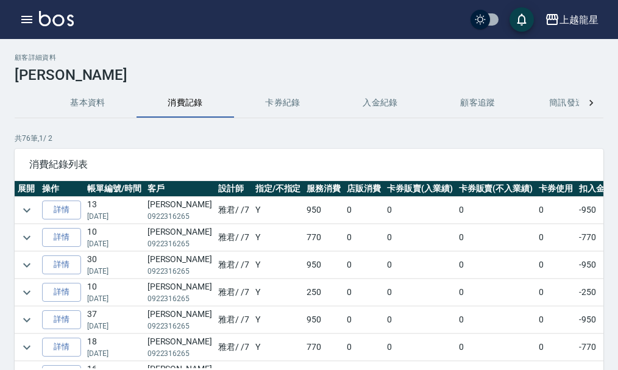
scroll to position [183, 247]
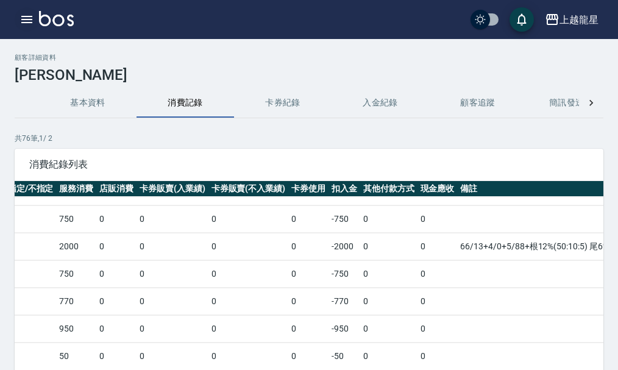
click at [29, 16] on icon "button" at bounding box center [26, 19] width 11 height 7
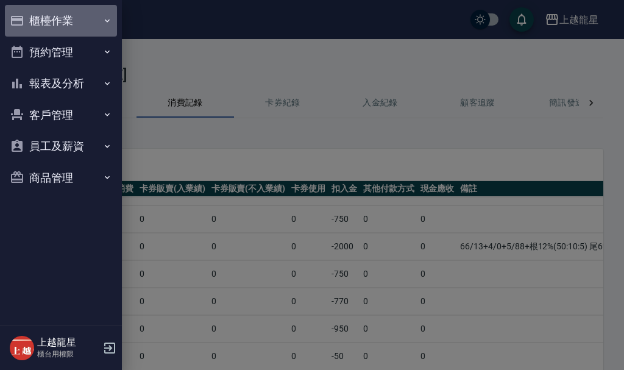
click at [68, 16] on button "櫃檯作業" at bounding box center [61, 21] width 112 height 32
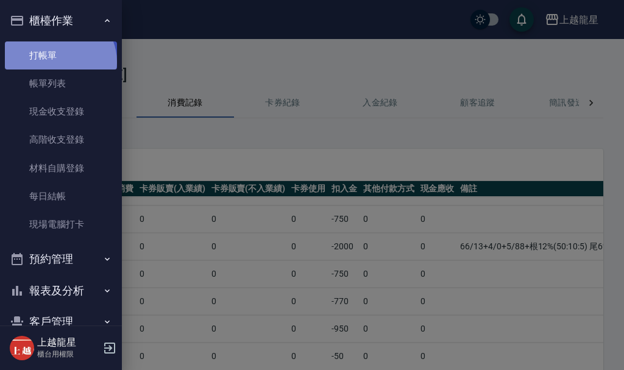
click at [59, 62] on link "打帳單" at bounding box center [61, 55] width 112 height 28
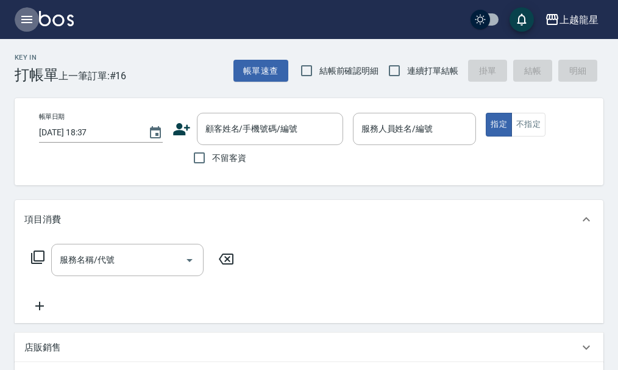
click at [23, 19] on icon "button" at bounding box center [26, 19] width 11 height 7
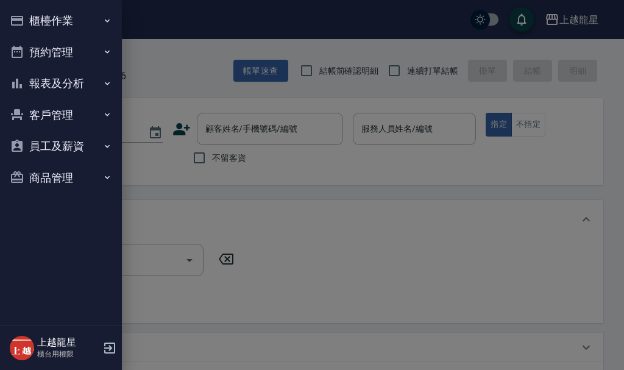
click at [46, 18] on button "櫃檯作業" at bounding box center [61, 21] width 112 height 32
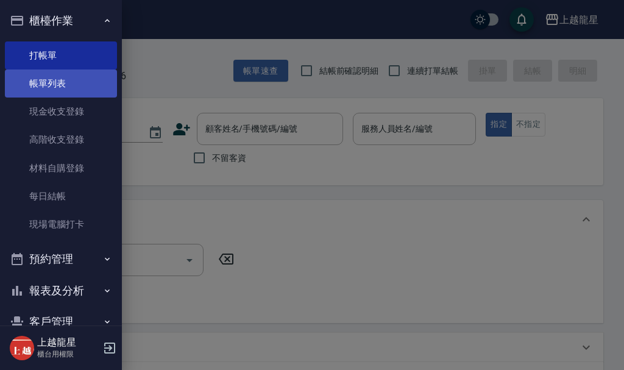
click at [59, 82] on link "帳單列表" at bounding box center [61, 83] width 112 height 28
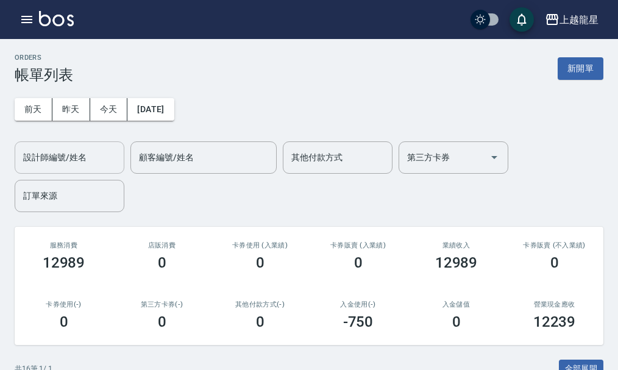
click at [77, 151] on input "設計師編號/姓名" at bounding box center [69, 157] width 99 height 21
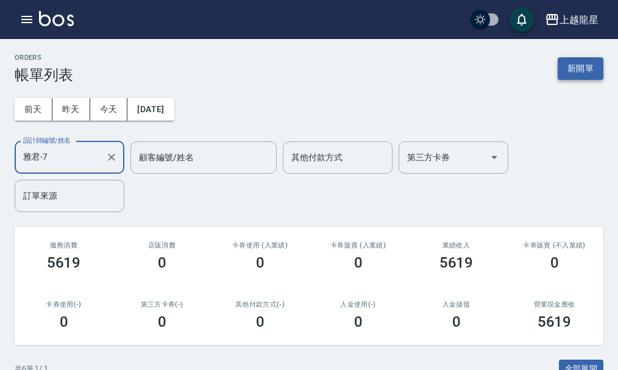
type input "雅君-7"
click at [567, 68] on button "新開單" at bounding box center [581, 68] width 46 height 23
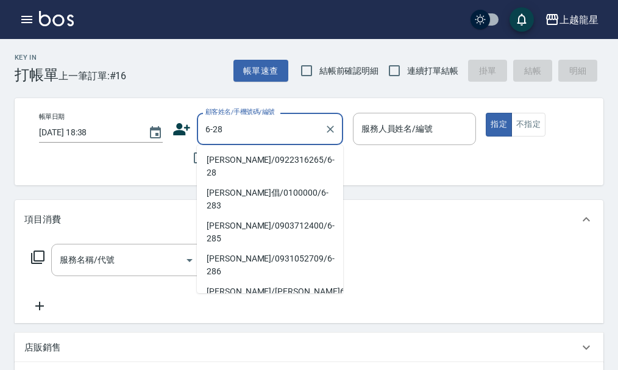
click at [233, 155] on li "[PERSON_NAME]/0922316265/6-28" at bounding box center [270, 166] width 146 height 33
type input "[PERSON_NAME]/0922316265/6-28"
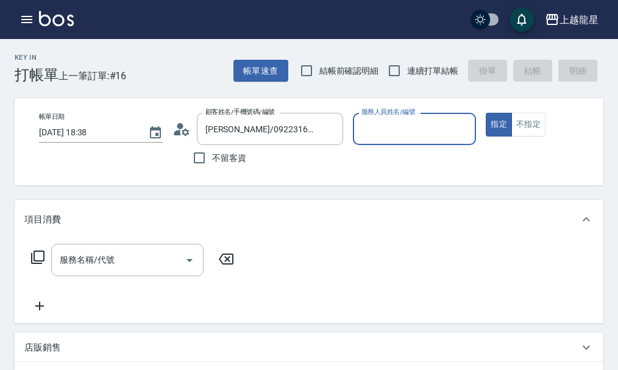
type input "雅君-7"
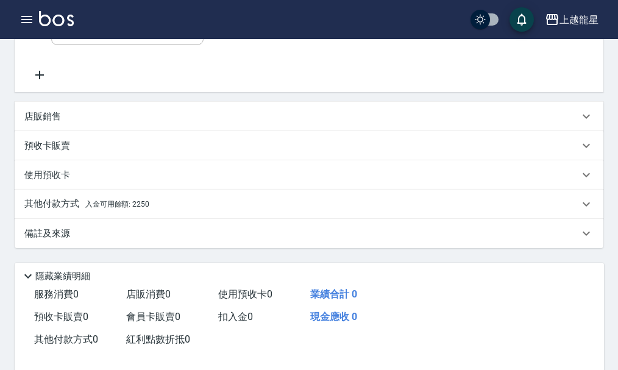
scroll to position [321, 0]
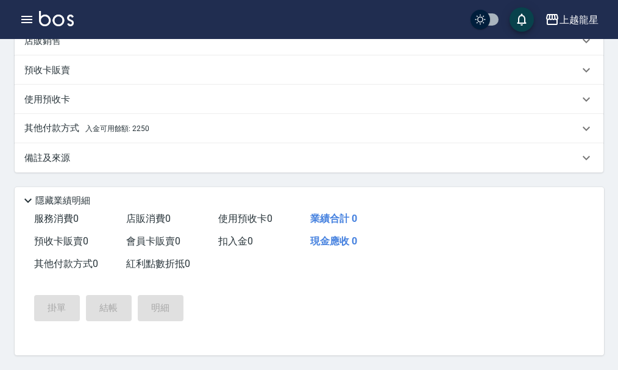
click at [147, 128] on p "其他付款方式 入金可用餘額: 2250" at bounding box center [86, 128] width 125 height 13
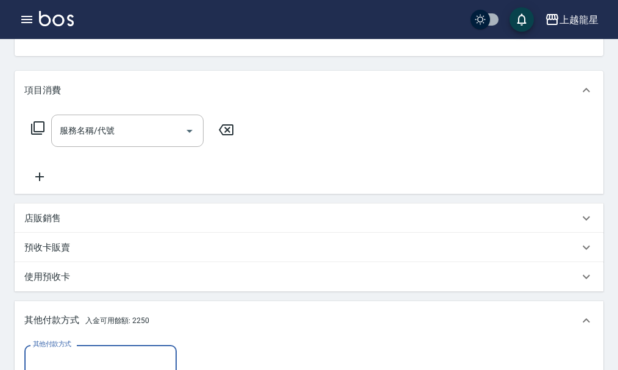
scroll to position [138, 0]
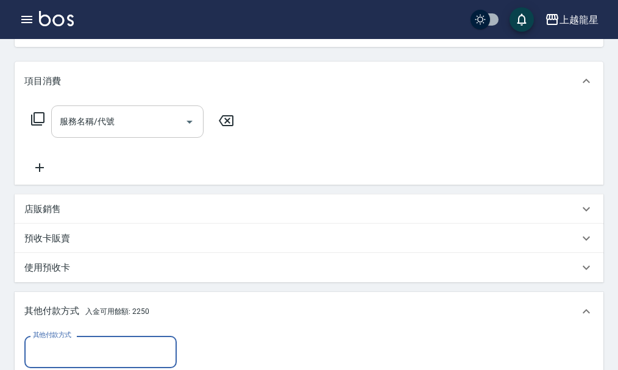
click at [87, 132] on input "服務名稱/代號" at bounding box center [118, 121] width 123 height 21
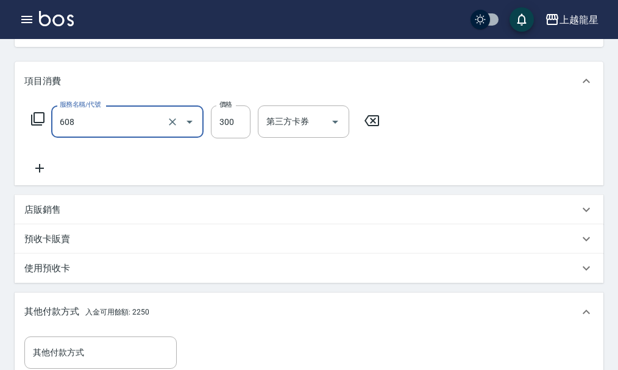
type input "頭皮隔離(608)"
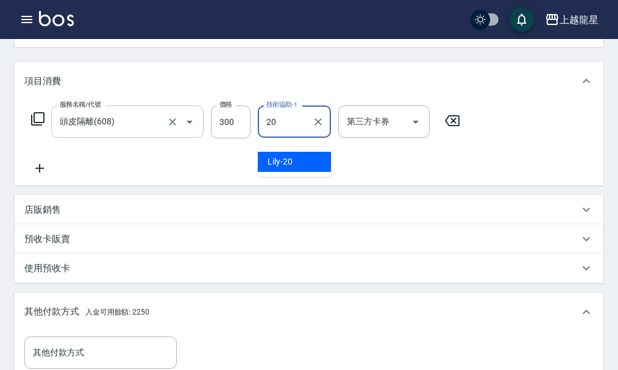
type input "Lily-20"
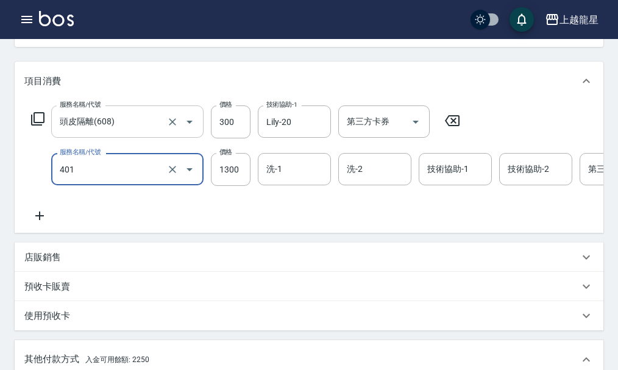
type input "染髮根3公分內(401)"
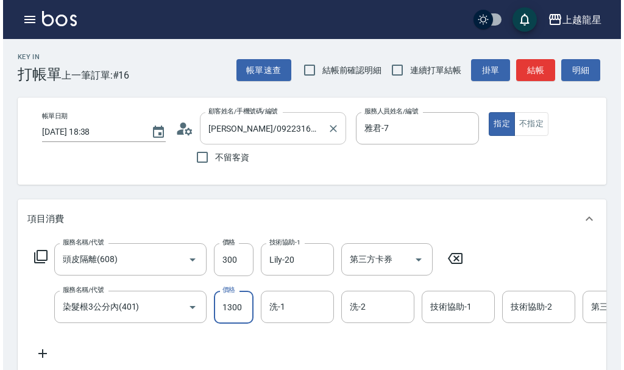
scroll to position [0, 0]
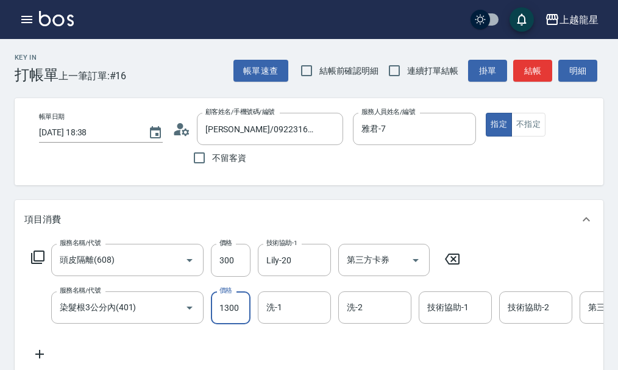
click at [180, 128] on circle at bounding box center [180, 126] width 6 height 6
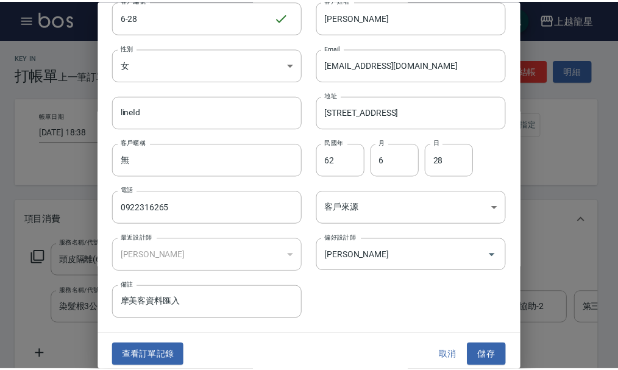
scroll to position [52, 0]
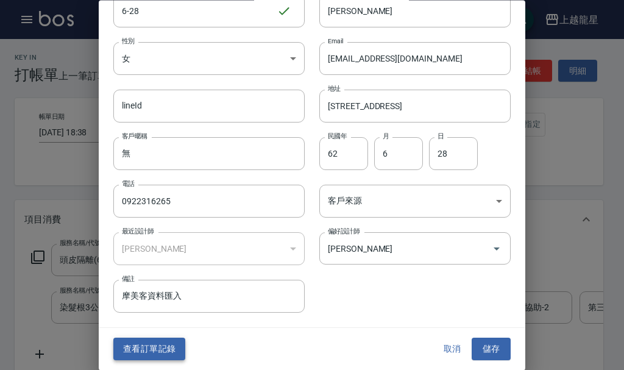
click at [152, 351] on button "查看訂單記錄" at bounding box center [149, 349] width 72 height 23
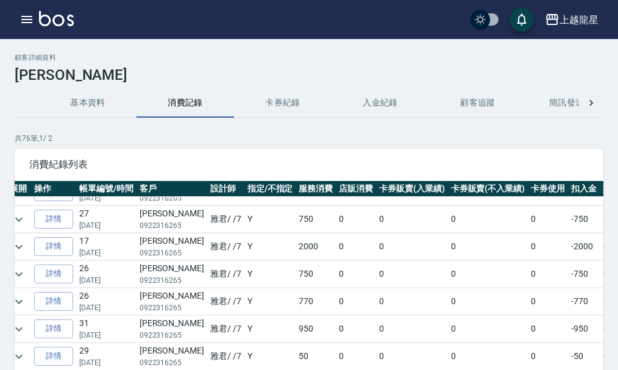
scroll to position [183, 0]
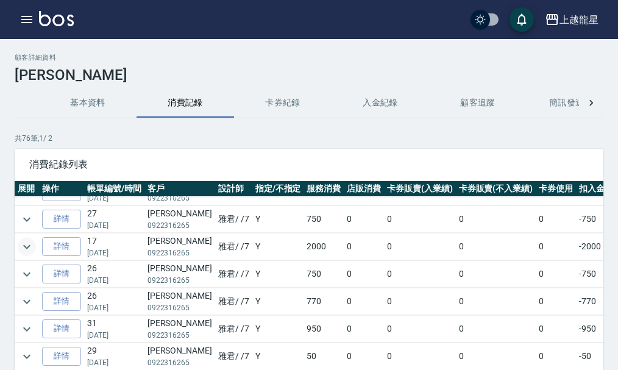
click at [18, 250] on button "expand row" at bounding box center [27, 247] width 18 height 18
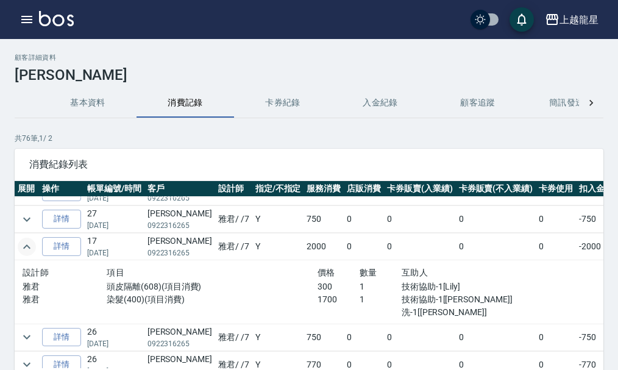
click at [18, 250] on button "expand row" at bounding box center [27, 247] width 18 height 18
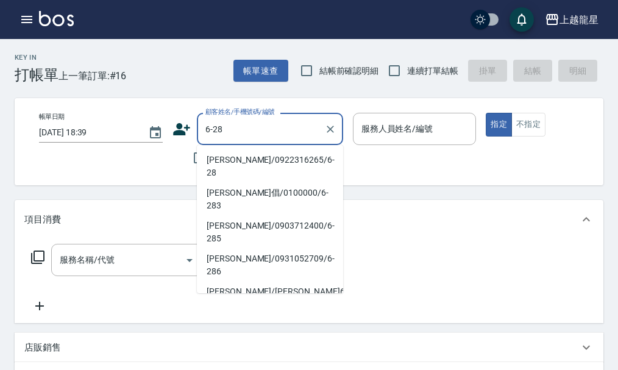
click at [224, 159] on li "丁培修/0922316265/6-28" at bounding box center [270, 166] width 146 height 33
type input "丁培修/0922316265/6-28"
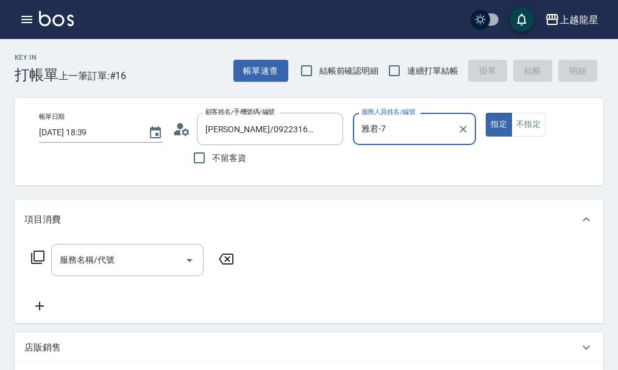
type input "雅君-7"
click at [121, 268] on input "服務名稱/代號" at bounding box center [118, 259] width 123 height 21
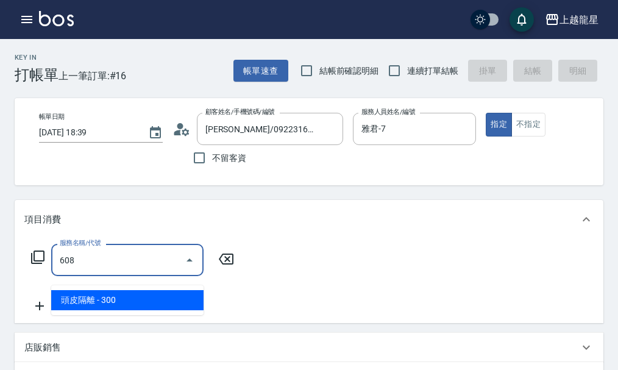
type input "頭皮隔離(608)"
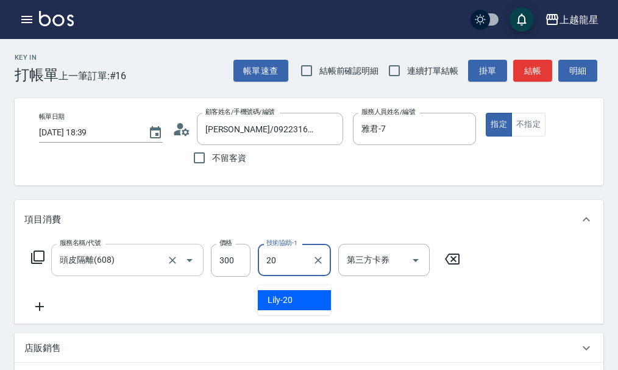
type input "Lily-20"
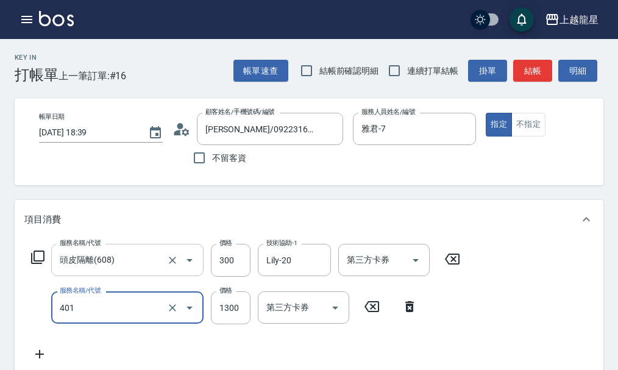
type input "染髮根3公分內(401)"
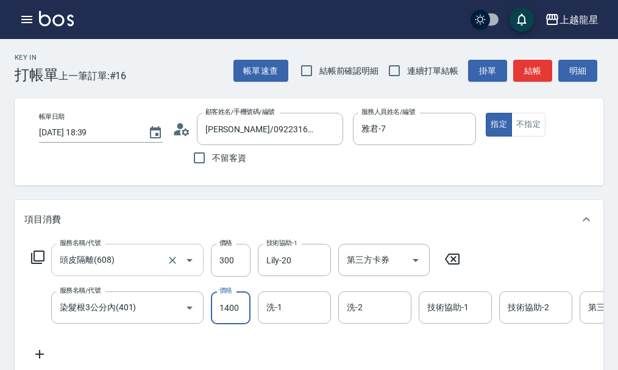
type input "1400"
type input "義潔-16"
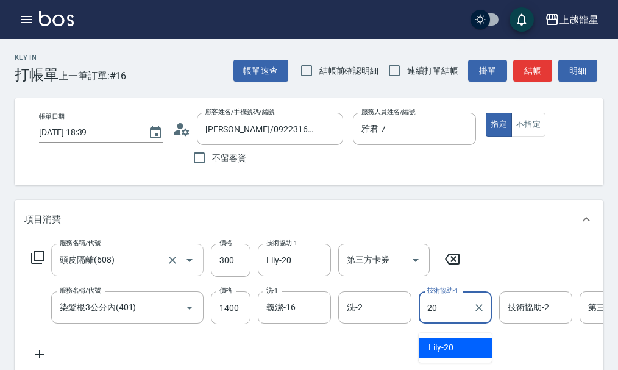
type input "Lily-20"
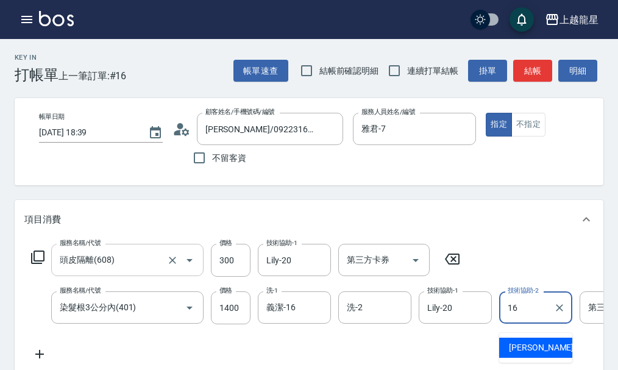
type input "義潔-16"
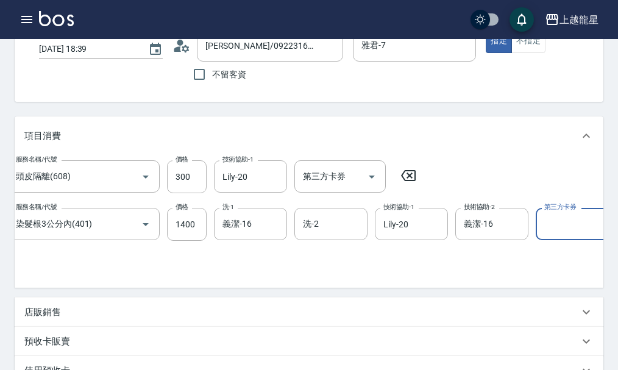
scroll to position [305, 0]
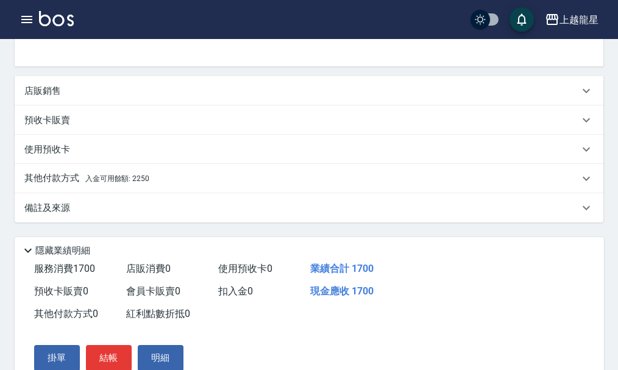
click at [158, 185] on div "其他付款方式 入金可用餘額: 2250" at bounding box center [301, 178] width 555 height 13
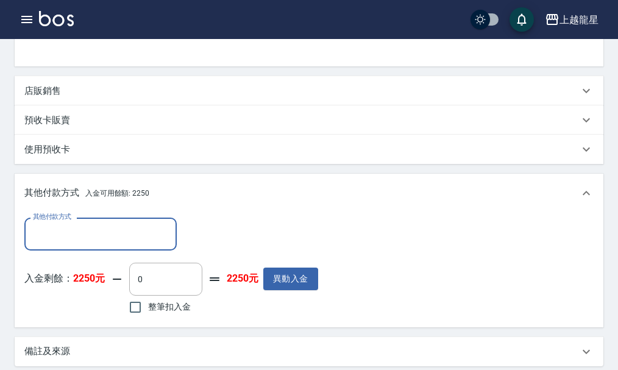
scroll to position [0, 0]
click at [135, 320] on input "整筆扣入金" at bounding box center [135, 307] width 26 height 26
checkbox input "true"
type input "1700"
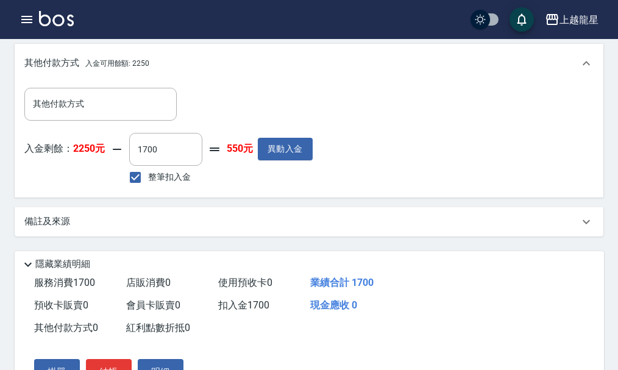
scroll to position [522, 0]
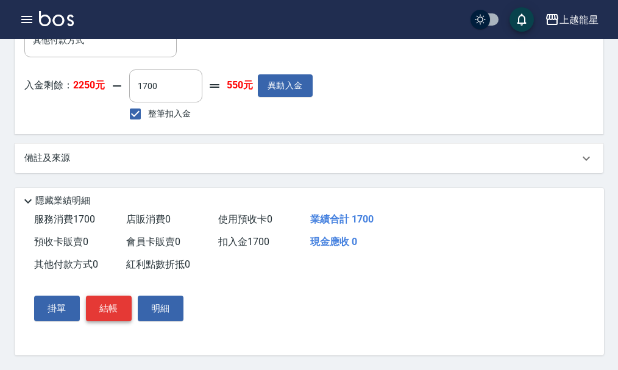
click at [102, 307] on button "結帳" at bounding box center [109, 309] width 46 height 26
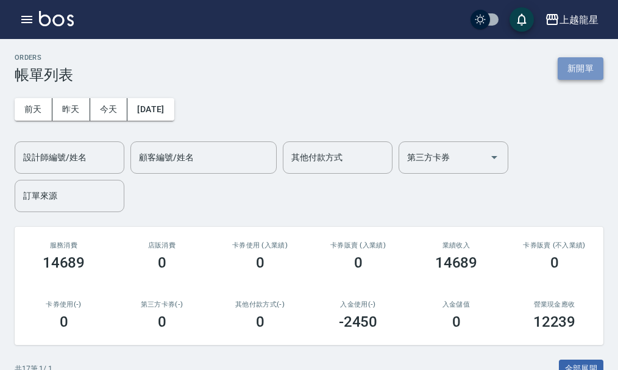
click at [587, 70] on button "新開單" at bounding box center [581, 68] width 46 height 23
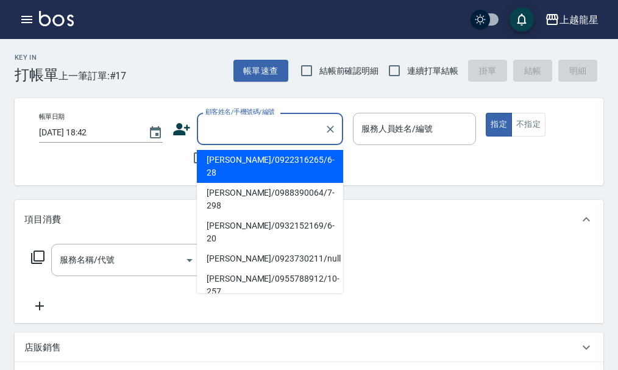
click at [244, 135] on input "顧客姓名/手機號碼/編號" at bounding box center [260, 128] width 117 height 21
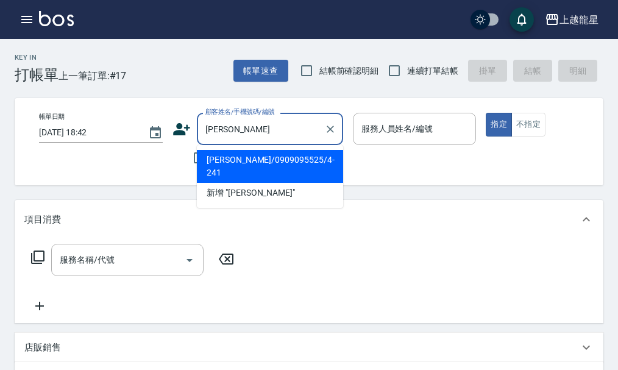
click at [236, 157] on li "蔡文耀/0909095525/4-241" at bounding box center [270, 166] width 146 height 33
type input "蔡文耀/0909095525/4-241"
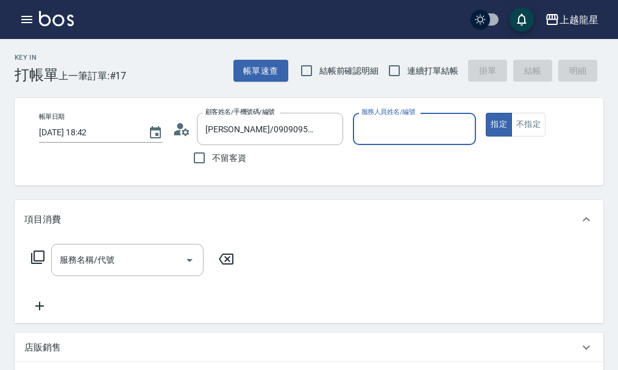
type input "馨華-6"
click at [127, 270] on input "服務名稱/代號" at bounding box center [118, 259] width 123 height 21
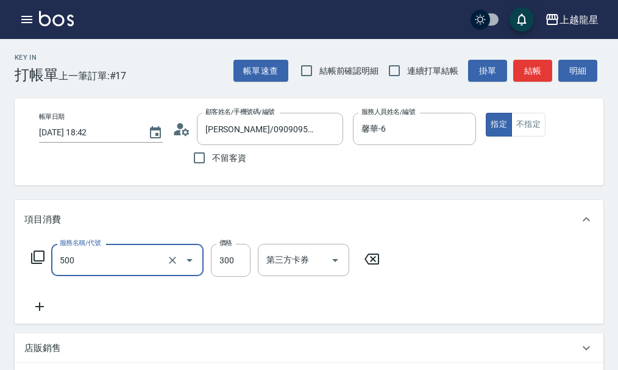
type input "一般洗髮(500)"
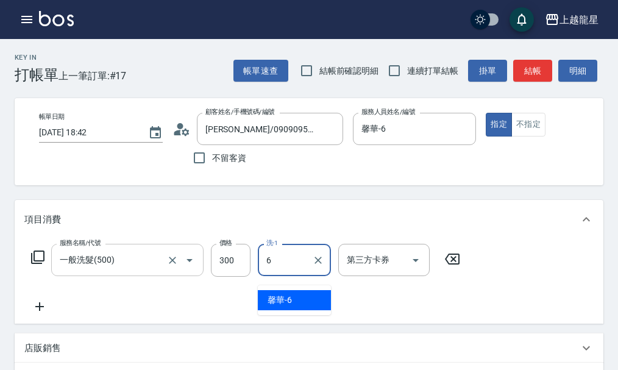
type input "馨華-6"
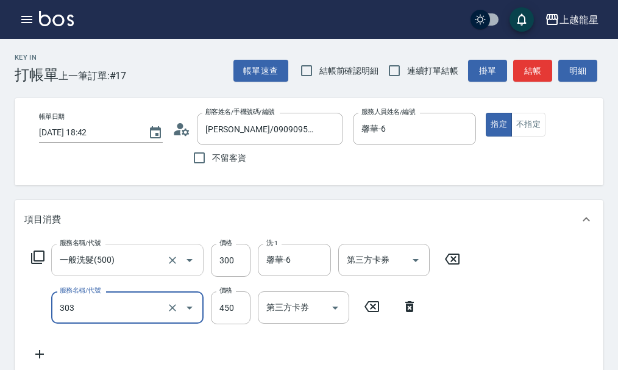
type input "剪髮(303)"
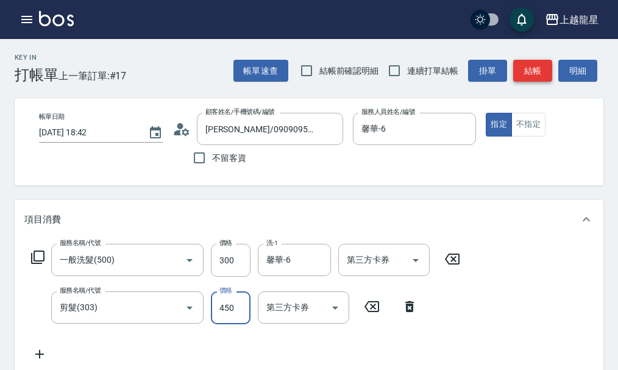
click at [528, 75] on button "結帳" at bounding box center [532, 71] width 39 height 23
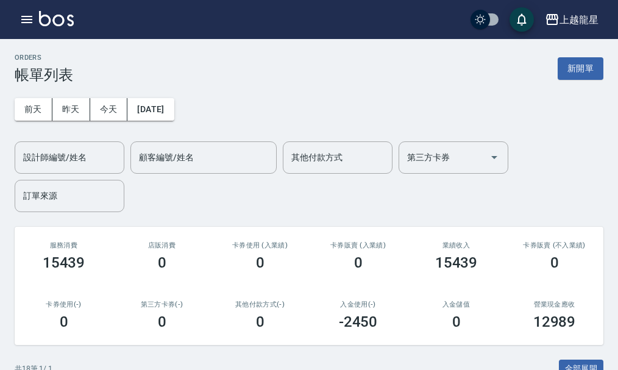
click at [43, 21] on img at bounding box center [56, 18] width 35 height 15
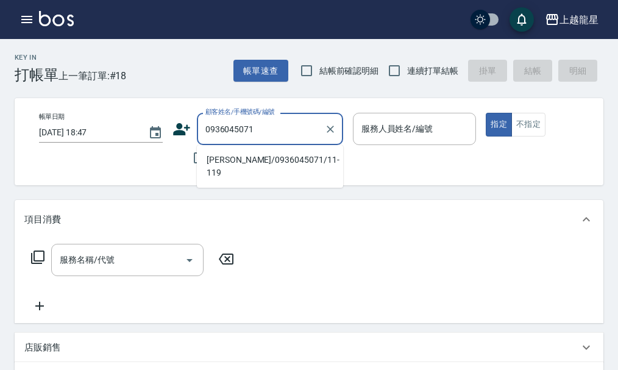
click at [241, 159] on li "洪芷筠/0936045071/11-119" at bounding box center [270, 166] width 146 height 33
type input "洪芷筠/0936045071/11-119"
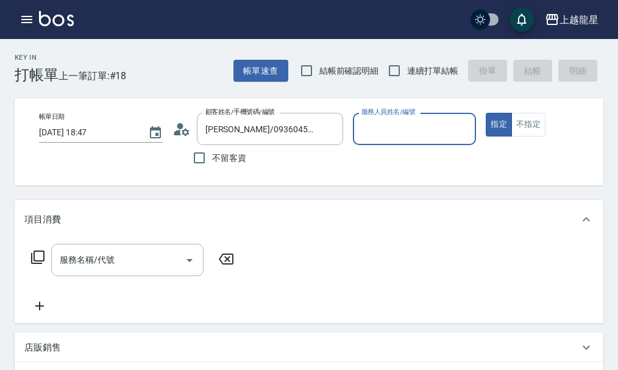
click at [177, 132] on icon at bounding box center [177, 132] width 7 height 5
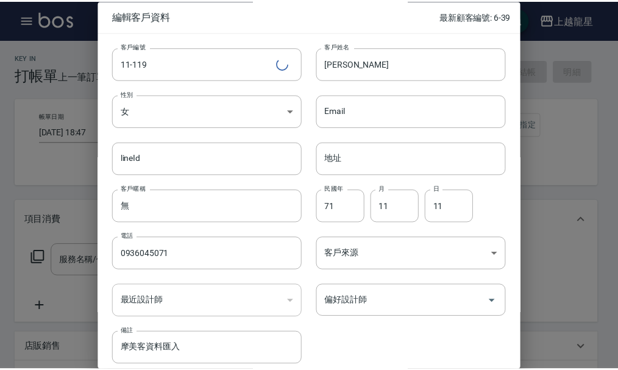
scroll to position [52, 0]
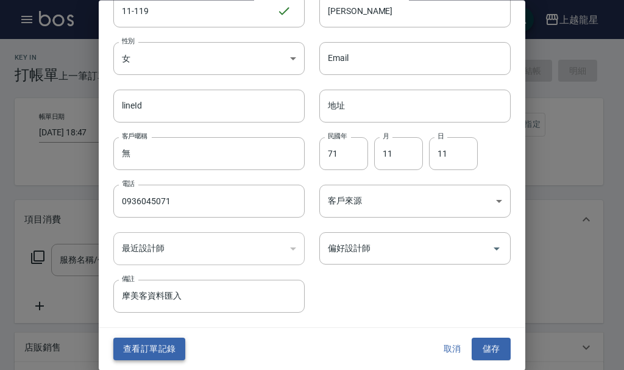
click at [155, 347] on button "查看訂單記錄" at bounding box center [149, 349] width 72 height 23
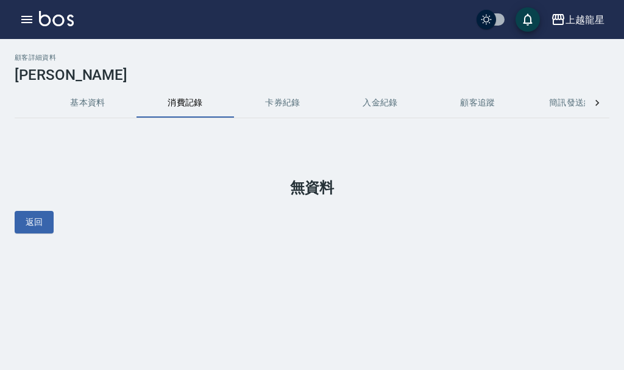
click at [97, 97] on button "基本資料" at bounding box center [88, 102] width 98 height 29
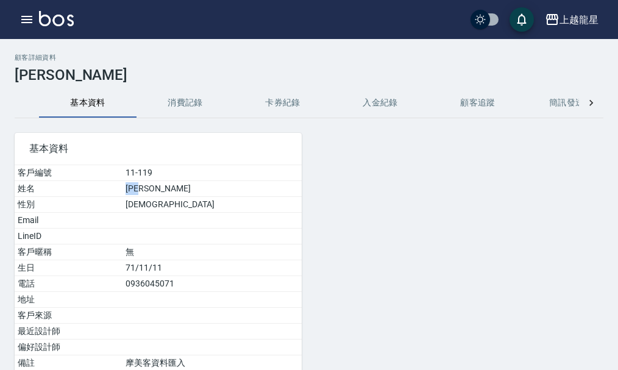
drag, startPoint x: 149, startPoint y: 186, endPoint x: 186, endPoint y: 191, distance: 37.5
click at [186, 191] on td "[PERSON_NAME]" at bounding box center [211, 189] width 179 height 16
copy td "[PERSON_NAME]"
click at [66, 15] on img at bounding box center [56, 18] width 35 height 15
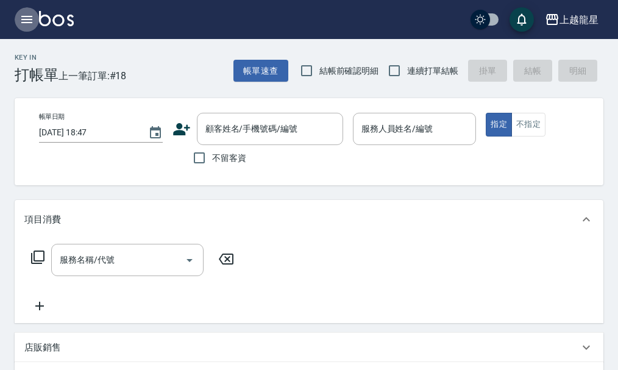
click at [29, 14] on icon "button" at bounding box center [27, 19] width 15 height 15
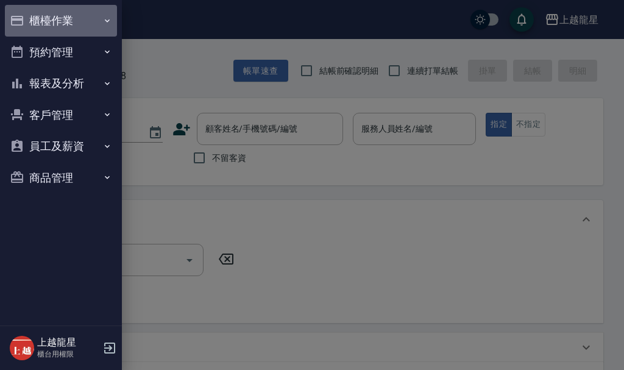
click at [49, 19] on button "櫃檯作業" at bounding box center [61, 21] width 112 height 32
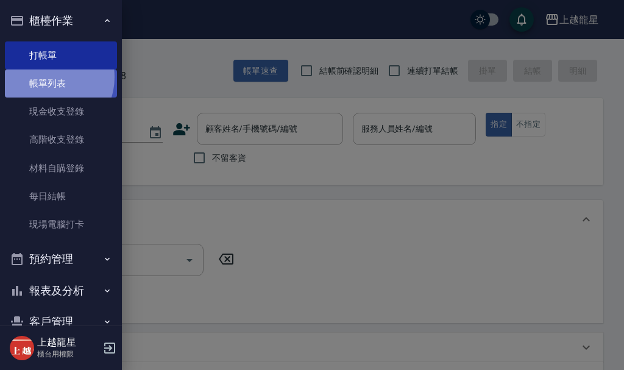
click at [48, 77] on link "帳單列表" at bounding box center [61, 83] width 112 height 28
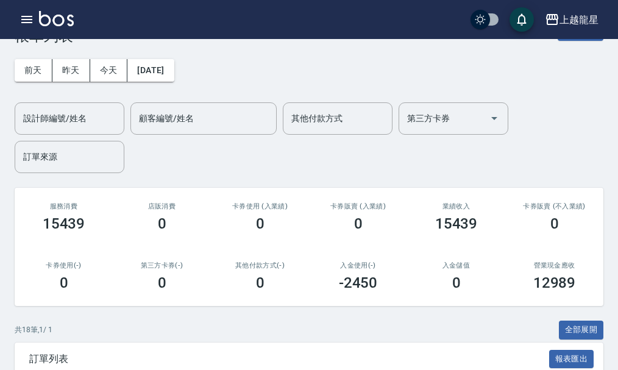
scroll to position [61, 0]
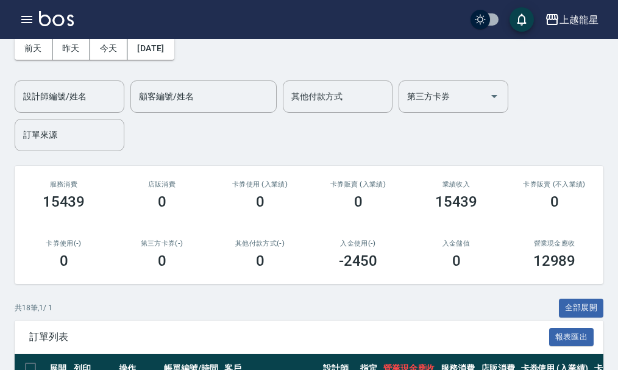
click at [55, 21] on img at bounding box center [56, 18] width 35 height 15
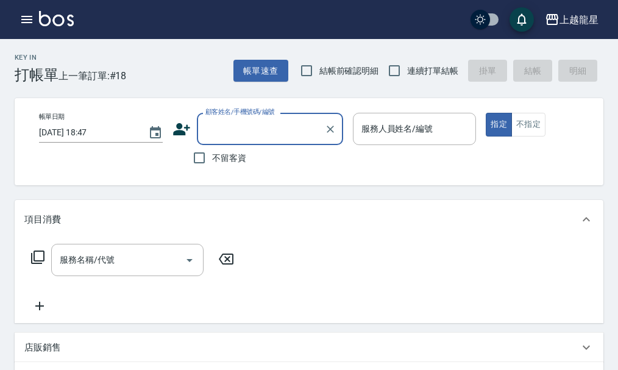
drag, startPoint x: 222, startPoint y: 118, endPoint x: 222, endPoint y: 129, distance: 11.6
type input "[PERSON_NAME]"
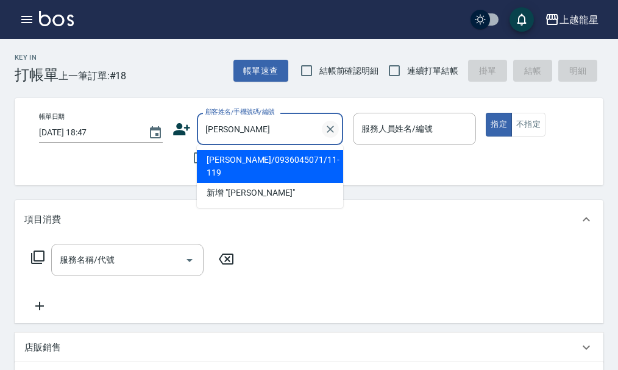
click at [332, 129] on icon "Clear" at bounding box center [330, 129] width 12 height 12
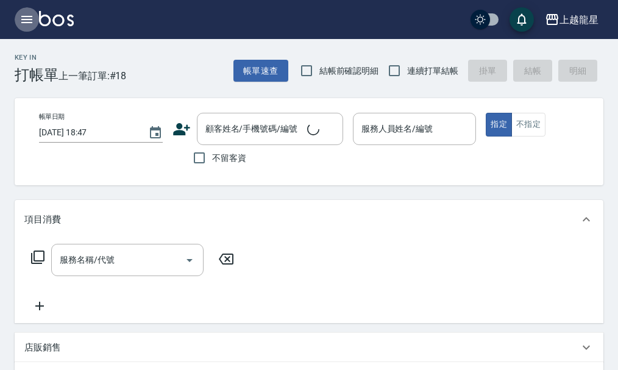
click at [18, 15] on button "button" at bounding box center [27, 19] width 24 height 24
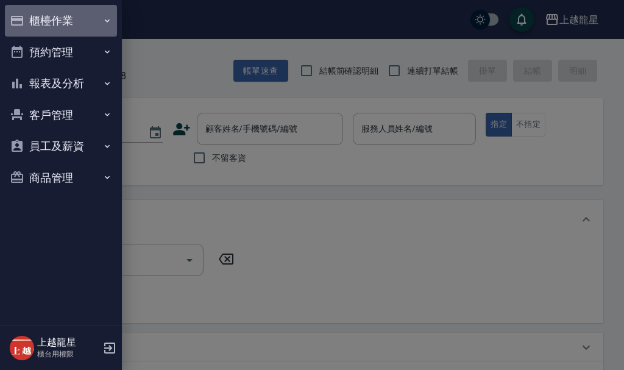
click at [38, 14] on button "櫃檯作業" at bounding box center [61, 21] width 112 height 32
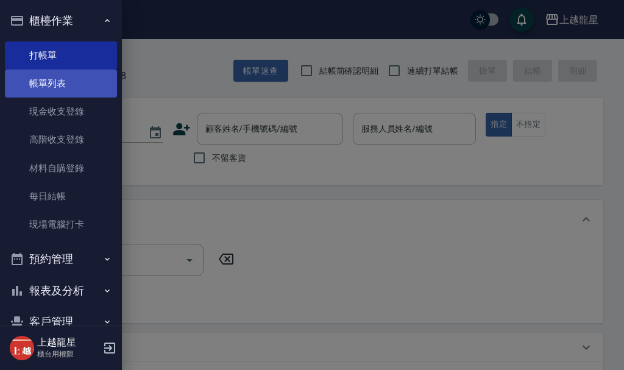
click at [49, 76] on link "帳單列表" at bounding box center [61, 83] width 112 height 28
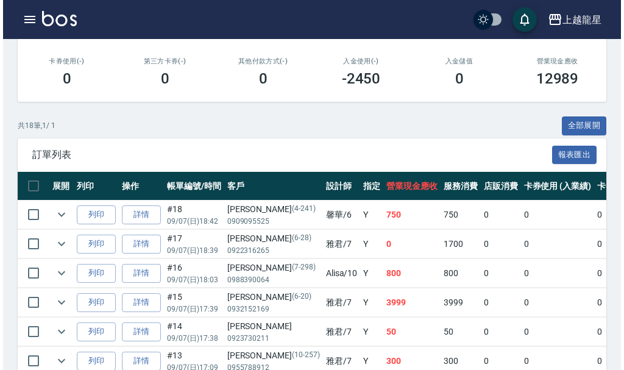
scroll to position [244, 0]
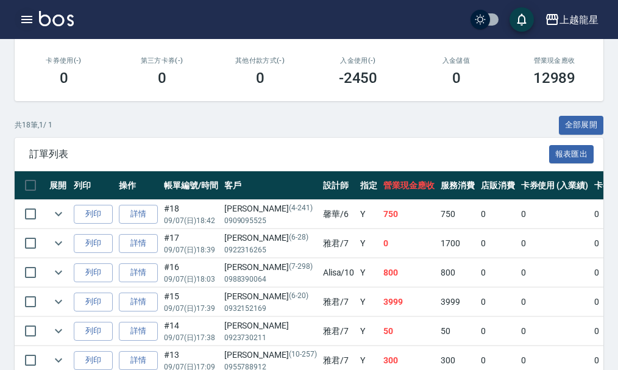
click at [21, 23] on icon "button" at bounding box center [26, 19] width 11 height 7
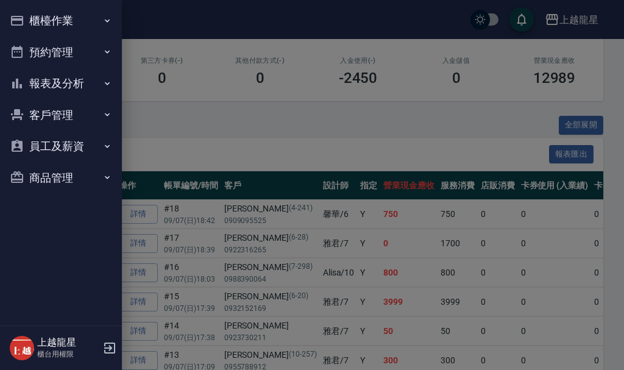
click at [48, 16] on button "櫃檯作業" at bounding box center [61, 21] width 112 height 32
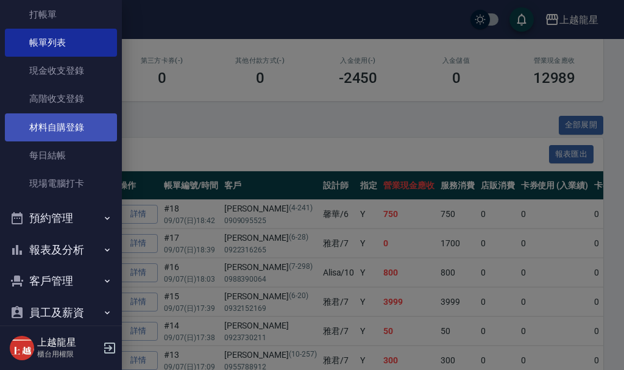
scroll to position [90, 0]
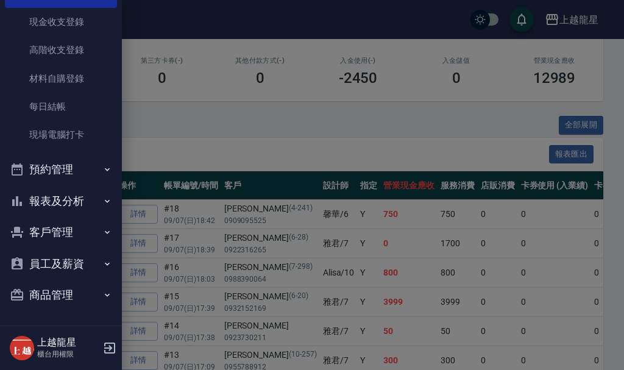
click at [78, 168] on button "預約管理" at bounding box center [61, 170] width 112 height 32
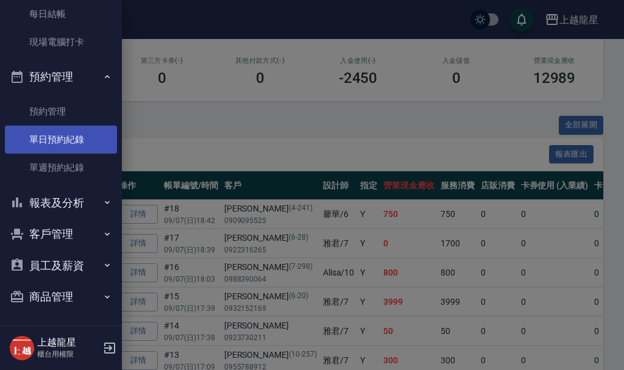
scroll to position [184, 0]
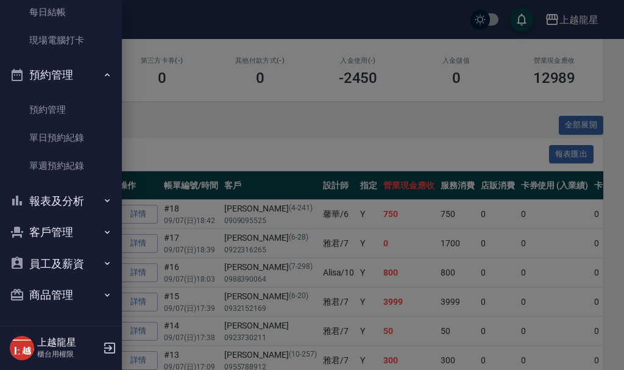
click at [83, 196] on button "報表及分析" at bounding box center [61, 201] width 112 height 32
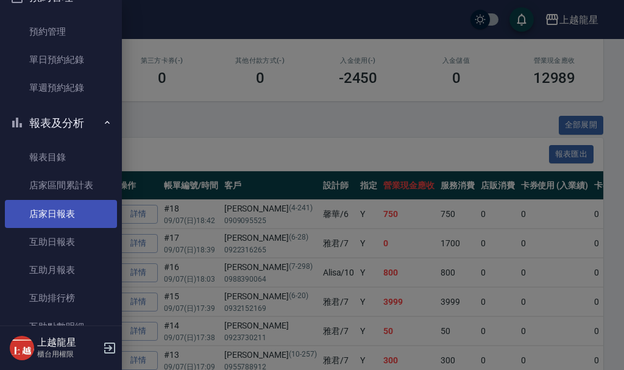
scroll to position [367, 0]
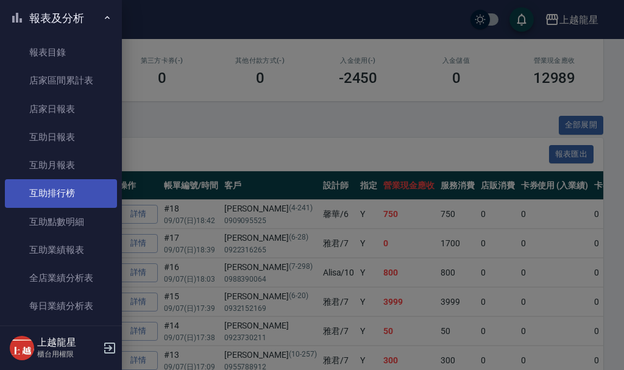
click at [80, 197] on link "互助排行榜" at bounding box center [61, 193] width 112 height 28
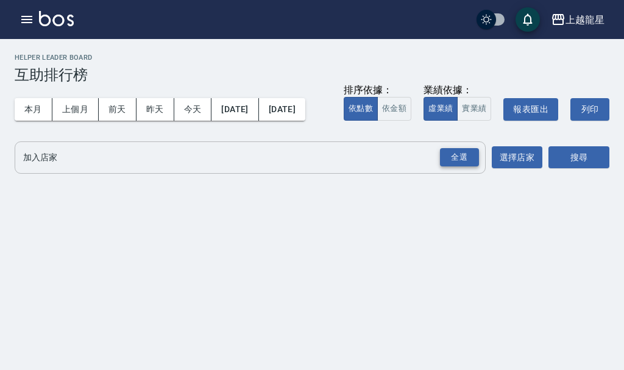
click at [455, 167] on div "全選" at bounding box center [459, 157] width 39 height 19
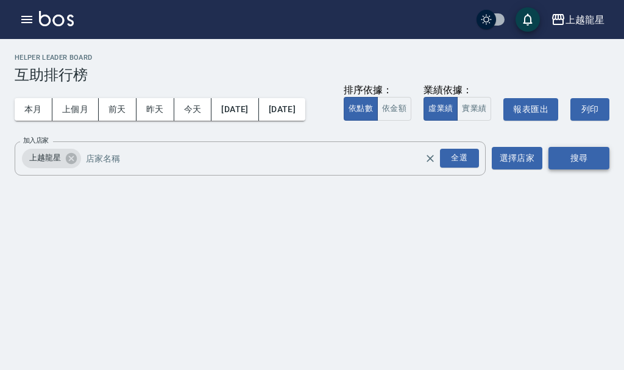
click at [605, 169] on button "搜尋" at bounding box center [578, 158] width 61 height 23
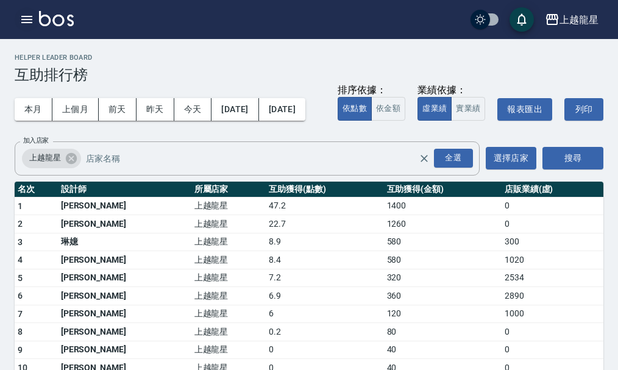
click at [26, 18] on icon "button" at bounding box center [27, 19] width 15 height 15
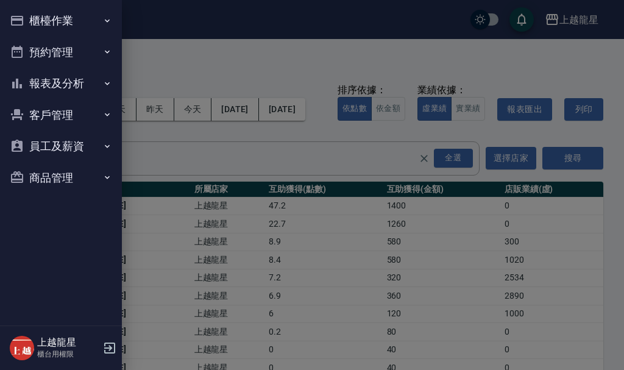
click at [26, 18] on button "櫃檯作業" at bounding box center [61, 21] width 112 height 32
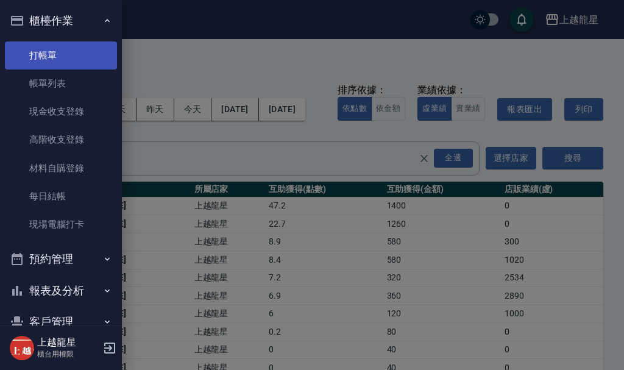
click at [44, 63] on link "打帳單" at bounding box center [61, 55] width 112 height 28
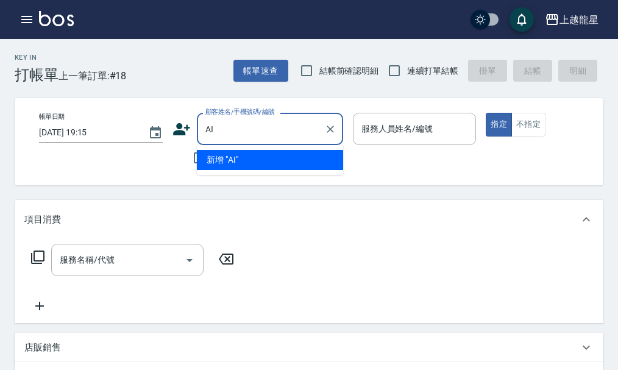
type input "A"
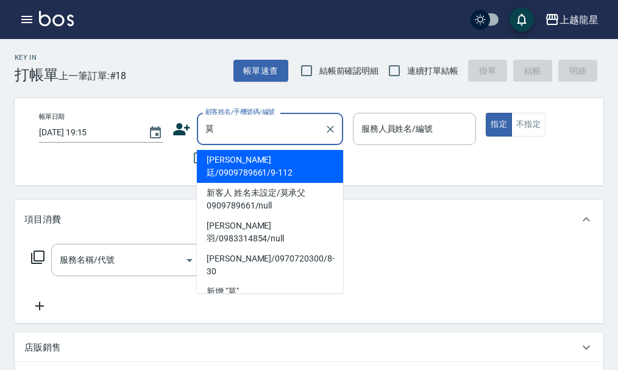
click at [263, 157] on li "莫翊廷/0909789661/9-112" at bounding box center [270, 166] width 146 height 33
type input "莫翊廷/0909789661/9-112"
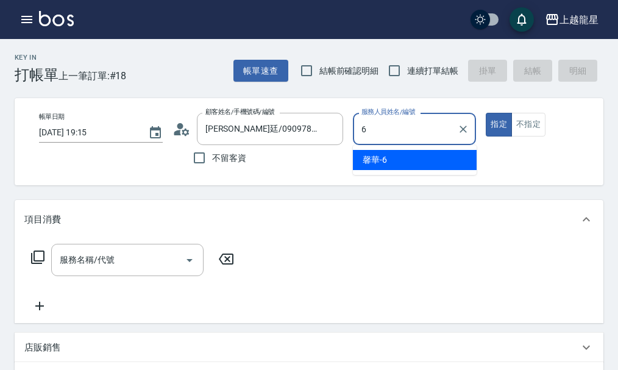
type input "馨華-6"
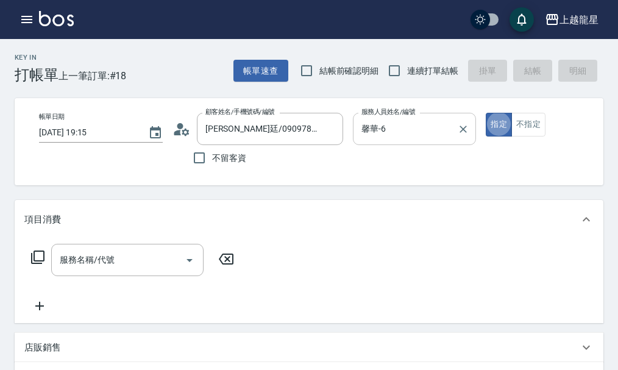
type button "true"
click at [121, 271] on input "服務名稱/代號" at bounding box center [118, 259] width 123 height 21
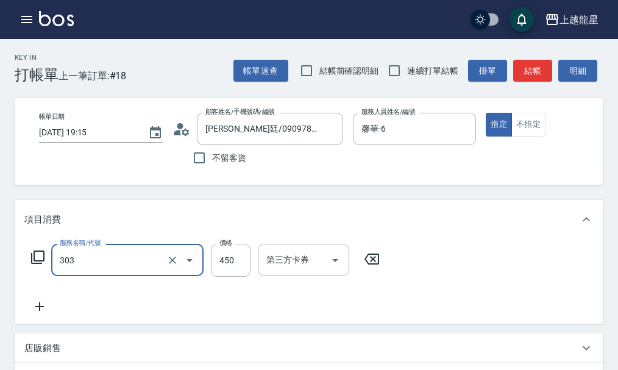
type input "剪髮(303)"
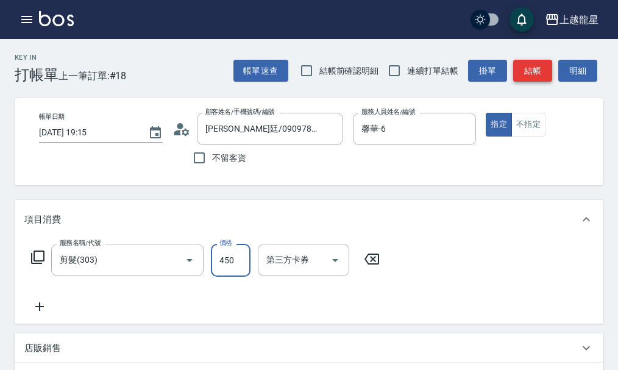
click at [538, 75] on button "結帳" at bounding box center [532, 71] width 39 height 23
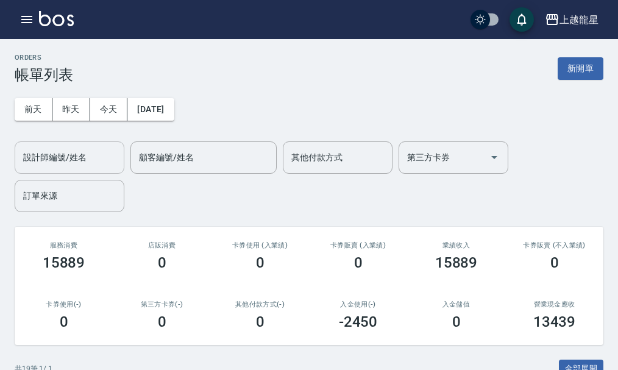
click at [37, 158] on div "設計師編號/姓名 設計師編號/姓名" at bounding box center [70, 157] width 110 height 32
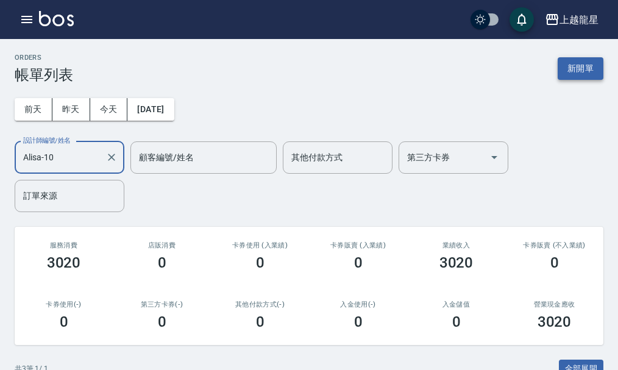
type input "Alisa-10"
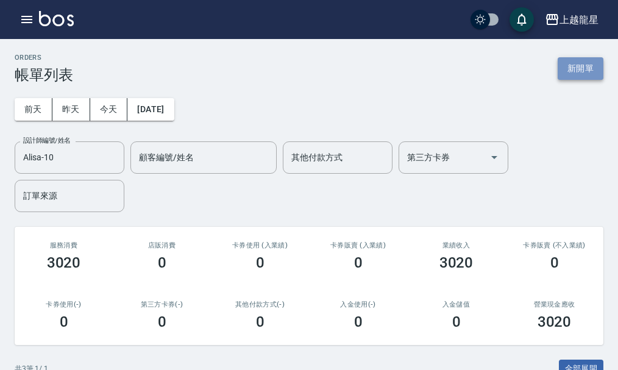
click at [564, 73] on button "新開單" at bounding box center [581, 68] width 46 height 23
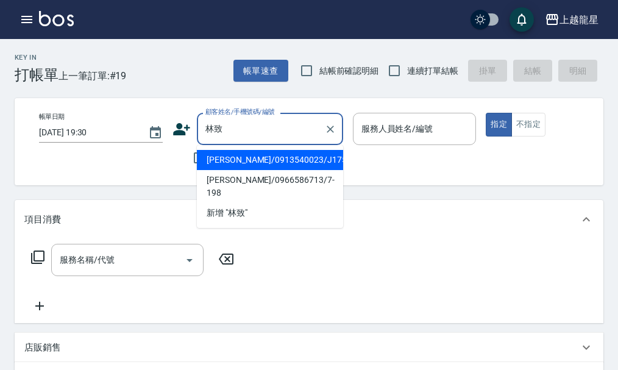
click at [249, 168] on li "林致廷/0913540023/J175" at bounding box center [270, 160] width 146 height 20
type input "林致廷/0913540023/J175"
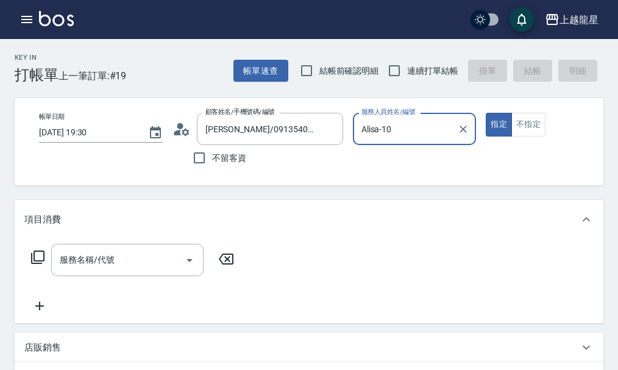
type input "Alisa-10"
click at [99, 264] on input "服務名稱/代號" at bounding box center [118, 259] width 123 height 21
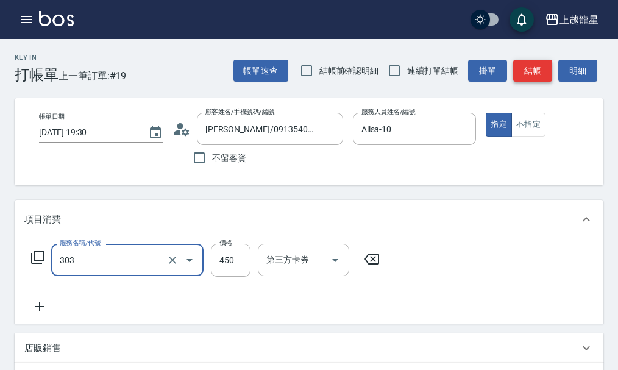
type input "剪髮(303)"
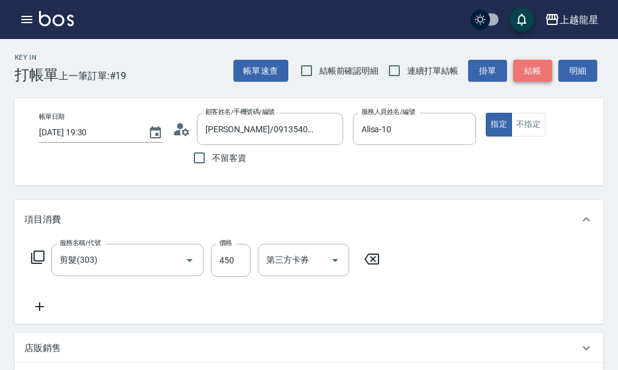
click at [534, 70] on button "結帳" at bounding box center [532, 71] width 39 height 23
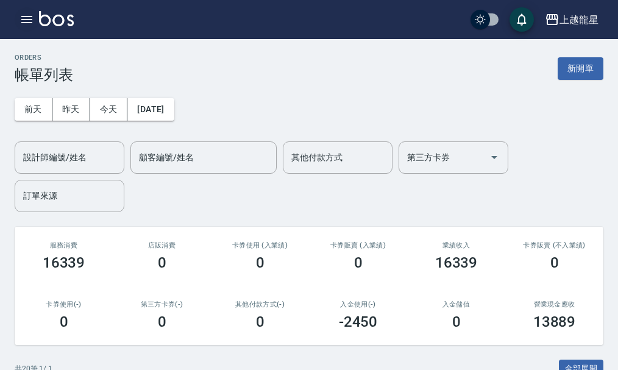
click at [31, 10] on button "button" at bounding box center [27, 19] width 24 height 24
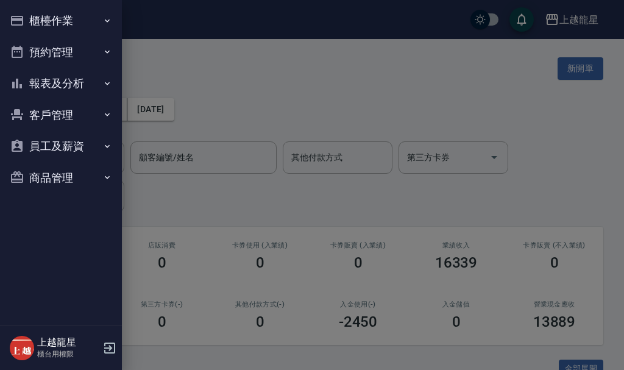
click at [48, 82] on button "報表及分析" at bounding box center [61, 84] width 112 height 32
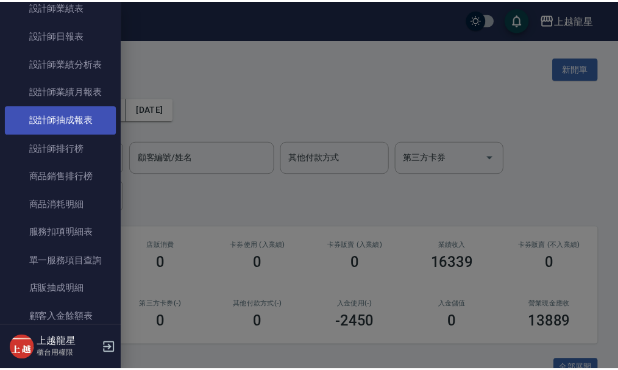
scroll to position [427, 0]
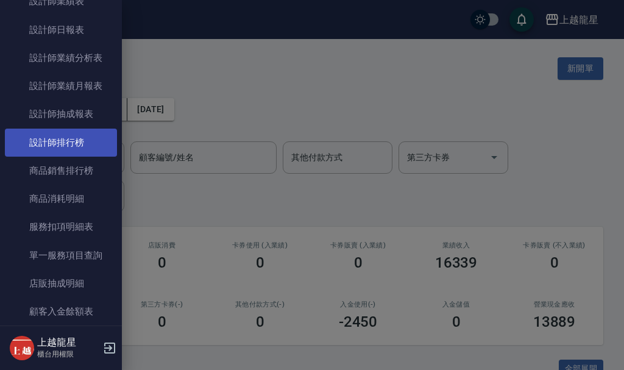
click at [83, 146] on link "設計師排行榜" at bounding box center [61, 143] width 112 height 28
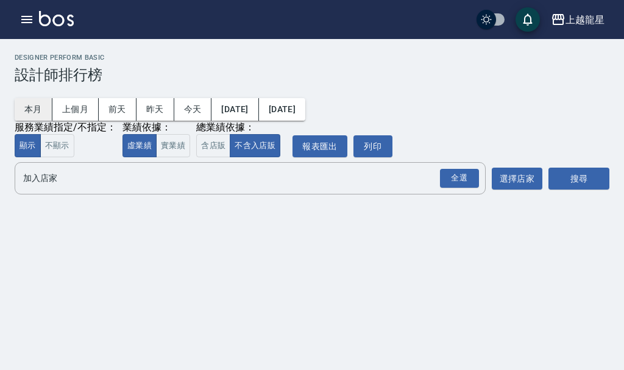
click at [28, 106] on button "本月" at bounding box center [34, 109] width 38 height 23
click at [180, 147] on button "實業績" at bounding box center [173, 146] width 34 height 24
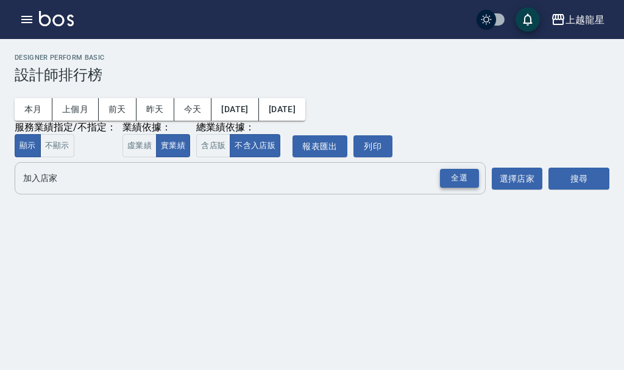
click at [467, 178] on div "全選" at bounding box center [459, 178] width 39 height 19
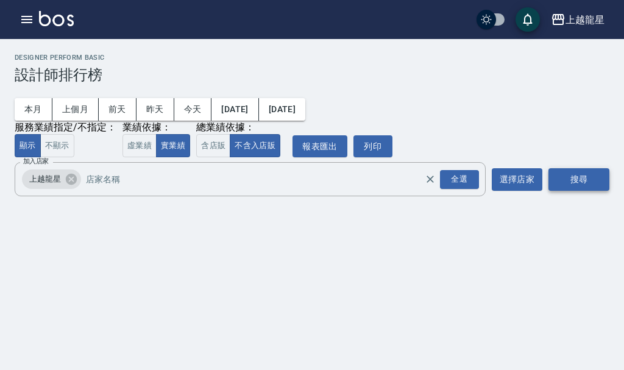
click at [605, 175] on button "搜尋" at bounding box center [578, 179] width 61 height 23
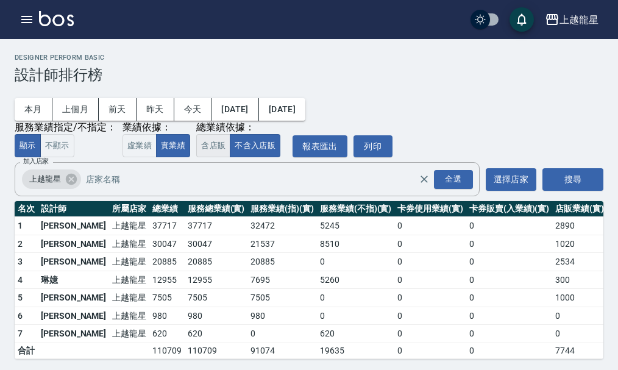
click at [211, 151] on button "含店販" at bounding box center [213, 146] width 34 height 24
click at [268, 149] on button "不含入店販" at bounding box center [255, 146] width 51 height 24
click at [66, 107] on button "上個月" at bounding box center [75, 109] width 46 height 23
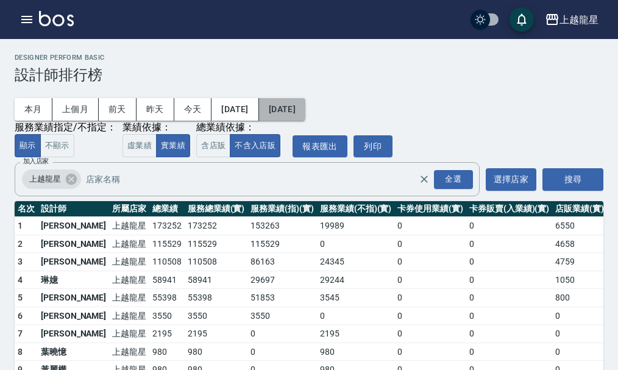
click at [305, 110] on button "2025/08/31" at bounding box center [282, 109] width 46 height 23
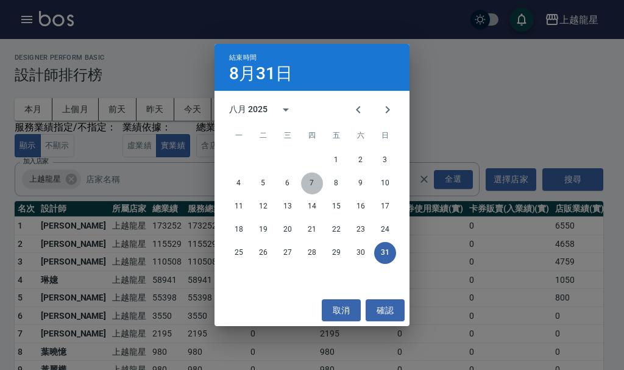
click at [311, 179] on button "7" at bounding box center [312, 183] width 22 height 22
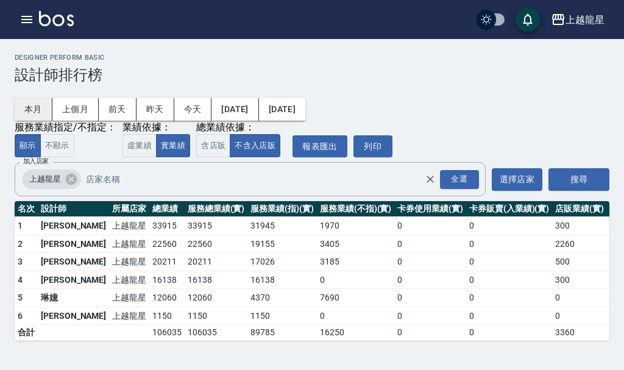
click at [45, 114] on button "本月" at bounding box center [34, 109] width 38 height 23
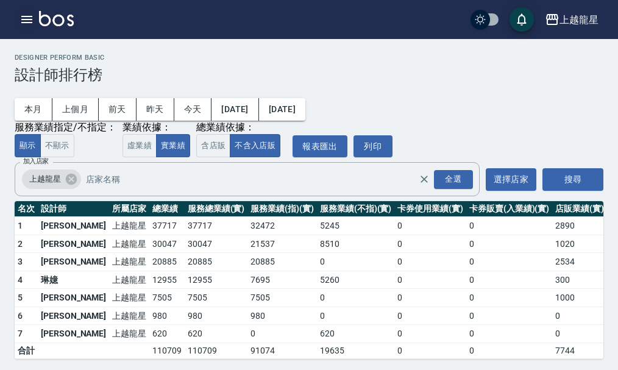
click at [17, 19] on button "button" at bounding box center [27, 19] width 24 height 24
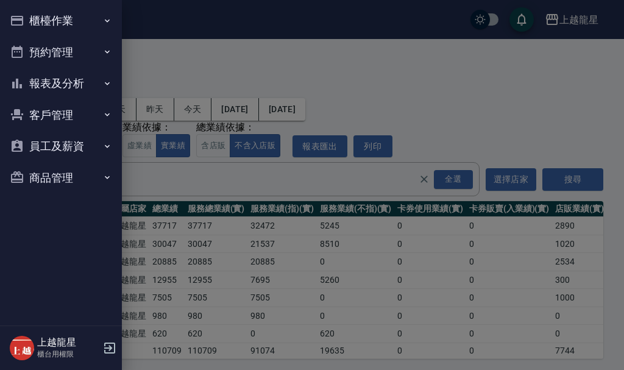
click at [27, 19] on button "櫃檯作業" at bounding box center [61, 21] width 112 height 32
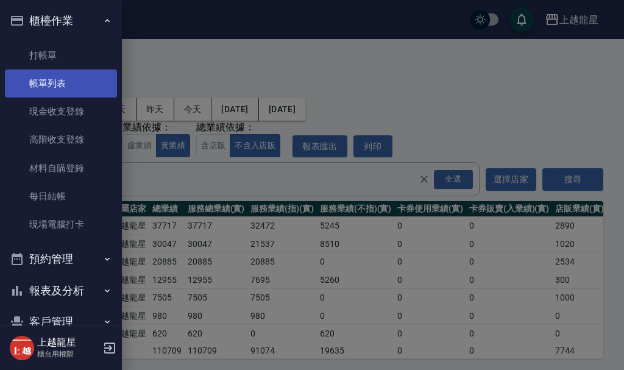
click at [71, 83] on link "帳單列表" at bounding box center [61, 83] width 112 height 28
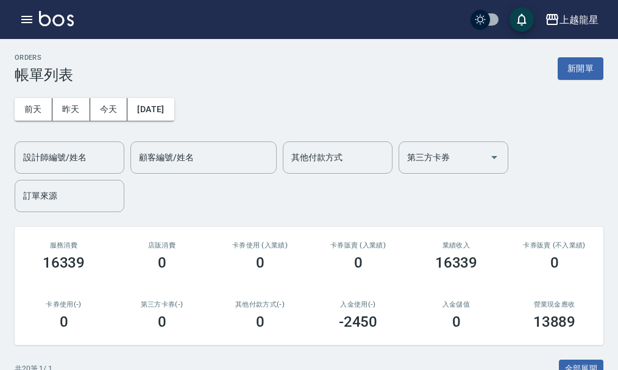
click at [570, 73] on button "新開單" at bounding box center [581, 68] width 46 height 23
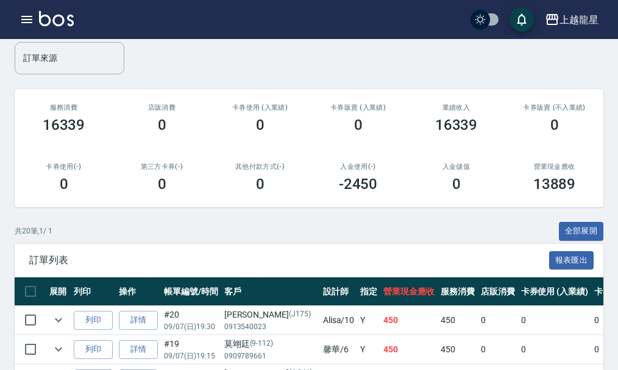
scroll to position [305, 0]
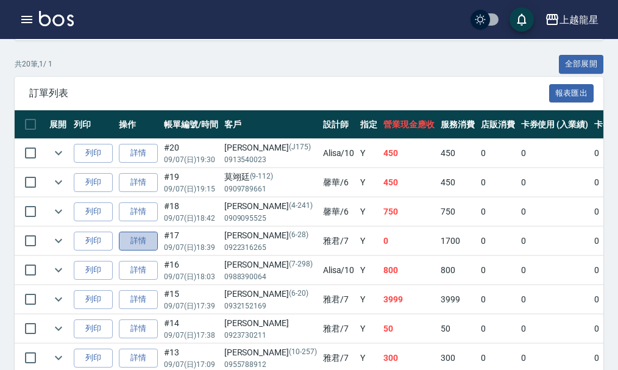
click at [122, 238] on link "詳情" at bounding box center [138, 241] width 39 height 19
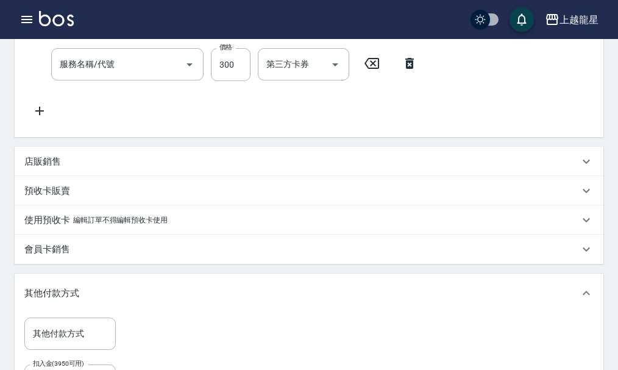
type input "2025/09/07 18:39"
type input "雅君-7"
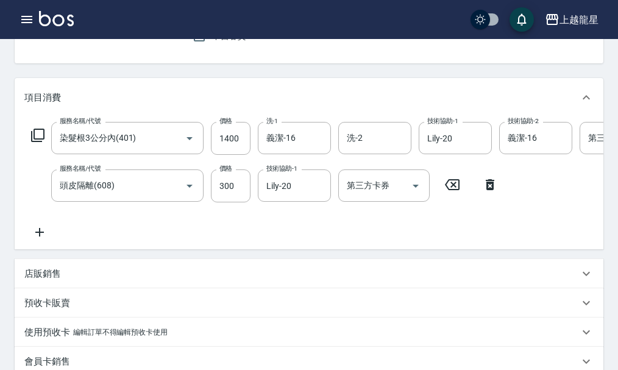
type input "染髮根3公分內(401)"
type input "頭皮隔離(608)"
type input "丁培修/0922316265/6-28"
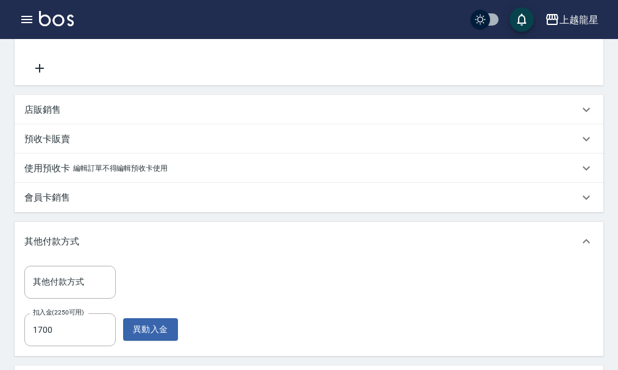
scroll to position [305, 0]
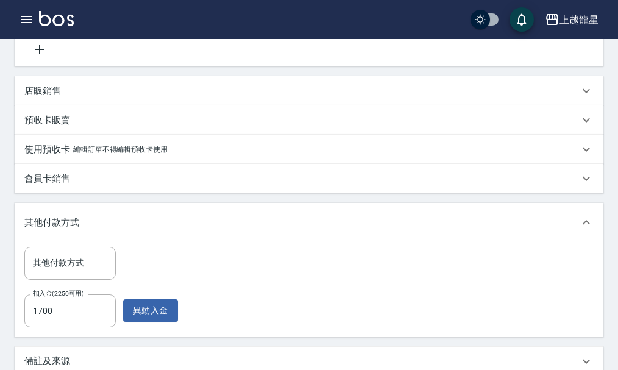
click at [41, 57] on icon at bounding box center [39, 49] width 30 height 15
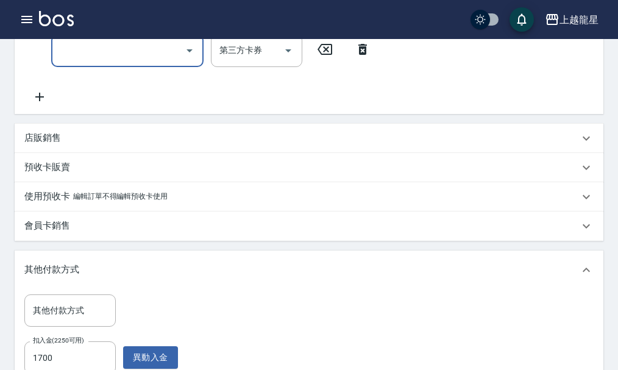
click at [96, 61] on input "服務名稱/代號" at bounding box center [118, 50] width 123 height 21
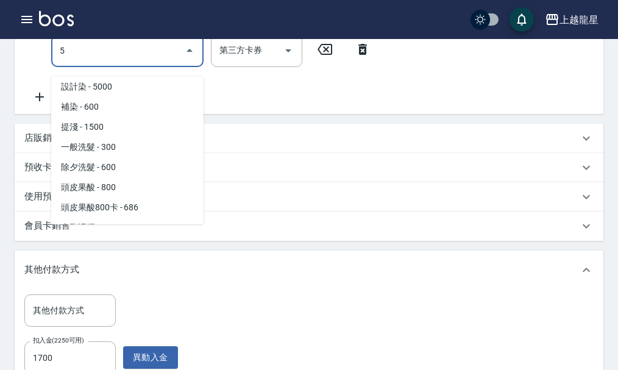
scroll to position [5, 0]
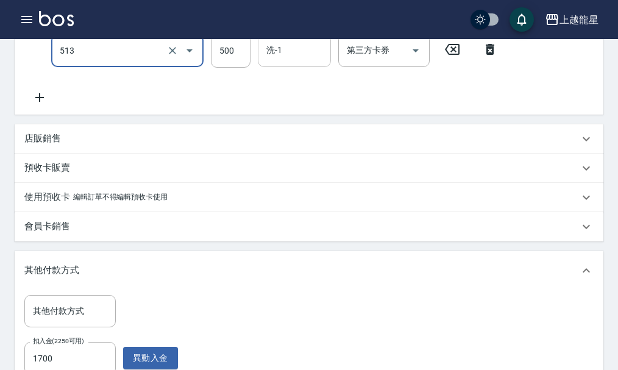
type input "SPA健康洗(513)"
click at [306, 57] on input "洗-1" at bounding box center [294, 50] width 62 height 21
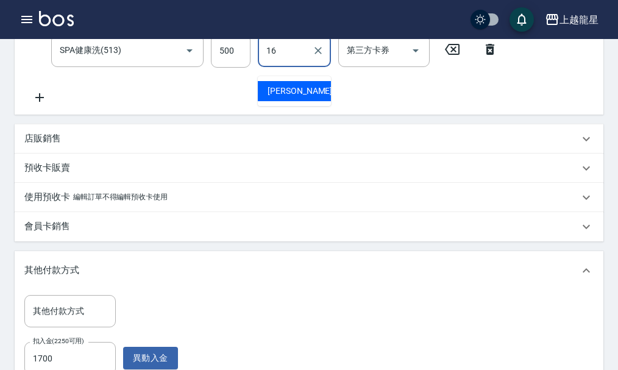
type input "義潔-16"
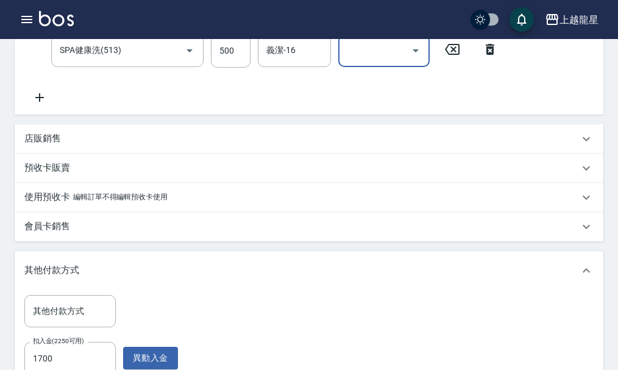
click at [41, 105] on icon at bounding box center [39, 97] width 30 height 15
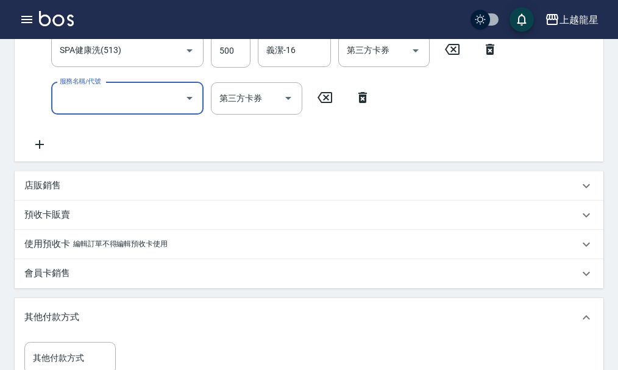
click at [93, 109] on input "服務名稱/代號" at bounding box center [118, 98] width 123 height 21
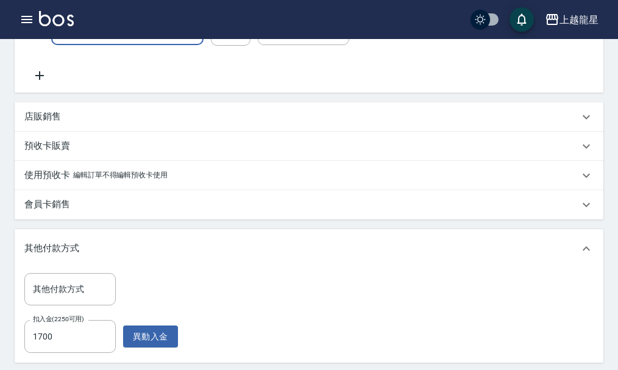
scroll to position [488, 0]
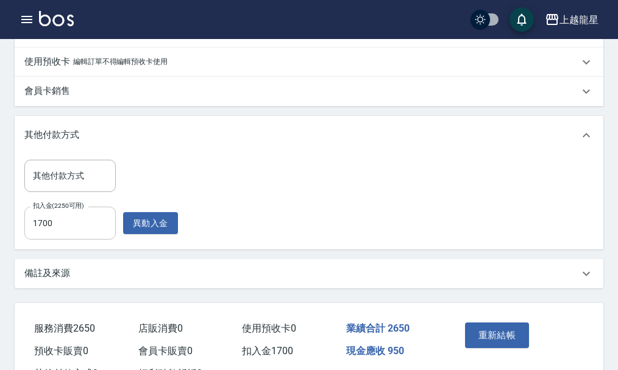
type input "剪髮(303)"
click at [94, 240] on input "1700" at bounding box center [69, 223] width 91 height 33
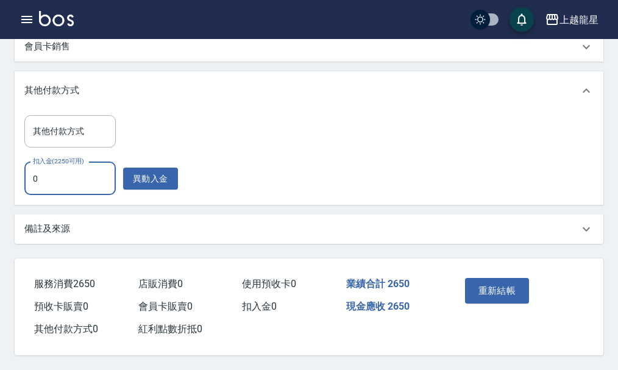
scroll to position [556, 0]
drag, startPoint x: 51, startPoint y: 171, endPoint x: 27, endPoint y: 178, distance: 24.9
click at [27, 178] on input "265" at bounding box center [69, 178] width 91 height 33
click at [65, 174] on input "265" at bounding box center [69, 178] width 91 height 33
click at [67, 169] on input "265" at bounding box center [69, 178] width 91 height 33
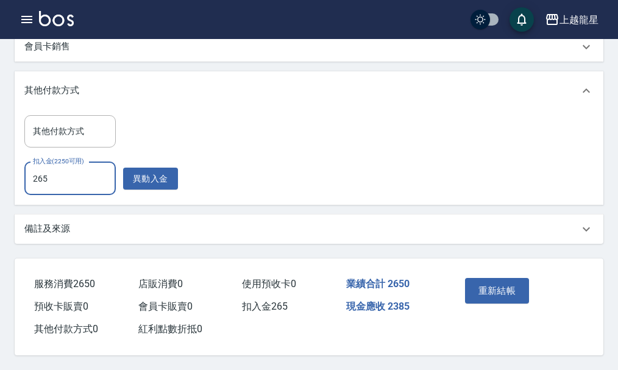
drag, startPoint x: 38, startPoint y: 177, endPoint x: 30, endPoint y: 178, distance: 8.6
click at [30, 178] on input "265" at bounding box center [69, 178] width 91 height 33
click at [69, 175] on input "265" at bounding box center [69, 178] width 91 height 33
click at [35, 174] on input "02250" at bounding box center [69, 178] width 91 height 33
click at [37, 174] on input "02250" at bounding box center [69, 178] width 91 height 33
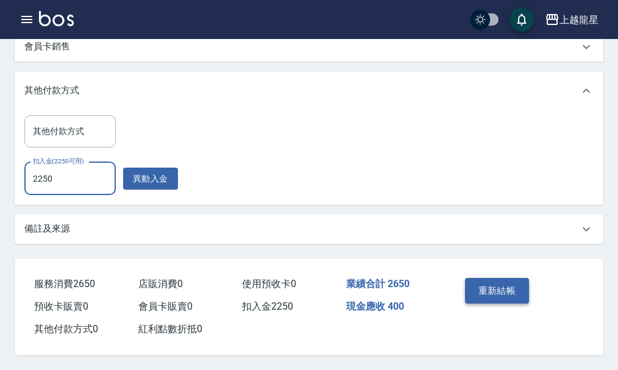
type input "2250"
click at [509, 283] on button "重新結帳" at bounding box center [497, 291] width 65 height 26
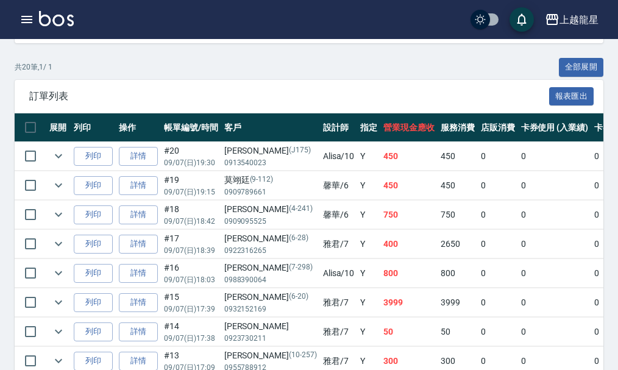
scroll to position [58, 0]
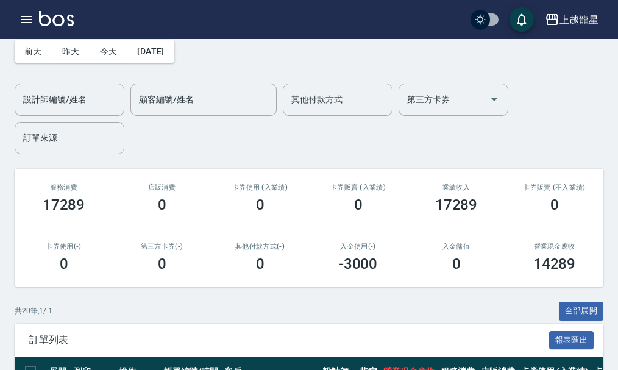
click at [69, 17] on img at bounding box center [56, 18] width 35 height 15
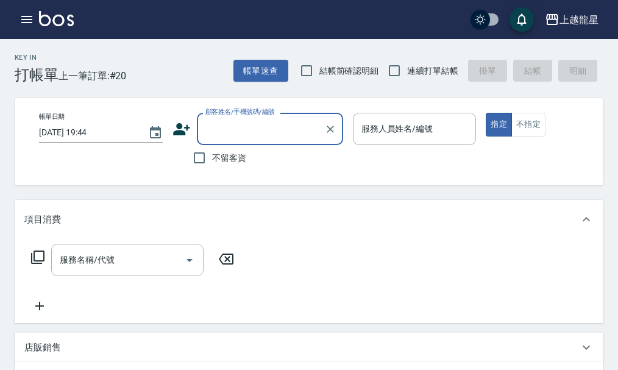
click at [219, 116] on label "顧客姓名/手機號碼/編號" at bounding box center [239, 111] width 69 height 9
click at [219, 118] on input "顧客姓名/手機號碼/編號" at bounding box center [260, 128] width 117 height 21
click at [223, 122] on input "顧客姓名/手機號碼/編號" at bounding box center [260, 128] width 117 height 21
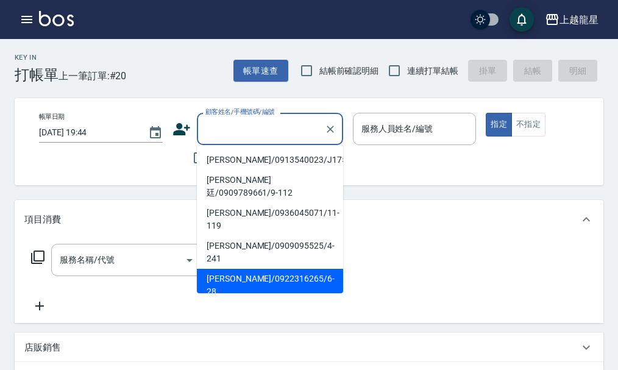
click at [299, 269] on li "丁培修/0922316265/6-28" at bounding box center [270, 285] width 146 height 33
type input "丁培修/0922316265/6-28"
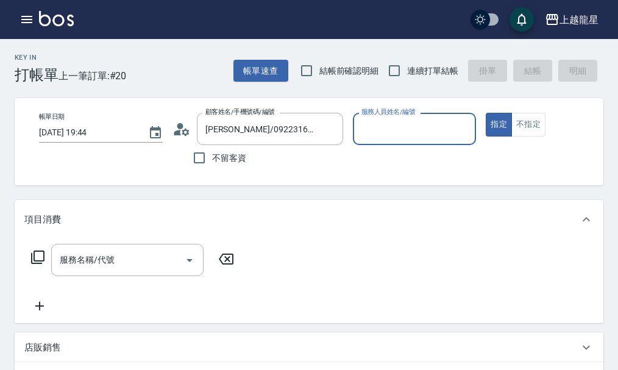
type input "雅君-7"
click at [26, 15] on icon "button" at bounding box center [27, 19] width 15 height 15
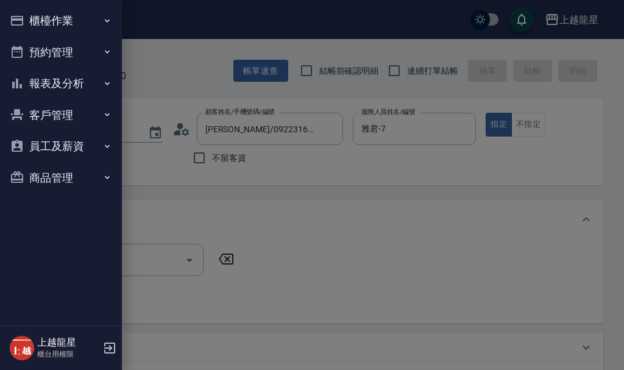
click at [29, 15] on button "櫃檯作業" at bounding box center [61, 21] width 112 height 32
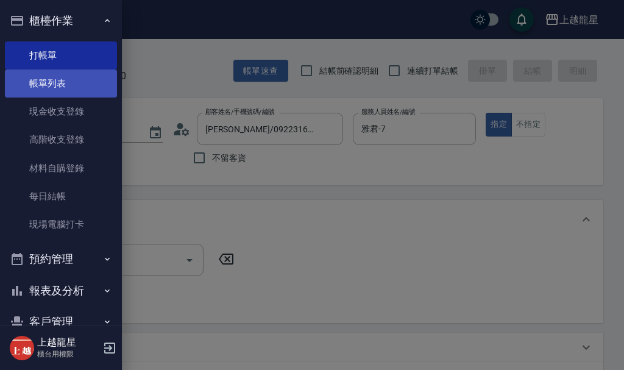
click at [47, 79] on link "帳單列表" at bounding box center [61, 83] width 112 height 28
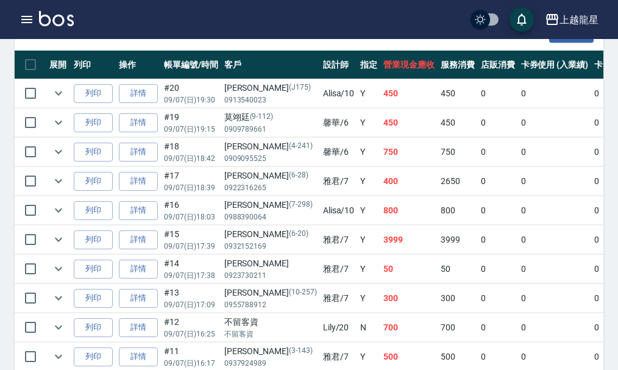
scroll to position [366, 0]
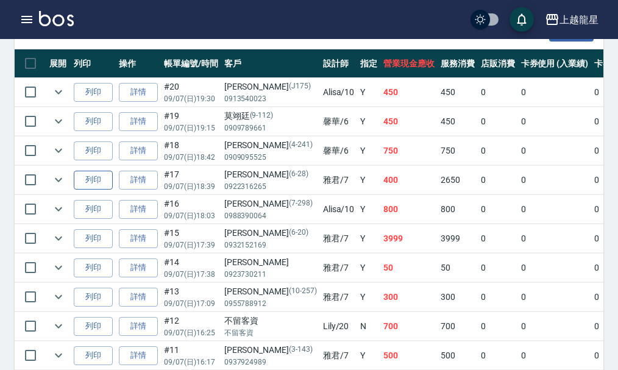
click at [108, 179] on button "列印" at bounding box center [93, 180] width 39 height 19
click at [70, 21] on img at bounding box center [56, 18] width 35 height 15
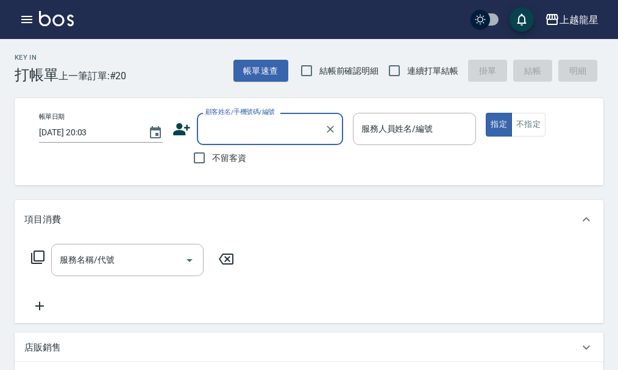
click at [271, 129] on input "顧客姓名/手機號碼/編號" at bounding box center [260, 128] width 117 height 21
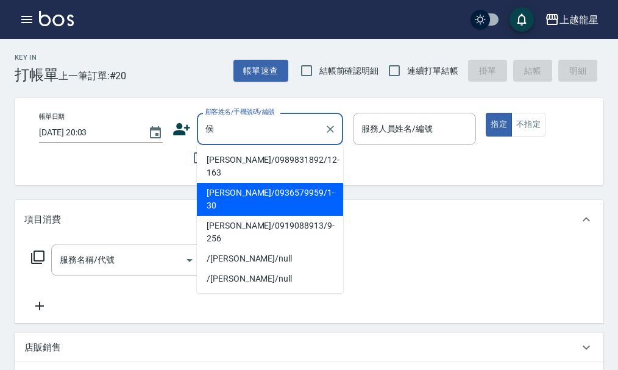
click at [232, 183] on li "侯怡萱/0936579959/1-30" at bounding box center [270, 199] width 146 height 33
type input "侯怡萱/0936579959/1-30"
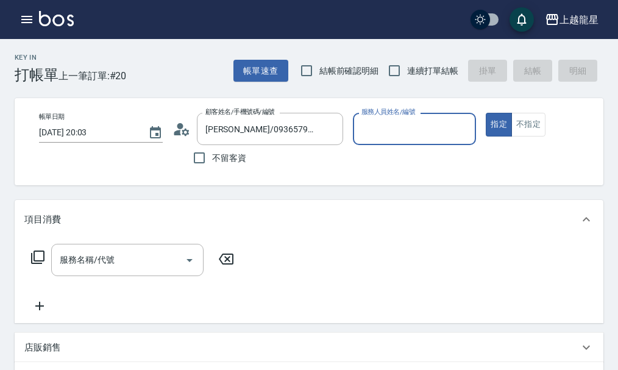
type input "Alisa-10"
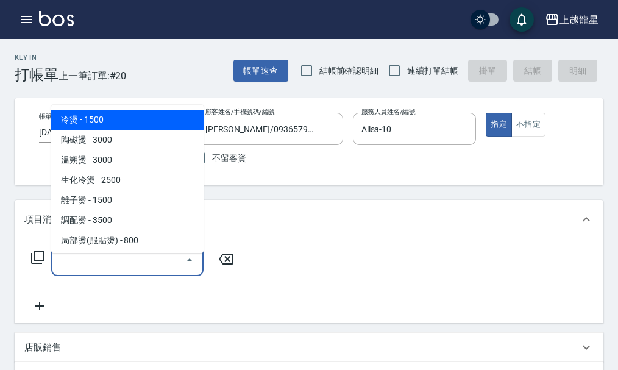
click at [101, 271] on input "服務名稱/代號" at bounding box center [118, 259] width 123 height 21
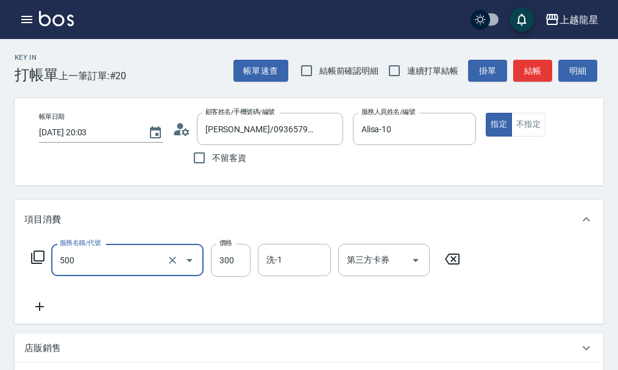
type input "一般洗髮(500)"
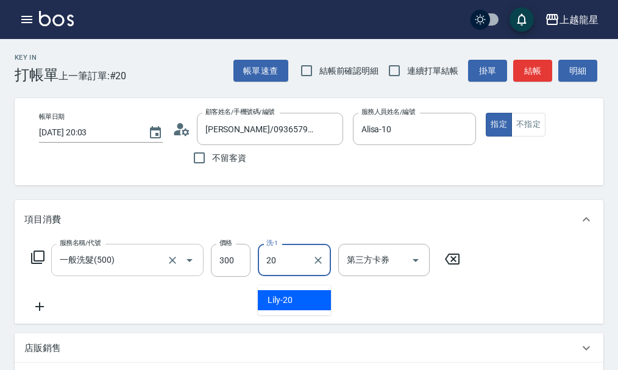
type input "Lily-20"
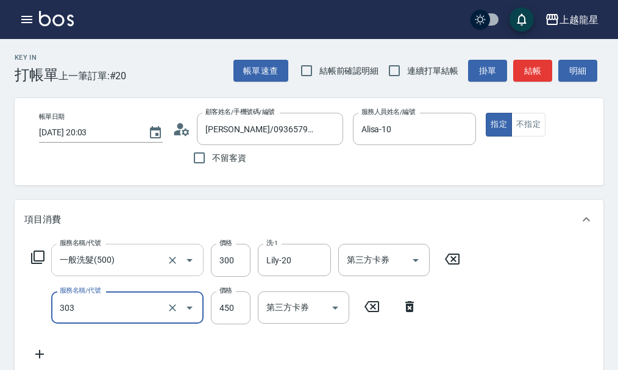
type input "剪髮(303)"
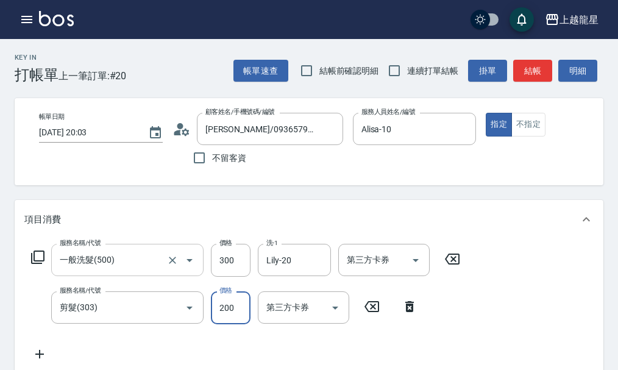
type input "200"
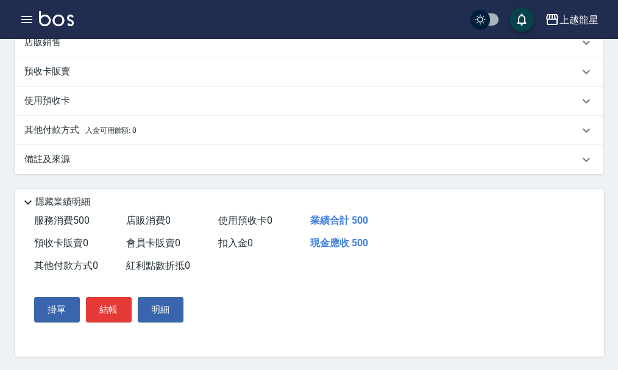
scroll to position [416, 0]
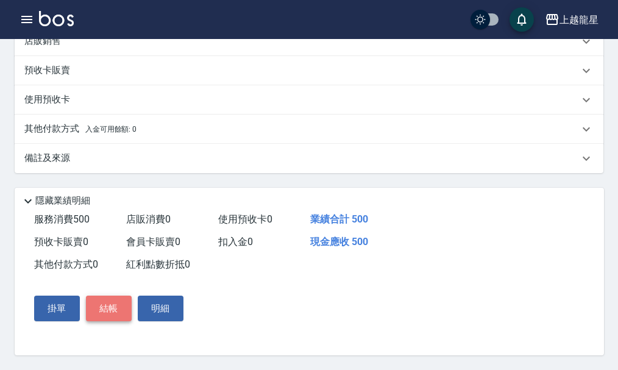
click at [111, 314] on button "結帳" at bounding box center [109, 309] width 46 height 26
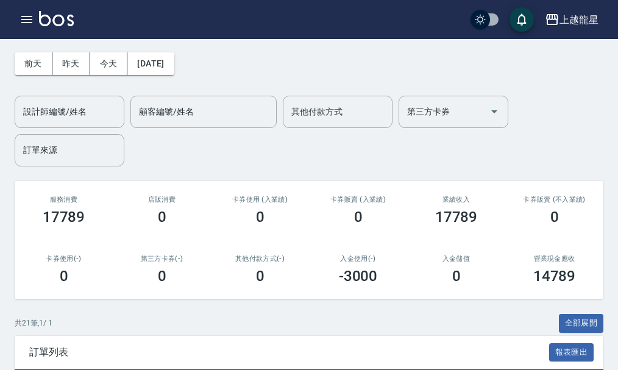
scroll to position [305, 0]
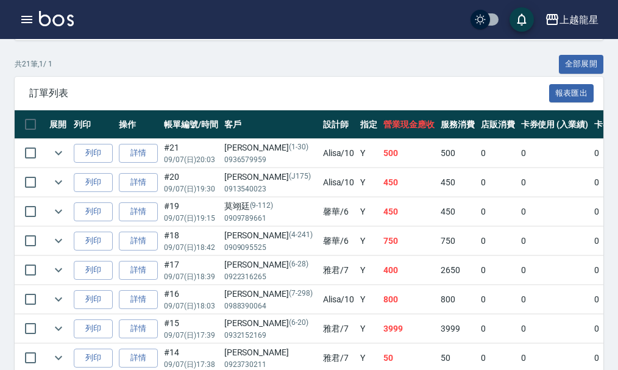
click at [65, 21] on img at bounding box center [56, 18] width 35 height 15
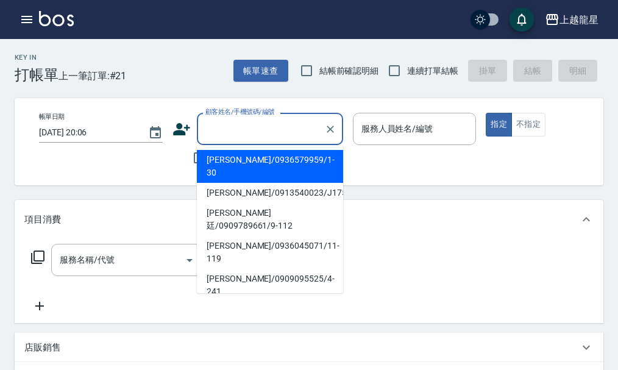
click at [234, 132] on input "顧客姓名/手機號碼/編號" at bounding box center [260, 128] width 117 height 21
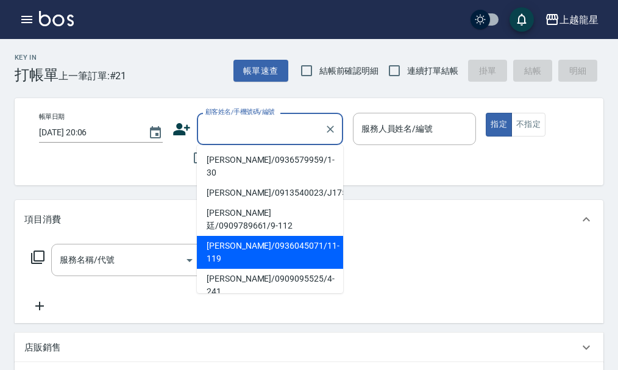
click at [244, 236] on li "洪芷筠/0936045071/11-119" at bounding box center [270, 252] width 146 height 33
type input "洪芷筠/0936045071/11-119"
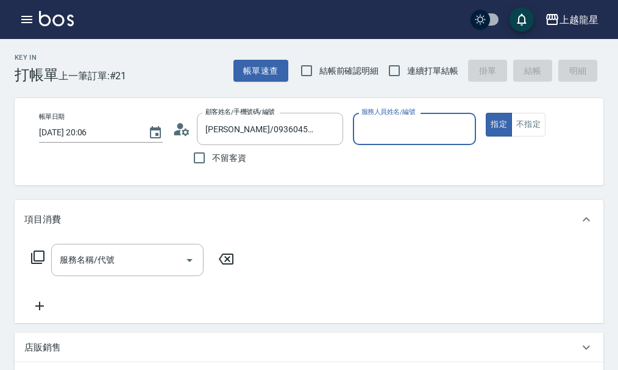
click at [403, 124] on input "服務人員姓名/編號" at bounding box center [414, 128] width 113 height 21
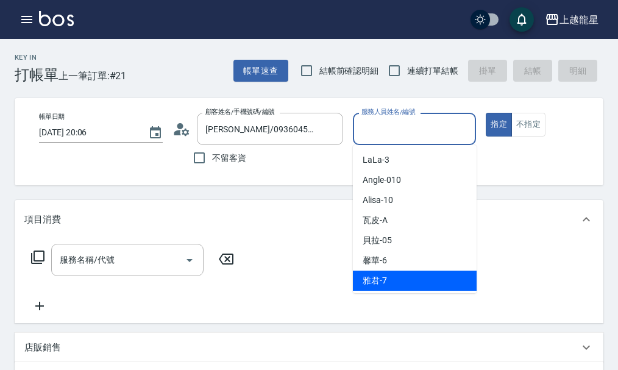
click at [367, 281] on span "雅君 -7" at bounding box center [375, 280] width 24 height 13
type input "雅君-7"
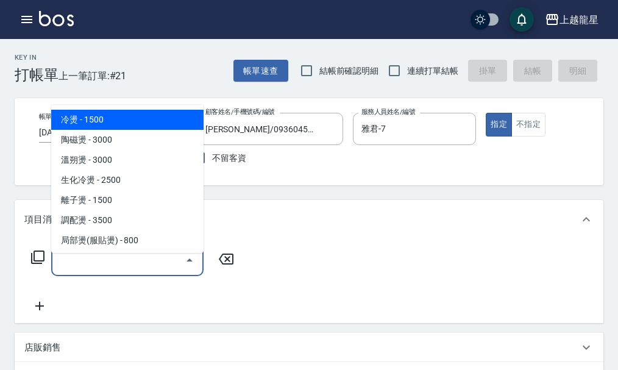
click at [90, 268] on input "服務名稱/代號" at bounding box center [118, 259] width 123 height 21
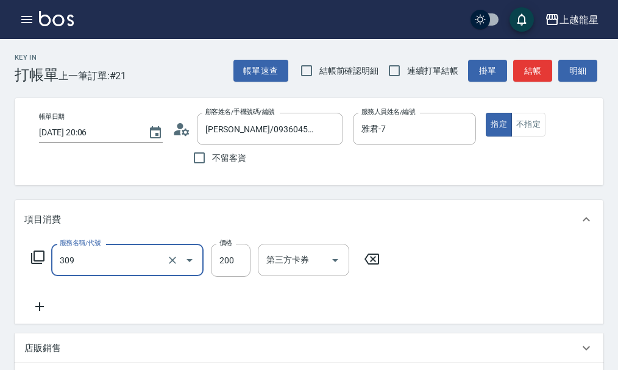
type input "剪髮(國小)(309)"
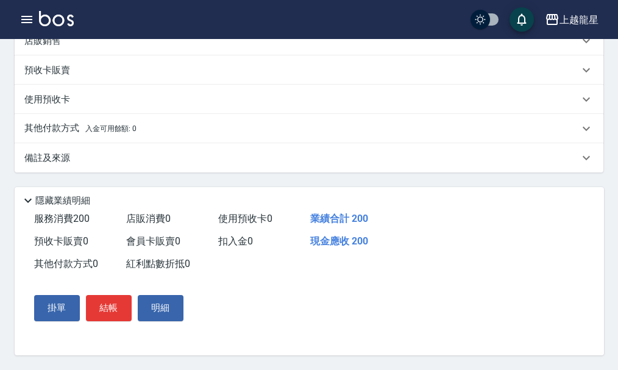
scroll to position [369, 0]
click at [108, 306] on button "結帳" at bounding box center [109, 308] width 46 height 26
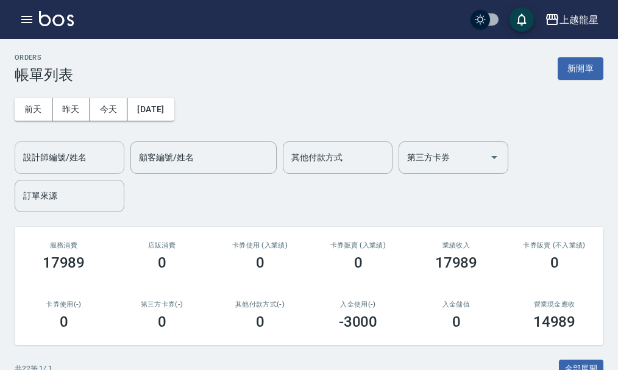
click at [57, 166] on input "設計師編號/姓名" at bounding box center [69, 157] width 99 height 21
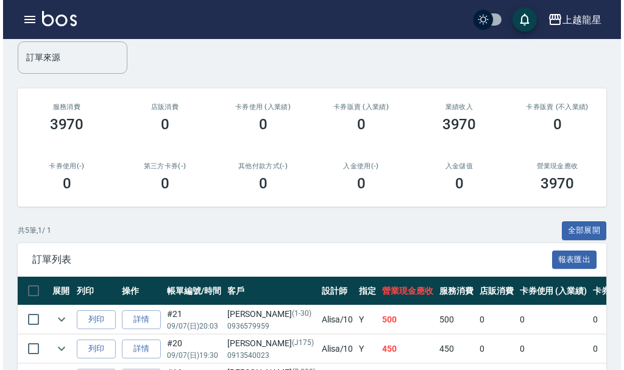
scroll to position [244, 0]
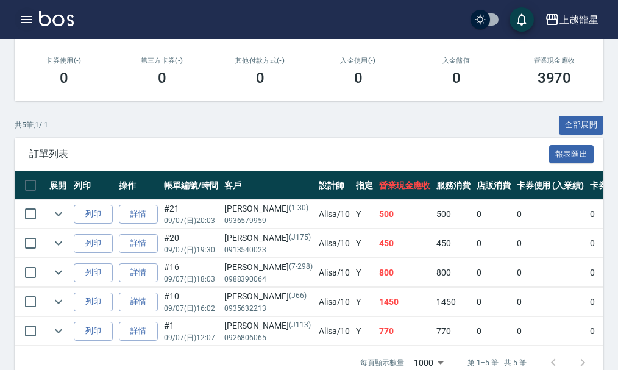
type input "Alisa-10"
click at [24, 21] on icon "button" at bounding box center [27, 19] width 15 height 15
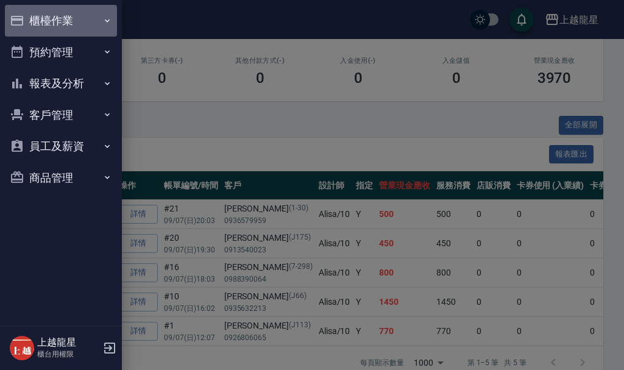
click at [32, 19] on button "櫃檯作業" at bounding box center [61, 21] width 112 height 32
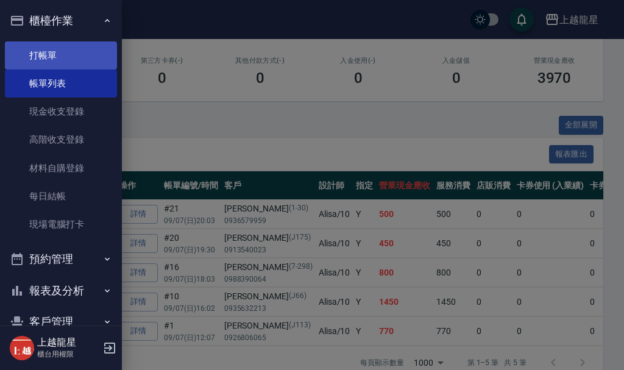
click at [46, 55] on link "打帳單" at bounding box center [61, 55] width 112 height 28
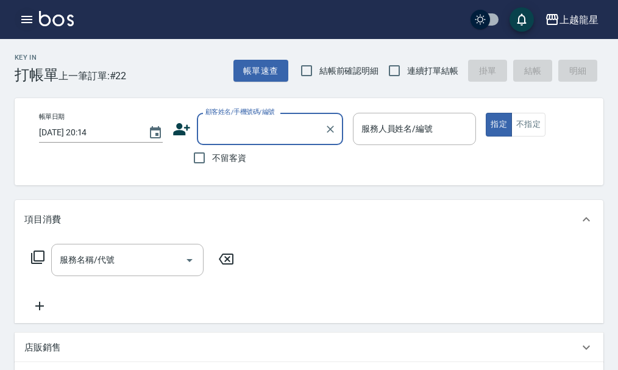
click at [21, 29] on button "button" at bounding box center [27, 19] width 24 height 24
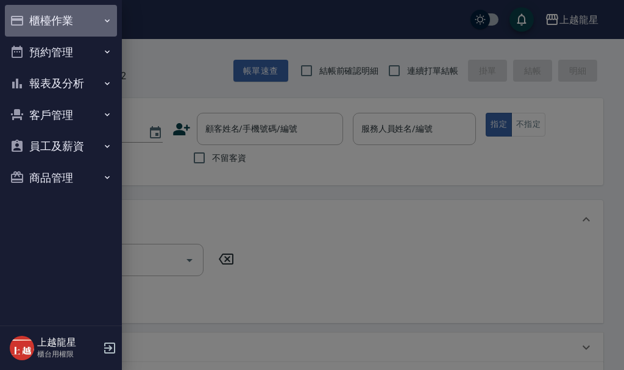
click at [27, 24] on button "櫃檯作業" at bounding box center [61, 21] width 112 height 32
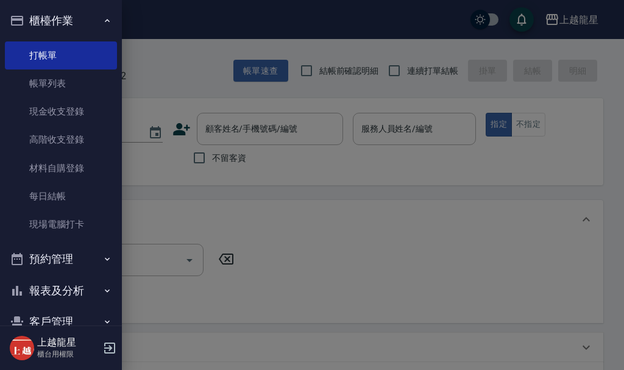
click at [54, 29] on button "櫃檯作業" at bounding box center [61, 21] width 112 height 32
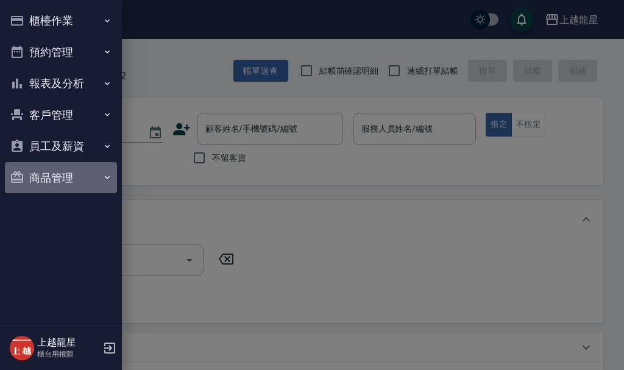
click at [60, 177] on button "商品管理" at bounding box center [61, 178] width 112 height 32
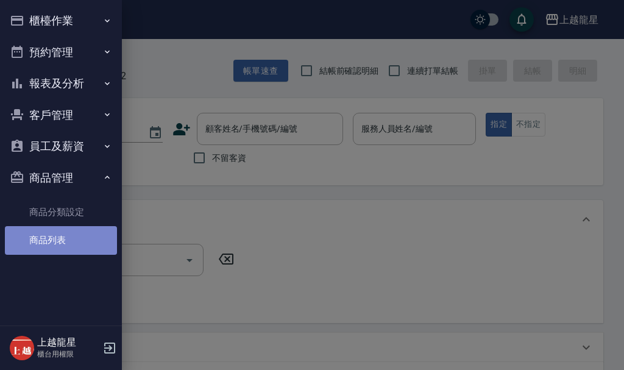
click at [58, 247] on link "商品列表" at bounding box center [61, 240] width 112 height 28
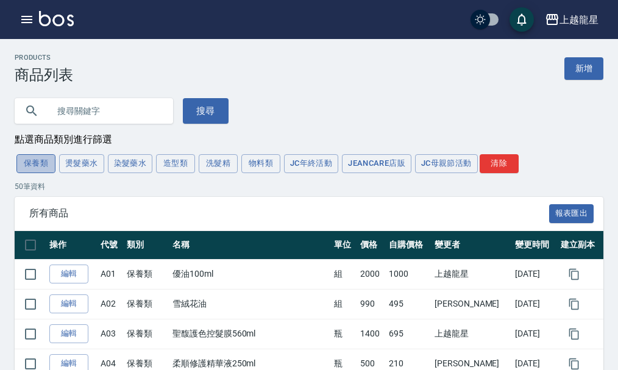
click at [46, 164] on button "保養類" at bounding box center [35, 163] width 39 height 19
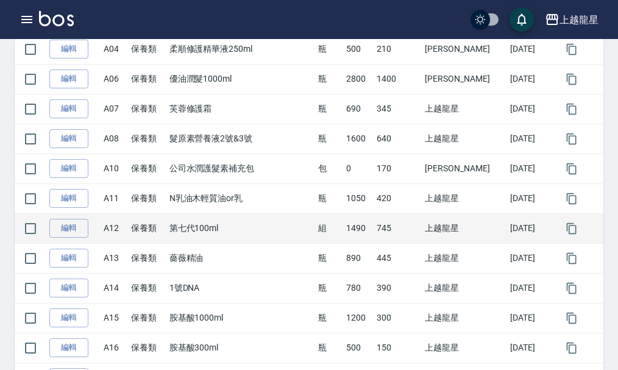
scroll to position [305, 0]
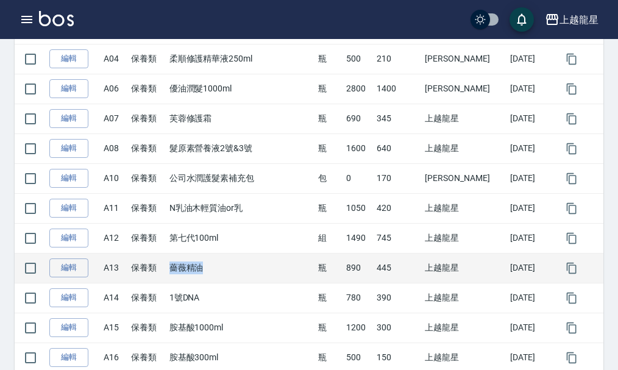
drag, startPoint x: 173, startPoint y: 270, endPoint x: 230, endPoint y: 275, distance: 56.9
click at [230, 275] on td "薔薇精油" at bounding box center [240, 268] width 149 height 30
click at [239, 271] on td "薔薇精油" at bounding box center [240, 268] width 149 height 30
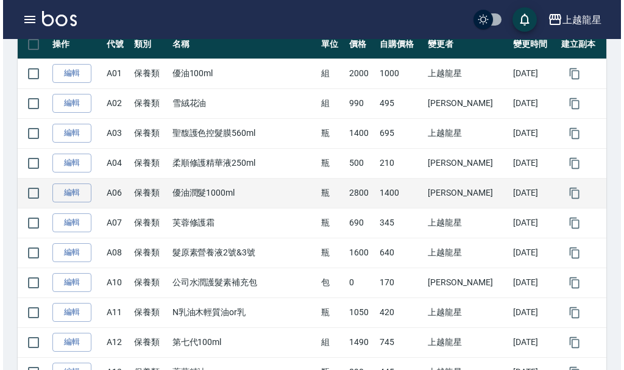
scroll to position [183, 0]
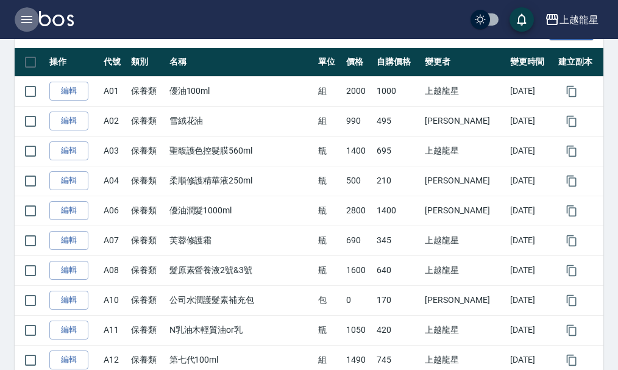
click at [30, 20] on icon "button" at bounding box center [26, 19] width 11 height 7
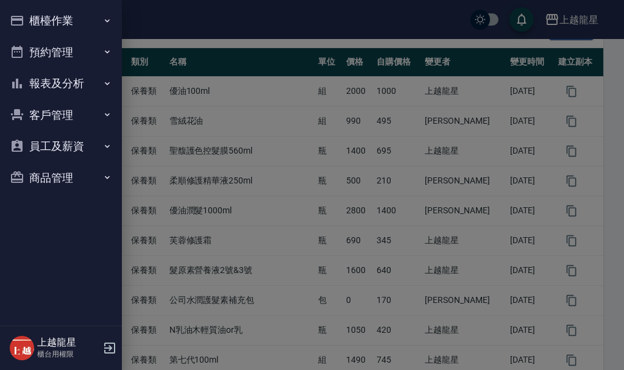
click at [75, 20] on button "櫃檯作業" at bounding box center [61, 21] width 112 height 32
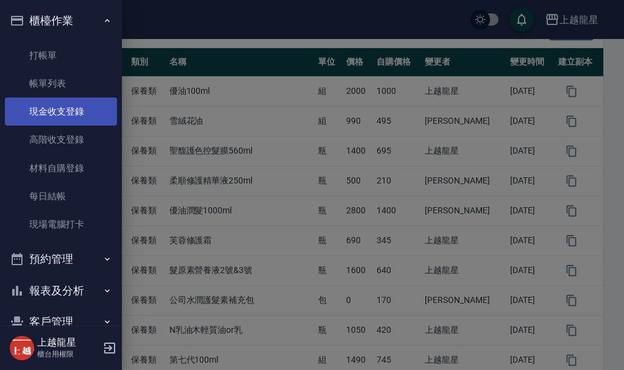
click at [46, 114] on link "現金收支登錄" at bounding box center [61, 112] width 112 height 28
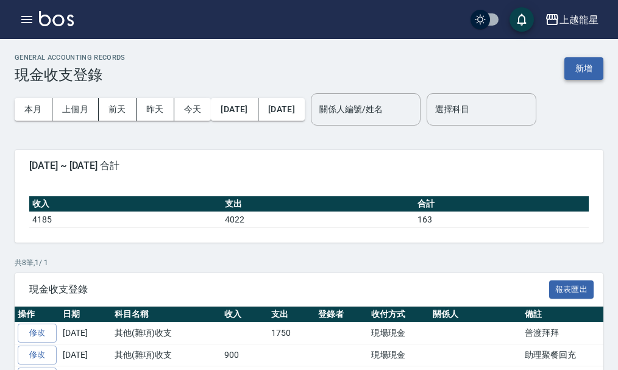
click at [578, 74] on button "新增" at bounding box center [583, 68] width 39 height 23
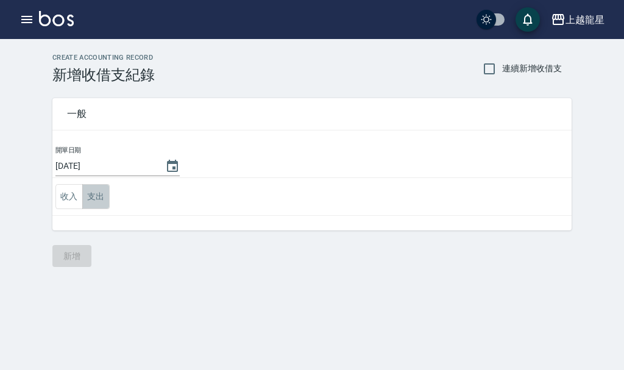
click at [88, 197] on button "支出" at bounding box center [95, 196] width 27 height 25
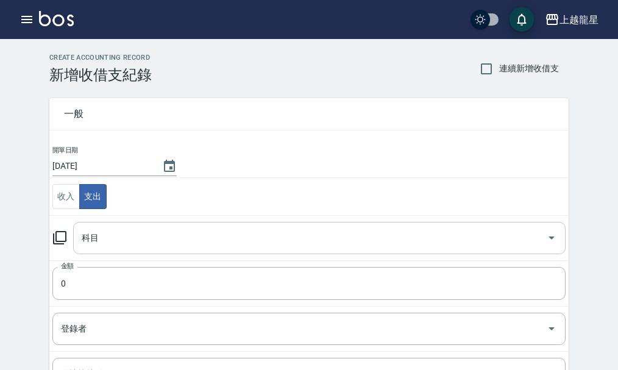
click at [102, 238] on input "科目" at bounding box center [310, 237] width 463 height 21
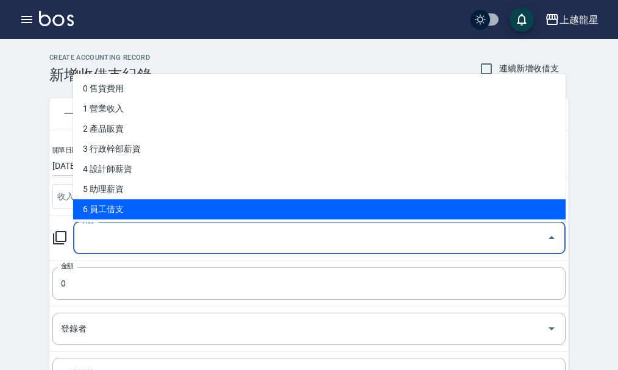
click at [121, 212] on li "6 員工借支" at bounding box center [319, 209] width 492 height 20
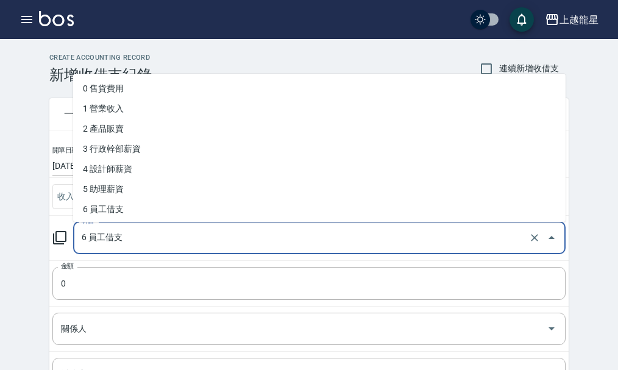
click at [135, 245] on input "6 員工借支" at bounding box center [302, 237] width 447 height 21
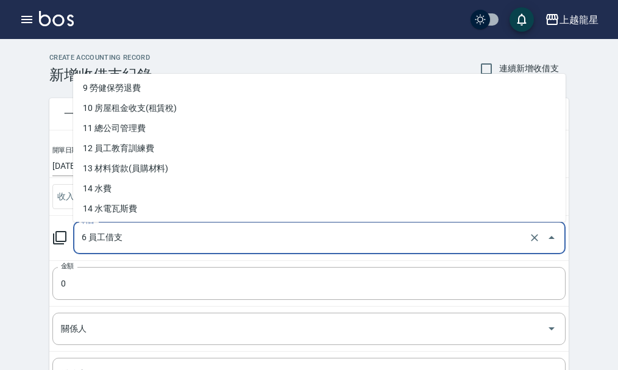
scroll to position [183, 0]
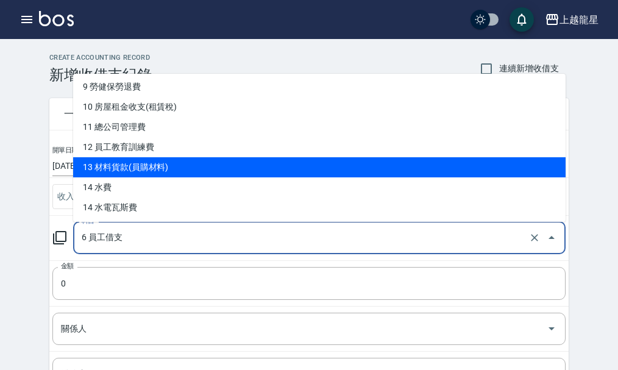
click at [147, 171] on li "13 材料貨款(員購材料)" at bounding box center [319, 167] width 492 height 20
type input "13 材料貨款(員購材料)"
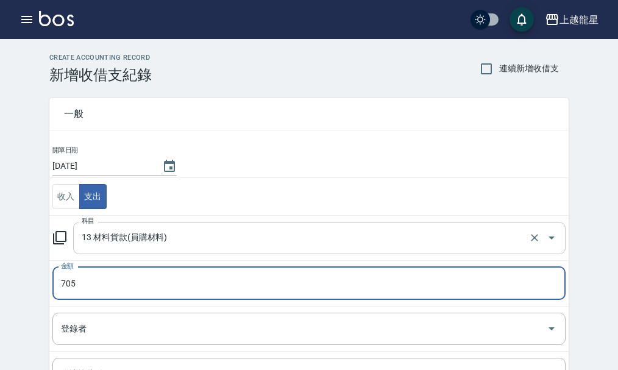
type input "705"
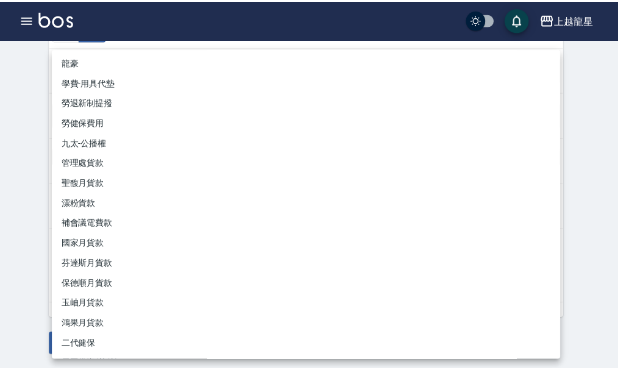
scroll to position [60, 0]
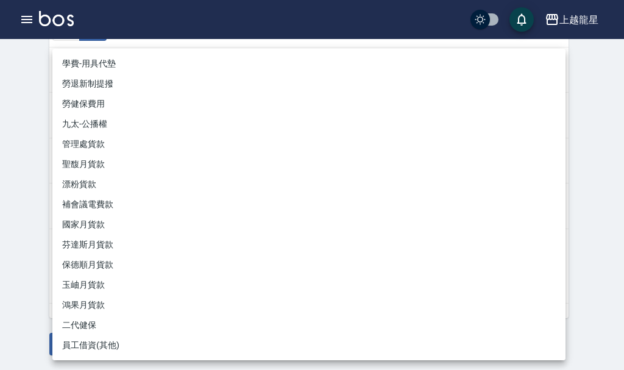
click at [45, 274] on div at bounding box center [312, 185] width 624 height 370
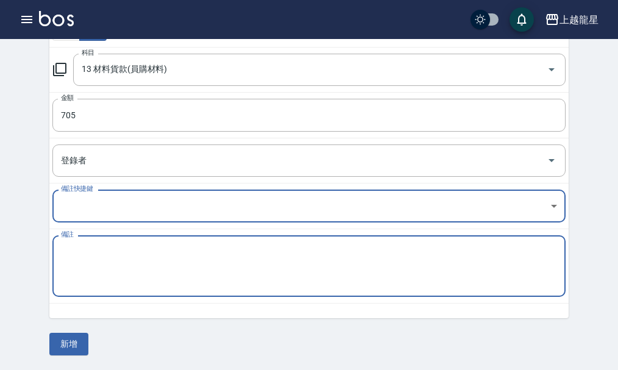
click at [70, 261] on textarea "備註" at bounding box center [309, 266] width 496 height 41
type textarea "精華液 雪絨花油"
click at [74, 338] on button "新增" at bounding box center [68, 344] width 39 height 23
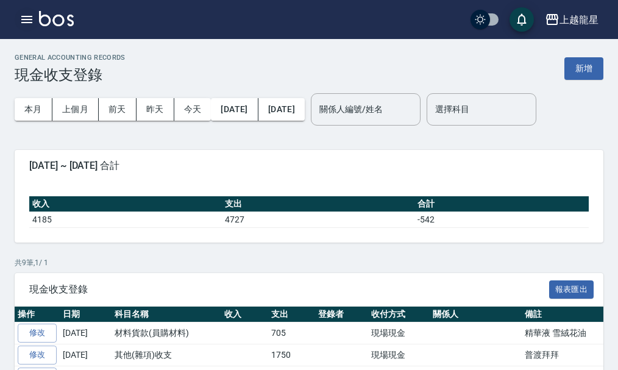
click at [37, 16] on button "button" at bounding box center [27, 19] width 24 height 24
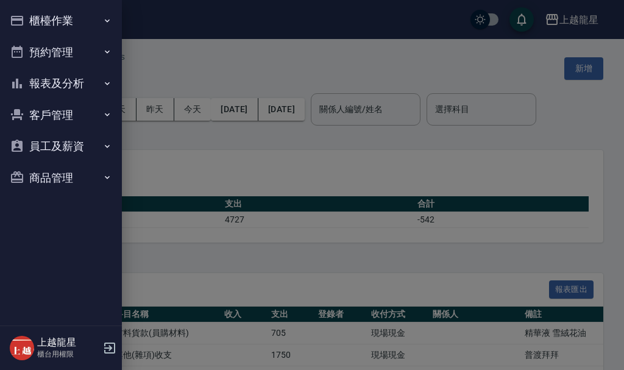
drag, startPoint x: 158, startPoint y: 32, endPoint x: 58, endPoint y: 11, distance: 102.1
click at [157, 31] on div at bounding box center [312, 185] width 624 height 370
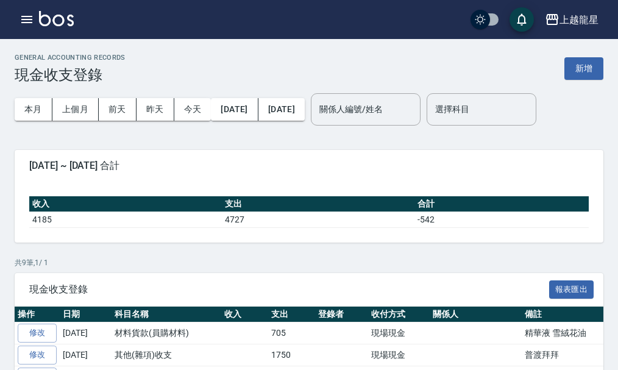
click at [61, 13] on img at bounding box center [56, 18] width 35 height 15
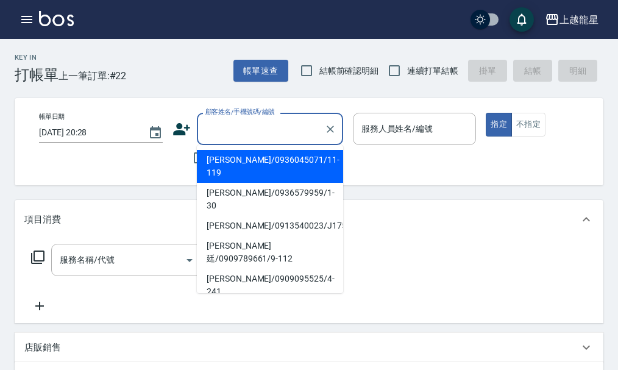
click at [230, 126] on input "顧客姓名/手機號碼/編號" at bounding box center [260, 128] width 117 height 21
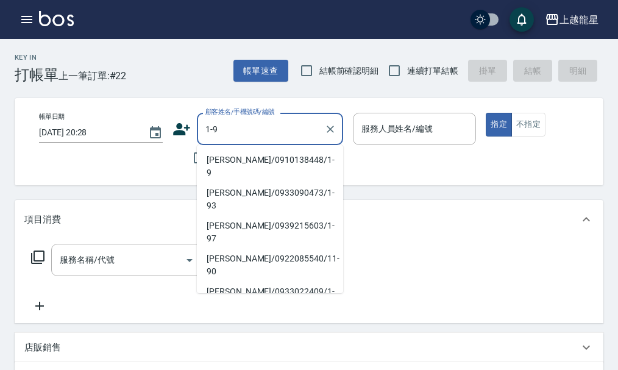
click at [268, 155] on li "高秀珠/0910138448/1-9" at bounding box center [270, 166] width 146 height 33
type input "高秀珠/0910138448/1-9"
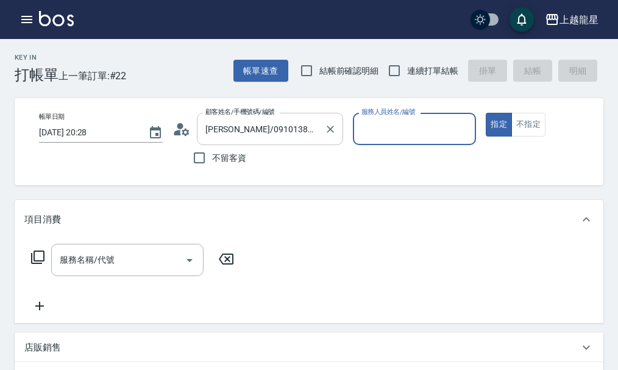
type input "雅君-7"
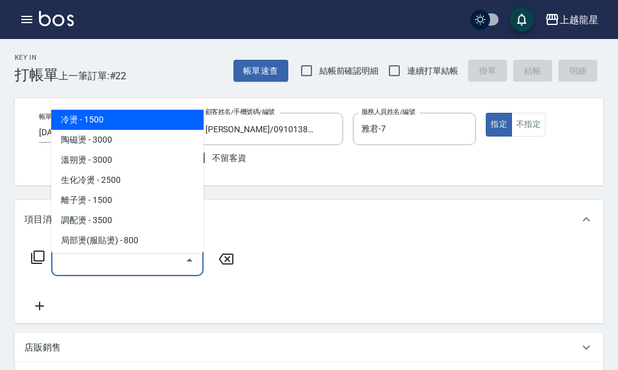
click at [96, 267] on input "服務名稱/代號" at bounding box center [118, 259] width 123 height 21
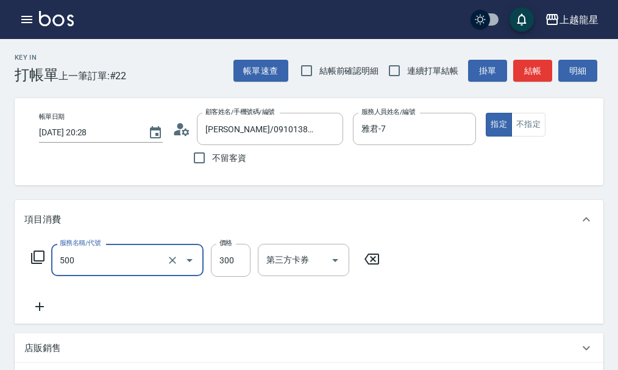
type input "一般洗髮(500)"
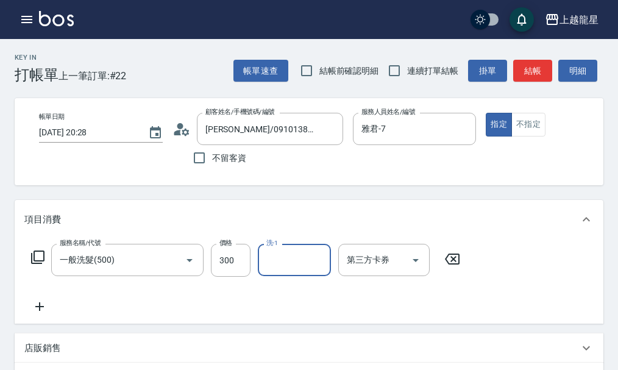
type input "1"
type input "阿琳-22"
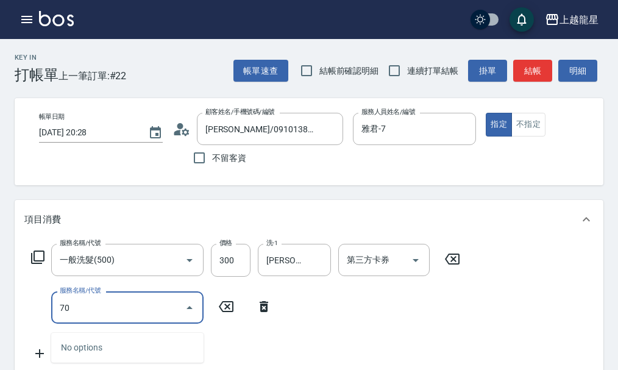
type input "7"
type input "1200以上護髮套卡(628)"
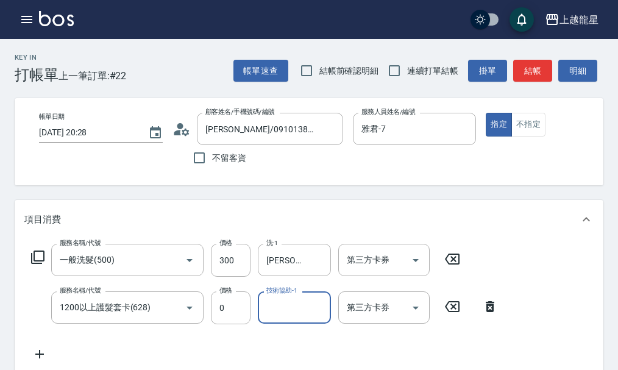
click at [288, 310] on input "技術協助-1" at bounding box center [294, 307] width 62 height 21
type input "阿琳-22"
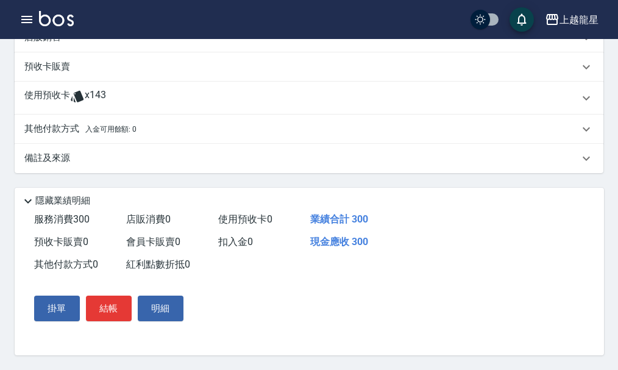
scroll to position [420, 0]
click at [111, 305] on button "結帳" at bounding box center [109, 309] width 46 height 26
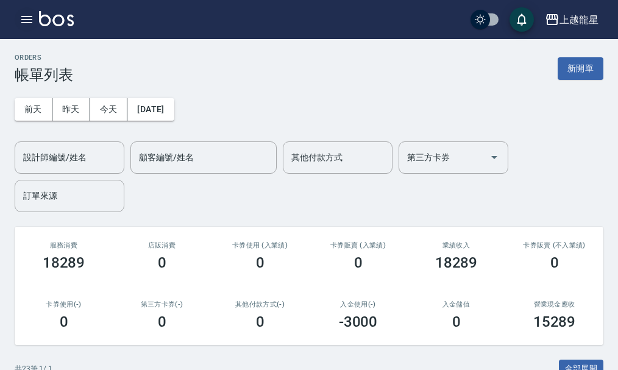
click at [24, 24] on icon "button" at bounding box center [27, 19] width 15 height 15
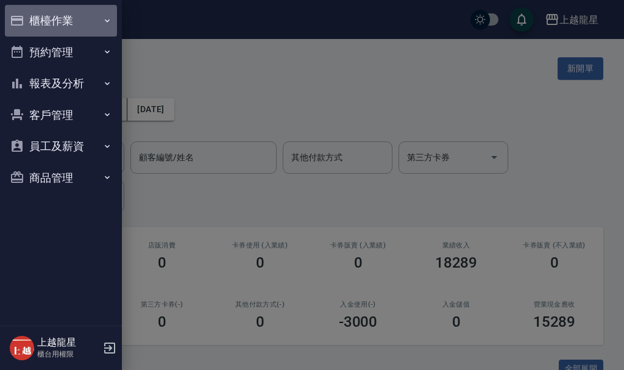
click at [24, 24] on button "櫃檯作業" at bounding box center [61, 21] width 112 height 32
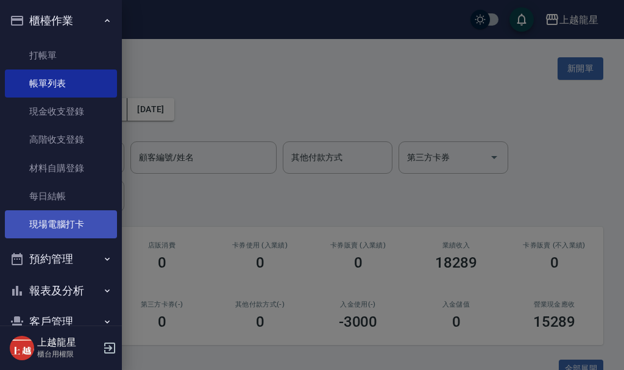
click at [54, 221] on link "現場電腦打卡" at bounding box center [61, 224] width 112 height 28
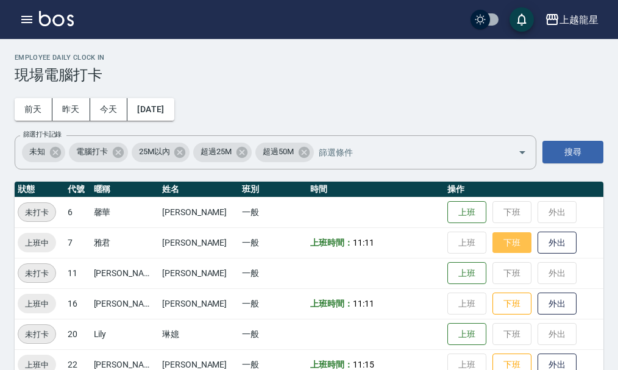
click at [492, 243] on button "下班" at bounding box center [511, 242] width 39 height 21
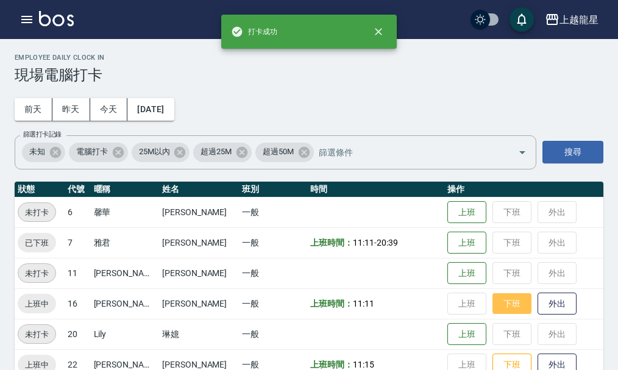
click at [492, 311] on button "下班" at bounding box center [511, 303] width 39 height 21
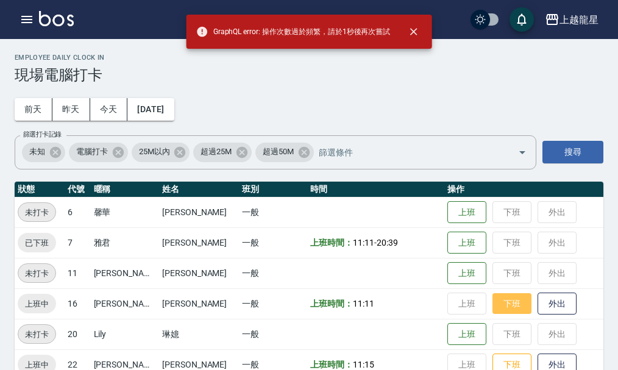
click at [492, 306] on button "下班" at bounding box center [511, 303] width 39 height 21
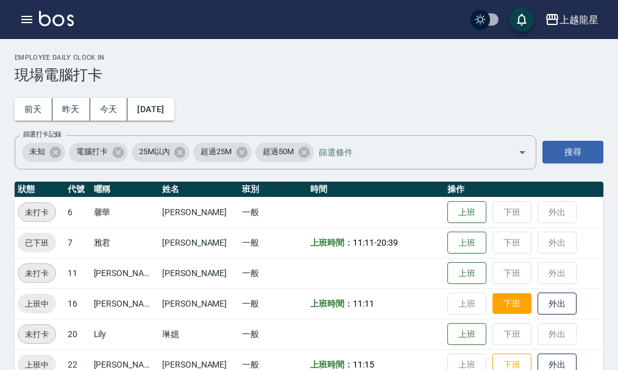
click at [492, 312] on button "下班" at bounding box center [511, 303] width 39 height 21
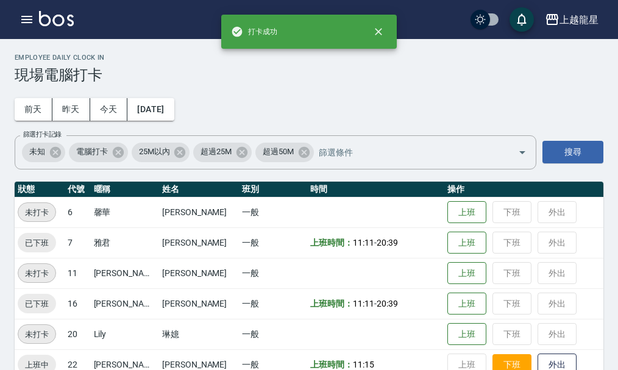
click at [492, 366] on button "下班" at bounding box center [511, 364] width 39 height 21
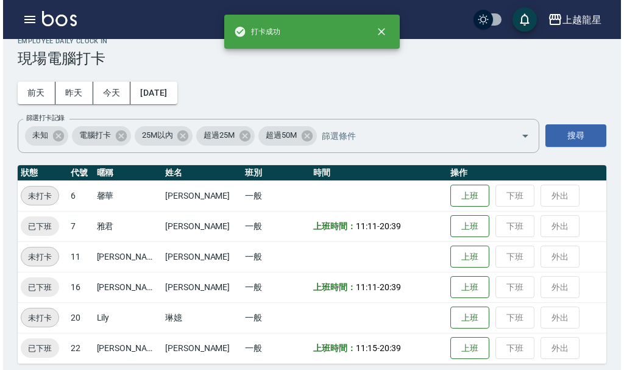
scroll to position [25, 0]
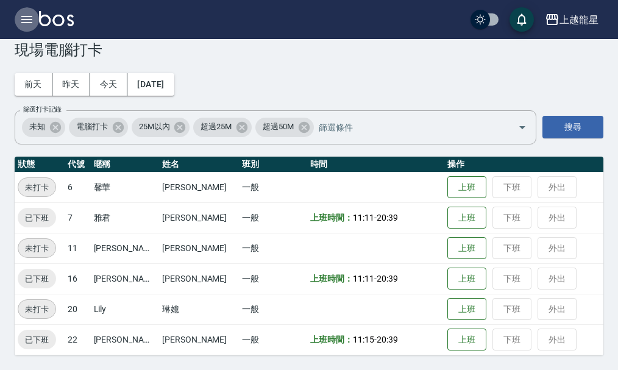
click at [25, 13] on icon "button" at bounding box center [27, 19] width 15 height 15
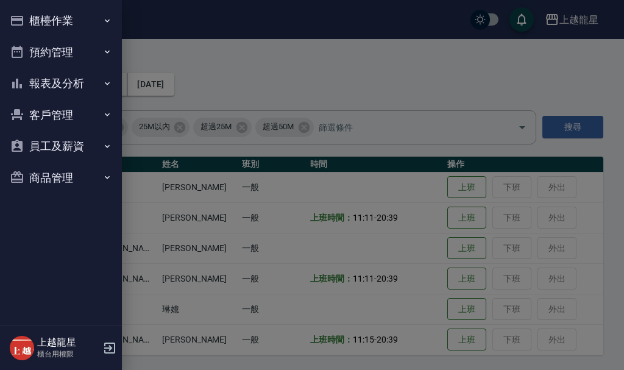
click at [43, 22] on button "櫃檯作業" at bounding box center [61, 21] width 112 height 32
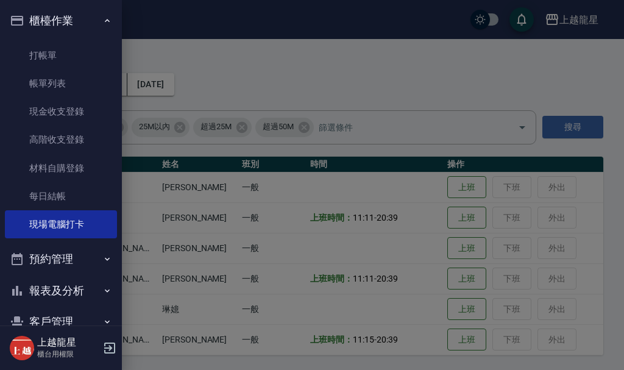
click at [54, 22] on button "櫃檯作業" at bounding box center [61, 21] width 112 height 32
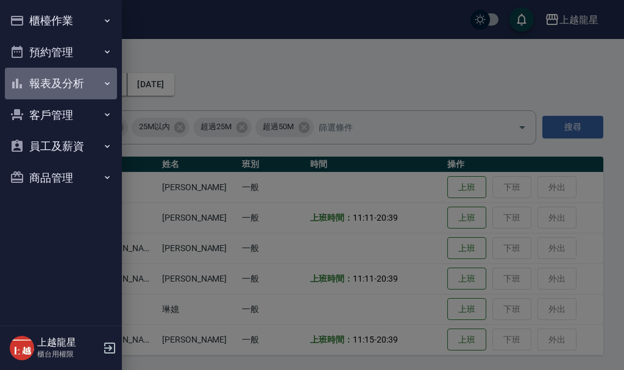
click at [55, 80] on button "報表及分析" at bounding box center [61, 84] width 112 height 32
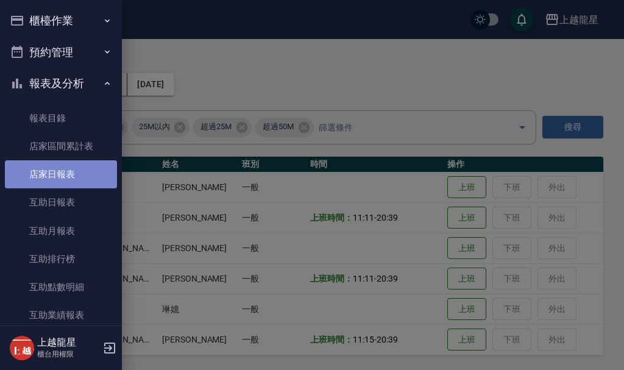
click at [77, 176] on link "店家日報表" at bounding box center [61, 174] width 112 height 28
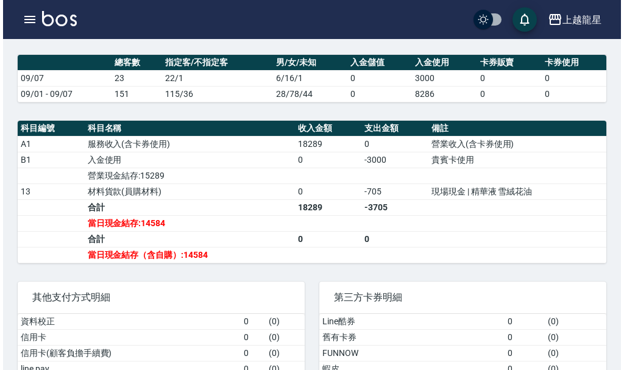
scroll to position [366, 0]
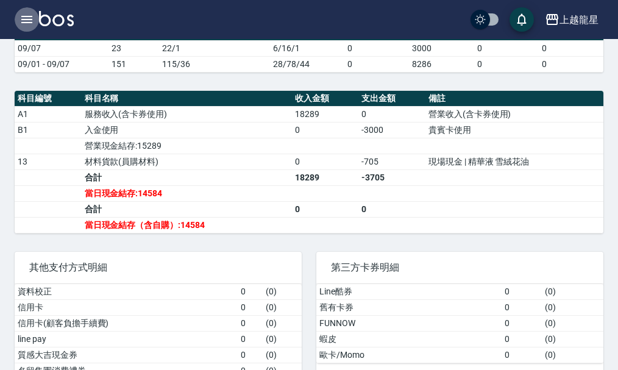
click at [24, 17] on icon "button" at bounding box center [26, 19] width 11 height 7
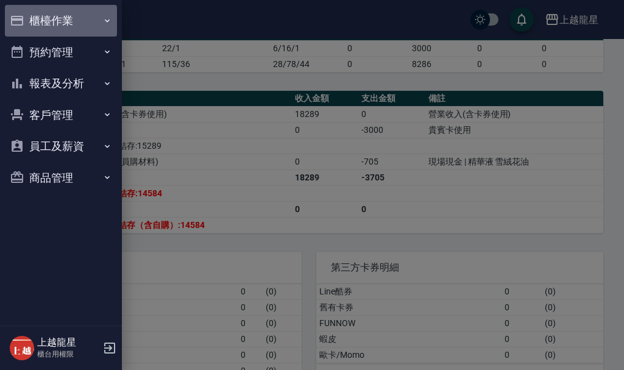
click at [46, 13] on button "櫃檯作業" at bounding box center [61, 21] width 112 height 32
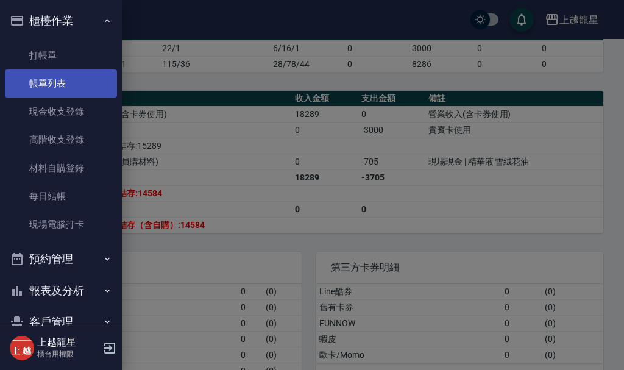
click at [52, 91] on link "帳單列表" at bounding box center [61, 83] width 112 height 28
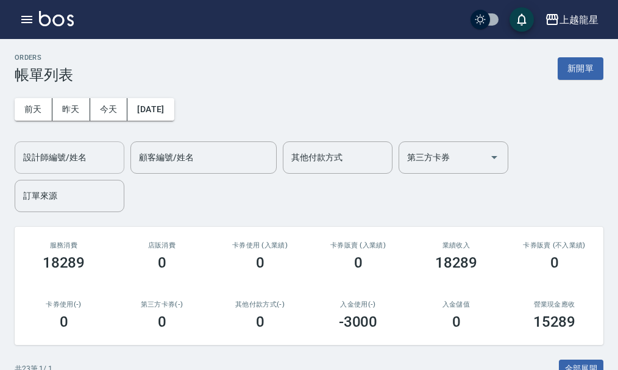
click at [59, 158] on input "設計師編號/姓名" at bounding box center [69, 157] width 99 height 21
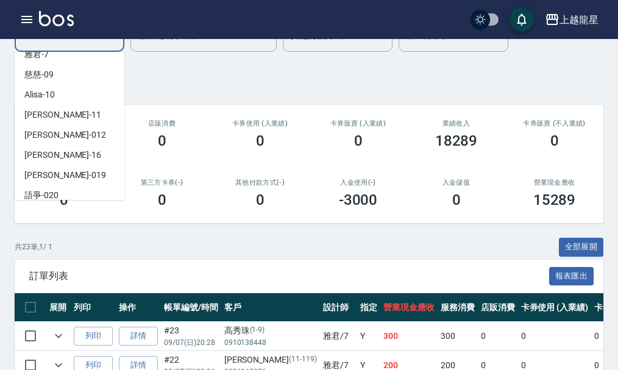
scroll to position [122, 0]
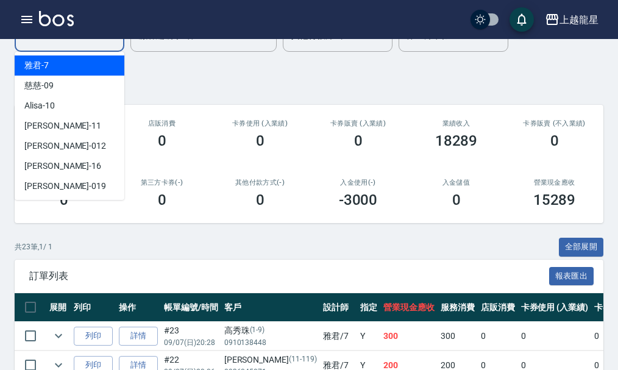
click at [42, 69] on span "雅君 -7" at bounding box center [36, 65] width 24 height 13
type input "雅君-7"
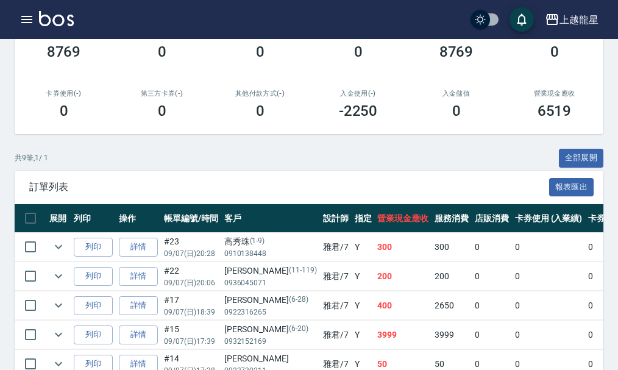
scroll to position [0, 0]
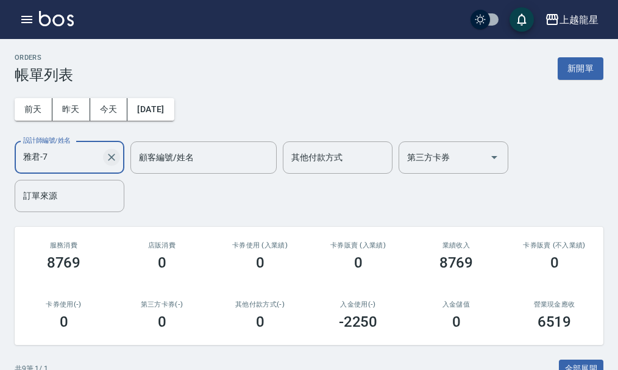
click at [112, 160] on icon "Clear" at bounding box center [111, 157] width 12 height 12
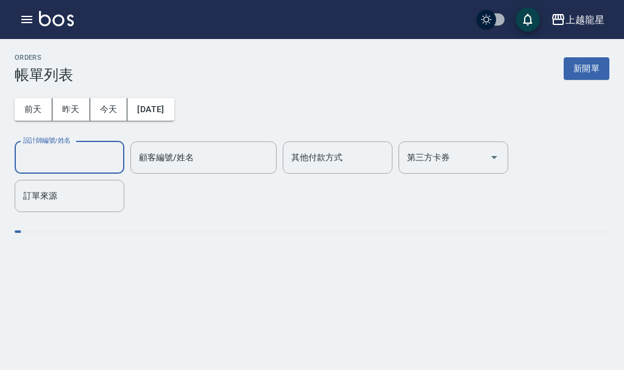
click at [71, 157] on input "設計師編號/姓名" at bounding box center [69, 157] width 99 height 21
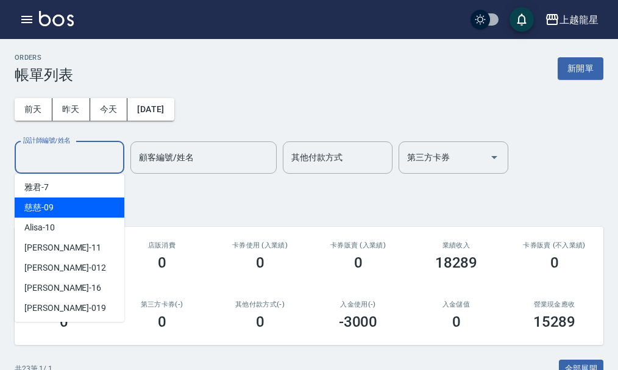
scroll to position [61, 0]
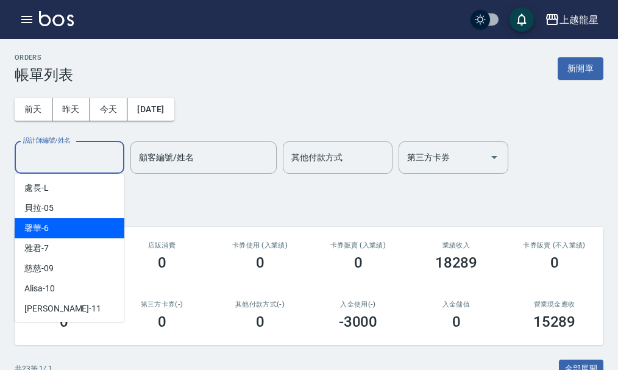
click at [63, 232] on div "馨華 -6" at bounding box center [70, 228] width 110 height 20
type input "馨華-6"
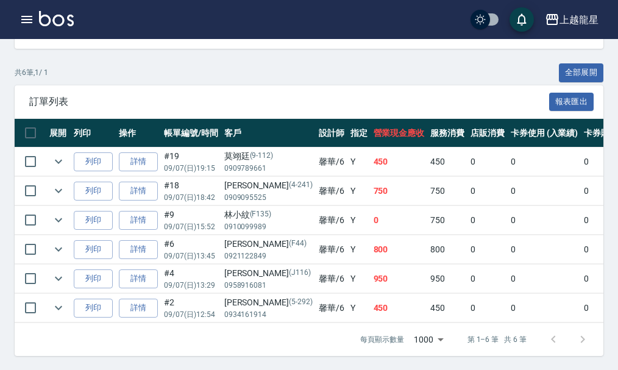
scroll to position [305, 0]
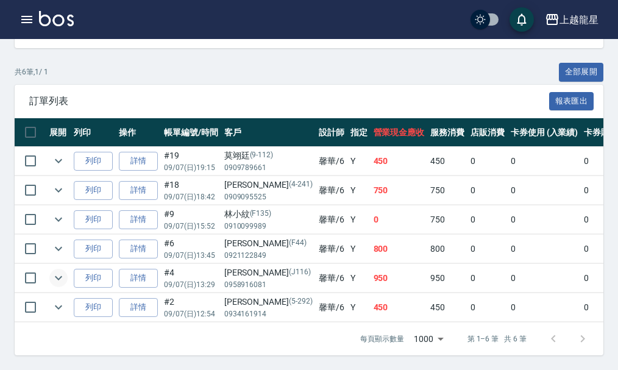
click at [56, 277] on icon "expand row" at bounding box center [58, 278] width 15 height 15
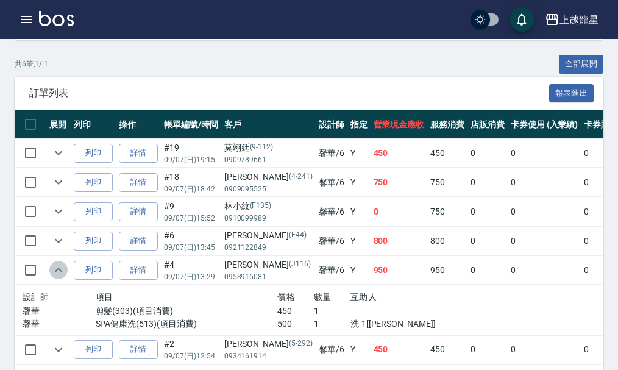
click at [57, 276] on icon "expand row" at bounding box center [58, 270] width 15 height 15
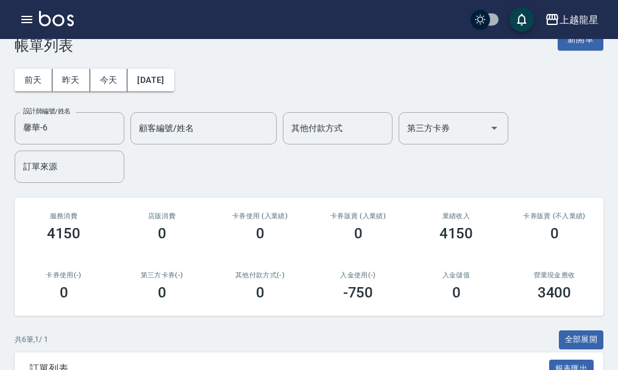
scroll to position [1, 0]
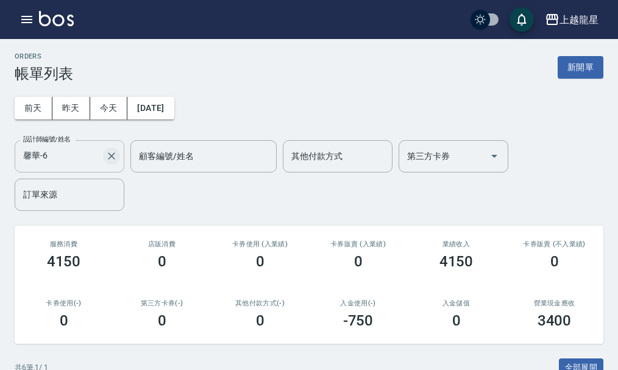
click at [112, 158] on icon "Clear" at bounding box center [111, 156] width 12 height 12
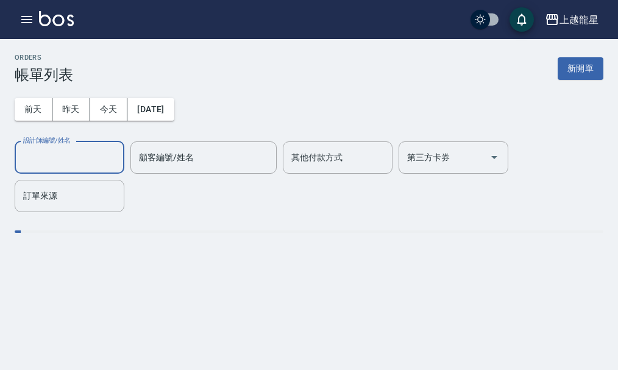
scroll to position [0, 0]
click at [65, 155] on input "設計師編號/姓名" at bounding box center [69, 157] width 99 height 21
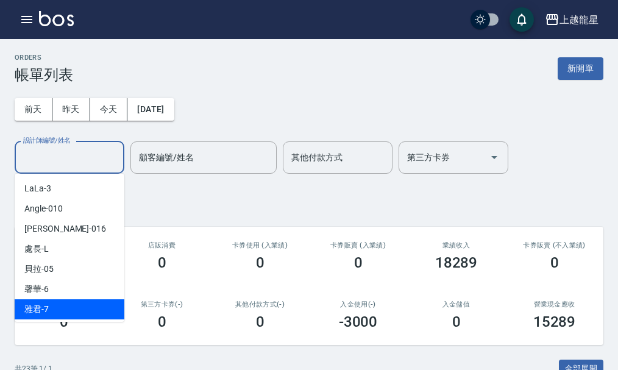
click at [44, 308] on span "雅君 -7" at bounding box center [36, 309] width 24 height 13
type input "雅君-7"
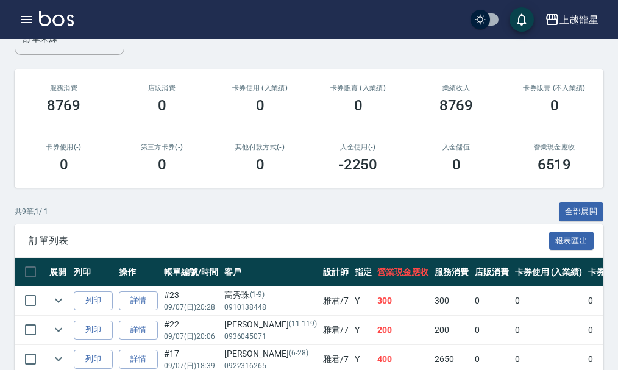
scroll to position [366, 0]
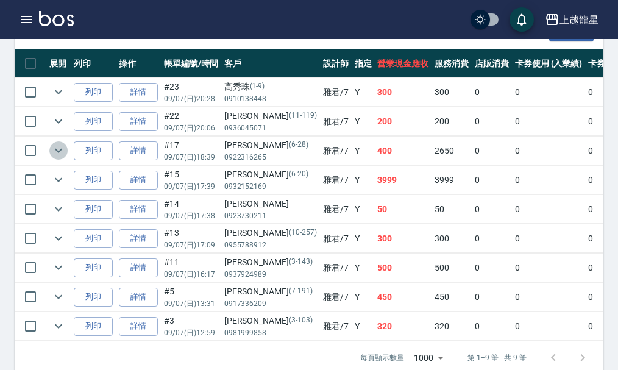
click at [63, 154] on icon "expand row" at bounding box center [58, 150] width 15 height 15
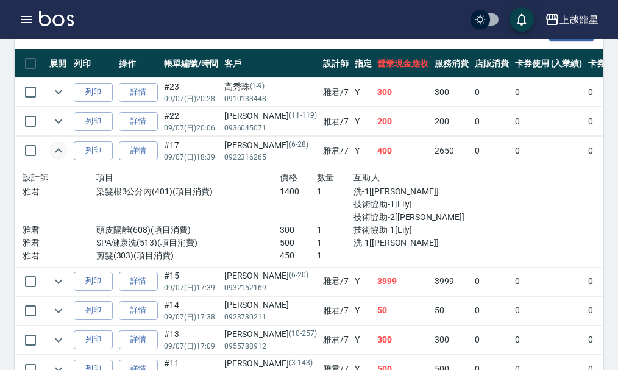
click at [58, 156] on icon "expand row" at bounding box center [58, 150] width 15 height 15
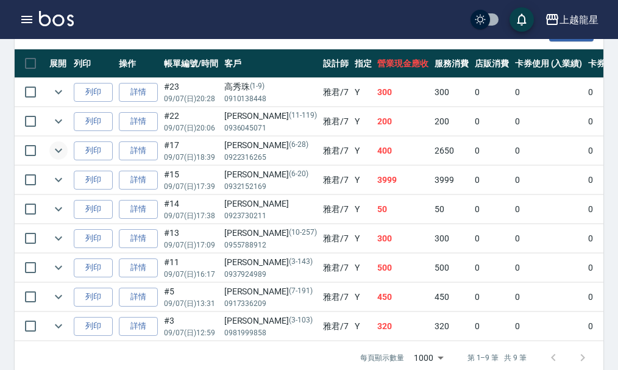
click at [63, 21] on img at bounding box center [56, 18] width 35 height 15
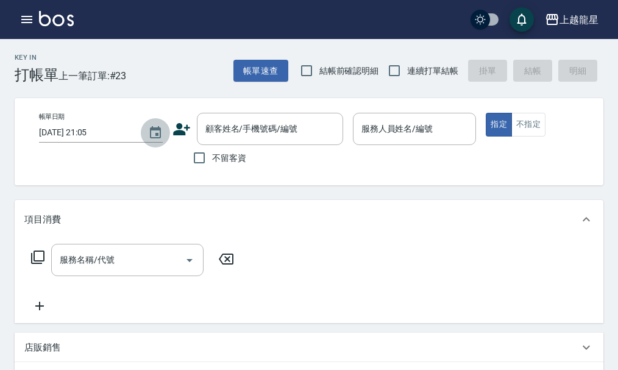
click at [154, 133] on icon "Choose date, selected date is 2025-09-07" at bounding box center [155, 133] width 15 height 15
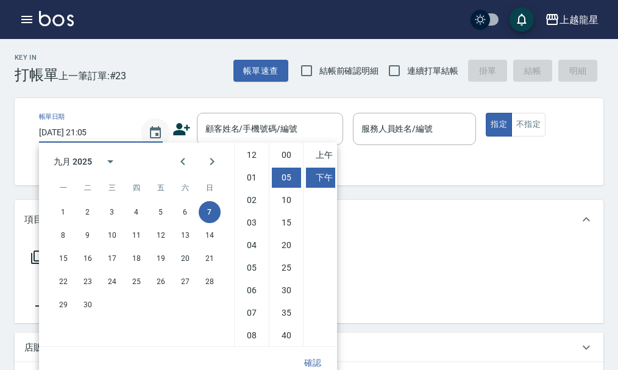
scroll to position [23, 0]
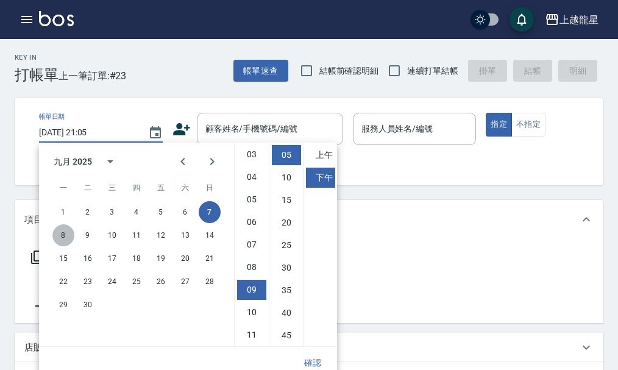
click at [64, 236] on button "8" at bounding box center [63, 235] width 22 height 22
click at [249, 331] on li "11" at bounding box center [251, 335] width 29 height 20
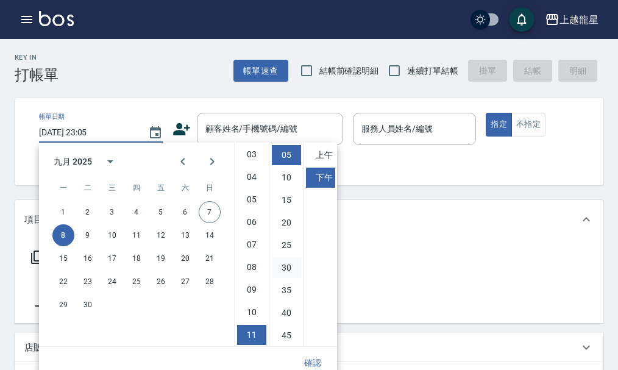
click at [289, 269] on li "30" at bounding box center [286, 268] width 29 height 20
click at [330, 157] on li "上午" at bounding box center [320, 155] width 29 height 20
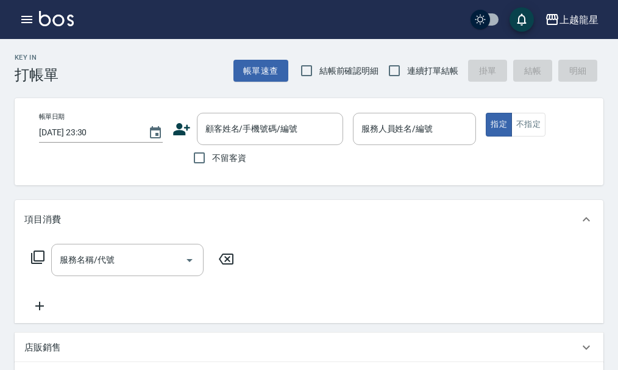
type input "2025/09/08 11:30"
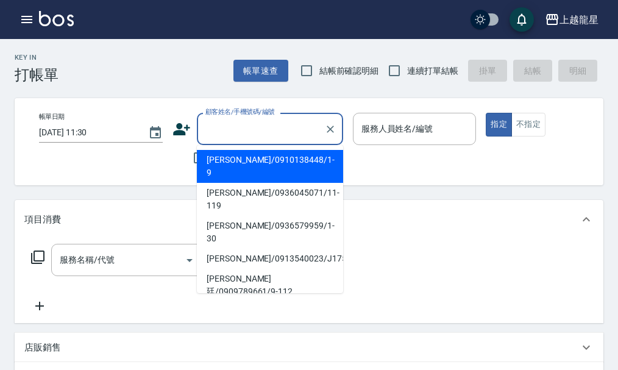
click at [212, 127] on input "顧客姓名/手機號碼/編號" at bounding box center [260, 128] width 117 height 21
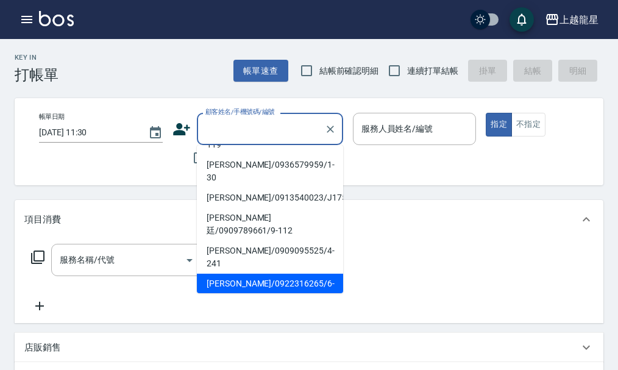
scroll to position [0, 0]
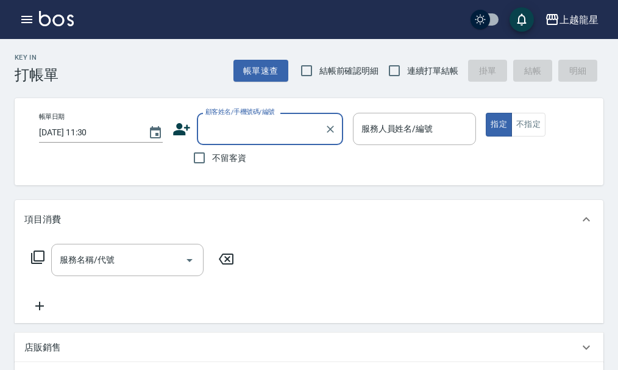
click at [247, 131] on input "顧客姓名/手機號碼/編號" at bounding box center [260, 128] width 117 height 21
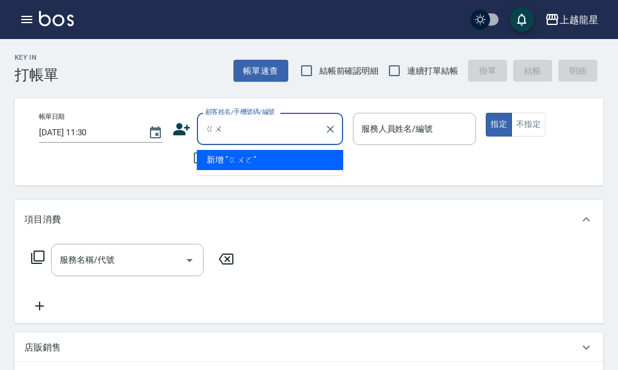
type input "ㄍ"
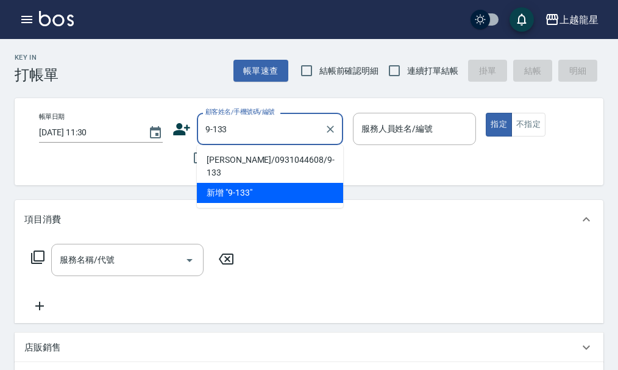
click at [257, 160] on li "郭毓琇/0931044608/9-133" at bounding box center [270, 166] width 146 height 33
type input "郭毓琇/0931044608/9-133"
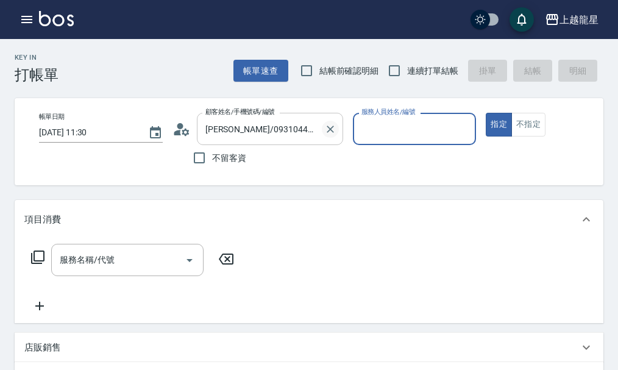
type input "馨華-6"
click at [126, 276] on div "服務名稱/代號" at bounding box center [127, 260] width 152 height 32
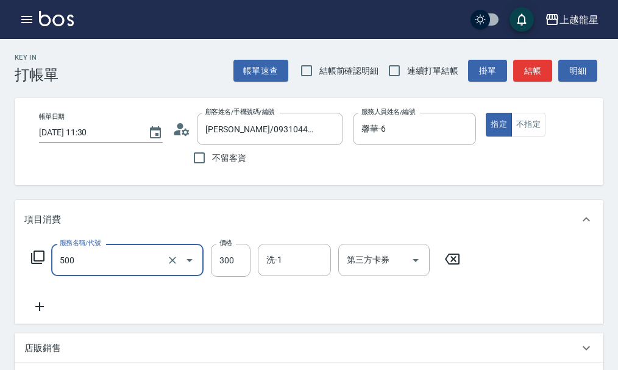
type input "一般洗髮(500)"
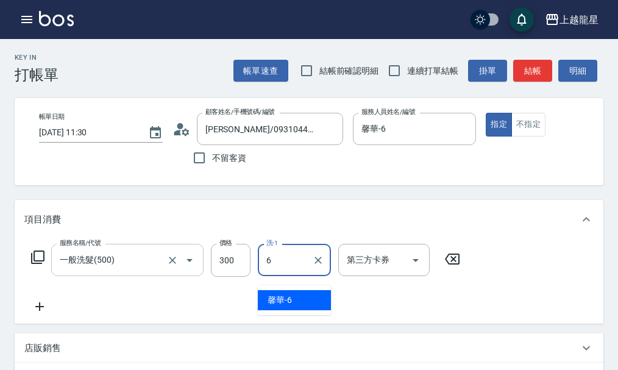
type input "馨華-6"
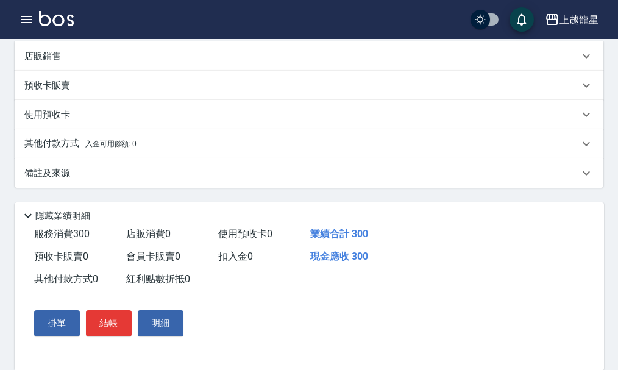
scroll to position [369, 0]
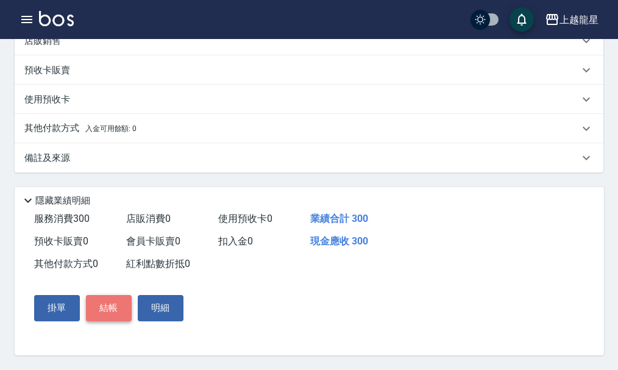
click at [104, 311] on button "結帳" at bounding box center [109, 308] width 46 height 26
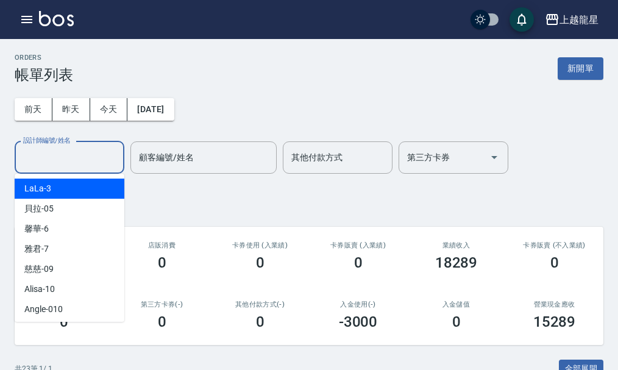
click at [44, 154] on input "設計師編號/姓名" at bounding box center [69, 157] width 99 height 21
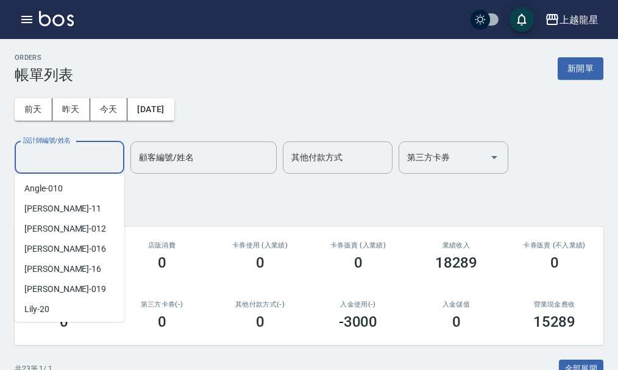
scroll to position [122, 0]
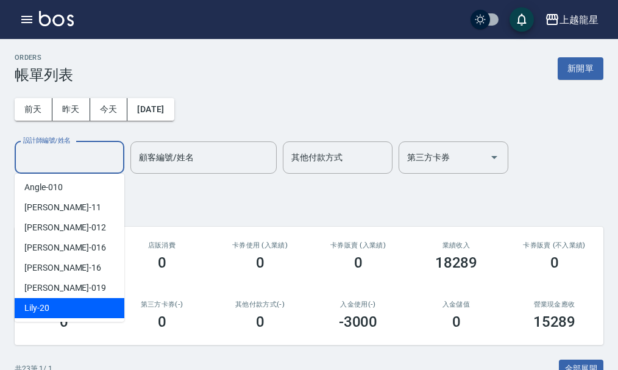
click at [57, 310] on div "Lily -20" at bounding box center [70, 308] width 110 height 20
type input "Lily-20"
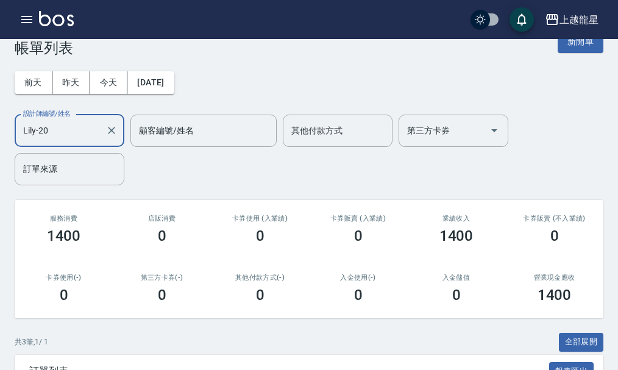
scroll to position [0, 0]
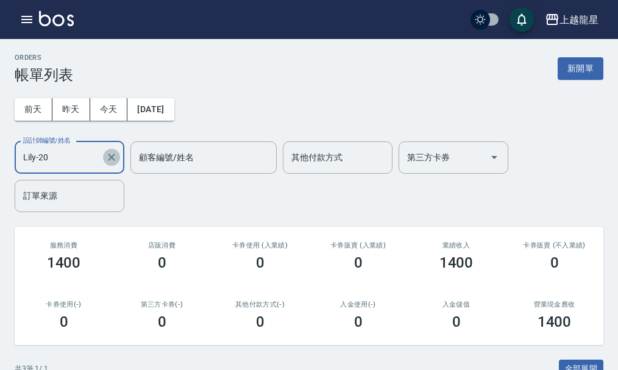
click at [110, 158] on icon "Clear" at bounding box center [111, 157] width 7 height 7
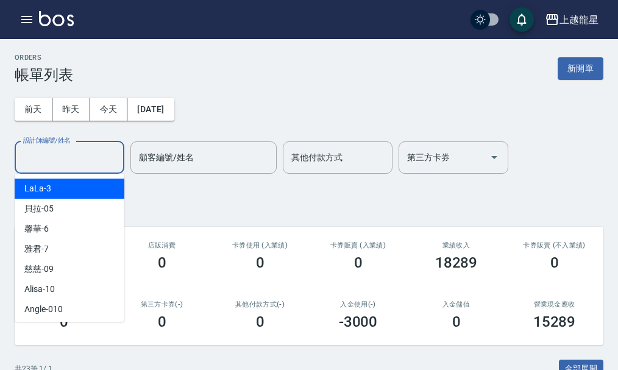
drag, startPoint x: 82, startPoint y: 160, endPoint x: 77, endPoint y: 197, distance: 37.4
click at [82, 161] on input "設計師編號/姓名" at bounding box center [69, 157] width 99 height 21
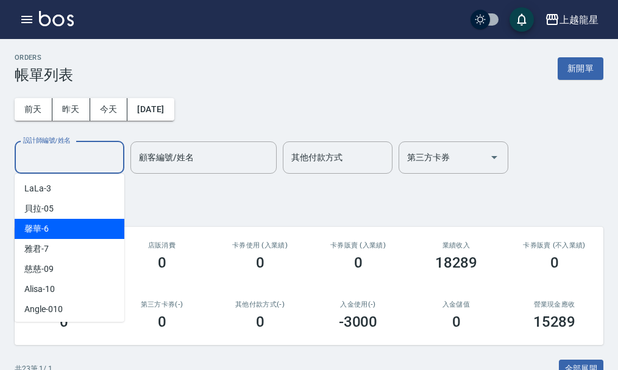
click at [69, 229] on div "馨華 -6" at bounding box center [70, 229] width 110 height 20
type input "馨華-6"
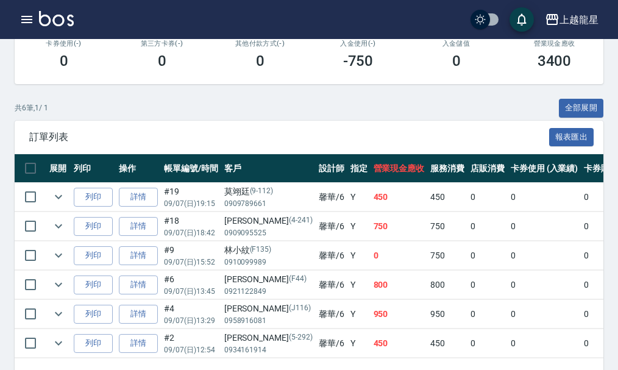
scroll to position [306, 0]
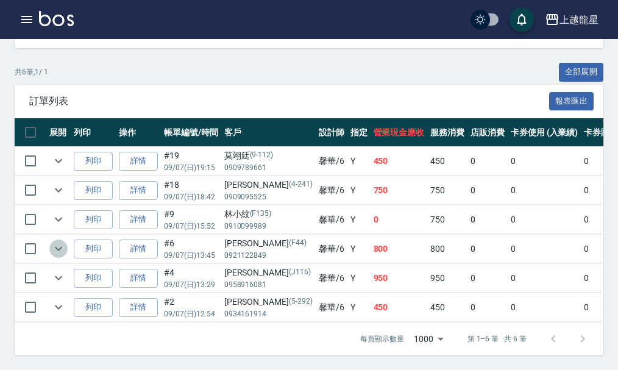
click at [65, 243] on icon "expand row" at bounding box center [58, 248] width 15 height 15
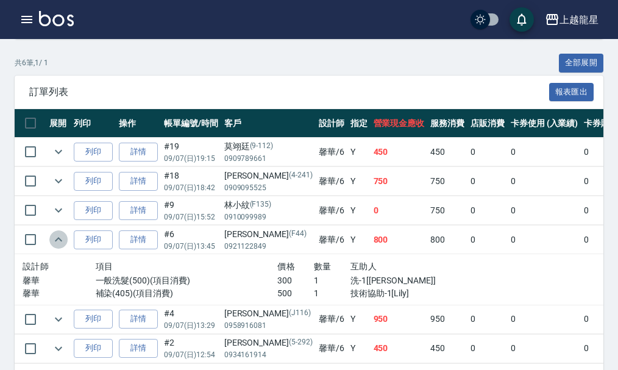
click at [65, 243] on icon "expand row" at bounding box center [58, 239] width 15 height 15
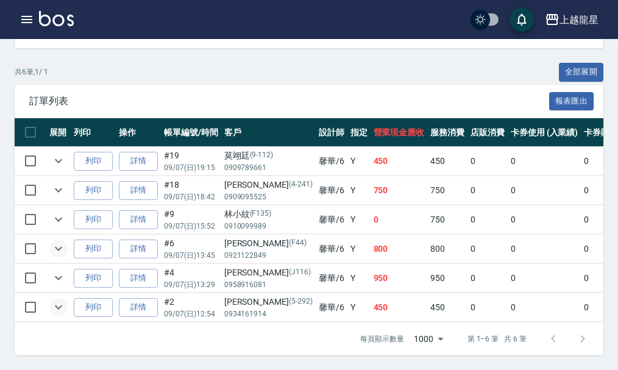
click at [53, 300] on icon "expand row" at bounding box center [58, 307] width 15 height 15
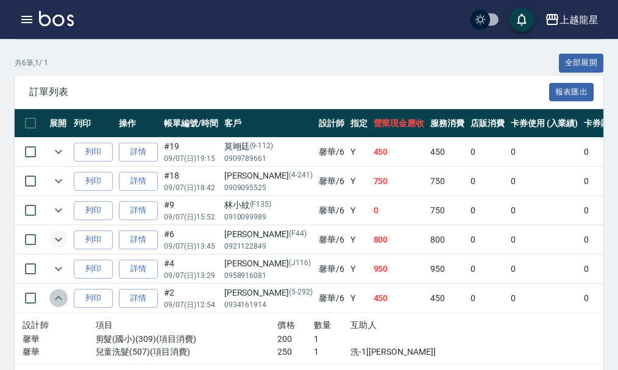
click at [53, 300] on icon "expand row" at bounding box center [58, 298] width 15 height 15
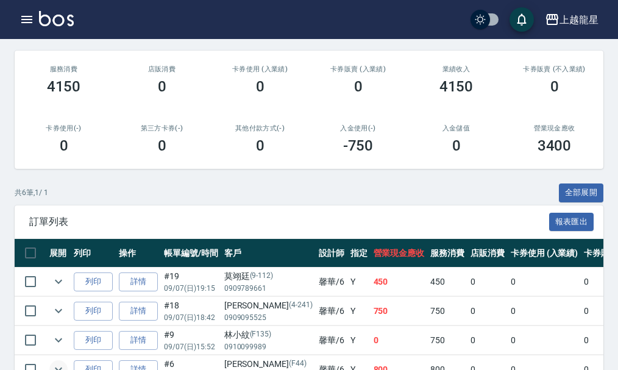
scroll to position [62, 0]
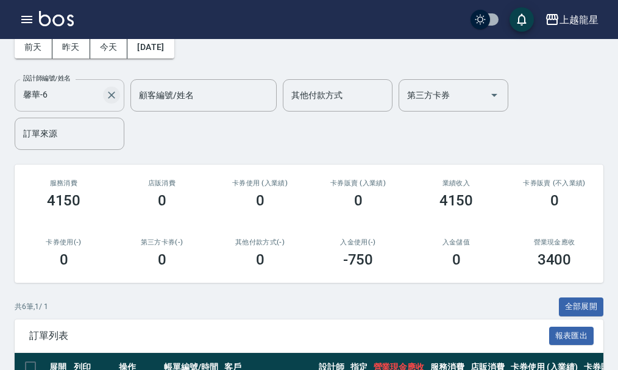
click at [112, 98] on icon "Clear" at bounding box center [111, 95] width 12 height 12
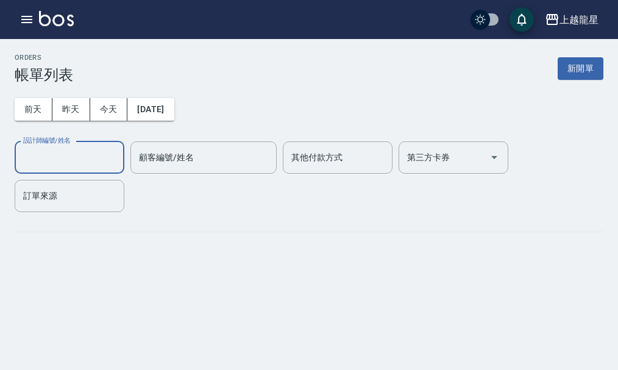
scroll to position [0, 0]
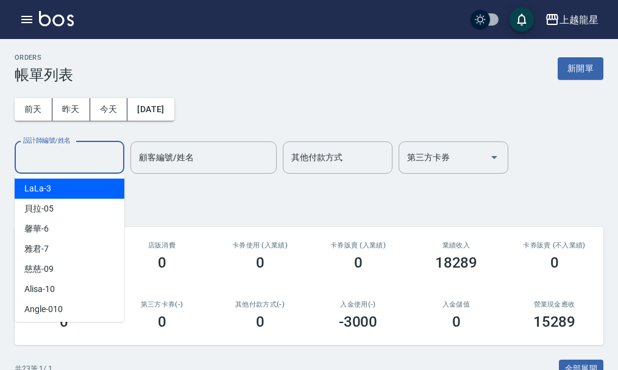
click at [40, 156] on input "設計師編號/姓名" at bounding box center [69, 157] width 99 height 21
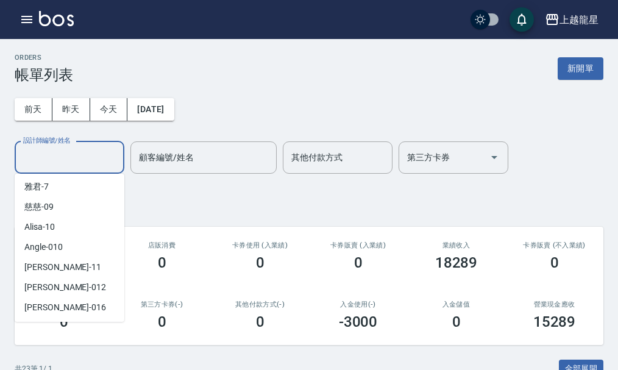
scroll to position [61, 0]
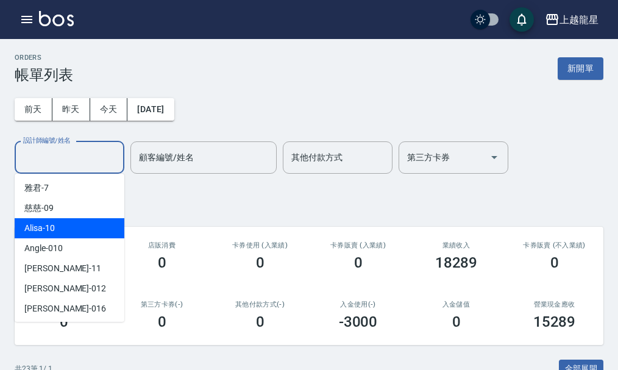
click at [62, 229] on div "Alisa -10" at bounding box center [70, 228] width 110 height 20
type input "Alisa-10"
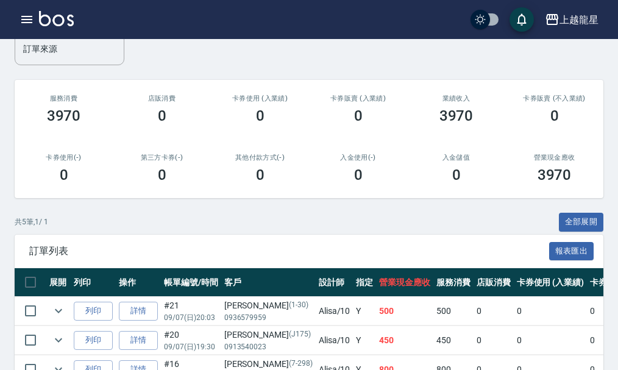
scroll to position [33, 0]
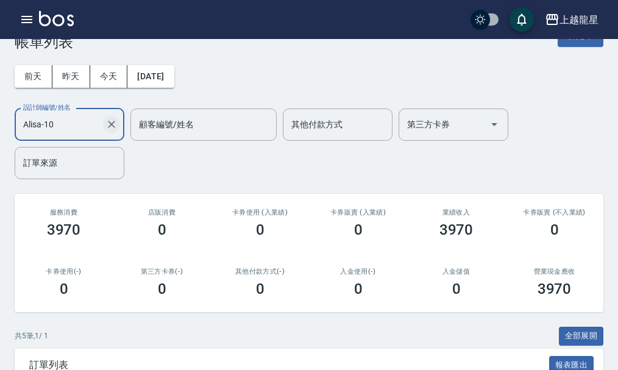
click at [111, 121] on icon "Clear" at bounding box center [111, 124] width 12 height 12
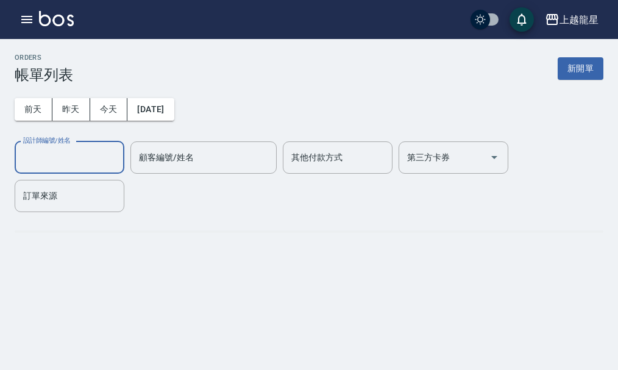
scroll to position [0, 0]
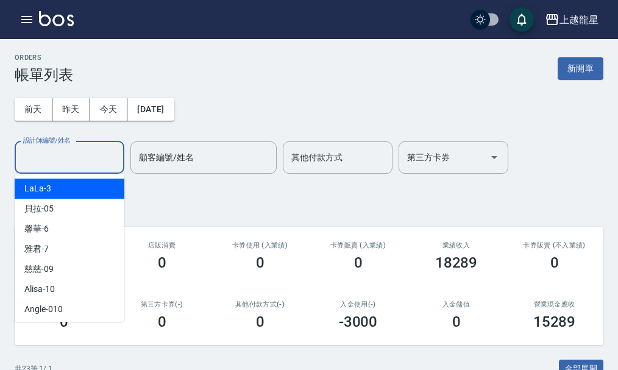
click at [52, 161] on input "設計師編號/姓名" at bounding box center [69, 157] width 99 height 21
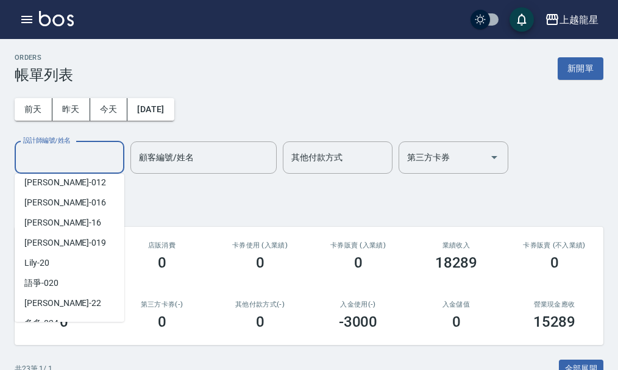
scroll to position [183, 0]
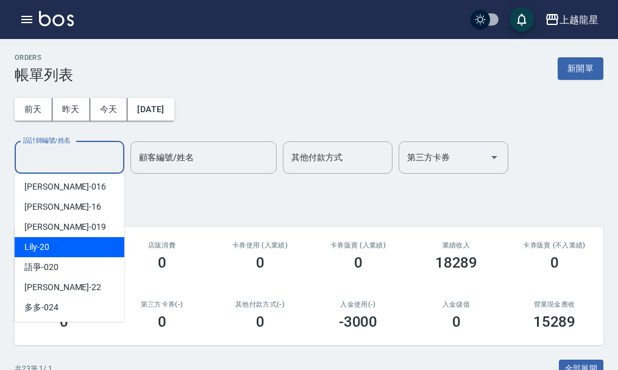
click at [72, 252] on div "Lily -20" at bounding box center [70, 247] width 110 height 20
type input "Lily-20"
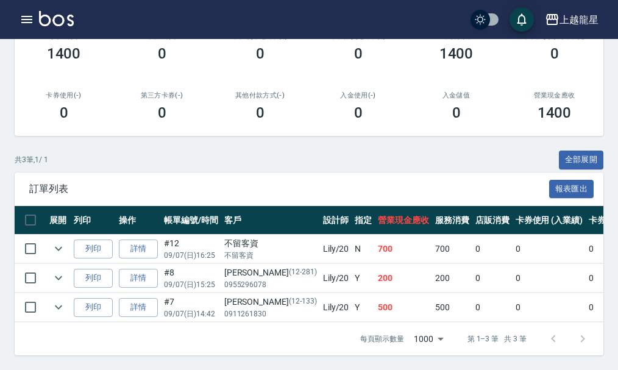
scroll to position [0, 0]
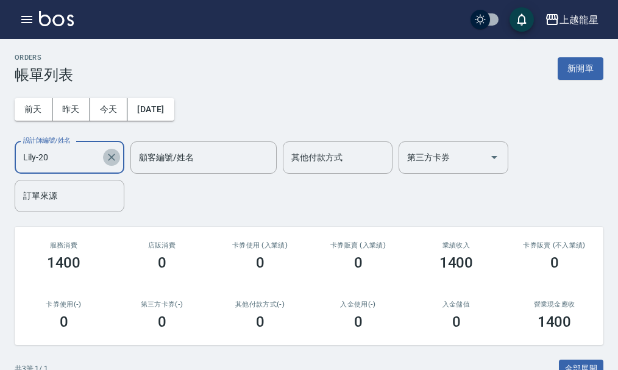
click at [115, 154] on icon "Clear" at bounding box center [111, 157] width 12 height 12
click at [75, 164] on input "設計師編號/姓名" at bounding box center [69, 157] width 99 height 21
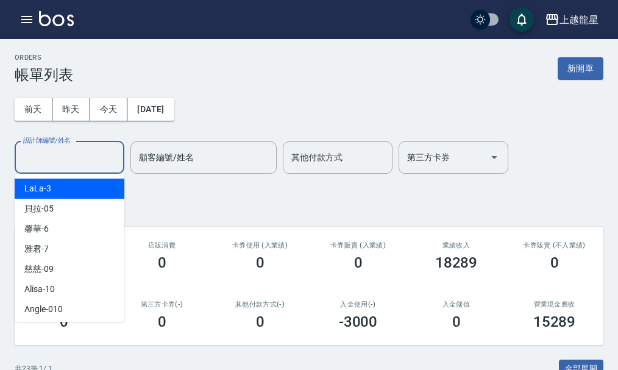
click at [77, 155] on input "設計師編號/姓名" at bounding box center [69, 157] width 99 height 21
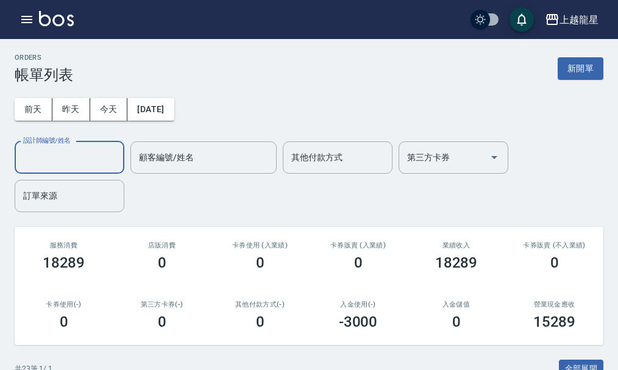
click at [66, 161] on input "設計師編號/姓名" at bounding box center [69, 157] width 99 height 21
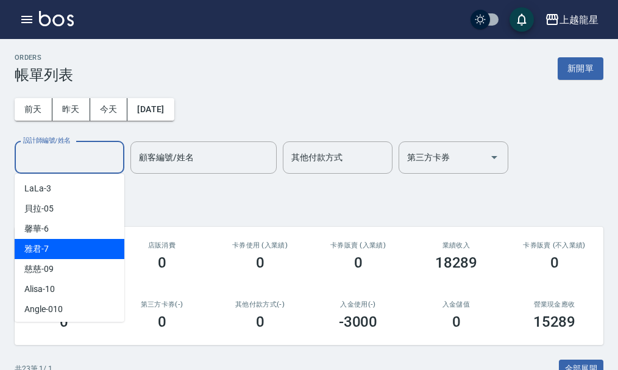
click at [65, 250] on div "雅君 -7" at bounding box center [70, 249] width 110 height 20
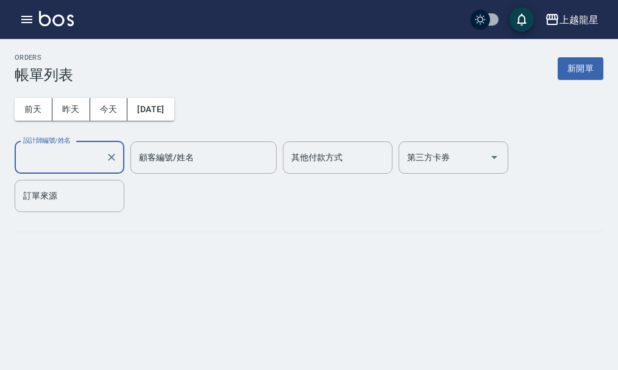
type input "雅君-7"
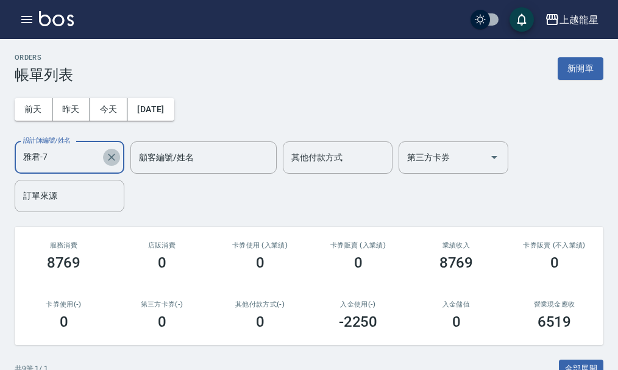
click at [110, 158] on icon "Clear" at bounding box center [111, 157] width 7 height 7
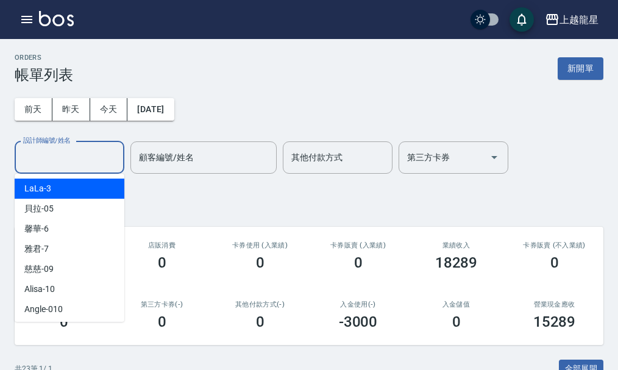
click at [48, 161] on input "設計師編號/姓名" at bounding box center [69, 157] width 99 height 21
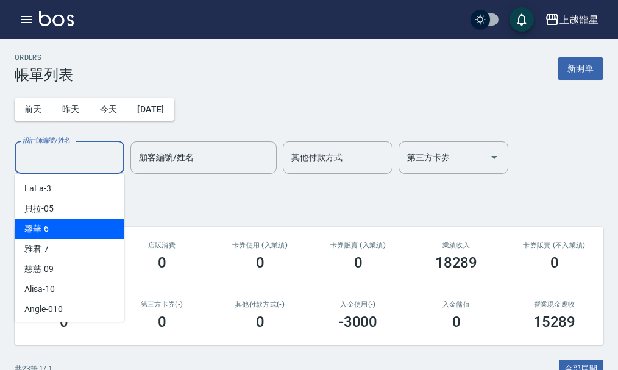
click at [51, 229] on div "馨華 -6" at bounding box center [70, 229] width 110 height 20
type input "馨華-6"
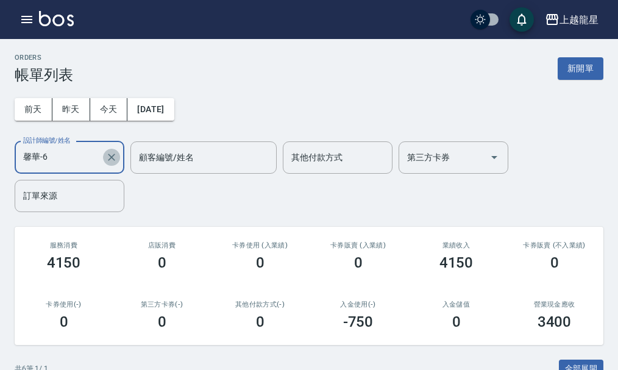
click at [115, 160] on icon "Clear" at bounding box center [111, 157] width 7 height 7
click at [80, 157] on input "設計師編號/姓名" at bounding box center [69, 157] width 99 height 21
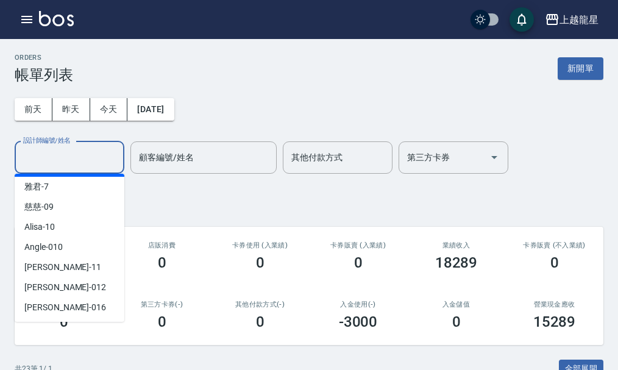
scroll to position [183, 0]
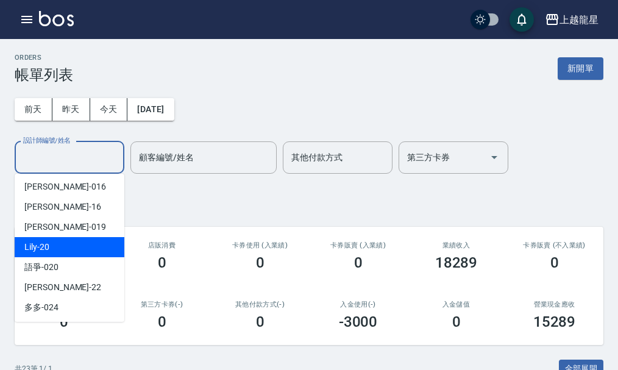
click at [59, 248] on div "Lily -20" at bounding box center [70, 247] width 110 height 20
type input "Lily-20"
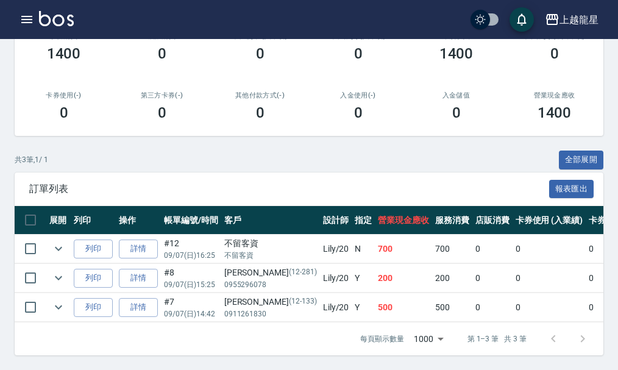
scroll to position [218, 0]
click at [64, 245] on icon "expand row" at bounding box center [58, 248] width 15 height 15
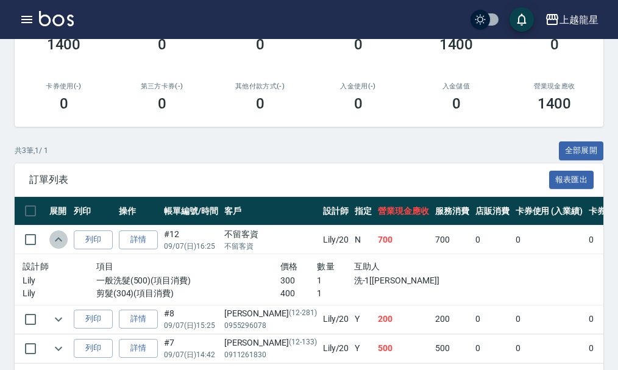
click at [64, 245] on icon "expand row" at bounding box center [58, 239] width 15 height 15
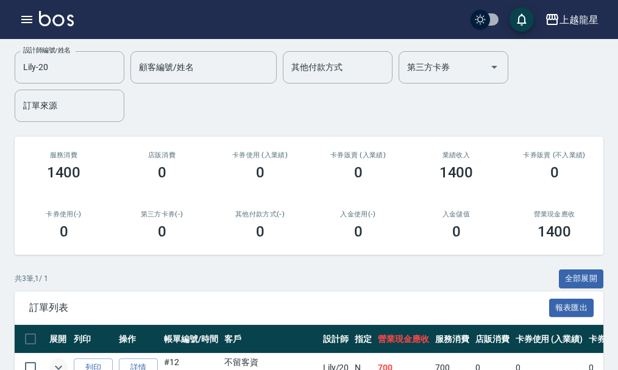
scroll to position [0, 0]
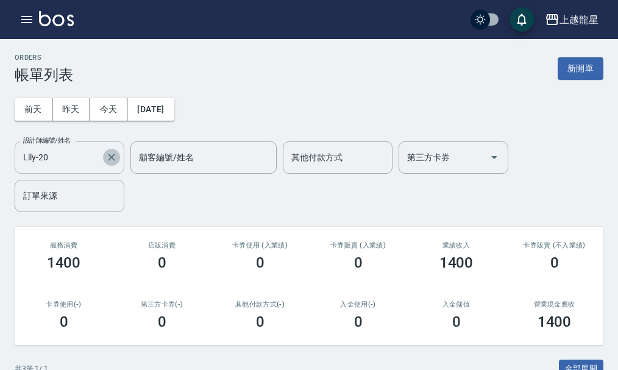
click at [114, 158] on icon "Clear" at bounding box center [111, 157] width 12 height 12
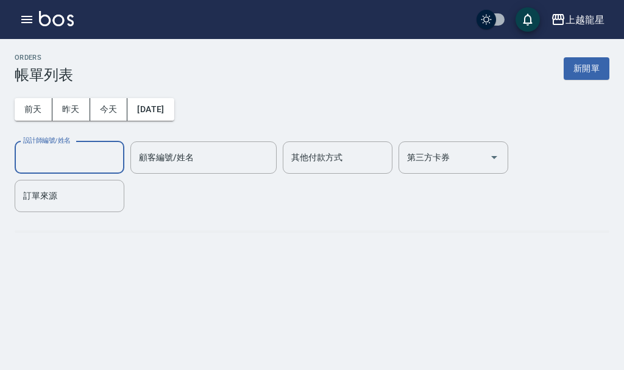
click at [83, 161] on input "設計師編號/姓名" at bounding box center [69, 157] width 99 height 21
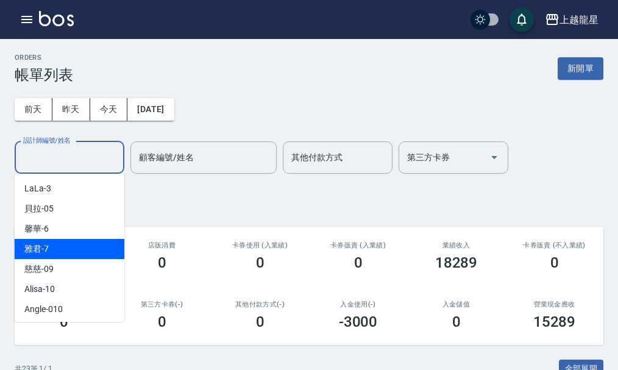
click at [78, 248] on div "雅君 -7" at bounding box center [70, 249] width 110 height 20
type input "雅君-7"
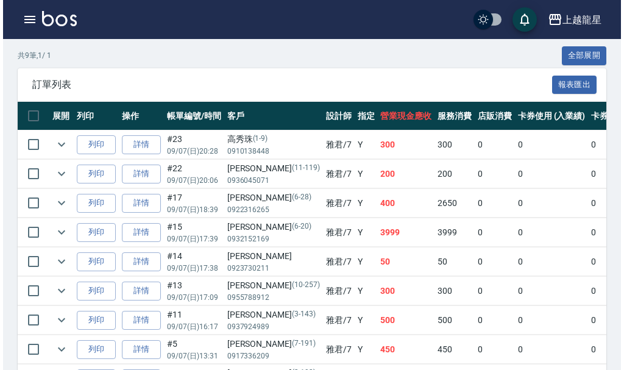
scroll to position [366, 0]
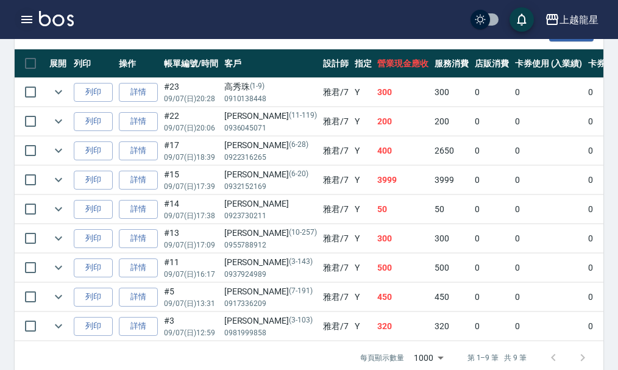
click at [23, 22] on icon "button" at bounding box center [26, 19] width 11 height 7
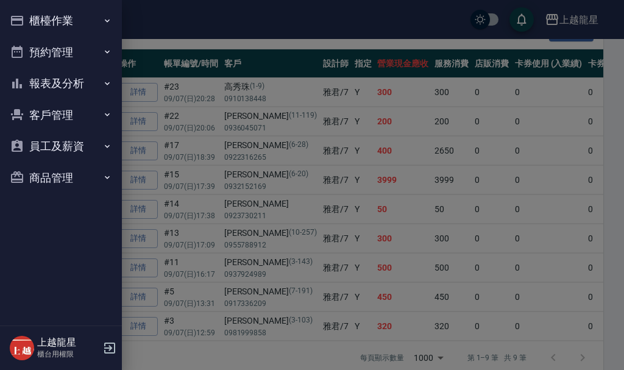
click at [32, 21] on button "櫃檯作業" at bounding box center [61, 21] width 112 height 32
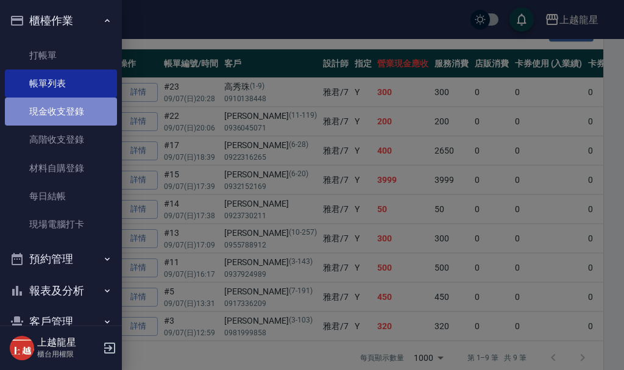
click at [77, 109] on link "現金收支登錄" at bounding box center [61, 112] width 112 height 28
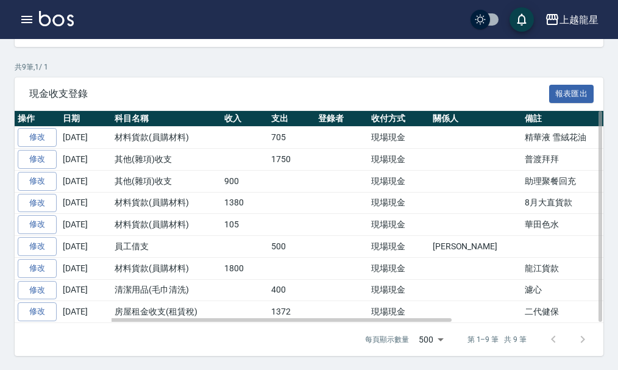
scroll to position [196, 0]
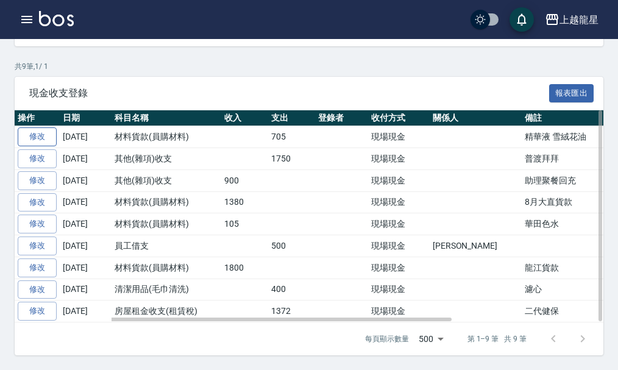
click at [32, 133] on link "修改" at bounding box center [37, 136] width 39 height 19
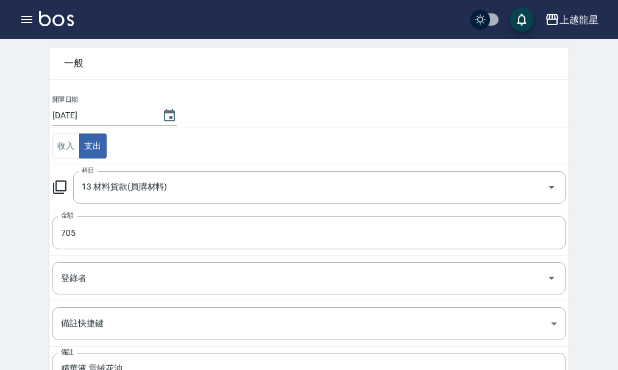
scroll to position [154, 0]
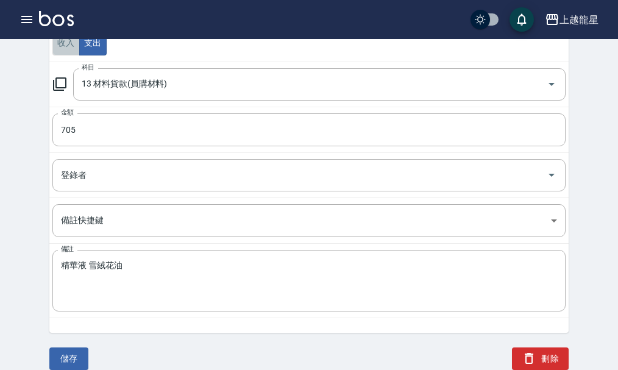
click at [74, 48] on button "收入" at bounding box center [65, 42] width 27 height 25
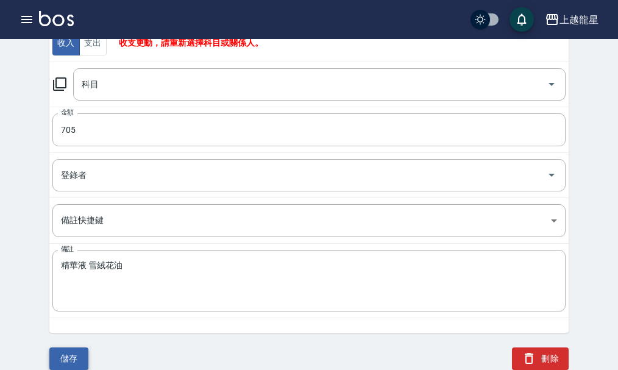
click at [76, 358] on button "儲存" at bounding box center [68, 358] width 39 height 23
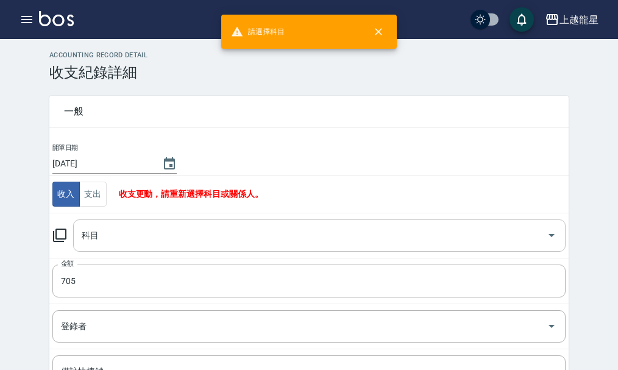
scroll to position [0, 0]
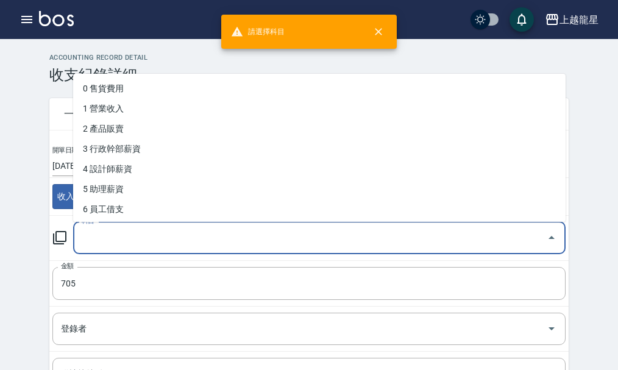
click at [143, 241] on input "科目" at bounding box center [310, 237] width 463 height 21
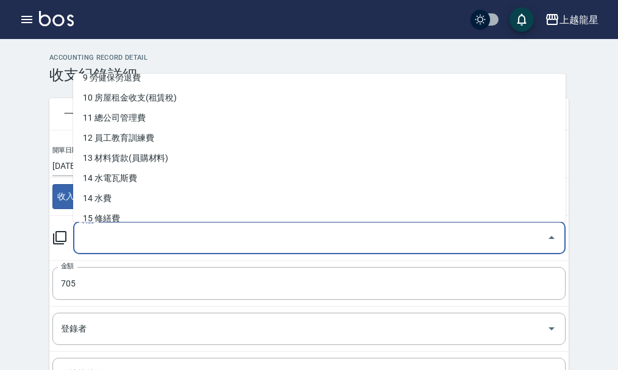
scroll to position [183, 0]
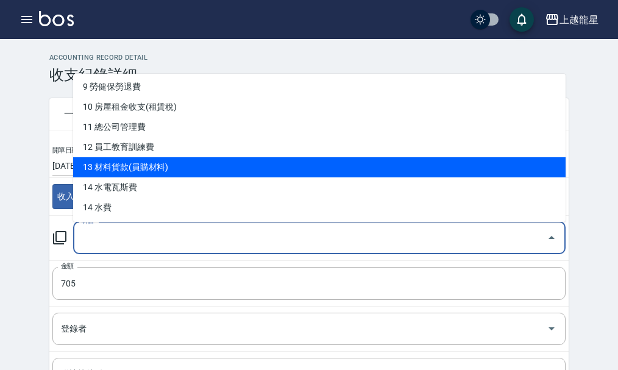
click at [142, 165] on li "13 材料貨款(員購材料)" at bounding box center [319, 167] width 492 height 20
type input "13 材料貨款(員購材料)"
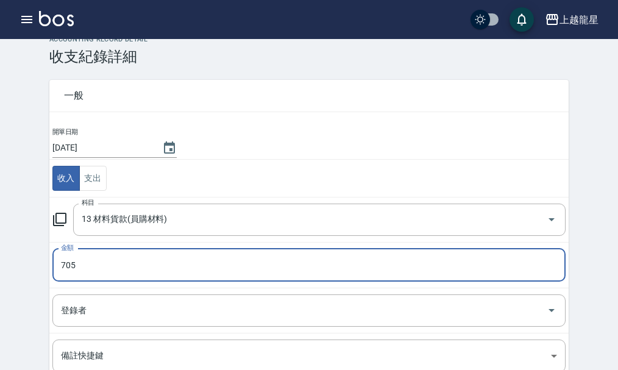
scroll to position [154, 0]
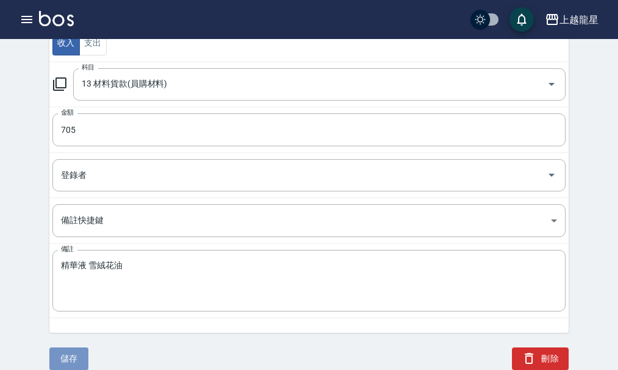
click at [71, 358] on button "儲存" at bounding box center [68, 358] width 39 height 23
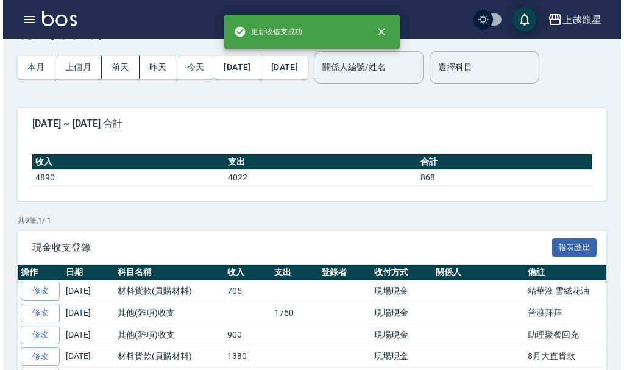
scroll to position [61, 0]
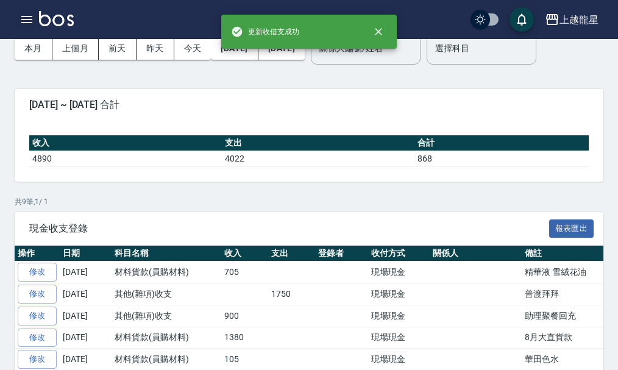
click at [27, 13] on icon "button" at bounding box center [27, 19] width 15 height 15
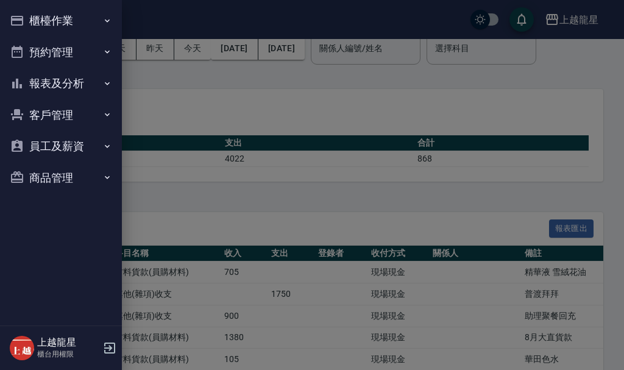
click at [63, 24] on button "櫃檯作業" at bounding box center [61, 21] width 112 height 32
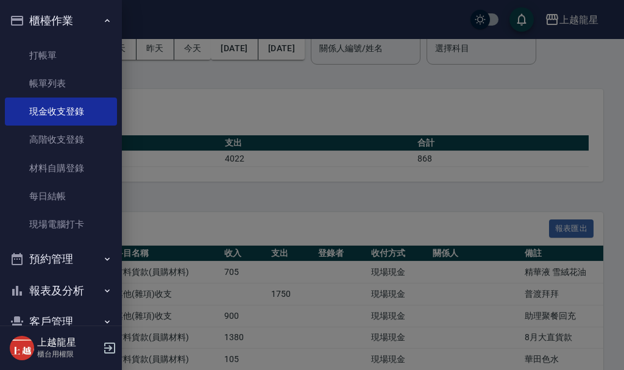
click at [71, 15] on button "櫃檯作業" at bounding box center [61, 21] width 112 height 32
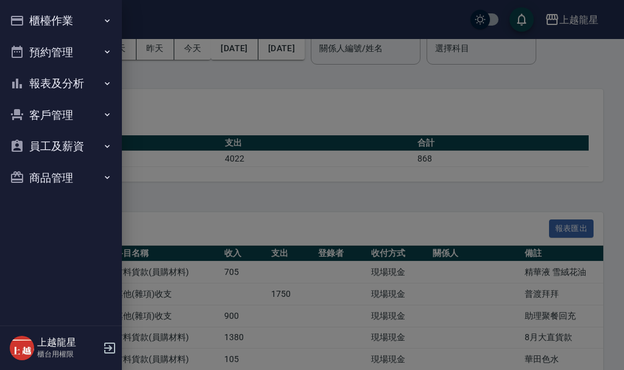
click at [60, 81] on button "報表及分析" at bounding box center [61, 84] width 112 height 32
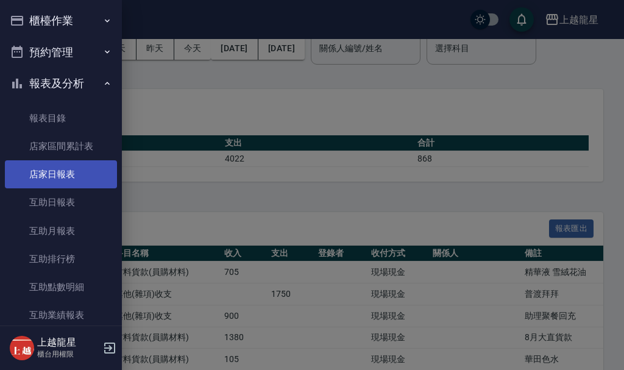
click at [72, 172] on link "店家日報表" at bounding box center [61, 174] width 112 height 28
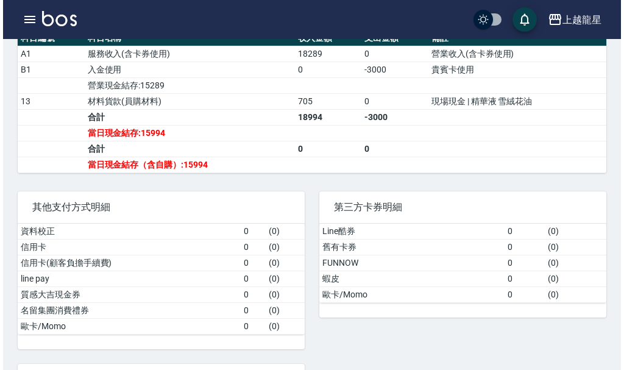
scroll to position [427, 0]
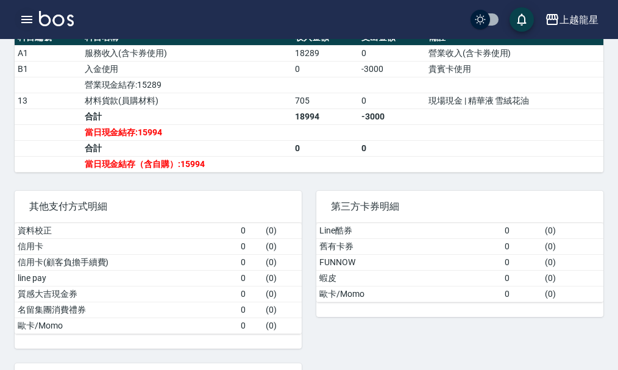
click at [24, 19] on icon "button" at bounding box center [26, 19] width 11 height 7
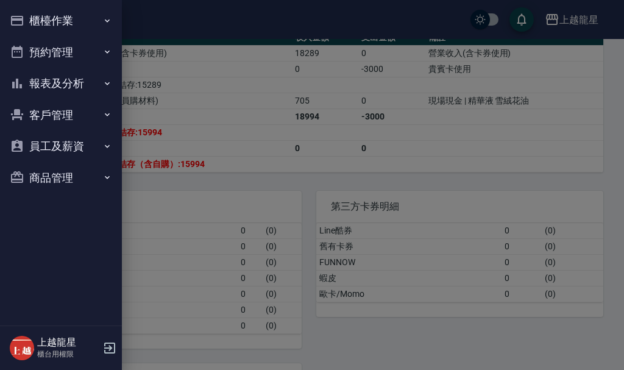
click at [46, 19] on button "櫃檯作業" at bounding box center [61, 21] width 112 height 32
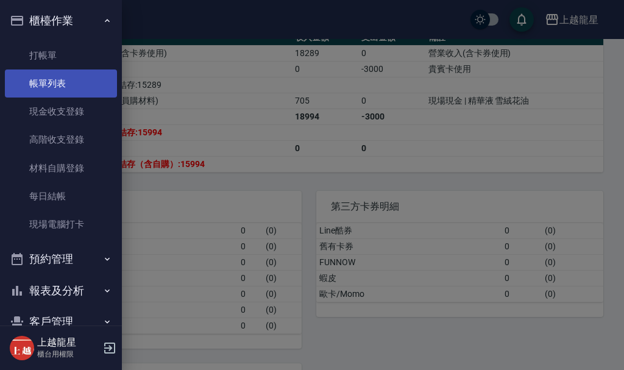
click at [62, 86] on link "帳單列表" at bounding box center [61, 83] width 112 height 28
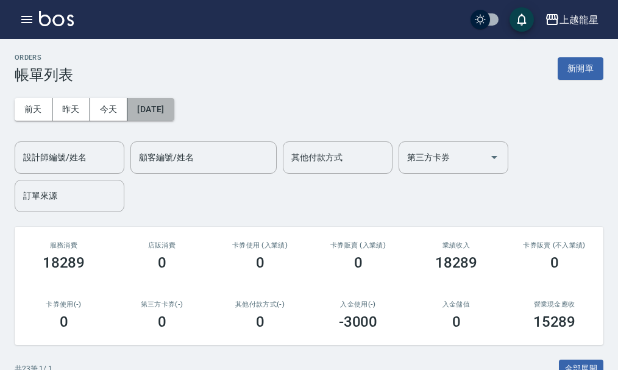
click at [162, 102] on button "[DATE]" at bounding box center [150, 109] width 46 height 23
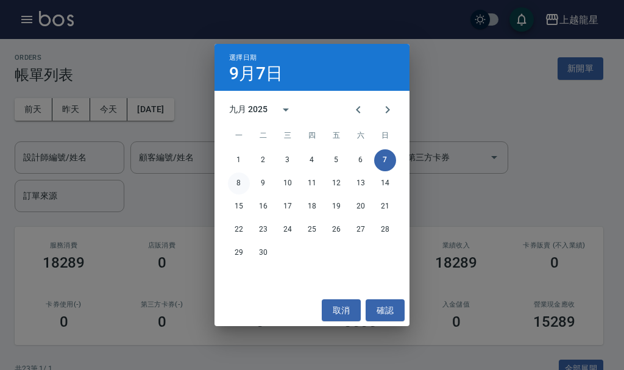
click at [240, 184] on button "8" at bounding box center [239, 183] width 22 height 22
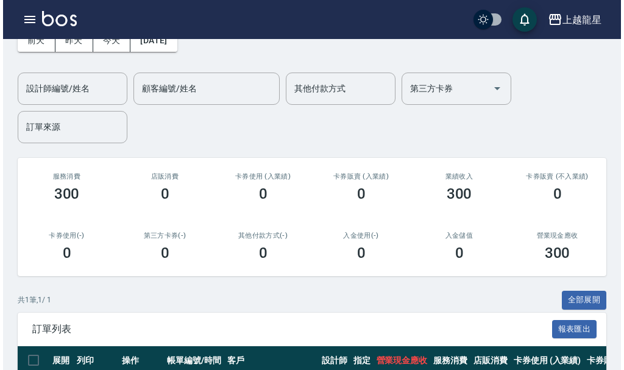
scroll to position [160, 0]
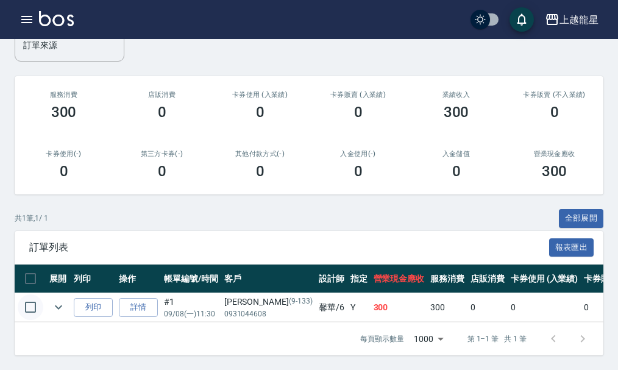
click at [35, 296] on input "checkbox" at bounding box center [31, 307] width 26 height 26
checkbox input "true"
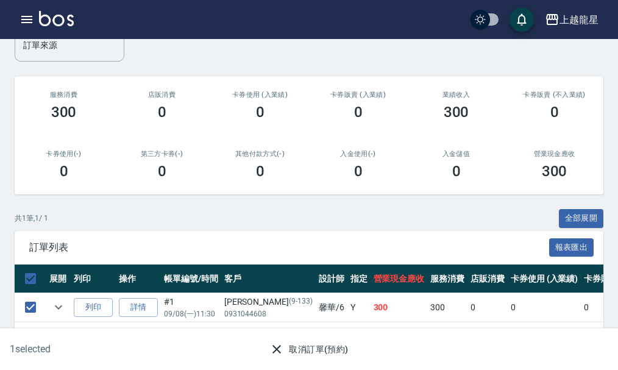
click at [298, 355] on button "取消訂單(預約)" at bounding box center [308, 349] width 88 height 23
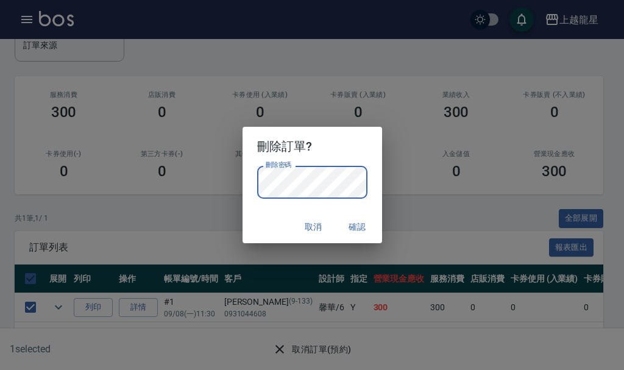
click at [421, 202] on div "刪除訂單? 刪除密碼 刪除密碼 取消 確認" at bounding box center [312, 185] width 624 height 370
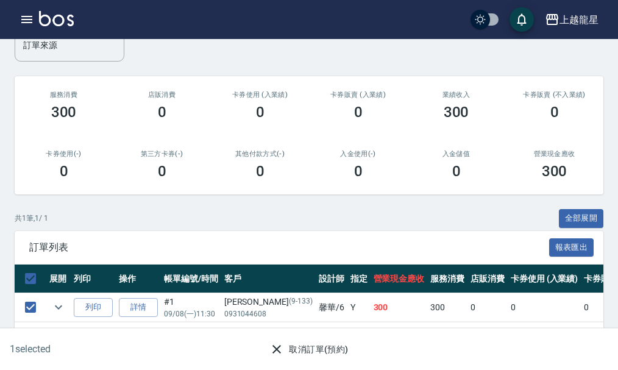
click at [305, 349] on button "取消訂單(預約)" at bounding box center [308, 349] width 88 height 23
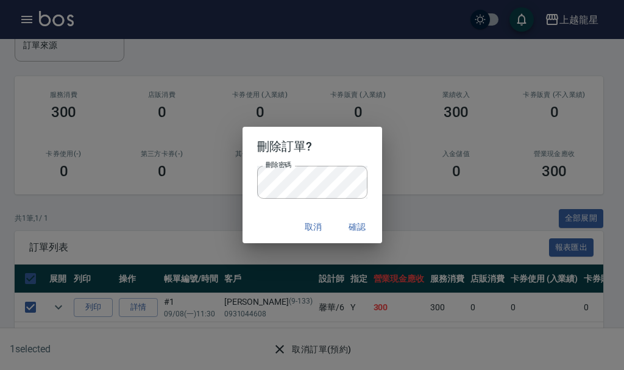
click at [361, 230] on button "確認" at bounding box center [357, 227] width 39 height 23
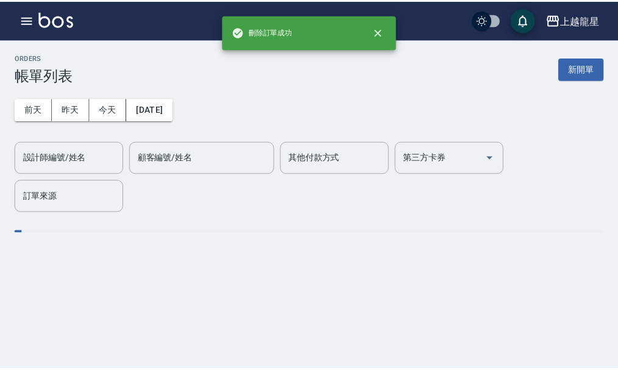
scroll to position [0, 0]
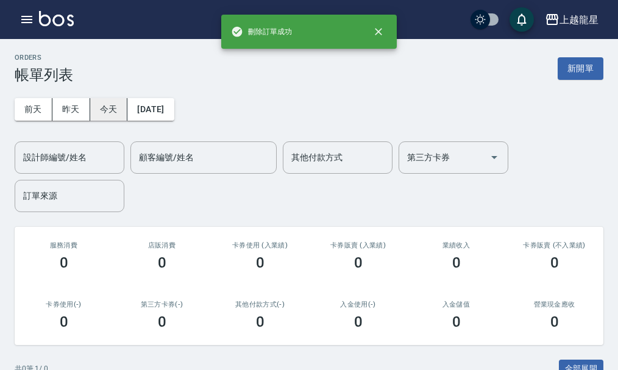
click at [102, 109] on button "今天" at bounding box center [109, 109] width 38 height 23
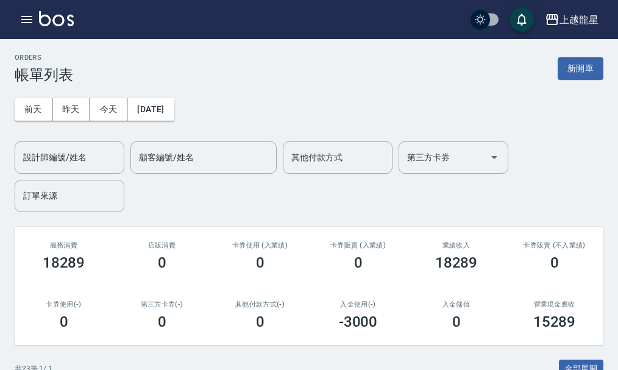
click at [67, 15] on img at bounding box center [56, 18] width 35 height 15
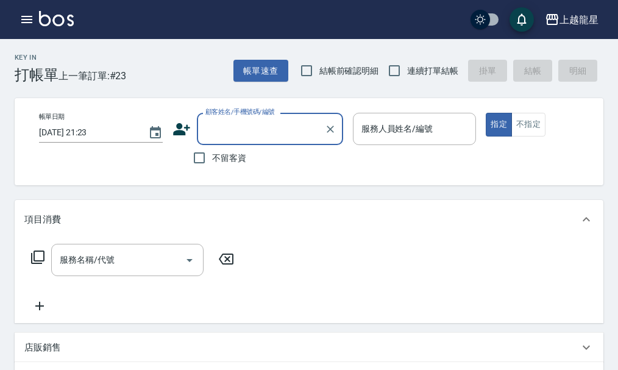
click at [250, 128] on input "顧客姓名/手機號碼/編號" at bounding box center [260, 128] width 117 height 21
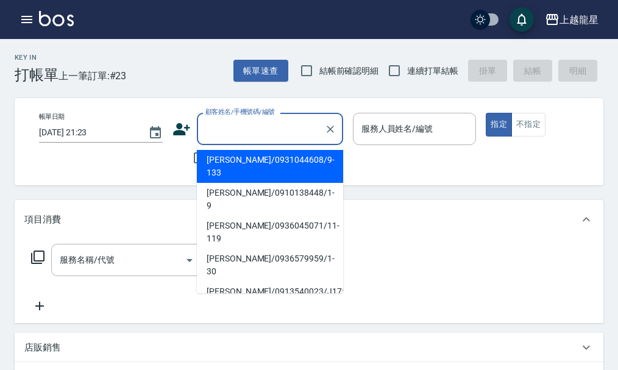
click at [257, 162] on li "郭毓琇/0931044608/9-133" at bounding box center [270, 166] width 146 height 33
type input "郭毓琇/0931044608/9-133"
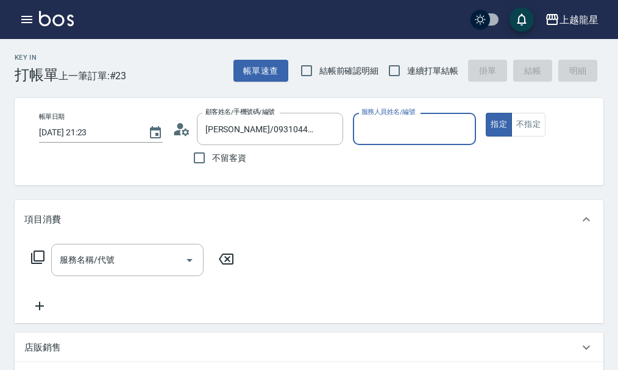
type input "馨華-6"
click at [135, 271] on input "服務名稱/代號" at bounding box center [118, 259] width 123 height 21
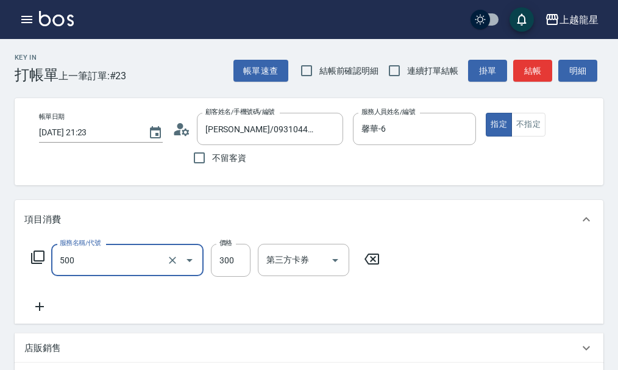
type input "一般洗髮(500)"
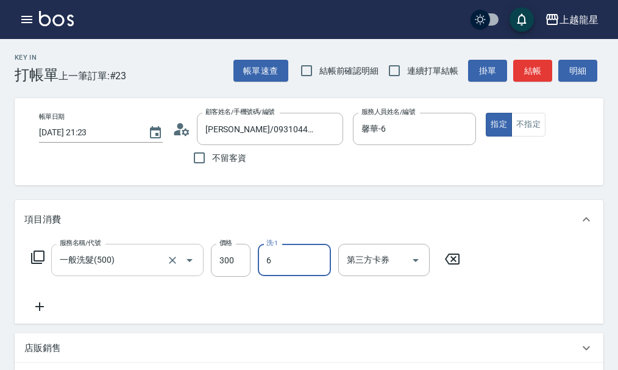
type input "馨華-6"
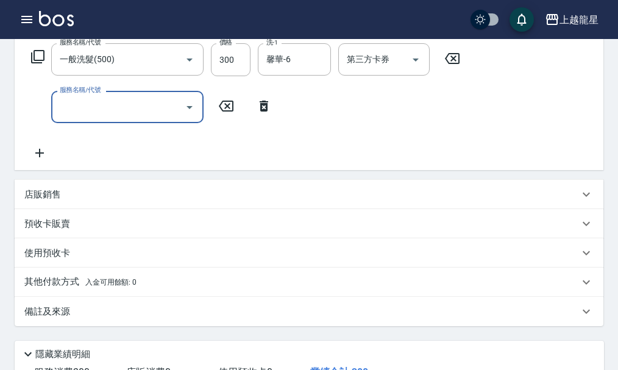
scroll to position [366, 0]
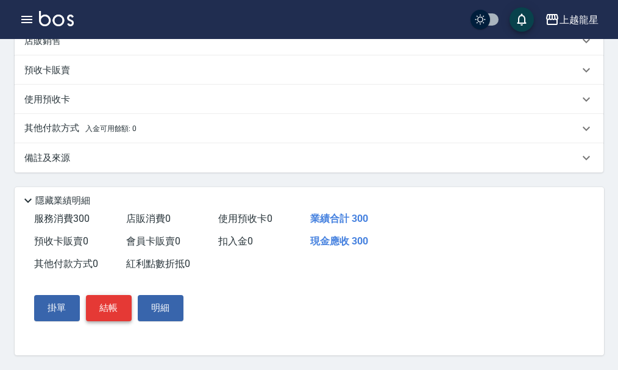
click at [96, 312] on button "結帳" at bounding box center [109, 308] width 46 height 26
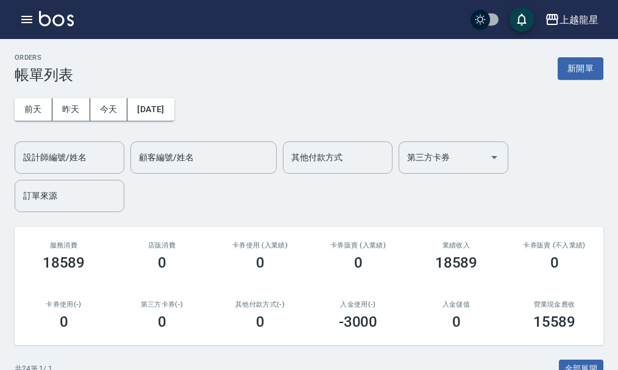
click at [30, 20] on icon "button" at bounding box center [26, 19] width 11 height 7
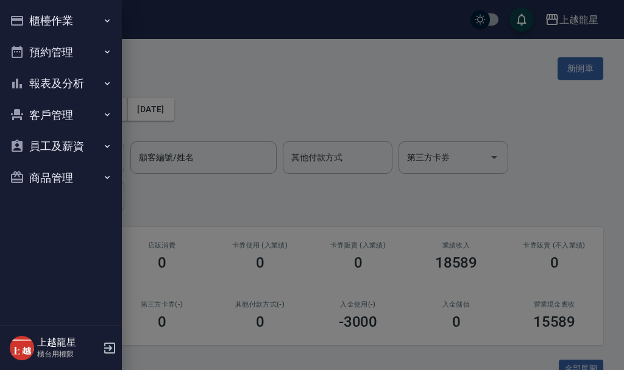
click at [78, 76] on button "報表及分析" at bounding box center [61, 84] width 112 height 32
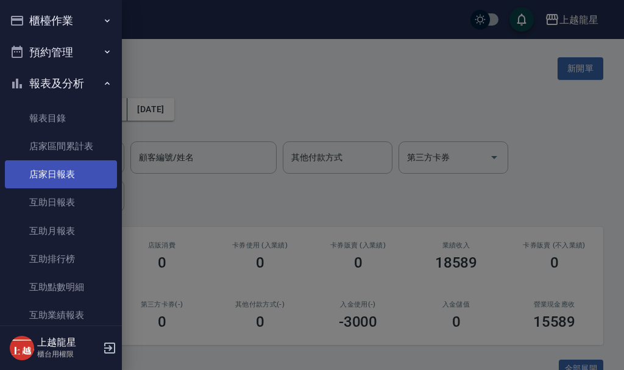
click at [82, 172] on link "店家日報表" at bounding box center [61, 174] width 112 height 28
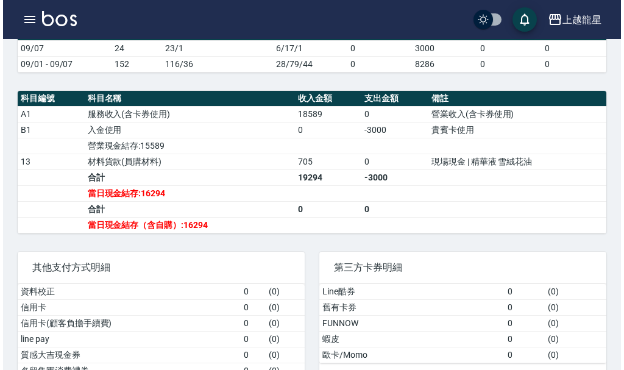
scroll to position [122, 0]
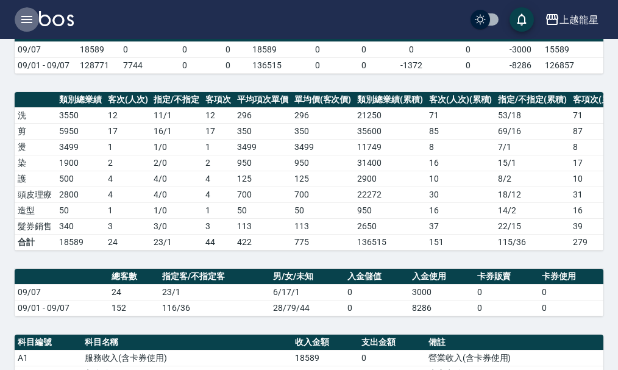
click at [29, 21] on icon "button" at bounding box center [27, 19] width 15 height 15
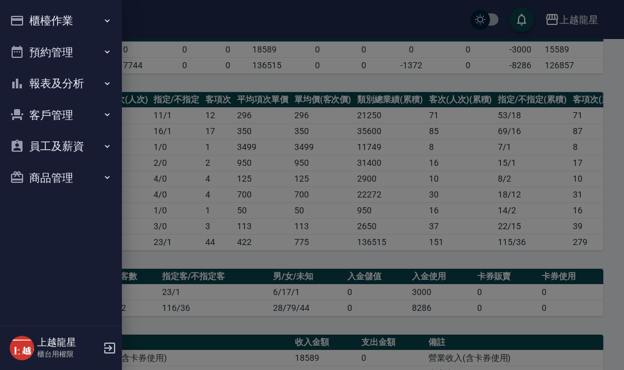
click at [74, 26] on button "櫃檯作業" at bounding box center [61, 21] width 112 height 32
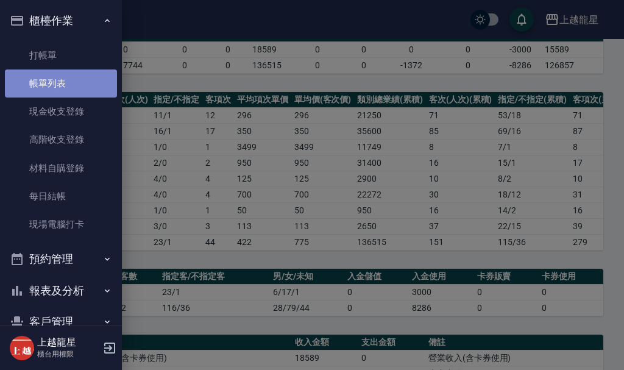
click at [75, 92] on link "帳單列表" at bounding box center [61, 83] width 112 height 28
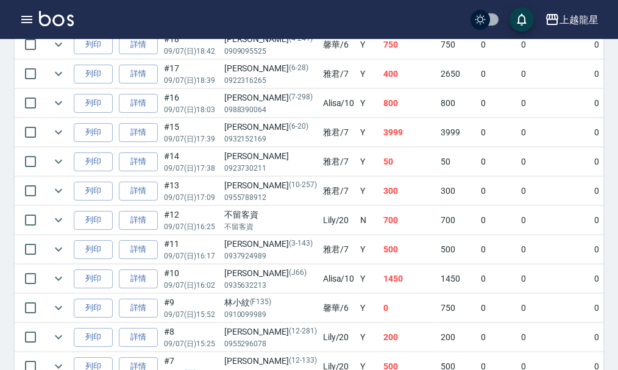
scroll to position [528, 0]
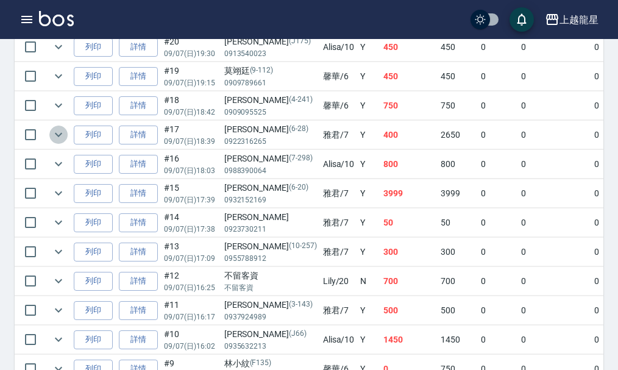
click at [57, 135] on icon "expand row" at bounding box center [58, 134] width 15 height 15
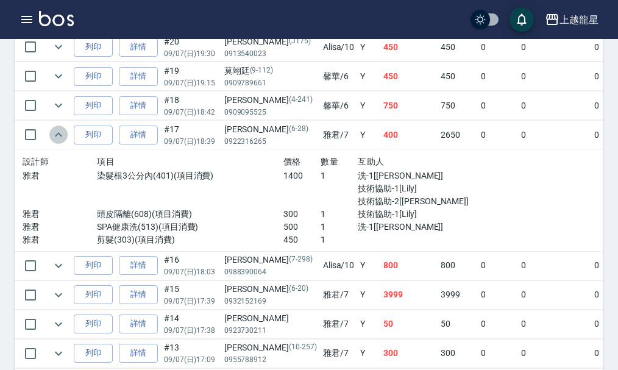
click at [57, 135] on icon "expand row" at bounding box center [58, 134] width 7 height 4
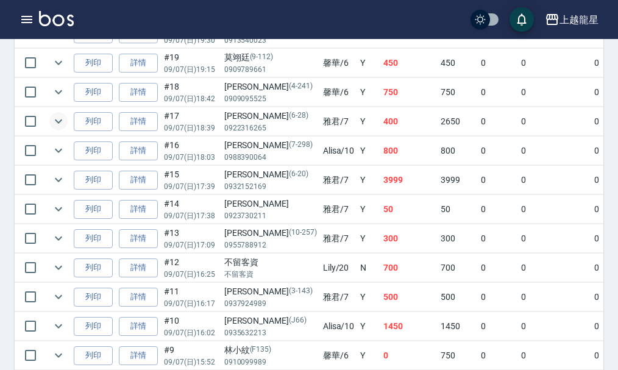
scroll to position [345, 0]
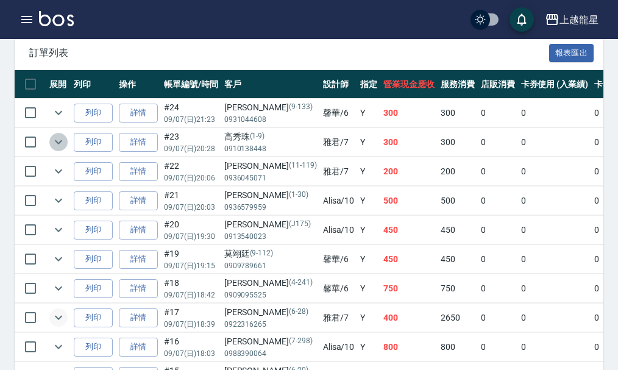
click at [57, 143] on icon "expand row" at bounding box center [58, 142] width 15 height 15
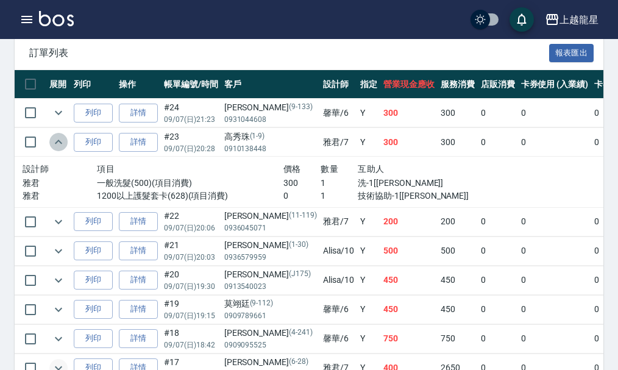
click at [58, 140] on icon "expand row" at bounding box center [58, 142] width 15 height 15
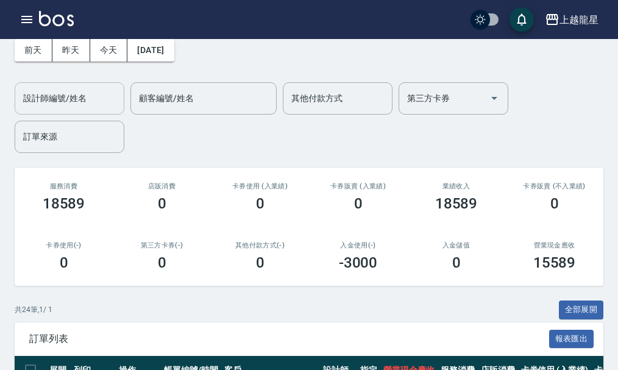
scroll to position [0, 0]
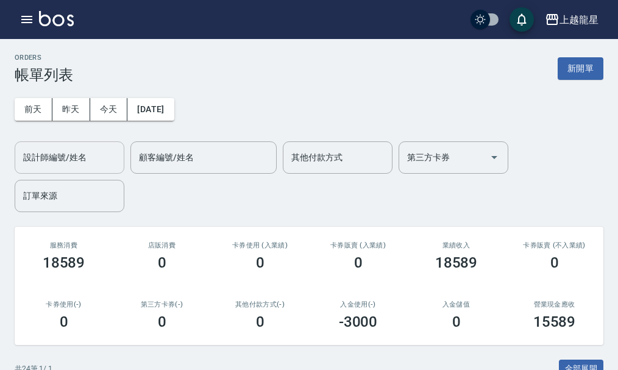
click at [69, 164] on input "設計師編號/姓名" at bounding box center [69, 157] width 99 height 21
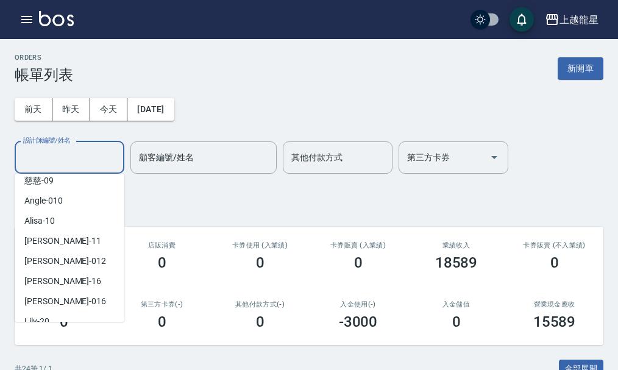
scroll to position [183, 0]
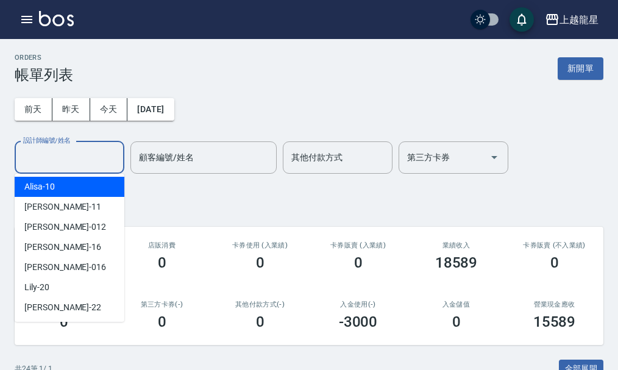
click at [68, 189] on div "Alisa -10" at bounding box center [70, 187] width 110 height 20
type input "Alisa-10"
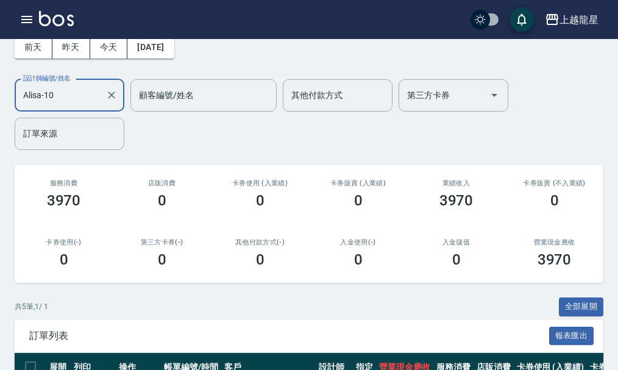
scroll to position [244, 0]
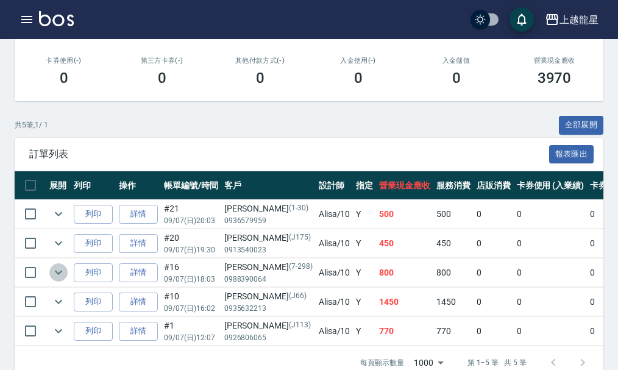
click at [53, 269] on icon "expand row" at bounding box center [58, 272] width 15 height 15
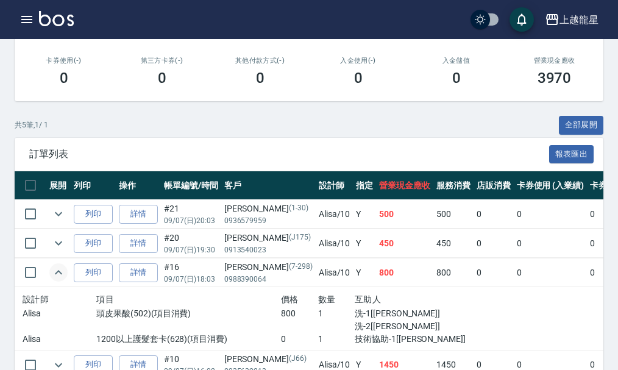
scroll to position [340, 0]
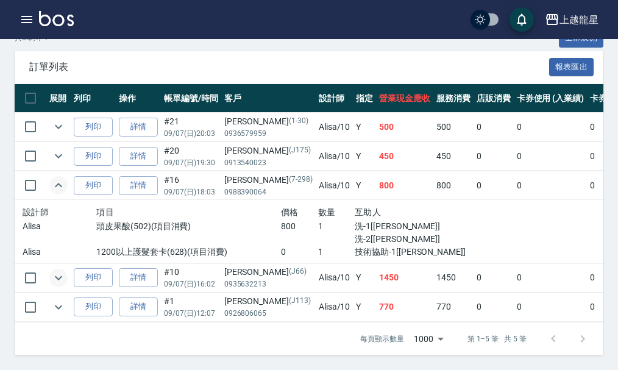
click at [56, 271] on icon "expand row" at bounding box center [58, 278] width 15 height 15
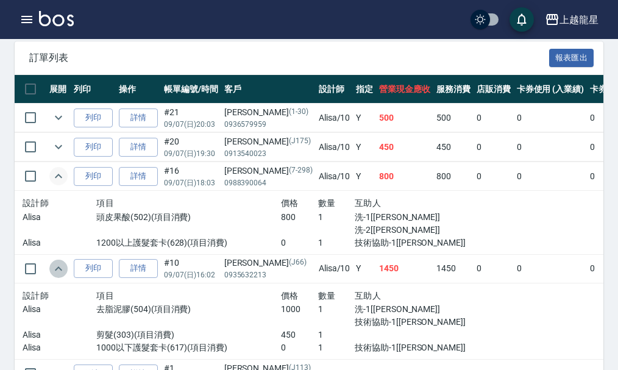
click at [57, 270] on icon "expand row" at bounding box center [58, 268] width 15 height 15
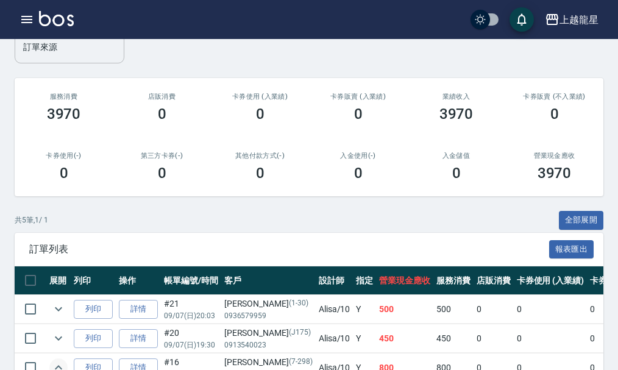
scroll to position [35, 0]
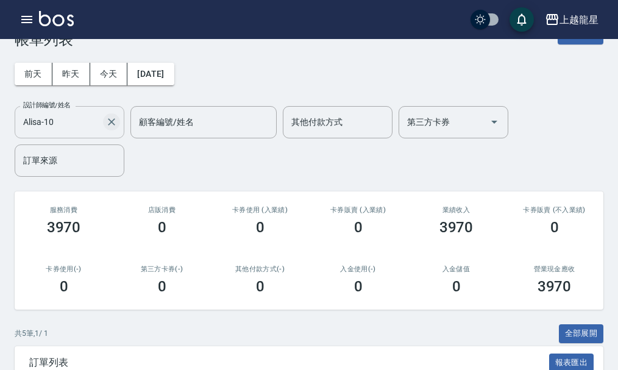
click at [110, 124] on icon "Clear" at bounding box center [111, 121] width 7 height 7
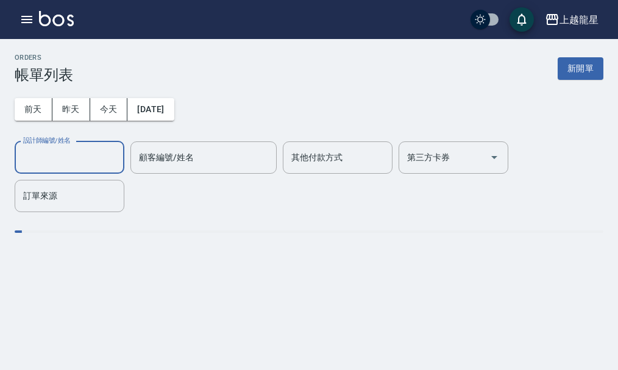
scroll to position [0, 0]
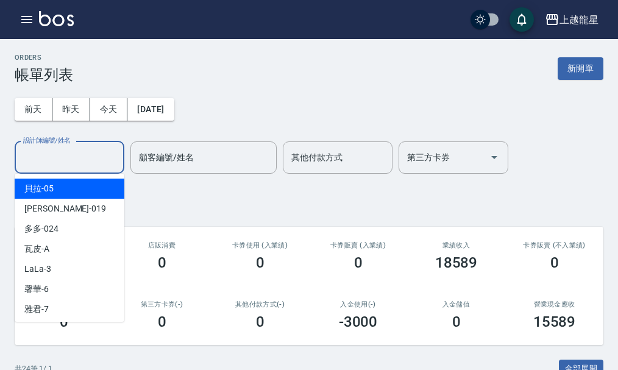
click at [43, 149] on input "設計師編號/姓名" at bounding box center [69, 157] width 99 height 21
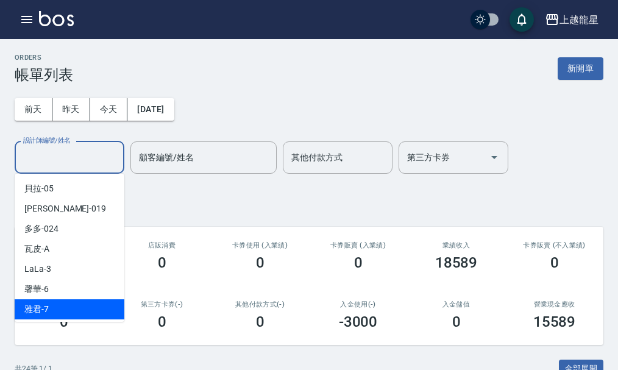
click at [55, 313] on div "雅君 -7" at bounding box center [70, 309] width 110 height 20
type input "雅君-7"
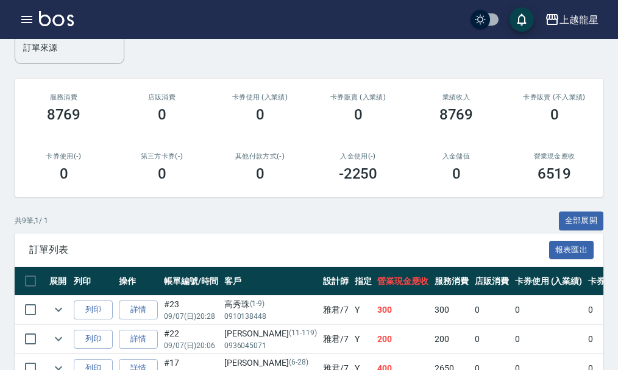
scroll to position [89, 0]
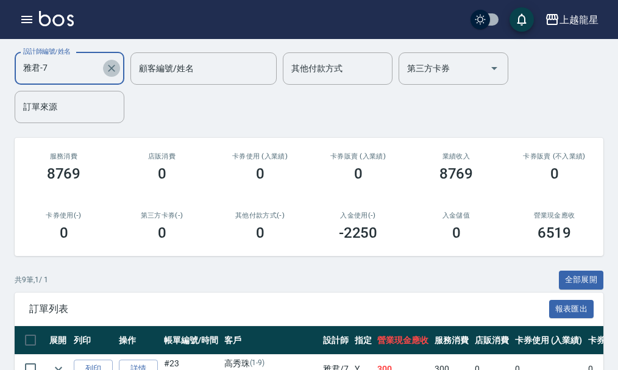
click at [112, 66] on icon "Clear" at bounding box center [111, 68] width 12 height 12
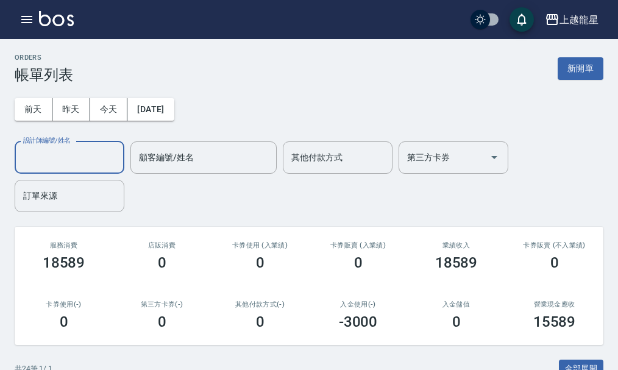
click at [57, 157] on input "設計師編號/姓名" at bounding box center [69, 157] width 99 height 21
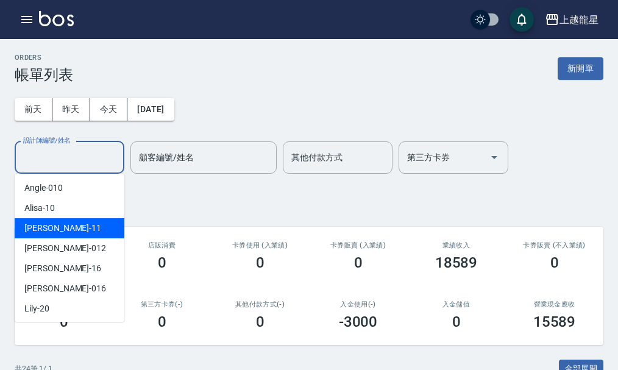
scroll to position [183, 0]
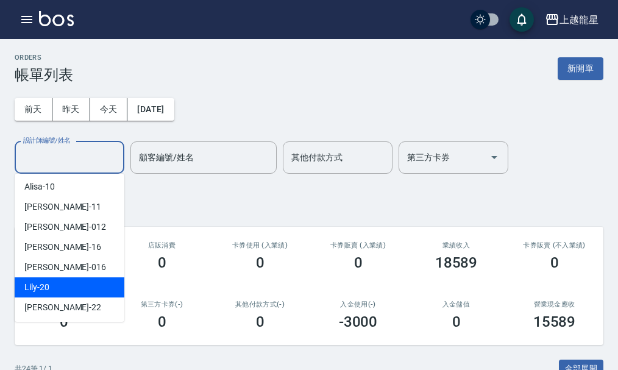
click at [90, 284] on div "Lily -20" at bounding box center [70, 287] width 110 height 20
type input "Lily-20"
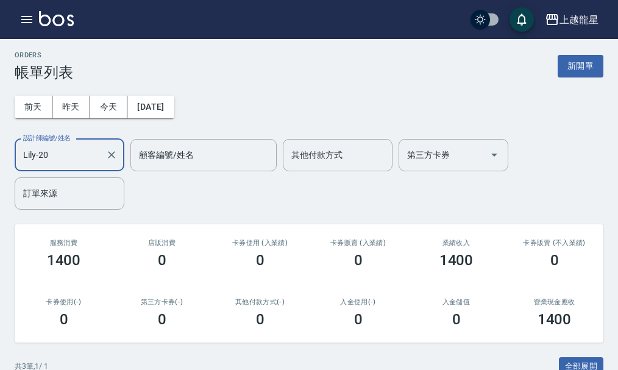
scroll to position [0, 0]
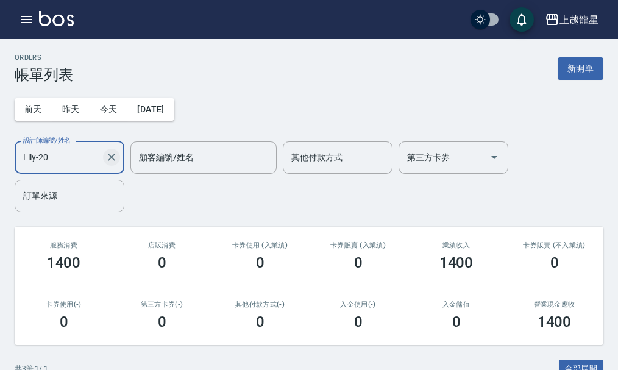
click at [110, 161] on icon "Clear" at bounding box center [111, 157] width 12 height 12
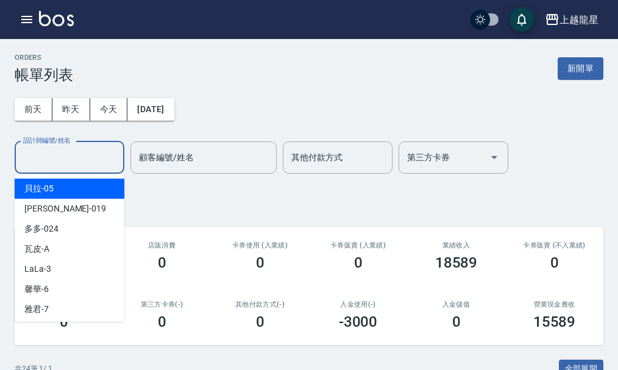
click at [102, 154] on input "設計師編號/姓名" at bounding box center [69, 157] width 99 height 21
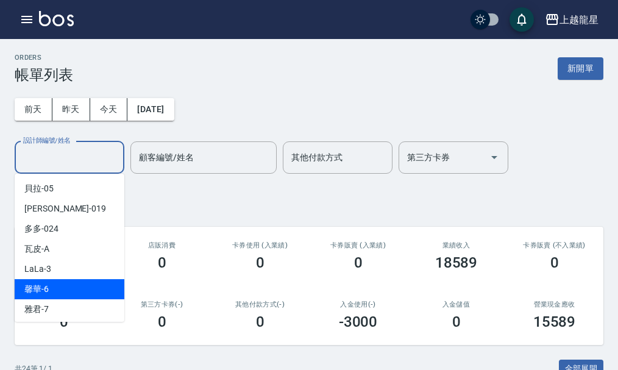
click at [73, 283] on div "馨華 -6" at bounding box center [70, 289] width 110 height 20
type input "馨華-6"
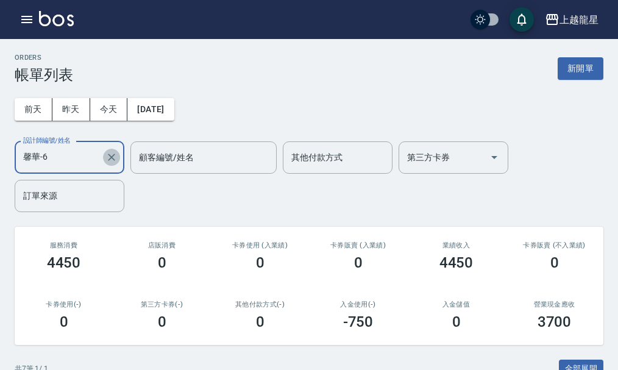
click at [107, 158] on icon "Clear" at bounding box center [111, 157] width 12 height 12
click at [30, 20] on icon "button" at bounding box center [26, 19] width 11 height 7
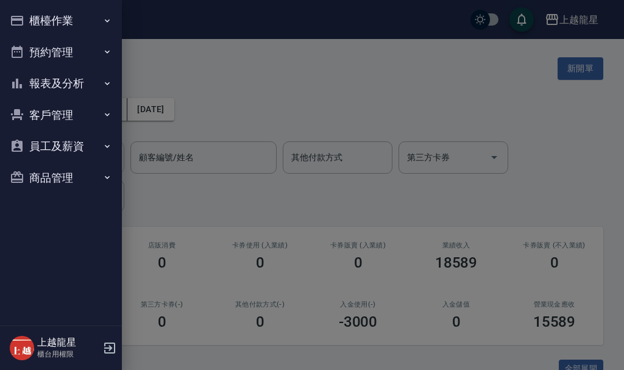
click at [46, 22] on button "櫃檯作業" at bounding box center [61, 21] width 112 height 32
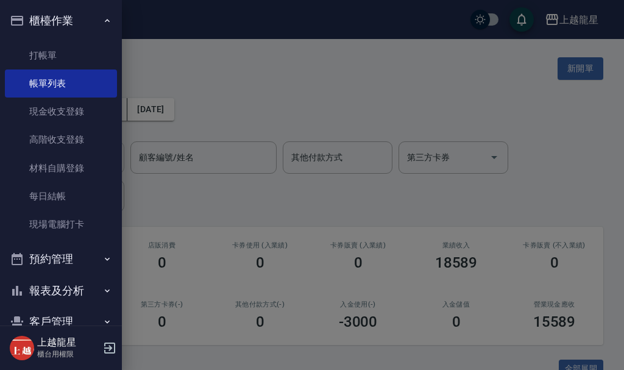
click at [67, 18] on button "櫃檯作業" at bounding box center [61, 21] width 112 height 32
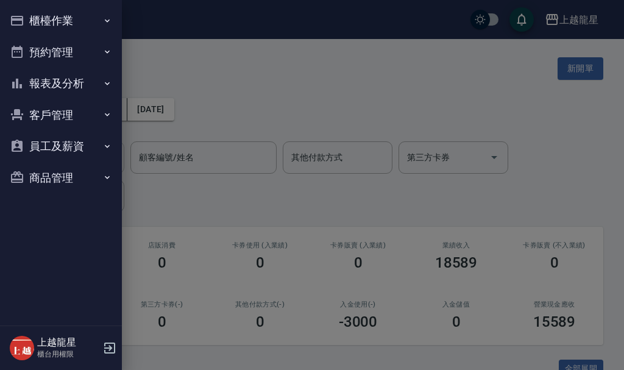
click at [68, 82] on button "報表及分析" at bounding box center [61, 84] width 112 height 32
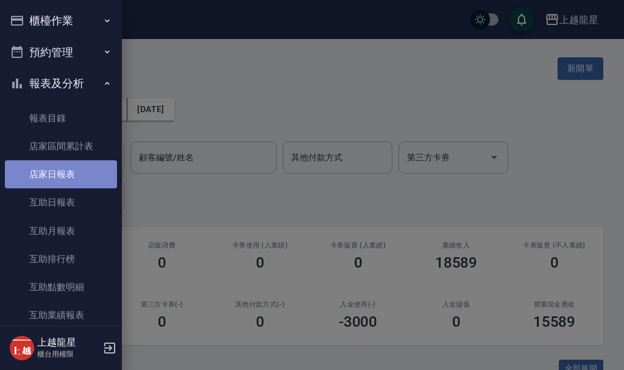
click at [79, 180] on link "店家日報表" at bounding box center [61, 174] width 112 height 28
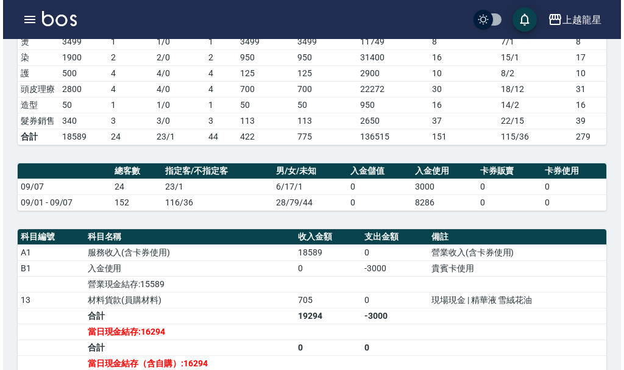
scroll to position [61, 0]
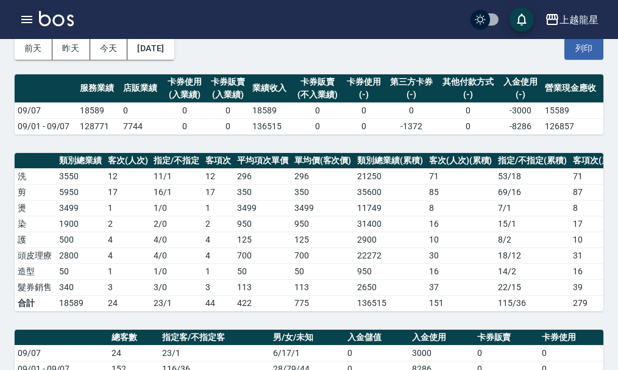
click at [27, 19] on icon "button" at bounding box center [26, 19] width 11 height 7
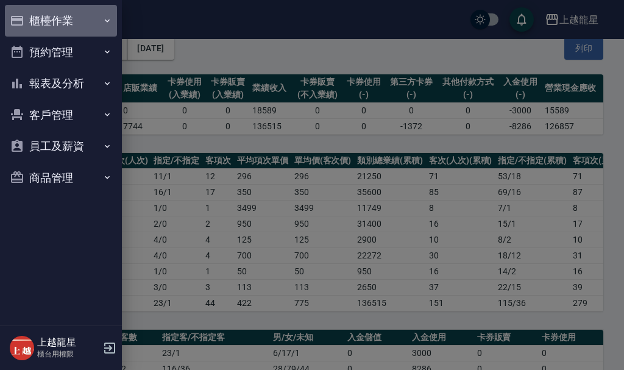
click at [77, 12] on button "櫃檯作業" at bounding box center [61, 21] width 112 height 32
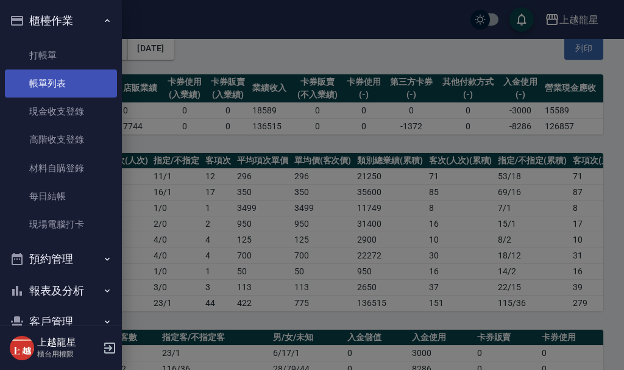
click at [71, 79] on link "帳單列表" at bounding box center [61, 83] width 112 height 28
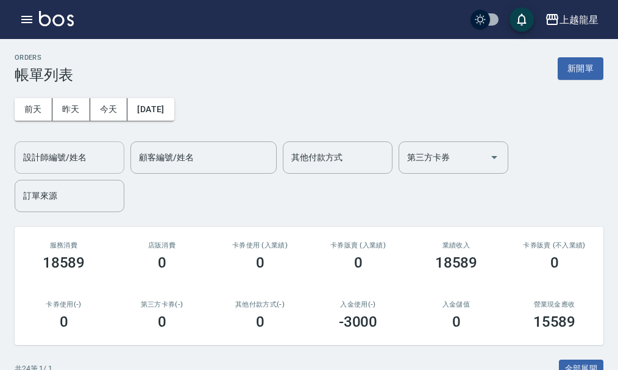
click at [69, 161] on input "設計師編號/姓名" at bounding box center [69, 157] width 99 height 21
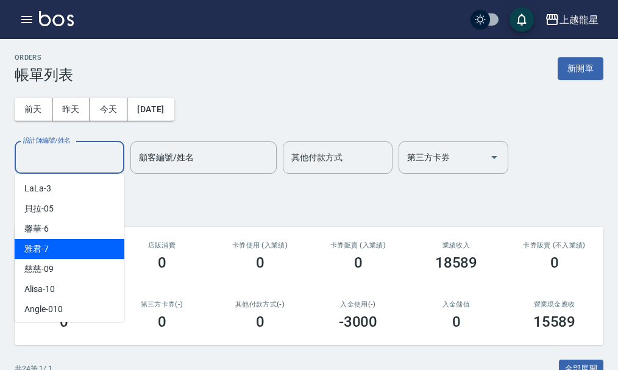
click at [59, 255] on div "雅君 -7" at bounding box center [70, 249] width 110 height 20
type input "雅君-7"
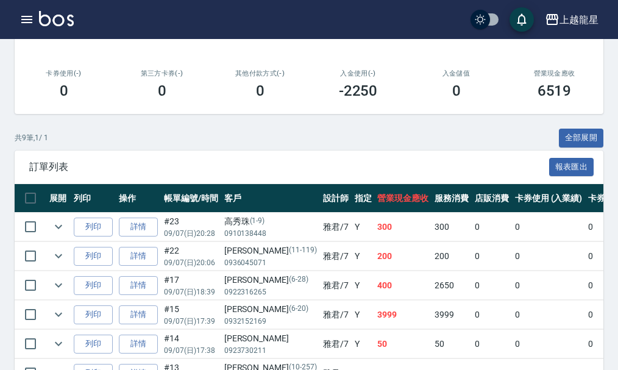
scroll to position [122, 0]
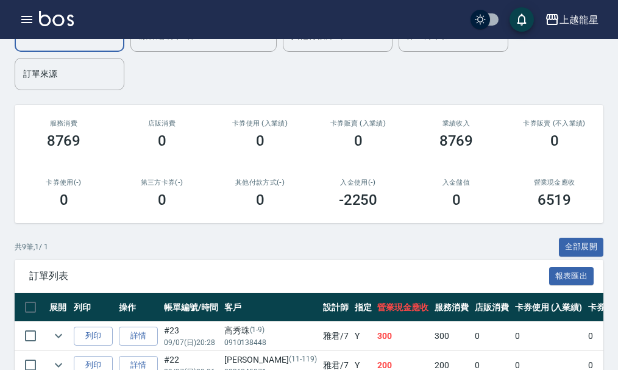
click at [54, 12] on img at bounding box center [56, 18] width 35 height 15
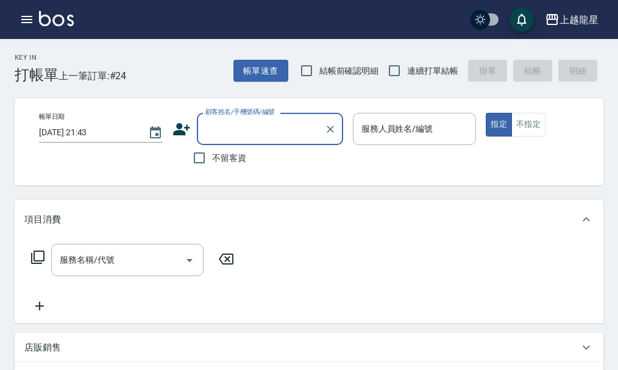
click at [258, 130] on input "顧客姓名/手機號碼/編號" at bounding box center [260, 128] width 117 height 21
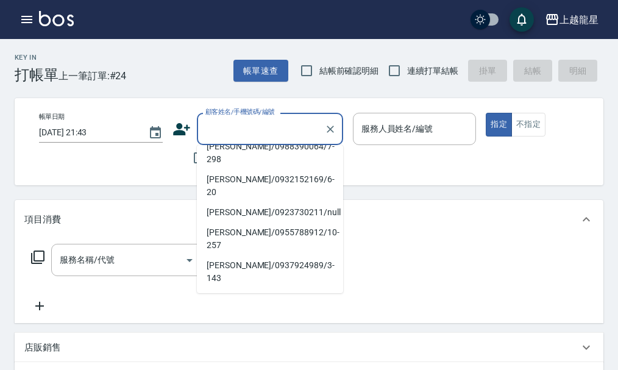
scroll to position [81, 0]
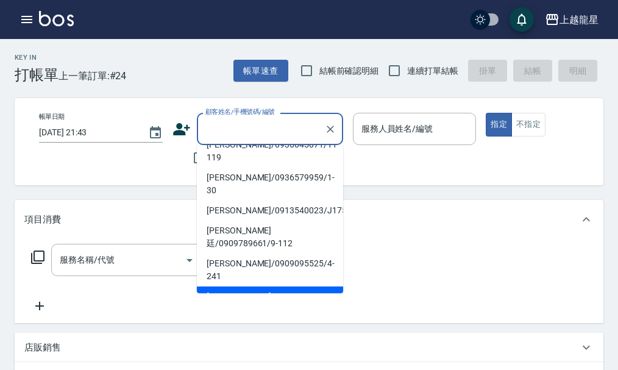
click at [240, 286] on li "丁培修/0922316265/6-28" at bounding box center [270, 302] width 146 height 33
type input "丁培修/0922316265/6-28"
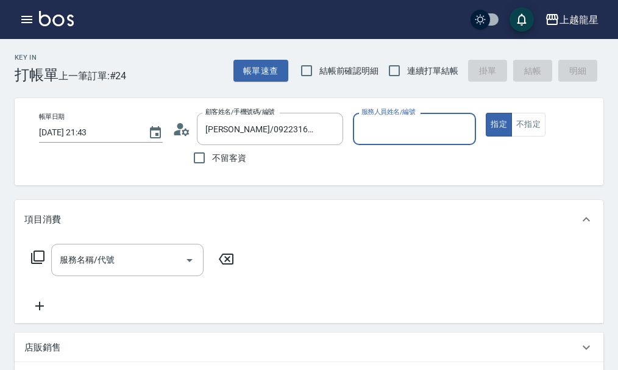
type input "雅君-7"
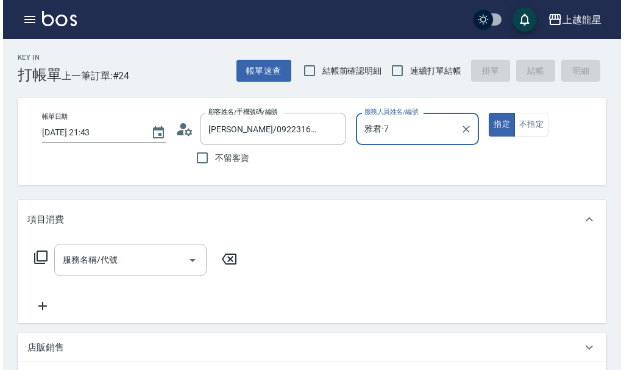
scroll to position [321, 0]
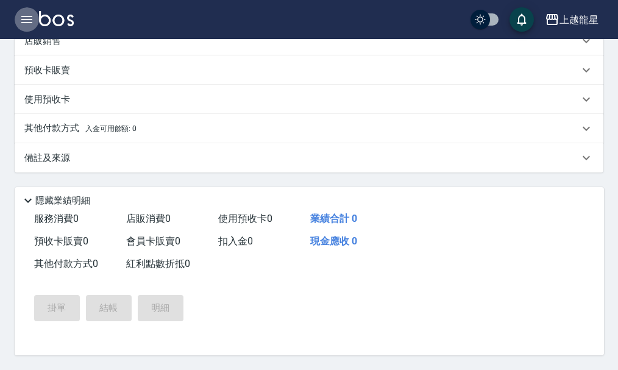
click at [20, 9] on button "button" at bounding box center [27, 19] width 24 height 24
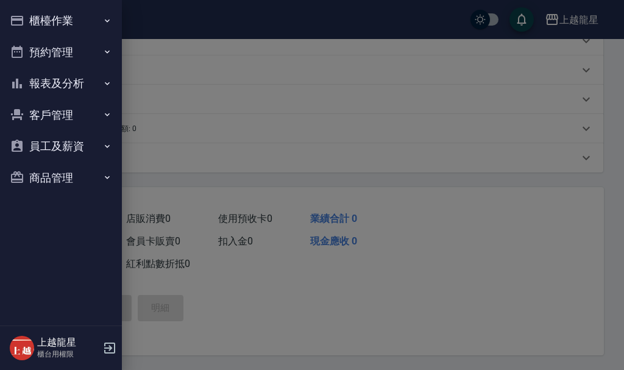
click at [34, 17] on button "櫃檯作業" at bounding box center [61, 21] width 112 height 32
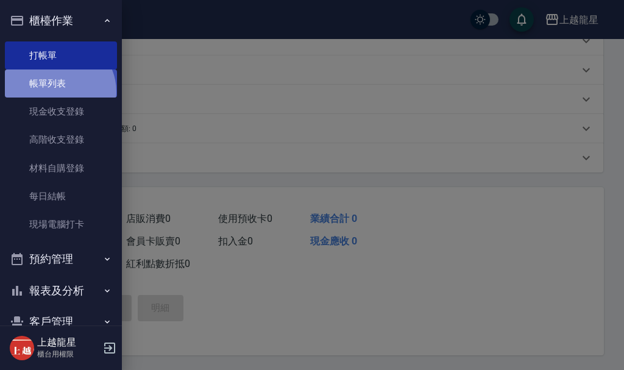
click at [57, 92] on link "帳單列表" at bounding box center [61, 83] width 112 height 28
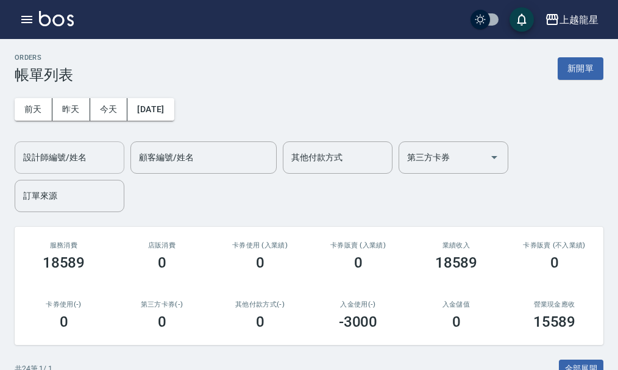
click at [65, 156] on input "設計師編號/姓名" at bounding box center [69, 157] width 99 height 21
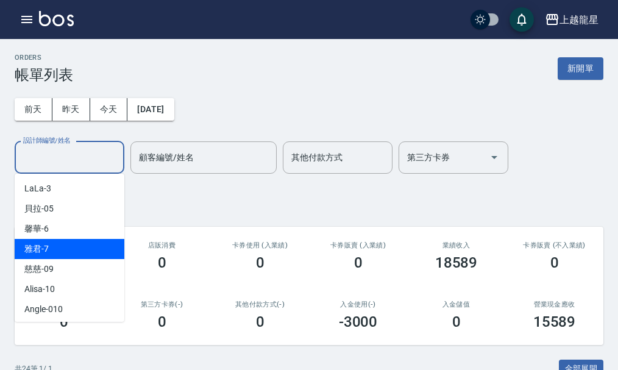
click at [44, 246] on span "雅君 -7" at bounding box center [36, 249] width 24 height 13
type input "雅君-7"
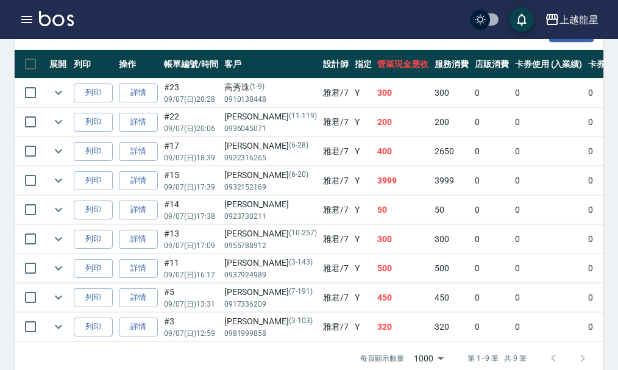
scroll to position [366, 0]
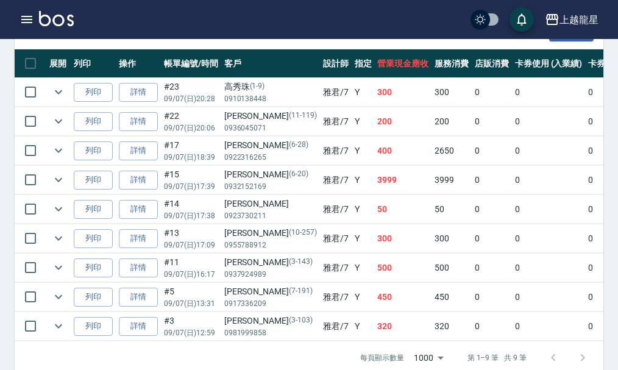
click at [26, 20] on icon "button" at bounding box center [26, 19] width 11 height 7
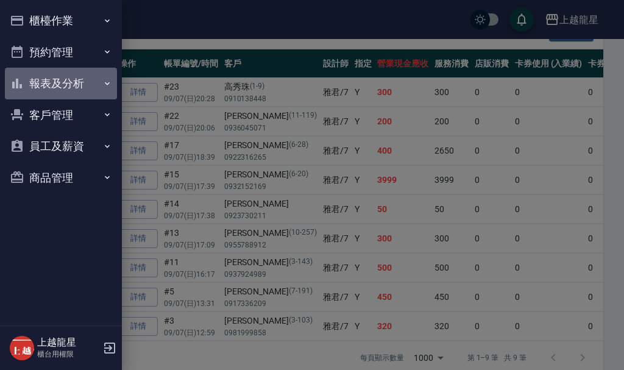
click at [49, 79] on button "報表及分析" at bounding box center [61, 84] width 112 height 32
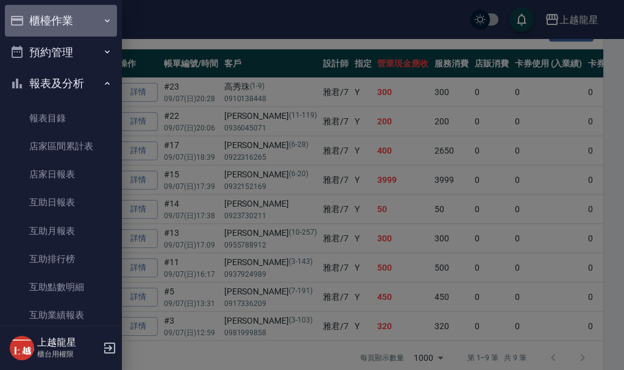
click at [69, 12] on button "櫃檯作業" at bounding box center [61, 21] width 112 height 32
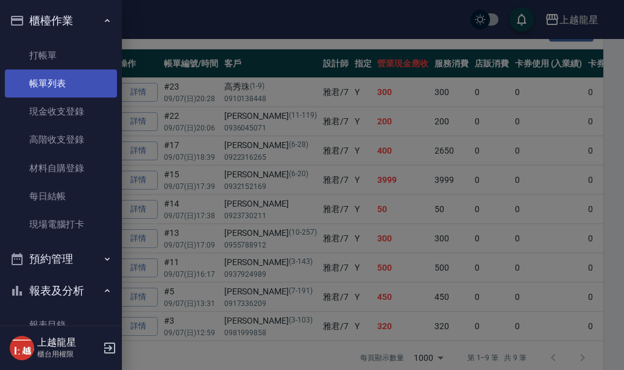
click at [72, 87] on link "帳單列表" at bounding box center [61, 83] width 112 height 28
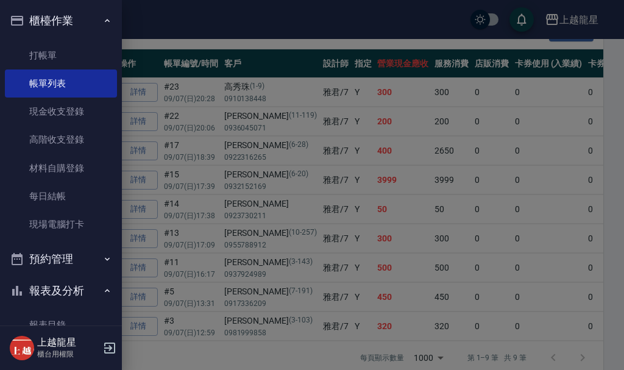
click at [199, 113] on div at bounding box center [312, 185] width 624 height 370
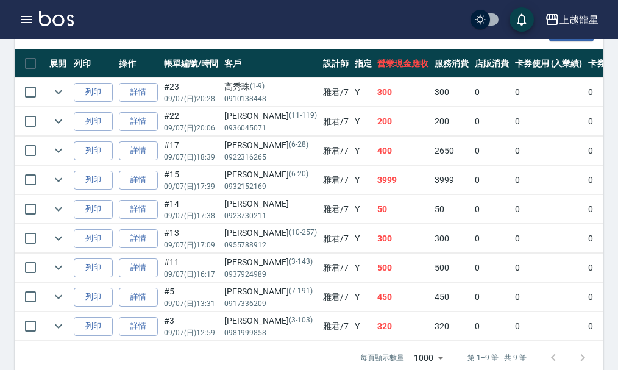
scroll to position [61, 0]
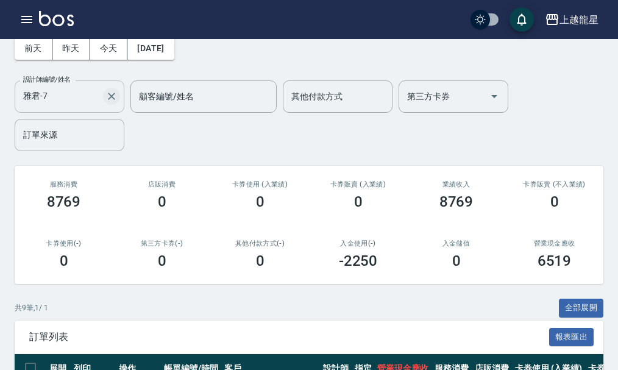
click at [108, 96] on icon "Clear" at bounding box center [111, 96] width 12 height 12
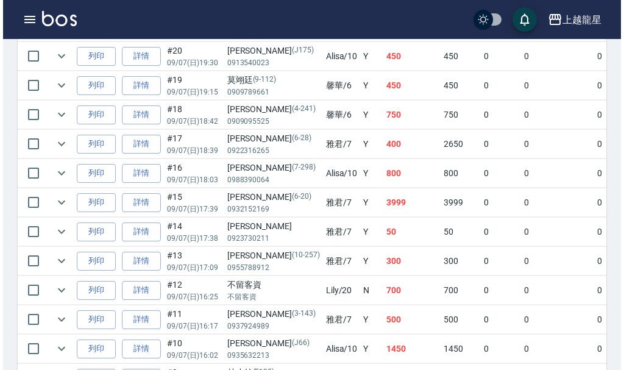
scroll to position [548, 0]
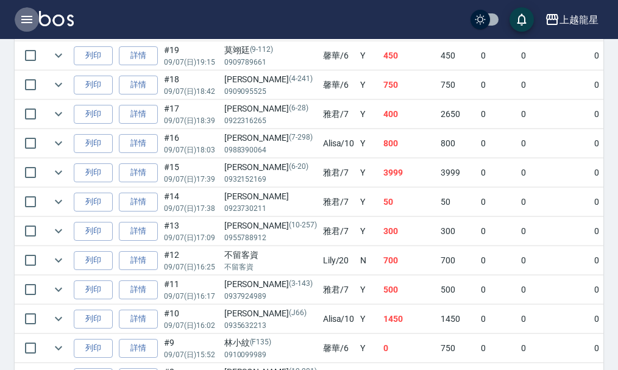
click at [25, 16] on icon "button" at bounding box center [26, 19] width 11 height 7
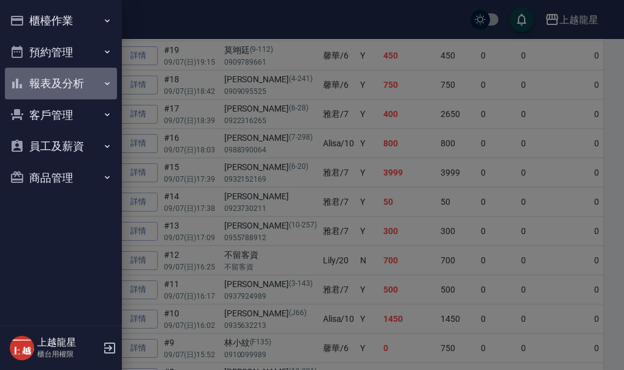
click at [59, 87] on button "報表及分析" at bounding box center [61, 84] width 112 height 32
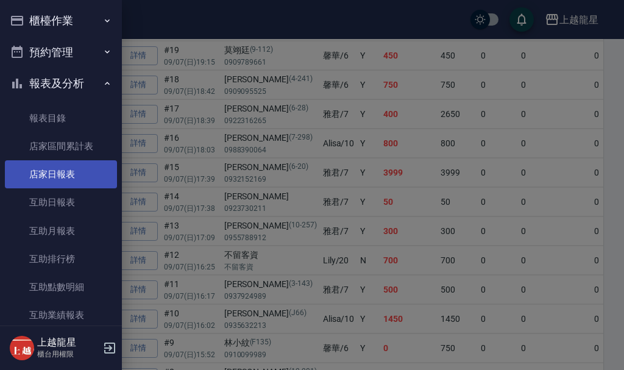
click at [67, 176] on link "店家日報表" at bounding box center [61, 174] width 112 height 28
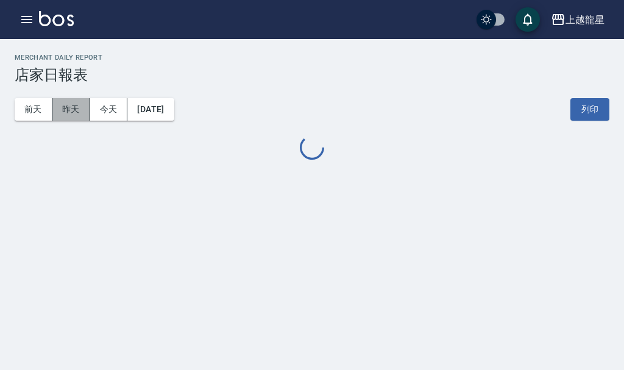
click at [73, 110] on button "昨天" at bounding box center [71, 109] width 38 height 23
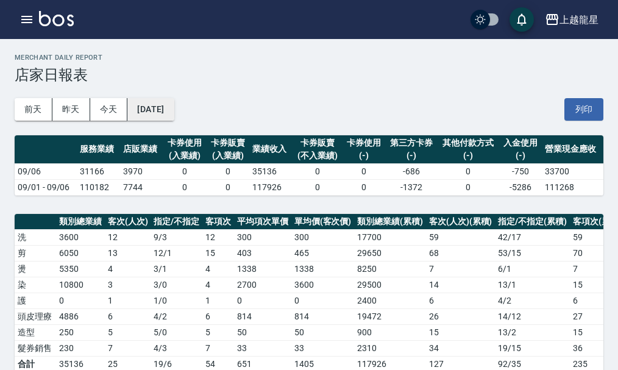
click at [161, 108] on button "2025/09/06" at bounding box center [150, 109] width 46 height 23
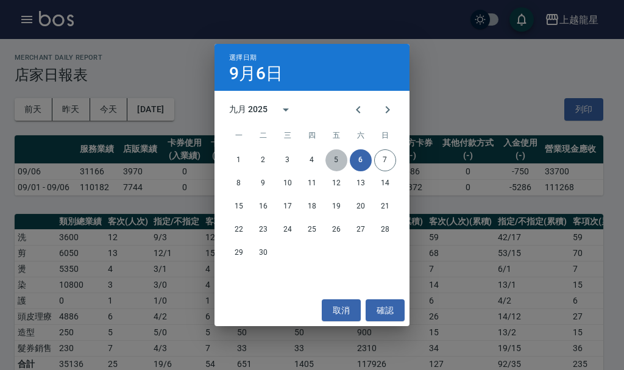
click at [341, 159] on button "5" at bounding box center [336, 160] width 22 height 22
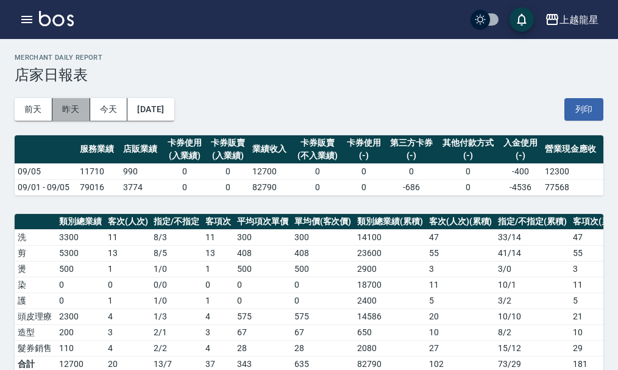
click at [67, 107] on button "昨天" at bounding box center [71, 109] width 38 height 23
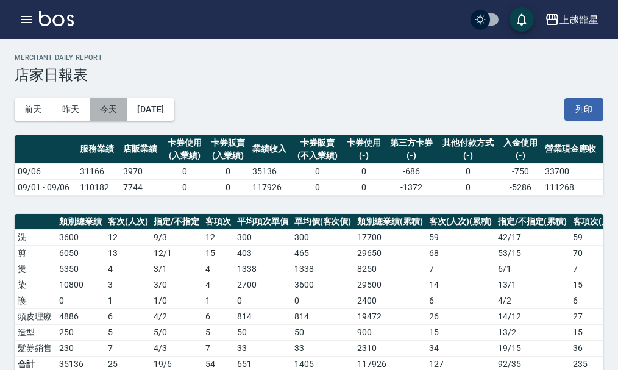
click at [101, 107] on button "今天" at bounding box center [109, 109] width 38 height 23
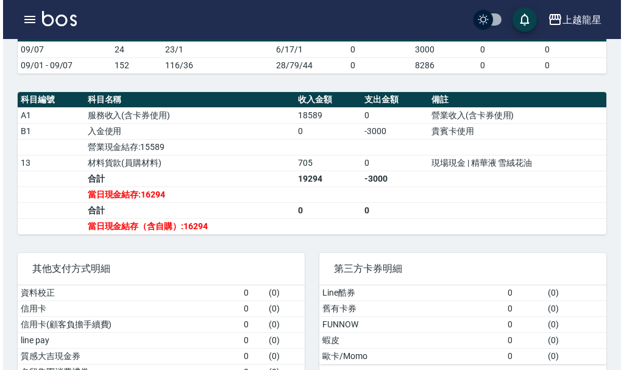
scroll to position [305, 0]
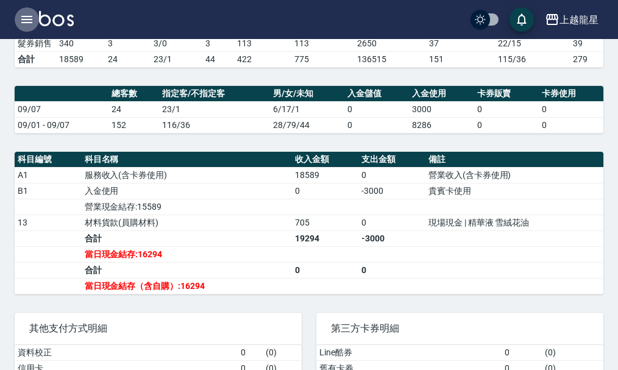
click at [29, 19] on icon "button" at bounding box center [26, 19] width 11 height 7
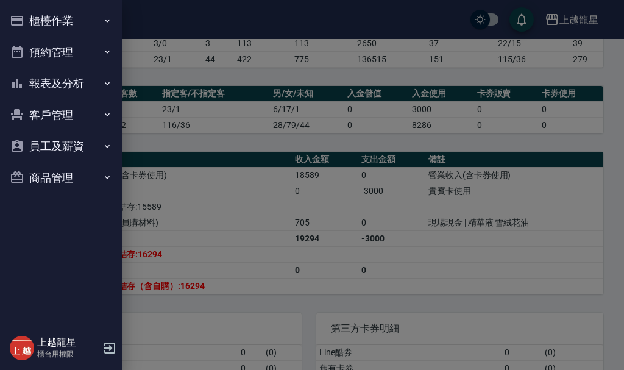
click at [24, 12] on button "櫃檯作業" at bounding box center [61, 21] width 112 height 32
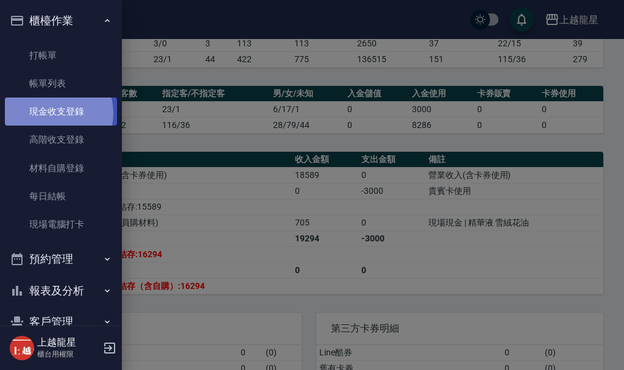
click at [48, 113] on link "現金收支登錄" at bounding box center [61, 112] width 112 height 28
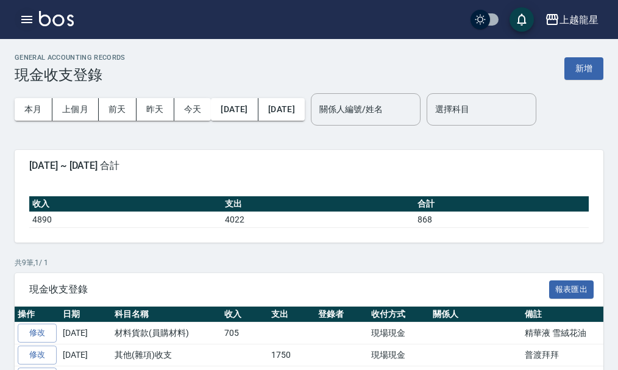
click at [22, 16] on icon "button" at bounding box center [26, 19] width 11 height 7
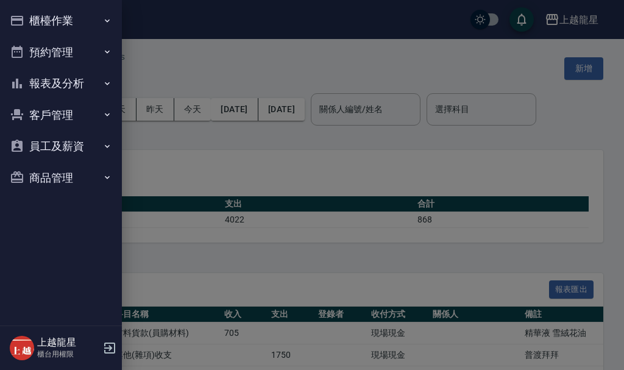
click at [28, 16] on button "櫃檯作業" at bounding box center [61, 21] width 112 height 32
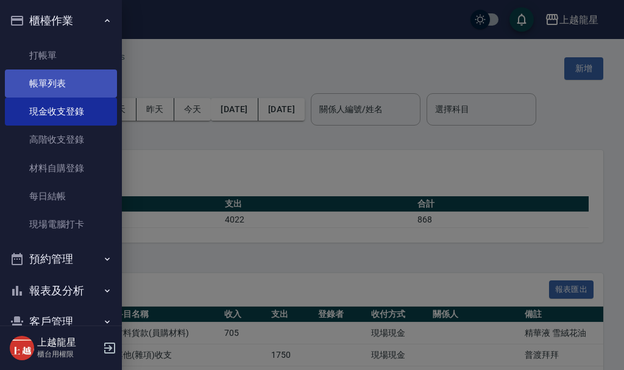
click at [57, 77] on link "帳單列表" at bounding box center [61, 83] width 112 height 28
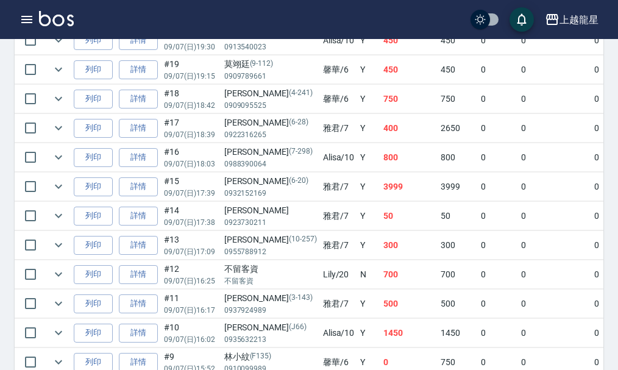
scroll to position [548, 0]
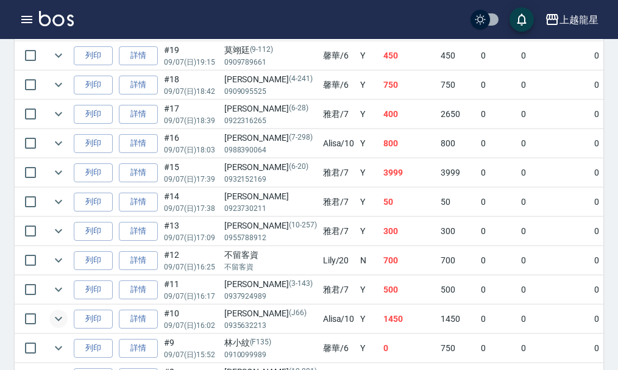
click at [54, 319] on icon "expand row" at bounding box center [58, 318] width 15 height 15
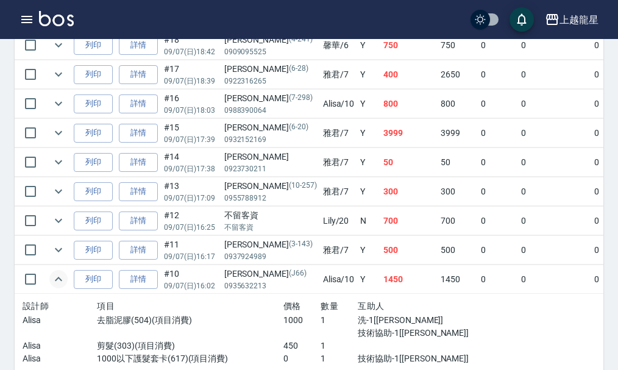
scroll to position [609, 0]
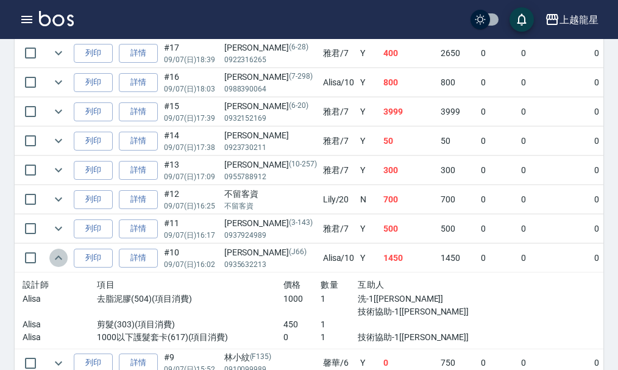
click at [62, 257] on icon "expand row" at bounding box center [58, 257] width 15 height 15
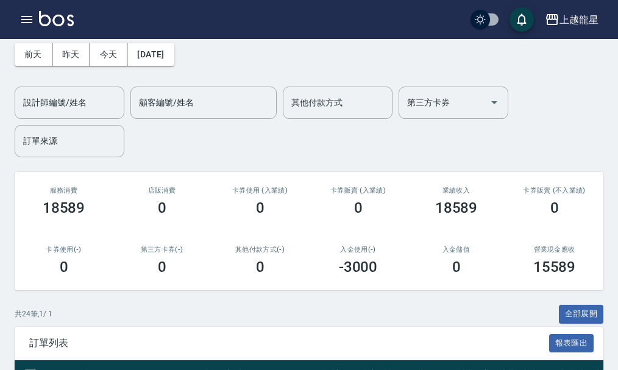
scroll to position [0, 0]
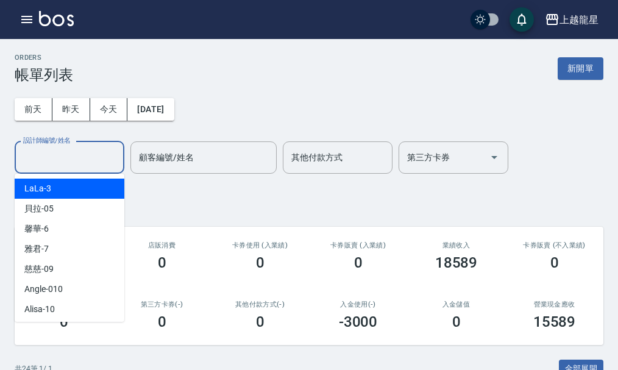
click at [57, 167] on input "設計師編號/姓名" at bounding box center [69, 157] width 99 height 21
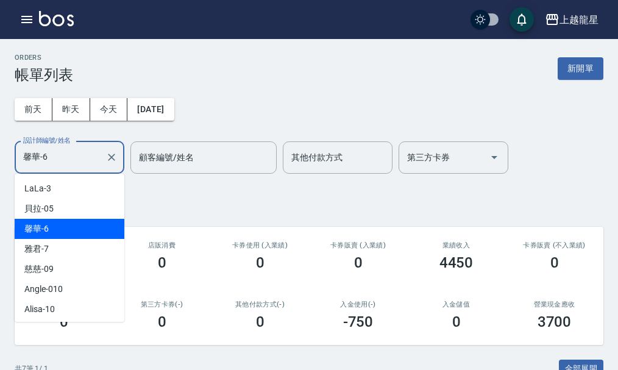
drag, startPoint x: 72, startPoint y: 157, endPoint x: 0, endPoint y: 172, distance: 73.5
click at [0, 172] on div "ORDERS 帳單列表 新開單 前天 昨天 今天 2025/09/07 設計師編號/姓名 馨華-6 設計師編號/姓名 顧客編號/姓名 顧客編號/姓名 其他付款…" at bounding box center [309, 367] width 618 height 657
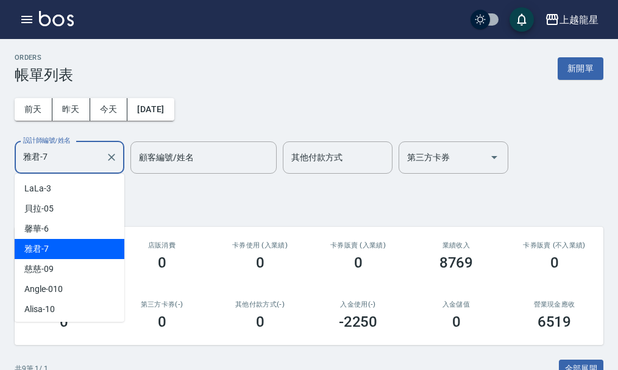
drag, startPoint x: 60, startPoint y: 158, endPoint x: 0, endPoint y: 159, distance: 60.3
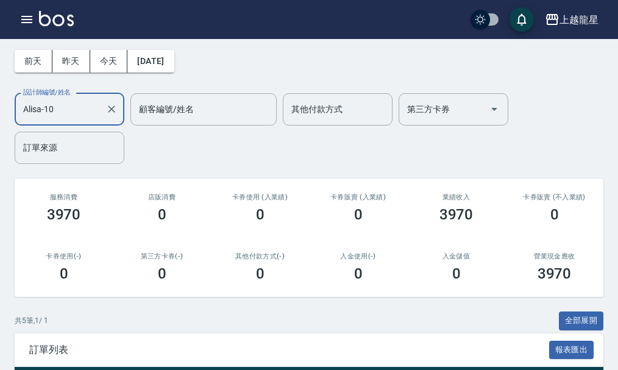
scroll to position [277, 0]
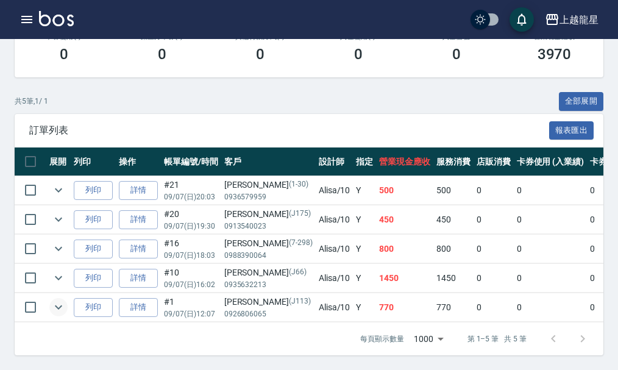
click at [60, 300] on icon "expand row" at bounding box center [58, 307] width 15 height 15
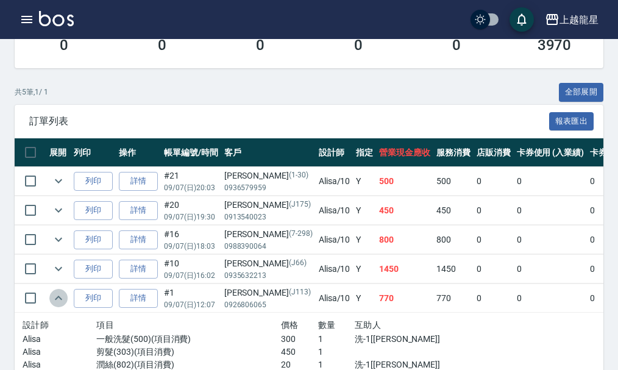
click at [62, 299] on icon "expand row" at bounding box center [58, 298] width 15 height 15
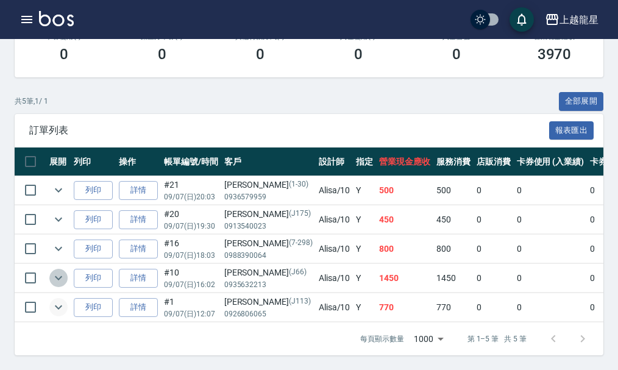
click at [51, 271] on icon "expand row" at bounding box center [58, 278] width 15 height 15
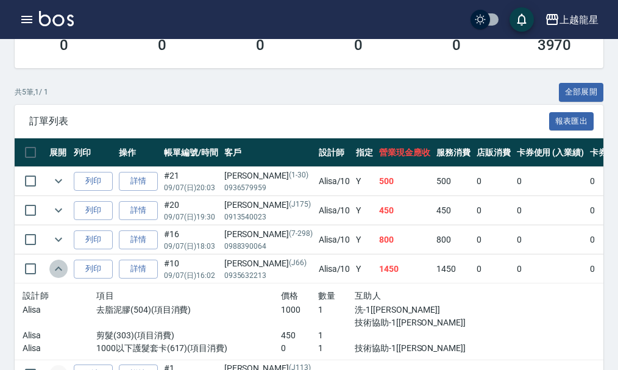
click at [51, 266] on icon "expand row" at bounding box center [58, 268] width 15 height 15
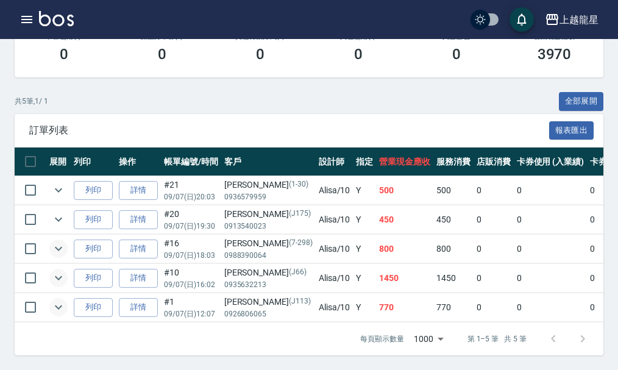
click at [55, 247] on icon "expand row" at bounding box center [58, 249] width 7 height 4
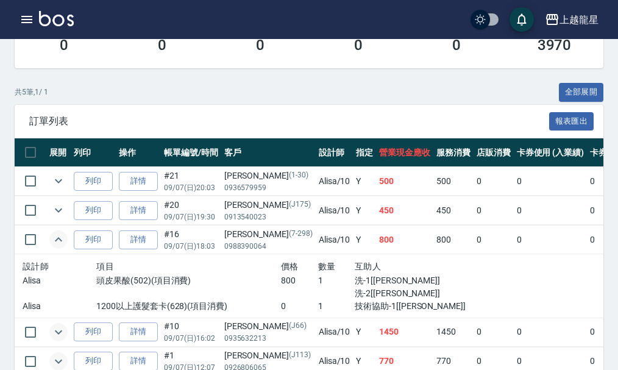
click at [55, 238] on icon "expand row" at bounding box center [58, 239] width 15 height 15
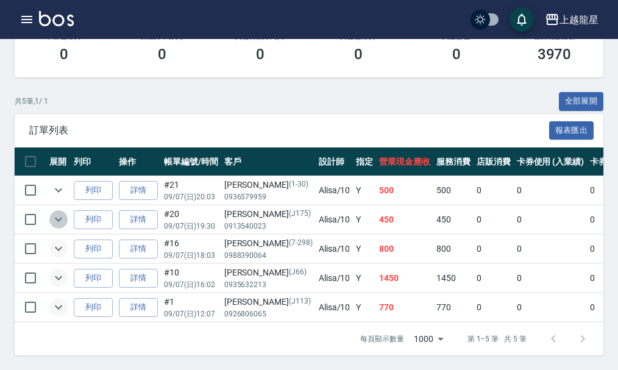
click at [61, 218] on icon "expand row" at bounding box center [58, 220] width 7 height 4
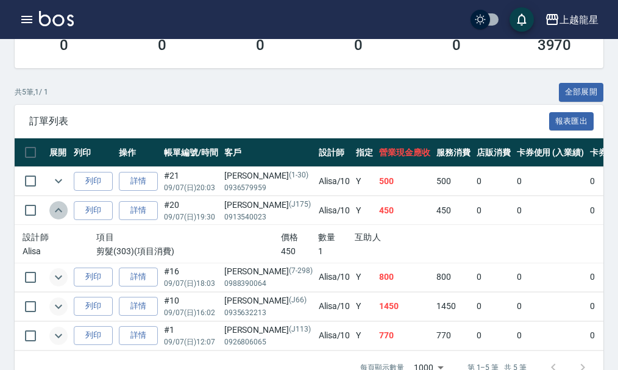
click at [61, 210] on icon "expand row" at bounding box center [58, 210] width 15 height 15
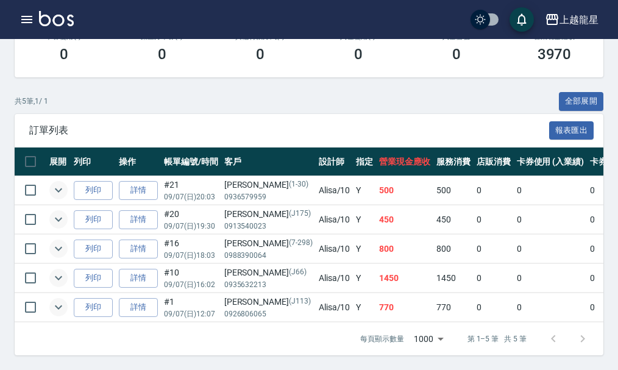
click at [65, 183] on icon "expand row" at bounding box center [58, 190] width 15 height 15
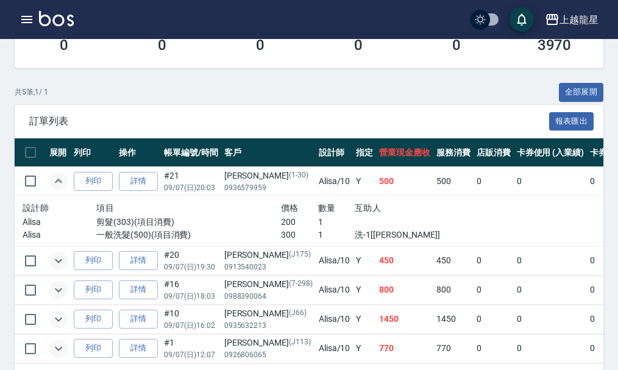
click at [65, 182] on icon "expand row" at bounding box center [58, 181] width 15 height 15
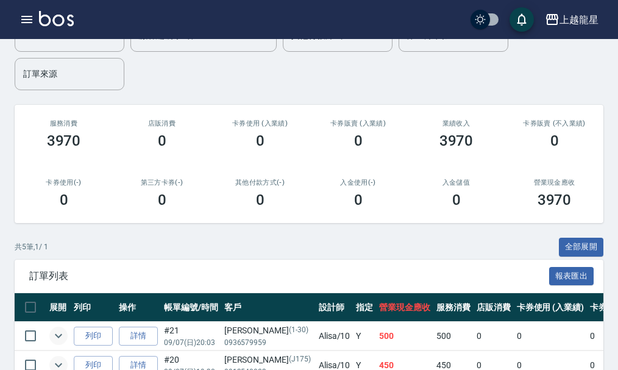
scroll to position [0, 0]
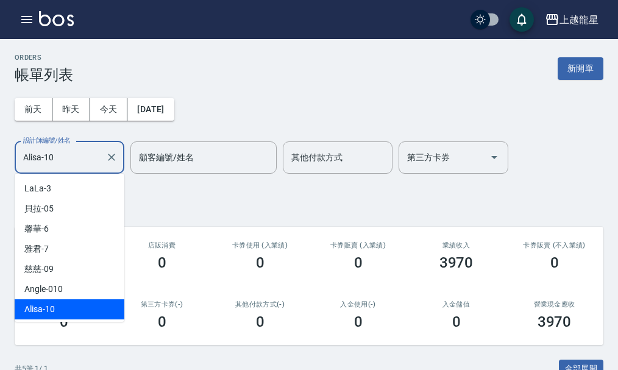
drag, startPoint x: 63, startPoint y: 158, endPoint x: 0, endPoint y: 166, distance: 63.3
click at [0, 166] on div "ORDERS 帳單列表 新開單 前天 昨天 今天 2025/09/07 設計師編號/姓名 Alisa-10 設計師編號/姓名 顧客編號/姓名 顧客編號/姓名 …" at bounding box center [309, 338] width 618 height 598
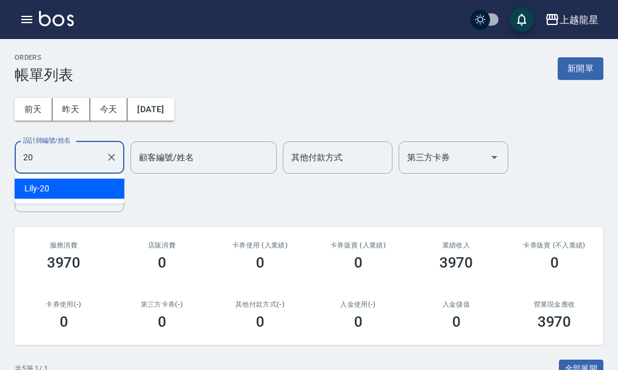
type input "Lily-20"
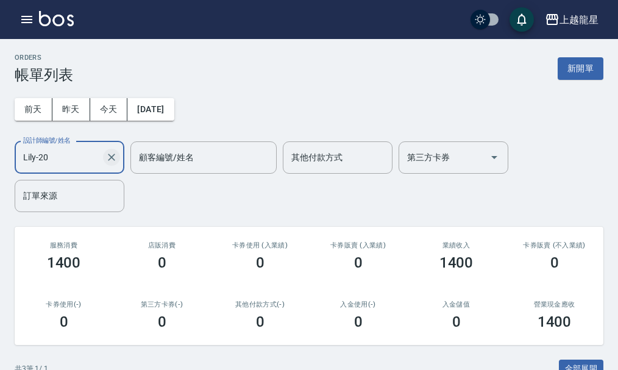
click at [107, 156] on icon "Clear" at bounding box center [111, 157] width 12 height 12
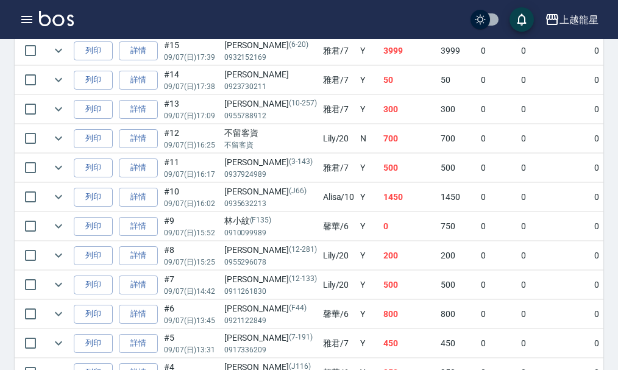
scroll to position [832, 0]
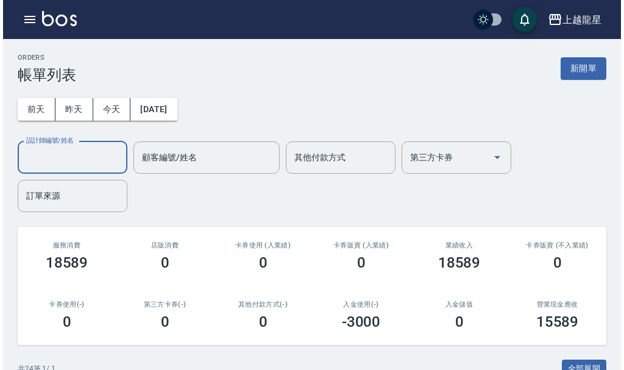
scroll to position [832, 0]
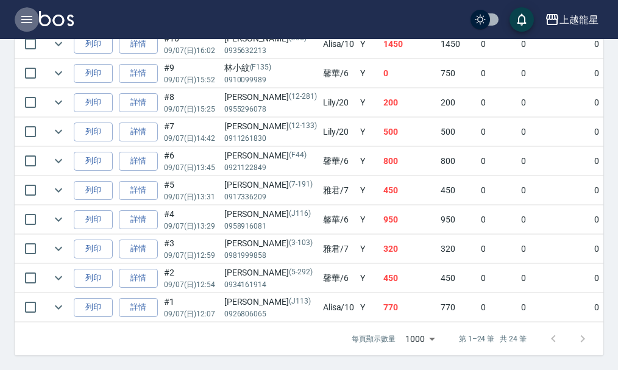
click at [24, 8] on button "button" at bounding box center [27, 19] width 24 height 24
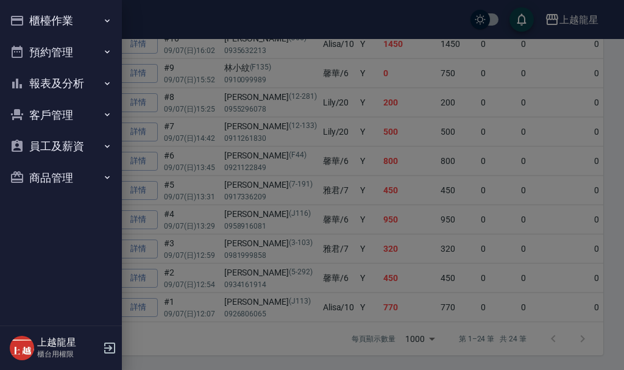
click at [33, 18] on button "櫃檯作業" at bounding box center [61, 21] width 112 height 32
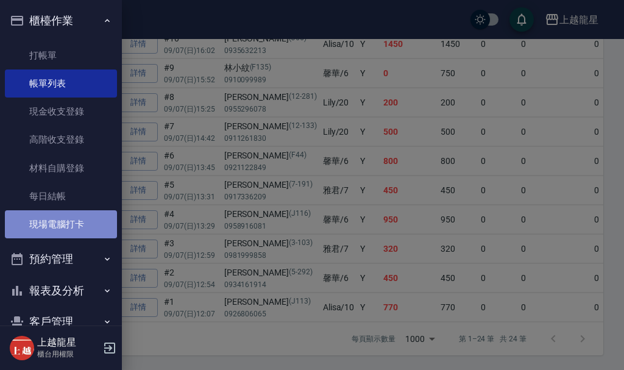
click at [63, 222] on link "現場電腦打卡" at bounding box center [61, 224] width 112 height 28
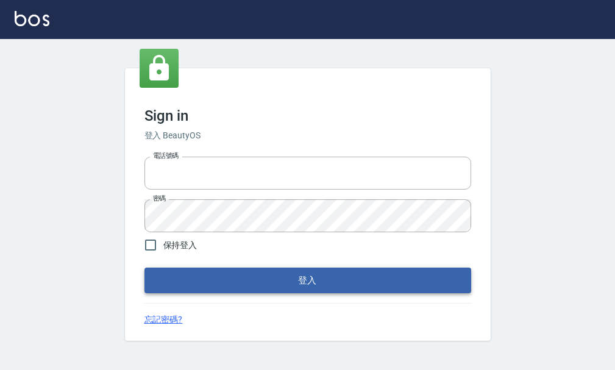
type input "25033354"
click at [307, 280] on button "登入" at bounding box center [307, 281] width 327 height 26
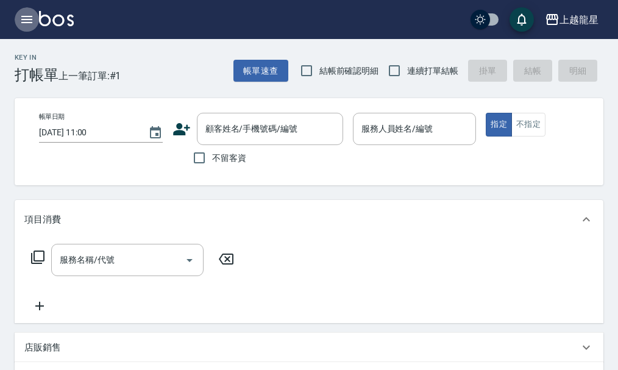
click at [34, 27] on button "button" at bounding box center [27, 19] width 24 height 24
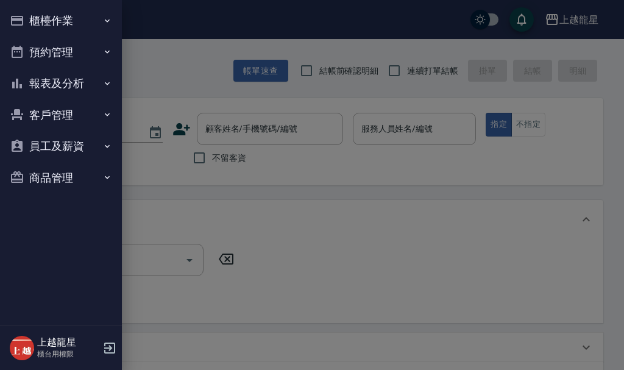
click at [37, 26] on button "櫃檯作業" at bounding box center [61, 21] width 112 height 32
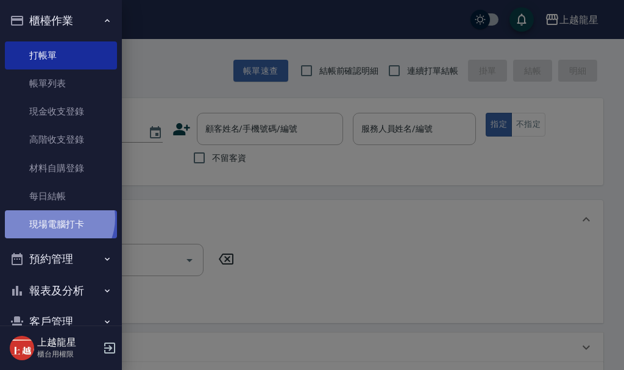
click at [55, 218] on link "現場電腦打卡" at bounding box center [61, 224] width 112 height 28
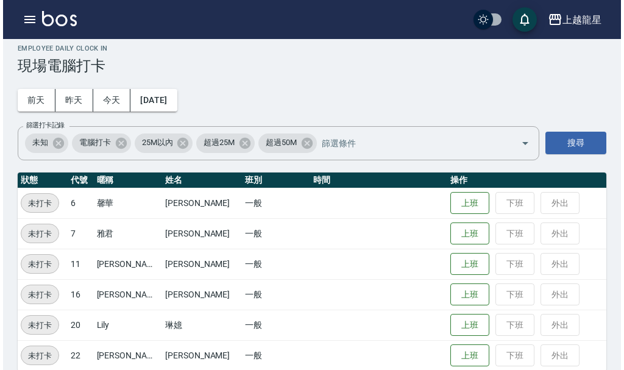
scroll to position [25, 0]
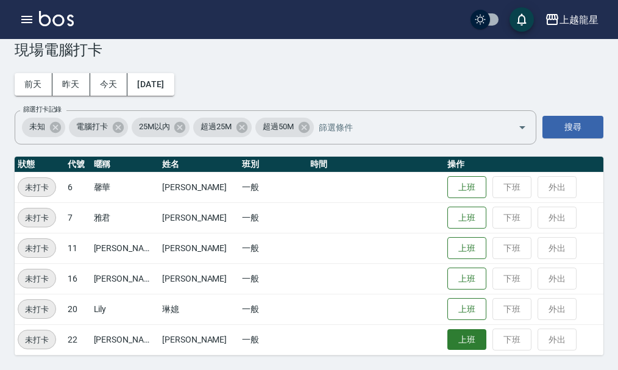
click at [447, 338] on button "上班" at bounding box center [466, 339] width 39 height 21
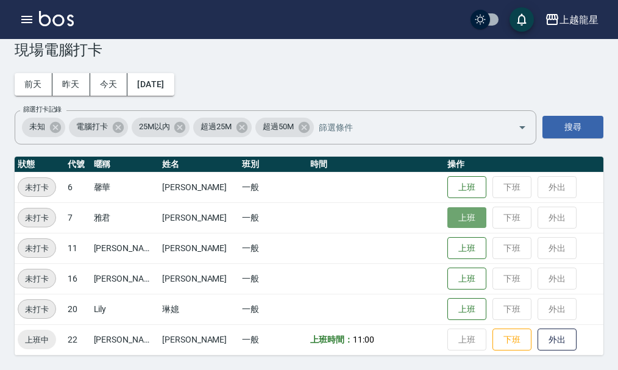
click at [452, 225] on button "上班" at bounding box center [466, 217] width 39 height 21
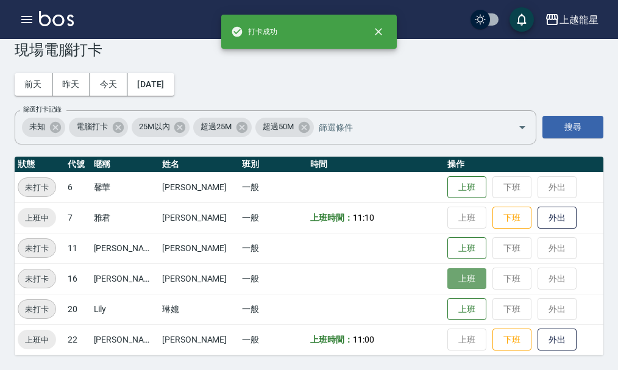
click at [453, 274] on button "上班" at bounding box center [466, 278] width 39 height 21
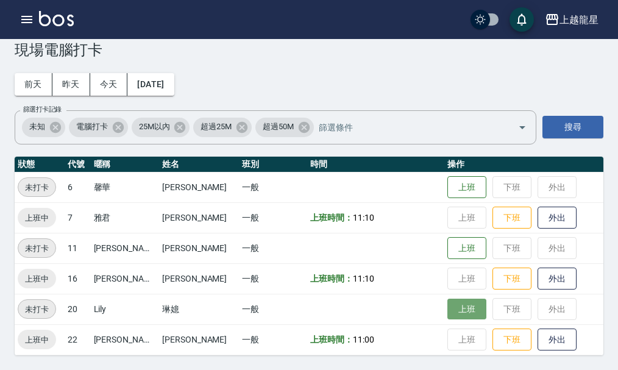
click at [450, 316] on button "上班" at bounding box center [466, 309] width 39 height 21
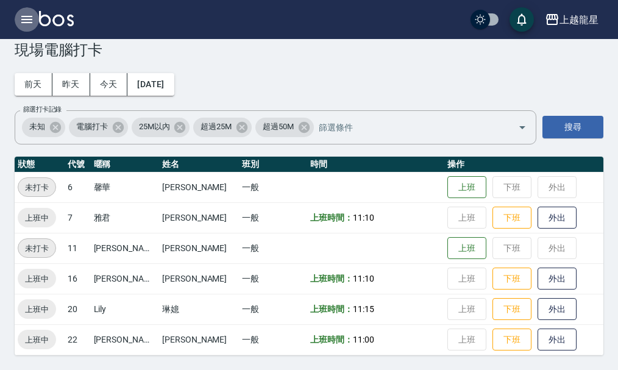
click at [34, 17] on button "button" at bounding box center [27, 19] width 24 height 24
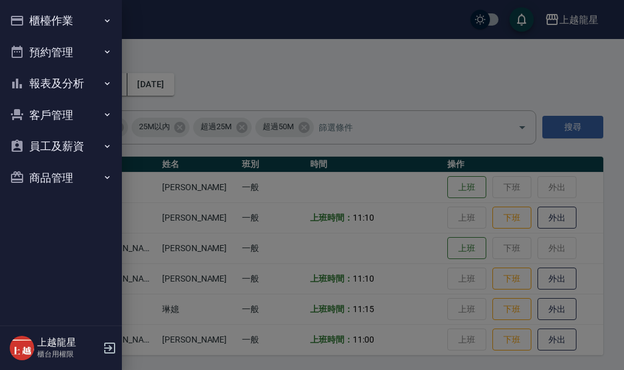
click at [44, 15] on button "櫃檯作業" at bounding box center [61, 21] width 112 height 32
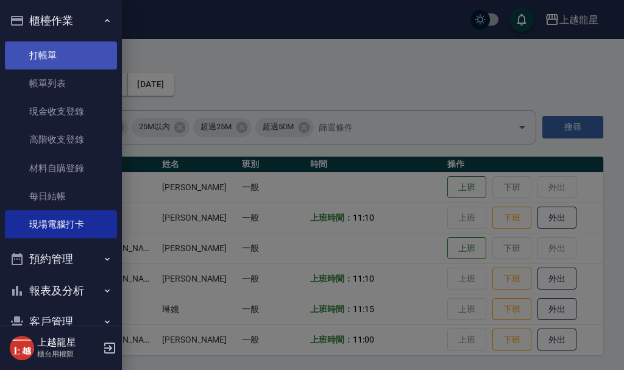
click at [65, 57] on link "打帳單" at bounding box center [61, 55] width 112 height 28
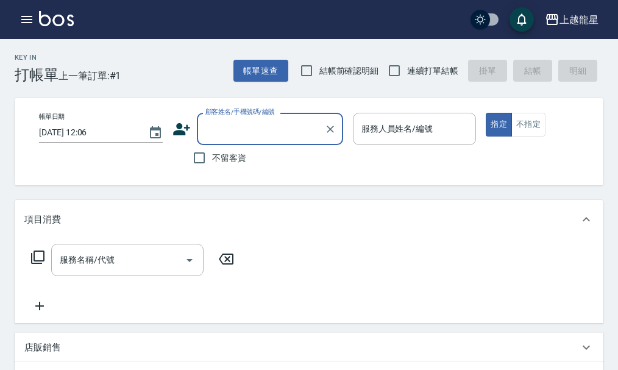
click at [299, 132] on input "顧客姓名/手機號碼/編號" at bounding box center [260, 128] width 117 height 21
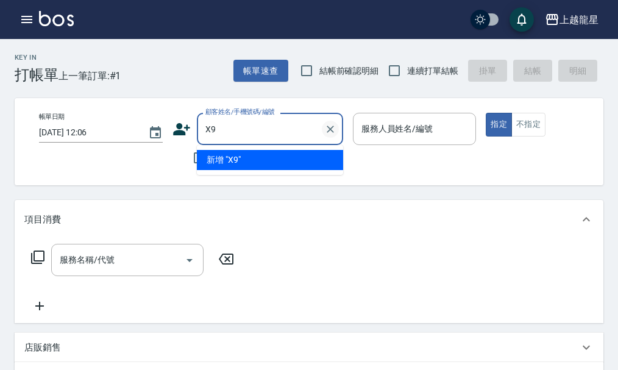
type input "X"
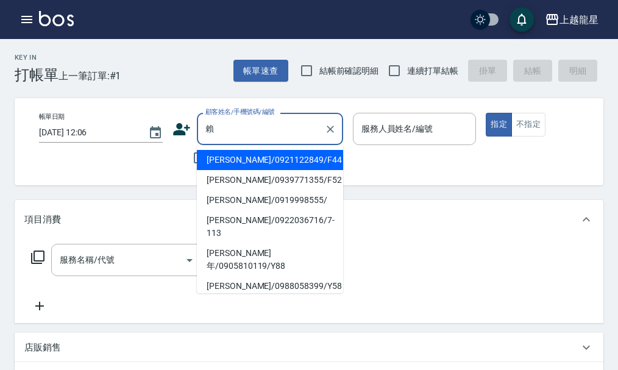
click at [258, 175] on li "賴美枝/0939771355/F52" at bounding box center [270, 180] width 146 height 20
type input "賴美枝/0939771355/F52"
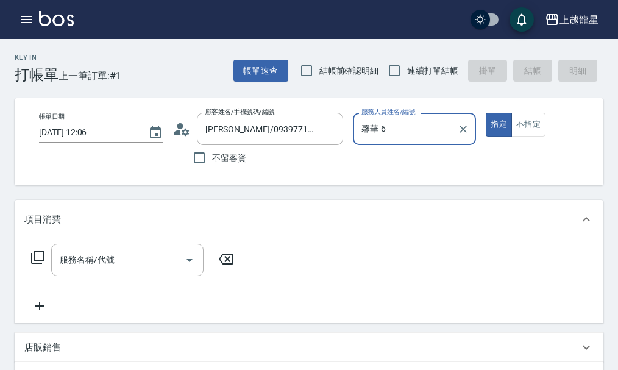
click at [418, 135] on input "馨華-6" at bounding box center [405, 128] width 94 height 21
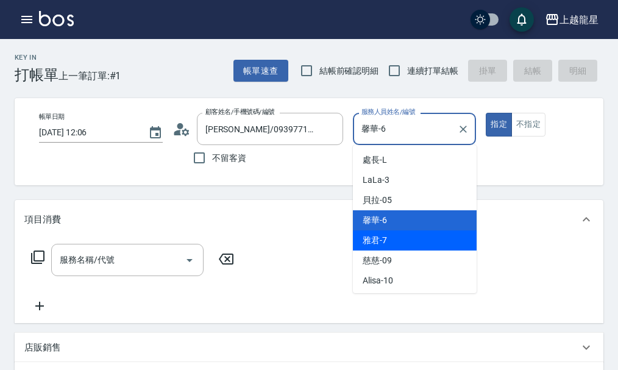
click at [383, 246] on span "雅君 -7" at bounding box center [375, 240] width 24 height 13
type input "雅君-7"
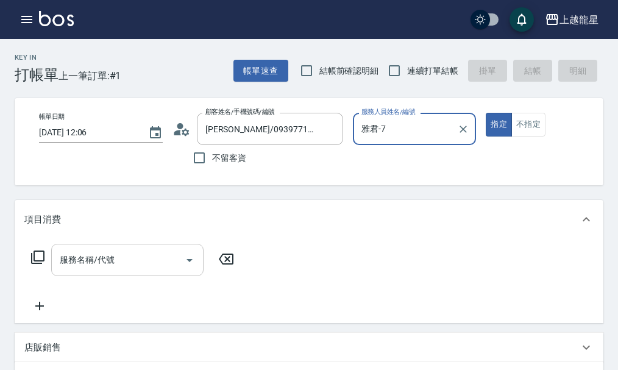
click at [126, 268] on input "服務名稱/代號" at bounding box center [118, 259] width 123 height 21
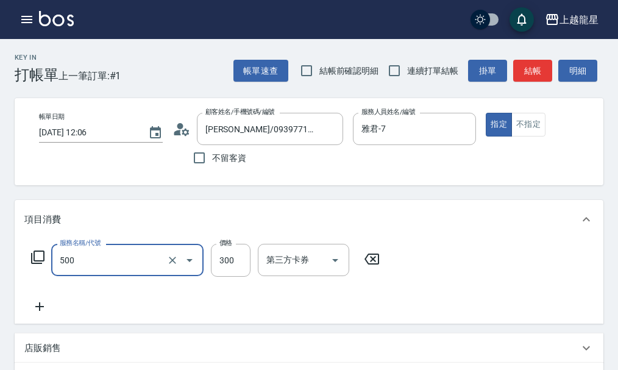
type input "一般洗髮(500)"
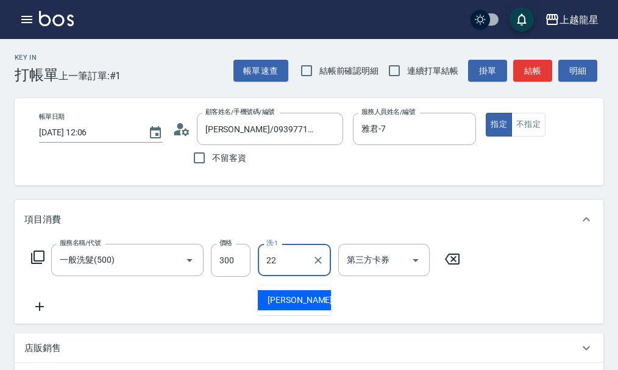
type input "[PERSON_NAME]-22"
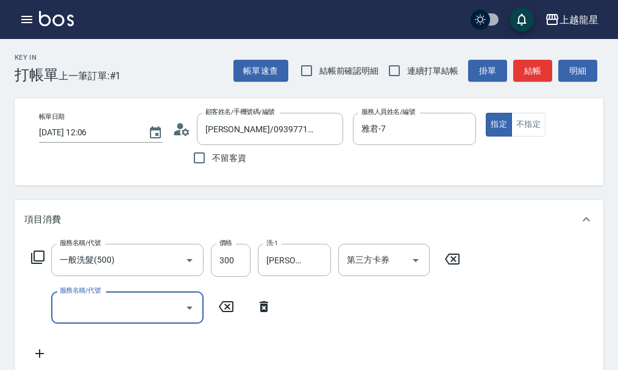
click at [41, 264] on icon at bounding box center [37, 257] width 15 height 15
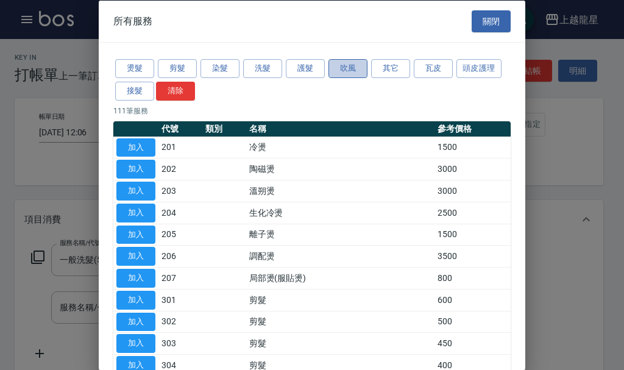
click at [350, 74] on button "吹風" at bounding box center [347, 68] width 39 height 19
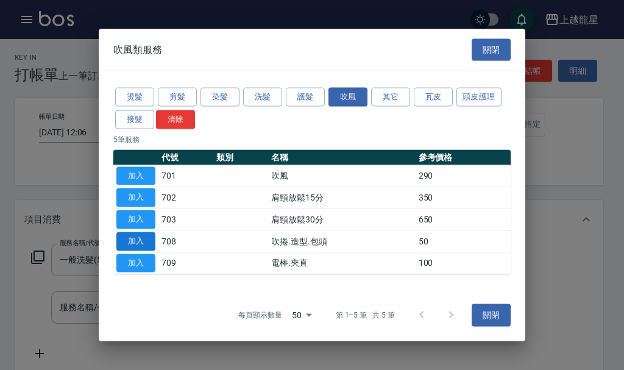
click at [128, 247] on button "加入" at bounding box center [135, 241] width 39 height 19
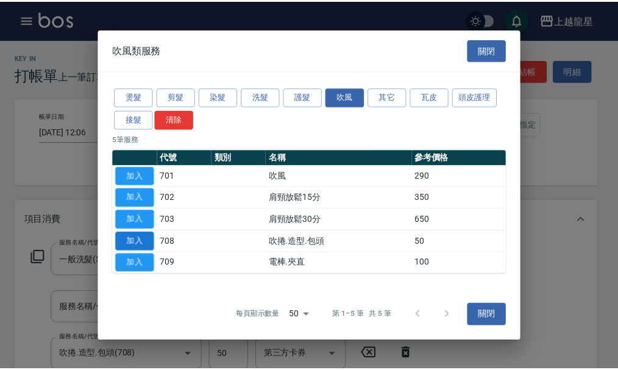
scroll to position [5, 0]
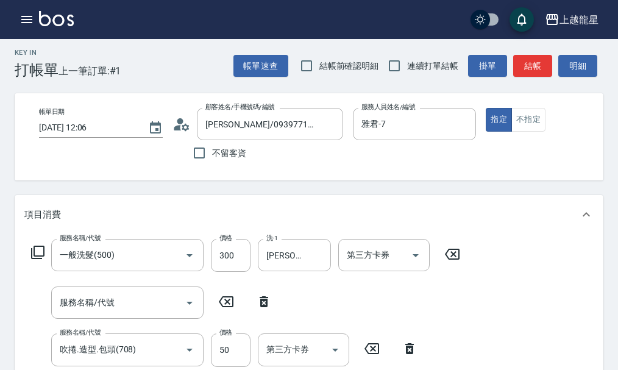
click at [258, 309] on icon at bounding box center [264, 301] width 30 height 15
type input "吹捲.造型.包頭(708)"
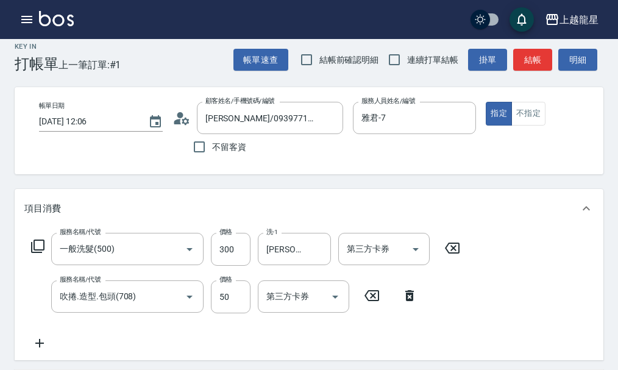
scroll to position [0, 0]
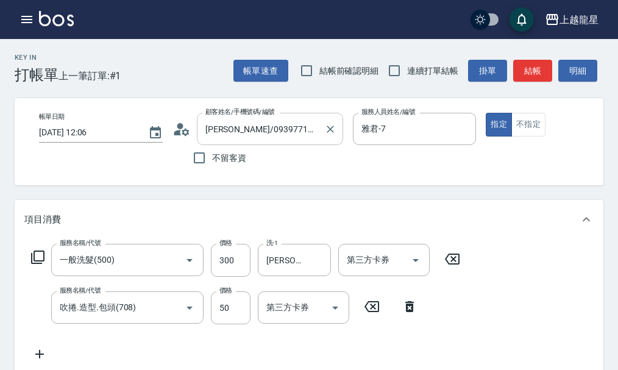
click at [317, 131] on input "賴美枝/0939771355/F52" at bounding box center [260, 128] width 117 height 21
click at [385, 160] on div "帳單日期 2025/09/08 12:06 顧客姓名/手機號碼/編號 賴美枝/0939771355/F52 顧客姓名/手機號碼/編號 不留客資 服務人員姓名/…" at bounding box center [319, 142] width 580 height 58
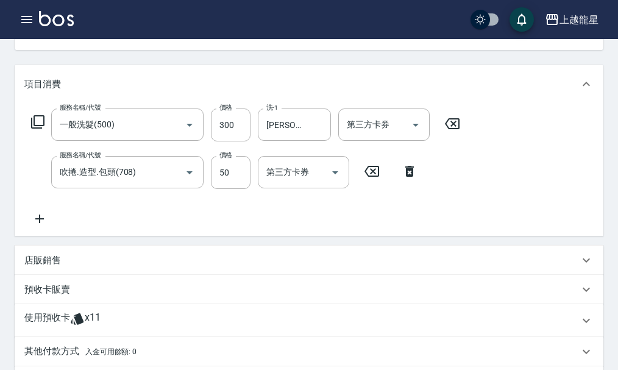
scroll to position [244, 0]
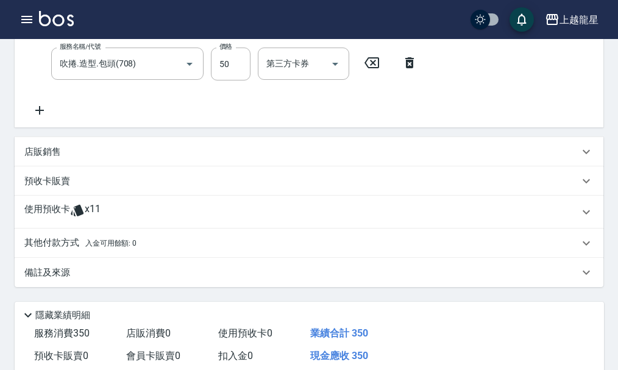
click at [152, 250] on div "其他付款方式 入金可用餘額: 0" at bounding box center [301, 242] width 555 height 13
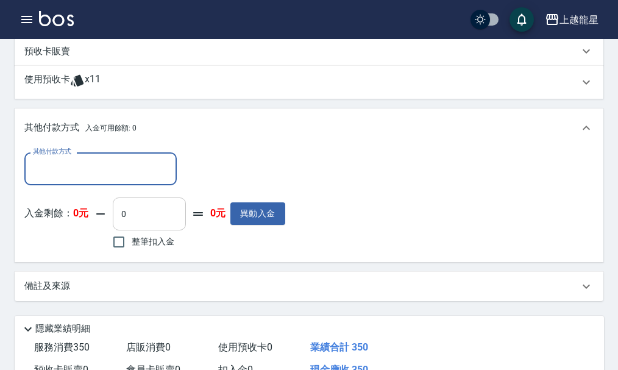
scroll to position [366, 0]
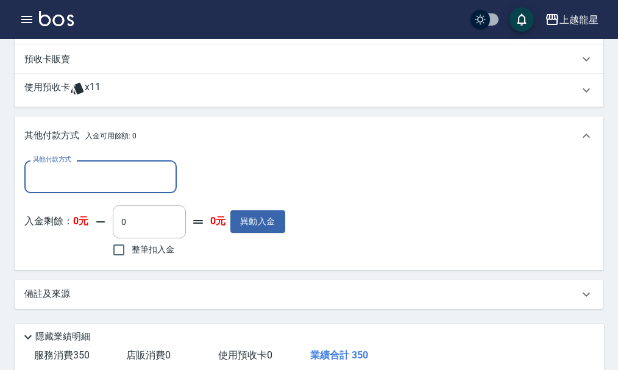
click at [99, 99] on span "x11" at bounding box center [93, 90] width 16 height 18
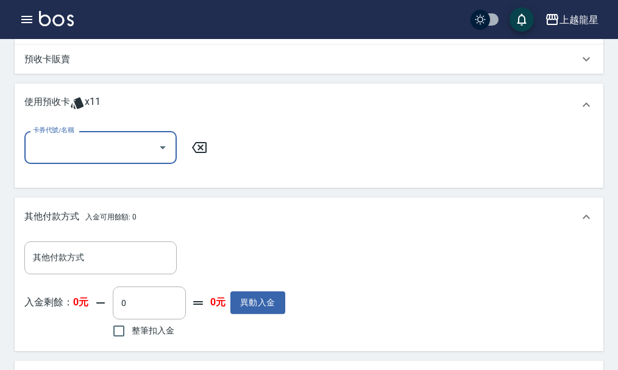
scroll to position [0, 0]
click at [285, 150] on div "卡券代號/名稱 卡券代號/名稱" at bounding box center [308, 154] width 569 height 47
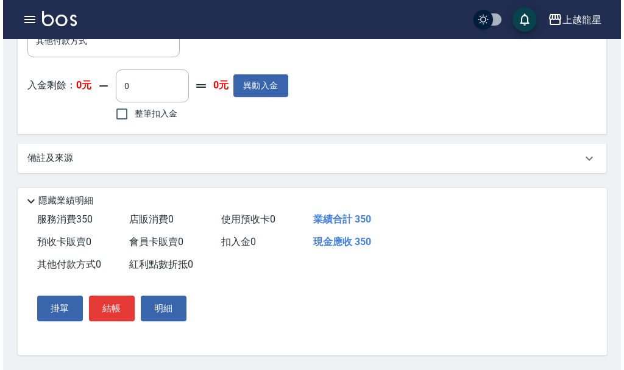
scroll to position [597, 0]
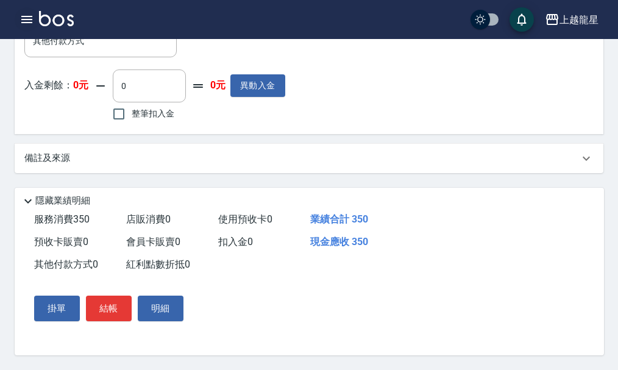
click at [23, 22] on icon "button" at bounding box center [26, 19] width 11 height 7
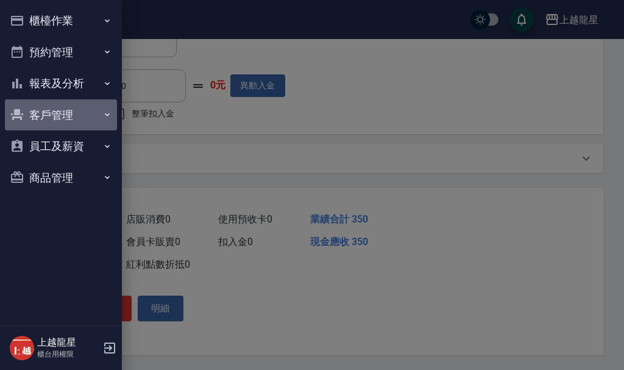
click at [91, 118] on button "客戶管理" at bounding box center [61, 115] width 112 height 32
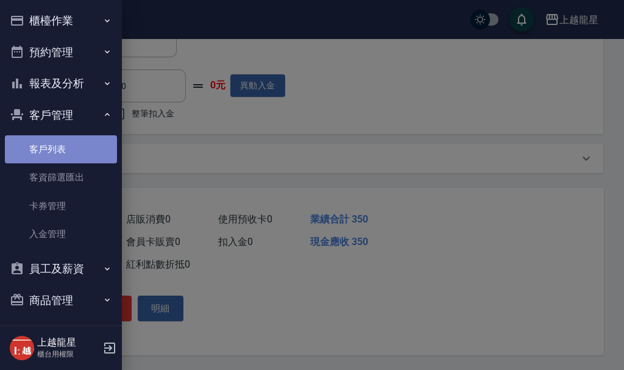
click at [100, 150] on link "客戶列表" at bounding box center [61, 149] width 112 height 28
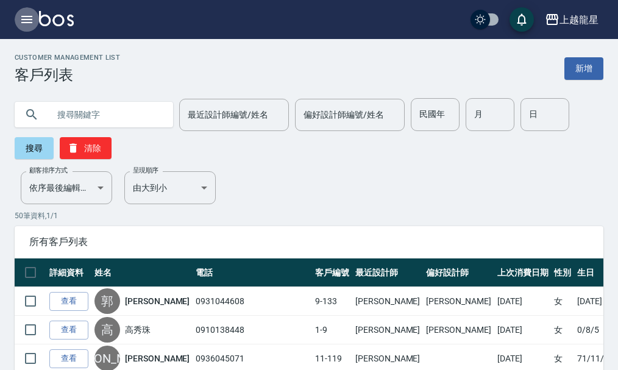
click at [30, 20] on icon "button" at bounding box center [26, 19] width 11 height 7
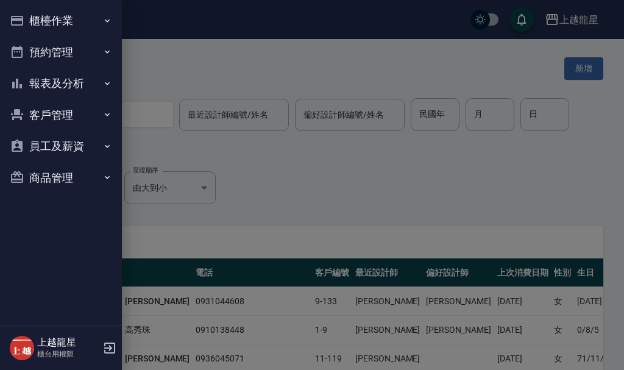
drag, startPoint x: 174, startPoint y: 142, endPoint x: 147, endPoint y: 138, distance: 27.2
click at [174, 143] on div at bounding box center [312, 185] width 624 height 370
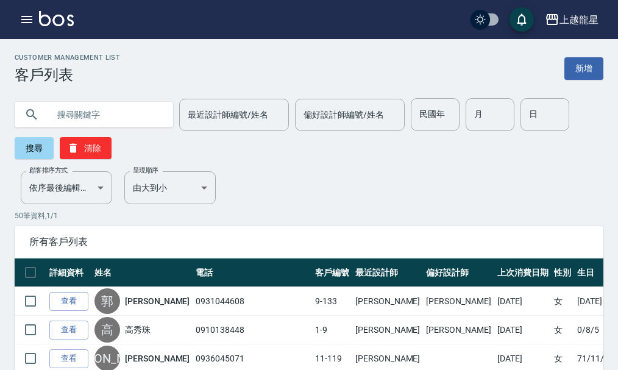
click at [127, 119] on input "text" at bounding box center [106, 114] width 115 height 33
type input "賴"
click at [44, 154] on button "搜尋" at bounding box center [34, 148] width 39 height 22
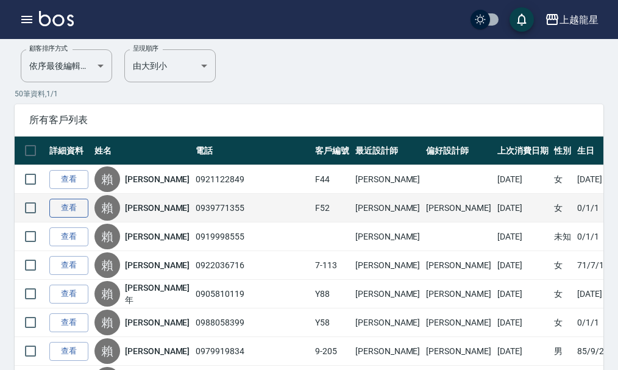
click at [83, 209] on link "查看" at bounding box center [68, 208] width 39 height 19
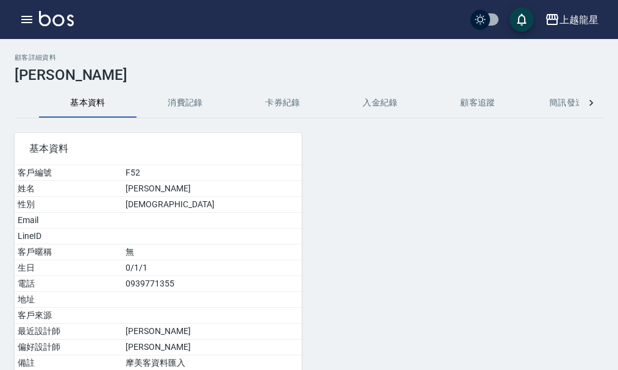
click at [191, 100] on button "消費記錄" at bounding box center [186, 102] width 98 height 29
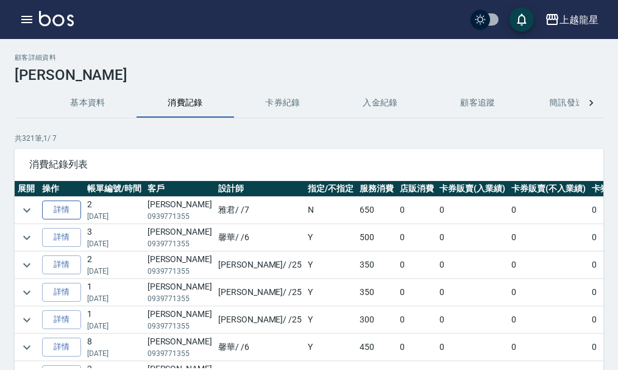
click at [55, 206] on link "詳情" at bounding box center [61, 210] width 39 height 19
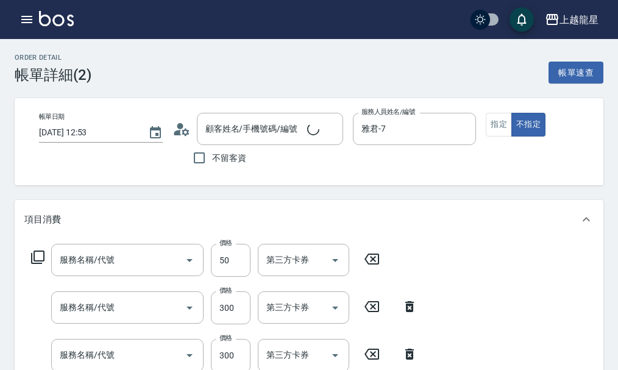
type input "2025/09/01 12:53"
type input "雅君-7"
type input "吹捲.造型.包頭(708)"
type input "一般洗髮(500)"
type input "補染(405)"
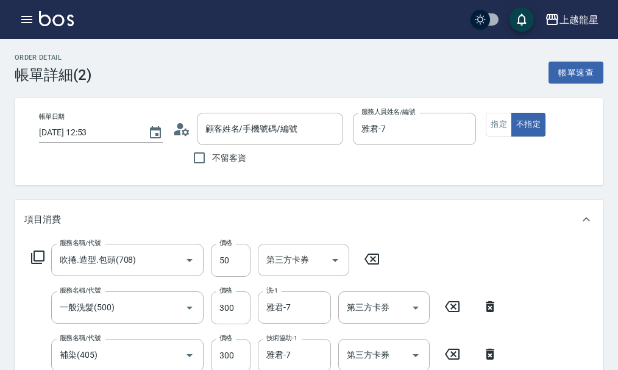
type input "賴美枝/0939771355/F52"
click at [34, 18] on icon "button" at bounding box center [27, 19] width 15 height 15
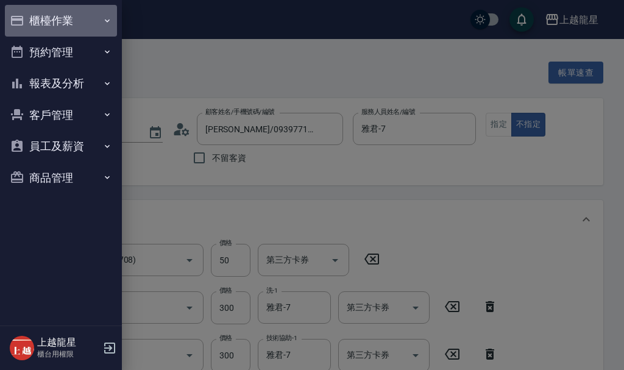
click at [40, 18] on button "櫃檯作業" at bounding box center [61, 21] width 112 height 32
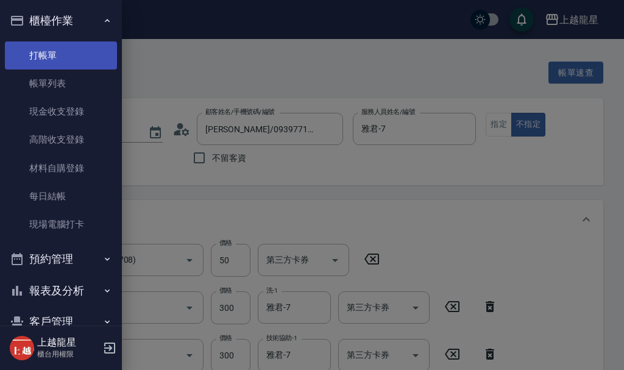
click at [77, 57] on link "打帳單" at bounding box center [61, 55] width 112 height 28
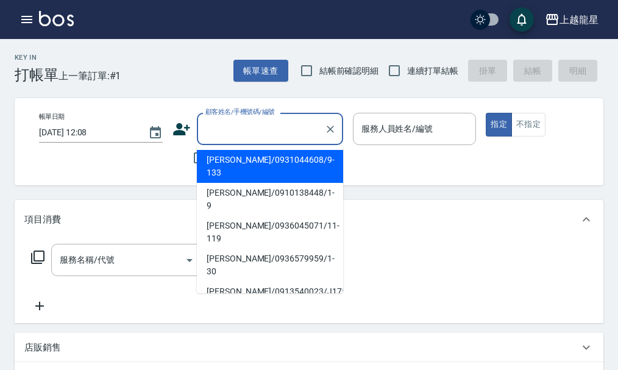
click at [247, 136] on input "顧客姓名/手機號碼/編號" at bounding box center [260, 128] width 117 height 21
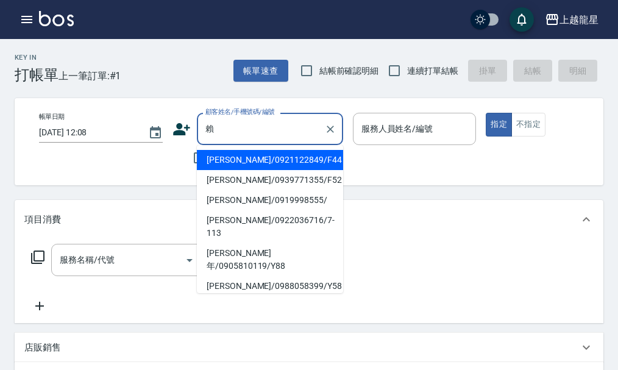
drag, startPoint x: 230, startPoint y: 172, endPoint x: 247, endPoint y: 168, distance: 17.7
click at [231, 172] on li "賴美枝/0939771355/F52" at bounding box center [270, 180] width 146 height 20
type input "賴美枝/0939771355/F52"
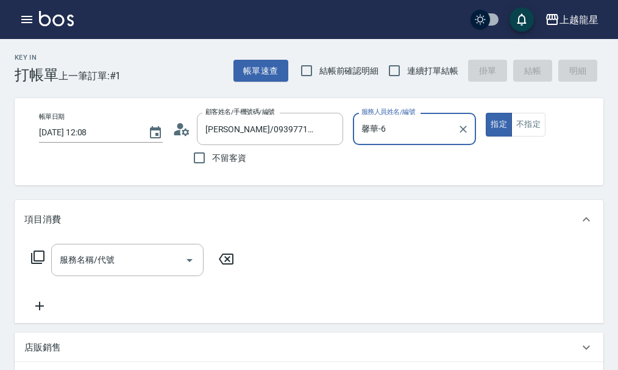
click at [428, 141] on div "馨華-6 服務人員姓名/編號" at bounding box center [415, 129] width 124 height 32
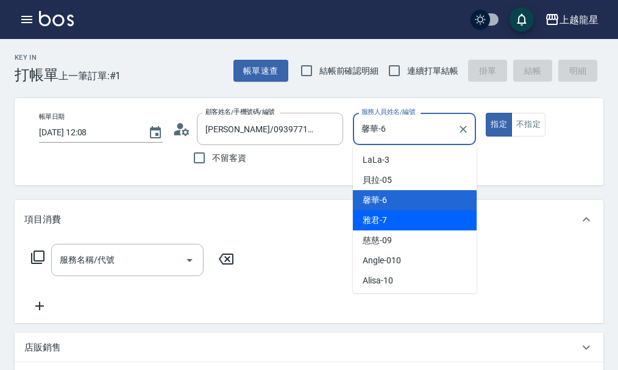
click at [395, 222] on div "雅君 -7" at bounding box center [415, 220] width 124 height 20
type input "雅君-7"
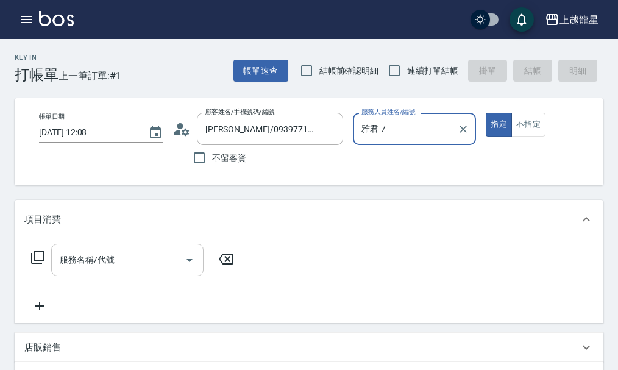
click at [96, 271] on input "服務名稱/代號" at bounding box center [118, 259] width 123 height 21
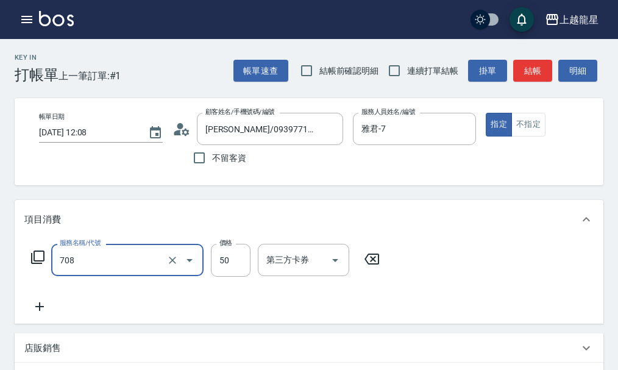
type input "吹捲.造型.包頭(708)"
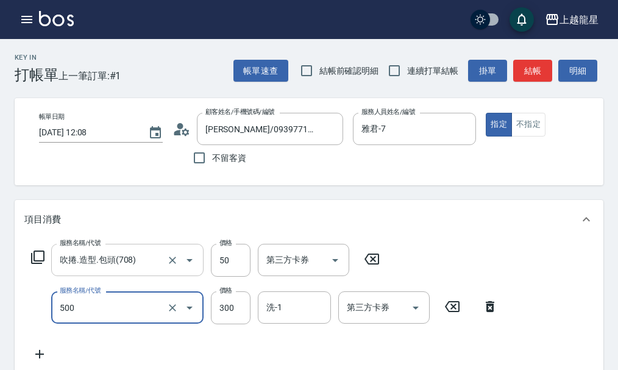
type input "一般洗髮(500)"
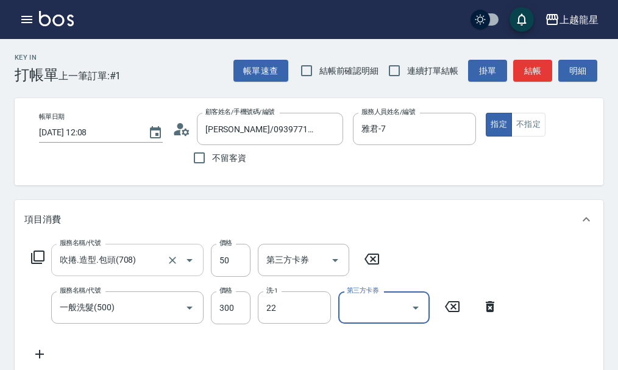
type input "阿琳-22"
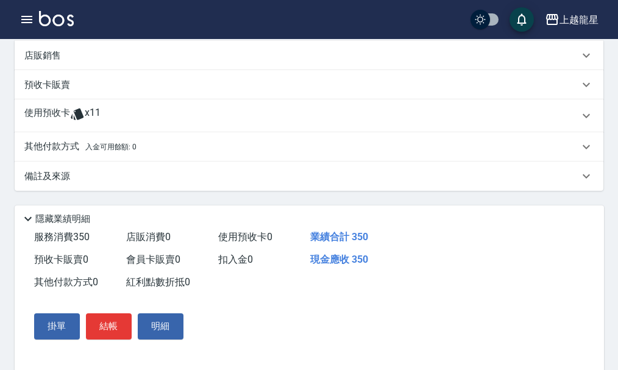
scroll to position [373, 0]
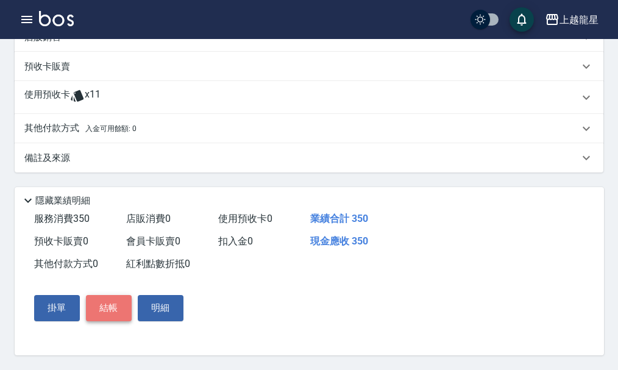
click at [101, 307] on button "結帳" at bounding box center [109, 308] width 46 height 26
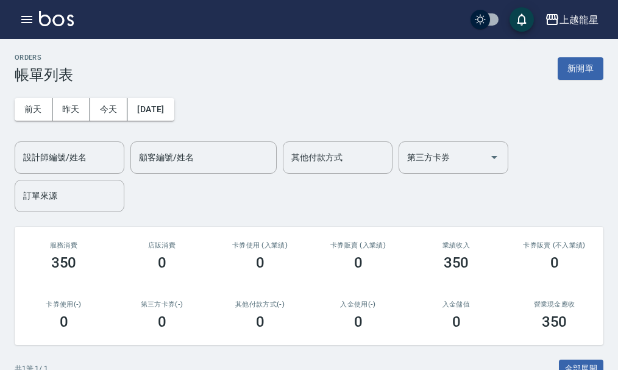
scroll to position [160, 0]
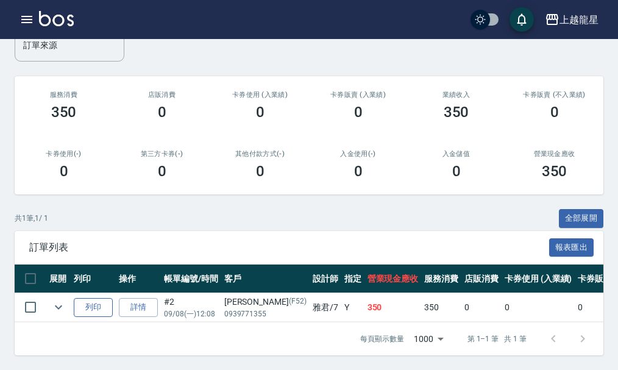
click at [90, 298] on button "列印" at bounding box center [93, 307] width 39 height 19
click at [136, 298] on link "詳情" at bounding box center [138, 307] width 39 height 19
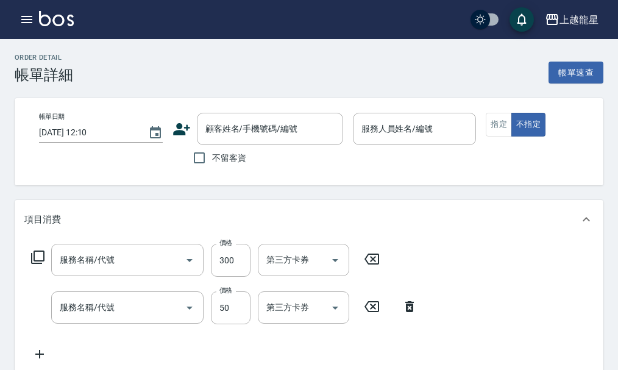
type input "2025/09/08 12:08"
type input "雅君-7"
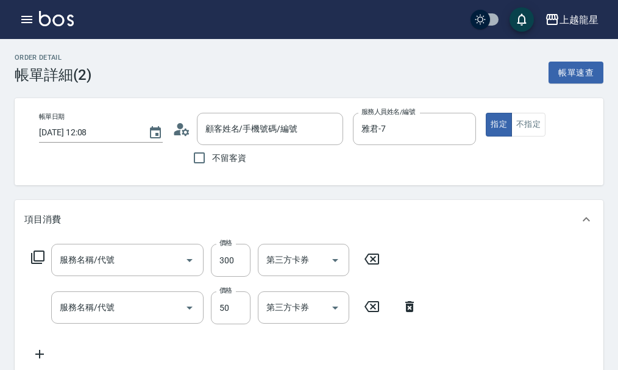
type input "一般洗髮(500)"
type input "吹捲.造型.包頭(708)"
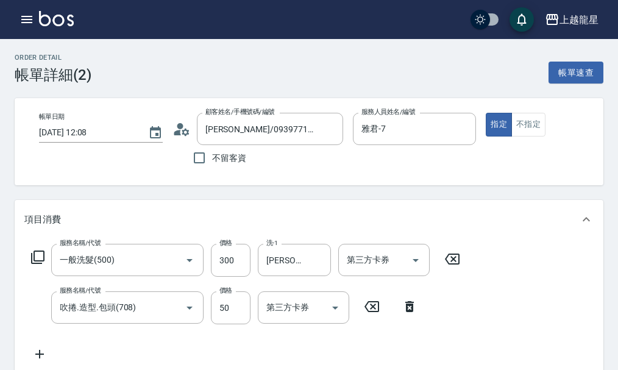
type input "賴美枝/0939771355/F52"
click at [28, 24] on icon "button" at bounding box center [27, 19] width 15 height 15
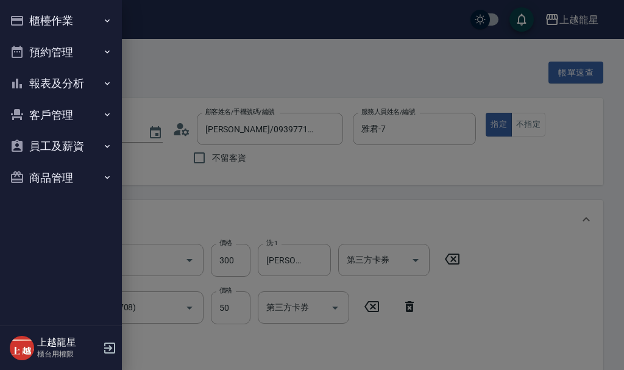
click at [37, 21] on button "櫃檯作業" at bounding box center [61, 21] width 112 height 32
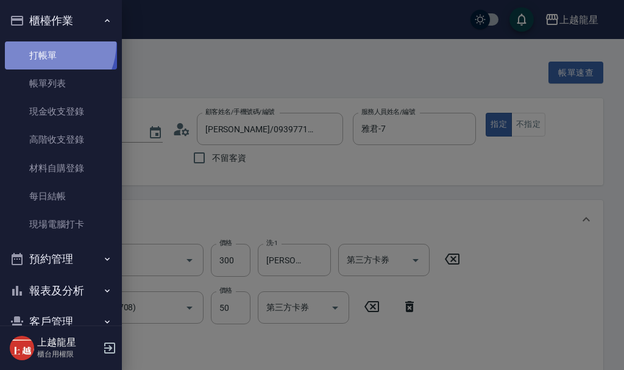
click at [43, 43] on link "打帳單" at bounding box center [61, 55] width 112 height 28
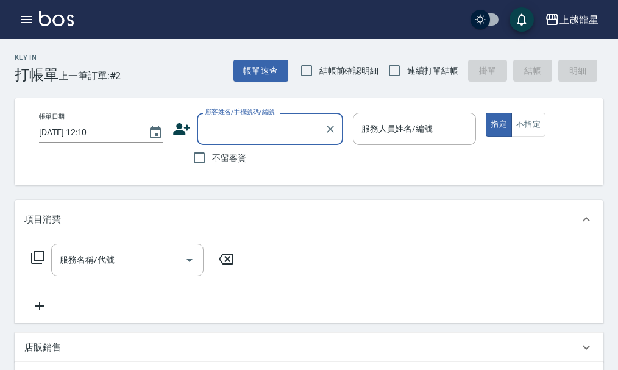
click at [263, 127] on input "顧客姓名/手機號碼/編號" at bounding box center [260, 128] width 117 height 21
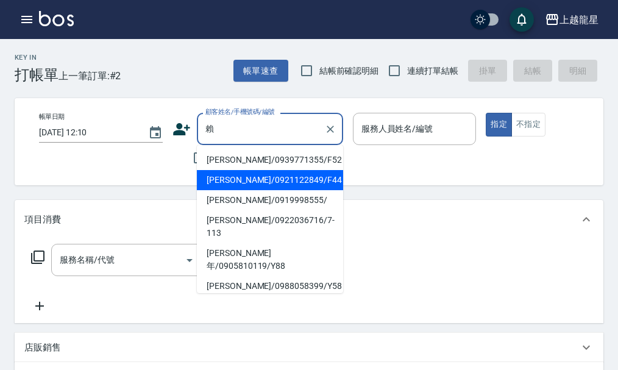
click at [244, 177] on li "賴素梅/0921122849/F44" at bounding box center [270, 180] width 146 height 20
type input "賴素梅/0921122849/F44"
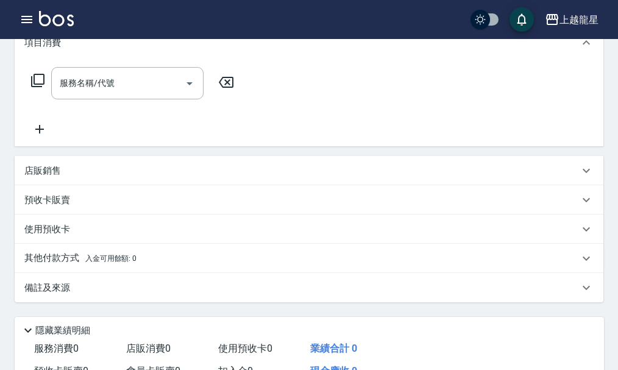
scroll to position [183, 0]
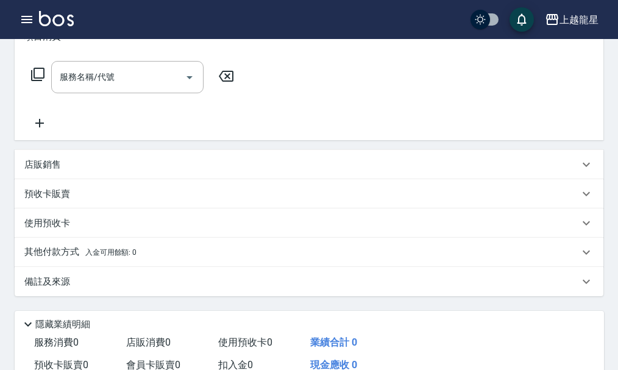
click at [99, 259] on p "其他付款方式 入金可用餘額: 0" at bounding box center [80, 252] width 112 height 13
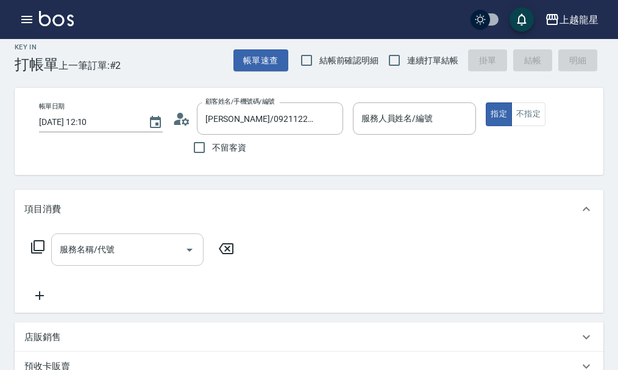
scroll to position [0, 0]
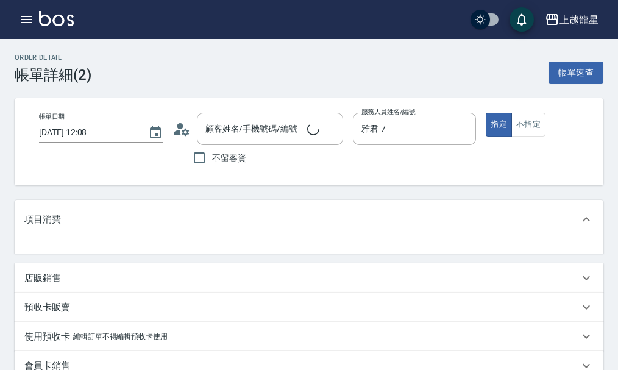
type input "賴美枝/0939771355/F52"
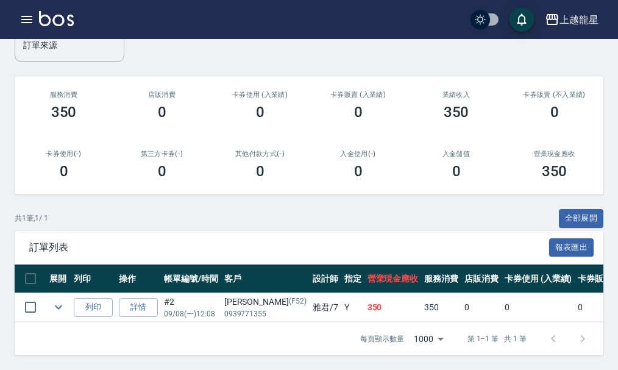
scroll to position [160, 0]
click at [57, 305] on icon "expand row" at bounding box center [58, 307] width 7 height 4
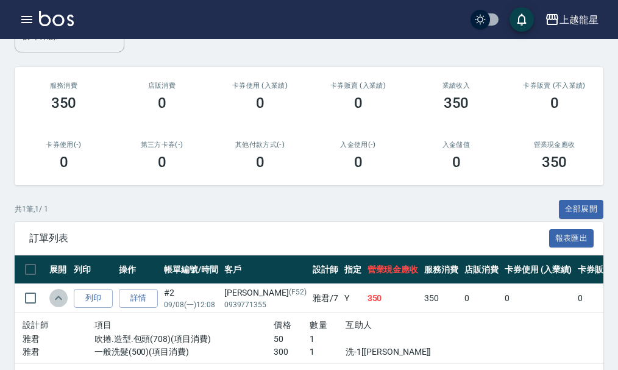
click at [57, 298] on icon "expand row" at bounding box center [58, 298] width 7 height 4
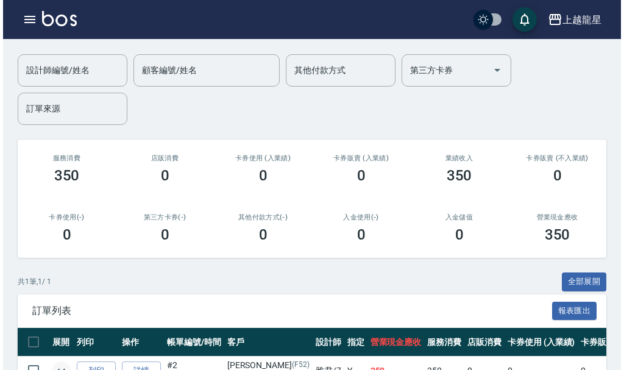
scroll to position [0, 0]
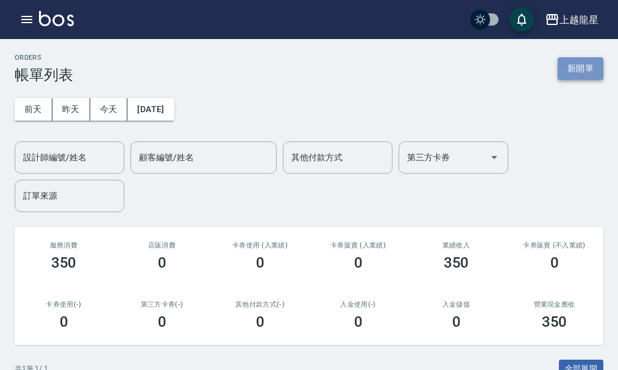
click at [580, 66] on button "新開單" at bounding box center [581, 68] width 46 height 23
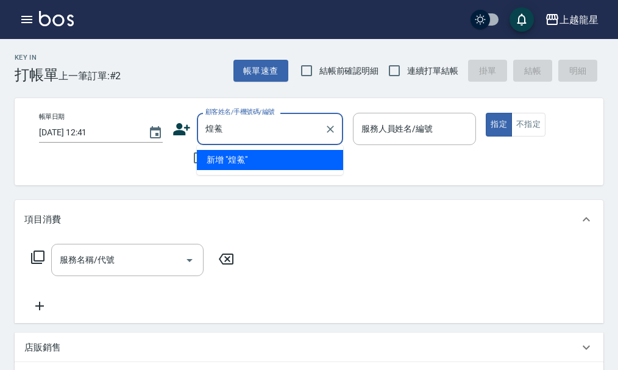
type input "煌"
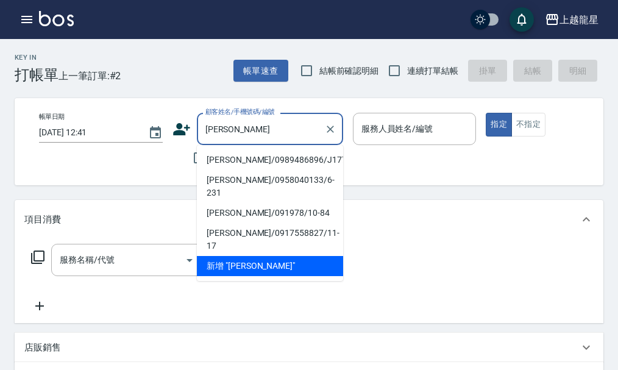
click at [269, 158] on li "黃雅玲/0989486896/J177" at bounding box center [270, 160] width 146 height 20
type input "黃雅玲/0989486896/J177"
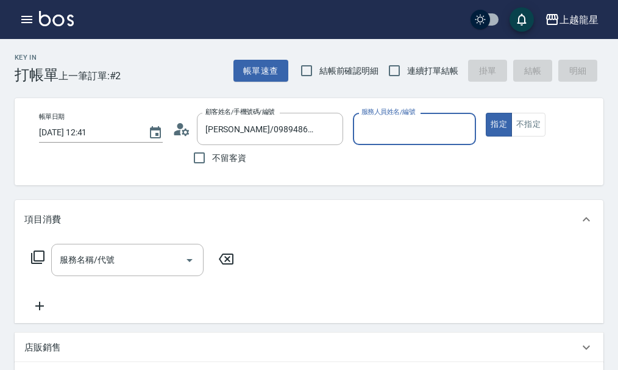
type input "Alisa-10"
click at [131, 269] on input "服務名稱/代號" at bounding box center [118, 259] width 123 height 21
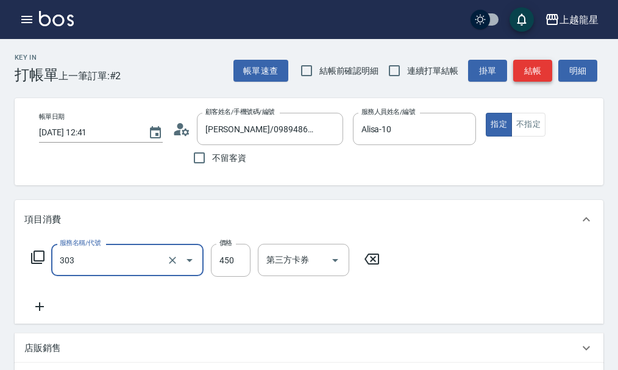
type input "剪髮(303)"
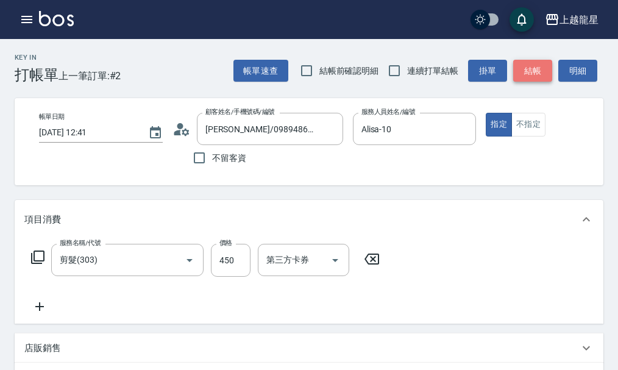
click at [538, 75] on button "結帳" at bounding box center [532, 71] width 39 height 23
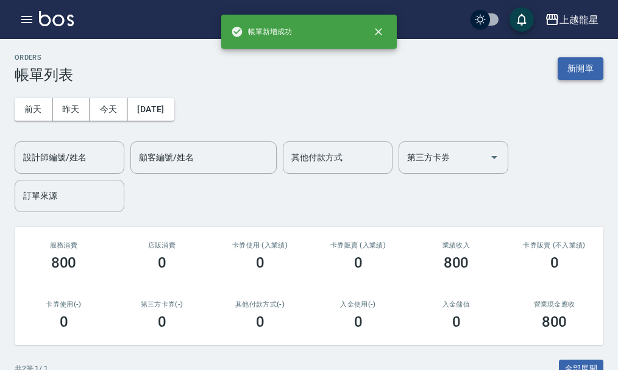
click at [570, 74] on button "新開單" at bounding box center [581, 68] width 46 height 23
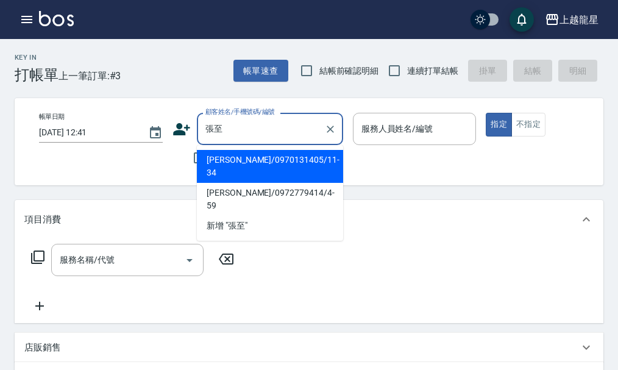
click at [213, 157] on li "張至德/0970131405/11-34" at bounding box center [270, 166] width 146 height 33
type input "張至德/0970131405/11-34"
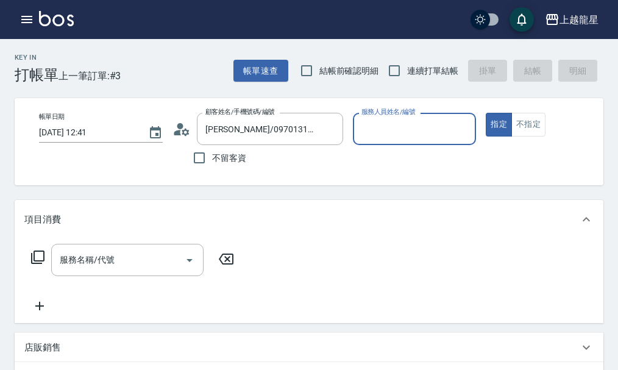
type input "Alisa-10"
click at [102, 271] on input "服務名稱/代號" at bounding box center [118, 259] width 123 height 21
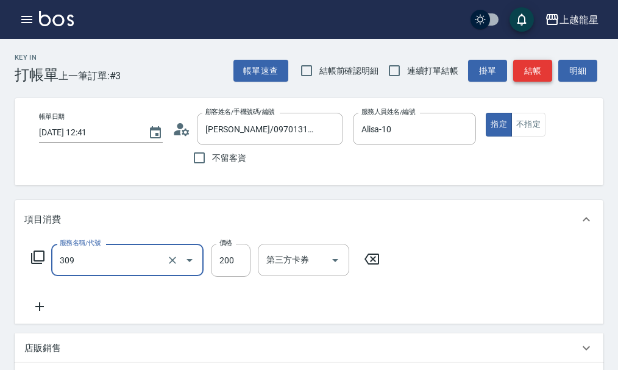
type input "剪髮(國小)(309)"
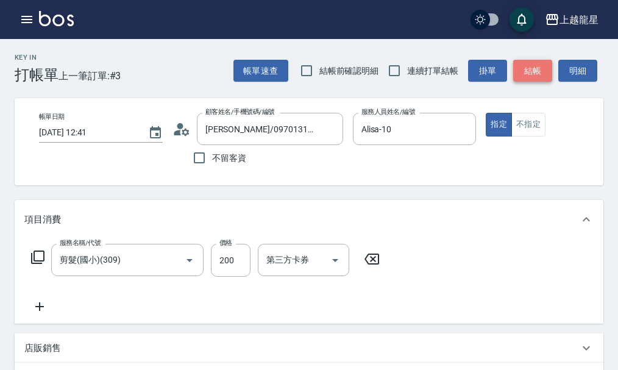
click at [541, 68] on button "結帳" at bounding box center [532, 71] width 39 height 23
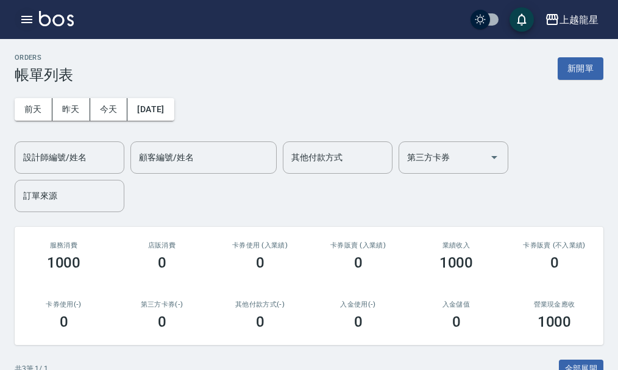
click at [25, 20] on icon "button" at bounding box center [27, 19] width 15 height 15
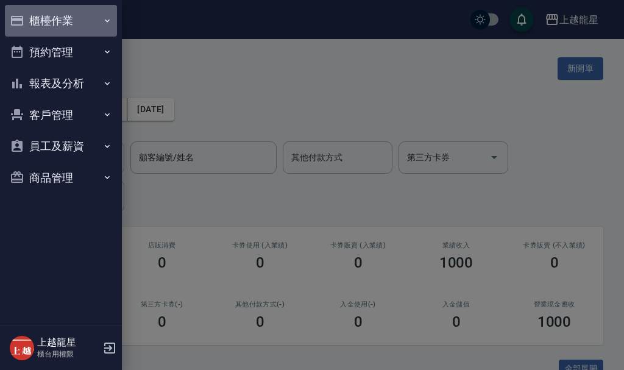
click at [26, 15] on button "櫃檯作業" at bounding box center [61, 21] width 112 height 32
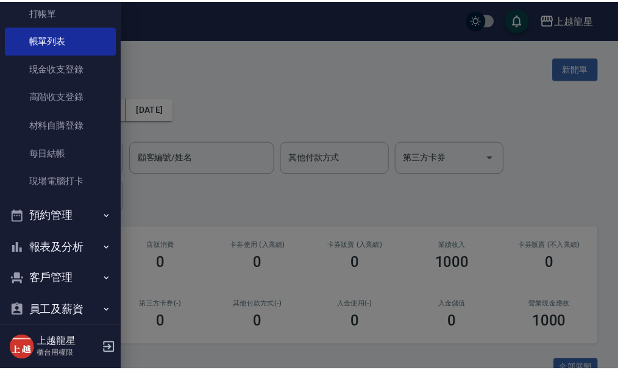
scroll to position [90, 0]
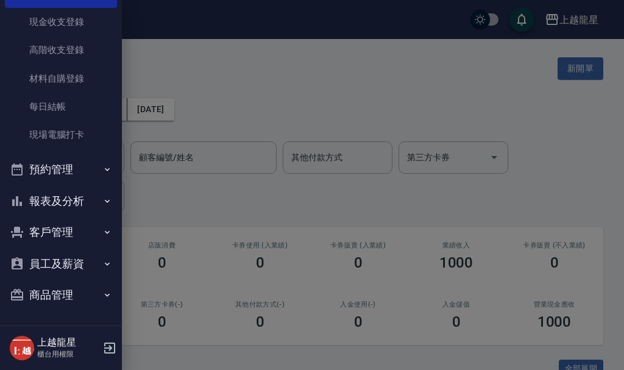
click at [64, 165] on button "預約管理" at bounding box center [61, 170] width 112 height 32
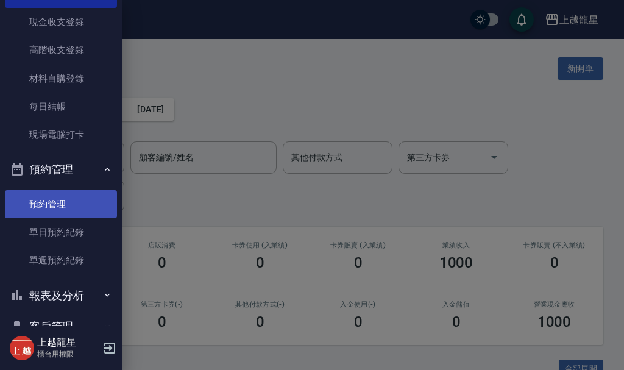
click at [67, 213] on link "預約管理" at bounding box center [61, 204] width 112 height 28
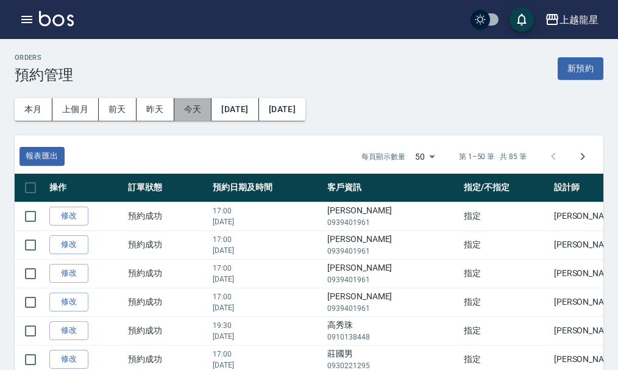
click at [188, 113] on button "今天" at bounding box center [193, 109] width 38 height 23
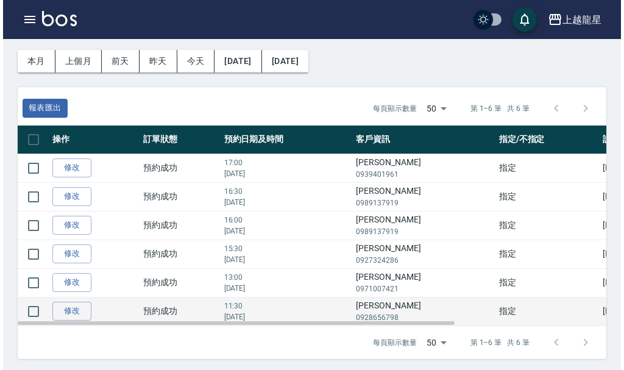
scroll to position [52, 0]
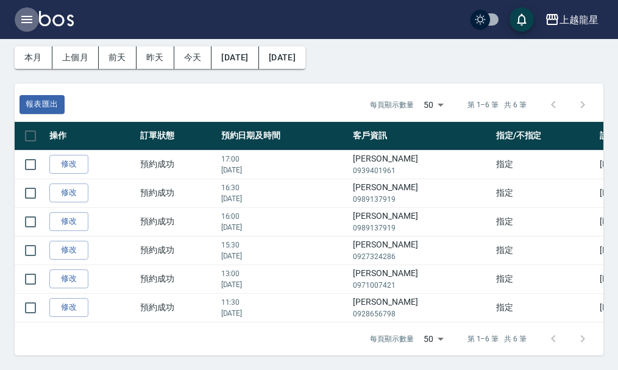
click at [26, 15] on icon "button" at bounding box center [27, 19] width 15 height 15
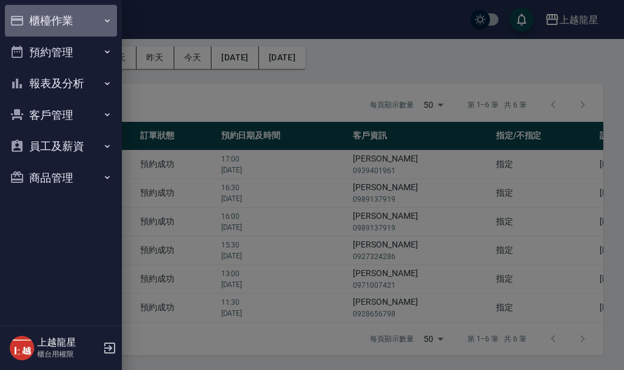
click at [52, 14] on button "櫃檯作業" at bounding box center [61, 21] width 112 height 32
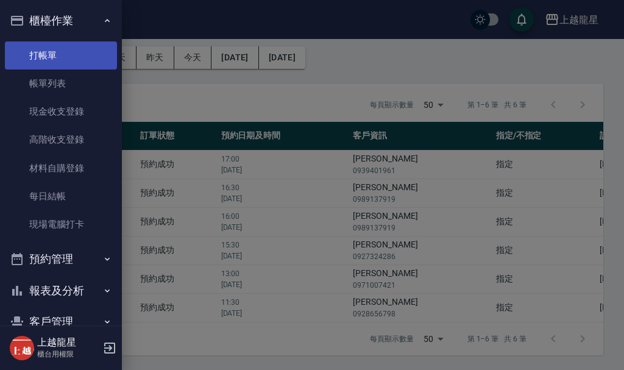
click at [77, 57] on link "打帳單" at bounding box center [61, 55] width 112 height 28
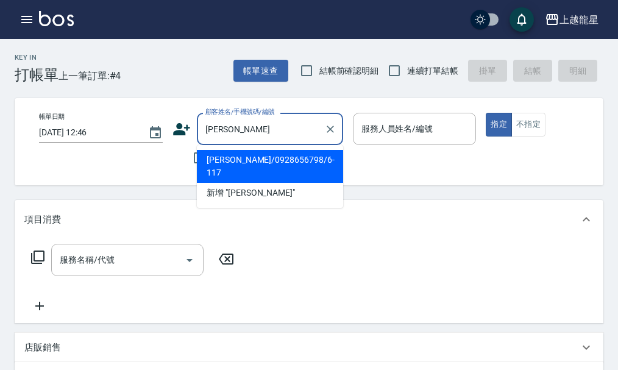
click at [297, 163] on li "陳定吾/0928656798/6-117" at bounding box center [270, 166] width 146 height 33
type input "陳定吾/0928656798/6-117"
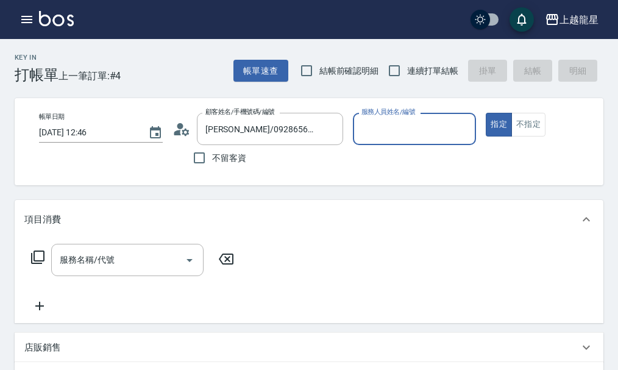
type input "雅君-7"
drag, startPoint x: 88, startPoint y: 271, endPoint x: 91, endPoint y: 263, distance: 8.5
click at [88, 271] on input "服務名稱/代號" at bounding box center [118, 259] width 123 height 21
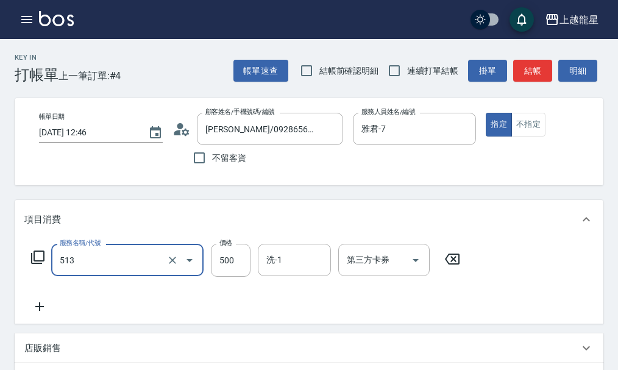
type input "SPA健康洗(513)"
click at [270, 271] on input "洗-1" at bounding box center [294, 259] width 62 height 21
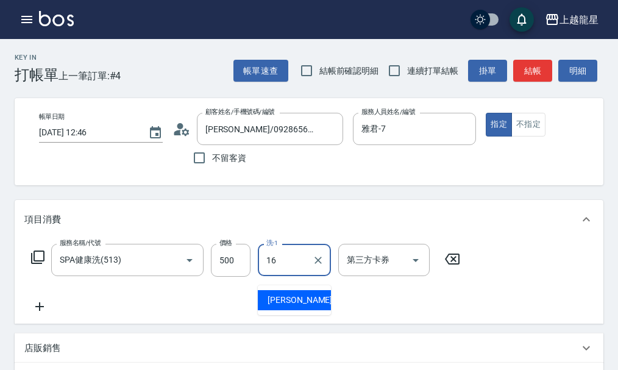
type input "義潔-16"
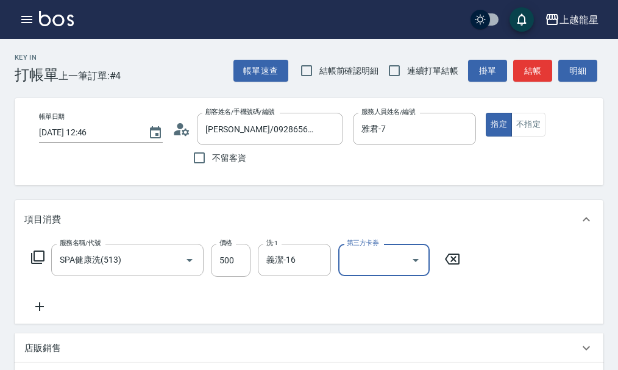
click at [40, 314] on icon at bounding box center [39, 306] width 30 height 15
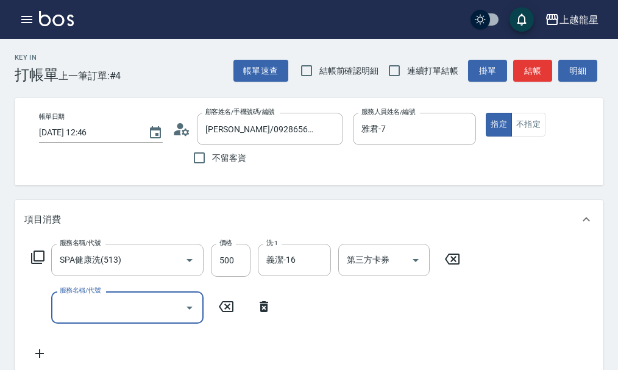
click at [83, 307] on input "服務名稱/代號" at bounding box center [118, 307] width 123 height 21
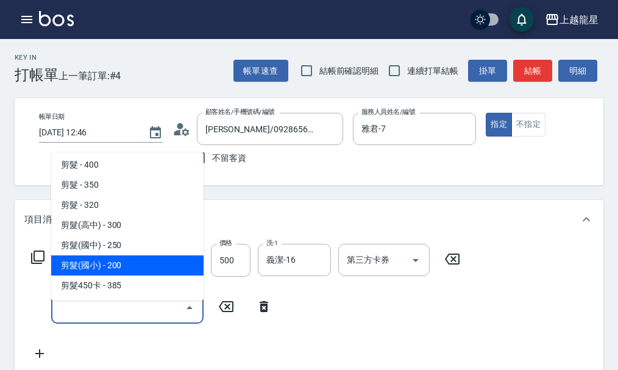
scroll to position [183, 0]
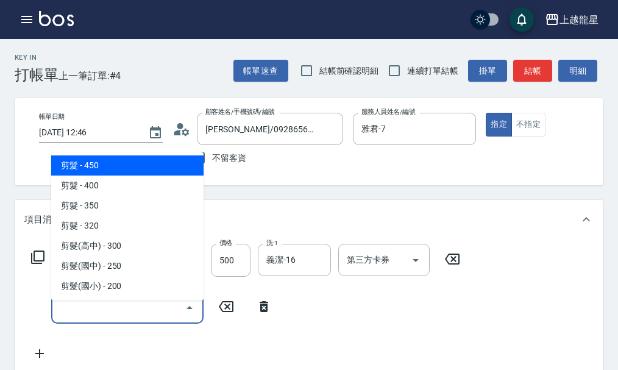
click at [160, 169] on span "剪髮 - 450" at bounding box center [127, 165] width 152 height 20
type input "剪髮(303)"
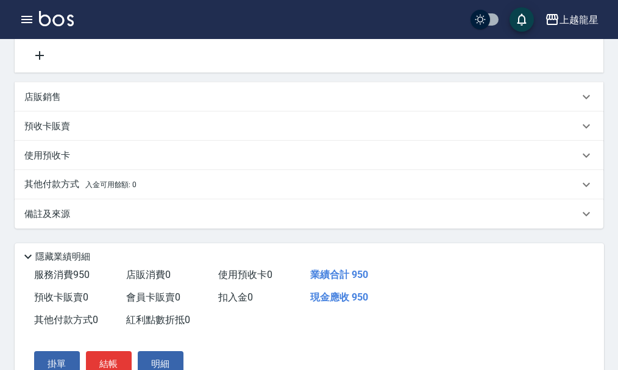
scroll to position [369, 0]
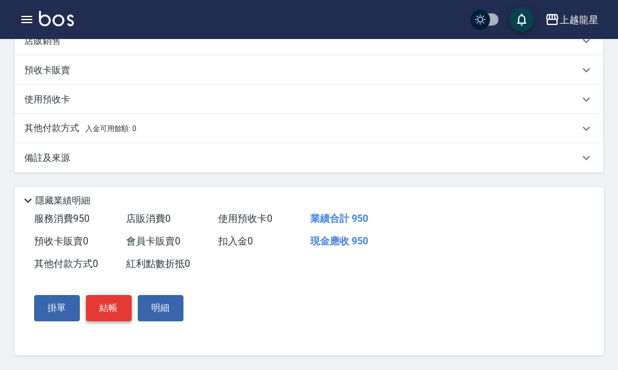
click at [105, 303] on button "結帳" at bounding box center [109, 308] width 46 height 26
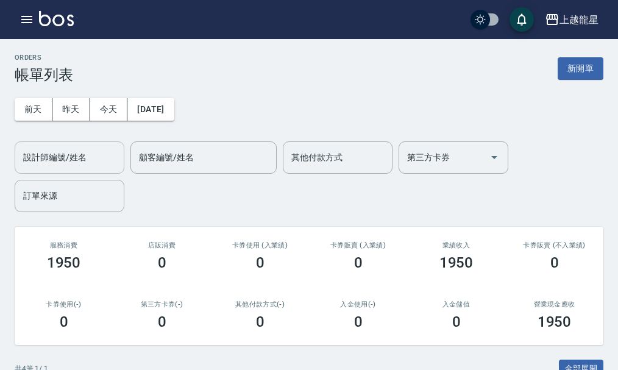
click at [67, 157] on input "設計師編號/姓名" at bounding box center [69, 157] width 99 height 21
type input "雅君-7"
click at [24, 19] on icon "button" at bounding box center [26, 19] width 11 height 7
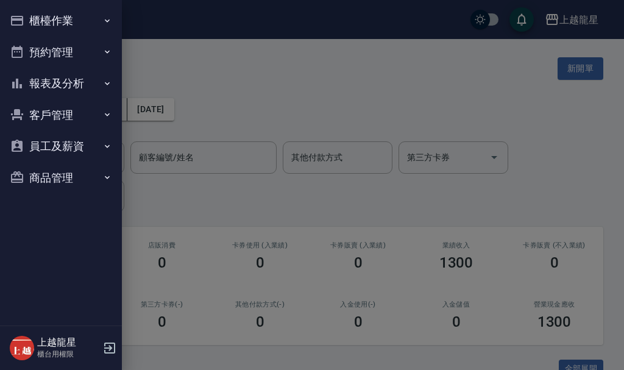
click at [74, 25] on button "櫃檯作業" at bounding box center [61, 21] width 112 height 32
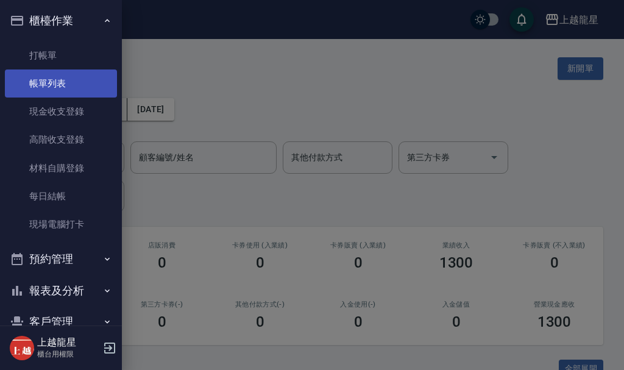
click at [65, 83] on link "帳單列表" at bounding box center [61, 83] width 112 height 28
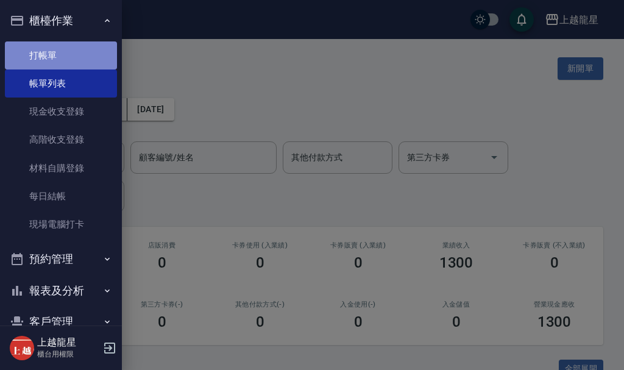
click at [68, 49] on link "打帳單" at bounding box center [61, 55] width 112 height 28
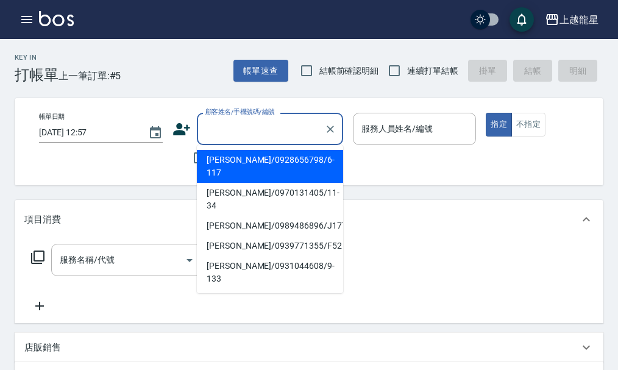
click at [293, 127] on input "顧客姓名/手機號碼/編號" at bounding box center [260, 128] width 117 height 21
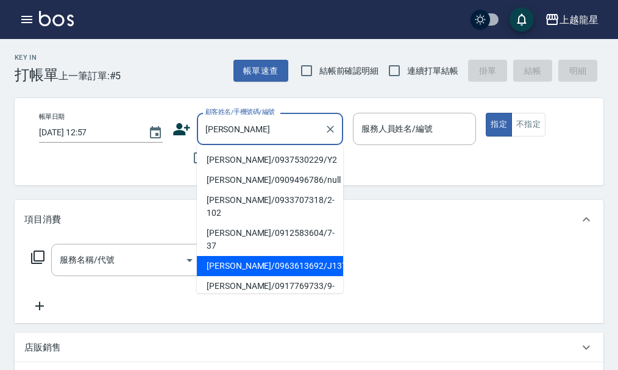
click at [229, 256] on li "楊佳穎/0963613692/J137" at bounding box center [270, 266] width 146 height 20
type input "楊佳穎/0963613692/J137"
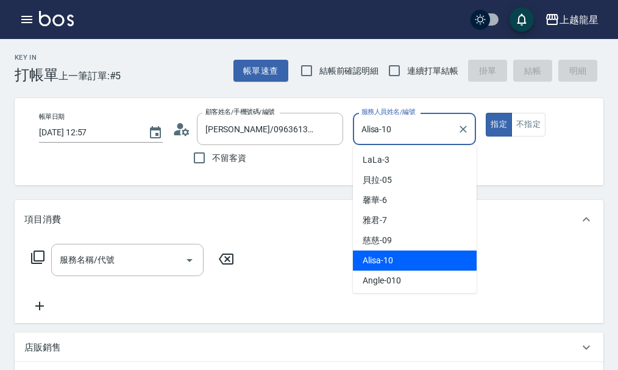
click at [417, 138] on input "Alisa-10" at bounding box center [405, 128] width 94 height 21
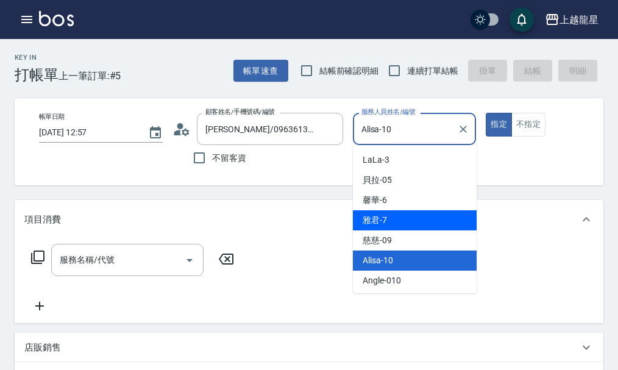
drag, startPoint x: 376, startPoint y: 222, endPoint x: 436, endPoint y: 177, distance: 75.3
click at [376, 223] on span "雅君 -7" at bounding box center [375, 220] width 24 height 13
type input "雅君-7"
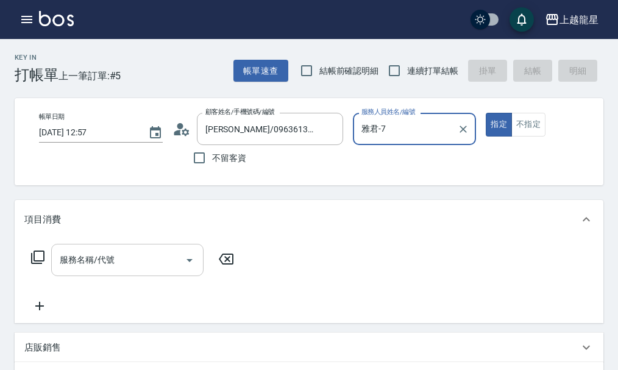
drag, startPoint x: 128, startPoint y: 286, endPoint x: 136, endPoint y: 279, distance: 10.8
click at [128, 286] on div "服務名稱/代號 服務名稱/代號" at bounding box center [132, 278] width 217 height 69
click at [137, 271] on input "服務名稱/代號" at bounding box center [118, 259] width 123 height 21
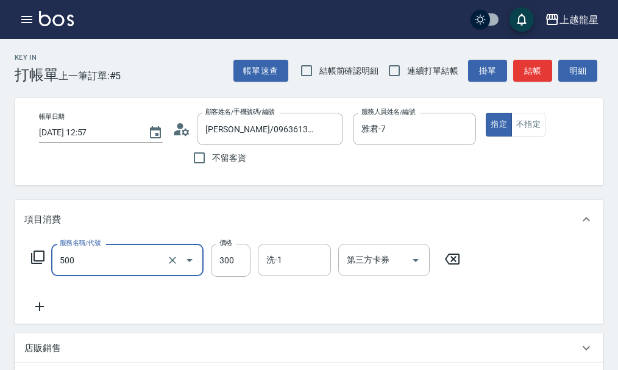
type input "一般洗髮(500)"
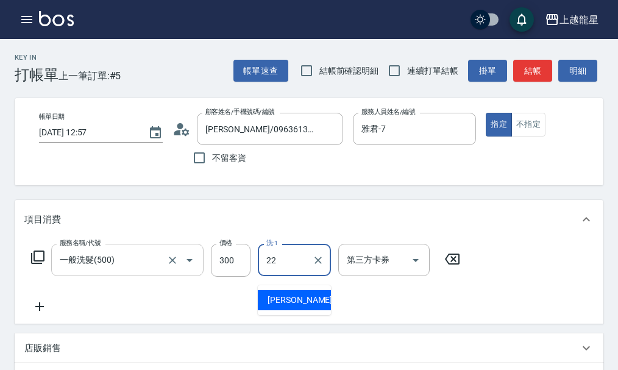
type input "阿琳-22"
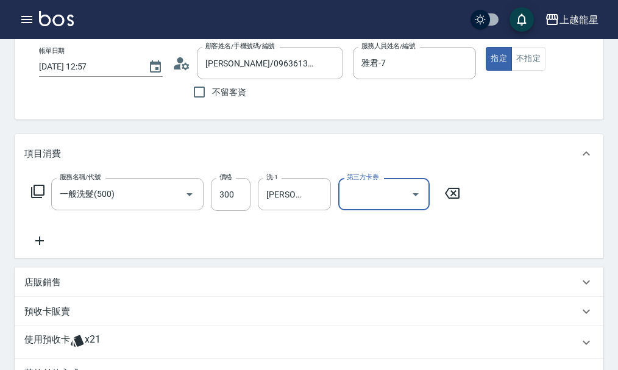
scroll to position [183, 0]
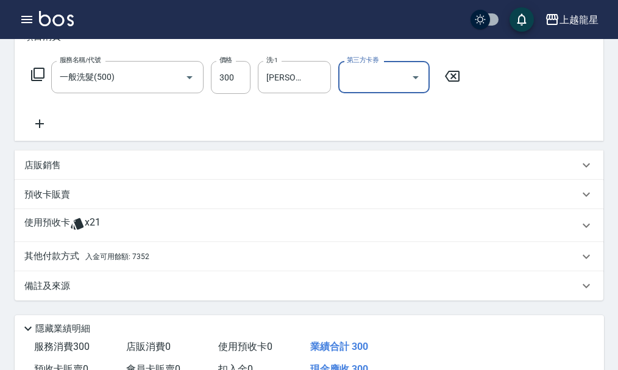
click at [137, 261] on span "入金可用餘額: 7352" at bounding box center [117, 256] width 64 height 9
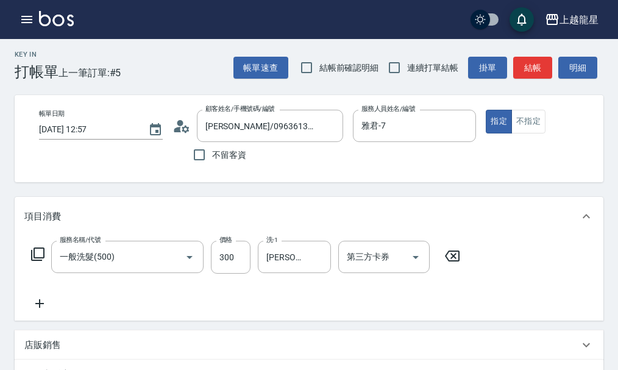
scroll to position [0, 0]
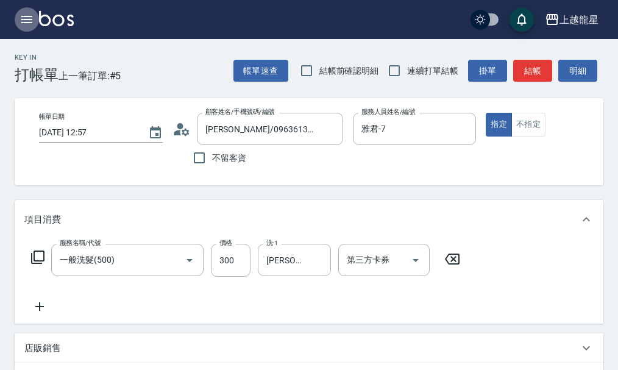
click at [23, 18] on icon "button" at bounding box center [27, 19] width 15 height 15
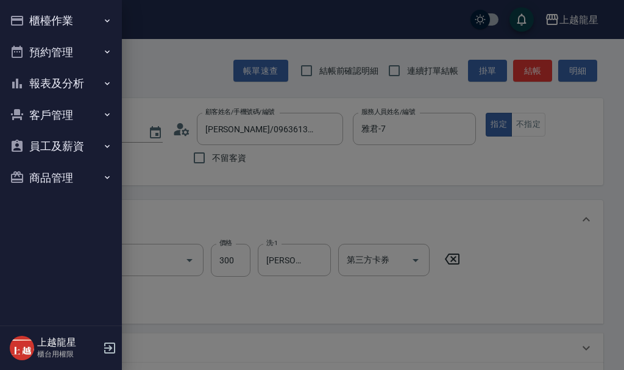
click at [59, 118] on button "客戶管理" at bounding box center [61, 115] width 112 height 32
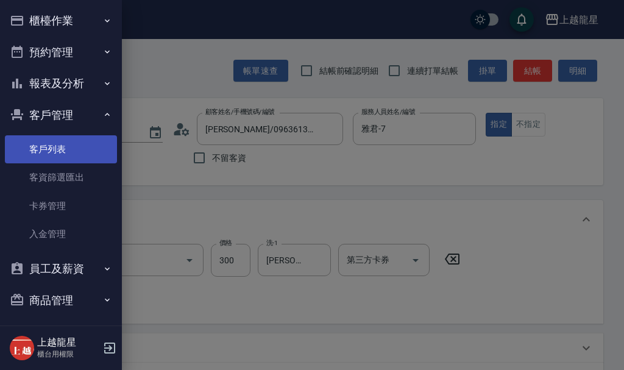
click at [47, 145] on link "客戶列表" at bounding box center [61, 149] width 112 height 28
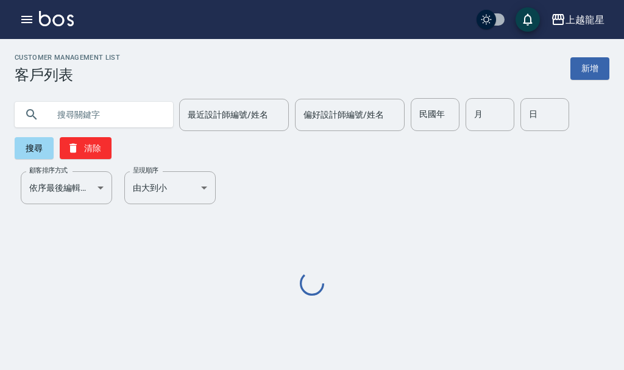
click at [121, 112] on input "text" at bounding box center [106, 114] width 115 height 33
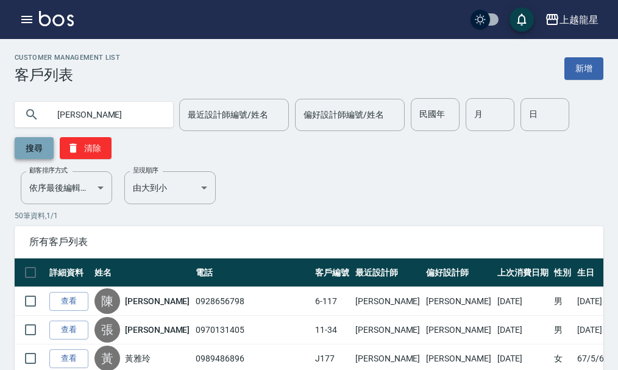
type input "楊"
click at [23, 141] on button "搜尋" at bounding box center [34, 148] width 39 height 22
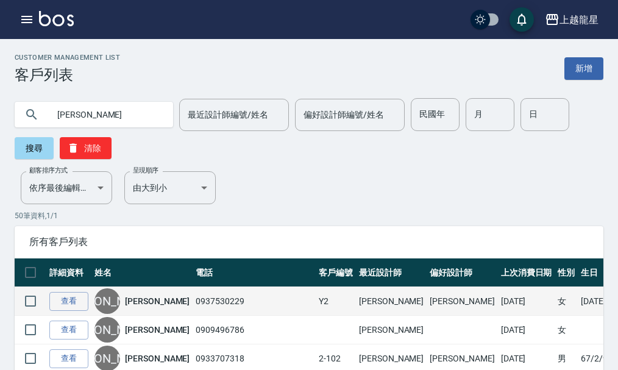
scroll to position [183, 0]
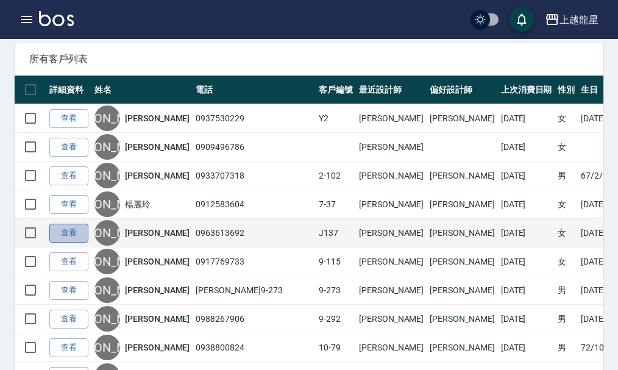
click at [85, 236] on link "查看" at bounding box center [68, 233] width 39 height 19
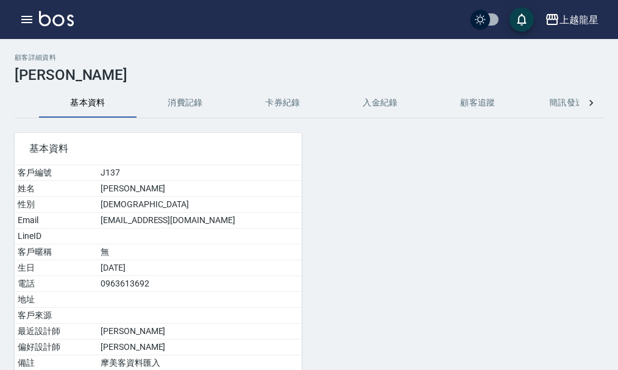
click at [221, 107] on button "消費記錄" at bounding box center [186, 102] width 98 height 29
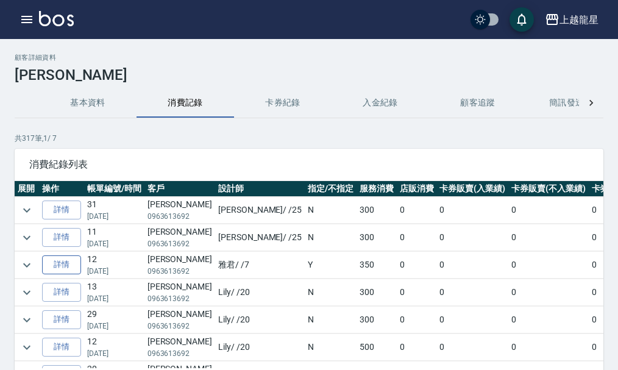
click at [49, 267] on link "詳情" at bounding box center [61, 264] width 39 height 19
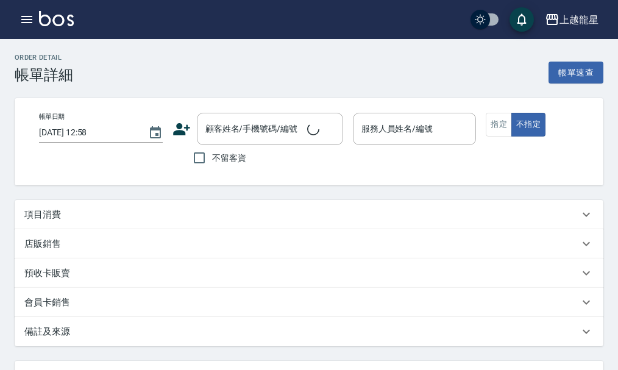
type input "2025/08/03 18:26"
type input "雅君-7"
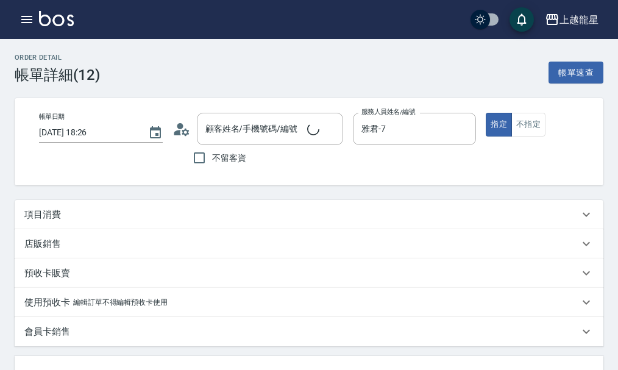
type input "楊佳穎/0963613692/J137"
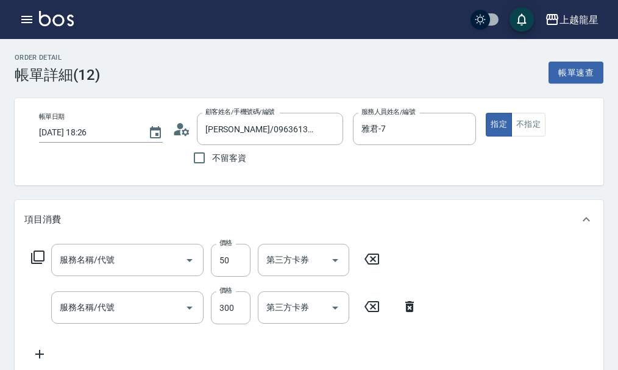
type input "剪髮(306)"
type input "一般洗髮(500)"
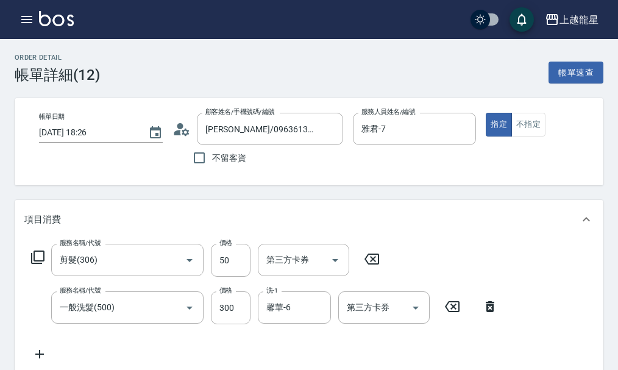
click at [39, 18] on img at bounding box center [56, 18] width 35 height 15
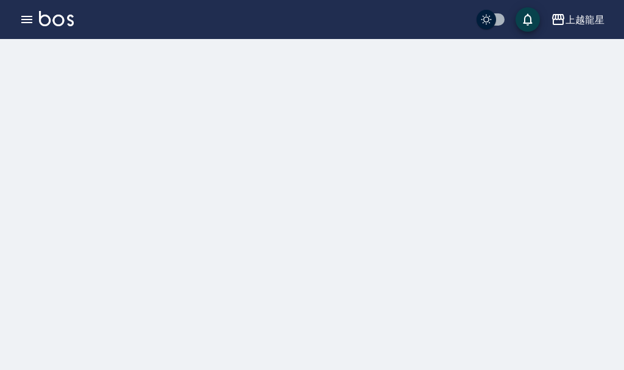
click at [39, 18] on img at bounding box center [56, 18] width 35 height 15
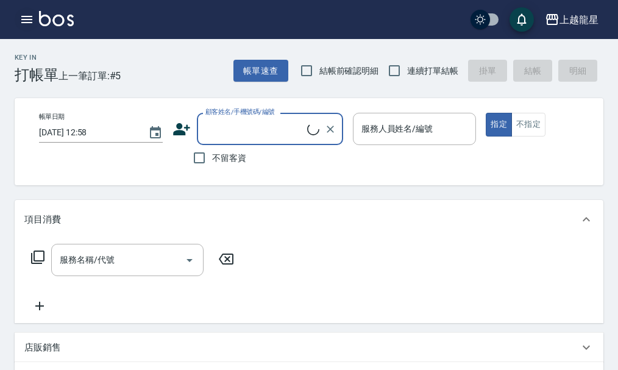
click at [29, 19] on icon "button" at bounding box center [26, 19] width 11 height 7
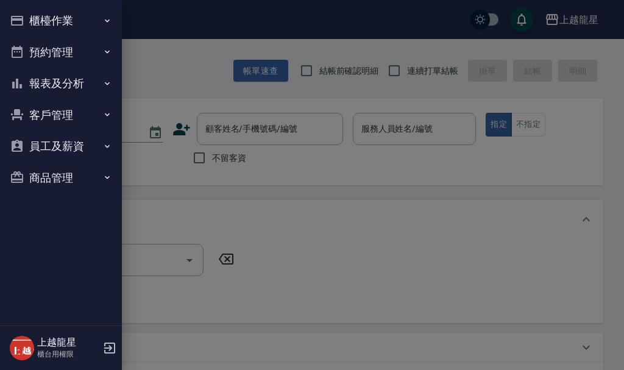
click at [342, 95] on div at bounding box center [312, 185] width 624 height 370
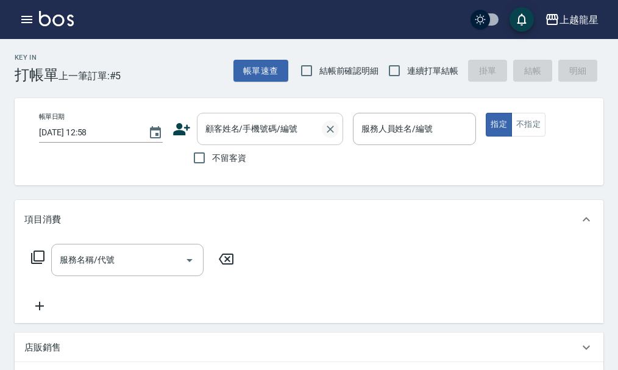
click at [330, 126] on icon "Clear" at bounding box center [330, 129] width 12 height 12
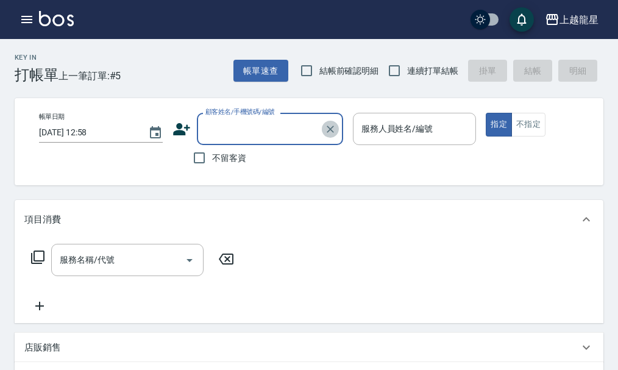
click at [325, 127] on icon "Clear" at bounding box center [330, 129] width 12 height 12
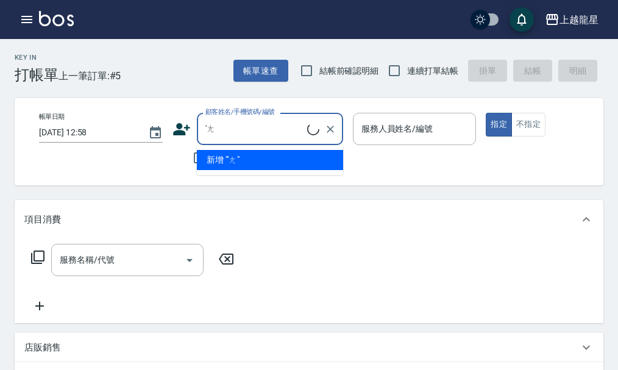
type input "'"
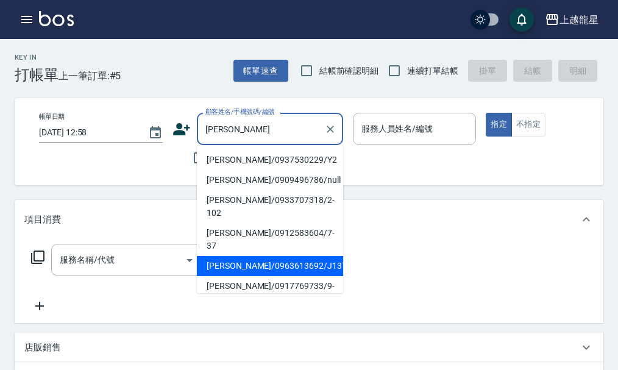
click at [218, 256] on li "楊佳穎/0963613692/J137" at bounding box center [270, 266] width 146 height 20
type input "楊佳穎/0963613692/J137"
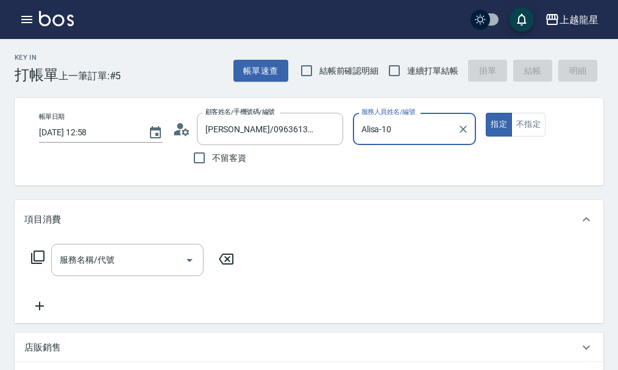
click at [449, 137] on input "Alisa-10" at bounding box center [405, 128] width 94 height 21
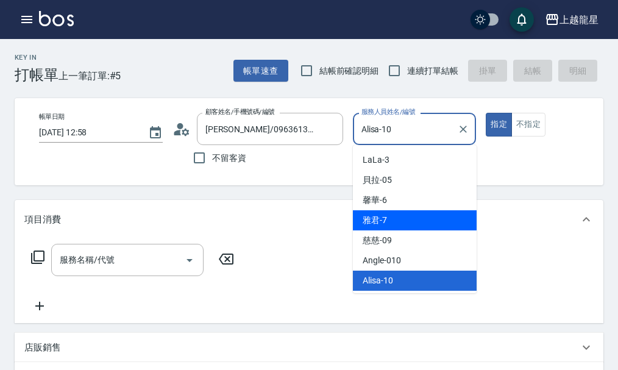
click at [385, 229] on div "雅君 -7" at bounding box center [415, 220] width 124 height 20
type input "雅君-7"
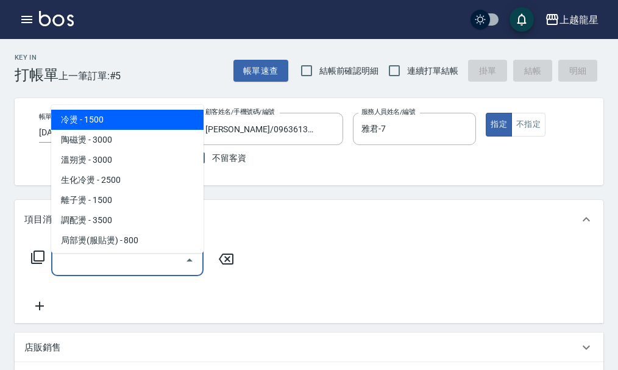
click at [90, 263] on input "服務名稱/代號" at bounding box center [118, 259] width 123 height 21
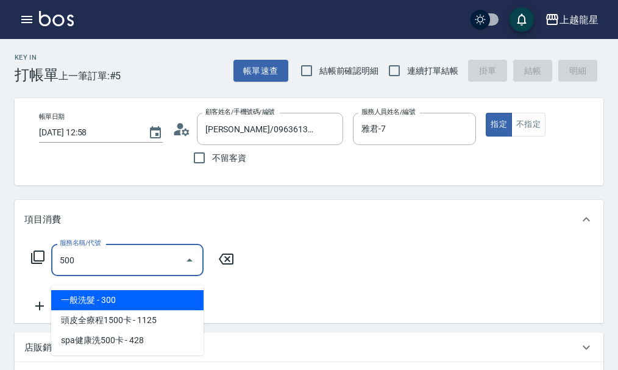
type input "一般洗髮(500)"
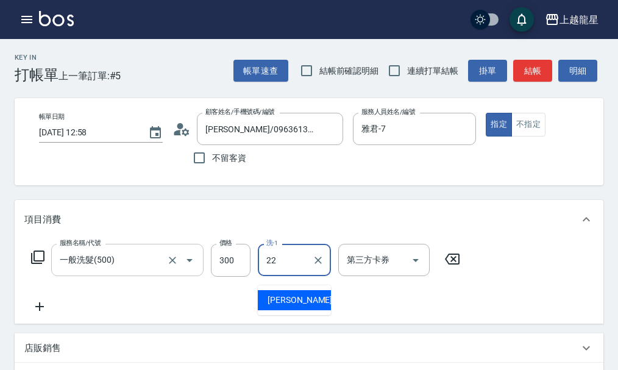
type input "阿琳-22"
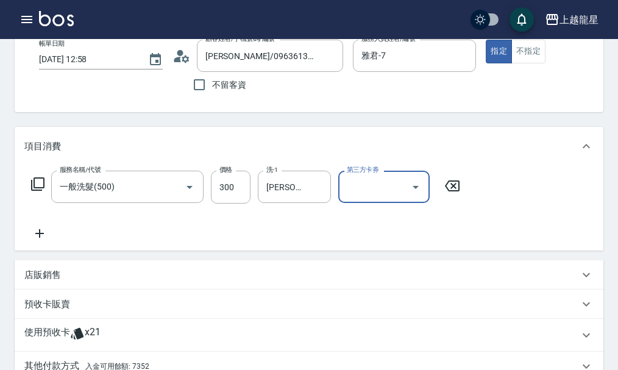
scroll to position [244, 0]
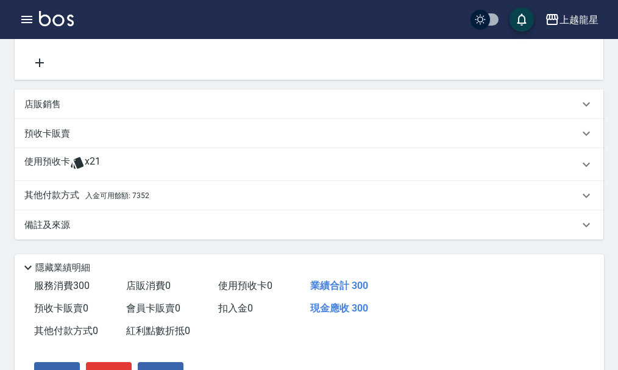
click at [102, 202] on p "其他付款方式 入金可用餘額: 7352" at bounding box center [86, 195] width 125 height 13
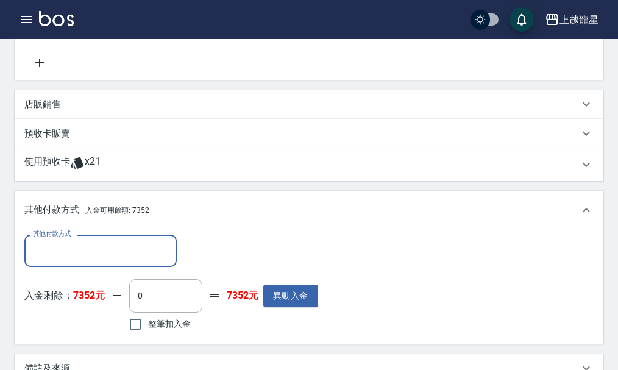
scroll to position [0, 0]
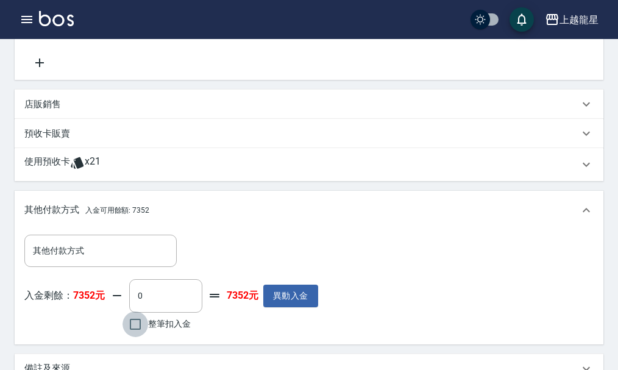
click at [140, 332] on input "整筆扣入金" at bounding box center [135, 324] width 26 height 26
checkbox input "true"
type input "300"
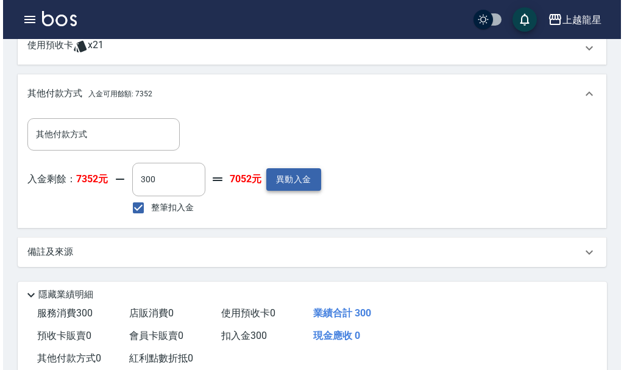
scroll to position [469, 0]
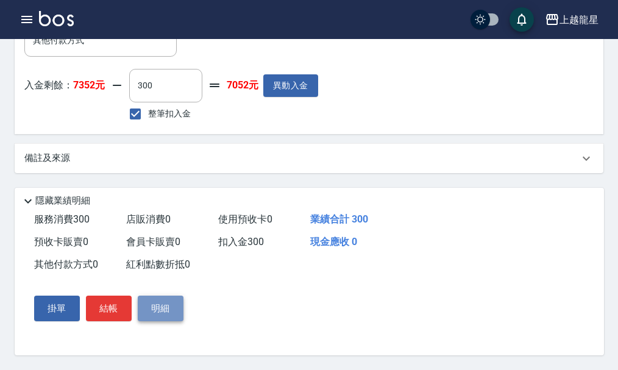
click at [151, 300] on button "明細" at bounding box center [161, 309] width 46 height 26
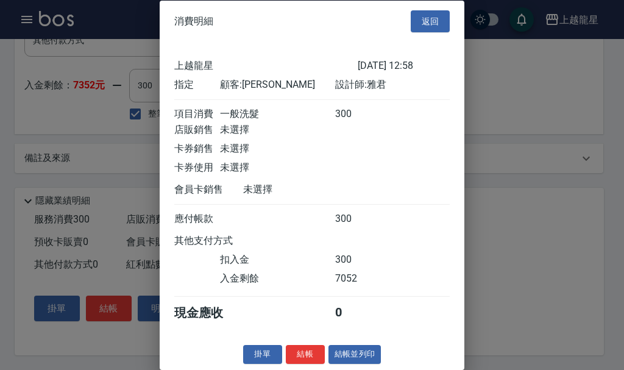
scroll to position [21, 0]
click at [345, 353] on button "結帳並列印" at bounding box center [354, 354] width 53 height 19
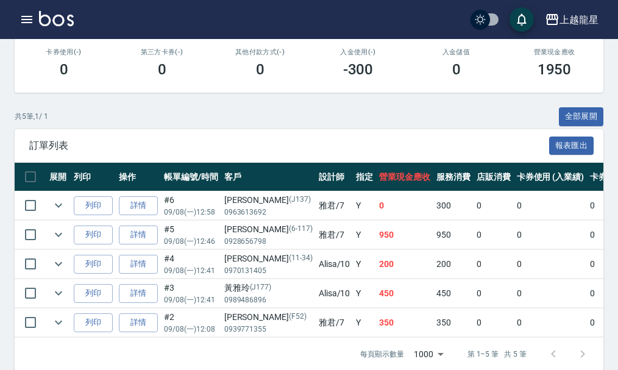
scroll to position [277, 0]
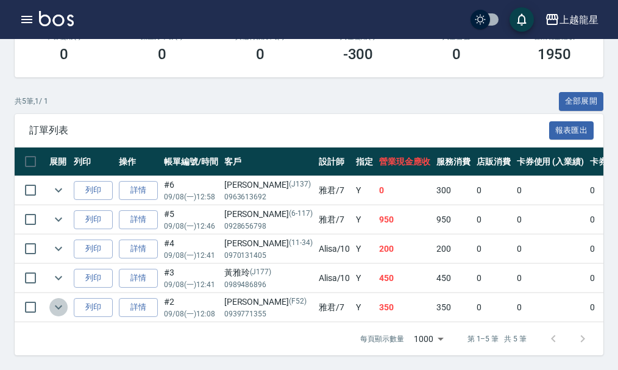
click at [59, 300] on icon "expand row" at bounding box center [58, 307] width 15 height 15
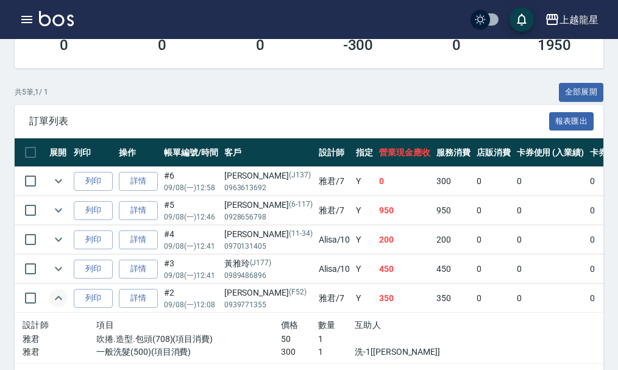
click at [59, 295] on icon "expand row" at bounding box center [58, 298] width 15 height 15
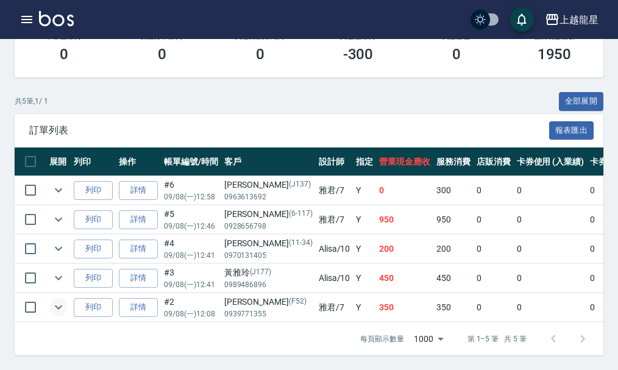
click at [296, 92] on div "共 5 筆, 1 / 1 全部展開" at bounding box center [309, 101] width 589 height 19
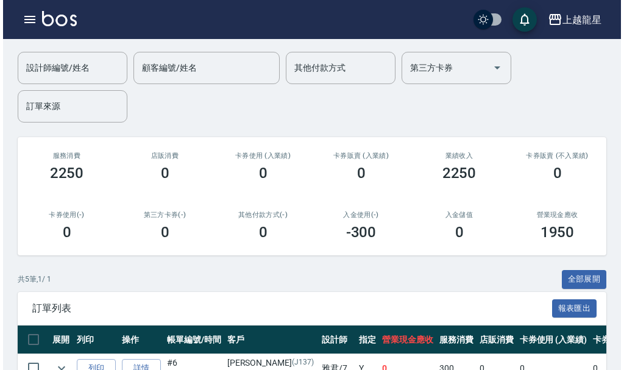
scroll to position [0, 0]
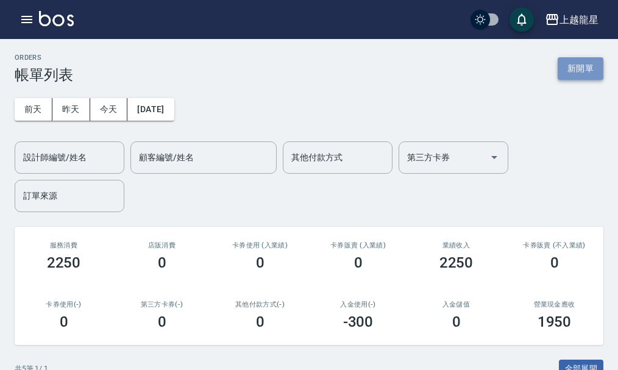
click at [599, 59] on button "新開單" at bounding box center [581, 68] width 46 height 23
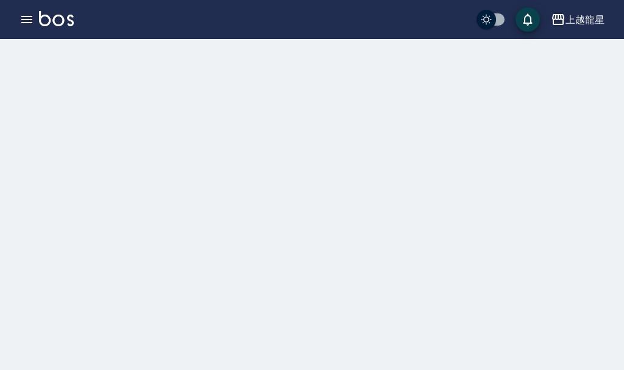
click at [586, 63] on div at bounding box center [312, 53] width 624 height 29
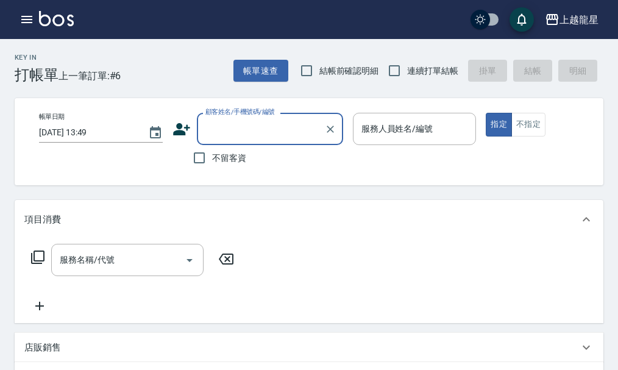
click at [209, 126] on input "顧客姓名/手機號碼/編號" at bounding box center [260, 128] width 117 height 21
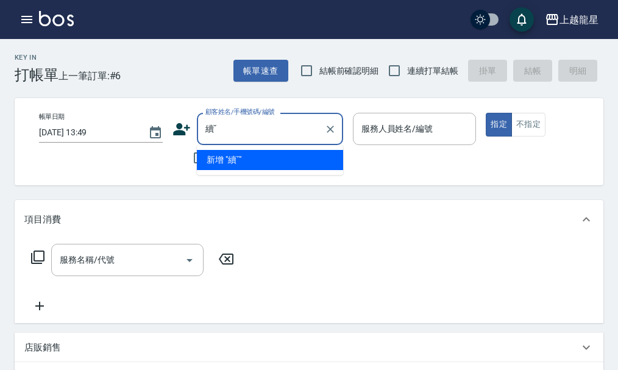
type input "續"
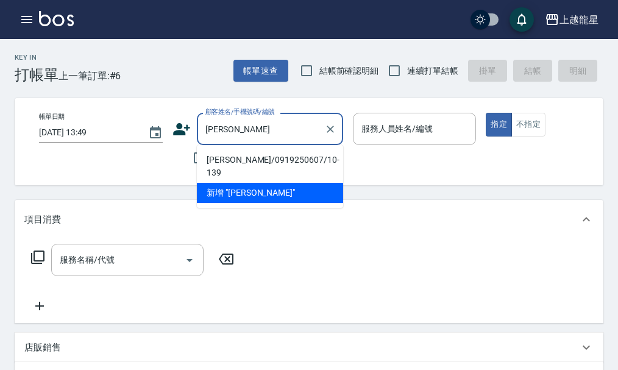
click at [211, 157] on li "許銓芳/0919250607/10-139" at bounding box center [270, 166] width 146 height 33
type input "許銓芳/0919250607/10-139"
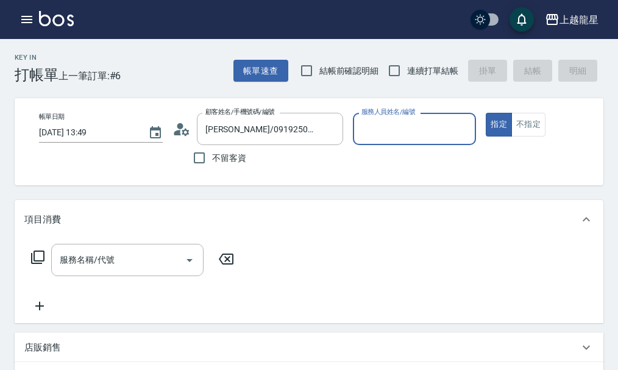
type input "馨華-6"
click at [193, 135] on div "顧客姓名/手機號碼/編號 許銓芳/0919250607/10-139 顧客姓名/手機號碼/編號" at bounding box center [257, 129] width 171 height 32
click at [182, 129] on icon at bounding box center [181, 129] width 18 height 18
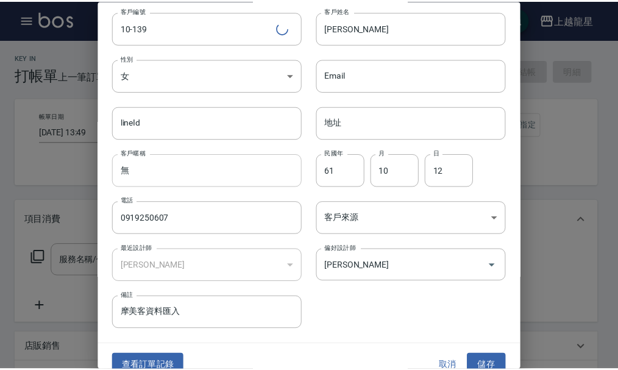
scroll to position [52, 0]
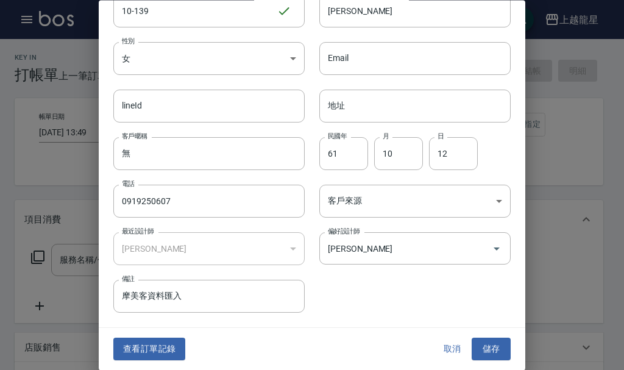
click at [586, 147] on div at bounding box center [312, 185] width 624 height 370
click at [445, 348] on button "取消" at bounding box center [452, 349] width 39 height 23
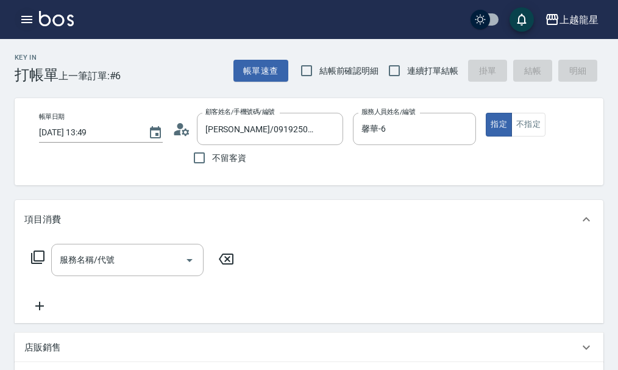
click at [24, 12] on icon "button" at bounding box center [27, 19] width 15 height 15
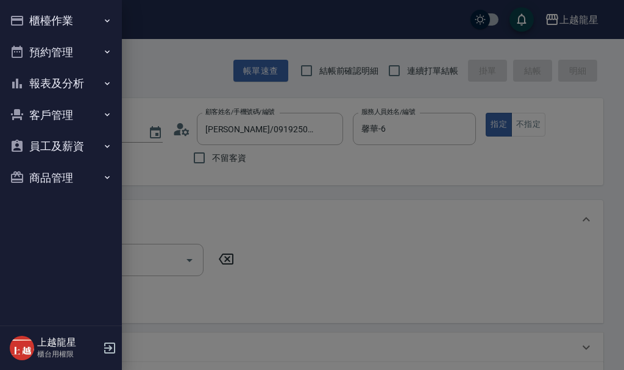
click at [40, 16] on button "櫃檯作業" at bounding box center [61, 21] width 112 height 32
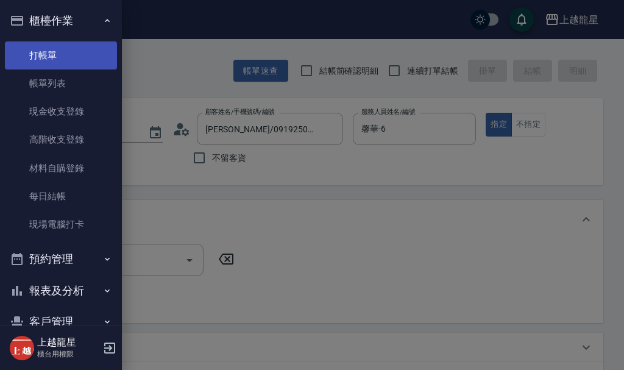
click at [38, 56] on link "打帳單" at bounding box center [61, 55] width 112 height 28
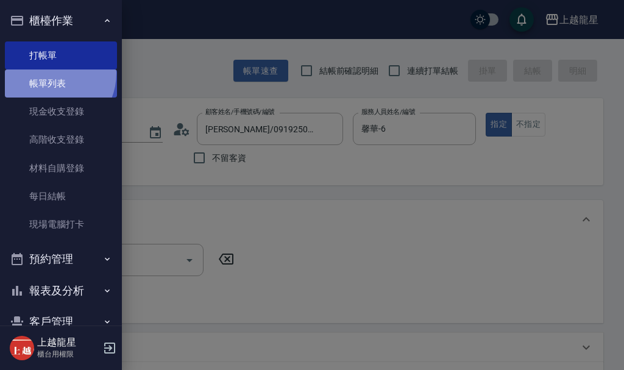
click at [48, 73] on link "帳單列表" at bounding box center [61, 83] width 112 height 28
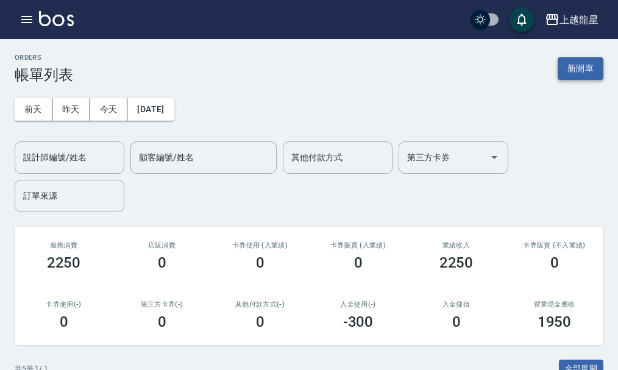
click at [566, 66] on button "新開單" at bounding box center [581, 68] width 46 height 23
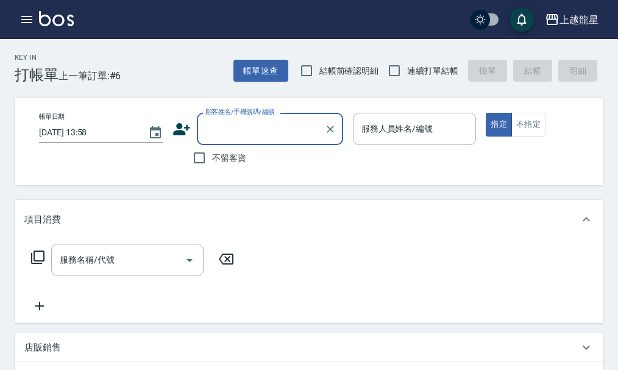
click at [225, 127] on input "顧客姓名/手機號碼/編號" at bounding box center [260, 128] width 117 height 21
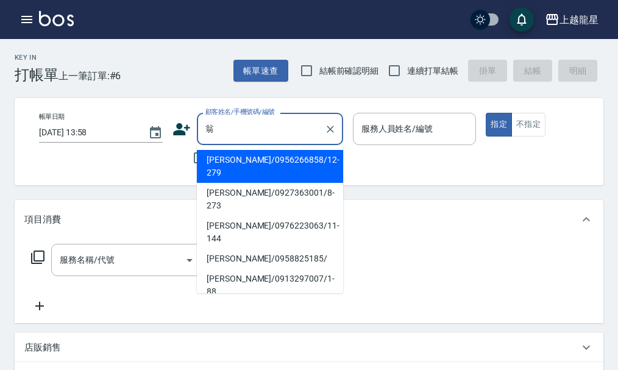
click at [238, 157] on li "翁婕盈/0956266858/12-279" at bounding box center [270, 166] width 146 height 33
type input "翁婕盈/0956266858/12-279"
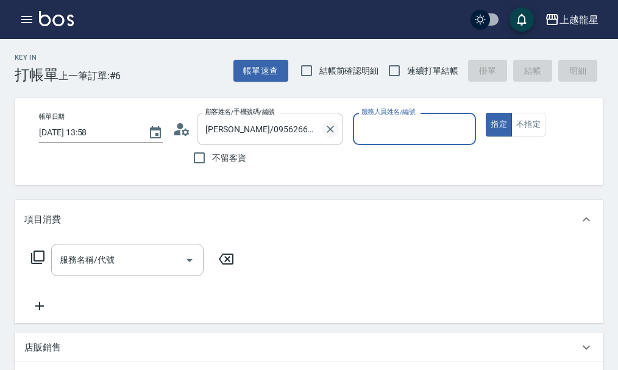
type input "Alisa-10"
click at [109, 270] on div "服務名稱/代號 服務名稱/代號" at bounding box center [127, 260] width 152 height 32
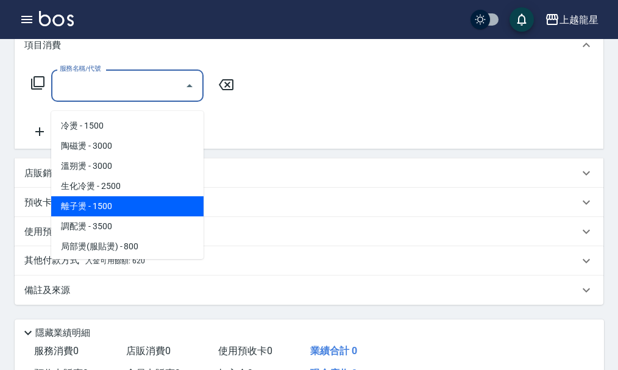
scroll to position [122, 0]
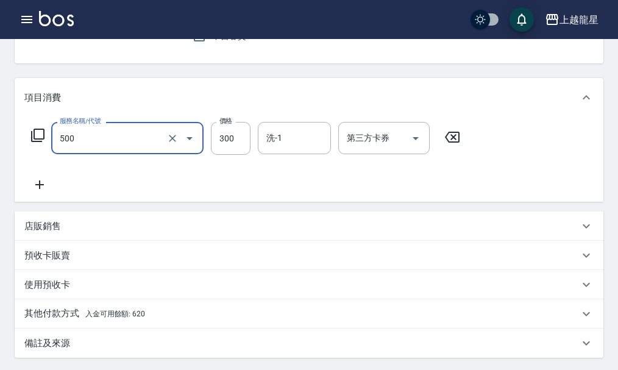
type input "一般洗髮(500)"
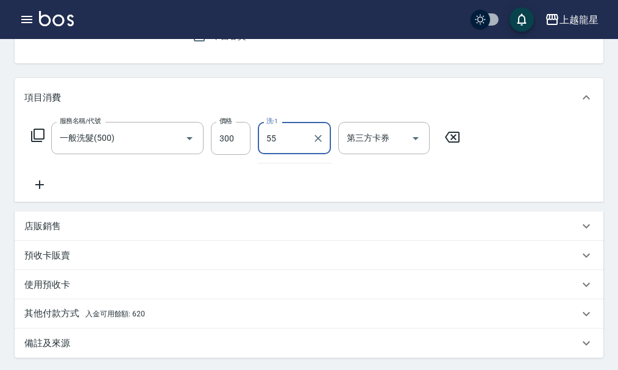
type input "5"
type input "阿琳-22"
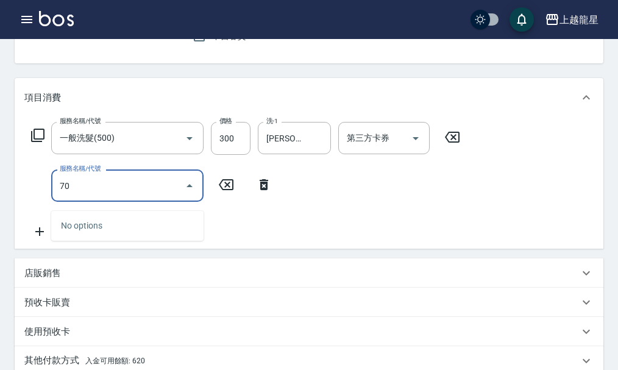
type input "7"
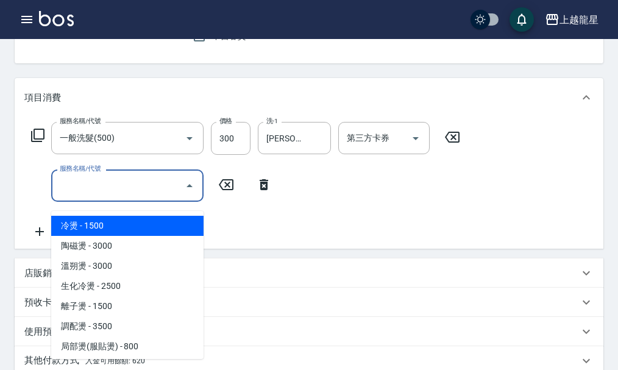
click at [267, 192] on icon at bounding box center [264, 184] width 30 height 15
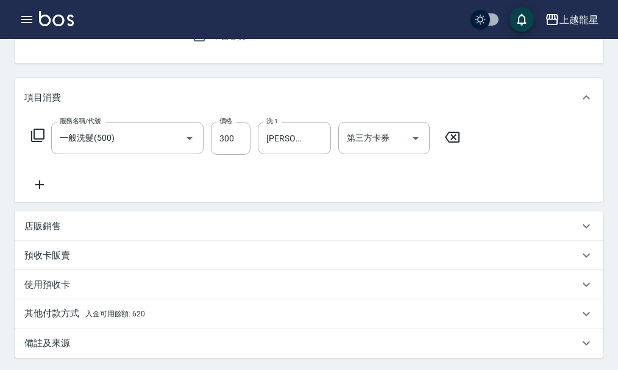
click at [32, 142] on icon at bounding box center [37, 135] width 13 height 13
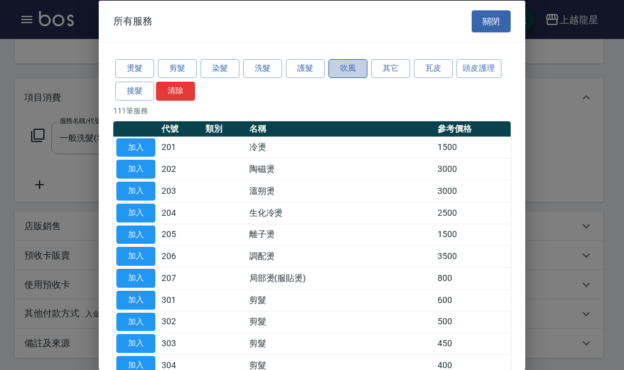
click at [359, 71] on button "吹風" at bounding box center [347, 68] width 39 height 19
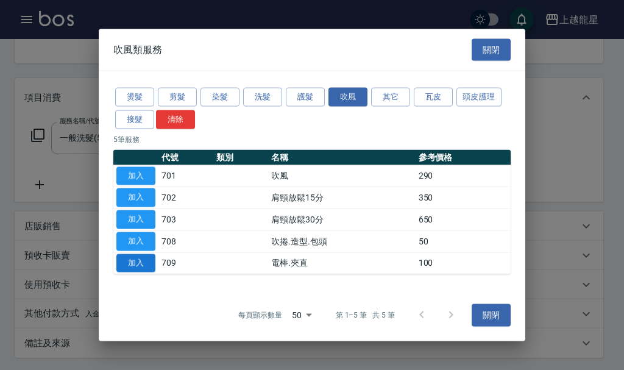
click at [132, 258] on button "加入" at bounding box center [135, 263] width 39 height 19
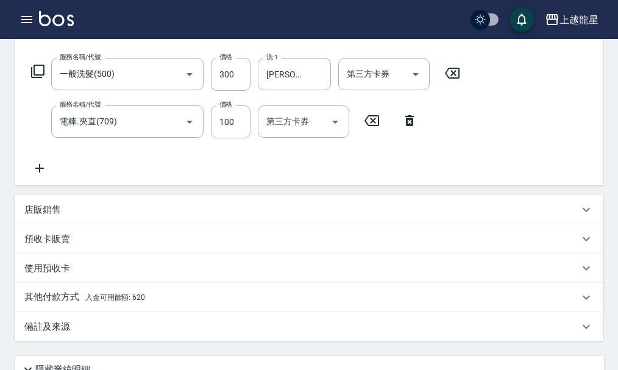
scroll to position [305, 0]
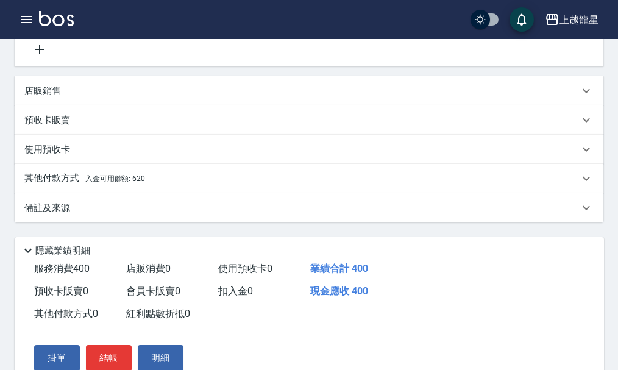
click at [96, 183] on span "入金可用餘額: 620" at bounding box center [115, 178] width 60 height 9
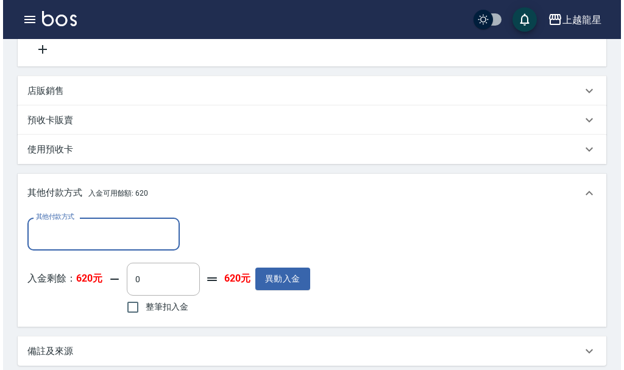
scroll to position [0, 0]
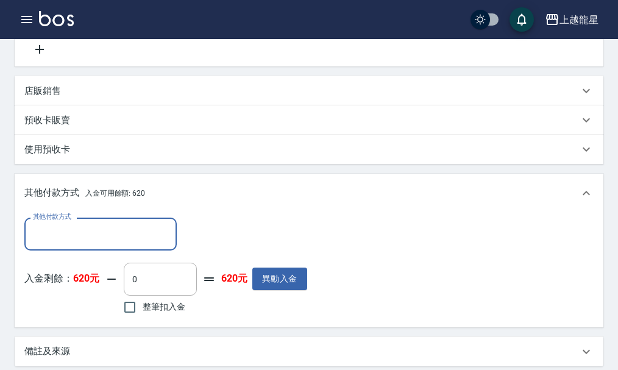
click at [90, 284] on strong "620元" at bounding box center [86, 278] width 26 height 12
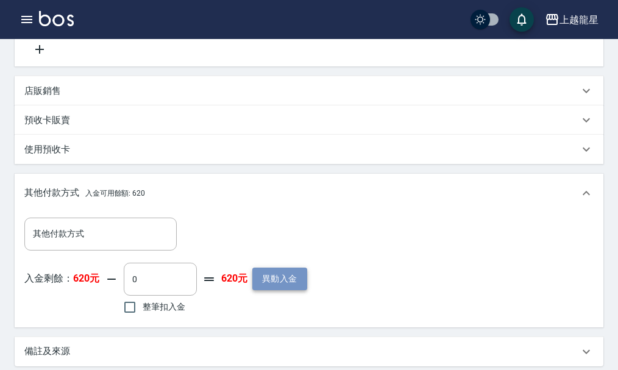
click at [286, 286] on button "異動入金" at bounding box center [279, 279] width 55 height 23
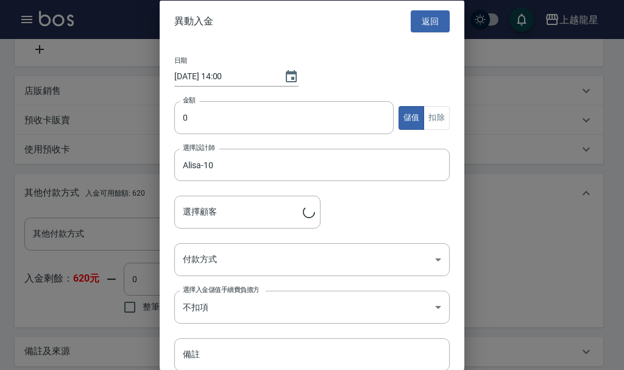
type input "翁婕盈/0956266858/12-279"
click at [264, 124] on input "0" at bounding box center [283, 117] width 219 height 33
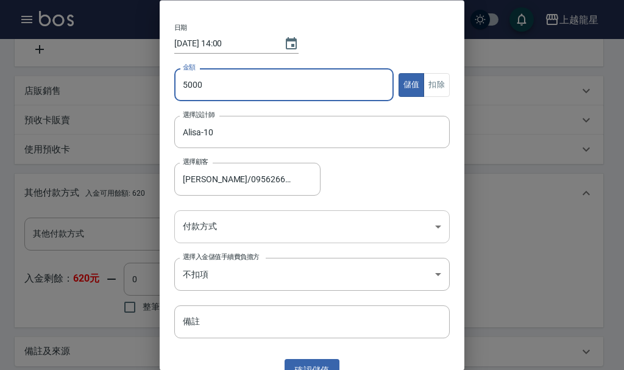
scroll to position [49, 0]
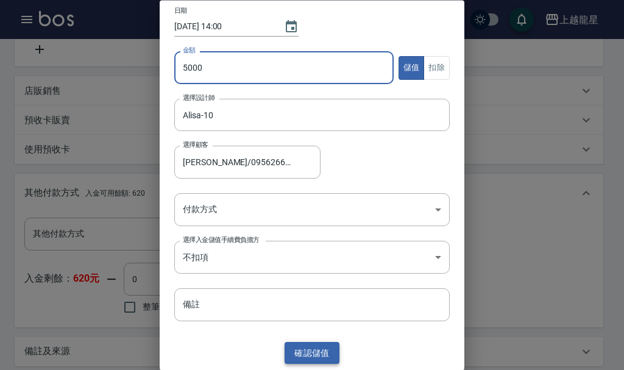
type input "5000"
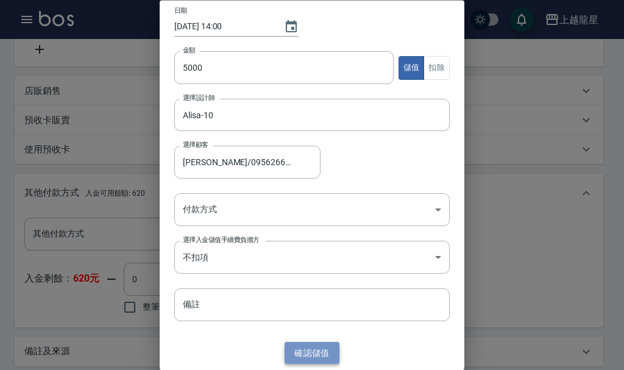
click at [311, 346] on button "確認 儲值" at bounding box center [312, 353] width 55 height 23
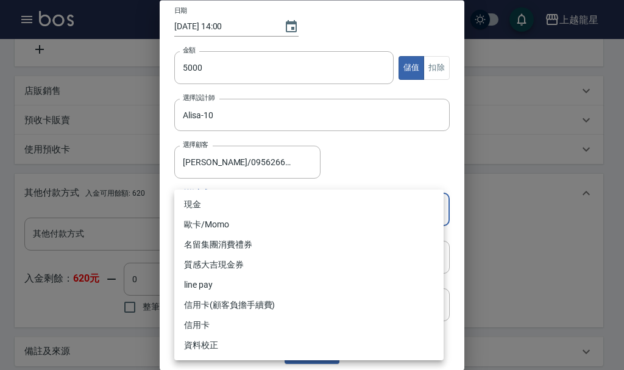
click at [267, 209] on body "上越龍星 登出 櫃檯作業 打帳單 帳單列表 現金收支登錄 高階收支登錄 材料自購登錄 每日結帳 現場電腦打卡 預約管理 預約管理 單日預約紀錄 單週預約紀錄 …" at bounding box center [312, 129] width 624 height 868
click at [215, 205] on li "現金" at bounding box center [308, 204] width 269 height 20
type input "現金"
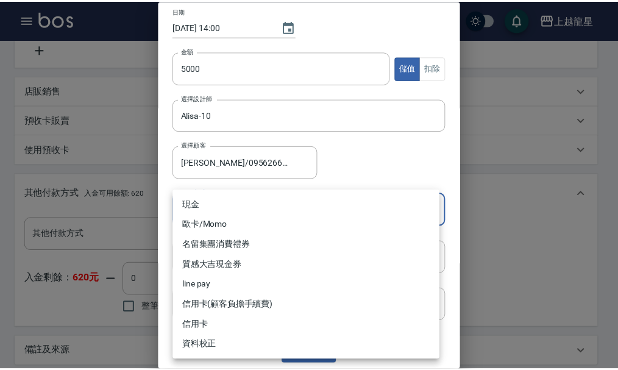
scroll to position [2, 0]
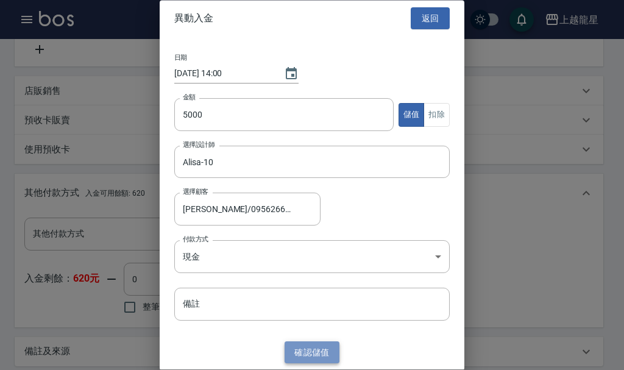
click at [309, 350] on button "確認 儲值" at bounding box center [312, 352] width 55 height 23
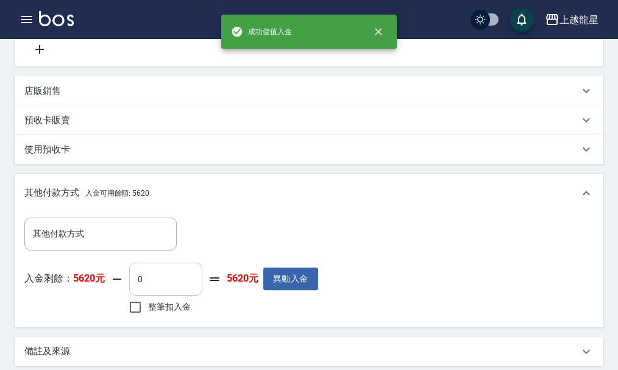
click at [163, 287] on input "0" at bounding box center [165, 279] width 73 height 33
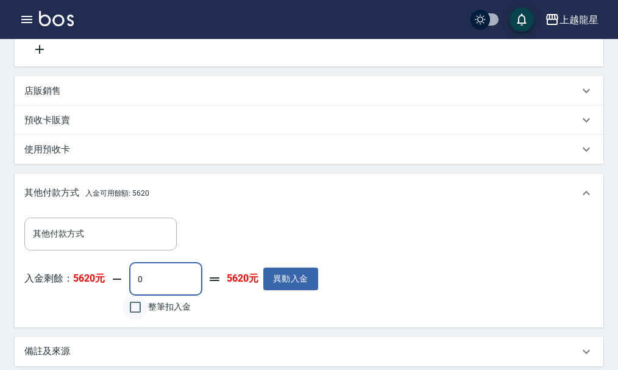
click at [132, 310] on input "整筆扣入金" at bounding box center [135, 307] width 26 height 26
checkbox input "true"
type input "400"
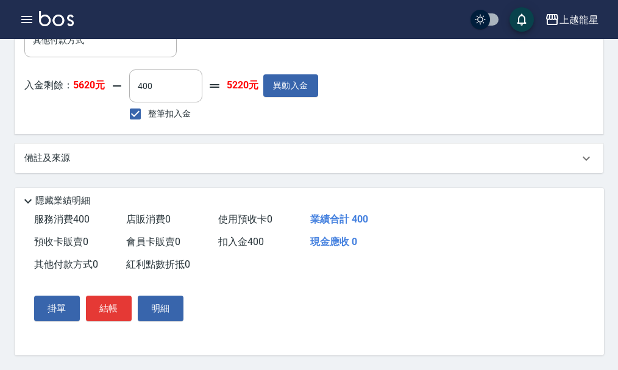
scroll to position [513, 0]
click at [116, 304] on button "結帳" at bounding box center [109, 309] width 46 height 26
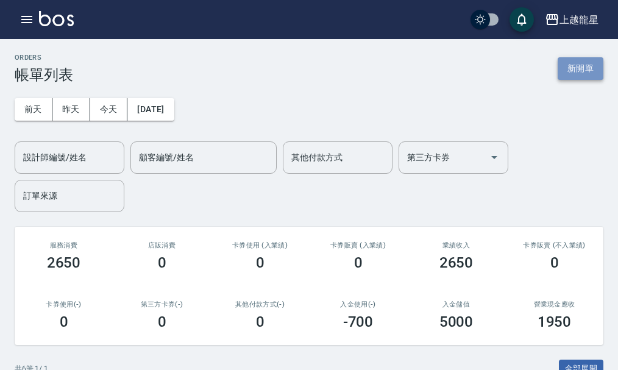
click at [578, 68] on button "新開單" at bounding box center [581, 68] width 46 height 23
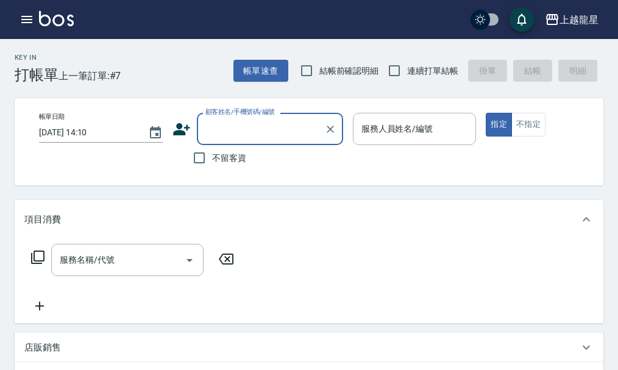
click at [229, 151] on label "不留客資" at bounding box center [216, 158] width 60 height 26
click at [212, 151] on input "不留客資" at bounding box center [199, 158] width 26 height 26
checkbox input "true"
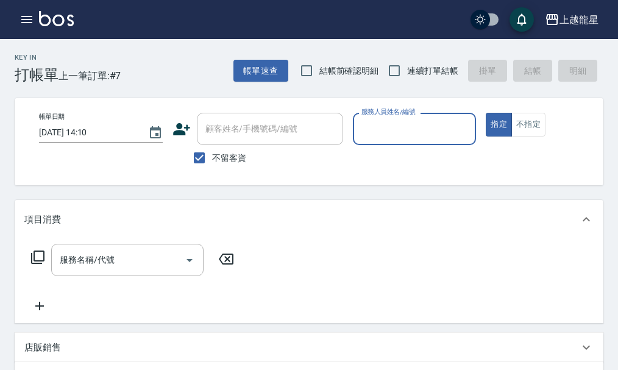
click at [389, 128] on input "服務人員姓名/編號" at bounding box center [414, 128] width 113 height 21
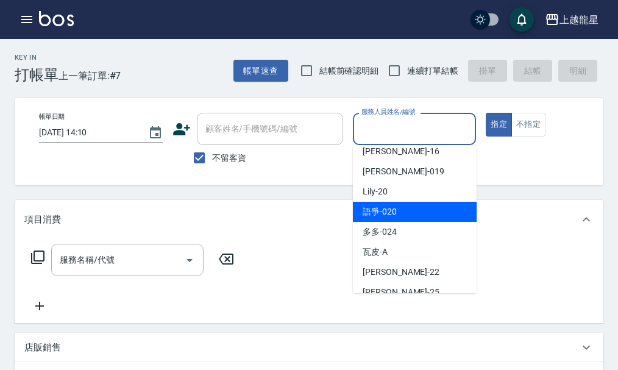
scroll to position [244, 0]
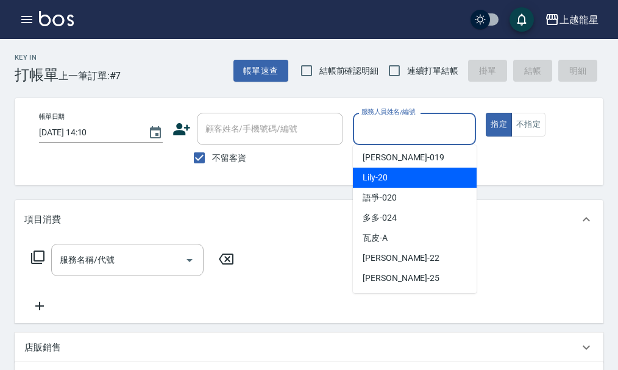
click at [430, 177] on div "Lily -20" at bounding box center [415, 178] width 124 height 20
type input "Lily-20"
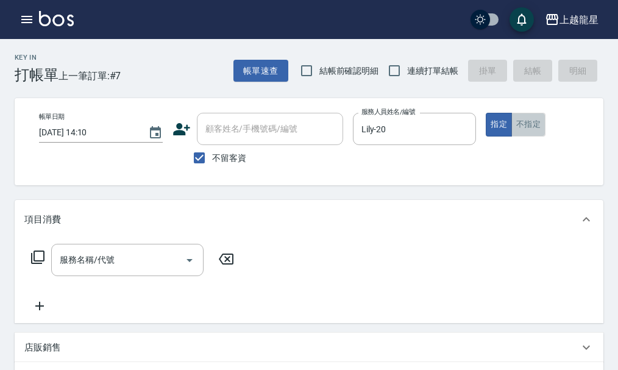
click at [527, 127] on button "不指定" at bounding box center [528, 125] width 34 height 24
click at [134, 271] on input "服務名稱/代號" at bounding box center [118, 259] width 123 height 21
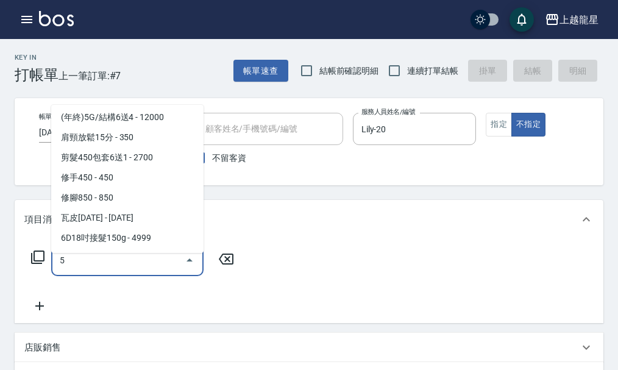
scroll to position [0, 0]
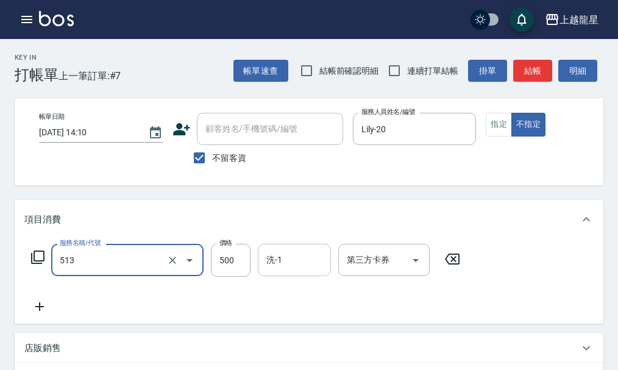
type input "SPA健康洗(513)"
click at [307, 267] on input "洗-1" at bounding box center [294, 259] width 62 height 21
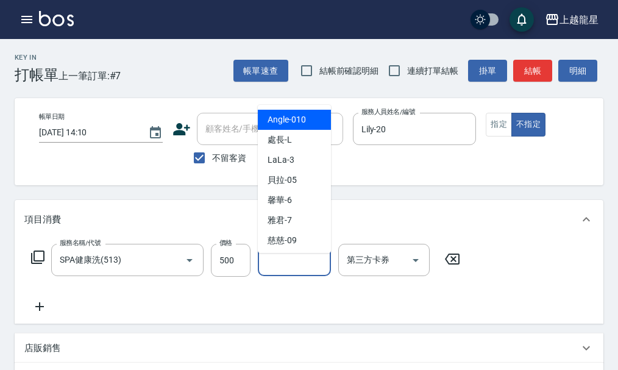
type input "1"
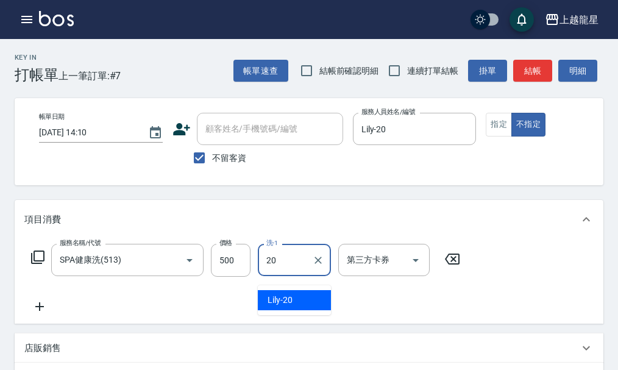
type input "Lily-20"
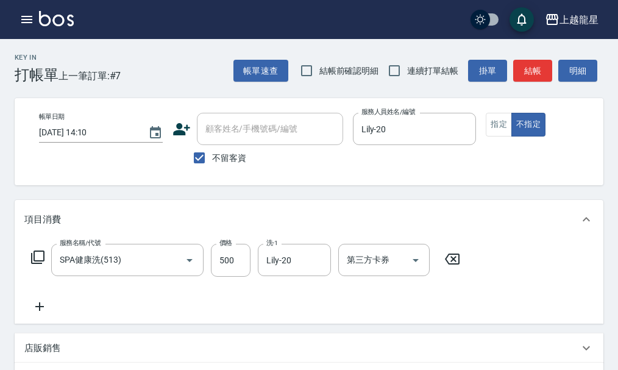
click at [289, 307] on div "服務名稱/代號 SPA健康洗(513) 服務名稱/代號 價格 500 價格 洗-1 Lily-20 洗-1 第三方卡券 第三方卡券" at bounding box center [245, 279] width 443 height 70
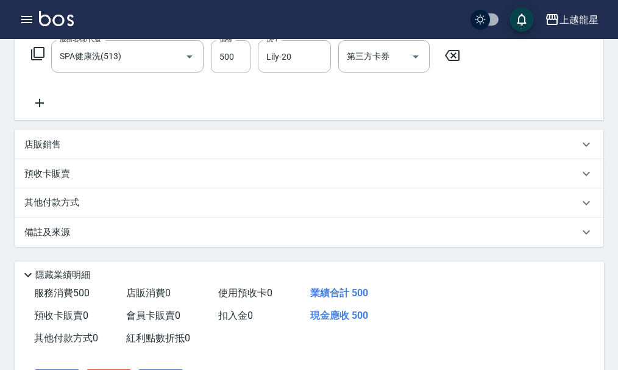
scroll to position [293, 0]
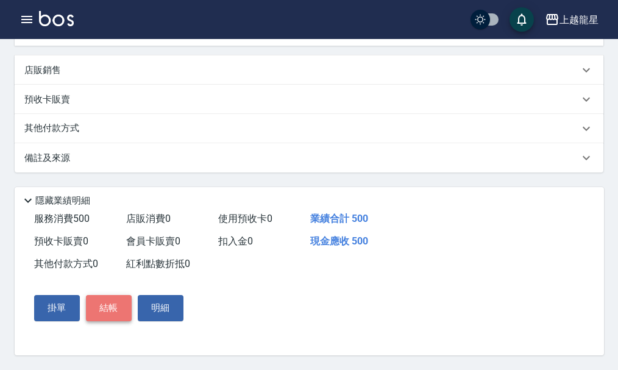
click at [113, 314] on button "結帳" at bounding box center [109, 308] width 46 height 26
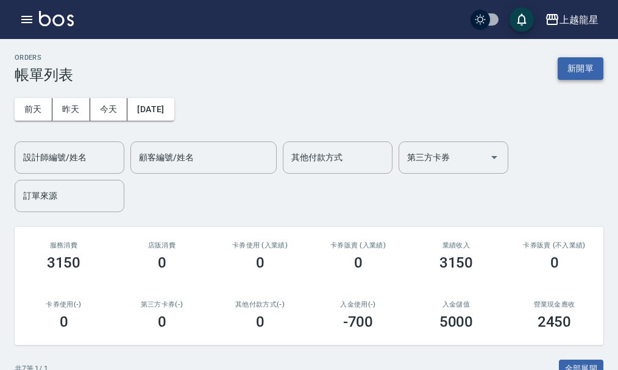
click at [584, 59] on button "新開單" at bounding box center [581, 68] width 46 height 23
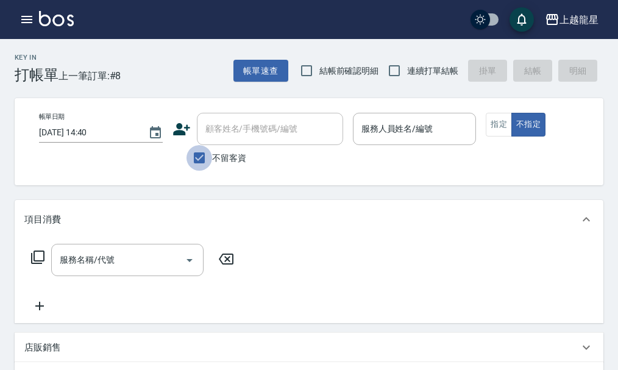
click at [200, 153] on input "不留客資" at bounding box center [199, 158] width 26 height 26
checkbox input "false"
click at [213, 138] on input "顧客姓名/手機號碼/編號" at bounding box center [260, 128] width 117 height 21
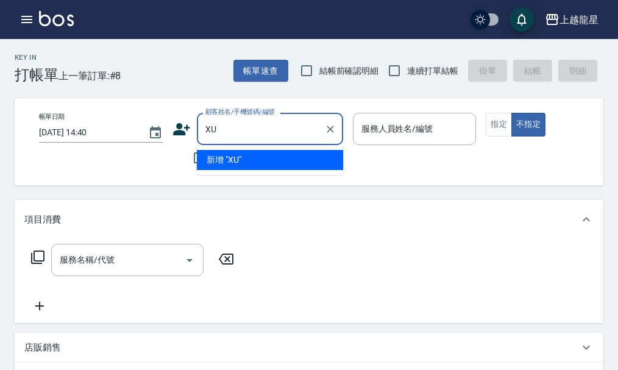
type input "X"
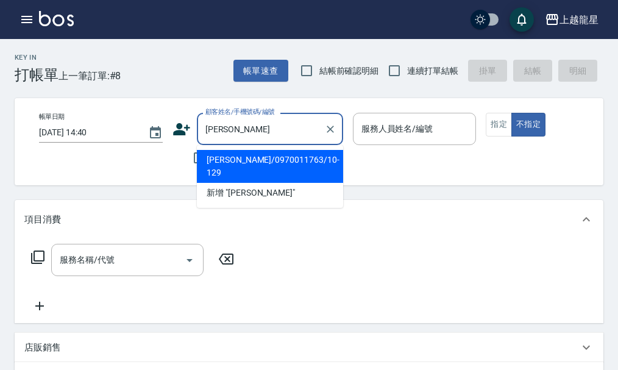
click at [264, 162] on li "林曄民/0970011763/10-129" at bounding box center [270, 166] width 146 height 33
type input "林曄民/0970011763/10-129"
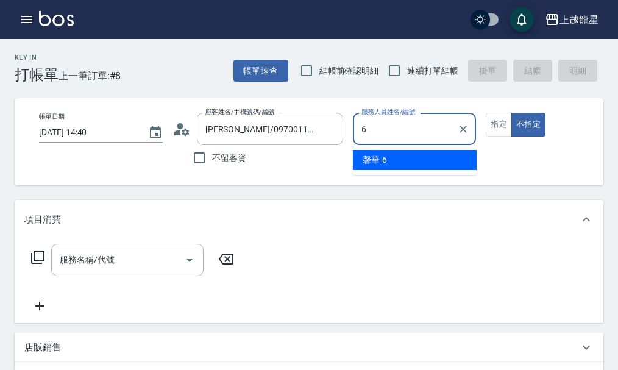
type input "馨華-6"
type button "false"
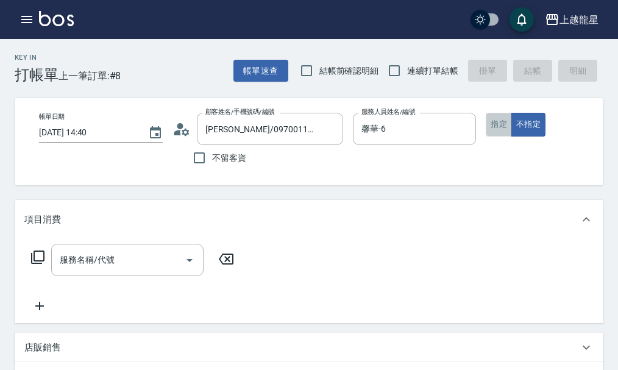
drag, startPoint x: 490, startPoint y: 128, endPoint x: 268, endPoint y: 237, distance: 247.8
click at [489, 128] on button "指定" at bounding box center [499, 125] width 26 height 24
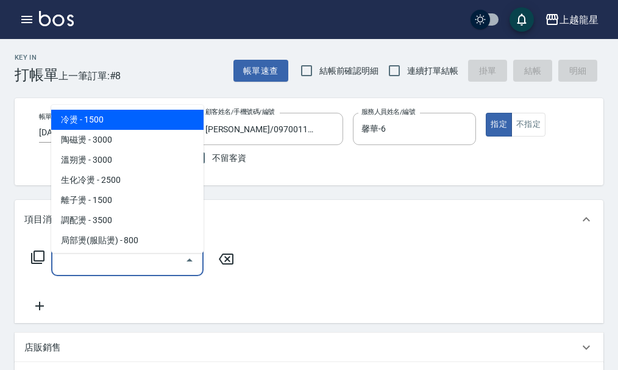
click at [94, 258] on div "服務名稱/代號 服務名稱/代號" at bounding box center [127, 260] width 152 height 32
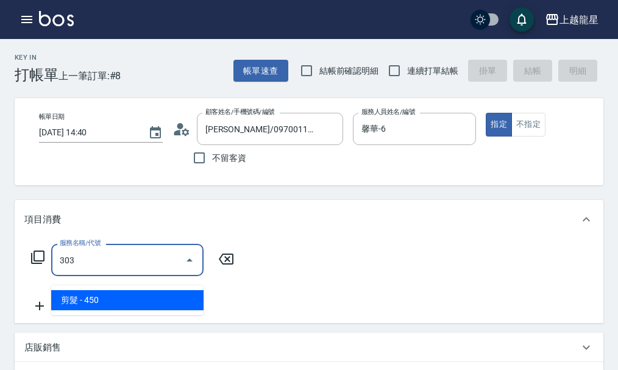
type input "剪髮(303)"
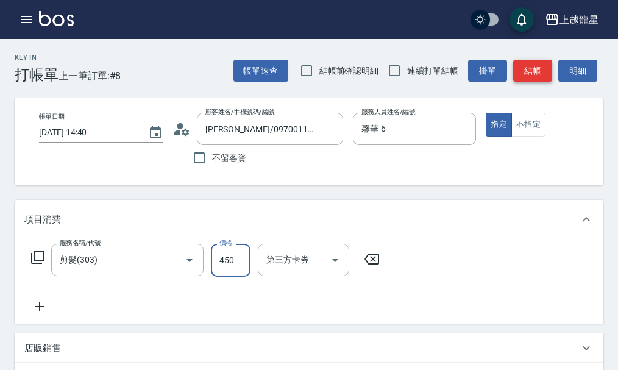
click at [537, 66] on button "結帳" at bounding box center [532, 71] width 39 height 23
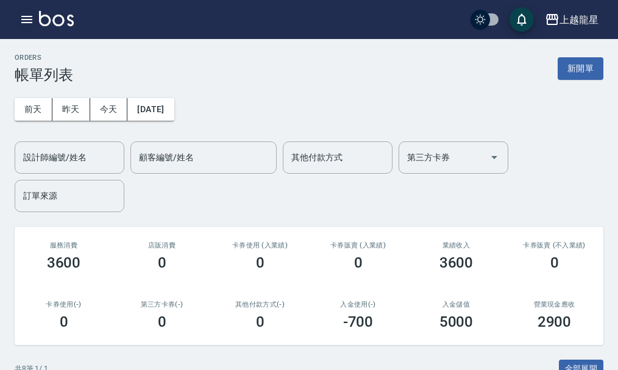
click at [30, 20] on icon "button" at bounding box center [26, 19] width 11 height 7
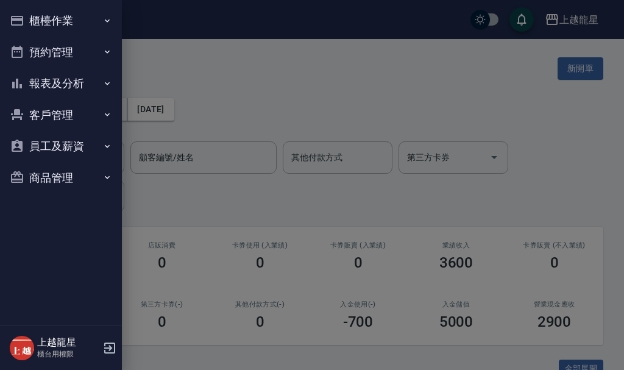
click at [40, 13] on button "櫃檯作業" at bounding box center [61, 21] width 112 height 32
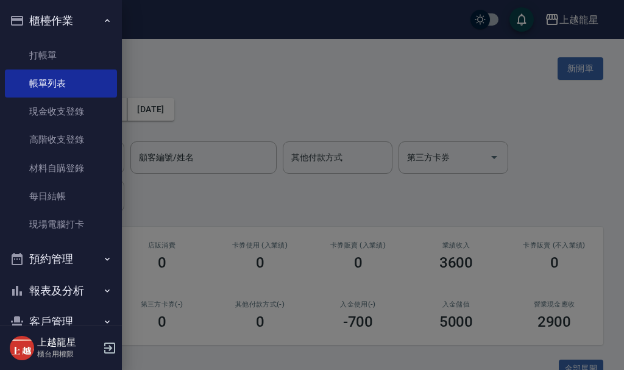
click at [235, 94] on div at bounding box center [312, 185] width 624 height 370
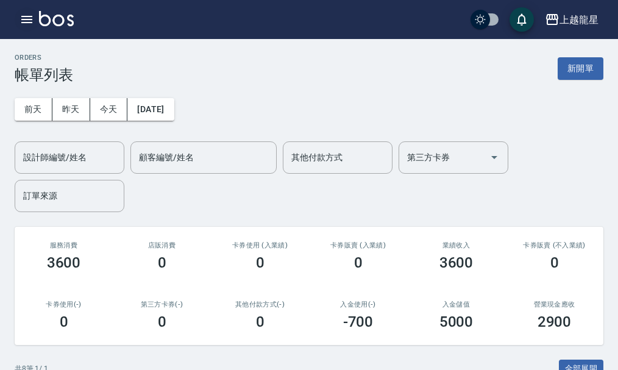
click at [21, 15] on icon "button" at bounding box center [27, 19] width 15 height 15
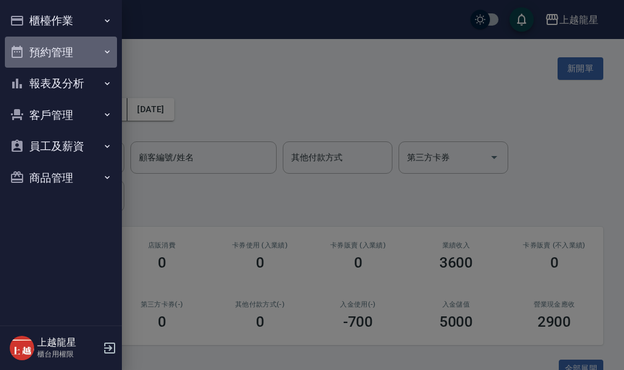
click at [50, 44] on button "預約管理" at bounding box center [61, 53] width 112 height 32
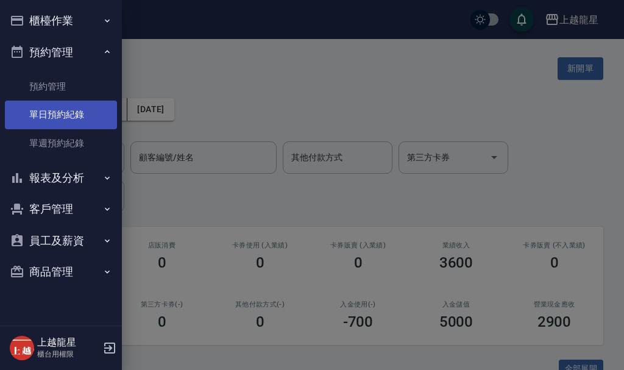
click at [56, 115] on link "單日預約紀錄" at bounding box center [61, 115] width 112 height 28
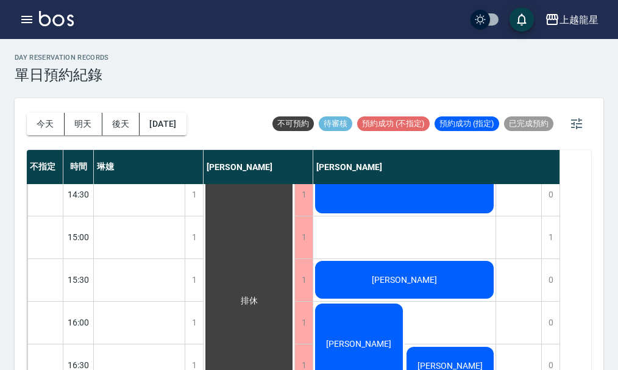
scroll to position [366, 0]
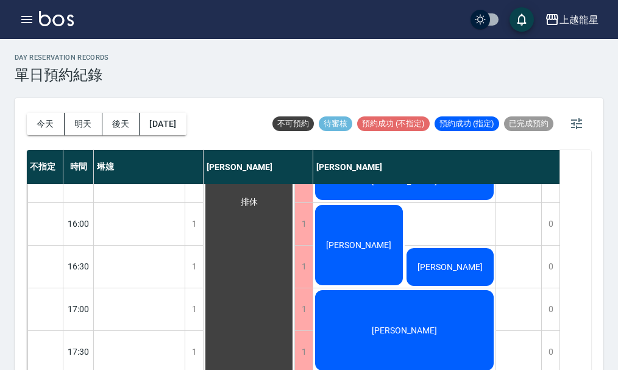
click at [449, 262] on span "鄭思婷" at bounding box center [450, 267] width 70 height 10
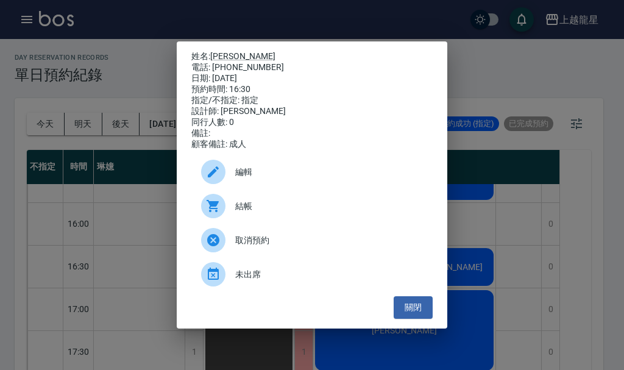
click at [525, 236] on div "姓名: 鄭思婷 電話: 0989137919 日期: 2025/09/08 預約時間: 16:30 指定/不指定: 指定 設計師: 曾雅君 同行人數: 0 備…" at bounding box center [312, 185] width 624 height 370
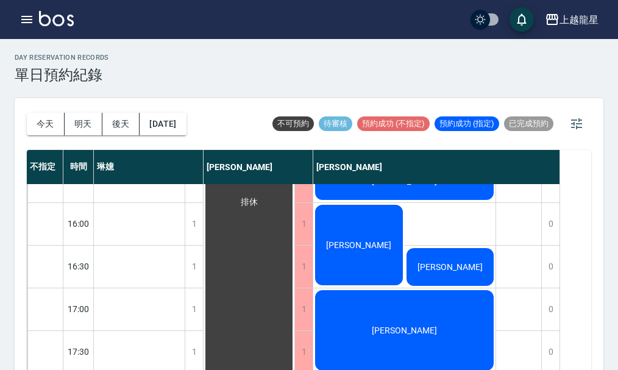
click at [375, 256] on div "鄭思婷" at bounding box center [358, 245] width 91 height 84
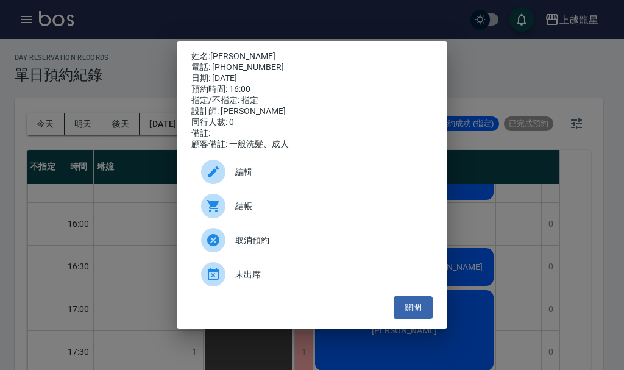
click at [527, 212] on div "姓名: 鄭思婷 電話: 0989137919 日期: 2025/09/08 預約時間: 16:00 指定/不指定: 指定 設計師: 曾雅君 同行人數: 0 備…" at bounding box center [312, 185] width 624 height 370
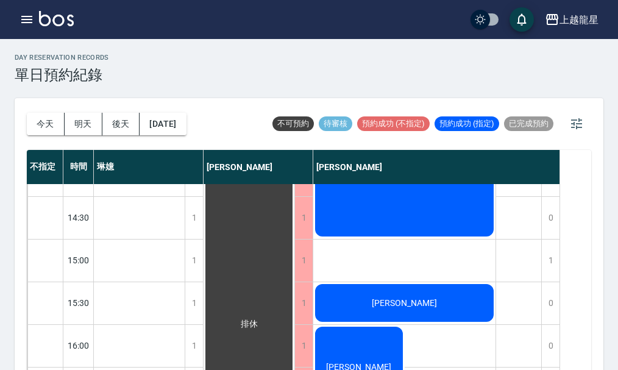
scroll to position [305, 0]
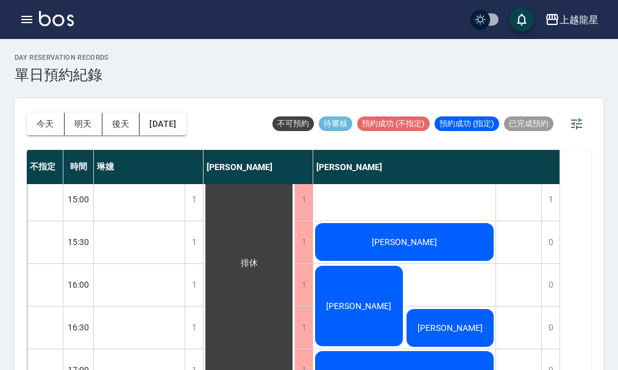
click at [414, 238] on span "許峻榕" at bounding box center [404, 242] width 70 height 10
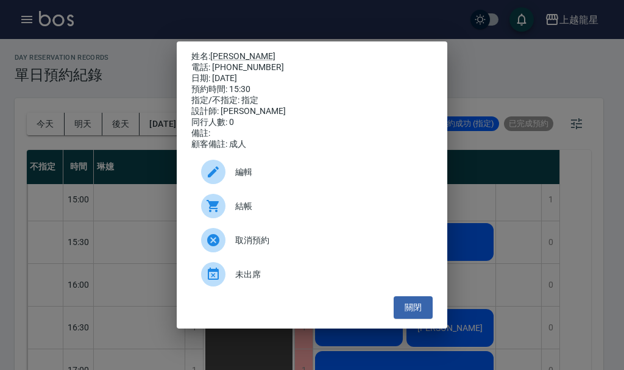
click at [475, 258] on div "姓名: 許峻榕 電話: 0927324286 日期: 2025/09/08 預約時間: 15:30 指定/不指定: 指定 設計師: 曾雅君 同行人數: 0 備…" at bounding box center [312, 185] width 624 height 370
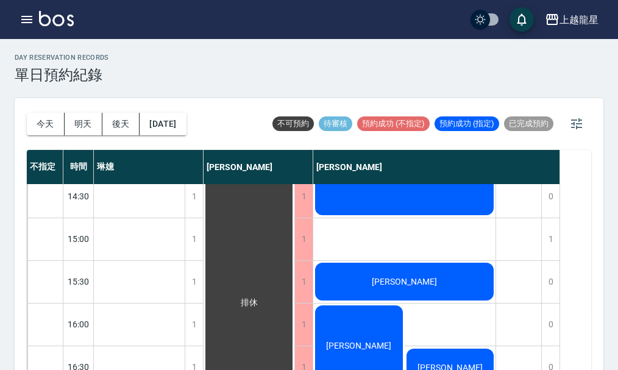
scroll to position [244, 0]
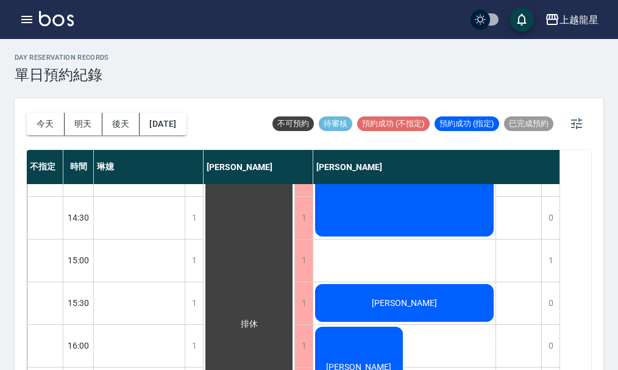
click at [370, 299] on div "許峻榕" at bounding box center [404, 302] width 182 height 41
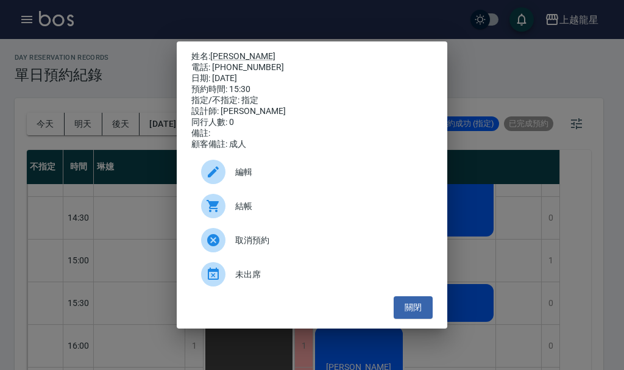
click at [486, 219] on div "姓名: 許峻榕 電話: 0927324286 日期: 2025/09/08 預約時間: 15:30 指定/不指定: 指定 設計師: 曾雅君 同行人數: 0 備…" at bounding box center [312, 185] width 624 height 370
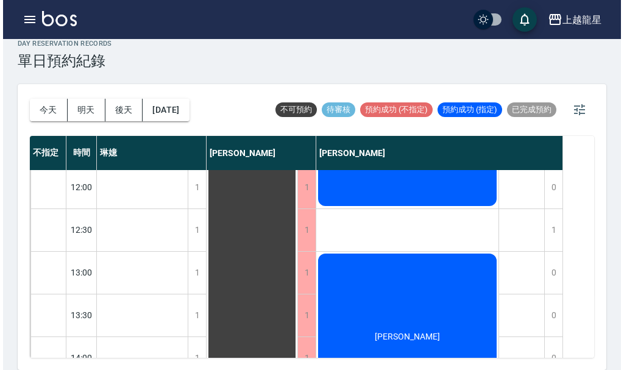
scroll to position [0, 0]
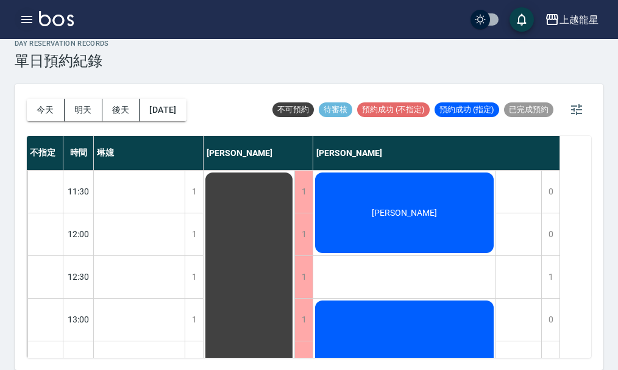
click at [15, 22] on button "button" at bounding box center [27, 19] width 24 height 24
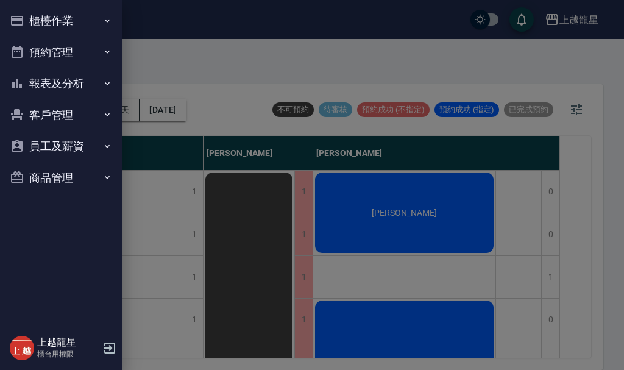
click at [24, 16] on icon "button" at bounding box center [17, 20] width 15 height 15
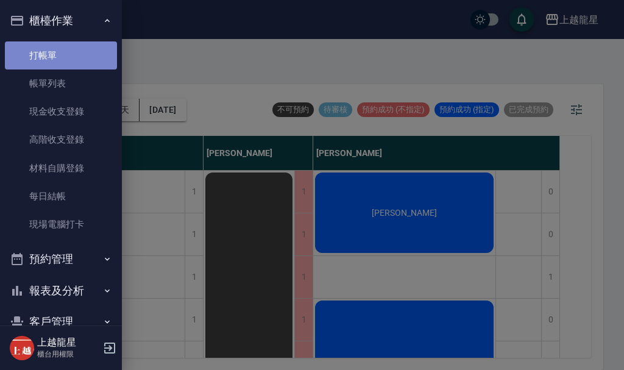
click at [72, 55] on link "打帳單" at bounding box center [61, 55] width 112 height 28
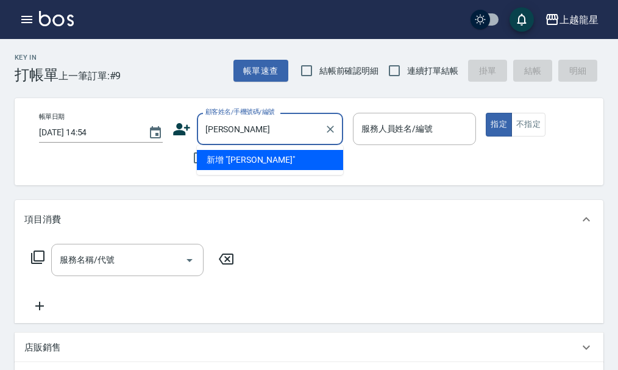
click at [270, 158] on li "新增 "劉英英"" at bounding box center [270, 160] width 146 height 20
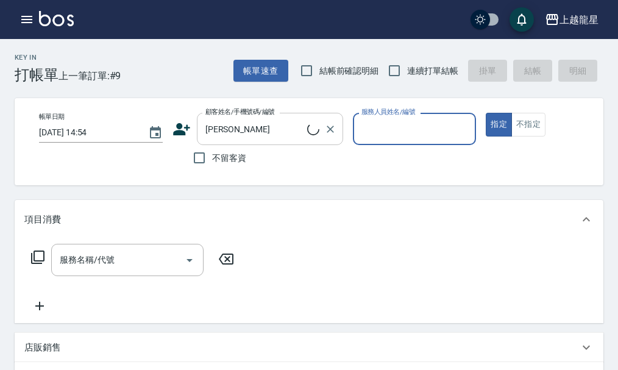
click at [280, 129] on input "劉英英" at bounding box center [254, 128] width 105 height 21
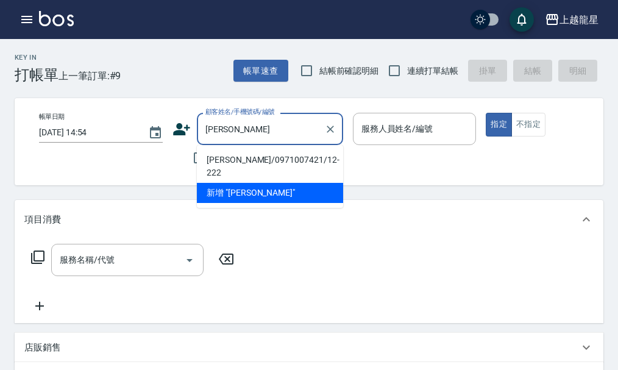
click at [235, 158] on li "劉英鑫/0971007421/12-222" at bounding box center [270, 166] width 146 height 33
type input "劉英鑫/0971007421/12-222"
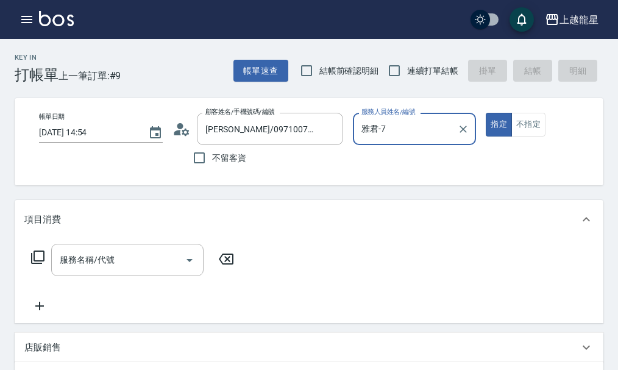
type input "雅君-7"
click at [101, 276] on div "服務名稱/代號" at bounding box center [127, 260] width 152 height 32
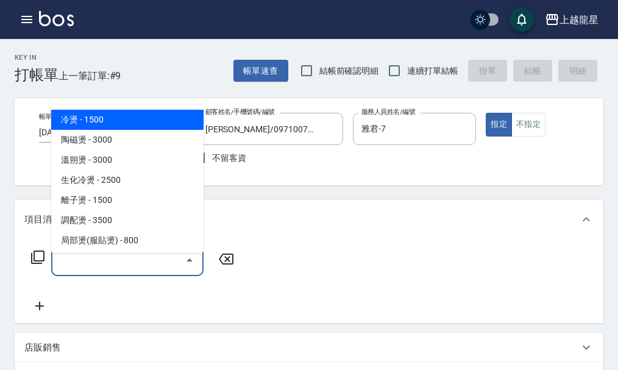
click at [101, 122] on span "冷燙 - 1500" at bounding box center [127, 120] width 152 height 20
type input "冷燙(201)"
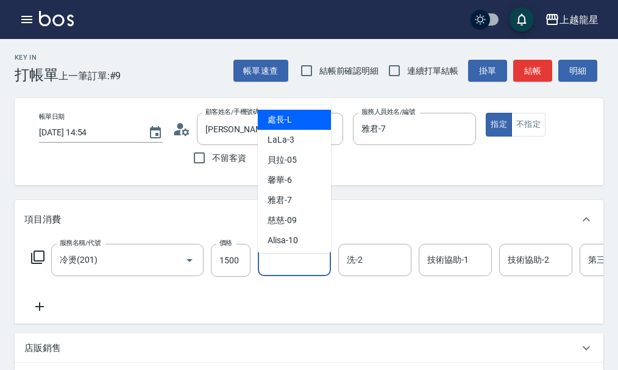
click at [290, 271] on input "洗-1" at bounding box center [294, 259] width 62 height 21
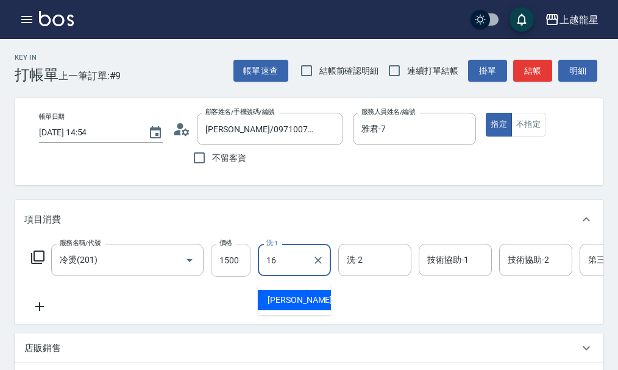
type input "義潔-16"
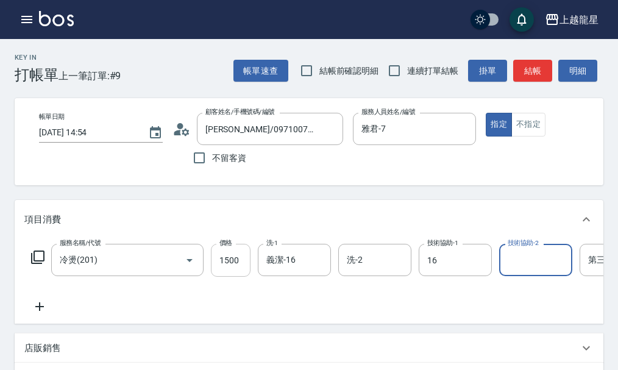
type input "義潔-16"
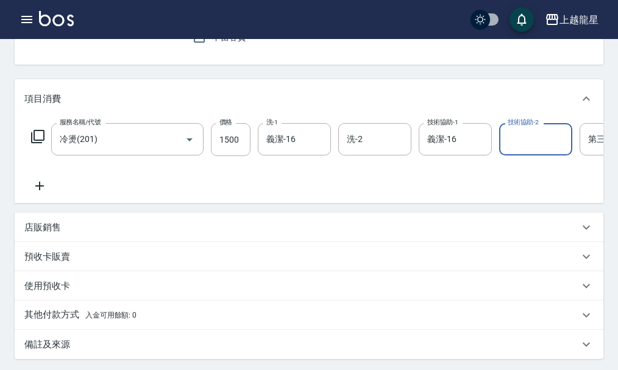
scroll to position [122, 0]
click at [41, 353] on div "備註及來源" at bounding box center [309, 342] width 589 height 29
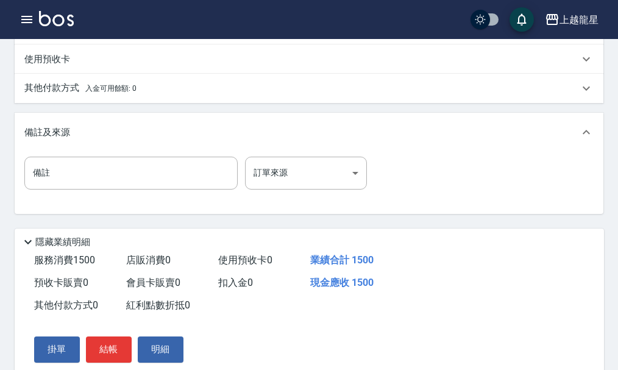
scroll to position [366, 0]
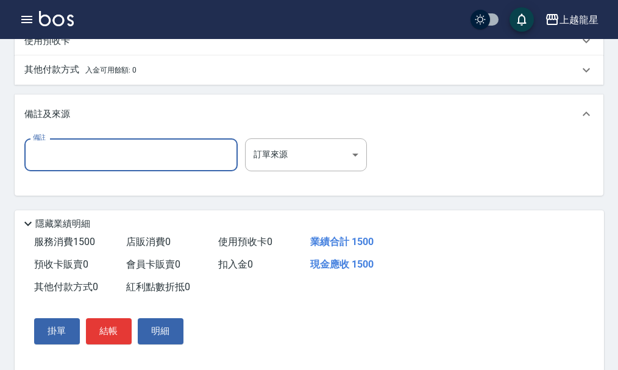
click at [59, 171] on input "備註" at bounding box center [130, 154] width 213 height 33
type input "ㄌ"
type input "2"
type input "電波 1.5分"
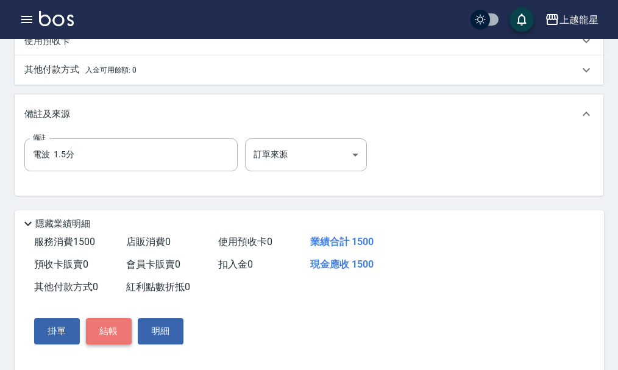
click at [108, 344] on button "結帳" at bounding box center [109, 331] width 46 height 26
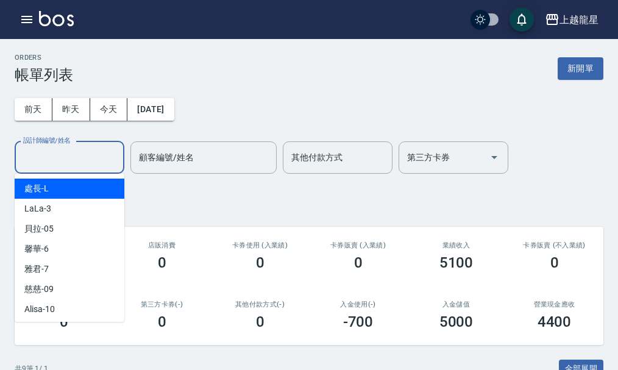
click at [76, 164] on input "設計師編號/姓名" at bounding box center [69, 157] width 99 height 21
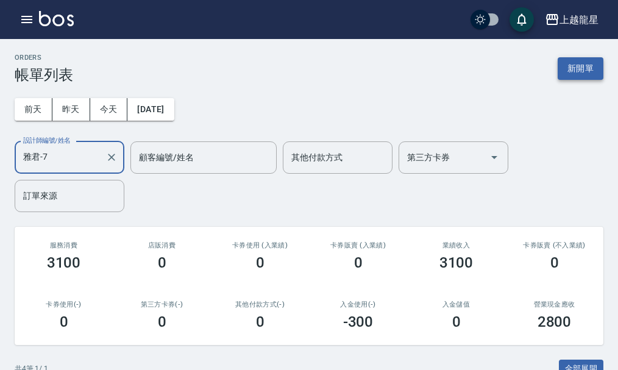
type input "雅君-7"
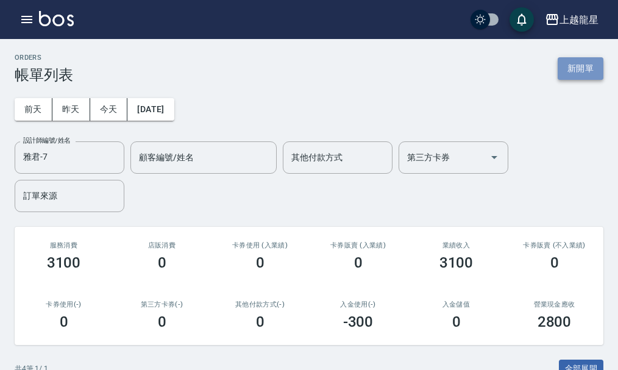
click at [586, 74] on button "新開單" at bounding box center [581, 68] width 46 height 23
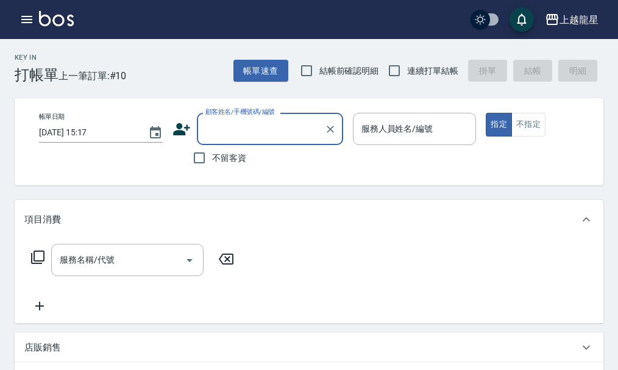
click at [266, 131] on input "顧客姓名/手機號碼/編號" at bounding box center [260, 128] width 117 height 21
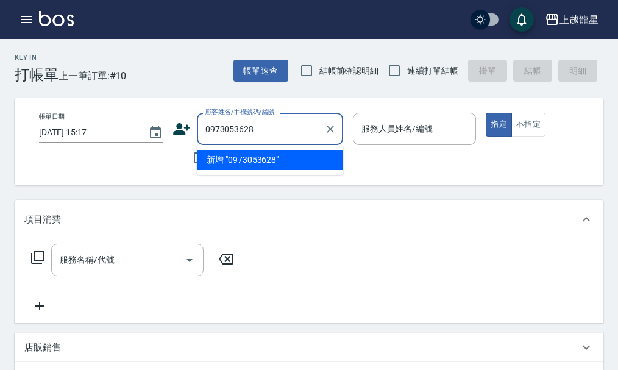
click at [203, 129] on input "0973053628" at bounding box center [260, 128] width 117 height 21
click at [203, 128] on input "/0973053628" at bounding box center [260, 128] width 117 height 21
click at [266, 157] on li "新增 "金雪其/0973053628"" at bounding box center [270, 160] width 146 height 20
type input "金雪其/0973053628"
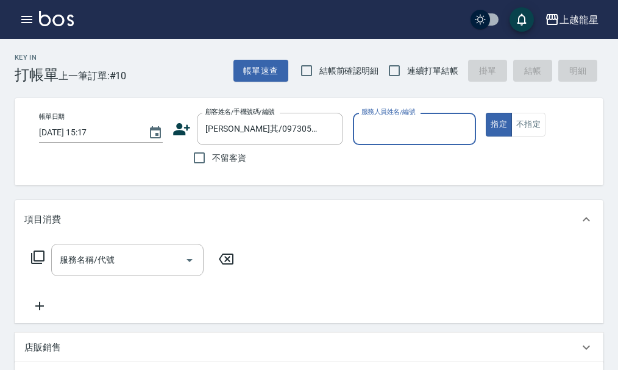
click at [415, 125] on input "服務人員姓名/編號" at bounding box center [414, 128] width 113 height 21
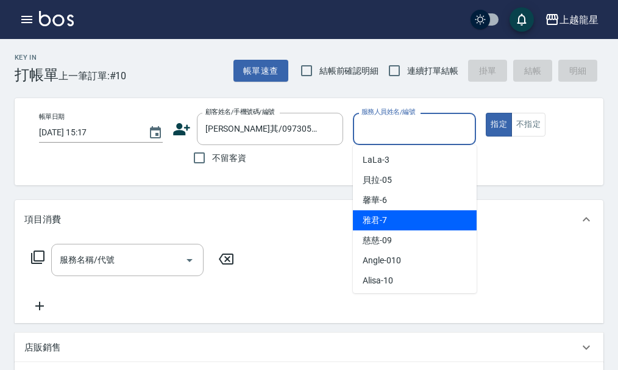
click at [377, 219] on span "雅君 -7" at bounding box center [375, 220] width 24 height 13
type input "雅君-7"
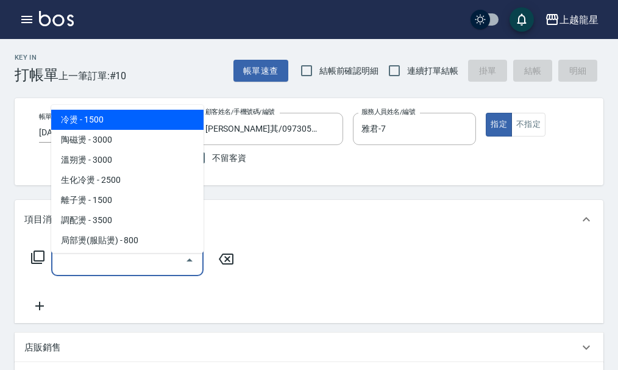
click at [108, 271] on input "服務名稱/代號" at bounding box center [118, 259] width 123 height 21
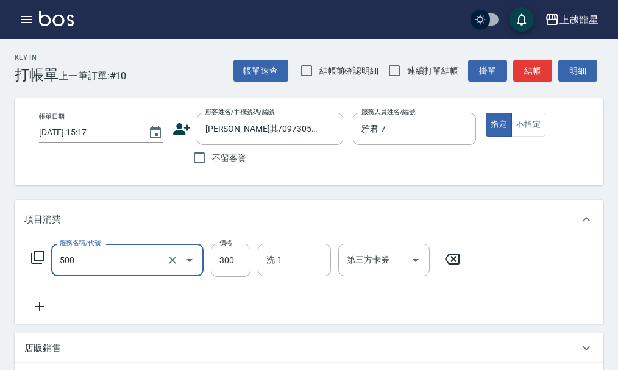
type input "一般洗髮(500)"
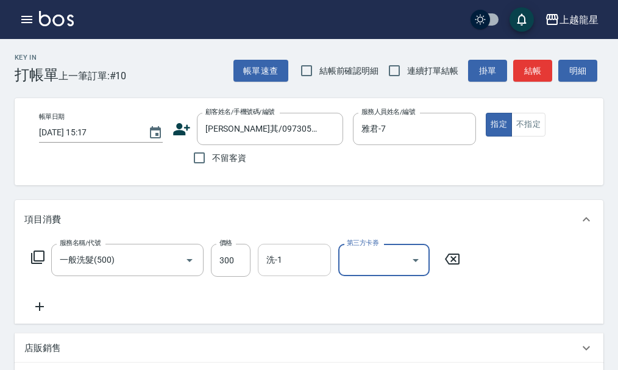
click at [307, 271] on input "洗-1" at bounding box center [294, 259] width 62 height 21
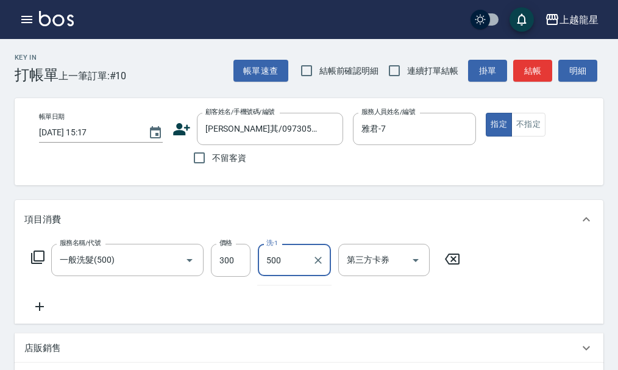
type input "500"
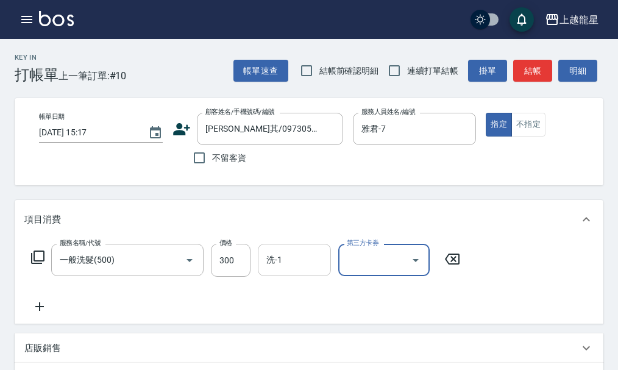
click at [307, 271] on input "洗-1" at bounding box center [294, 259] width 62 height 21
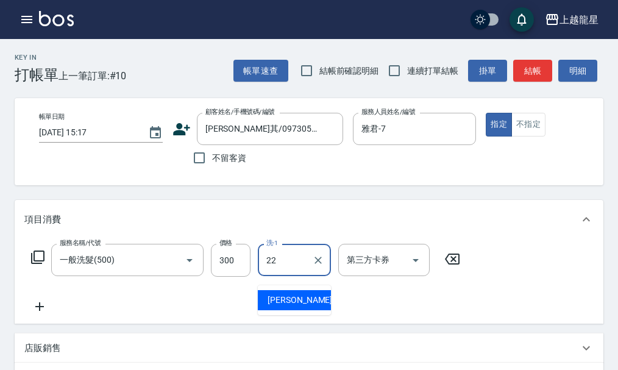
type input "阿琳-22"
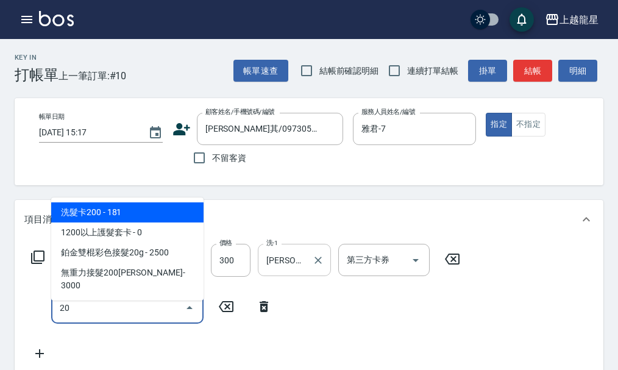
type input "2"
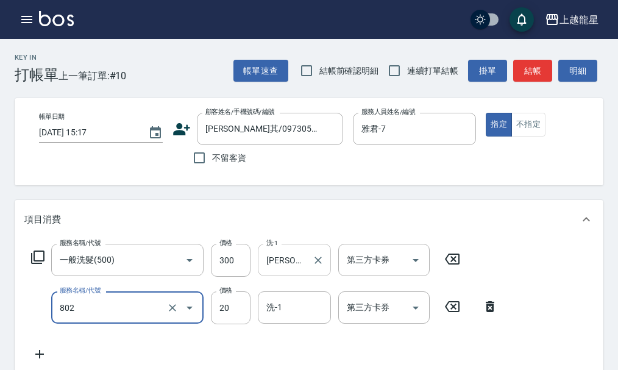
type input "潤絲(802)"
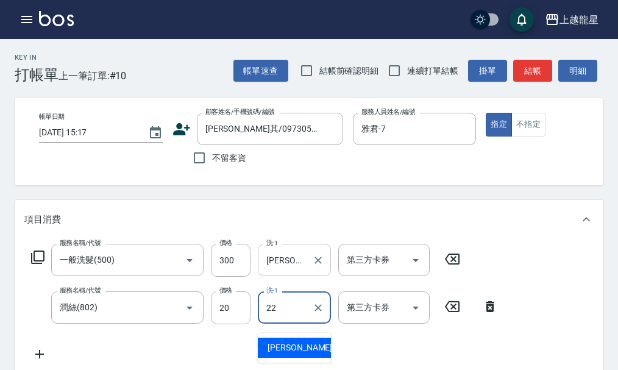
type input "阿琳-22"
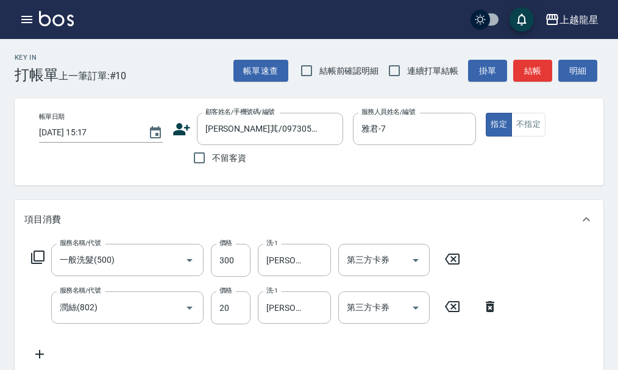
click at [34, 264] on icon at bounding box center [37, 256] width 13 height 13
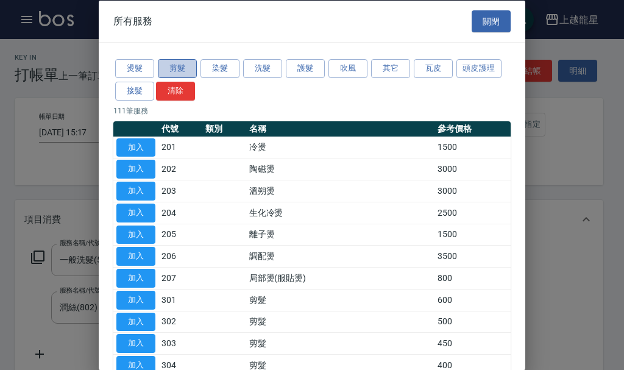
click at [188, 75] on button "剪髮" at bounding box center [177, 68] width 39 height 19
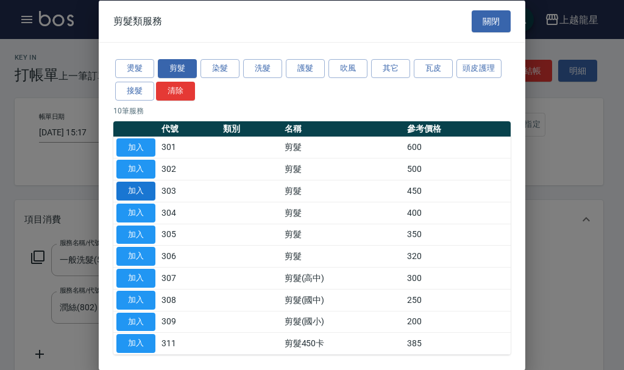
click at [123, 188] on button "加入" at bounding box center [135, 191] width 39 height 19
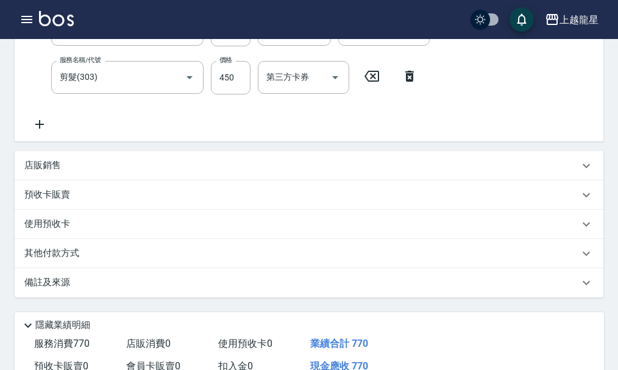
scroll to position [417, 0]
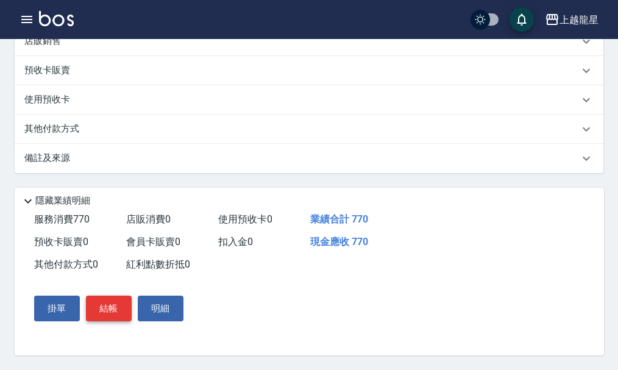
click at [120, 313] on button "結帳" at bounding box center [109, 309] width 46 height 26
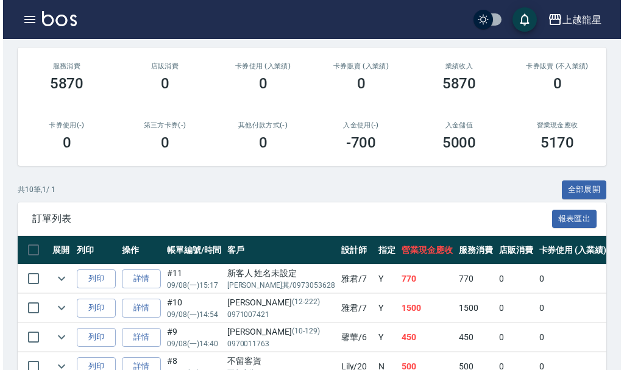
scroll to position [183, 0]
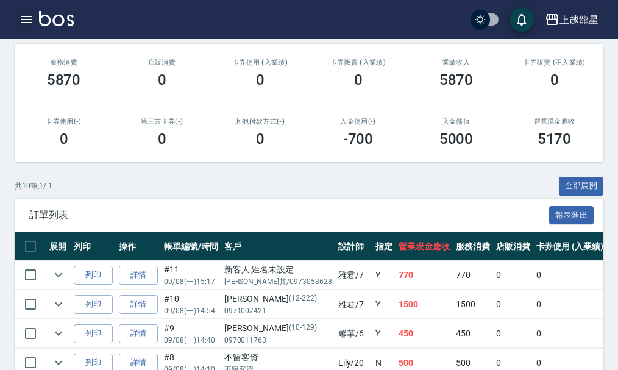
click at [29, 9] on button "button" at bounding box center [27, 19] width 24 height 24
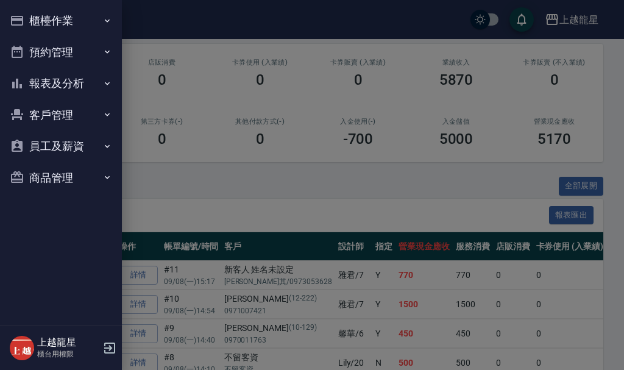
click at [36, 23] on button "櫃檯作業" at bounding box center [61, 21] width 112 height 32
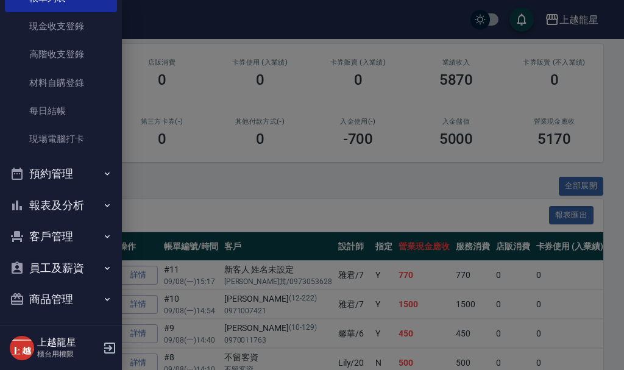
scroll to position [90, 0]
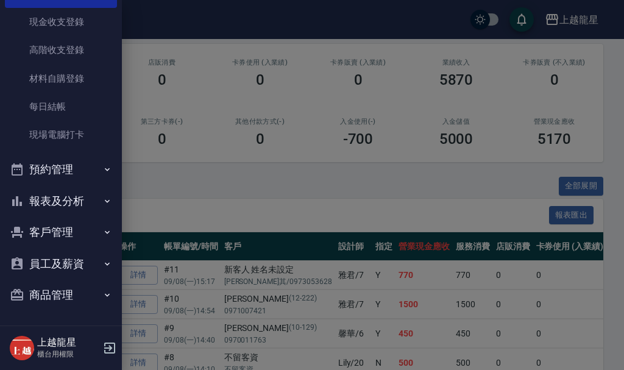
click at [55, 200] on button "報表及分析" at bounding box center [61, 201] width 112 height 32
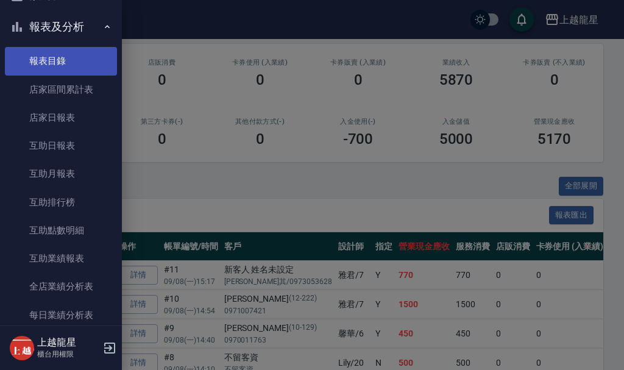
scroll to position [394, 0]
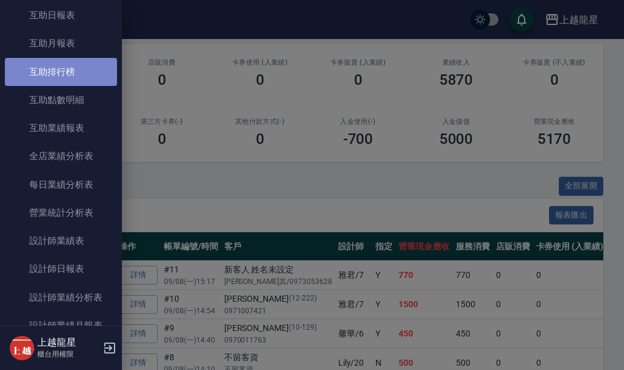
click at [62, 66] on link "互助排行榜" at bounding box center [61, 72] width 112 height 28
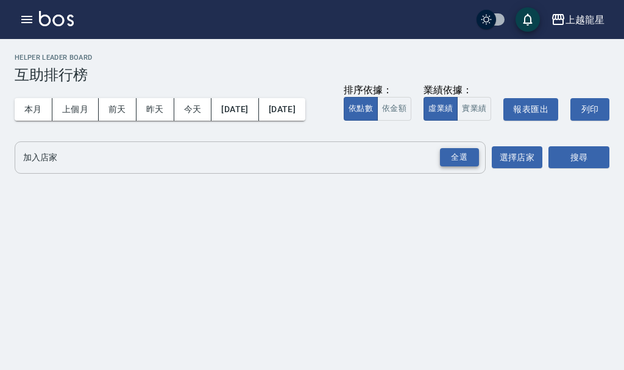
click at [461, 167] on div "全選" at bounding box center [459, 157] width 39 height 19
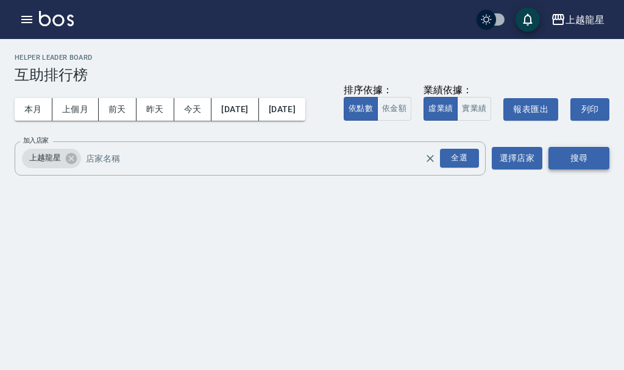
click at [573, 169] on button "搜尋" at bounding box center [578, 158] width 61 height 23
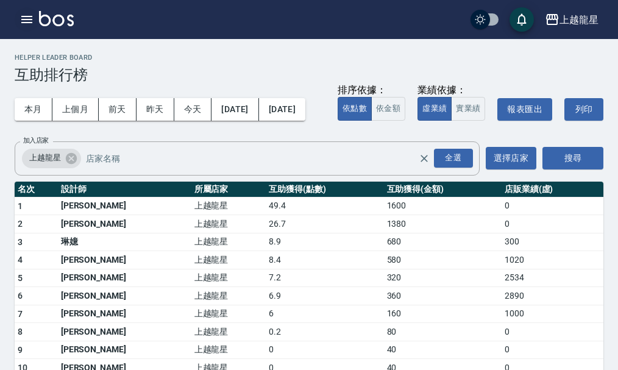
click at [31, 17] on icon "button" at bounding box center [26, 19] width 11 height 7
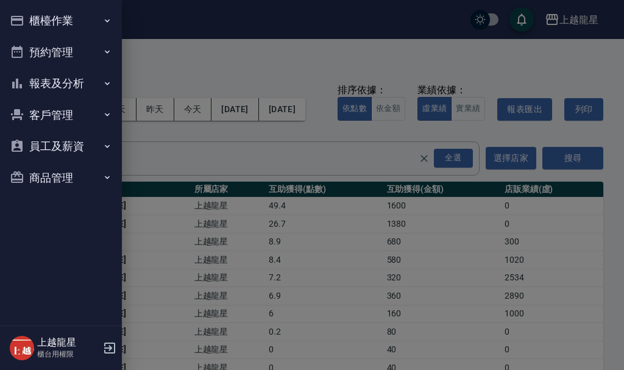
click at [38, 10] on button "櫃檯作業" at bounding box center [61, 21] width 112 height 32
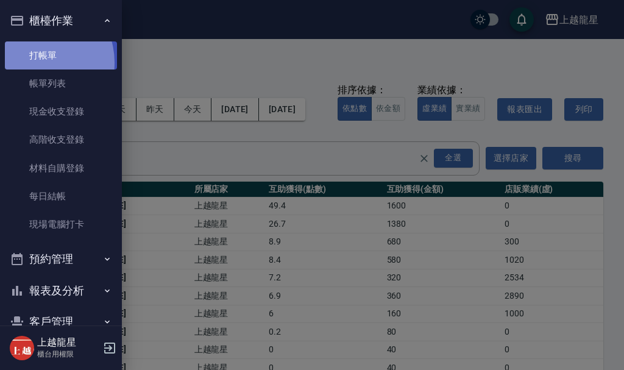
click at [37, 62] on link "打帳單" at bounding box center [61, 55] width 112 height 28
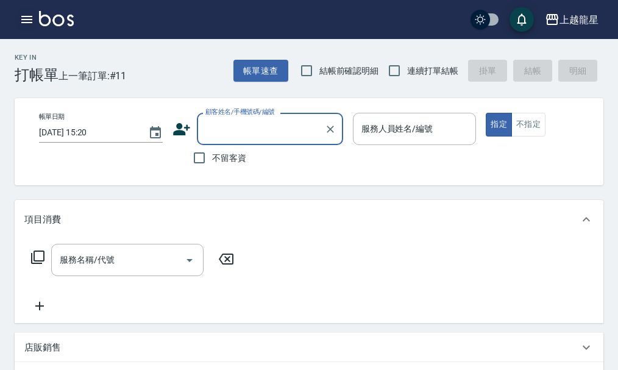
click at [34, 23] on icon "button" at bounding box center [27, 19] width 15 height 15
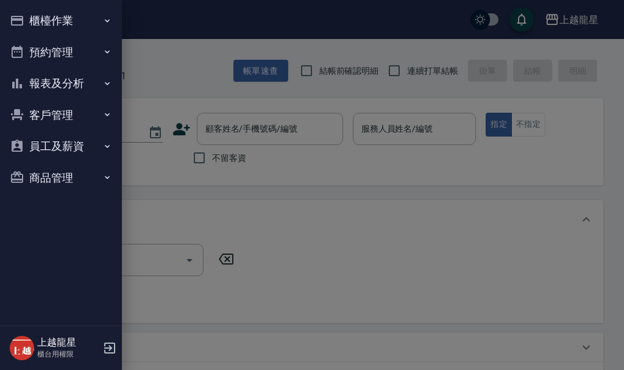
click at [73, 76] on button "報表及分析" at bounding box center [61, 84] width 112 height 32
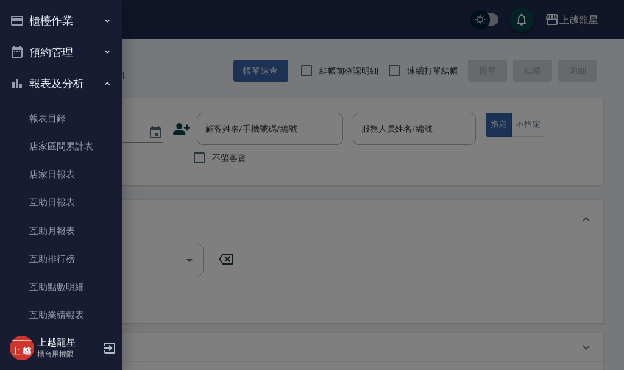
click at [165, 76] on div at bounding box center [312, 185] width 624 height 370
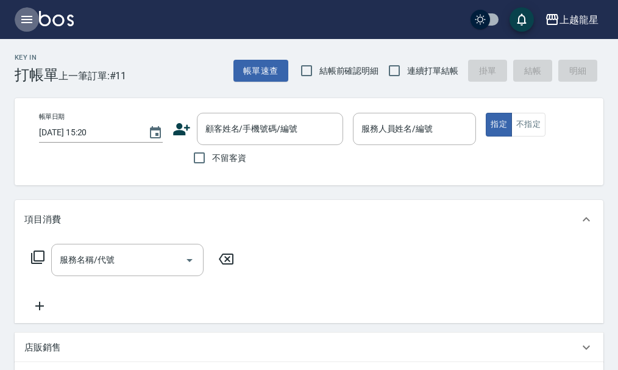
click at [24, 21] on icon "button" at bounding box center [27, 19] width 15 height 15
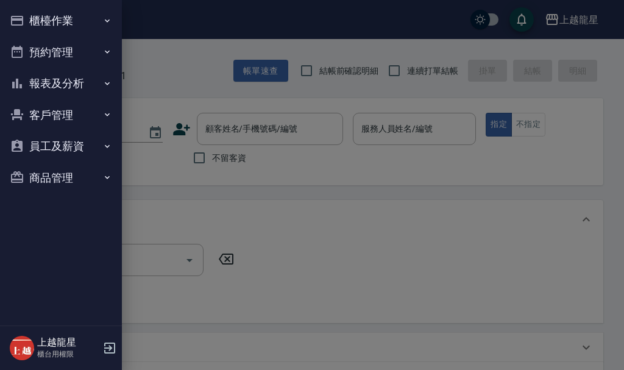
click at [73, 49] on button "預約管理" at bounding box center [61, 53] width 112 height 32
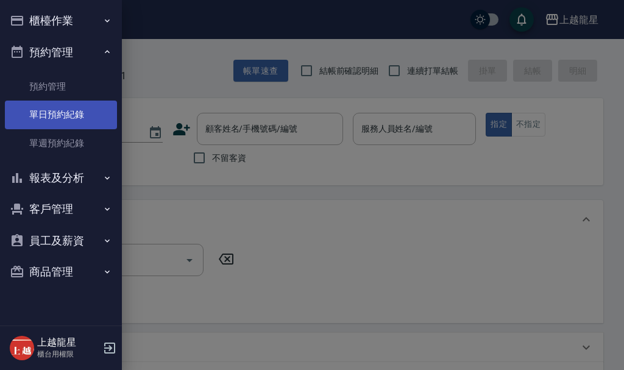
click at [61, 111] on link "單日預約紀錄" at bounding box center [61, 115] width 112 height 28
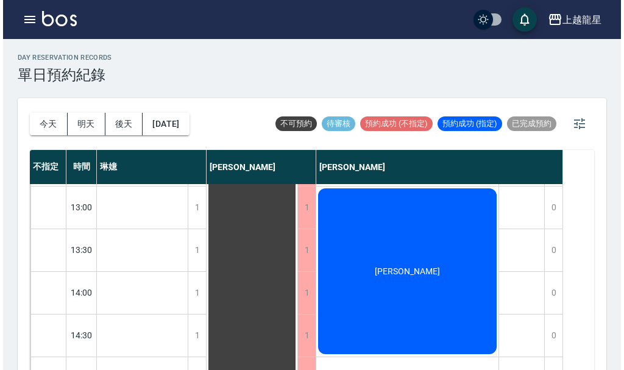
scroll to position [305, 0]
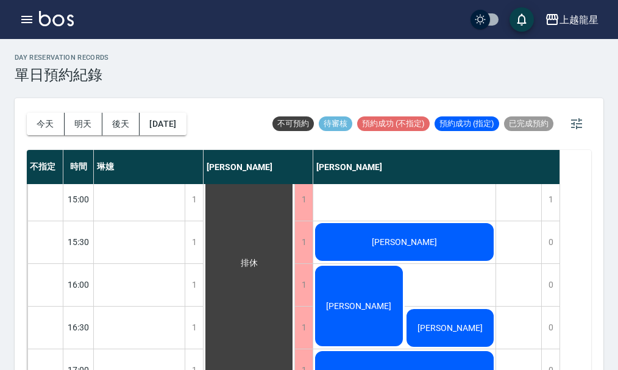
click at [358, 238] on div "許峻榕" at bounding box center [404, 241] width 182 height 41
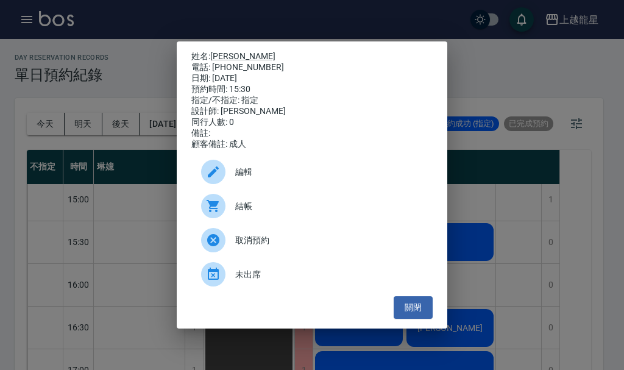
click at [557, 243] on div "姓名: 許峻榕 電話: 0927324286 日期: 2025/09/08 預約時間: 15:30 指定/不指定: 指定 設計師: 曾雅君 同行人數: 0 備…" at bounding box center [312, 185] width 624 height 370
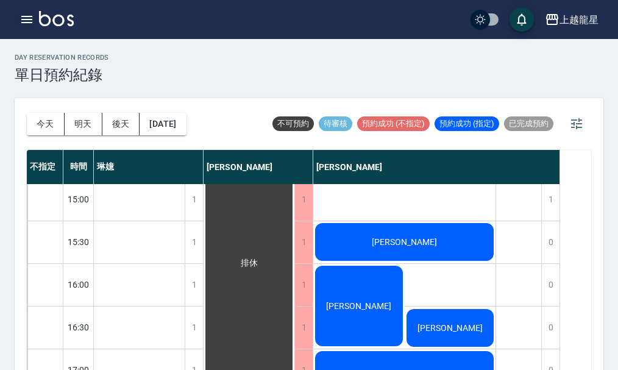
click at [27, 14] on icon "button" at bounding box center [27, 19] width 15 height 15
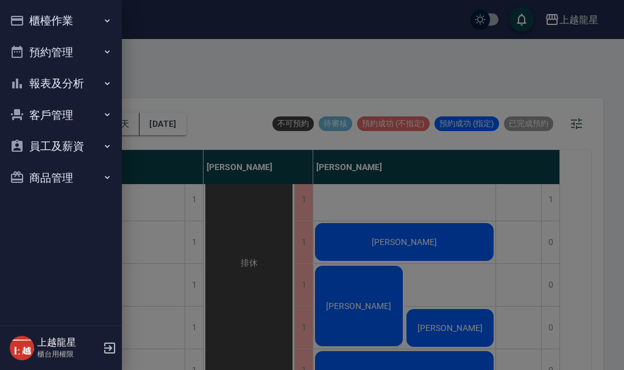
click at [36, 12] on button "櫃檯作業" at bounding box center [61, 21] width 112 height 32
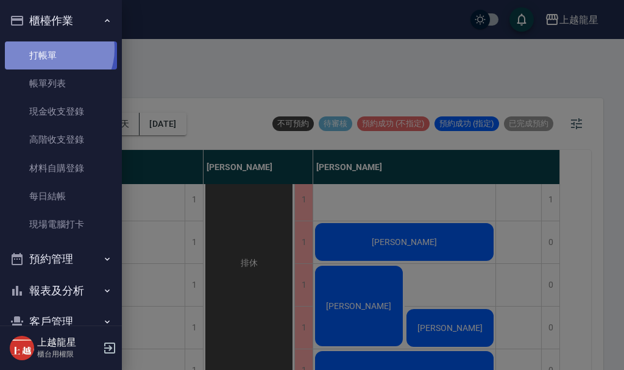
click at [49, 49] on link "打帳單" at bounding box center [61, 55] width 112 height 28
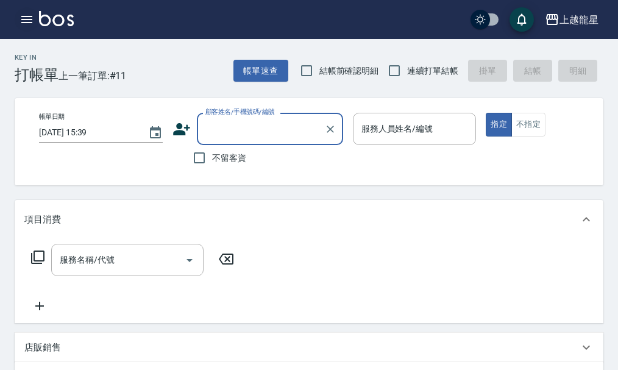
click at [31, 22] on icon "button" at bounding box center [26, 19] width 11 height 7
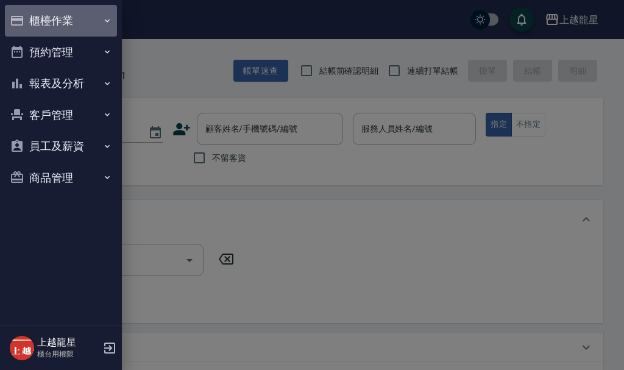
click at [41, 16] on button "櫃檯作業" at bounding box center [61, 21] width 112 height 32
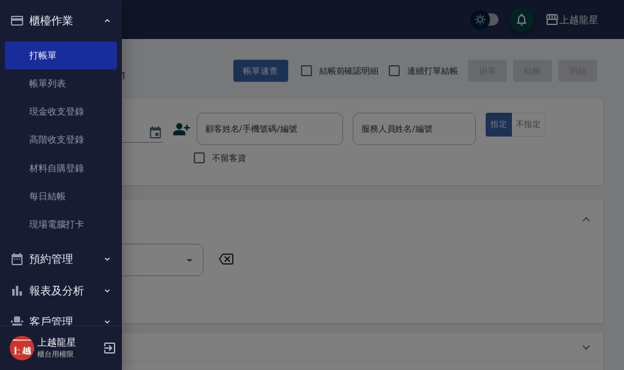
click at [63, 249] on button "預約管理" at bounding box center [61, 259] width 112 height 32
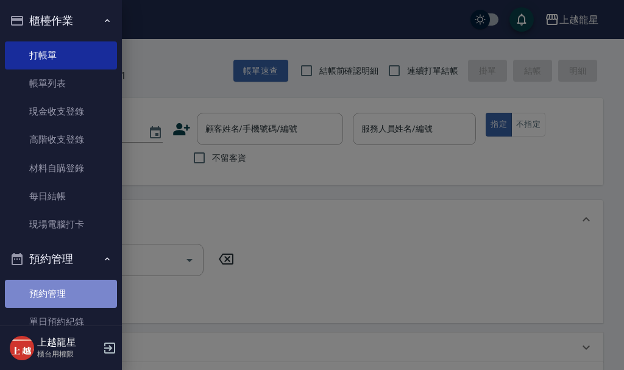
click at [78, 283] on link "預約管理" at bounding box center [61, 294] width 112 height 28
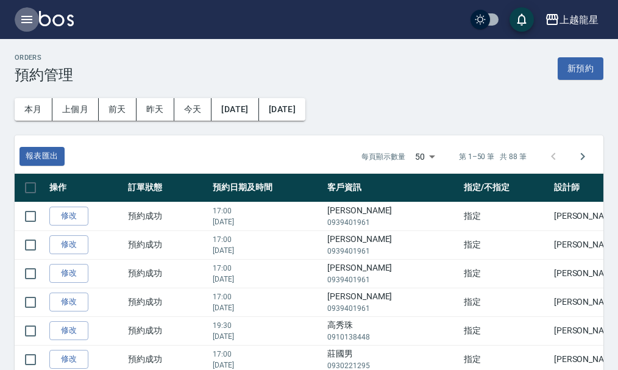
click at [26, 20] on icon "button" at bounding box center [26, 19] width 11 height 7
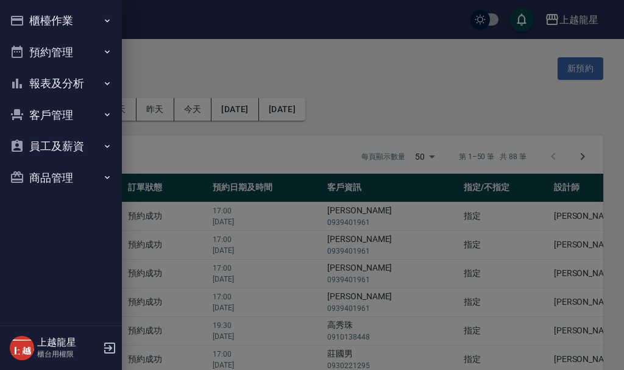
click at [52, 80] on button "報表及分析" at bounding box center [61, 84] width 112 height 32
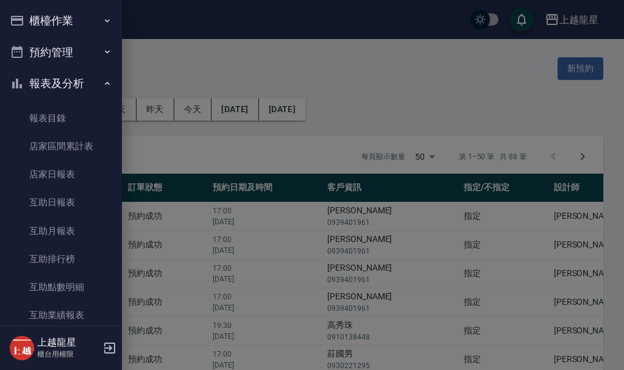
click at [60, 54] on button "預約管理" at bounding box center [61, 53] width 112 height 32
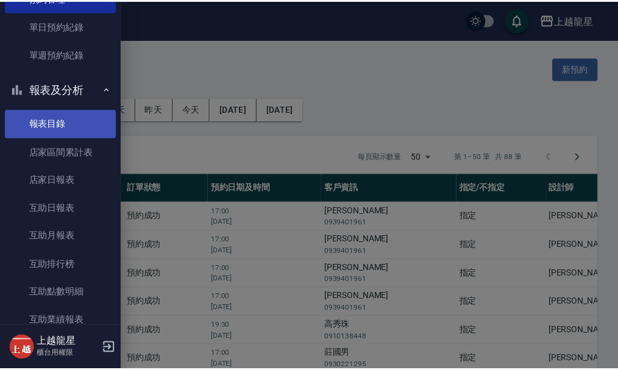
scroll to position [61, 0]
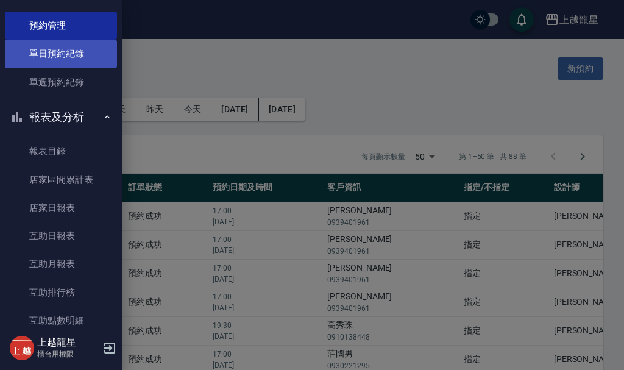
click at [65, 48] on link "單日預約紀錄" at bounding box center [61, 54] width 112 height 28
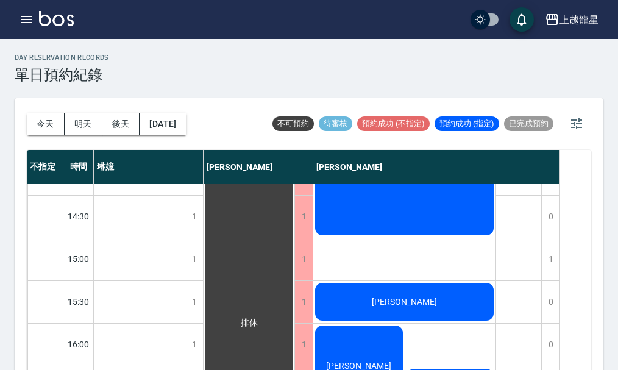
scroll to position [244, 0]
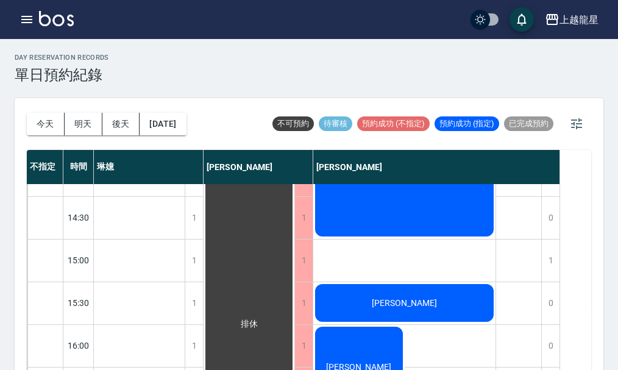
click at [372, 287] on div "許峻榕" at bounding box center [404, 302] width 182 height 41
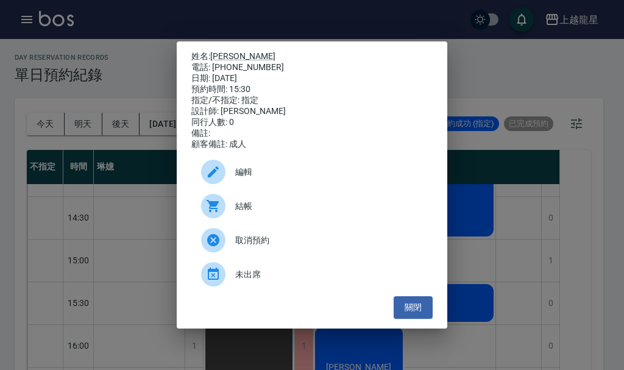
click at [514, 274] on div "姓名: 許峻榕 電話: 0927324286 日期: 2025/09/08 預約時間: 15:30 指定/不指定: 指定 設計師: 曾雅君 同行人數: 0 備…" at bounding box center [312, 185] width 624 height 370
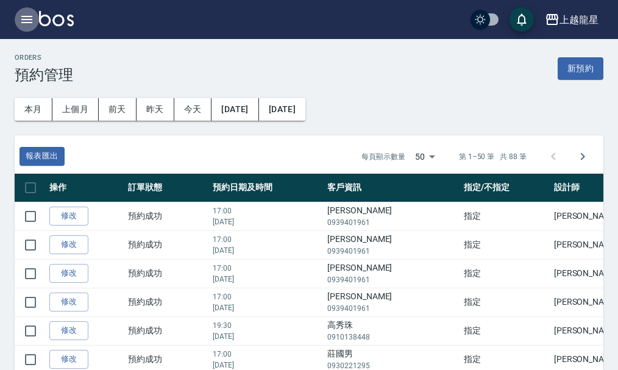
click at [27, 17] on icon "button" at bounding box center [26, 19] width 11 height 7
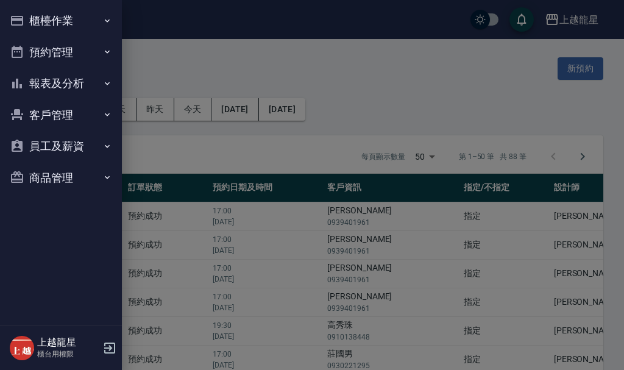
click at [43, 17] on button "櫃檯作業" at bounding box center [61, 21] width 112 height 32
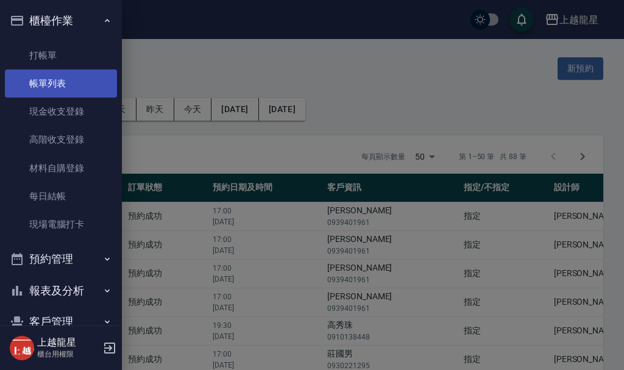
click at [48, 88] on link "帳單列表" at bounding box center [61, 83] width 112 height 28
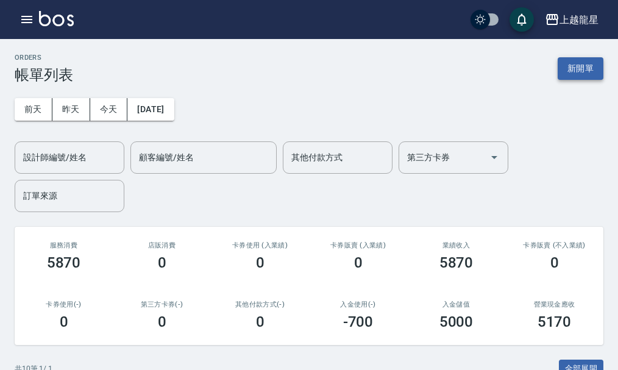
click at [578, 70] on button "新開單" at bounding box center [581, 68] width 46 height 23
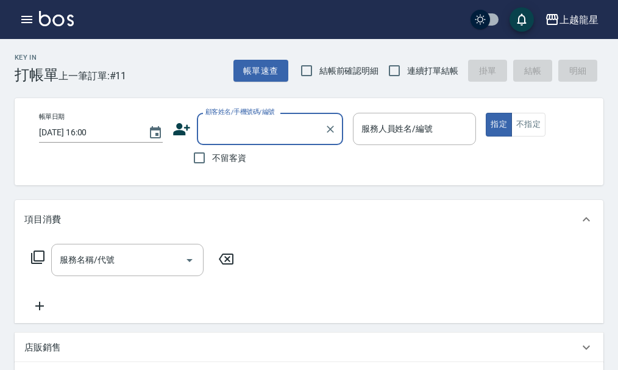
type input "ㄎ"
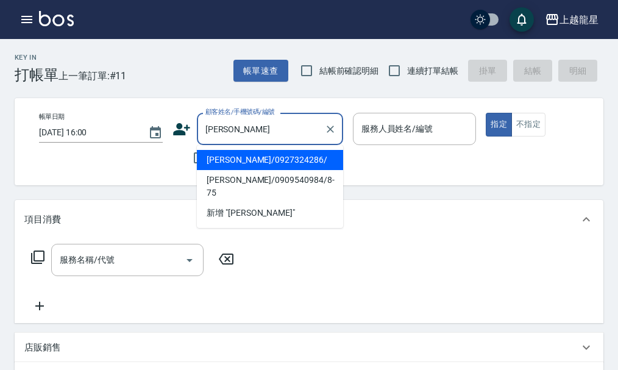
click at [249, 158] on li "許峻榕/0927324286/" at bounding box center [270, 160] width 146 height 20
type input "許峻榕/0927324286/"
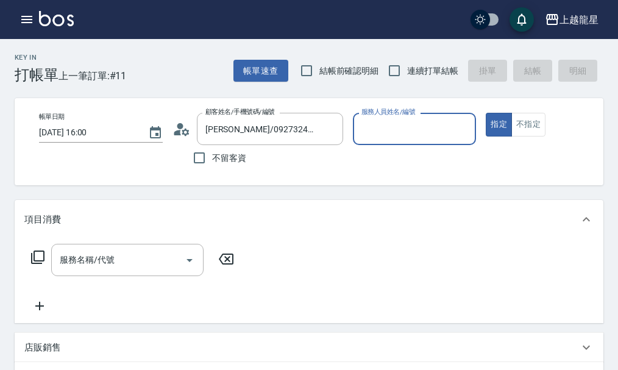
type input "雅君-7"
click at [124, 286] on div "服務名稱/代號 服務名稱/代號" at bounding box center [132, 278] width 217 height 69
click at [115, 269] on input "服務名稱/代號" at bounding box center [118, 259] width 123 height 21
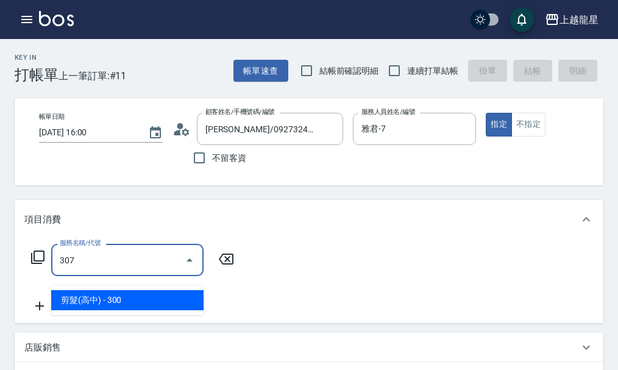
type input "剪髮(高中)(307)"
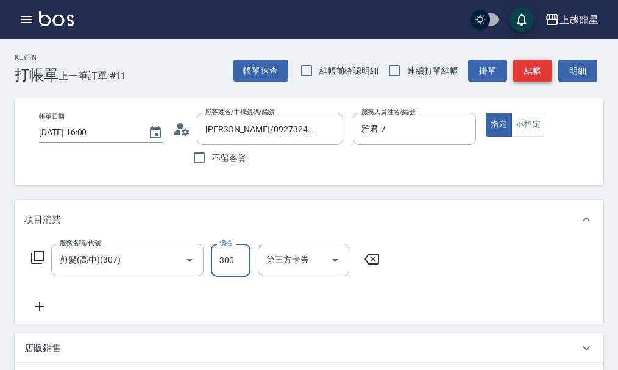
click at [531, 70] on button "結帳" at bounding box center [532, 71] width 39 height 23
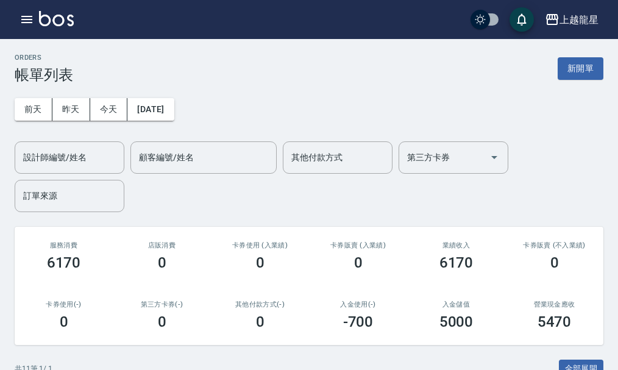
click at [55, 18] on img at bounding box center [56, 18] width 35 height 15
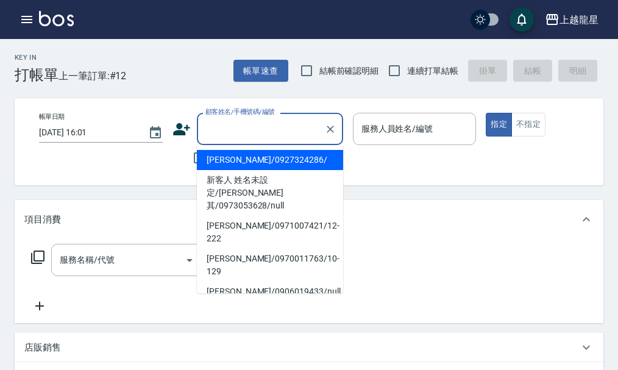
click at [227, 132] on input "顧客姓名/手機號碼/編號" at bounding box center [260, 128] width 117 height 21
click at [241, 134] on input "顧客姓名/手機號碼/編號" at bounding box center [260, 128] width 117 height 21
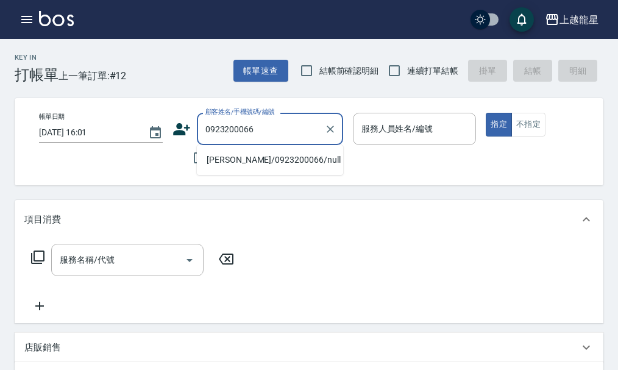
click at [260, 159] on li "郭俊陞/0923200066/null" at bounding box center [270, 160] width 146 height 20
type input "郭俊陞/0923200066/null"
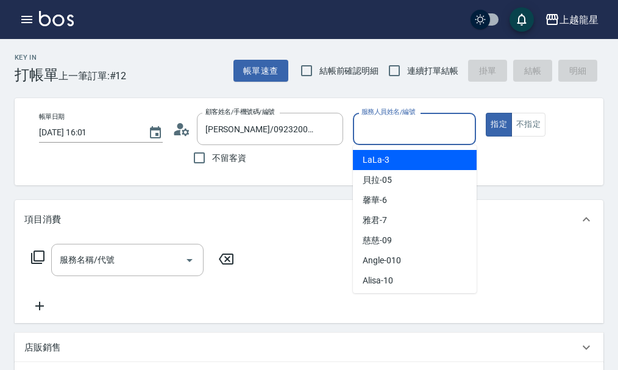
click at [417, 127] on input "服務人員姓名/編號" at bounding box center [414, 128] width 113 height 21
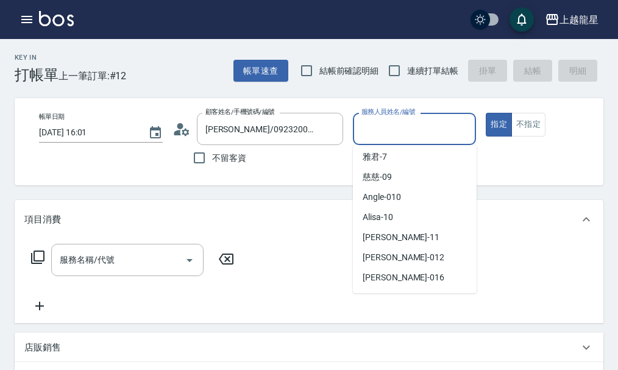
scroll to position [244, 0]
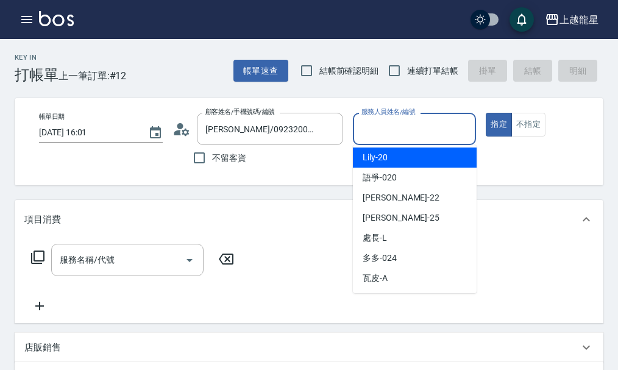
click at [376, 161] on span "Lily -20" at bounding box center [375, 157] width 25 height 13
type input "Lily-20"
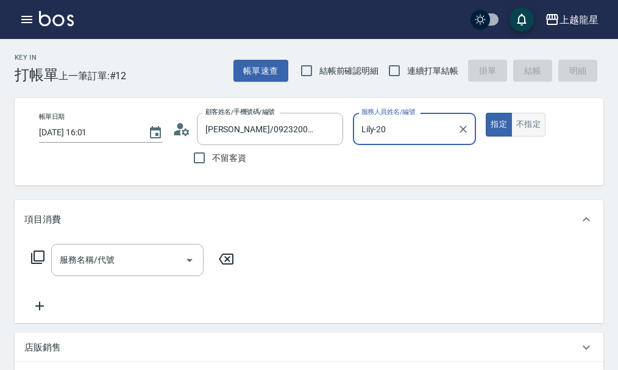
click at [538, 131] on button "不指定" at bounding box center [528, 125] width 34 height 24
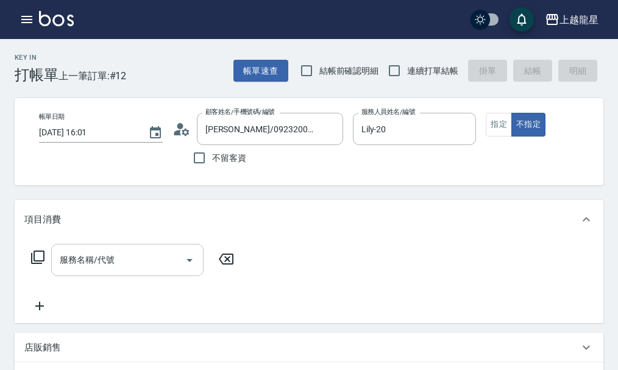
click at [94, 271] on input "服務名稱/代號" at bounding box center [118, 259] width 123 height 21
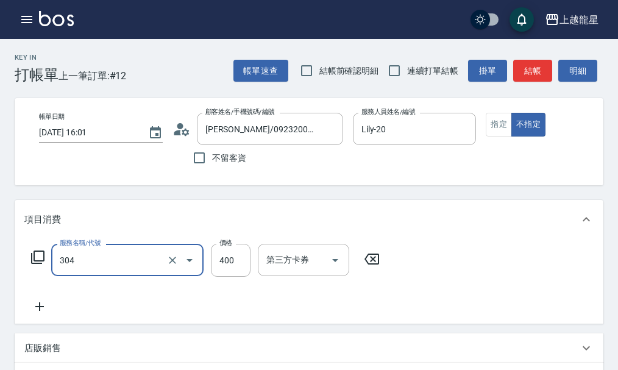
type input "剪髮(304)"
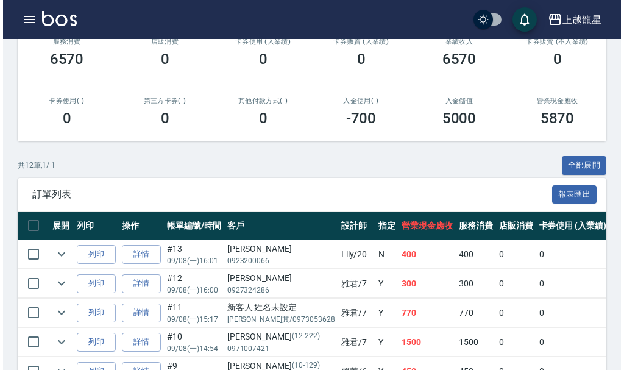
scroll to position [177, 0]
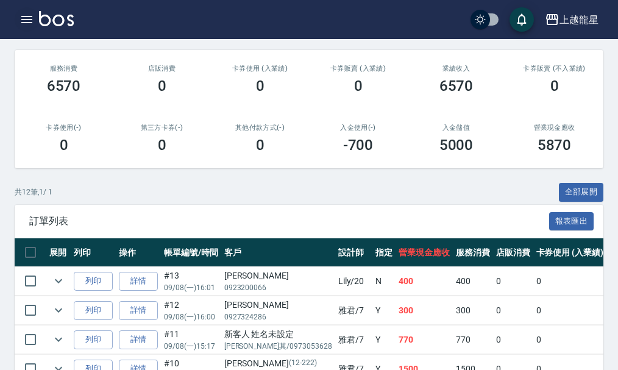
drag, startPoint x: 13, startPoint y: 18, endPoint x: 29, endPoint y: 26, distance: 17.7
click at [23, 26] on div "上越龍星 登出" at bounding box center [309, 19] width 618 height 39
click at [32, 26] on icon "button" at bounding box center [27, 19] width 15 height 15
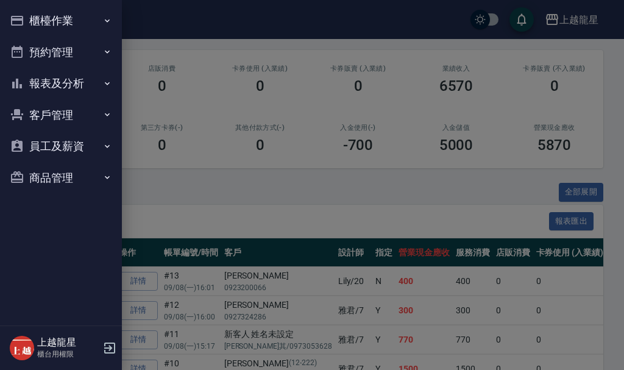
click at [24, 18] on icon "button" at bounding box center [17, 20] width 15 height 15
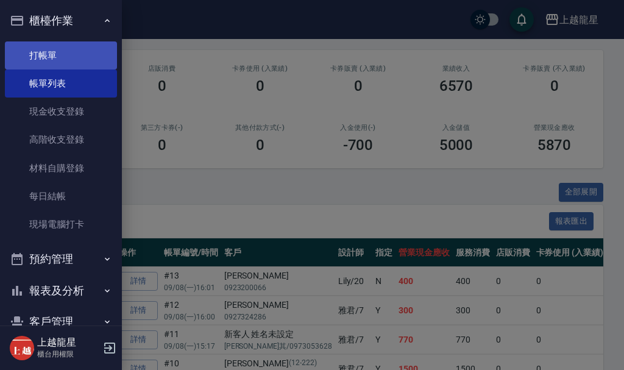
click at [71, 42] on link "打帳單" at bounding box center [61, 55] width 112 height 28
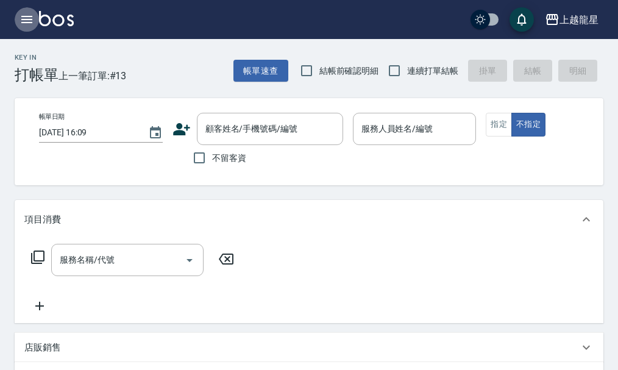
click at [18, 16] on button "button" at bounding box center [27, 19] width 24 height 24
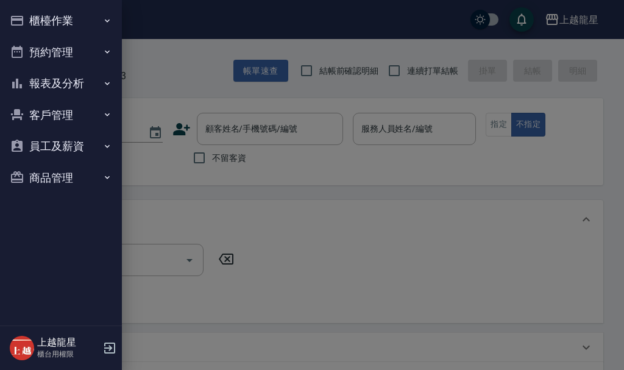
click at [57, 30] on button "櫃檯作業" at bounding box center [61, 21] width 112 height 32
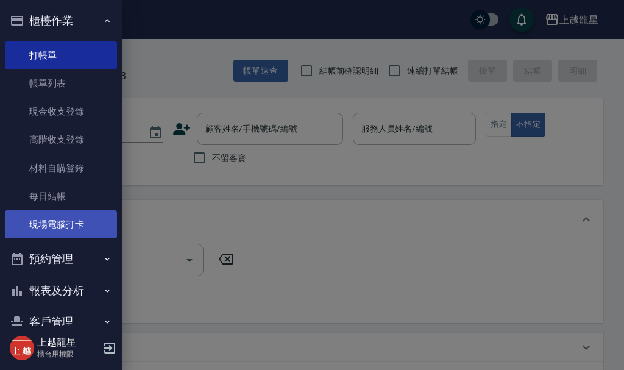
click at [62, 229] on link "現場電腦打卡" at bounding box center [61, 224] width 112 height 28
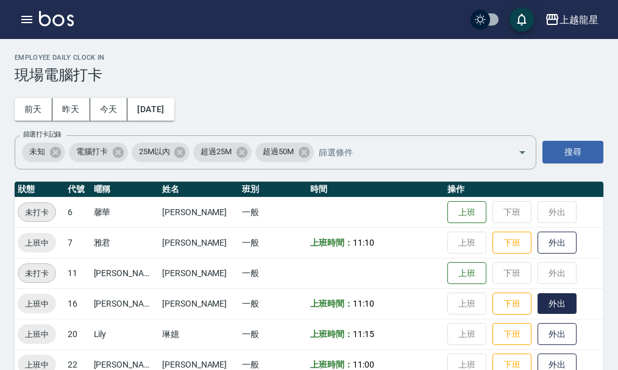
click at [538, 307] on button "外出" at bounding box center [557, 303] width 39 height 21
click at [540, 305] on button "歸來" at bounding box center [557, 303] width 39 height 21
click at [19, 30] on div "上越龍星 登出" at bounding box center [309, 19] width 618 height 39
click at [25, 19] on icon "button" at bounding box center [26, 19] width 11 height 7
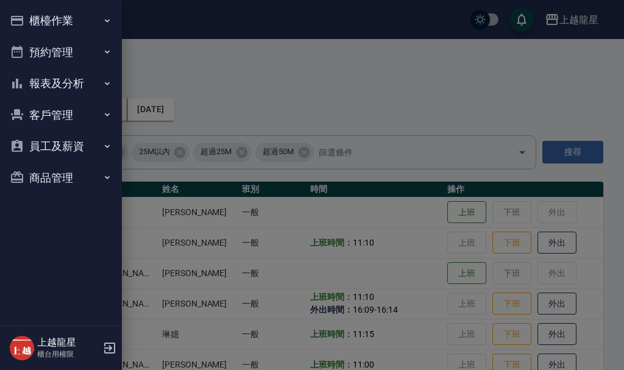
click at [30, 16] on button "櫃檯作業" at bounding box center [61, 21] width 112 height 32
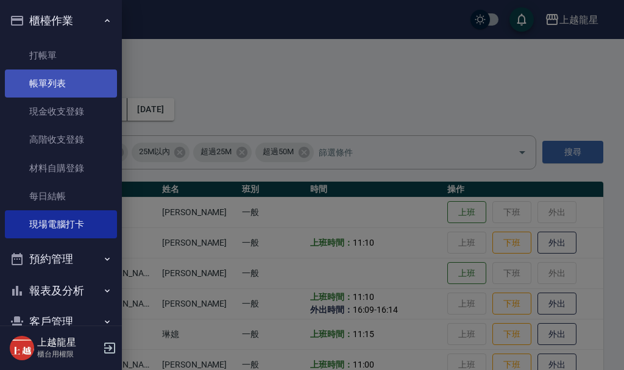
click at [52, 86] on link "帳單列表" at bounding box center [61, 83] width 112 height 28
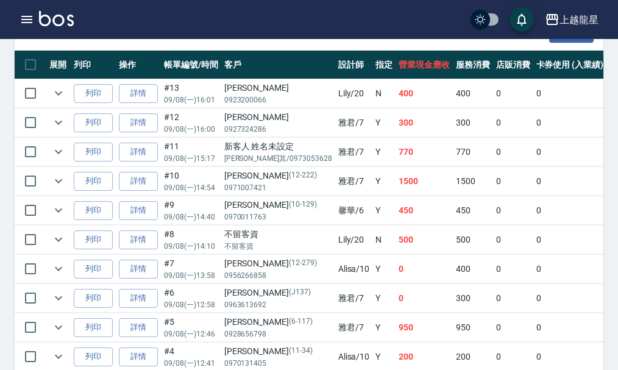
scroll to position [366, 0]
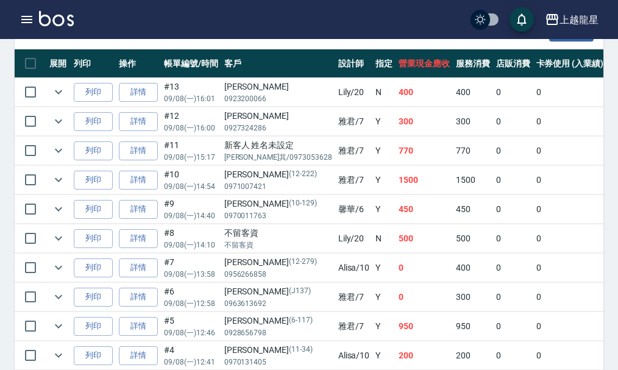
click at [63, 21] on img at bounding box center [56, 18] width 35 height 15
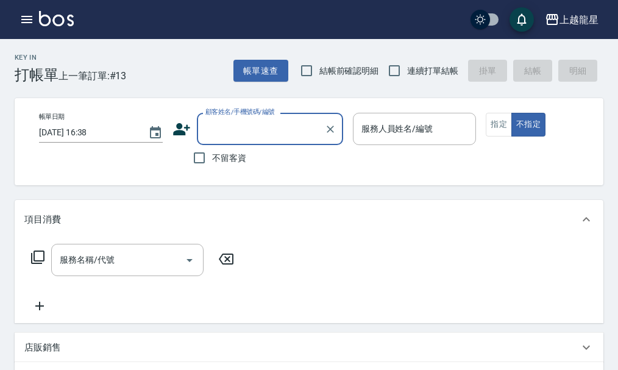
click at [244, 132] on input "顧客姓名/手機號碼/編號" at bounding box center [260, 128] width 117 height 21
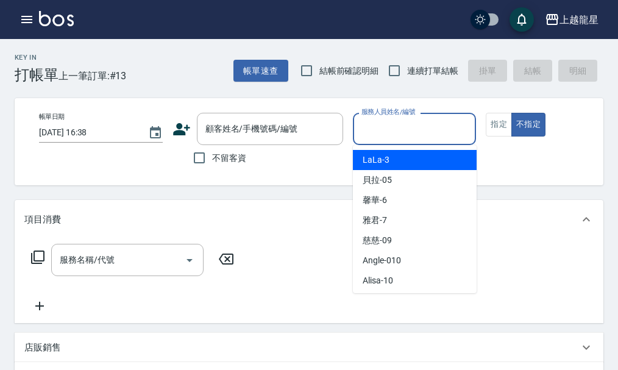
click at [385, 132] on input "服務人員姓名/編號" at bounding box center [414, 128] width 113 height 21
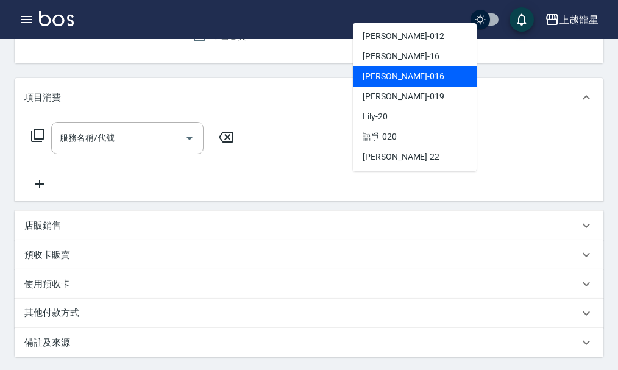
scroll to position [183, 0]
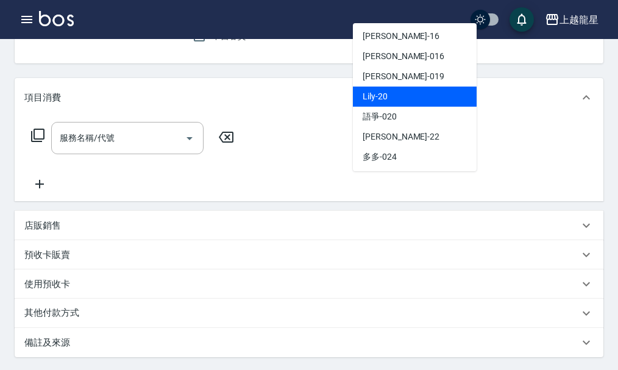
click at [392, 99] on div "Lily -20" at bounding box center [415, 97] width 124 height 20
type input "Lily-20"
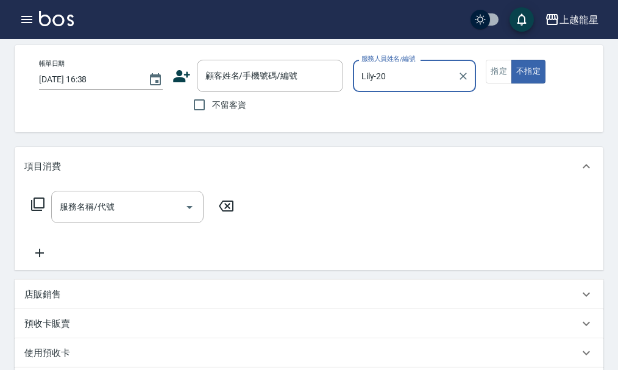
scroll to position [0, 0]
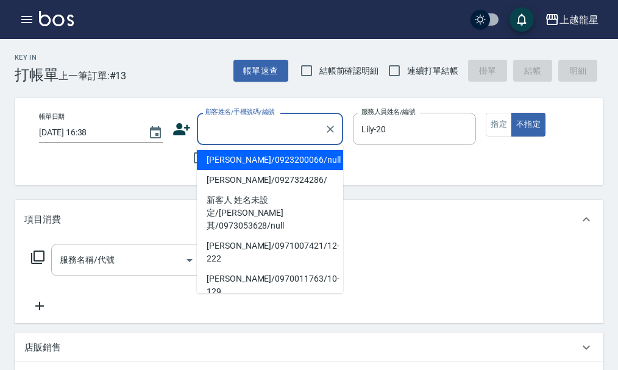
click at [261, 129] on input "顧客姓名/手機號碼/編號" at bounding box center [260, 128] width 117 height 21
click at [92, 271] on input "服務名稱/代號" at bounding box center [118, 259] width 123 height 21
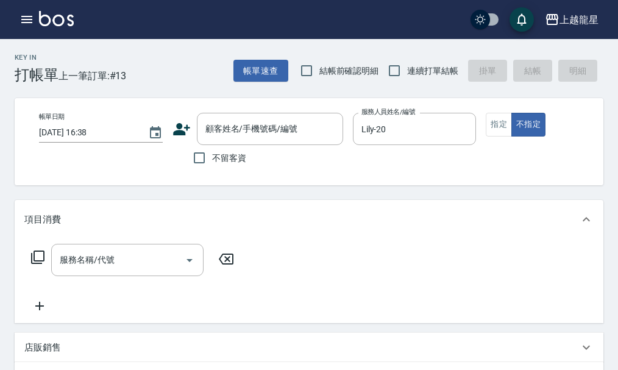
click at [34, 264] on icon at bounding box center [37, 256] width 13 height 13
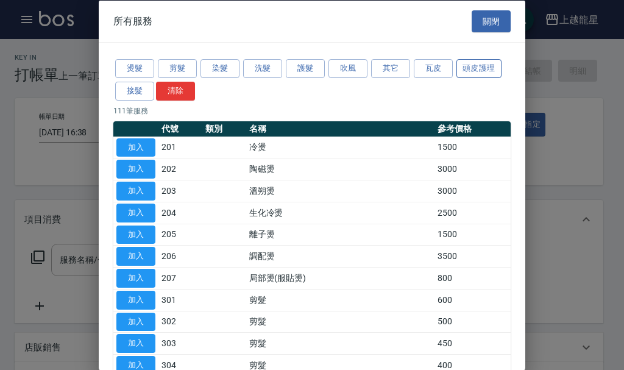
click at [484, 74] on button "頭皮護理" at bounding box center [478, 68] width 45 height 19
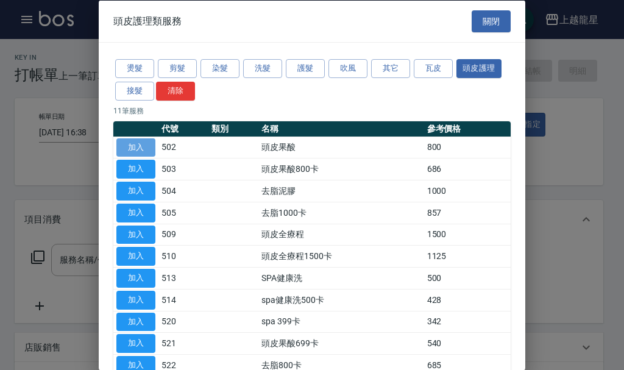
click at [146, 149] on button "加入" at bounding box center [135, 147] width 39 height 19
type input "頭皮果酸(502)"
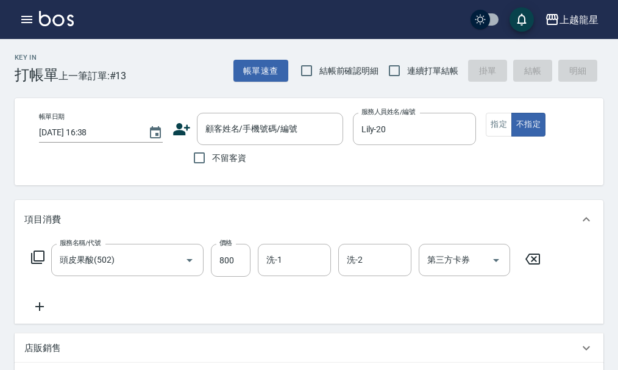
click at [34, 313] on icon at bounding box center [39, 306] width 30 height 15
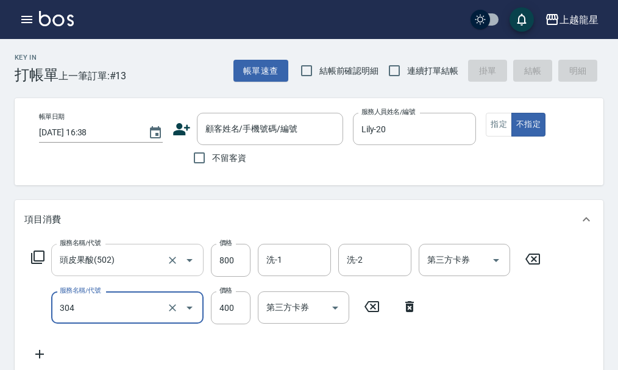
type input "剪髮(304)"
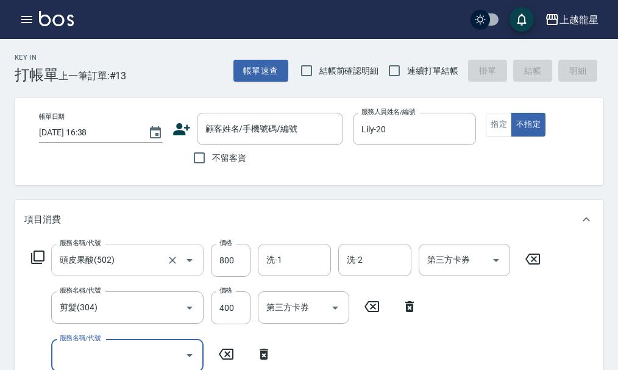
scroll to position [5, 0]
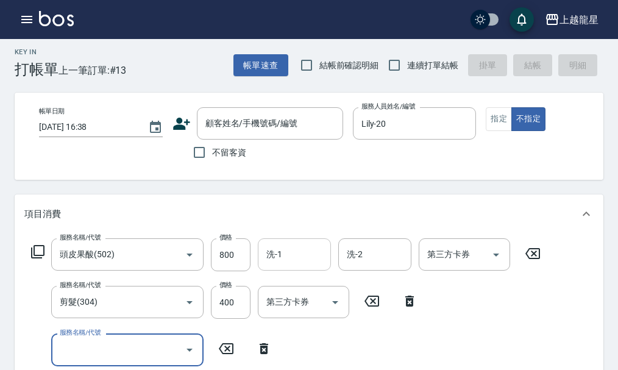
click at [277, 271] on div "洗-1" at bounding box center [294, 254] width 73 height 32
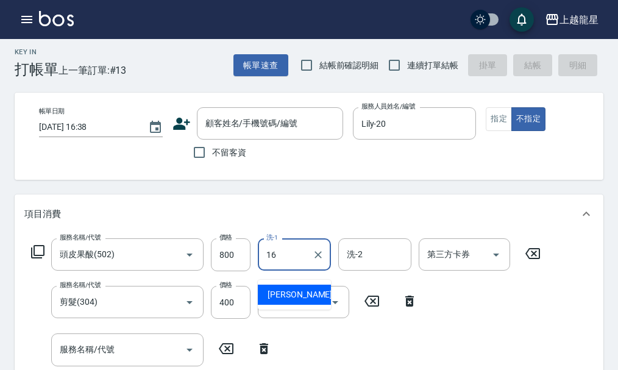
type input "義潔-16"
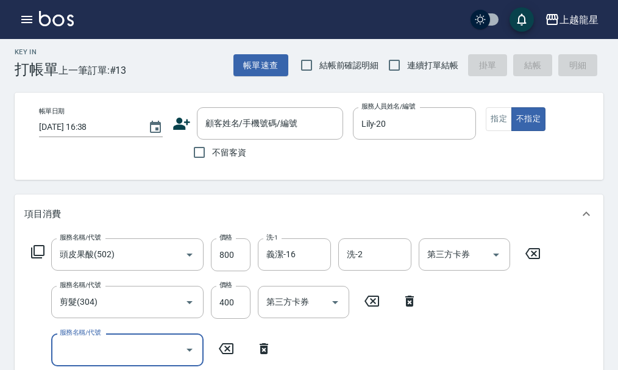
click at [264, 354] on icon at bounding box center [264, 348] width 9 height 11
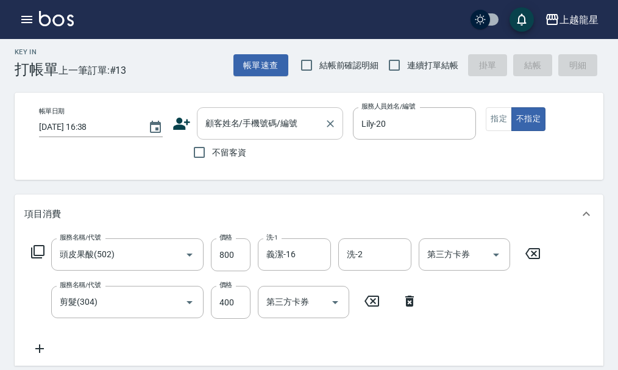
click at [244, 124] on input "顧客姓名/手機號碼/編號" at bounding box center [260, 123] width 117 height 21
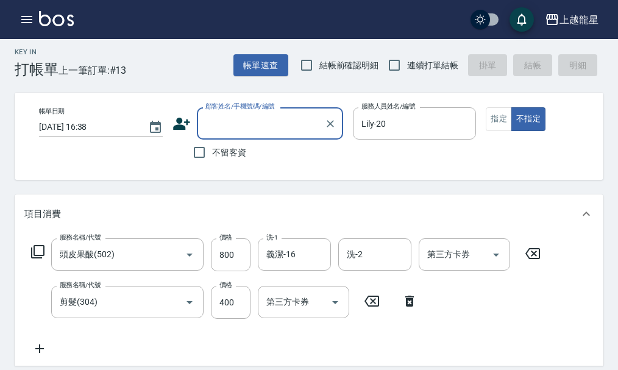
click at [247, 116] on input "顧客姓名/手機號碼/編號" at bounding box center [260, 123] width 117 height 21
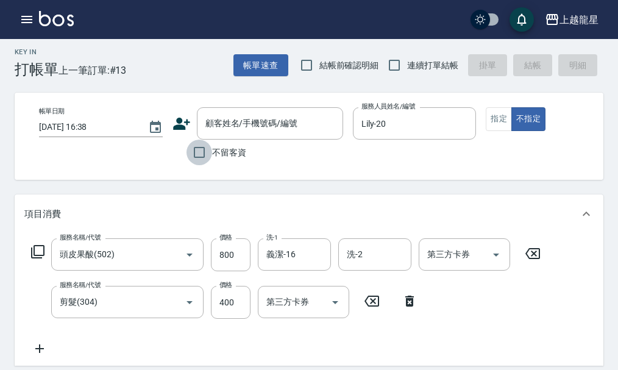
click at [208, 153] on input "不留客資" at bounding box center [199, 153] width 26 height 26
checkbox input "true"
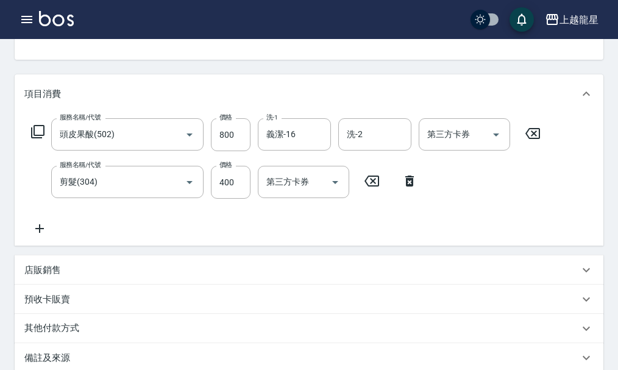
scroll to position [340, 0]
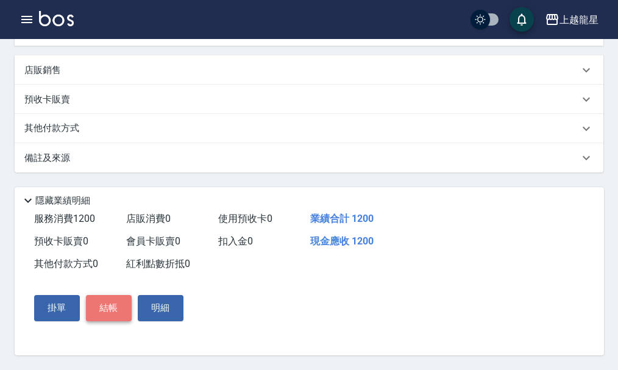
click at [107, 308] on button "結帳" at bounding box center [109, 308] width 46 height 26
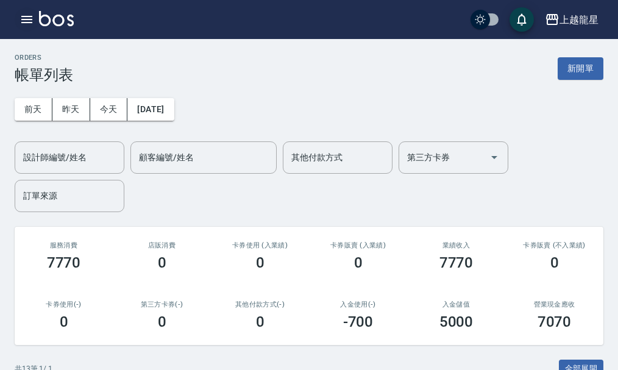
click at [29, 22] on icon "button" at bounding box center [26, 19] width 11 height 7
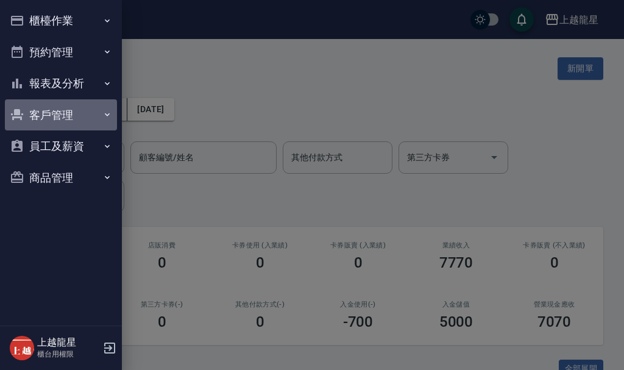
click at [52, 115] on button "客戶管理" at bounding box center [61, 115] width 112 height 32
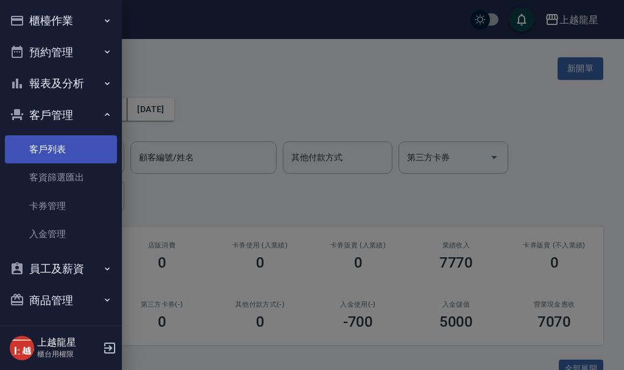
click at [68, 152] on link "客戶列表" at bounding box center [61, 149] width 112 height 28
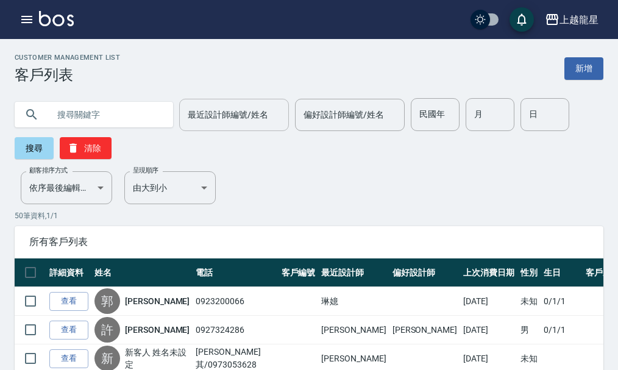
click at [211, 118] on input "最近設計師編號/姓名" at bounding box center [234, 114] width 99 height 21
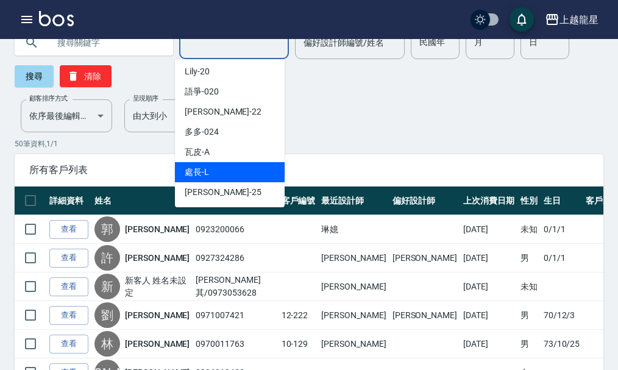
scroll to position [183, 0]
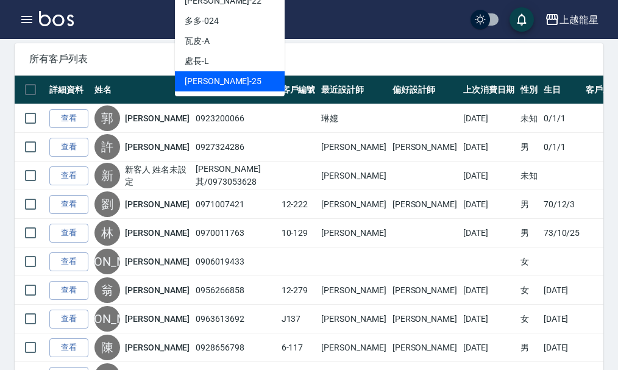
click at [206, 87] on span "淑雲 -25" at bounding box center [223, 81] width 77 height 13
type input "淑雲-25"
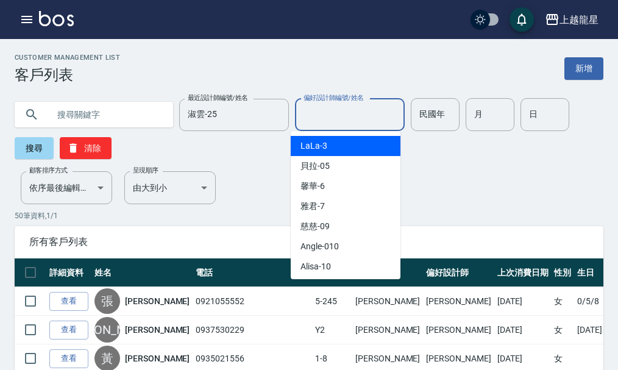
click at [326, 113] on input "偏好設計師編號/姓名" at bounding box center [349, 114] width 99 height 21
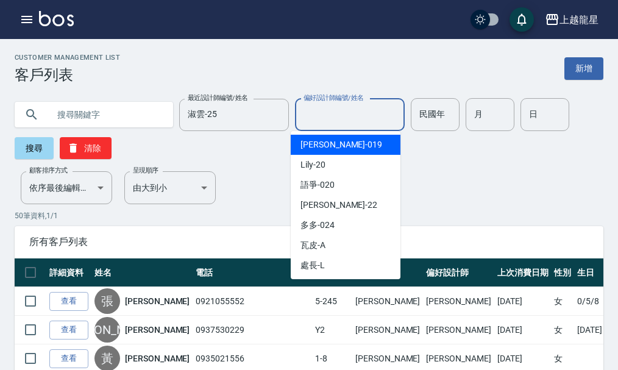
scroll to position [244, 0]
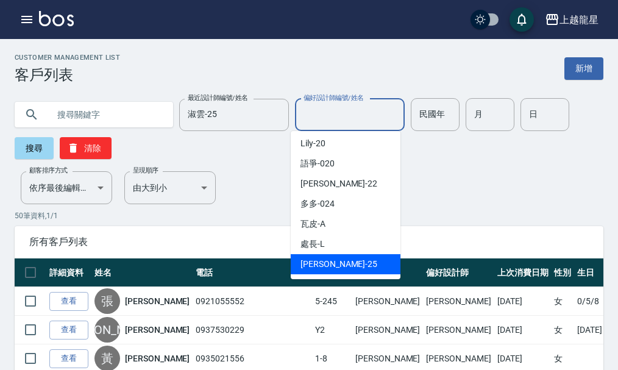
click at [330, 266] on div "淑雲 -25" at bounding box center [346, 264] width 110 height 20
type input "淑雲-25"
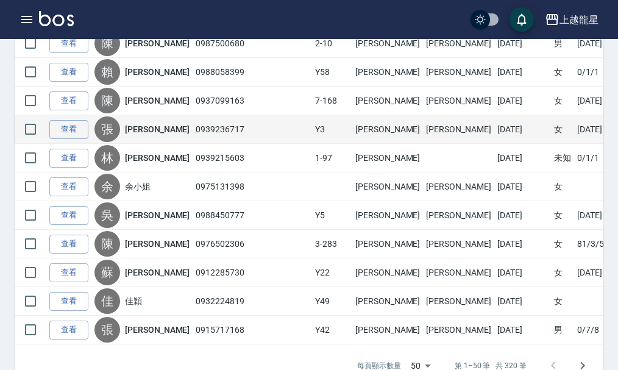
scroll to position [1407, 0]
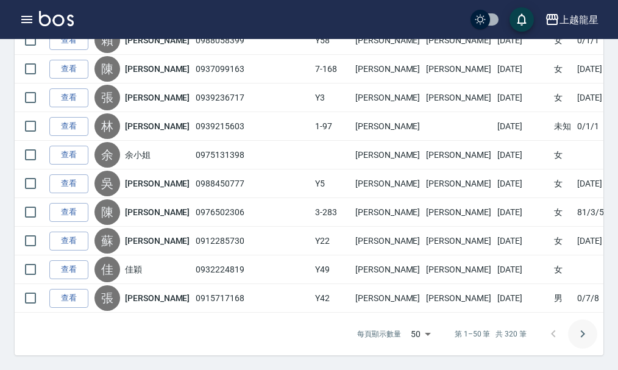
click at [586, 334] on icon "Go to next page" at bounding box center [582, 334] width 15 height 15
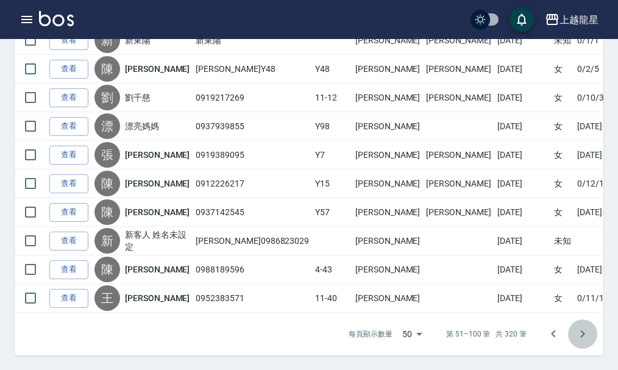
click at [587, 330] on icon "Go to next page" at bounding box center [582, 334] width 15 height 15
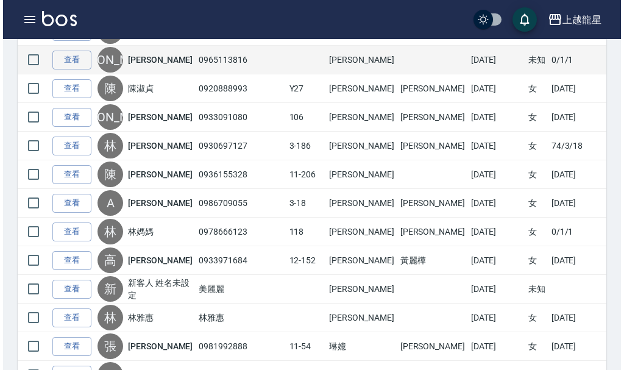
scroll to position [488, 0]
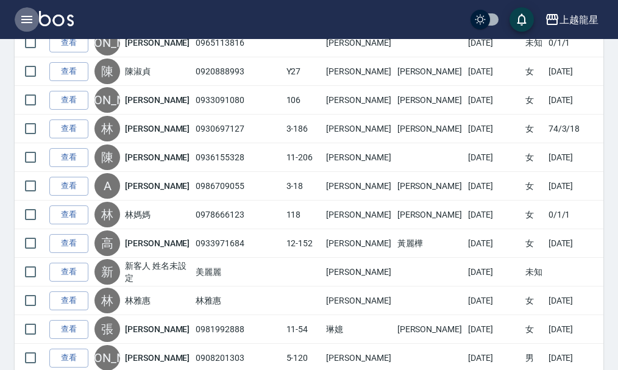
click at [29, 21] on icon "button" at bounding box center [27, 19] width 15 height 15
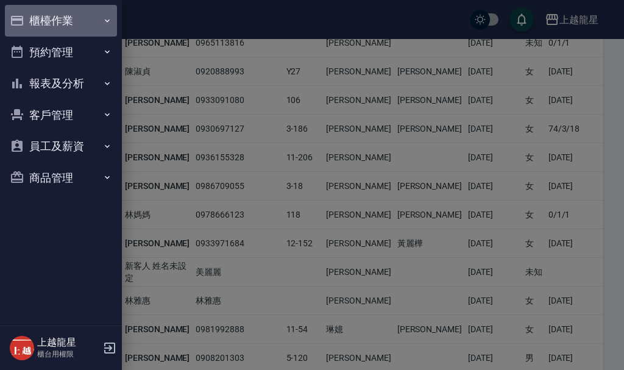
click at [69, 18] on button "櫃檯作業" at bounding box center [61, 21] width 112 height 32
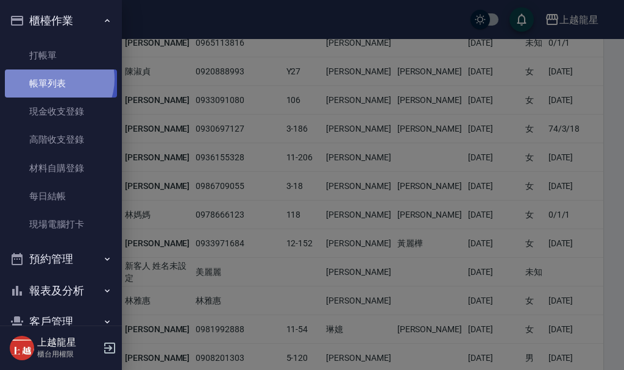
click at [51, 79] on link "帳單列表" at bounding box center [61, 83] width 112 height 28
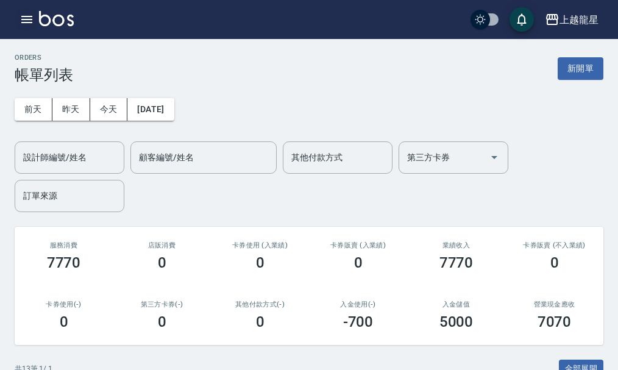
click at [25, 13] on icon "button" at bounding box center [27, 19] width 15 height 15
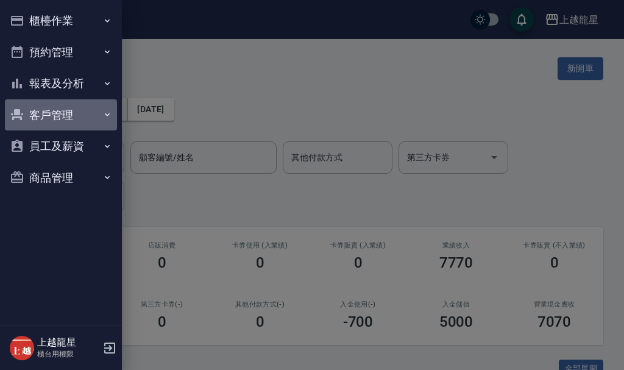
click at [48, 99] on button "客戶管理" at bounding box center [61, 115] width 112 height 32
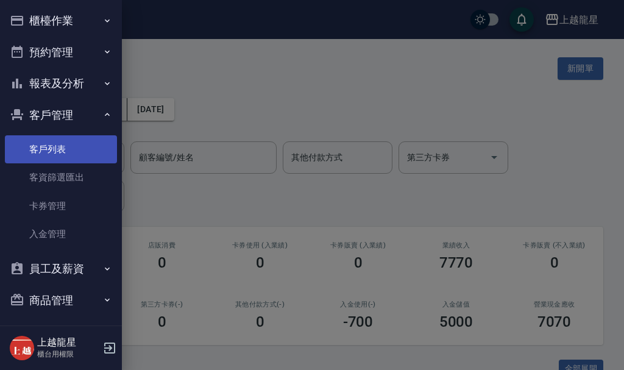
click at [57, 151] on link "客戶列表" at bounding box center [61, 149] width 112 height 28
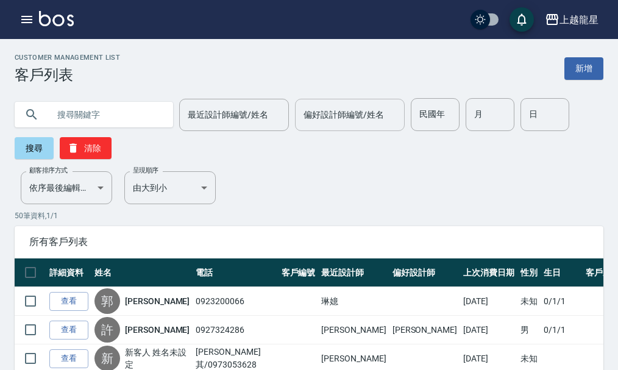
click at [316, 117] on input "偏好設計師編號/姓名" at bounding box center [349, 114] width 99 height 21
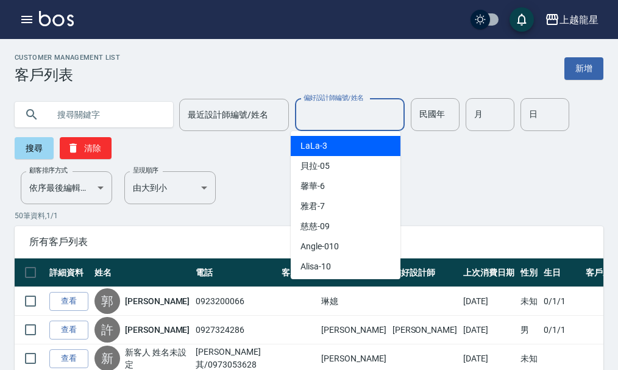
click at [341, 154] on div "LaLa -3" at bounding box center [346, 146] width 110 height 20
type input "LaLa-3"
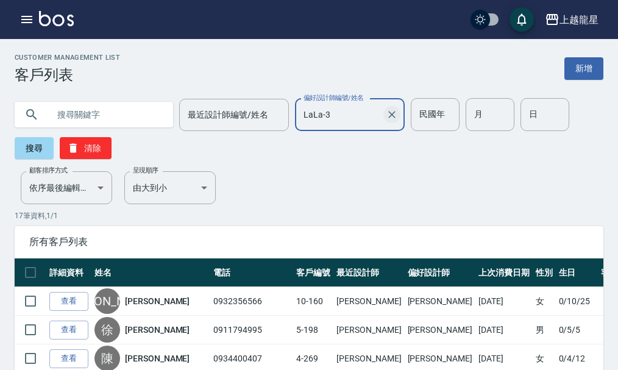
click at [392, 116] on icon "Clear" at bounding box center [392, 114] width 12 height 12
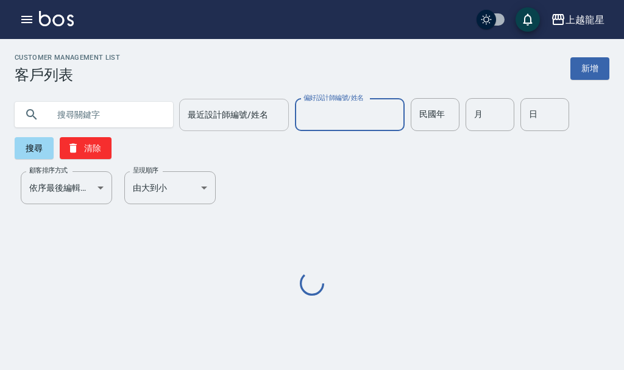
click at [221, 113] on div "最近設計師編號/姓名 最近設計師編號/姓名" at bounding box center [234, 115] width 110 height 32
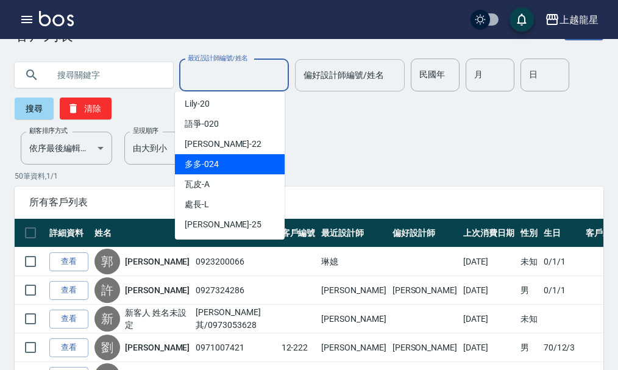
scroll to position [61, 0]
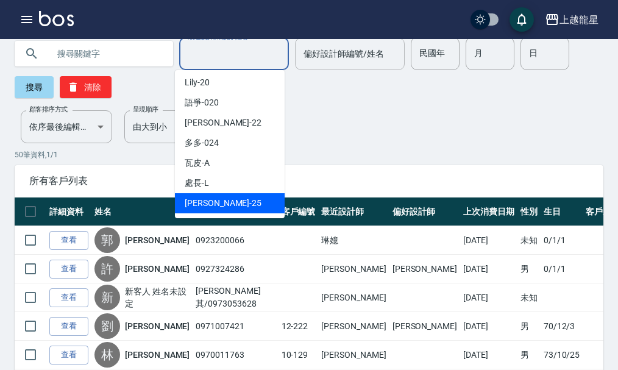
click at [231, 208] on div "淑雲 -25" at bounding box center [230, 203] width 110 height 20
type input "淑雲-25"
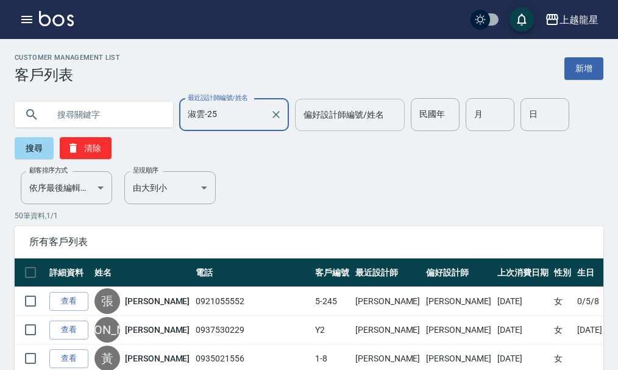
click at [322, 118] on input "偏好設計師編號/姓名" at bounding box center [349, 114] width 99 height 21
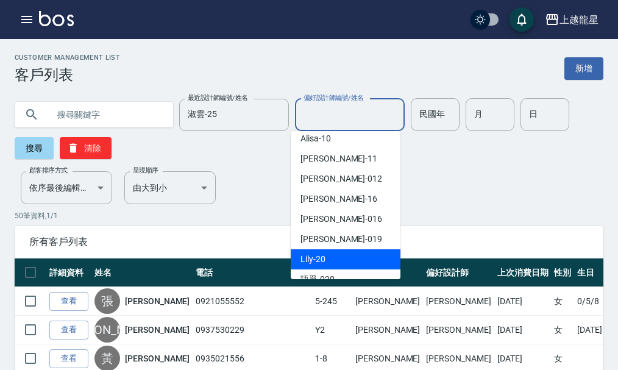
scroll to position [244, 0]
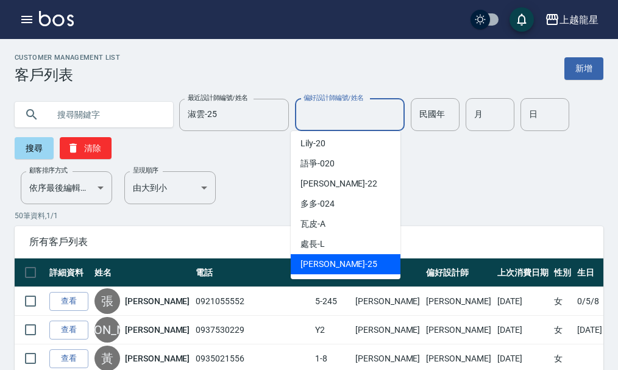
click at [313, 260] on span "淑雲 -25" at bounding box center [338, 264] width 77 height 13
type input "淑雲-25"
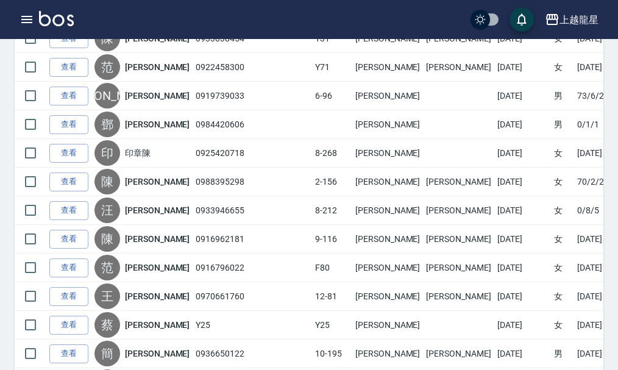
scroll to position [1158, 0]
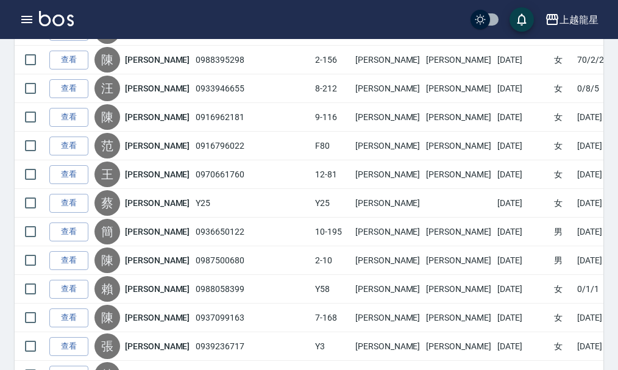
click at [58, 18] on img at bounding box center [56, 18] width 35 height 15
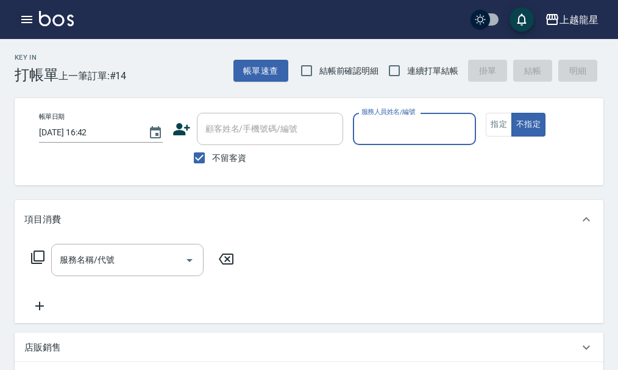
click at [23, 21] on icon "button" at bounding box center [27, 19] width 15 height 15
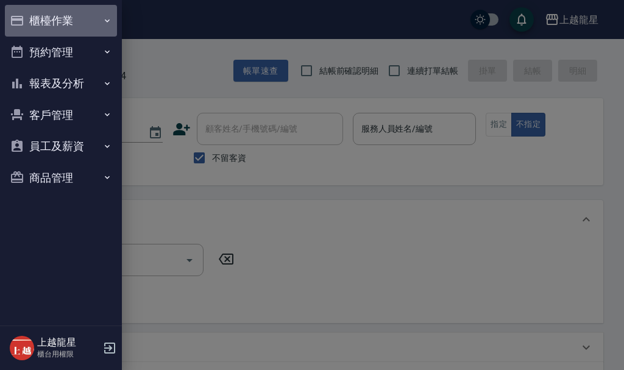
click at [55, 24] on button "櫃檯作業" at bounding box center [61, 21] width 112 height 32
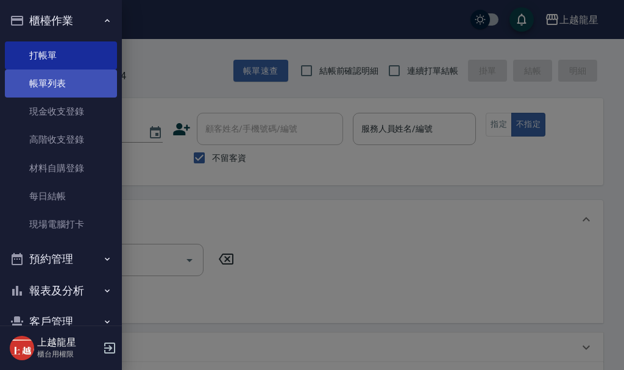
click at [71, 87] on link "帳單列表" at bounding box center [61, 83] width 112 height 28
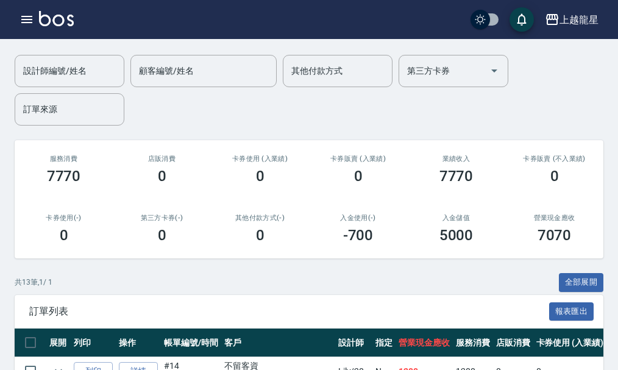
scroll to position [244, 0]
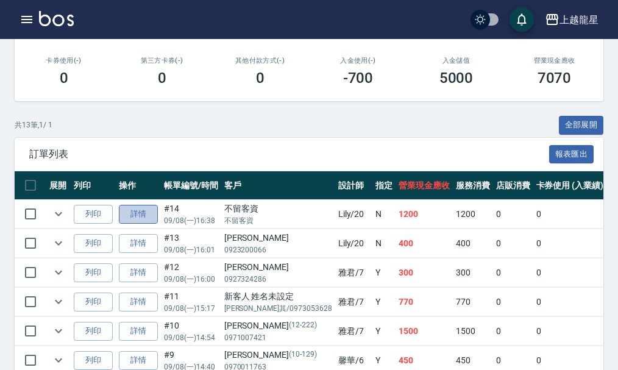
click at [129, 217] on link "詳情" at bounding box center [138, 214] width 39 height 19
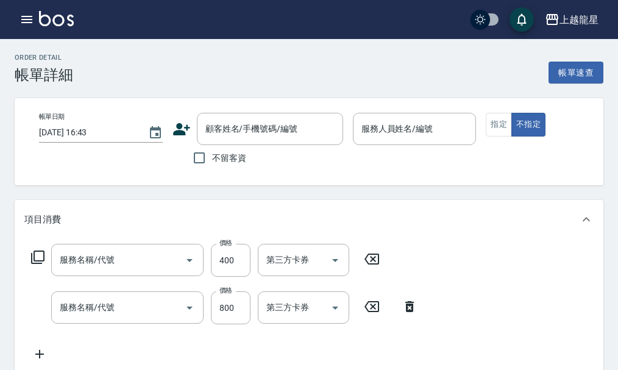
type input "2025/09/08 16:38"
checkbox input "true"
type input "Lily-20"
type input "剪髮(304)"
type input "頭皮果酸(502)"
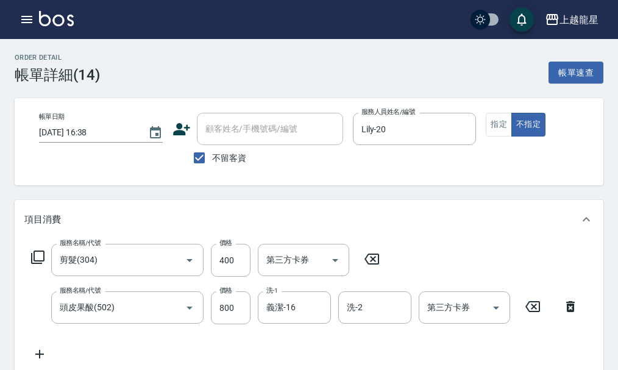
click at [215, 161] on span "不留客資" at bounding box center [229, 158] width 34 height 13
click at [212, 161] on input "不留客資" at bounding box center [199, 158] width 26 height 26
checkbox input "false"
click at [240, 130] on input "顧客姓名/手機號碼/編號" at bounding box center [260, 128] width 117 height 21
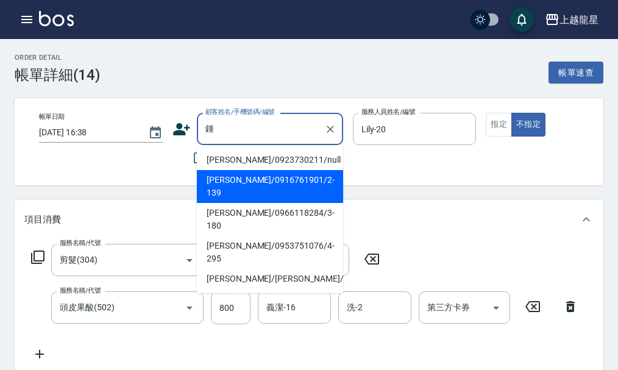
click at [286, 173] on li "鍾季陸/0916761901/2-139" at bounding box center [270, 186] width 146 height 33
type input "鍾季陸/0916761901/2-139"
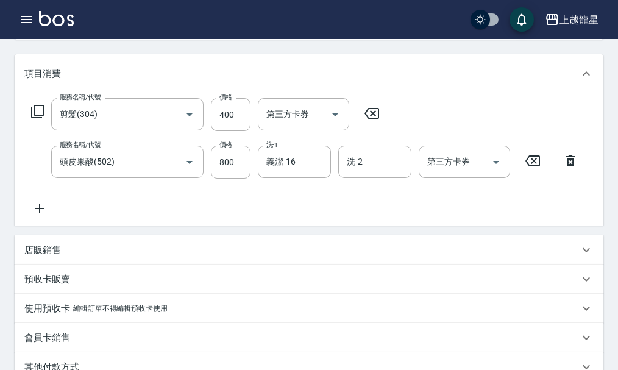
scroll to position [327, 0]
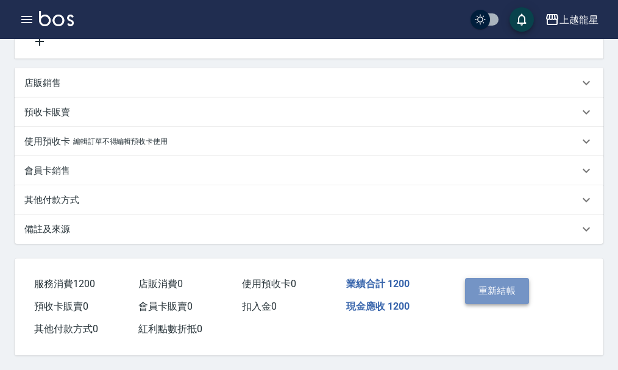
click at [478, 290] on button "重新結帳" at bounding box center [497, 291] width 65 height 26
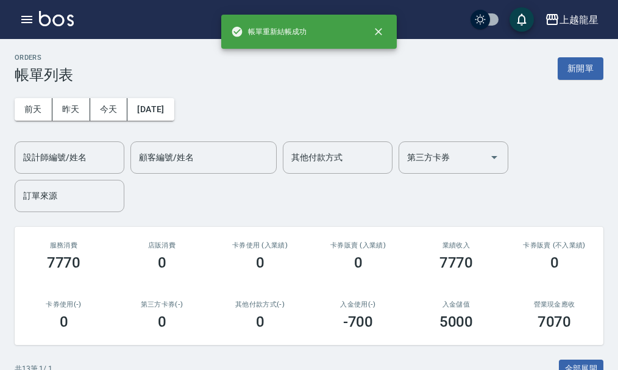
click at [51, 21] on img at bounding box center [56, 18] width 35 height 15
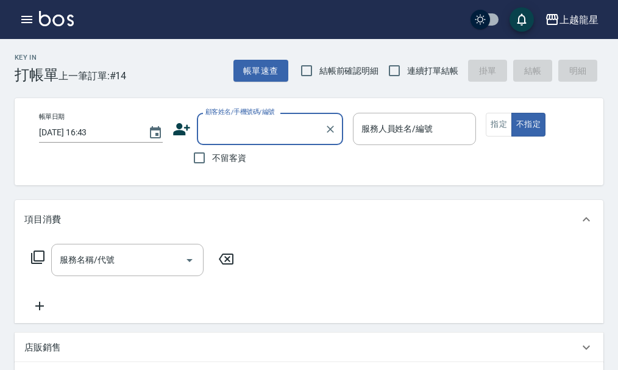
click at [262, 133] on input "顧客姓名/手機號碼/編號" at bounding box center [260, 128] width 117 height 21
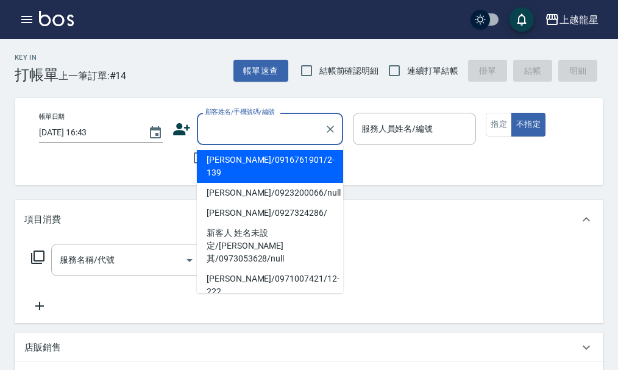
click at [245, 160] on li "鍾季陸/0916761901/2-139" at bounding box center [270, 166] width 146 height 33
type input "鍾季陸/0916761901/2-139"
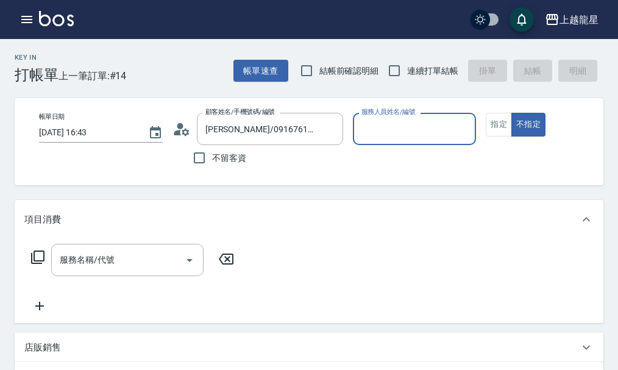
type input "淑雲-25"
click at [185, 137] on icon at bounding box center [181, 129] width 18 height 18
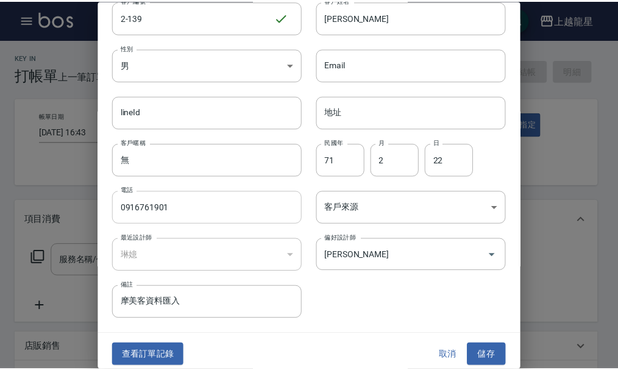
scroll to position [52, 0]
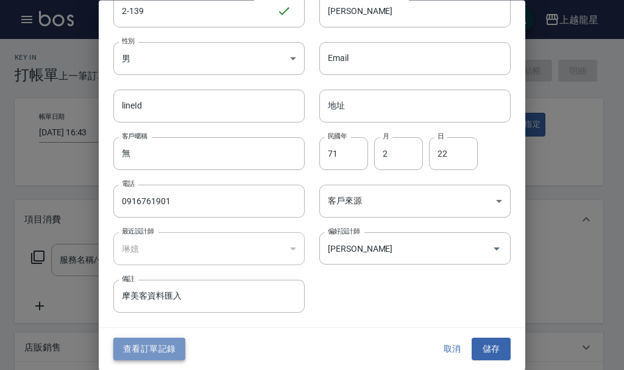
click at [154, 346] on button "查看訂單記錄" at bounding box center [149, 349] width 72 height 23
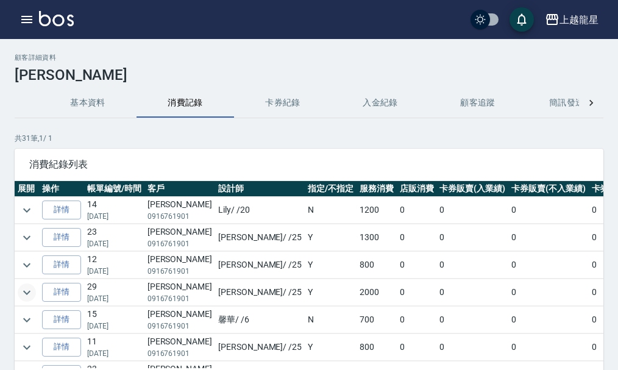
click at [32, 292] on icon "expand row" at bounding box center [27, 292] width 15 height 15
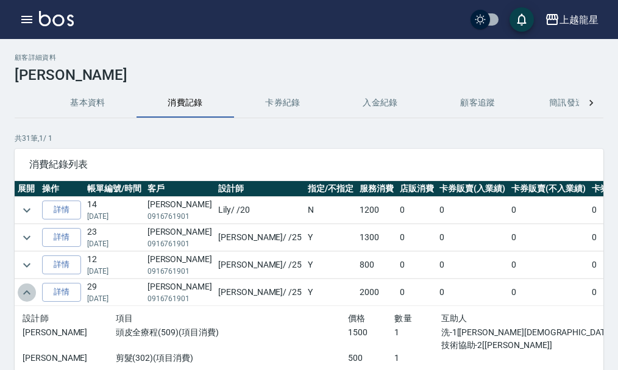
click at [32, 292] on icon "expand row" at bounding box center [27, 292] width 15 height 15
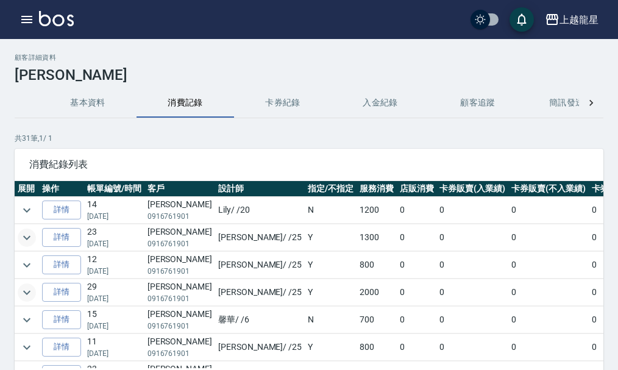
click at [29, 239] on icon "expand row" at bounding box center [27, 237] width 15 height 15
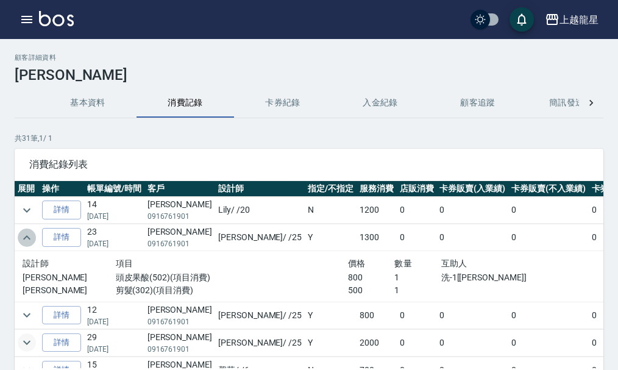
click at [29, 239] on icon "expand row" at bounding box center [27, 237] width 15 height 15
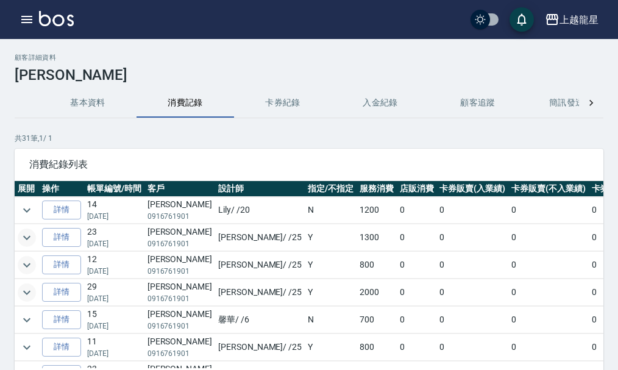
click at [32, 269] on icon "expand row" at bounding box center [27, 265] width 15 height 15
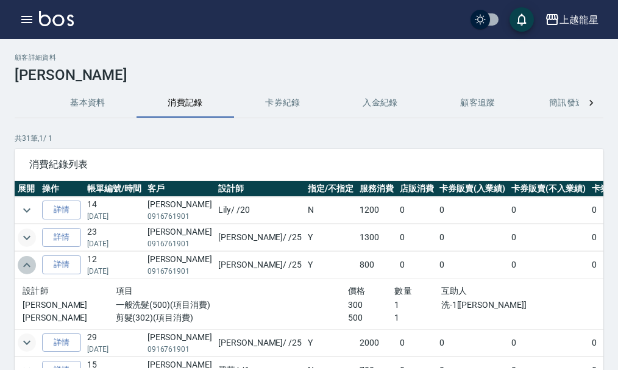
click at [32, 269] on icon "expand row" at bounding box center [27, 265] width 15 height 15
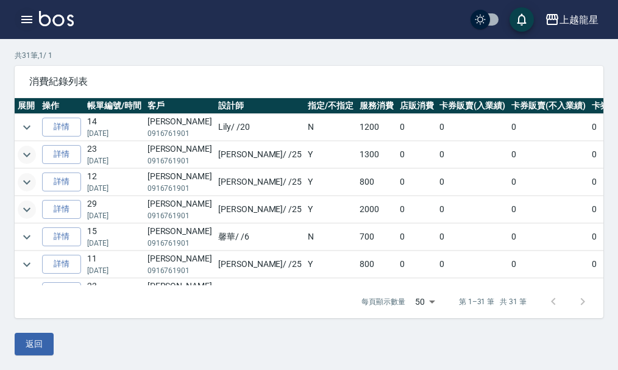
click at [30, 22] on icon "button" at bounding box center [26, 19] width 11 height 7
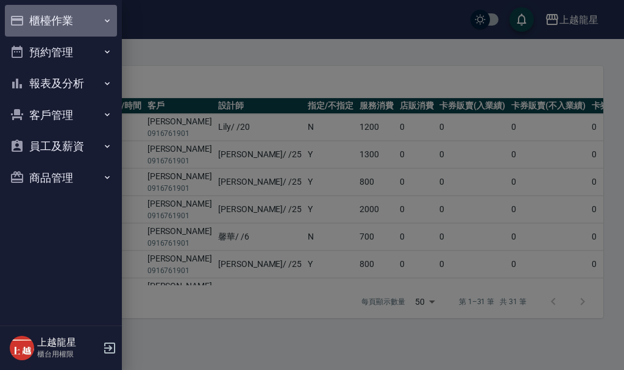
click at [30, 22] on button "櫃檯作業" at bounding box center [61, 21] width 112 height 32
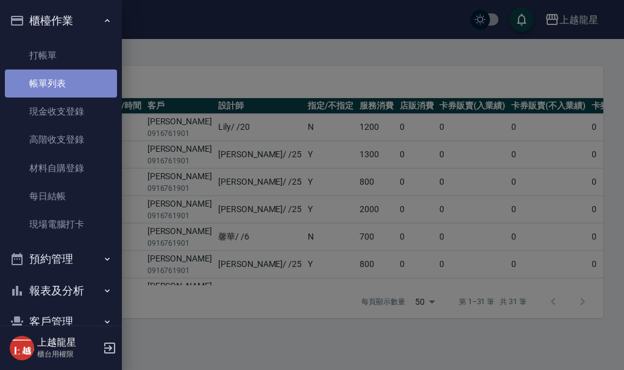
click at [64, 77] on link "帳單列表" at bounding box center [61, 83] width 112 height 28
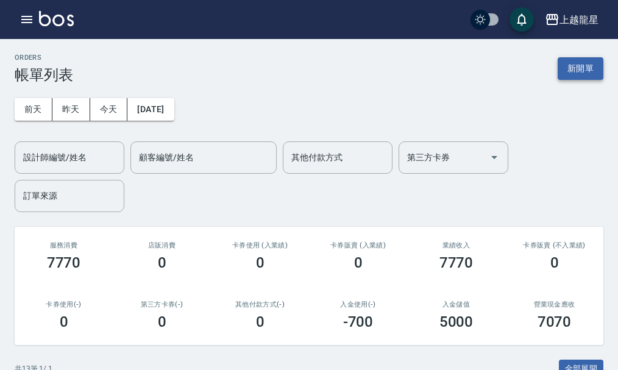
click at [590, 74] on button "新開單" at bounding box center [581, 68] width 46 height 23
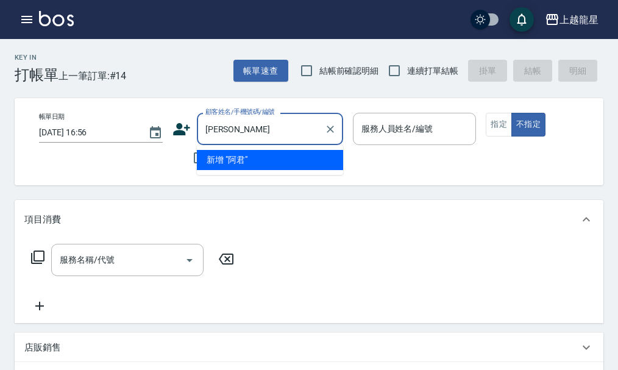
click at [215, 130] on input "阿君" at bounding box center [260, 128] width 117 height 21
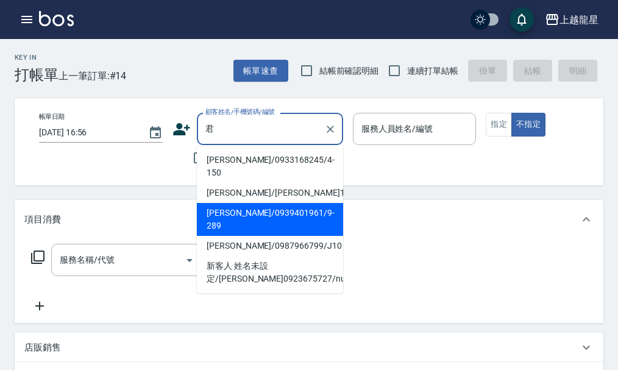
click at [241, 203] on li "李麗君/0939401961/9-289" at bounding box center [270, 219] width 146 height 33
type input "李麗君/0939401961/9-289"
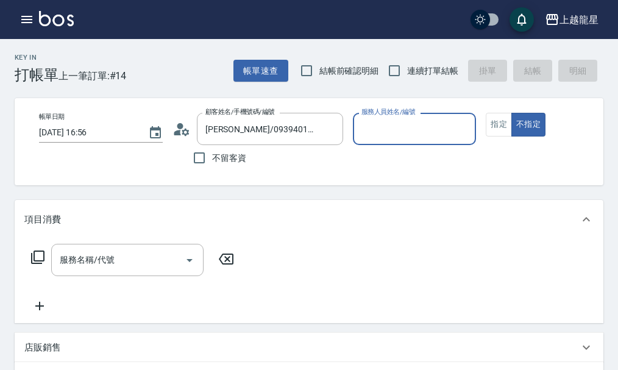
type input "雅君-7"
click at [150, 263] on input "服務名稱/代號" at bounding box center [118, 259] width 123 height 21
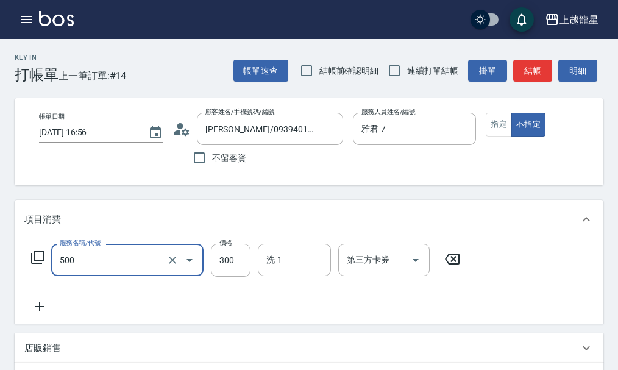
type input "一般洗髮(500)"
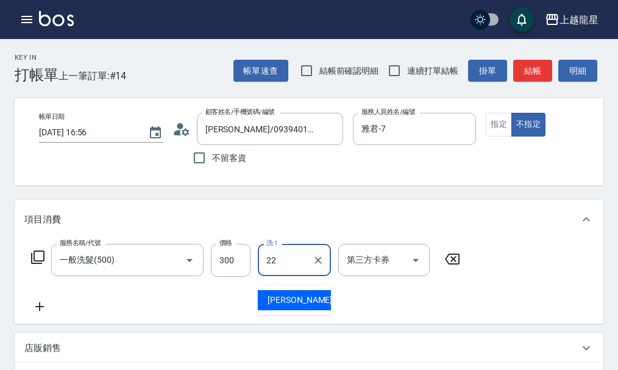
type input "阿琳-22"
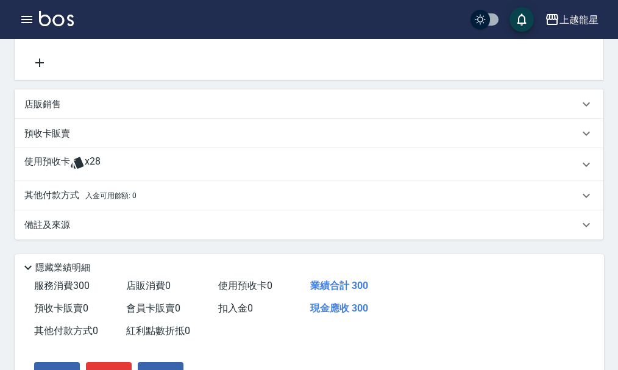
scroll to position [325, 0]
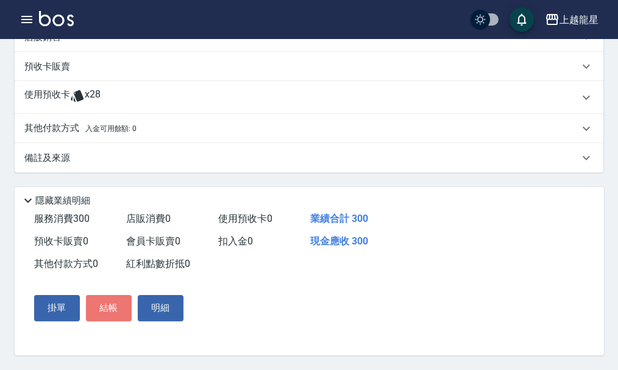
drag, startPoint x: 108, startPoint y: 310, endPoint x: 105, endPoint y: 324, distance: 13.7
click at [108, 310] on button "結帳" at bounding box center [109, 308] width 46 height 26
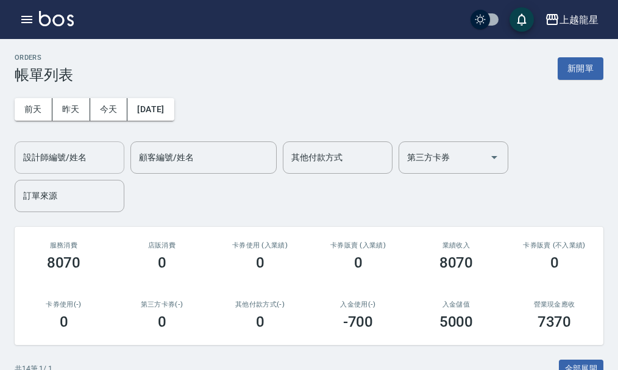
click at [102, 147] on input "設計師編號/姓名" at bounding box center [69, 157] width 99 height 21
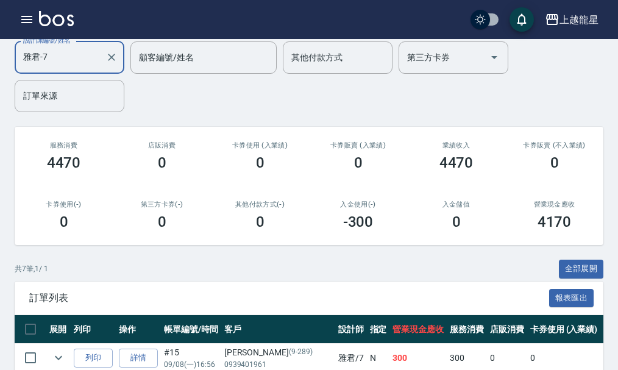
scroll to position [305, 0]
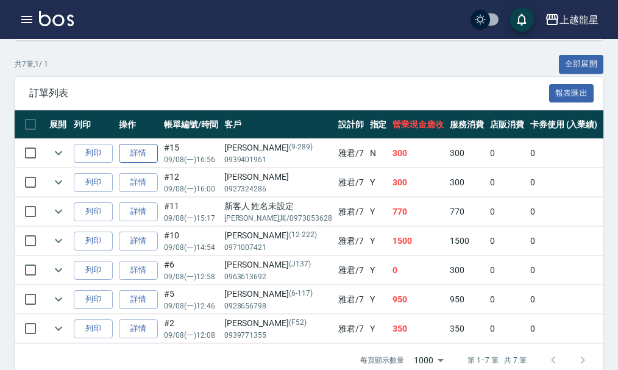
type input "雅君-7"
click at [143, 150] on link "詳情" at bounding box center [138, 153] width 39 height 19
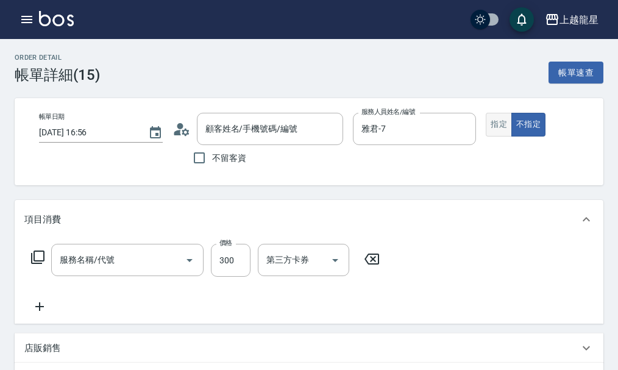
type input "2025/09/08 16:56"
type input "雅君-7"
type input "一般洗髮(500)"
type input "李麗君/0939401961/9-289"
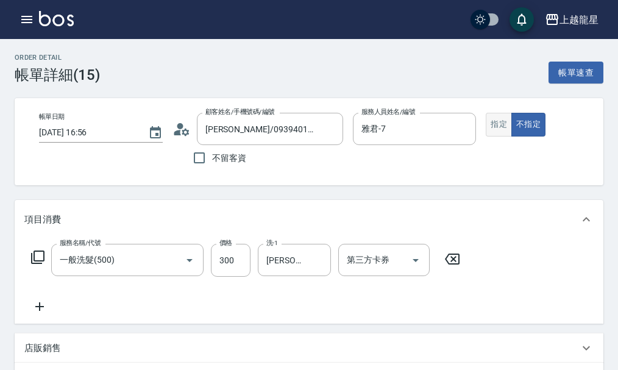
click at [491, 121] on button "指定" at bounding box center [499, 125] width 26 height 24
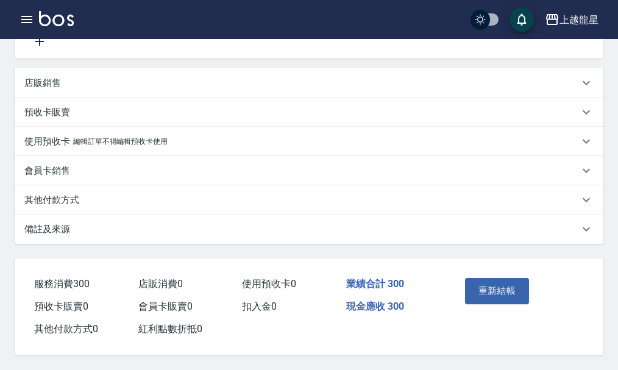
scroll to position [280, 0]
click at [499, 287] on button "重新結帳" at bounding box center [497, 291] width 65 height 26
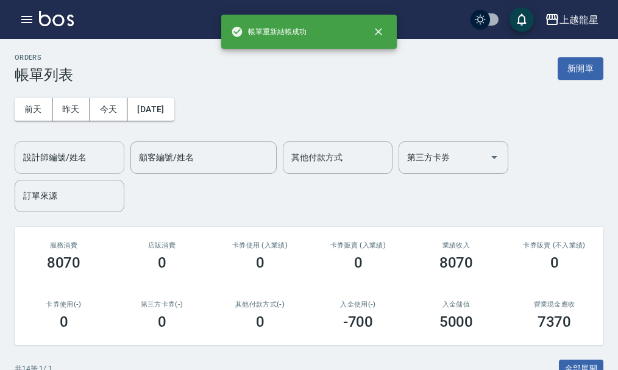
click at [74, 154] on input "設計師編號/姓名" at bounding box center [69, 157] width 99 height 21
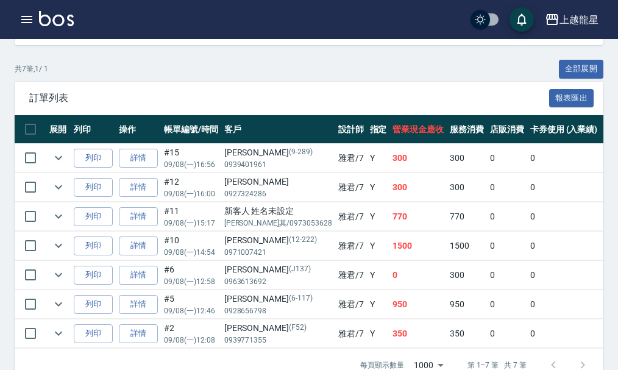
scroll to position [335, 0]
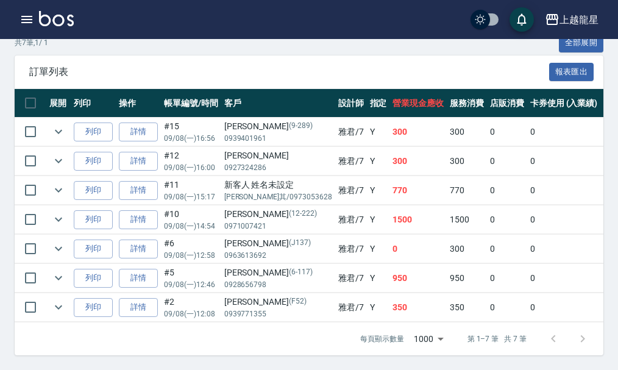
type input "雅君-7"
click at [63, 20] on img at bounding box center [56, 18] width 35 height 15
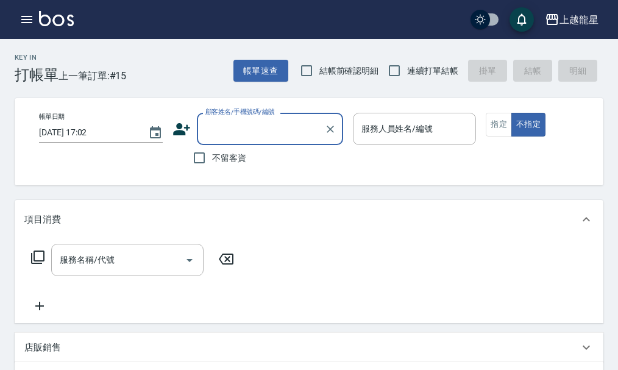
click at [263, 146] on div "不留客資" at bounding box center [257, 158] width 171 height 26
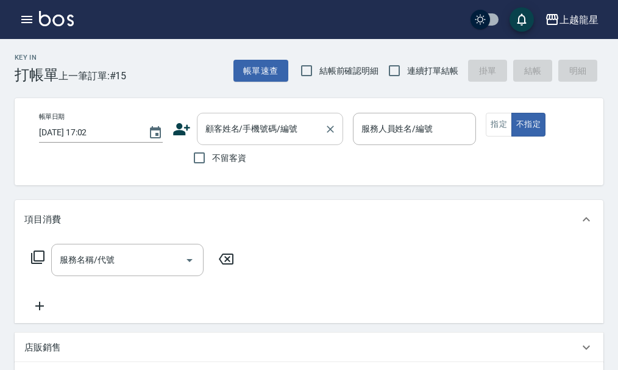
click at [268, 133] on input "顧客姓名/手機號碼/編號" at bounding box center [260, 128] width 117 height 21
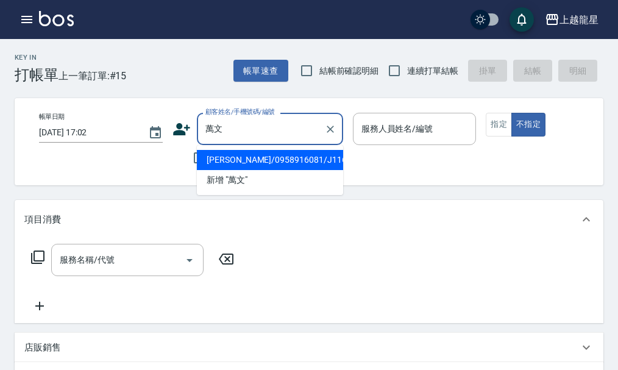
click at [301, 155] on li "萬文婷/0958916081/J116" at bounding box center [270, 160] width 146 height 20
type input "萬文婷/0958916081/J116"
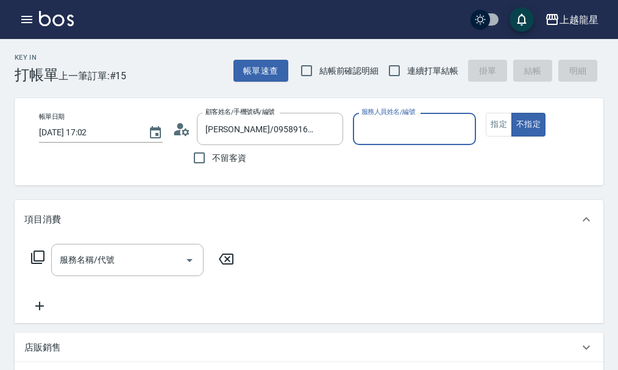
type input "Alisa-10"
click at [491, 129] on button "指定" at bounding box center [499, 125] width 26 height 24
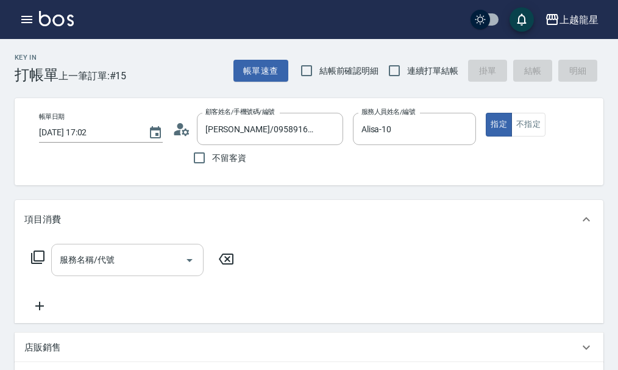
click at [95, 267] on input "服務名稱/代號" at bounding box center [118, 259] width 123 height 21
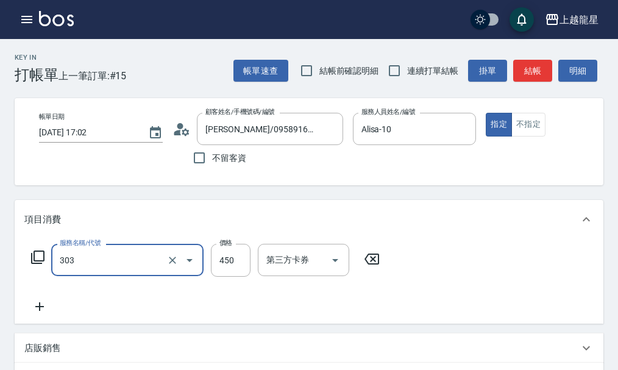
type input "剪髮(303)"
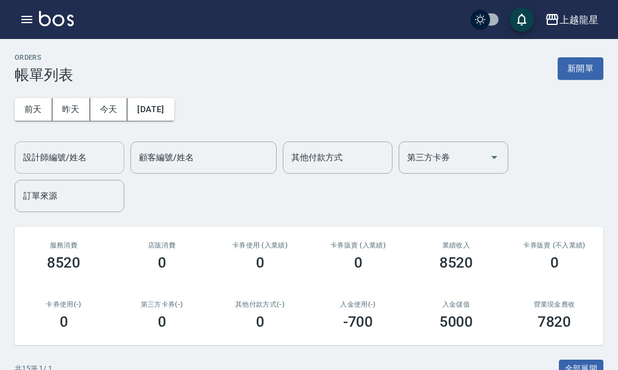
click at [52, 165] on input "設計師編號/姓名" at bounding box center [69, 157] width 99 height 21
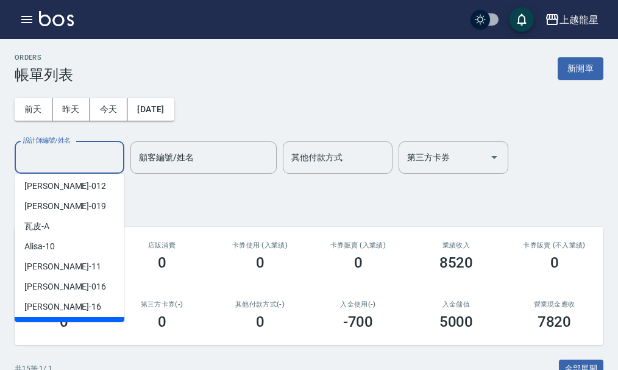
scroll to position [244, 0]
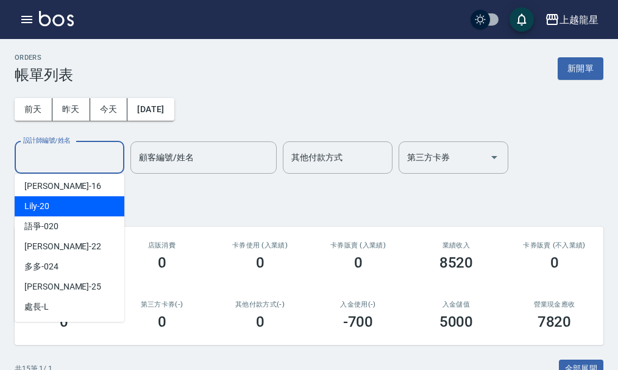
click at [76, 210] on div "Lily -20" at bounding box center [70, 206] width 110 height 20
type input "Lily-20"
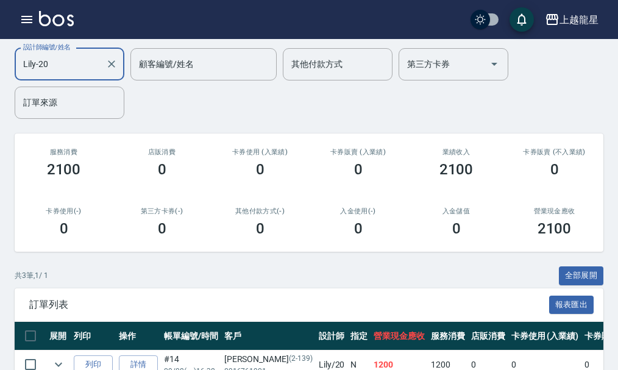
scroll to position [0, 0]
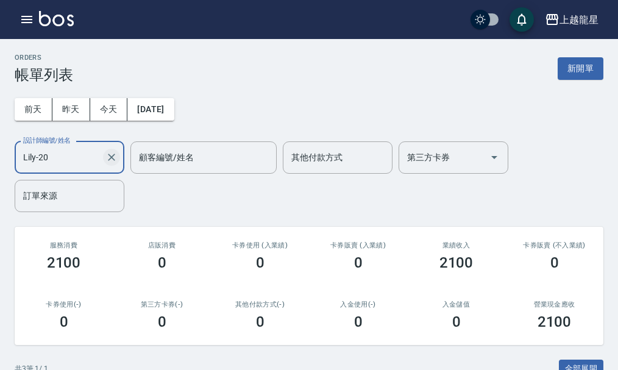
click at [109, 158] on icon "Clear" at bounding box center [111, 157] width 12 height 12
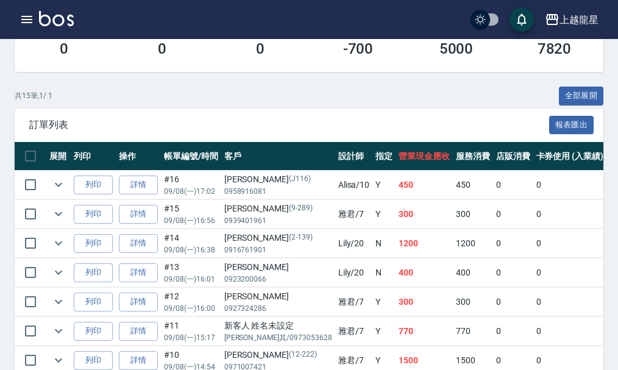
scroll to position [305, 0]
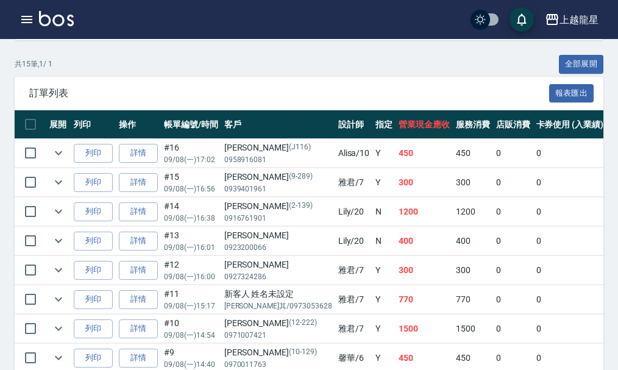
click at [58, 18] on img at bounding box center [56, 18] width 35 height 15
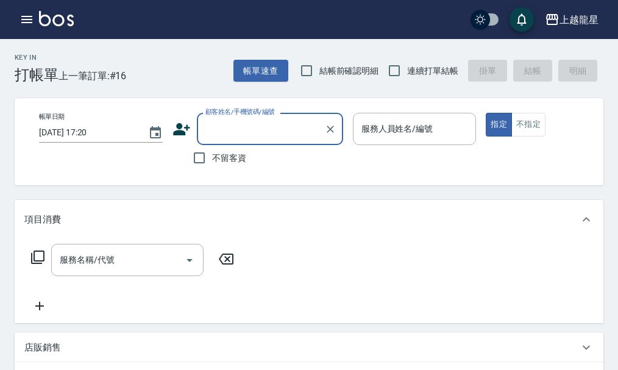
click at [229, 132] on input "顧客姓名/手機號碼/編號" at bounding box center [260, 128] width 117 height 21
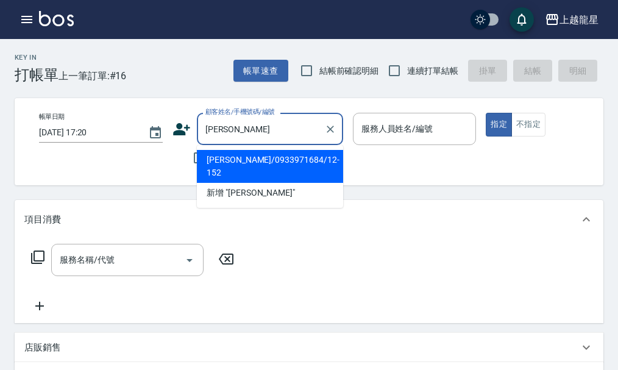
type input "高"
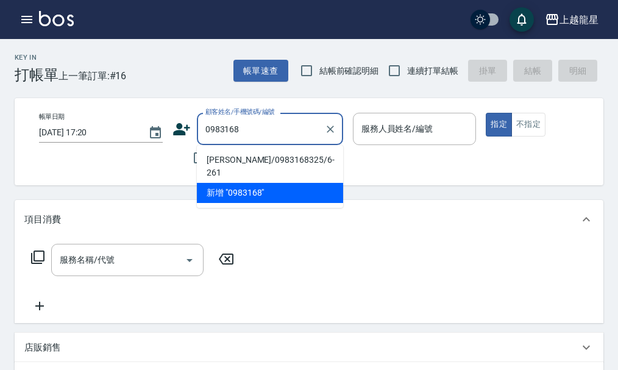
click at [265, 160] on li "蘇相瑀/0983168325/6-261" at bounding box center [270, 166] width 146 height 33
type input "蘇相瑀/0983168325/6-261"
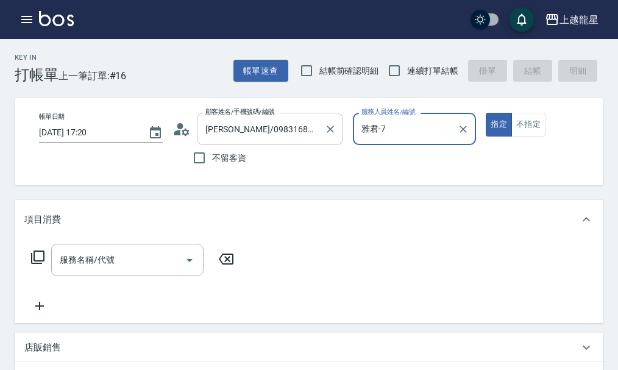
type input "雅君-7"
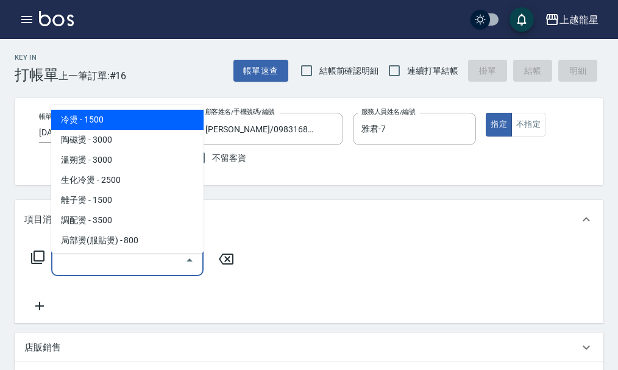
drag, startPoint x: 106, startPoint y: 287, endPoint x: 110, endPoint y: 276, distance: 11.6
click at [108, 287] on div "服務名稱/代號 服務名稱/代號" at bounding box center [132, 278] width 217 height 69
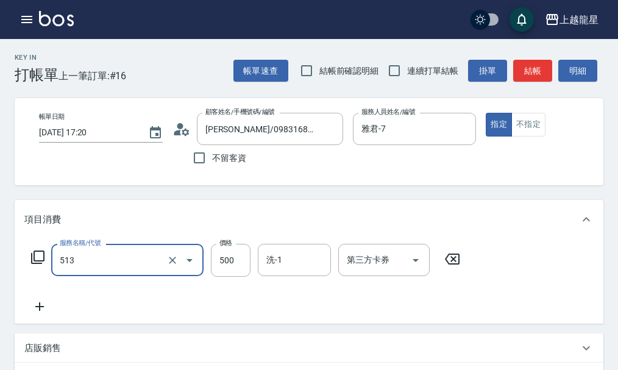
type input "SPA健康洗(513)"
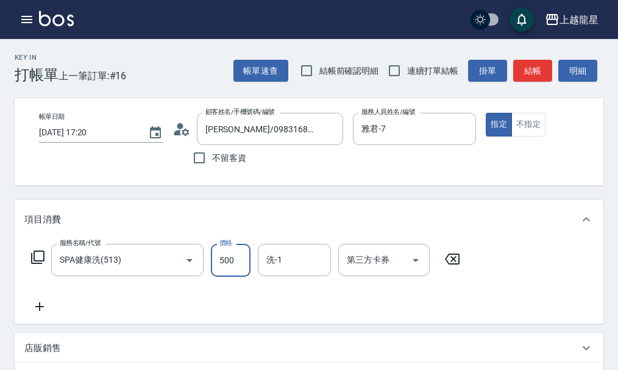
click at [41, 314] on icon at bounding box center [39, 306] width 30 height 15
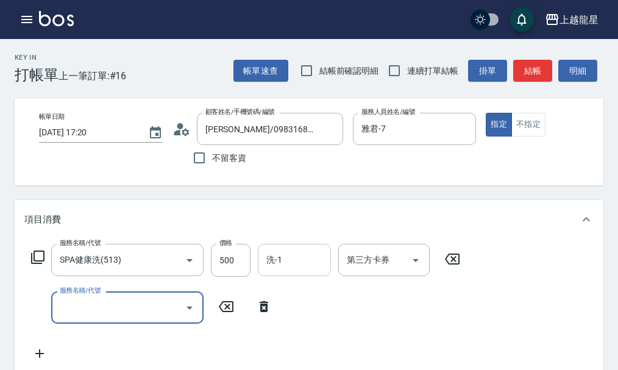
click at [289, 271] on input "洗-1" at bounding box center [294, 259] width 62 height 21
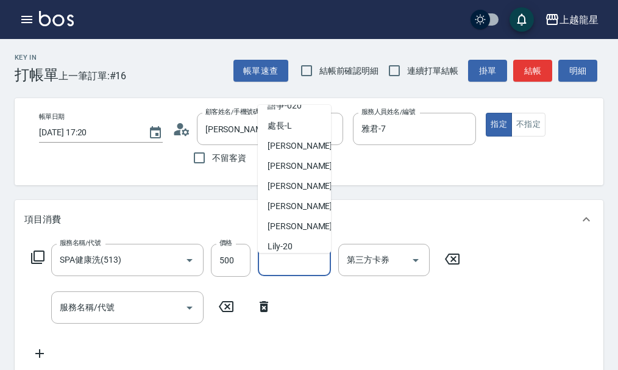
scroll to position [244, 0]
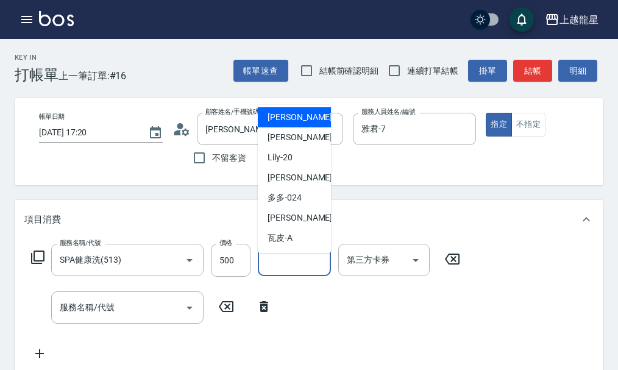
click at [300, 113] on div "義潔 -16" at bounding box center [294, 117] width 73 height 20
type input "義潔-16"
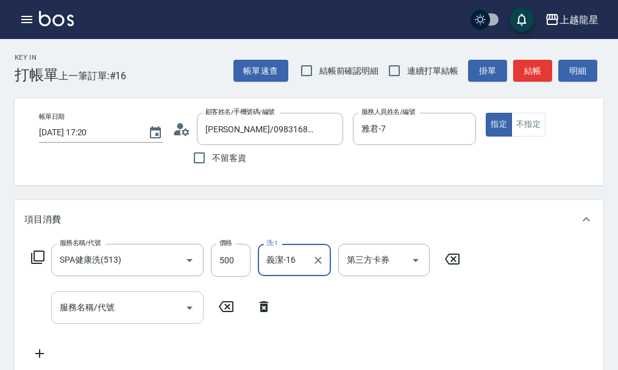
click at [107, 313] on div "服務名稱/代號 服務名稱/代號" at bounding box center [127, 307] width 152 height 32
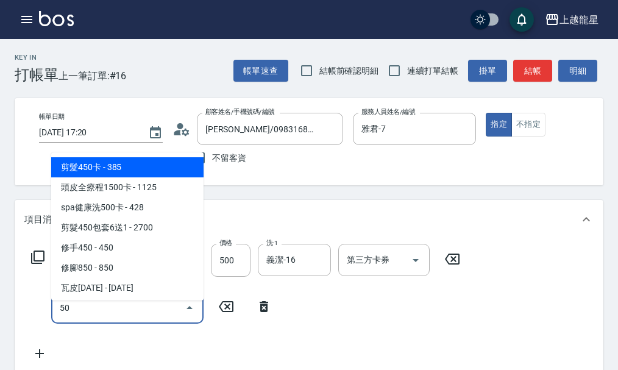
type input "5"
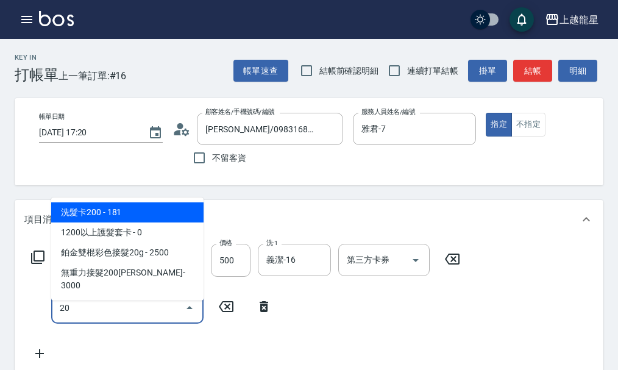
type input "2"
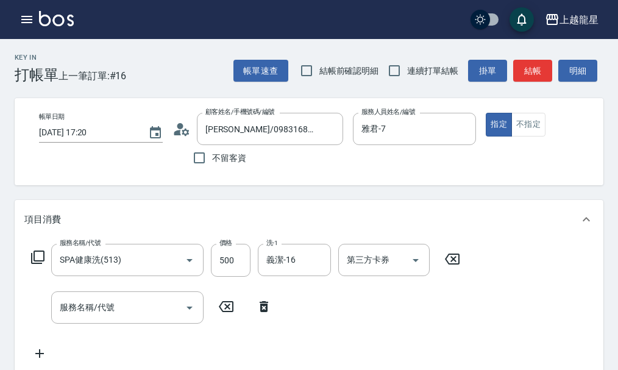
click at [360, 316] on div "服務名稱/代號 SPA健康洗(513) 服務名稱/代號 價格 500 價格 洗-1 義潔-16 洗-1 第三方卡券 第三方卡券 服務名稱/代號 服務名稱/代號" at bounding box center [245, 302] width 443 height 117
click at [105, 318] on input "服務名稱/代號" at bounding box center [118, 307] width 123 height 21
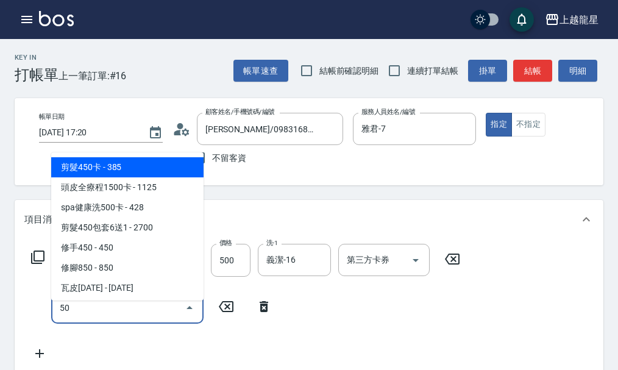
type input "5"
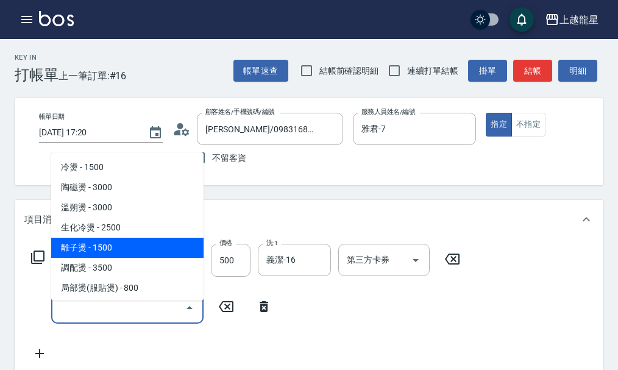
click at [246, 347] on div "服務名稱/代號 SPA健康洗(513) 服務名稱/代號 價格 500 價格 洗-1 義潔-16 洗-1 第三方卡券 第三方卡券 服務名稱/代號 服務名稱/代號" at bounding box center [245, 302] width 443 height 117
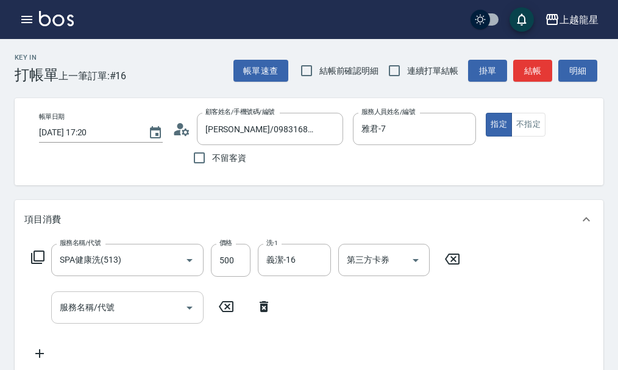
click at [127, 318] on input "服務名稱/代號" at bounding box center [118, 307] width 123 height 21
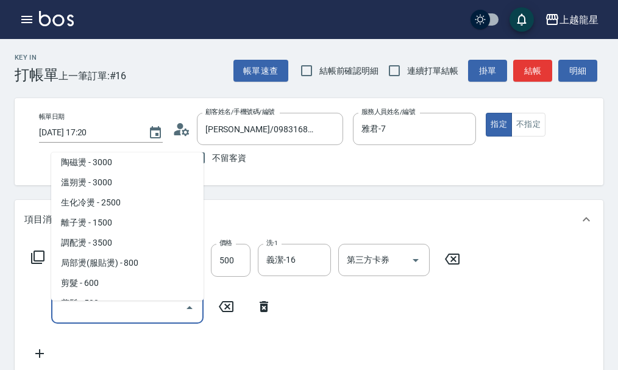
scroll to position [0, 0]
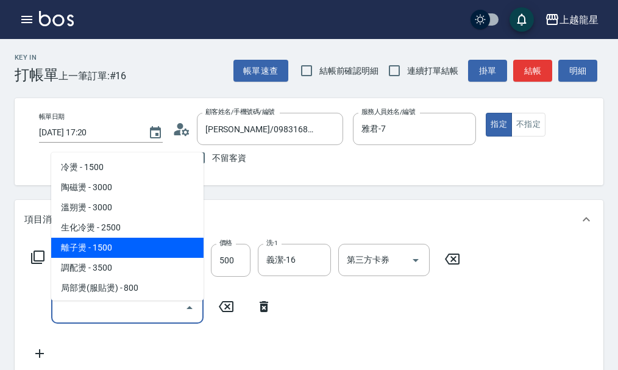
drag, startPoint x: 320, startPoint y: 328, endPoint x: 257, endPoint y: 296, distance: 70.9
click at [321, 328] on div "服務名稱/代號 SPA健康洗(513) 服務名稱/代號 價格 500 價格 洗-1 義潔-16 洗-1 第三方卡券 第三方卡券 服務名稱/代號 服務名稱/代號" at bounding box center [245, 302] width 443 height 117
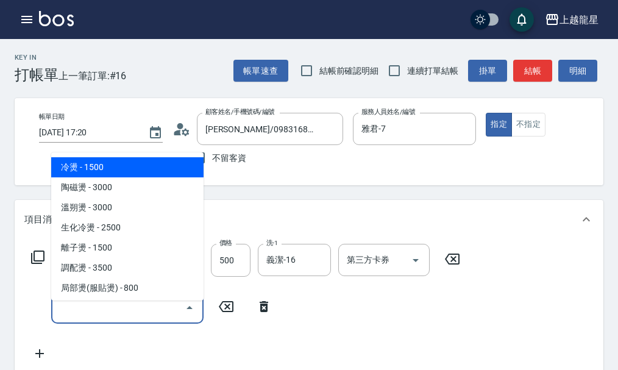
click at [166, 313] on input "服務名稱/代號" at bounding box center [118, 307] width 123 height 21
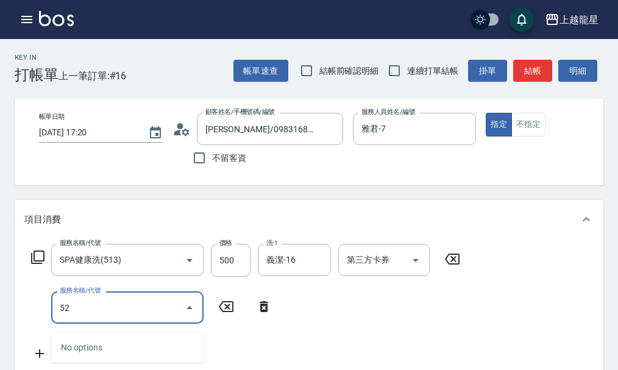
type input "5"
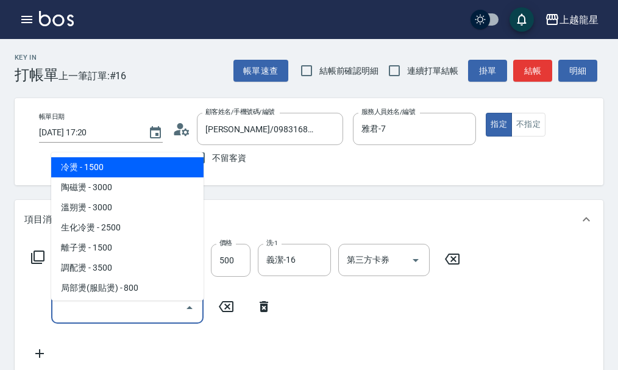
type input "2"
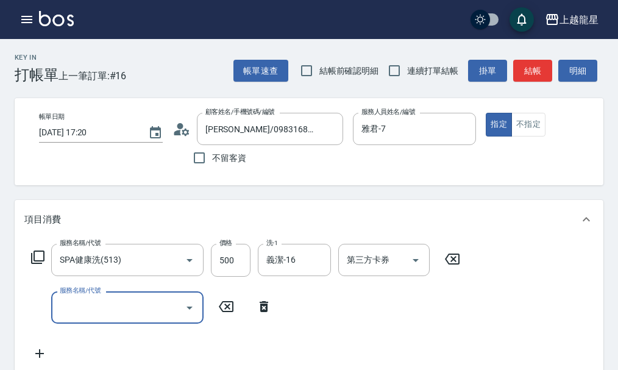
click at [127, 318] on input "服務名稱/代號" at bounding box center [118, 307] width 123 height 21
click at [104, 316] on input "服務名稱/代號" at bounding box center [118, 307] width 123 height 21
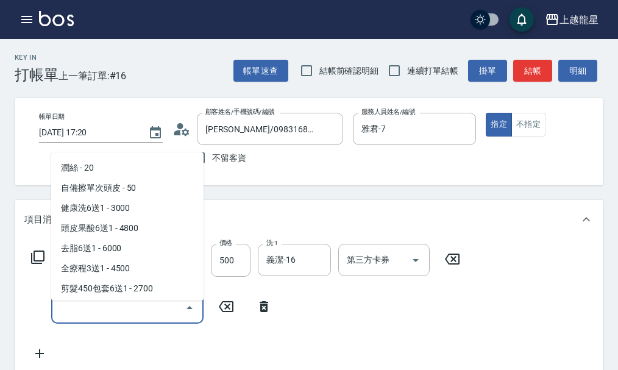
scroll to position [1706, 0]
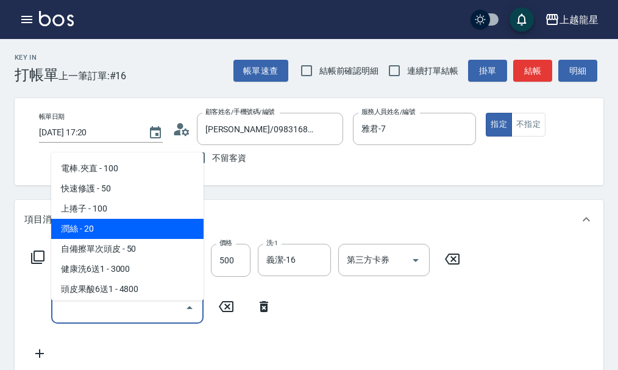
click at [136, 239] on span "潤絲 - 20" at bounding box center [127, 229] width 152 height 20
type input "潤絲(802)"
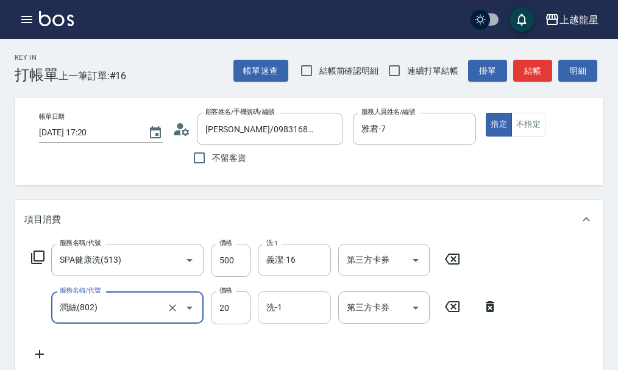
click at [293, 318] on input "洗-1" at bounding box center [294, 307] width 62 height 21
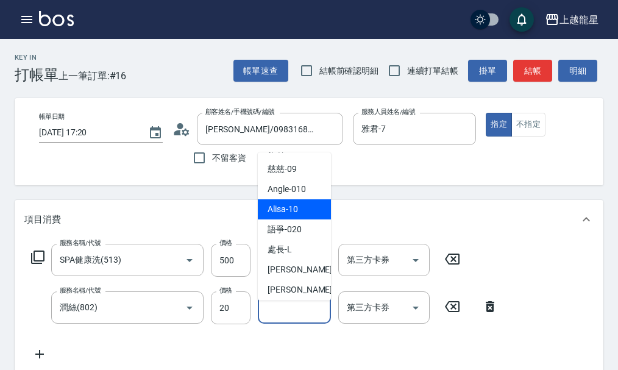
scroll to position [183, 0]
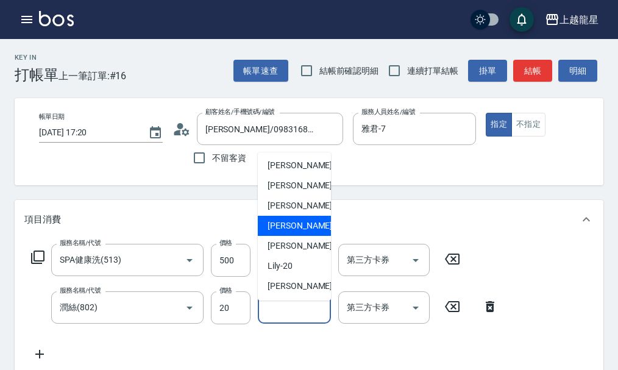
click at [276, 225] on span "義潔 -16" at bounding box center [306, 225] width 77 height 13
type input "義潔-16"
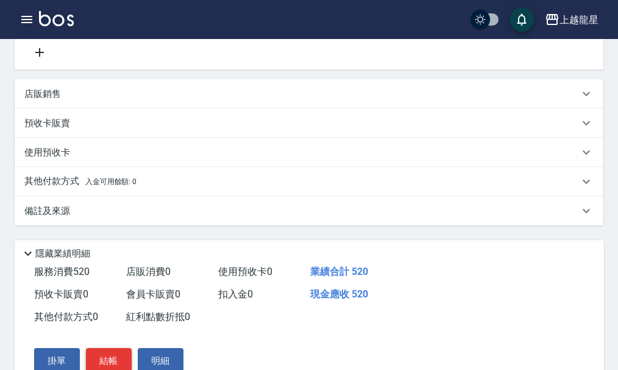
scroll to position [369, 0]
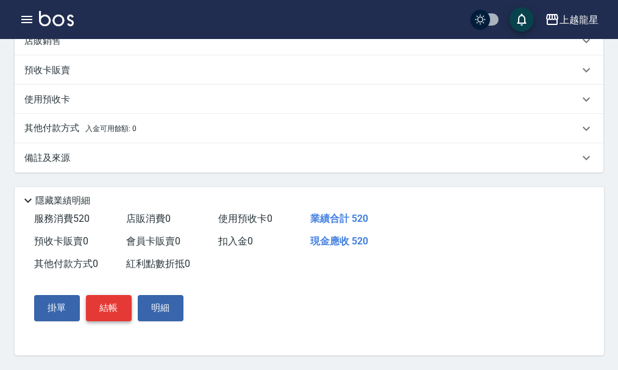
click at [107, 297] on button "結帳" at bounding box center [109, 308] width 46 height 26
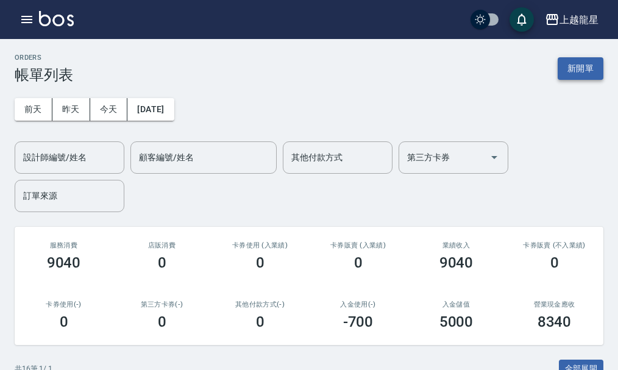
click at [584, 62] on button "新開單" at bounding box center [581, 68] width 46 height 23
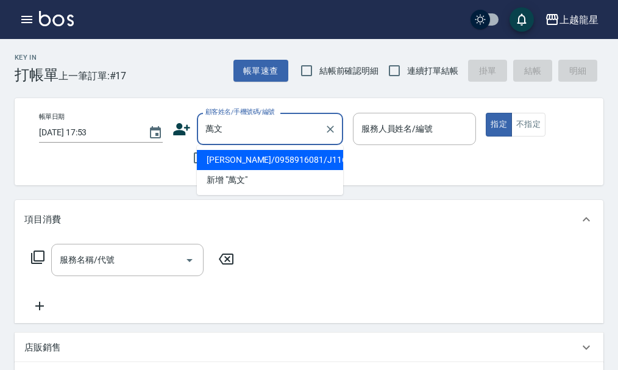
click at [216, 157] on li "萬文婷/0958916081/J116" at bounding box center [270, 160] width 146 height 20
type input "萬文婷/0958916081/J116"
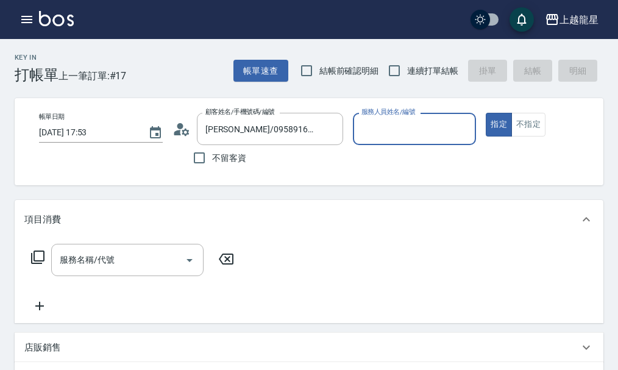
type input "Alisa-10"
click at [145, 271] on input "服務名稱/代號" at bounding box center [118, 259] width 123 height 21
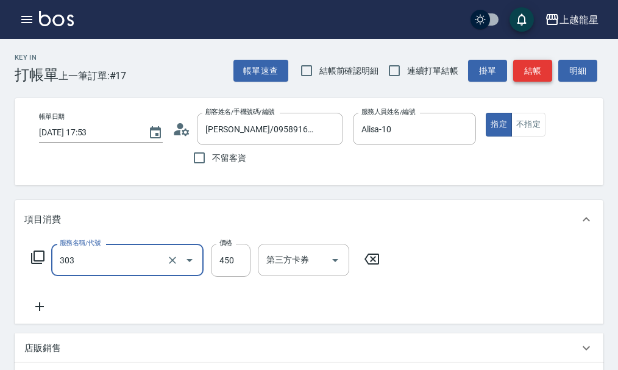
type input "剪髮(303)"
click at [537, 67] on button "結帳" at bounding box center [532, 71] width 39 height 23
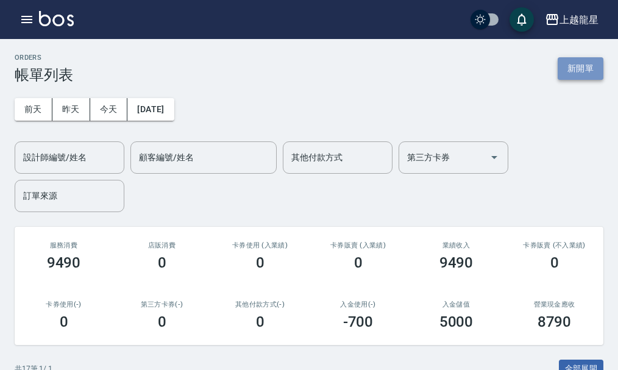
click at [575, 70] on button "新開單" at bounding box center [581, 68] width 46 height 23
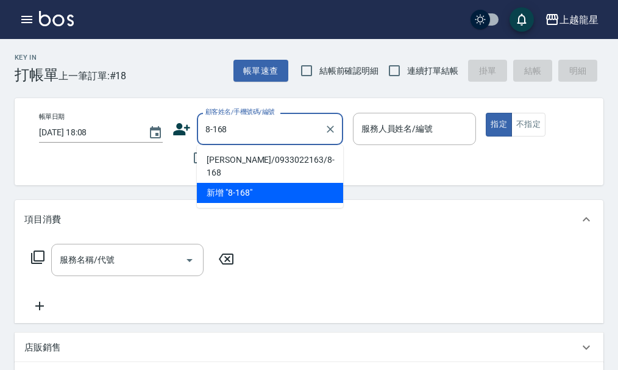
click at [230, 158] on li "蕭鈺慧/0933022163/8-168" at bounding box center [270, 166] width 146 height 33
type input "蕭鈺慧/0933022163/8-168"
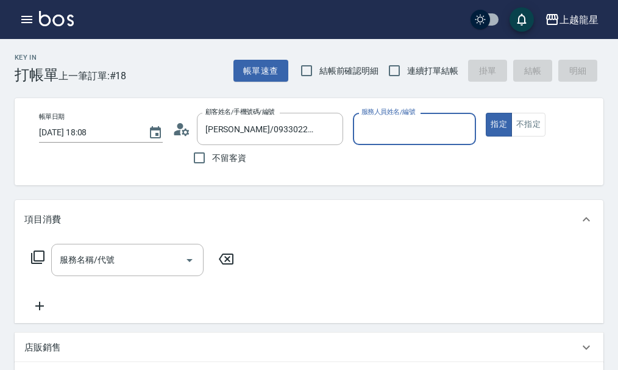
type input "雅君-7"
click at [73, 266] on div "服務名稱/代號 服務名稱/代號" at bounding box center [127, 260] width 152 height 32
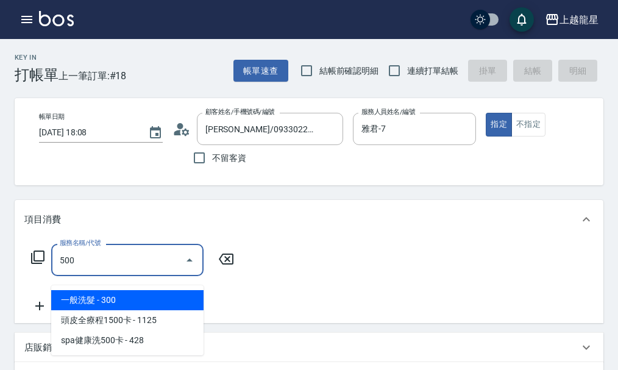
type input "一般洗髮(500)"
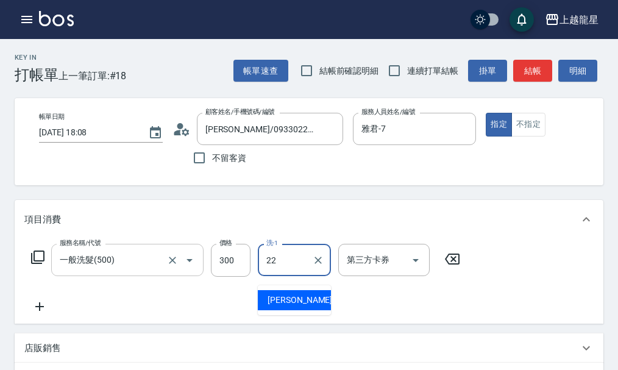
type input "阿琳-22"
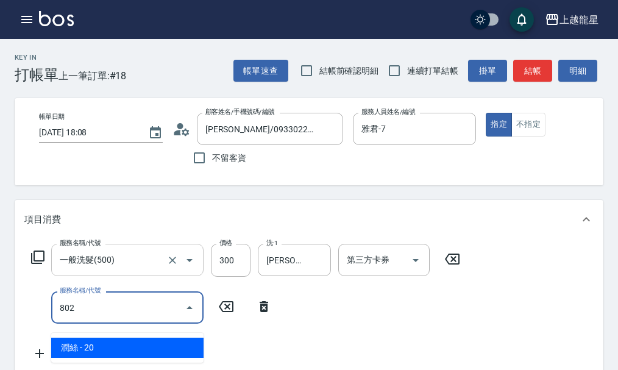
type input "潤絲(802)"
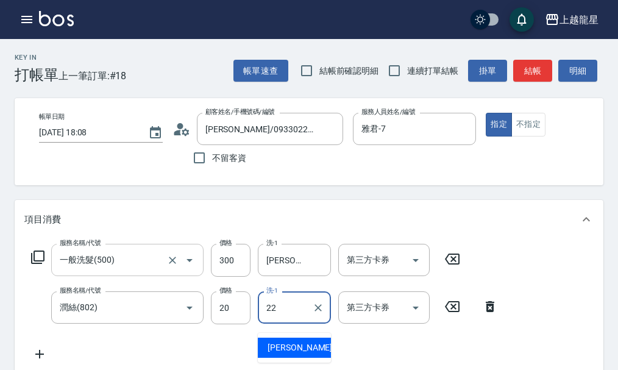
type input "阿琳-22"
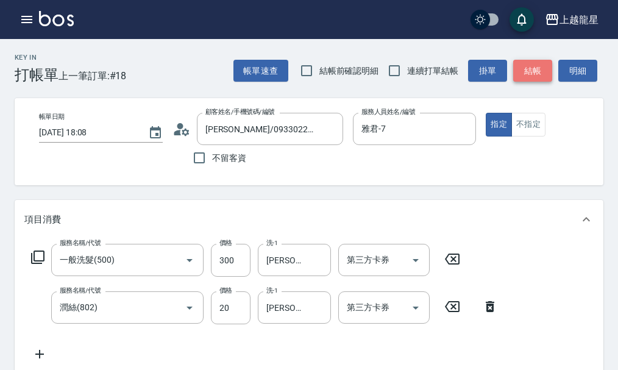
click at [534, 71] on button "結帳" at bounding box center [532, 71] width 39 height 23
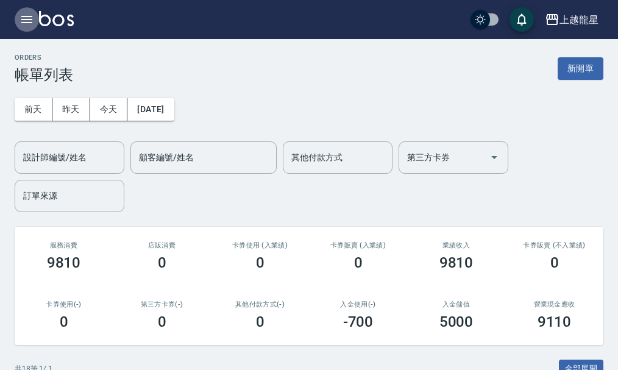
click at [25, 18] on icon "button" at bounding box center [27, 19] width 15 height 15
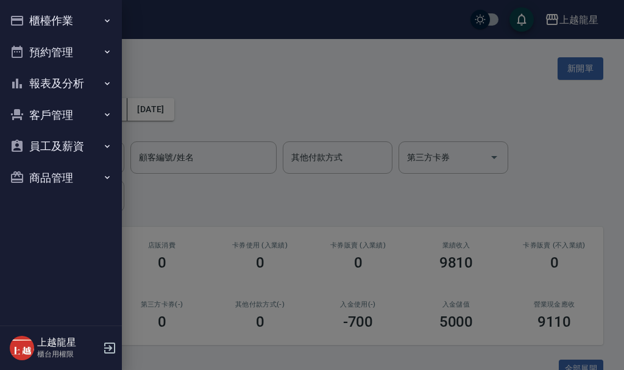
click at [40, 54] on button "預約管理" at bounding box center [61, 53] width 112 height 32
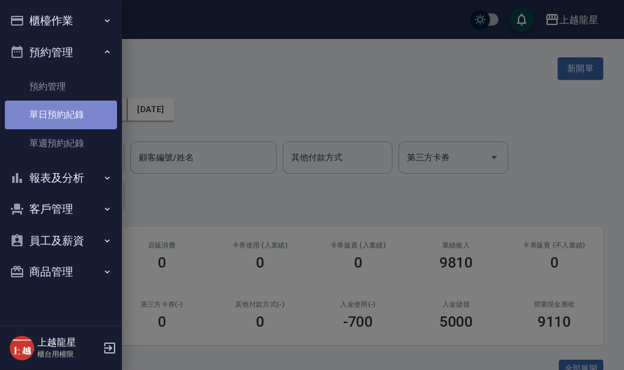
click at [71, 113] on link "單日預約紀錄" at bounding box center [61, 115] width 112 height 28
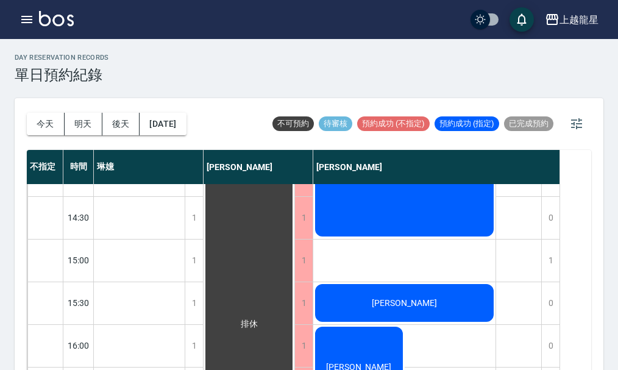
scroll to position [427, 0]
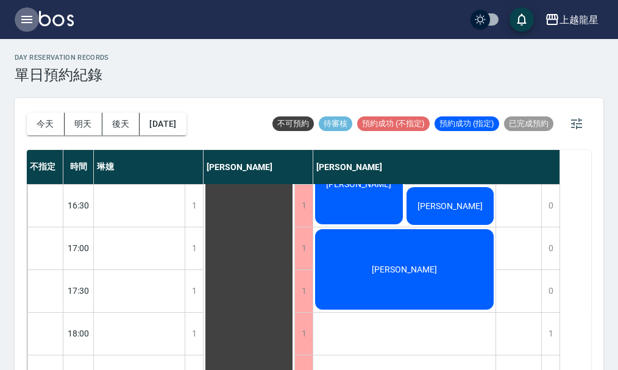
click at [20, 18] on icon "button" at bounding box center [27, 19] width 15 height 15
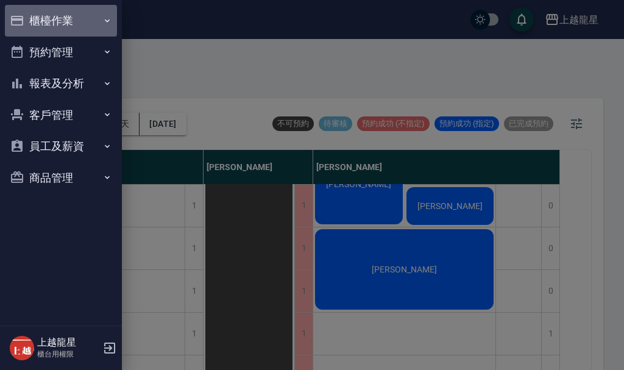
click at [32, 20] on button "櫃檯作業" at bounding box center [61, 21] width 112 height 32
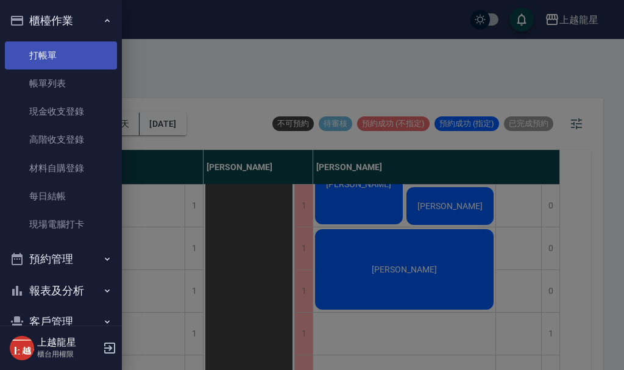
click at [39, 59] on link "打帳單" at bounding box center [61, 55] width 112 height 28
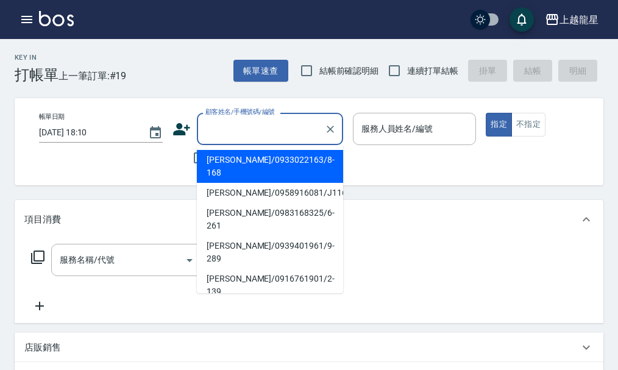
click at [293, 138] on input "顧客姓名/手機號碼/編號" at bounding box center [260, 128] width 117 height 21
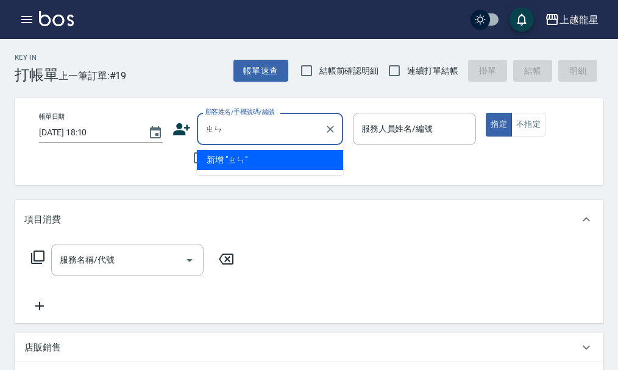
type input "鎮"
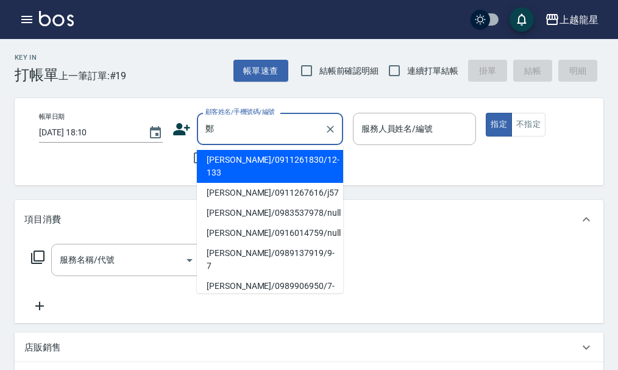
click at [240, 243] on li "鄭思婷/0989137919/9-7" at bounding box center [270, 259] width 146 height 33
type input "鄭思婷/0989137919/9-7"
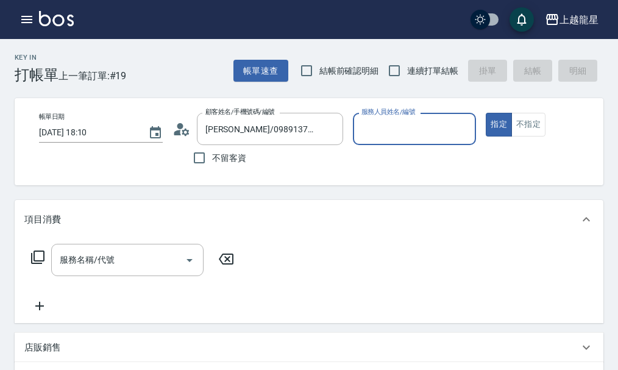
type input "雅君-7"
click at [79, 263] on div "服務名稱/代號 服務名稱/代號" at bounding box center [127, 260] width 152 height 32
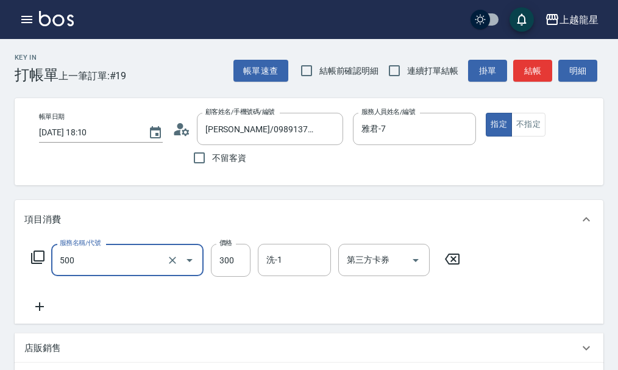
type input "一般洗髮(500)"
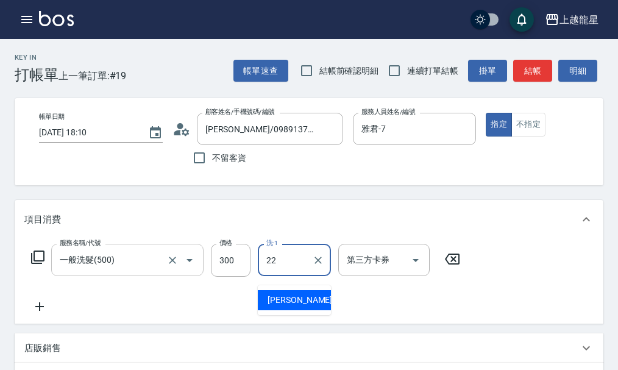
type input "阿琳-22"
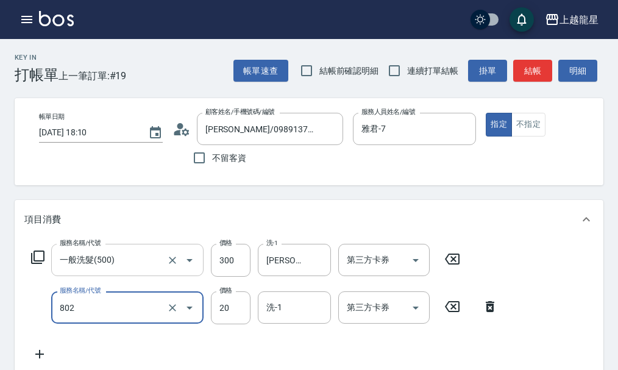
type input "潤絲(802)"
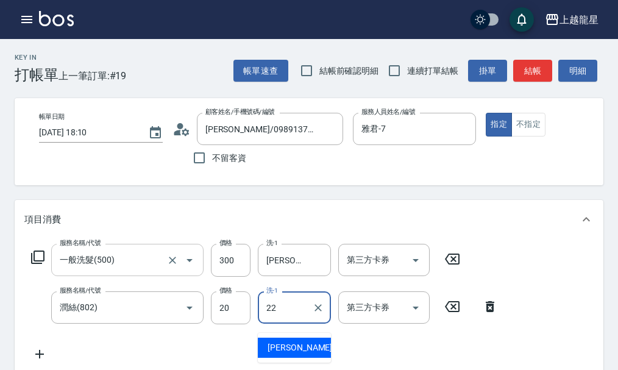
type input "阿琳-22"
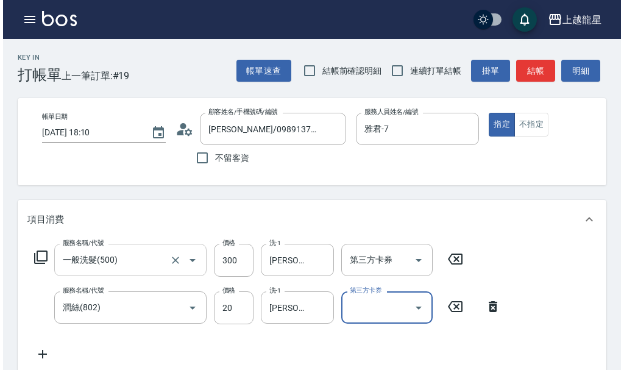
scroll to position [5, 0]
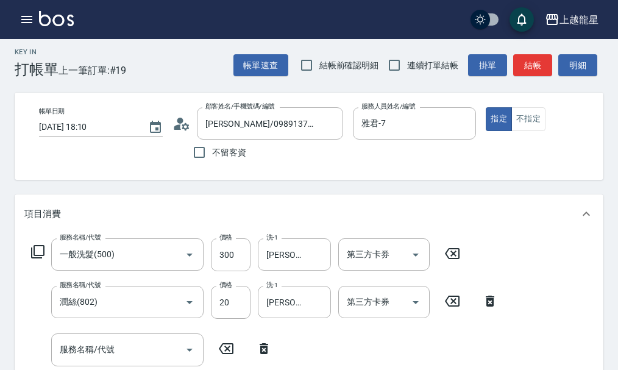
click at [37, 258] on icon at bounding box center [37, 251] width 13 height 13
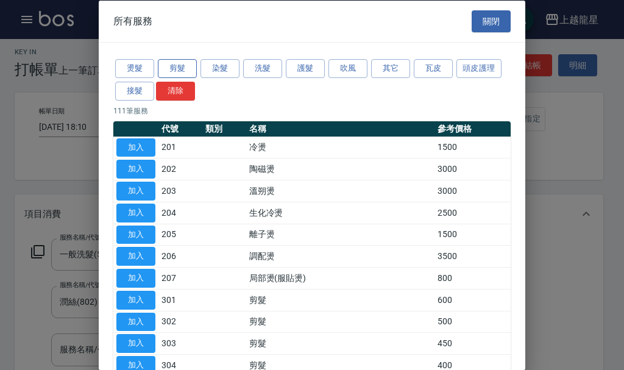
click at [188, 67] on button "剪髮" at bounding box center [177, 68] width 39 height 19
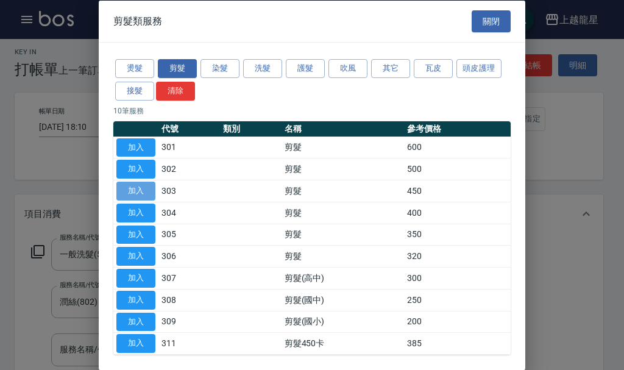
click at [143, 191] on button "加入" at bounding box center [135, 191] width 39 height 19
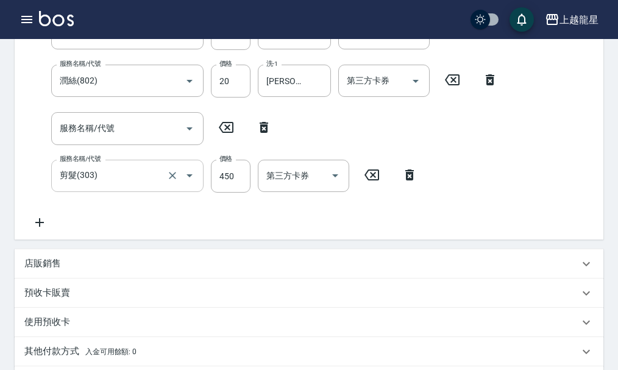
scroll to position [105, 0]
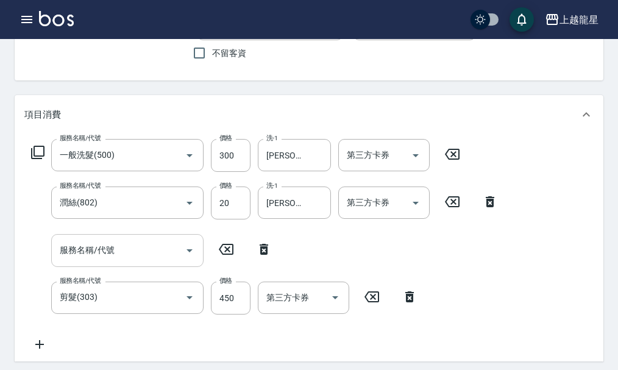
click at [164, 256] on input "服務名稱/代號" at bounding box center [118, 250] width 123 height 21
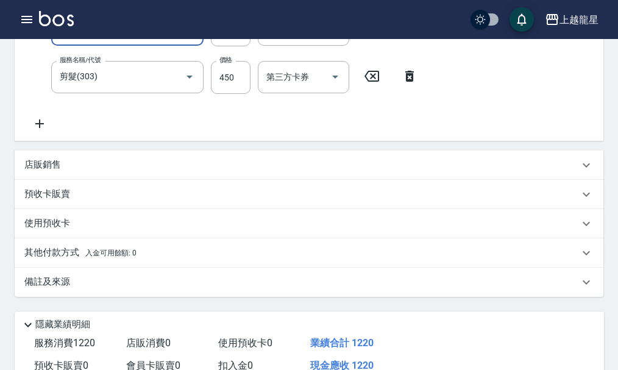
scroll to position [464, 0]
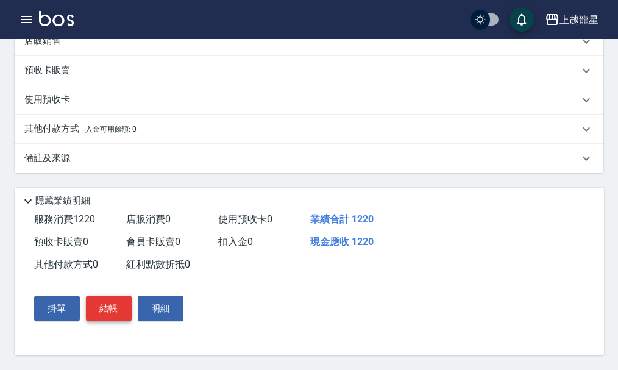
type input "剪髮(303)"
click at [110, 304] on button "結帳" at bounding box center [109, 309] width 46 height 26
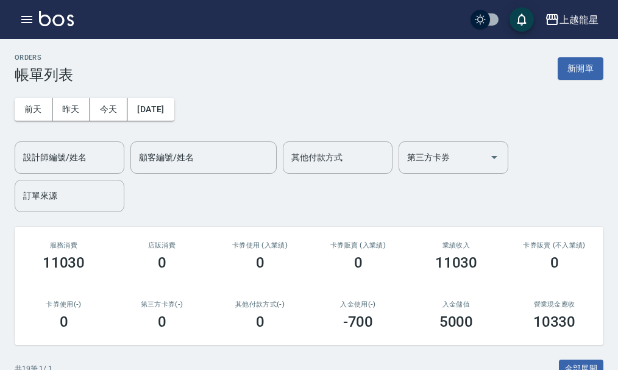
click at [40, 24] on img at bounding box center [56, 18] width 35 height 15
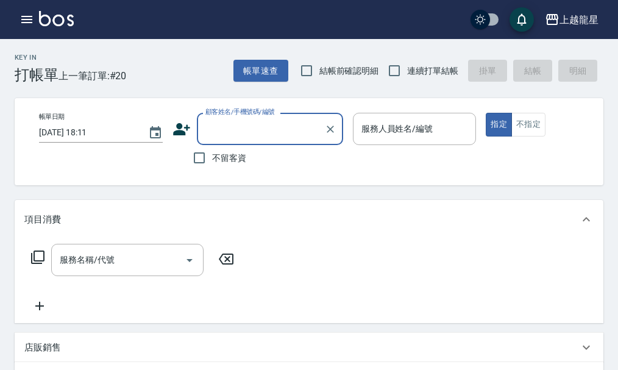
click at [34, 2] on div "上越龍星 登出" at bounding box center [309, 19] width 618 height 39
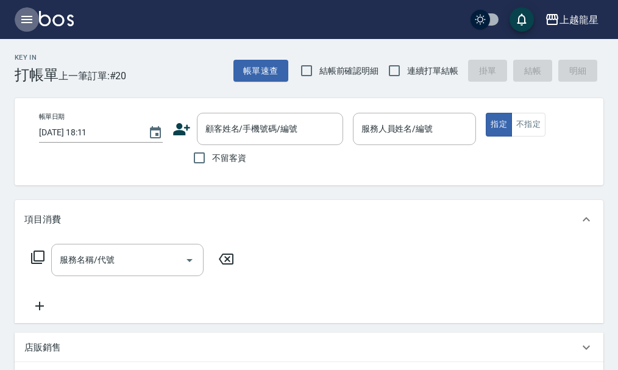
click at [24, 19] on icon "button" at bounding box center [26, 19] width 11 height 7
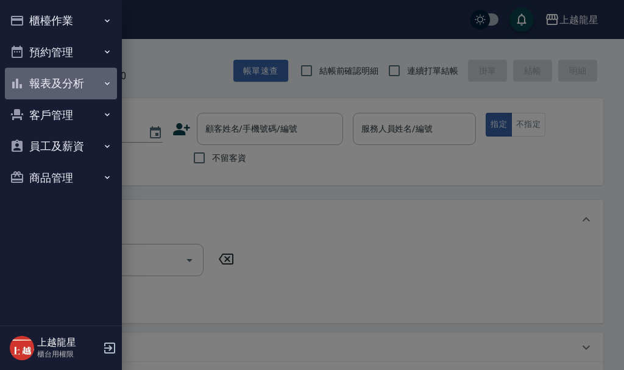
click at [72, 76] on button "報表及分析" at bounding box center [61, 84] width 112 height 32
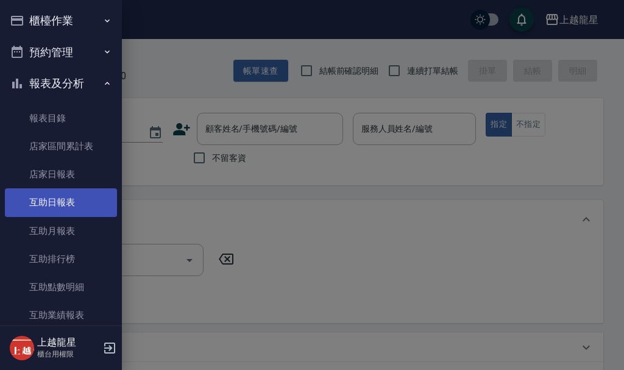
click at [82, 196] on link "互助日報表" at bounding box center [61, 202] width 112 height 28
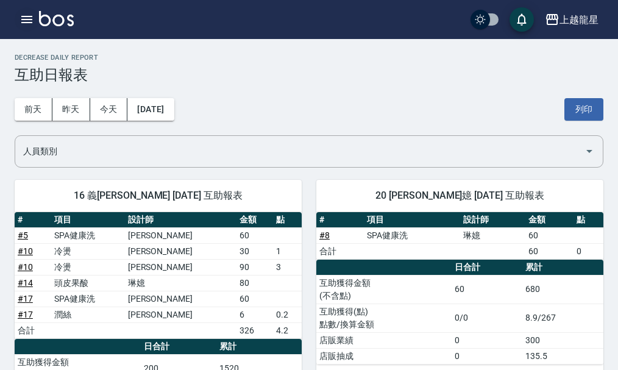
click at [22, 15] on icon "button" at bounding box center [27, 19] width 15 height 15
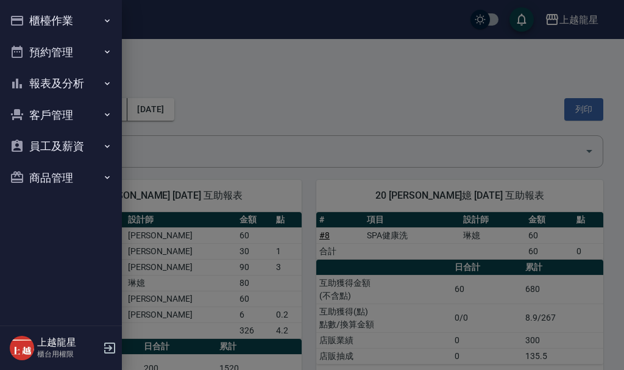
click at [49, 82] on button "報表及分析" at bounding box center [61, 84] width 112 height 32
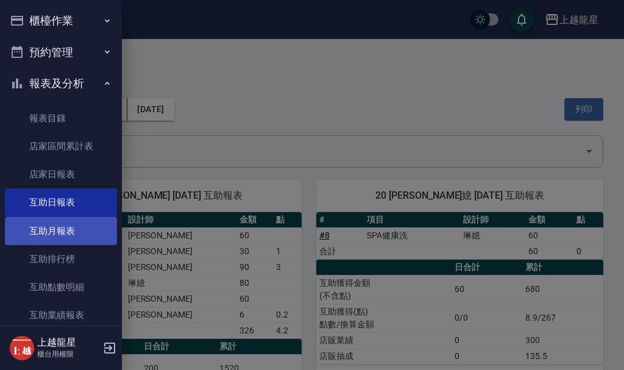
click at [54, 235] on link "互助月報表" at bounding box center [61, 231] width 112 height 28
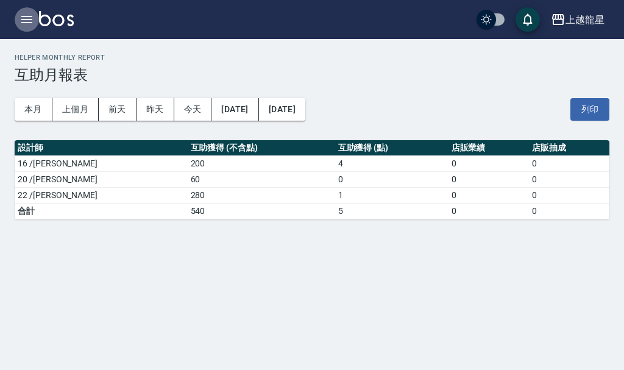
click at [26, 14] on icon "button" at bounding box center [27, 19] width 15 height 15
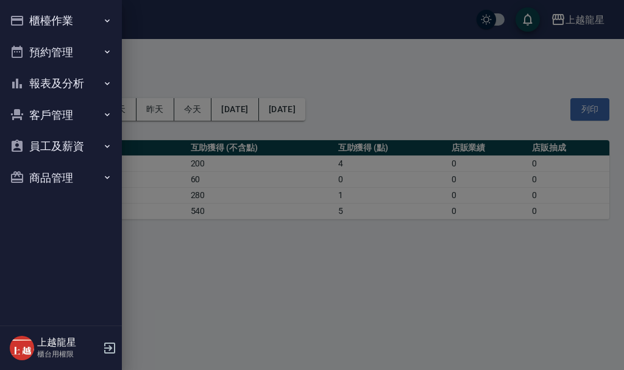
click at [54, 85] on button "報表及分析" at bounding box center [61, 84] width 112 height 32
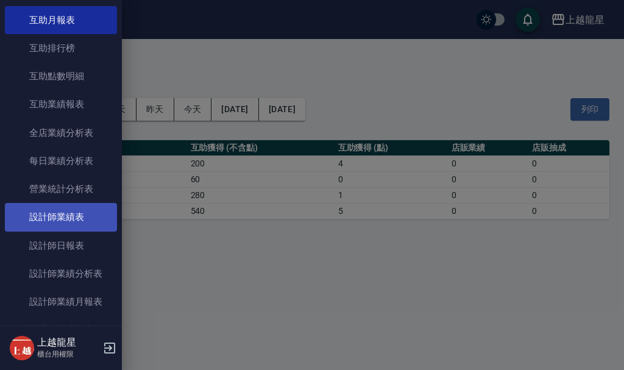
scroll to position [183, 0]
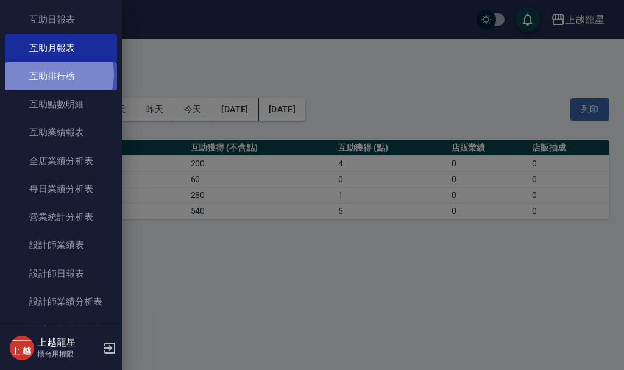
click at [55, 75] on link "互助排行榜" at bounding box center [61, 76] width 112 height 28
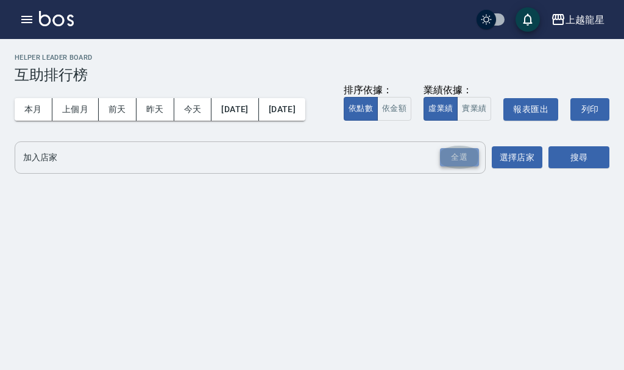
click at [465, 167] on div "全選" at bounding box center [459, 157] width 39 height 19
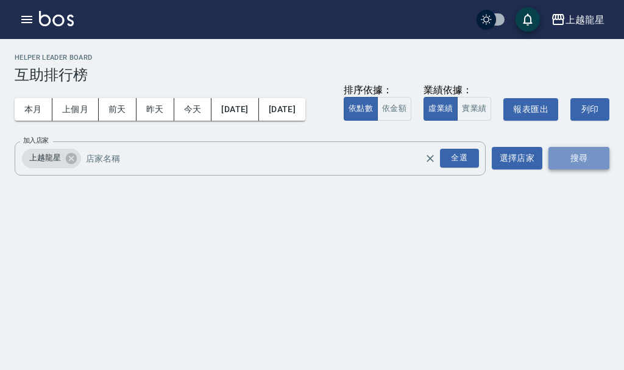
click at [577, 169] on button "搜尋" at bounding box center [578, 158] width 61 height 23
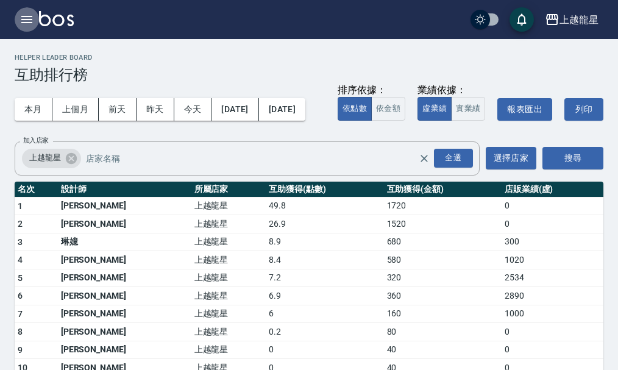
click at [32, 15] on icon "button" at bounding box center [27, 19] width 15 height 15
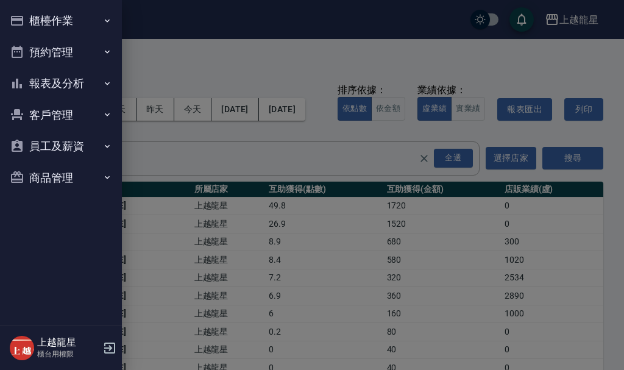
click at [32, 15] on button "櫃檯作業" at bounding box center [61, 21] width 112 height 32
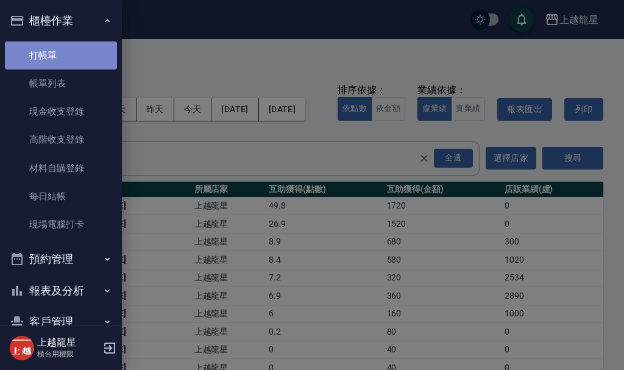
click at [69, 59] on link "打帳單" at bounding box center [61, 55] width 112 height 28
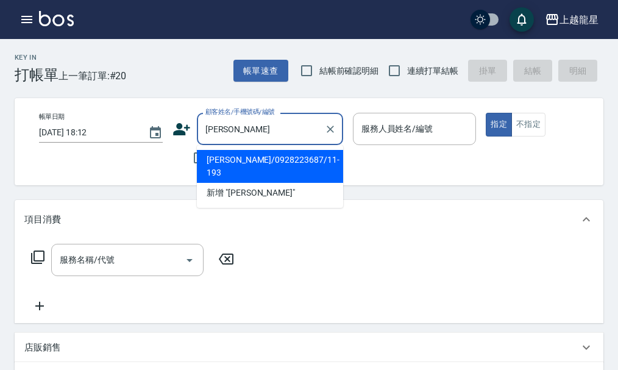
click at [313, 168] on li "許敦淇/0928223687/11-193" at bounding box center [270, 166] width 146 height 33
type input "許敦淇/0928223687/11-193"
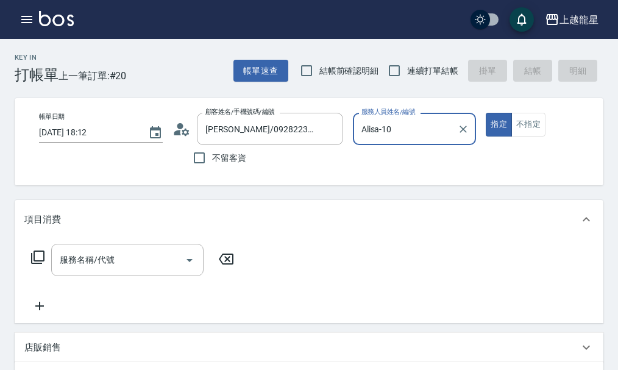
type input "Alisa-10"
click at [91, 271] on input "服務名稱/代號" at bounding box center [118, 259] width 123 height 21
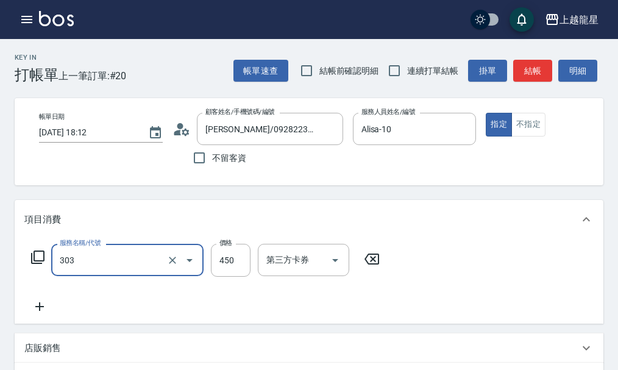
type input "剪髮(303)"
click at [522, 65] on button "結帳" at bounding box center [532, 71] width 39 height 23
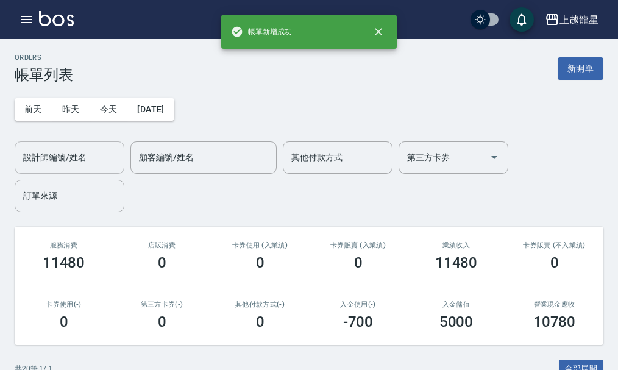
click at [85, 161] on input "設計師編號/姓名" at bounding box center [69, 157] width 99 height 21
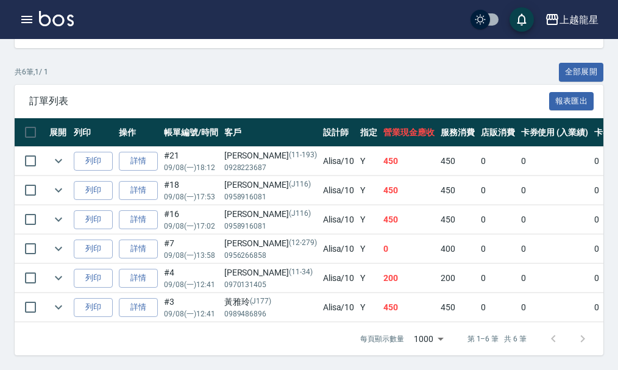
scroll to position [306, 0]
type input "Alisa-10"
click at [146, 213] on link "詳情" at bounding box center [138, 219] width 39 height 19
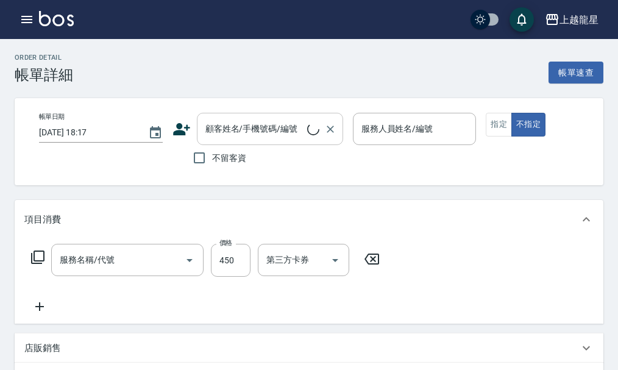
type input "2025/09/08 17:02"
type input "Alisa-10"
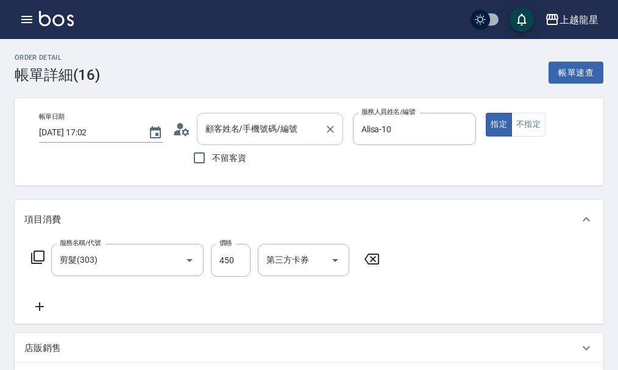
type input "剪髮(303)"
type input "萬文婷/0958916081/J116"
click at [334, 131] on icon "Clear" at bounding box center [330, 129] width 12 height 12
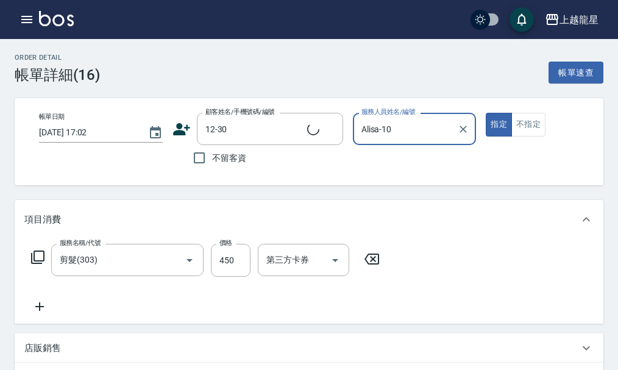
type input "張新珠/0937021583/12-30"
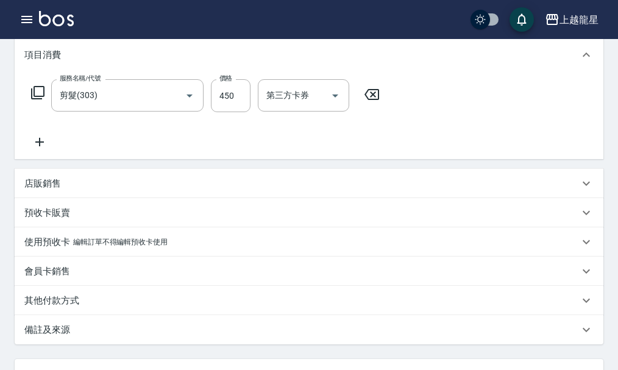
scroll to position [244, 0]
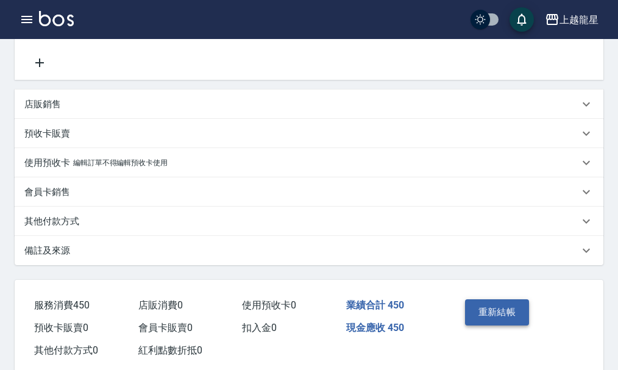
click at [480, 314] on button "重新結帳" at bounding box center [497, 312] width 65 height 26
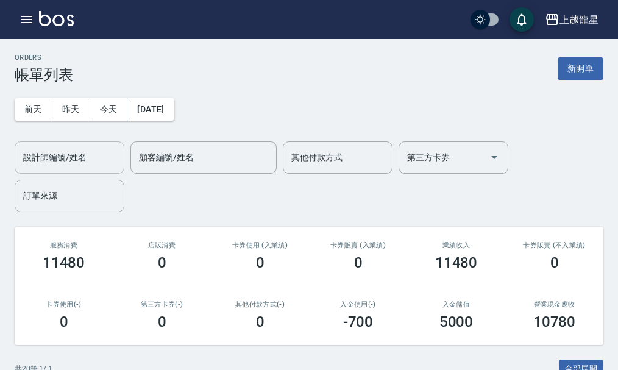
click at [51, 168] on input "設計師編號/姓名" at bounding box center [69, 157] width 99 height 21
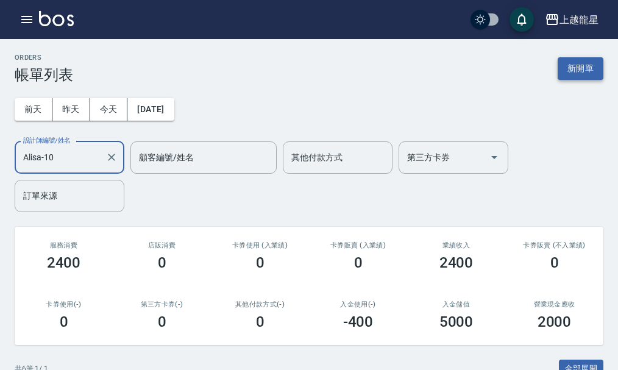
type input "Alisa-10"
click at [572, 69] on button "新開單" at bounding box center [581, 68] width 46 height 23
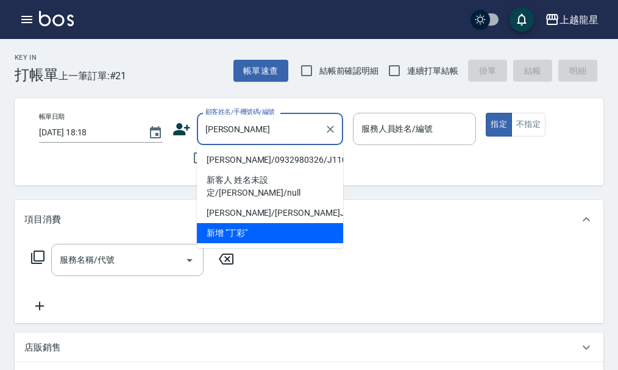
click at [250, 162] on li "丁彩雲/0932980326/J110" at bounding box center [270, 160] width 146 height 20
type input "丁彩雲/0932980326/J110"
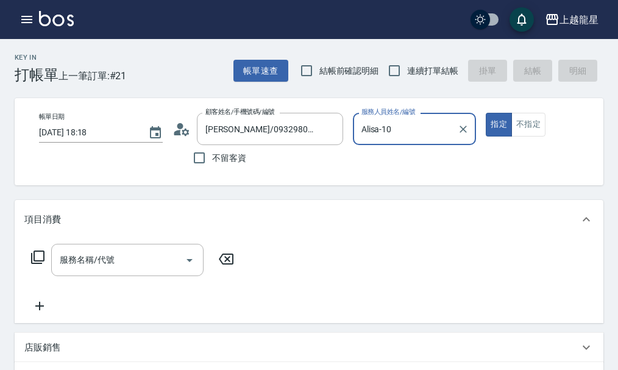
type input "Alisa-10"
click at [130, 276] on div "服務名稱/代號" at bounding box center [127, 260] width 152 height 32
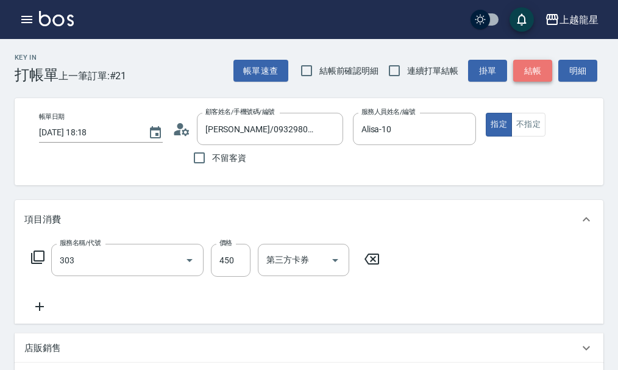
type input "剪髮(303)"
click at [526, 71] on button "結帳" at bounding box center [532, 71] width 39 height 23
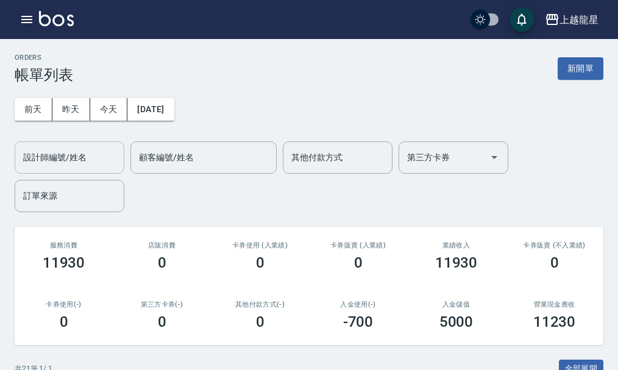
click at [67, 161] on input "設計師編號/姓名" at bounding box center [69, 157] width 99 height 21
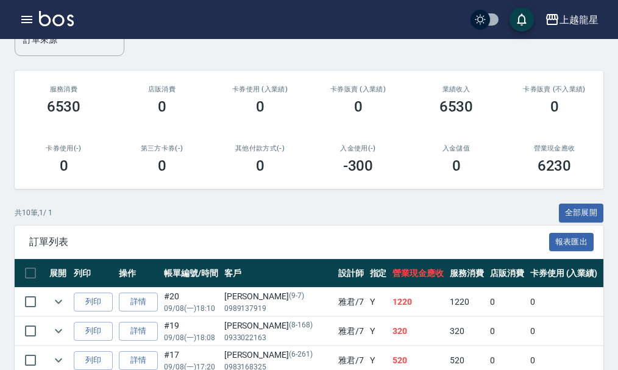
scroll to position [366, 0]
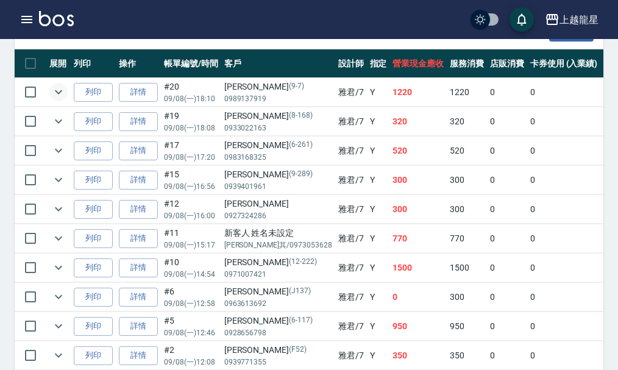
type input "雅君-7"
click at [63, 91] on icon "expand row" at bounding box center [58, 92] width 15 height 15
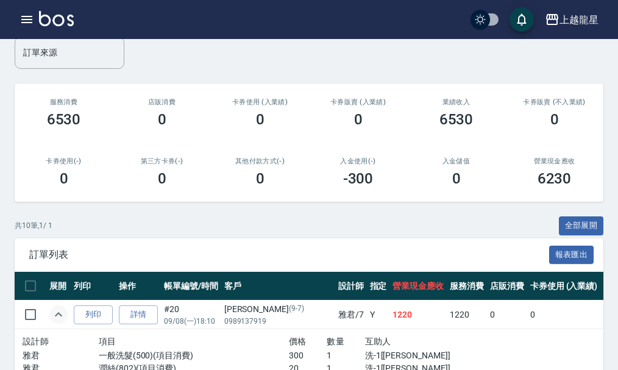
scroll to position [0, 0]
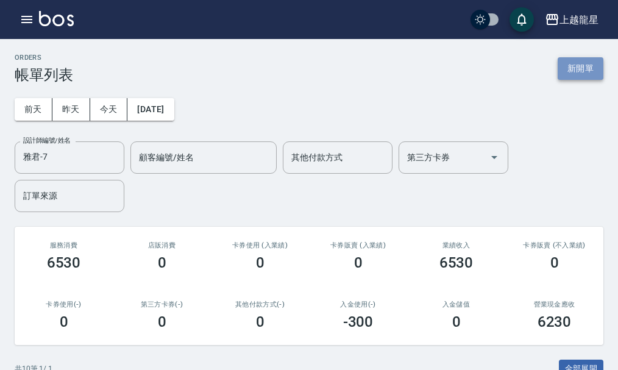
click at [569, 61] on button "新開單" at bounding box center [581, 68] width 46 height 23
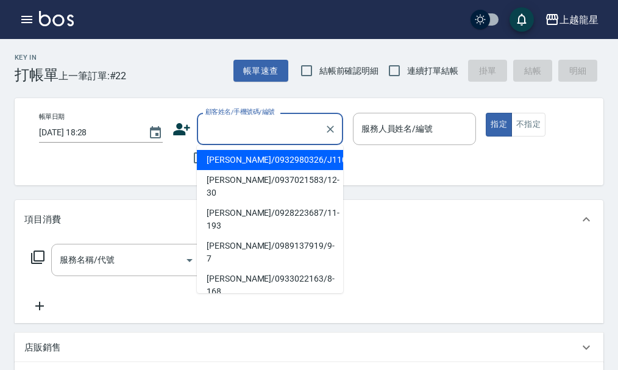
click at [276, 134] on input "顧客姓名/手機號碼/編號" at bounding box center [260, 128] width 117 height 21
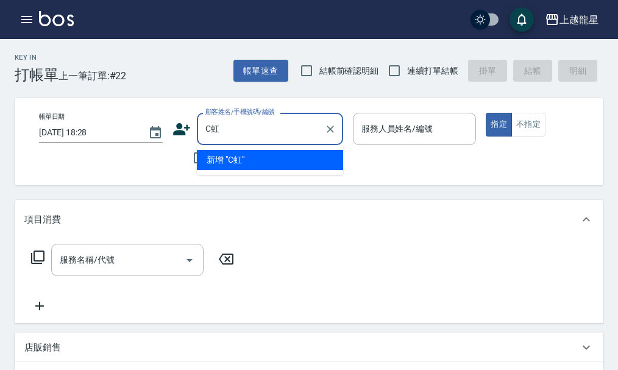
type input "C"
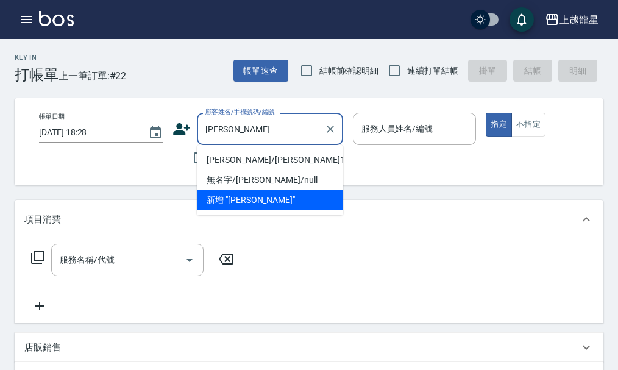
click at [256, 156] on li "洪建彰/洪建彰151/151" at bounding box center [270, 160] width 146 height 20
type input "洪建彰/洪建彰151/151"
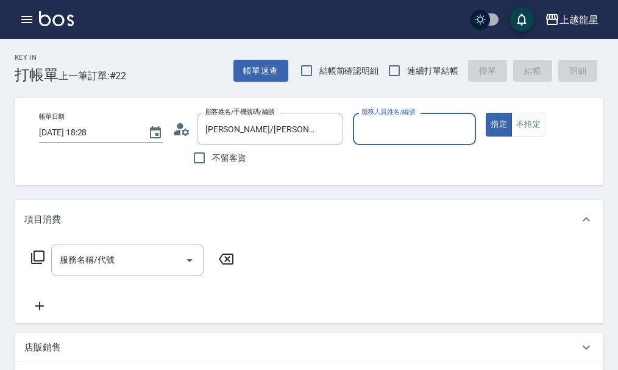
type input "馨華-6"
click at [85, 271] on input "服務名稱/代號" at bounding box center [118, 259] width 123 height 21
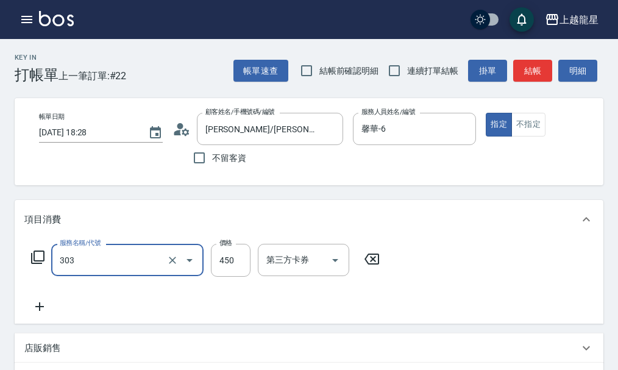
type input "剪髮(303)"
click at [528, 61] on button "結帳" at bounding box center [532, 71] width 39 height 23
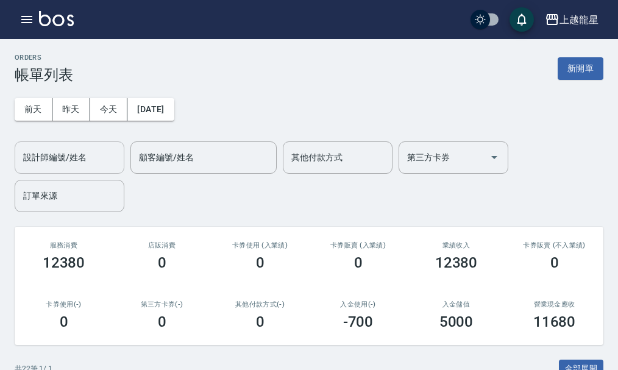
click at [61, 154] on input "設計師編號/姓名" at bounding box center [69, 157] width 99 height 21
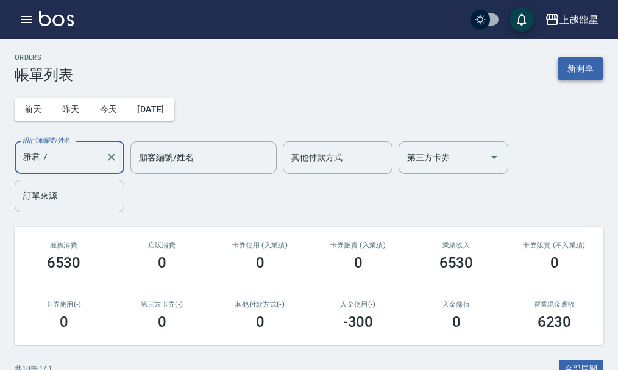
type input "雅君-7"
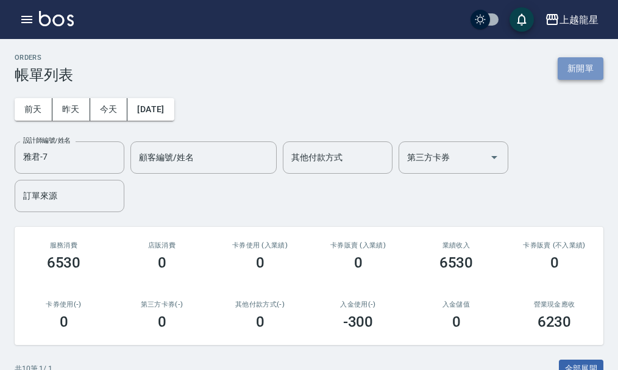
click at [567, 67] on button "新開單" at bounding box center [581, 68] width 46 height 23
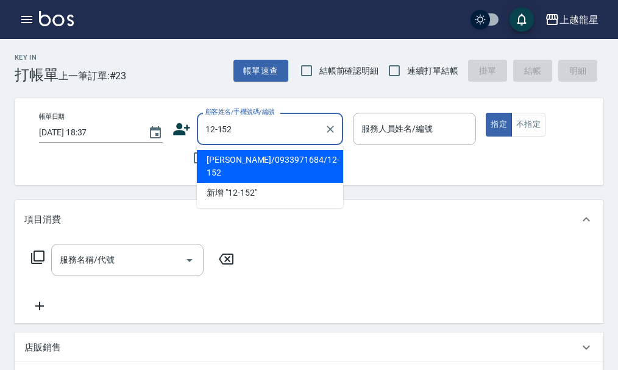
click at [222, 168] on li "高曉鳳/0933971684/12-152" at bounding box center [270, 166] width 146 height 33
type input "高曉鳳/0933971684/12-152"
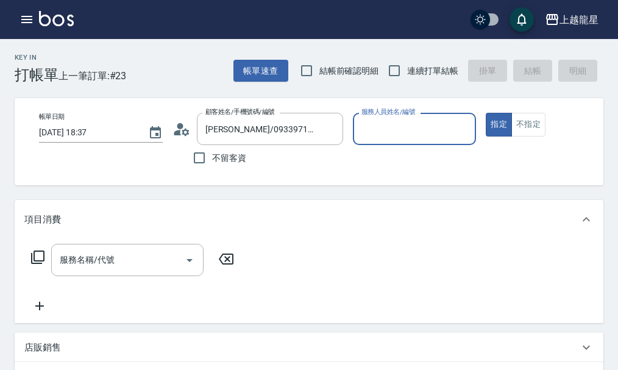
type input "Angle-010"
click at [458, 126] on icon "Clear" at bounding box center [463, 129] width 12 height 12
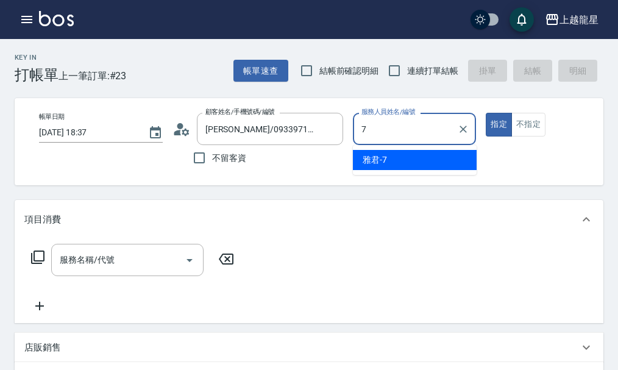
type input "雅君-7"
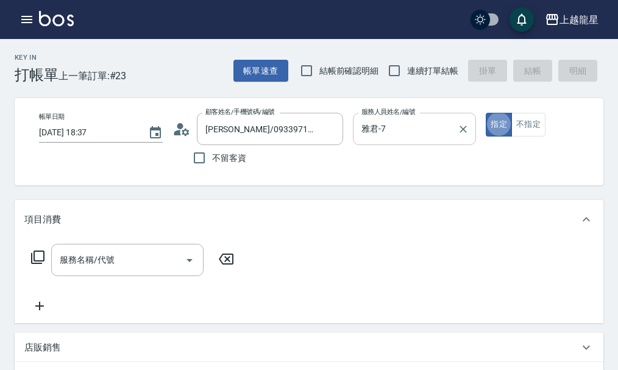
type button "true"
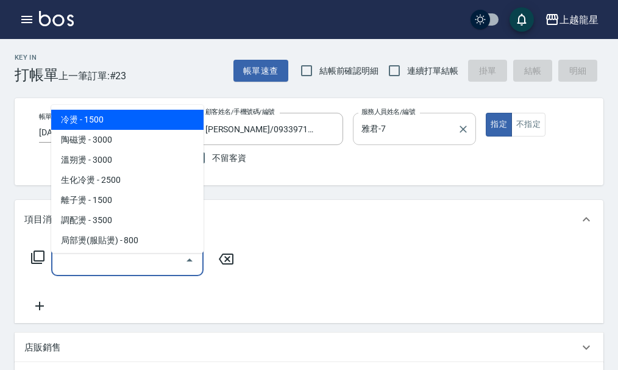
click at [121, 261] on input "服務名稱/代號" at bounding box center [118, 259] width 123 height 21
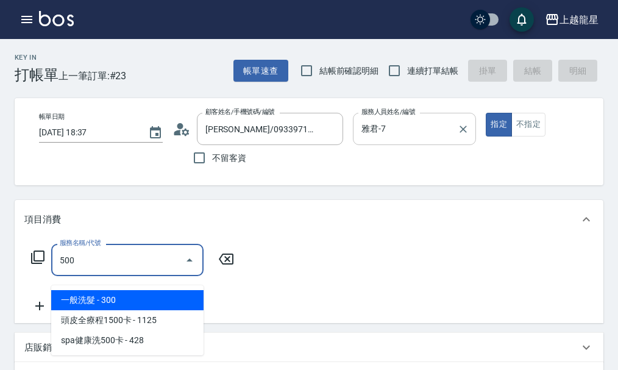
type input "一般洗髮(500)"
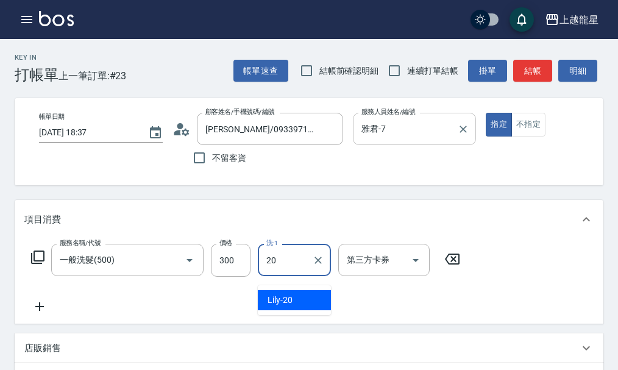
type input "Lily-20"
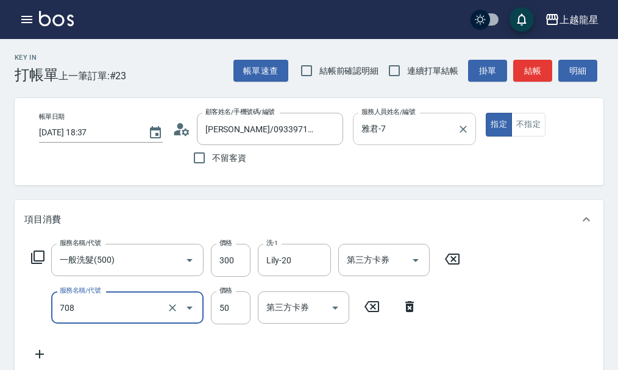
type input "吹捲.造型.包頭(708)"
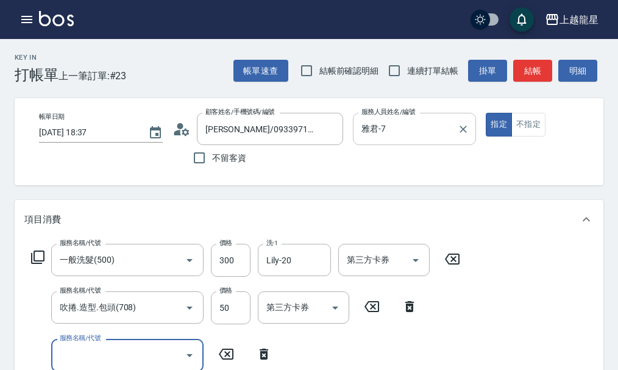
scroll to position [5, 0]
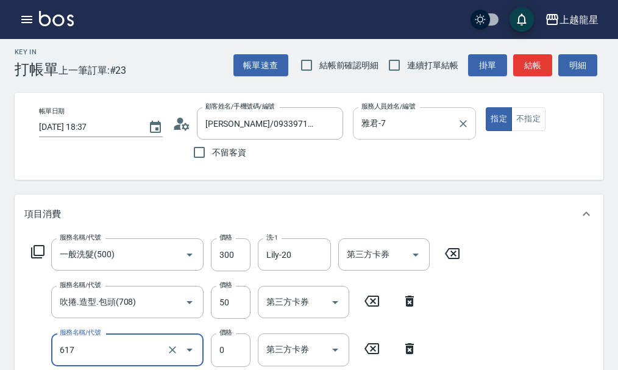
type input "1000以下護髮套卡(617)"
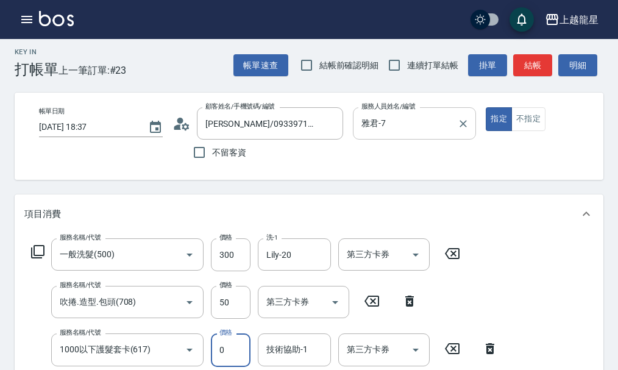
scroll to position [12, 0]
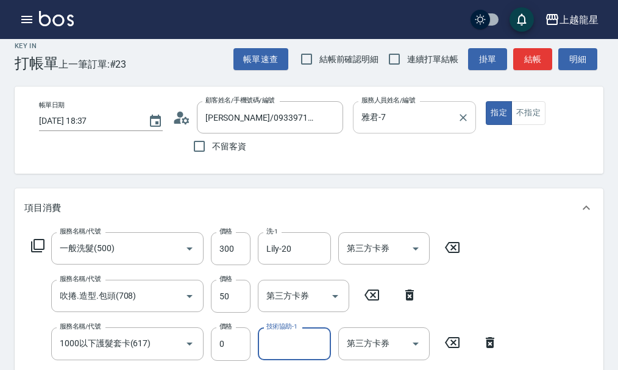
type input "2"
type input "Lily-20"
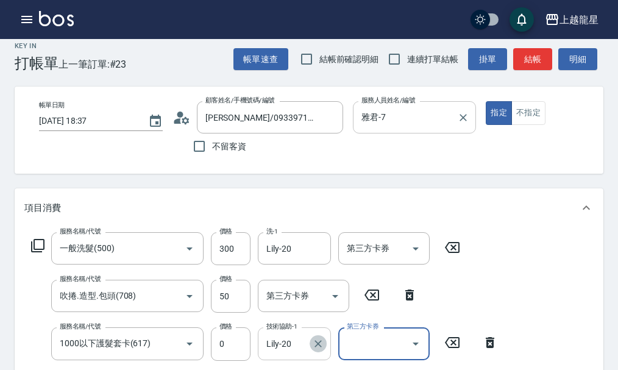
click at [314, 350] on icon "Clear" at bounding box center [318, 344] width 12 height 12
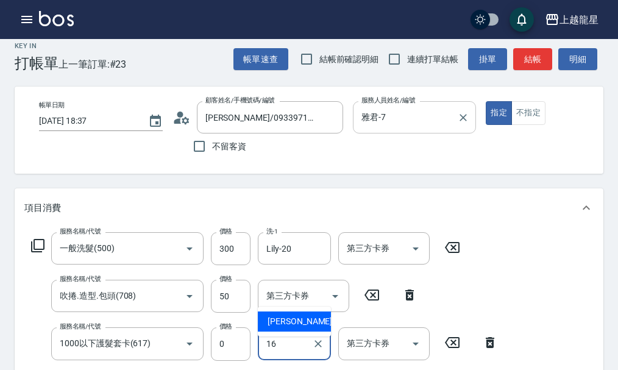
type input "義潔-16"
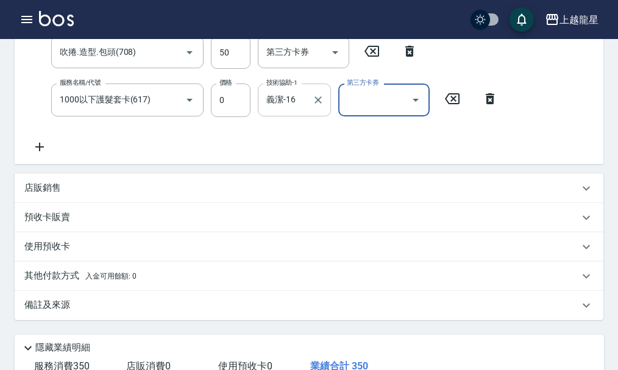
scroll to position [417, 0]
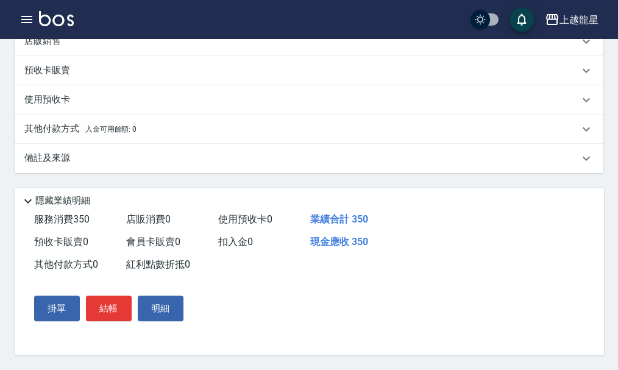
click at [115, 312] on button "結帳" at bounding box center [109, 309] width 46 height 26
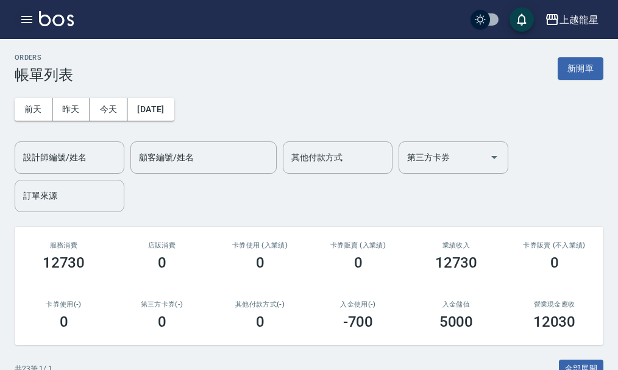
click at [27, 21] on icon "button" at bounding box center [27, 19] width 15 height 15
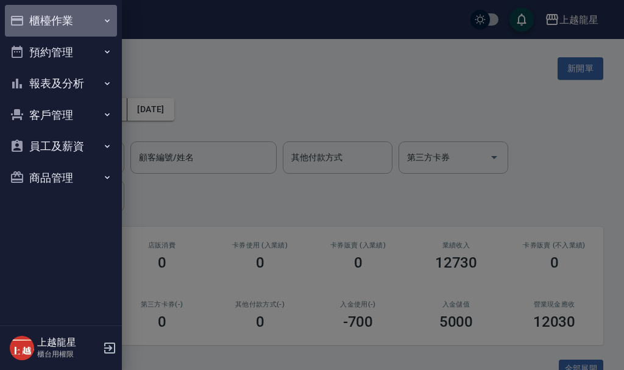
click at [52, 21] on button "櫃檯作業" at bounding box center [61, 21] width 112 height 32
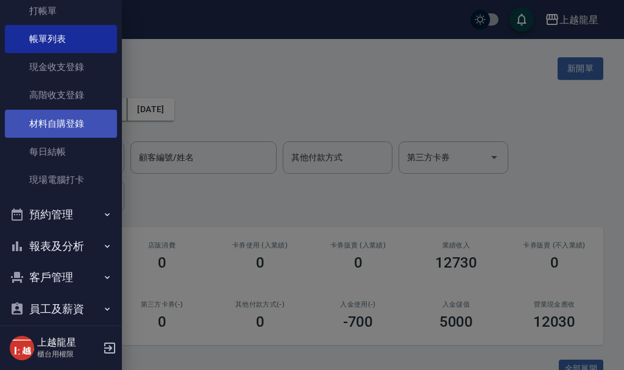
scroll to position [90, 0]
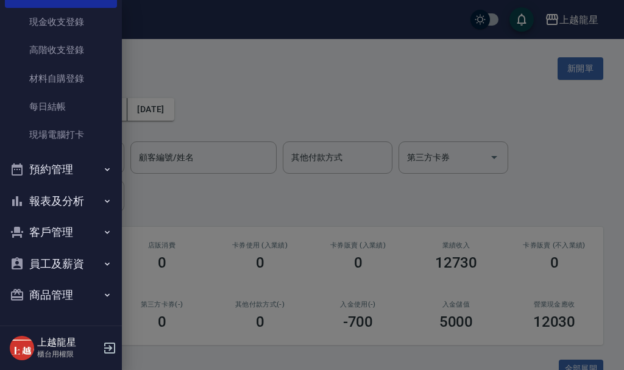
click at [53, 169] on button "預約管理" at bounding box center [61, 170] width 112 height 32
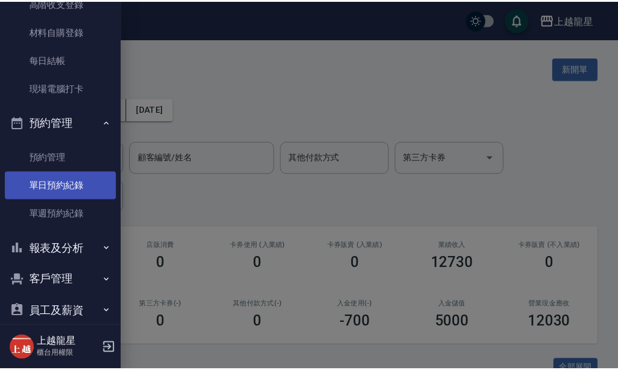
scroll to position [184, 0]
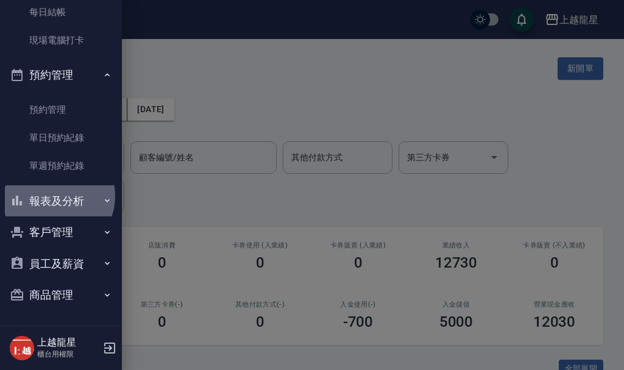
click at [54, 196] on button "報表及分析" at bounding box center [61, 201] width 112 height 32
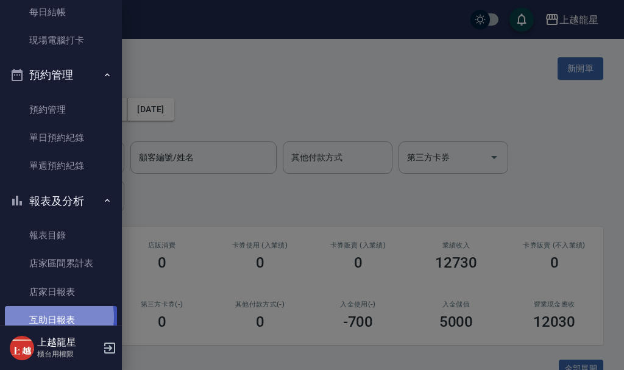
click at [46, 317] on link "互助日報表" at bounding box center [61, 320] width 112 height 28
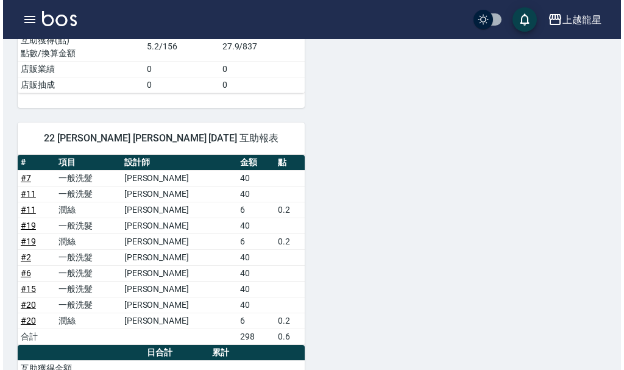
scroll to position [475, 0]
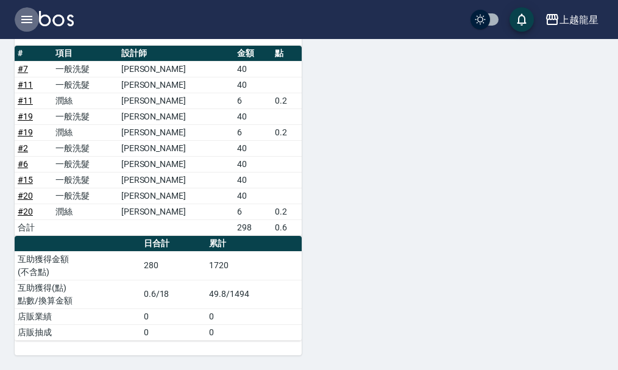
click at [29, 27] on button "button" at bounding box center [27, 19] width 24 height 24
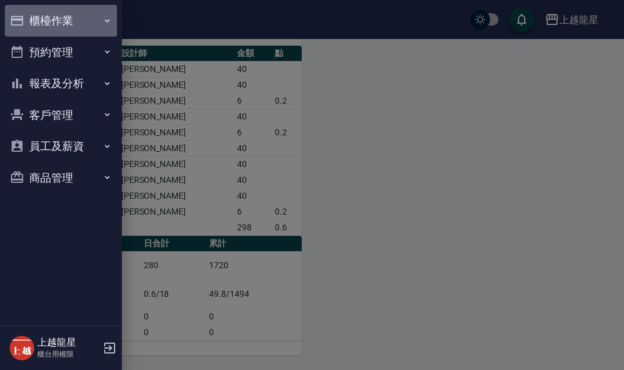
click at [29, 25] on button "櫃檯作業" at bounding box center [61, 21] width 112 height 32
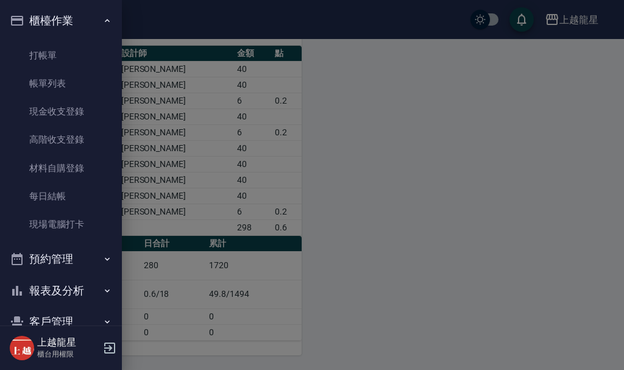
scroll to position [61, 0]
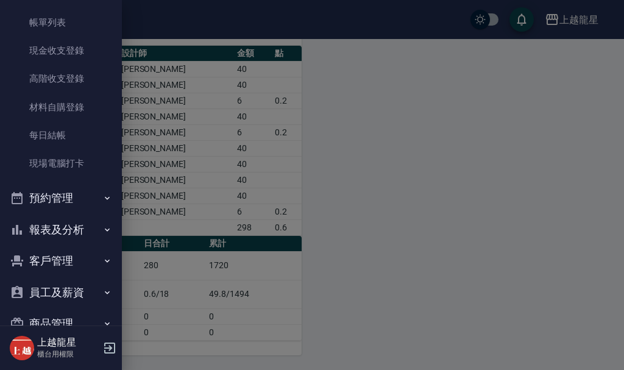
click at [68, 199] on button "預約管理" at bounding box center [61, 198] width 112 height 32
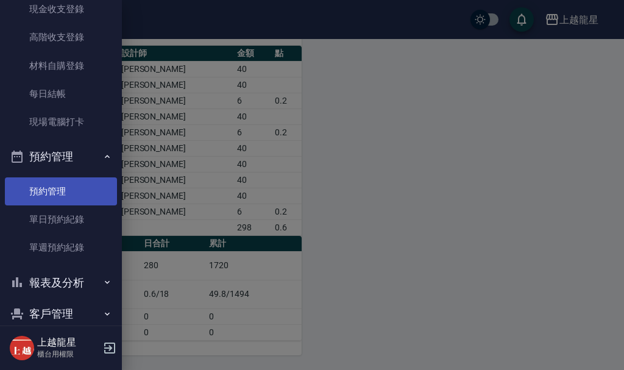
scroll to position [122, 0]
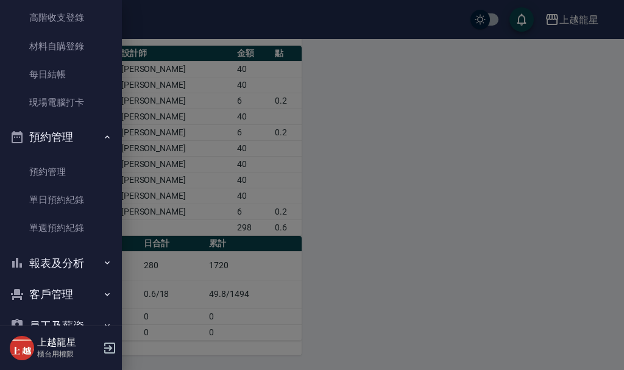
click at [60, 259] on button "報表及分析" at bounding box center [61, 263] width 112 height 32
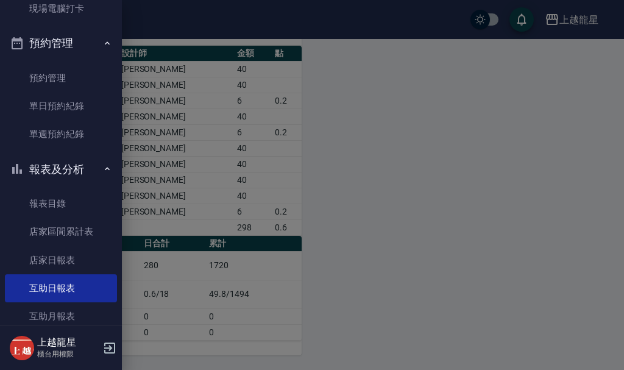
scroll to position [305, 0]
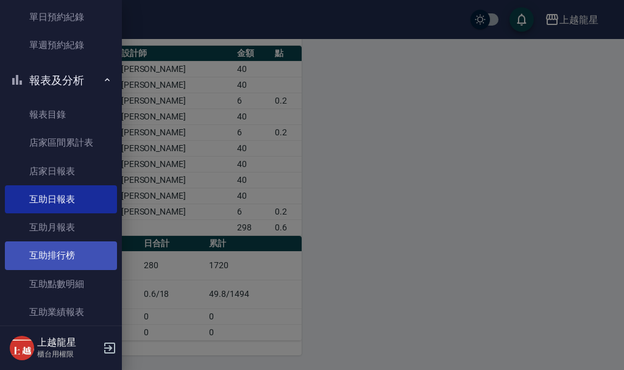
click at [59, 247] on link "互助排行榜" at bounding box center [61, 255] width 112 height 28
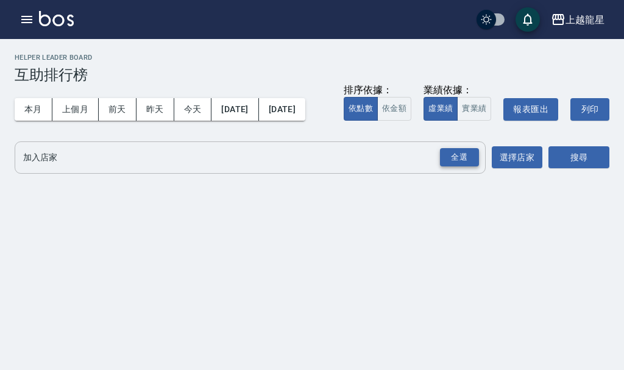
click at [453, 167] on div "全選" at bounding box center [459, 157] width 39 height 19
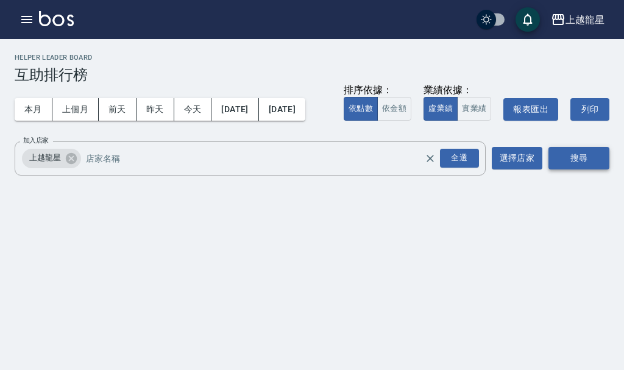
click at [590, 169] on button "搜尋" at bounding box center [578, 158] width 61 height 23
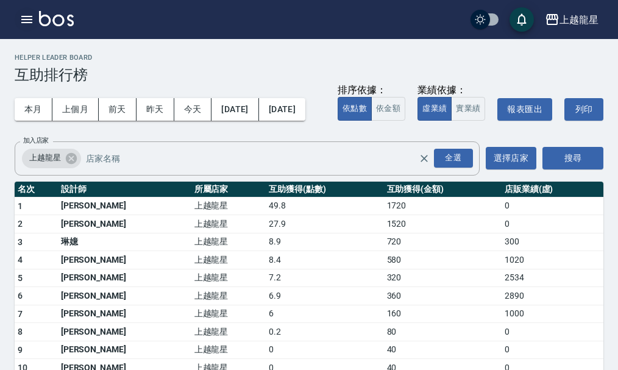
click at [27, 12] on icon "button" at bounding box center [27, 19] width 15 height 15
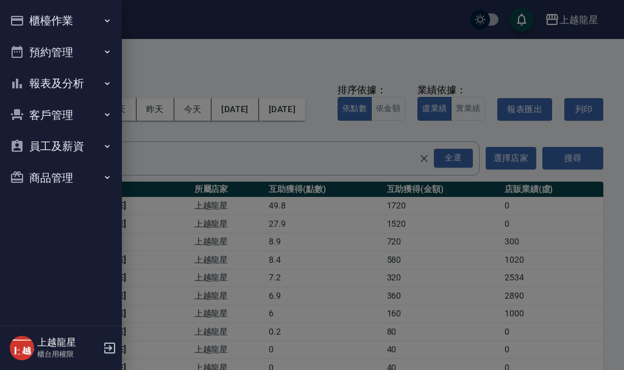
click at [28, 20] on button "櫃檯作業" at bounding box center [61, 21] width 112 height 32
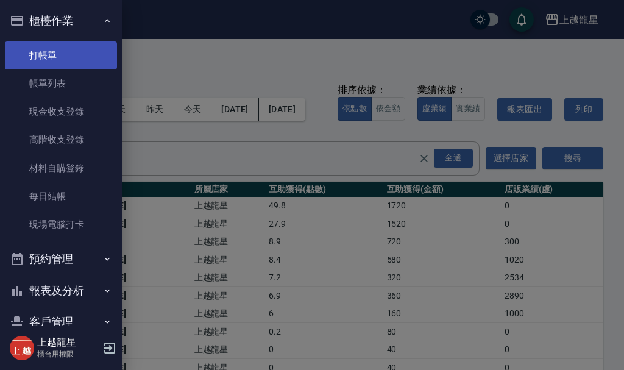
click at [74, 59] on link "打帳單" at bounding box center [61, 55] width 112 height 28
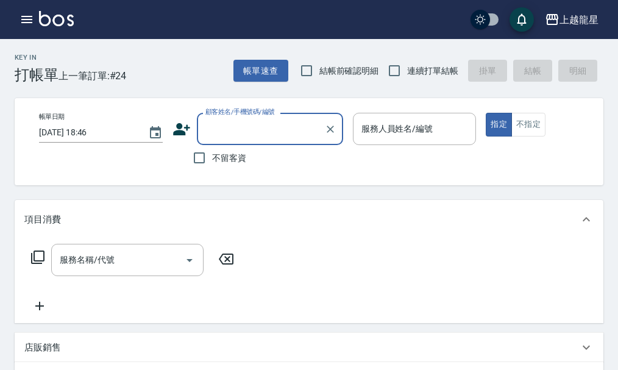
drag, startPoint x: 208, startPoint y: 164, endPoint x: 353, endPoint y: 172, distance: 144.7
click at [252, 167] on div "不留客資" at bounding box center [257, 158] width 171 height 26
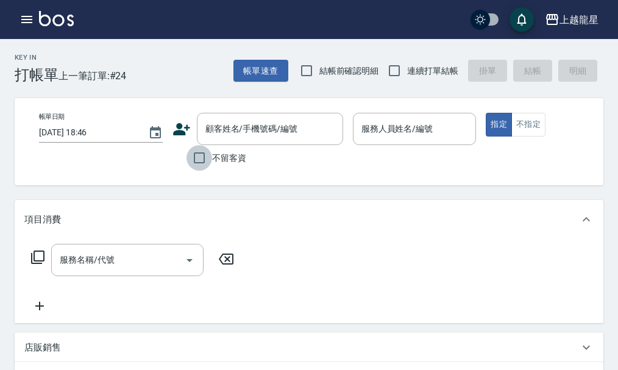
drag, startPoint x: 187, startPoint y: 153, endPoint x: 208, endPoint y: 154, distance: 21.3
click at [207, 154] on input "不留客資" at bounding box center [199, 158] width 26 height 26
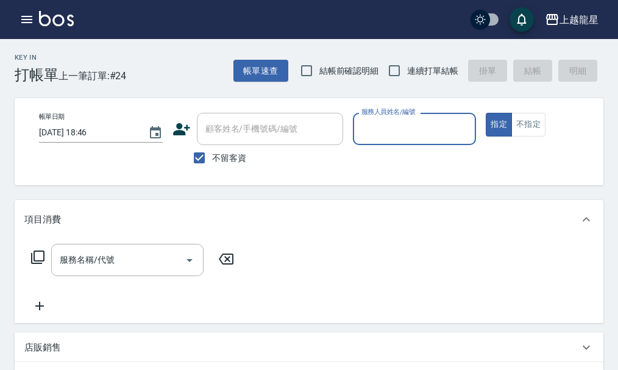
click at [408, 133] on input "服務人員姓名/編號" at bounding box center [414, 128] width 113 height 21
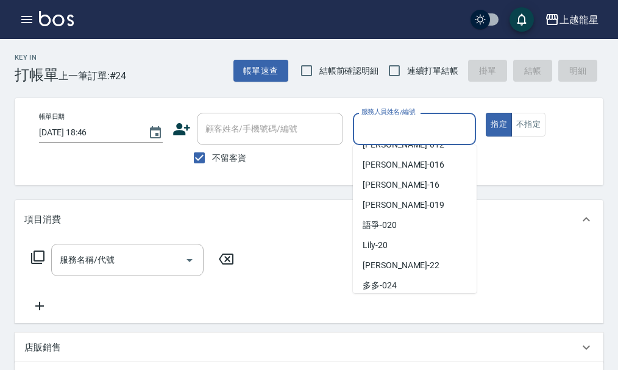
scroll to position [183, 0]
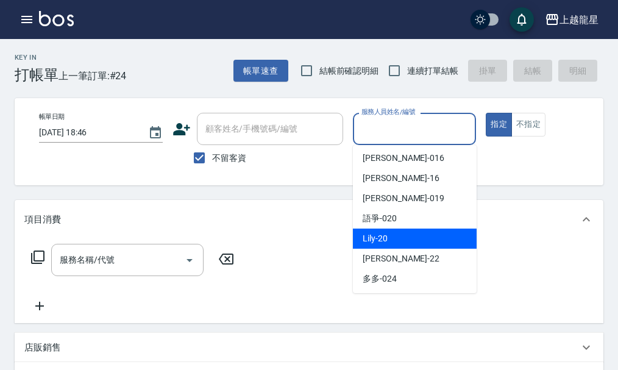
click at [405, 233] on div "Lily -20" at bounding box center [415, 239] width 124 height 20
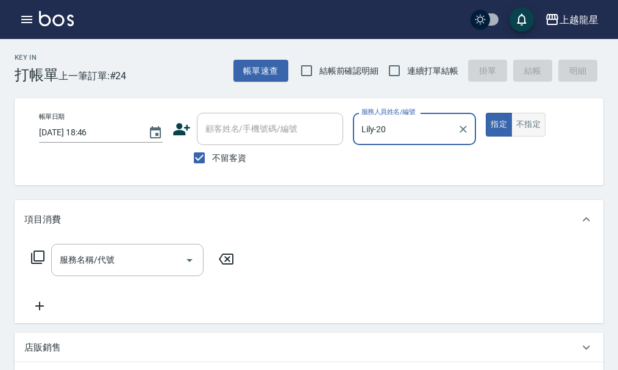
click at [527, 122] on button "不指定" at bounding box center [528, 125] width 34 height 24
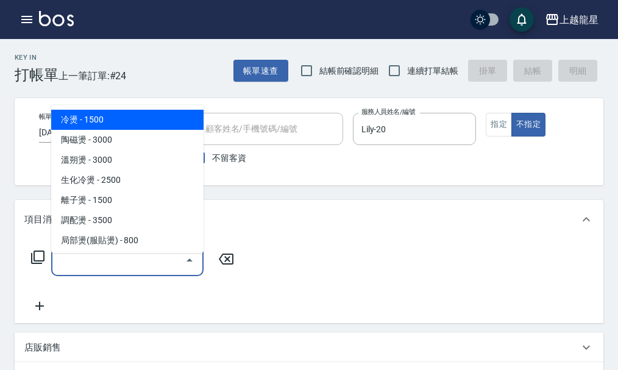
click at [114, 271] on input "服務名稱/代號" at bounding box center [118, 259] width 123 height 21
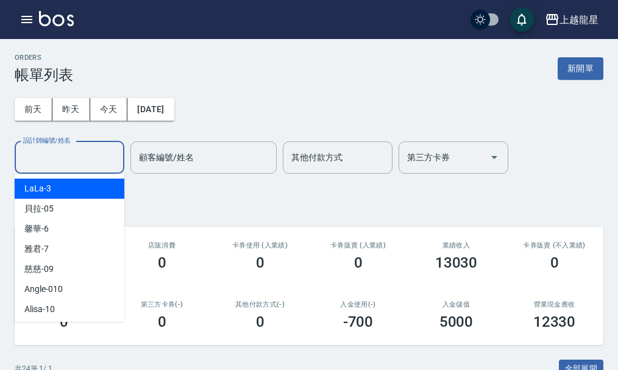
click at [30, 162] on input "設計師編號/姓名" at bounding box center [69, 157] width 99 height 21
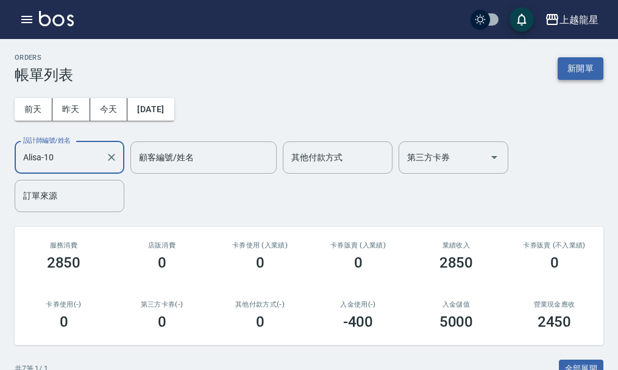
click at [592, 68] on button "新開單" at bounding box center [581, 68] width 46 height 23
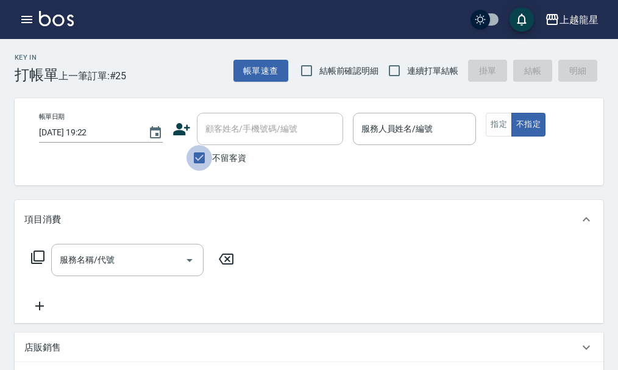
click at [197, 154] on input "不留客資" at bounding box center [199, 158] width 26 height 26
click at [208, 135] on input "顧客姓名/手機號碼/編號" at bounding box center [260, 128] width 117 height 21
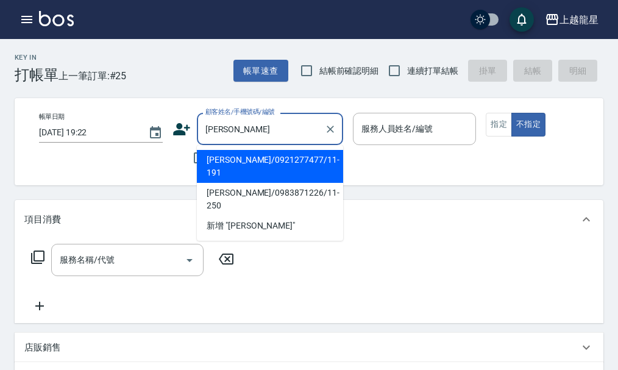
click at [318, 157] on li "郭振茂/0921277477/11-191" at bounding box center [270, 166] width 146 height 33
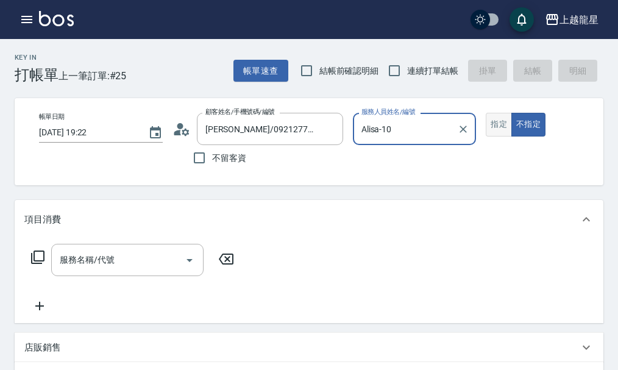
click at [492, 133] on button "指定" at bounding box center [499, 125] width 26 height 24
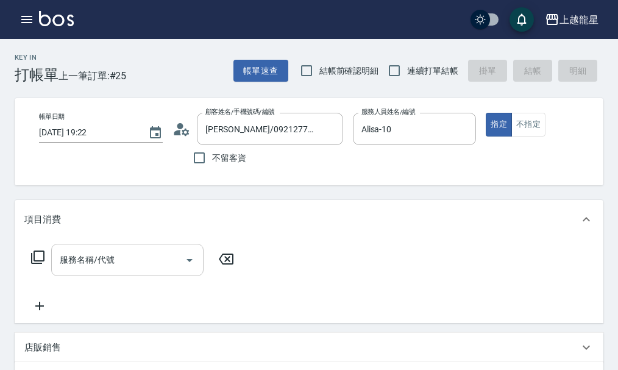
click at [122, 271] on input "服務名稱/代號" at bounding box center [118, 259] width 123 height 21
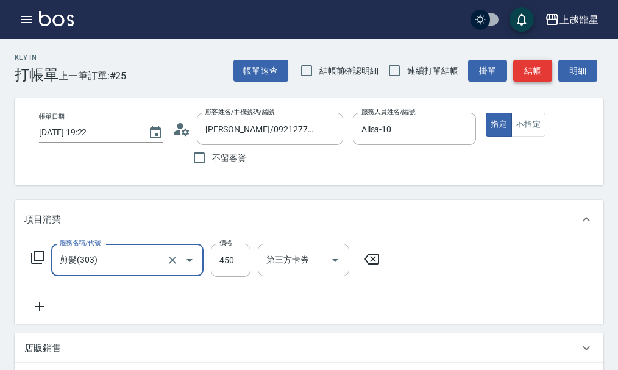
click at [516, 80] on button "結帳" at bounding box center [532, 71] width 39 height 23
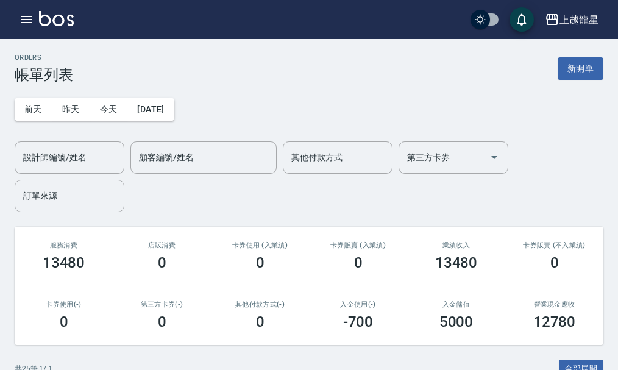
click at [589, 54] on div "ORDERS 帳單列表 新開單" at bounding box center [309, 69] width 589 height 30
click at [583, 70] on button "新開單" at bounding box center [581, 68] width 46 height 23
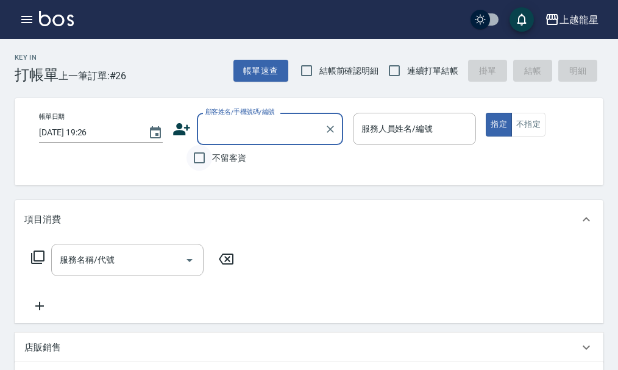
click at [197, 160] on input "不留客資" at bounding box center [199, 158] width 26 height 26
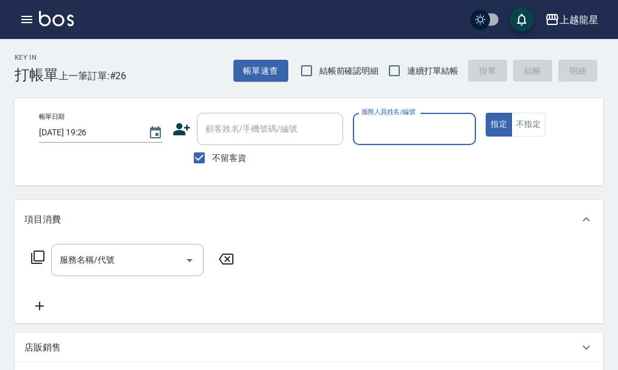
click at [368, 126] on input "服務人員姓名/編號" at bounding box center [414, 128] width 113 height 21
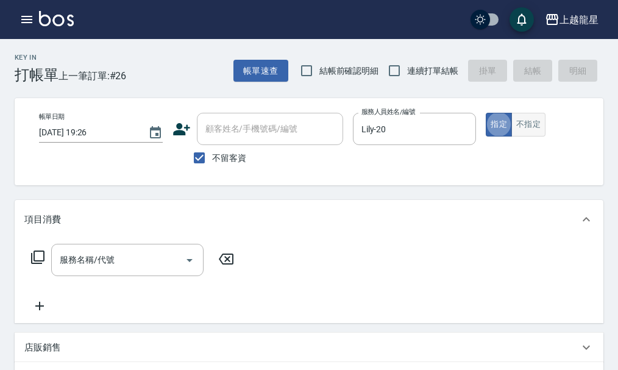
click at [520, 119] on button "不指定" at bounding box center [528, 125] width 34 height 24
click at [121, 271] on input "服務名稱/代號" at bounding box center [118, 259] width 123 height 21
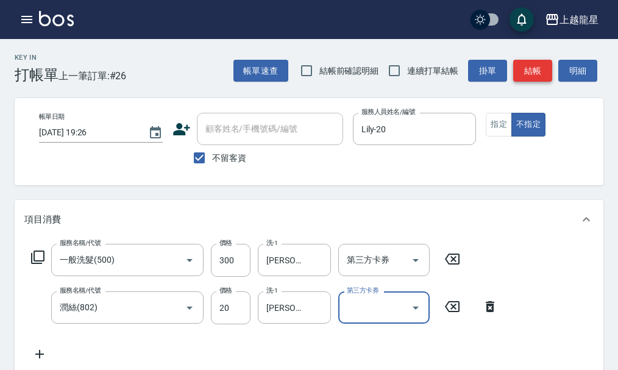
click at [534, 66] on button "結帳" at bounding box center [532, 71] width 39 height 23
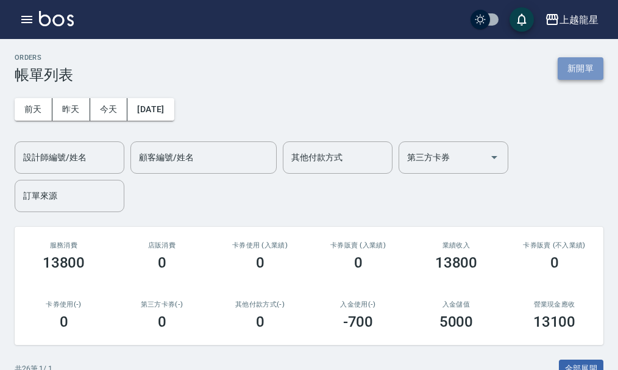
click at [572, 60] on button "新開單" at bounding box center [581, 68] width 46 height 23
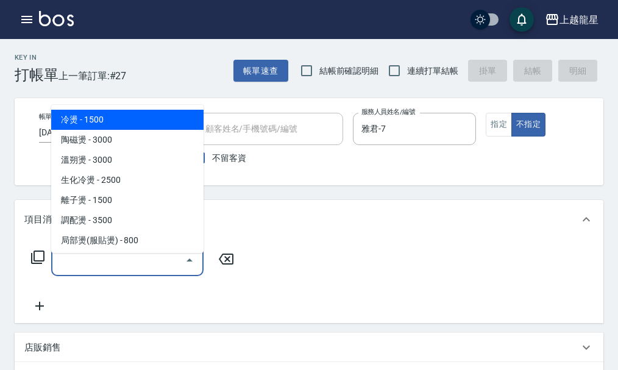
click at [98, 271] on input "服務名稱/代號" at bounding box center [118, 259] width 123 height 21
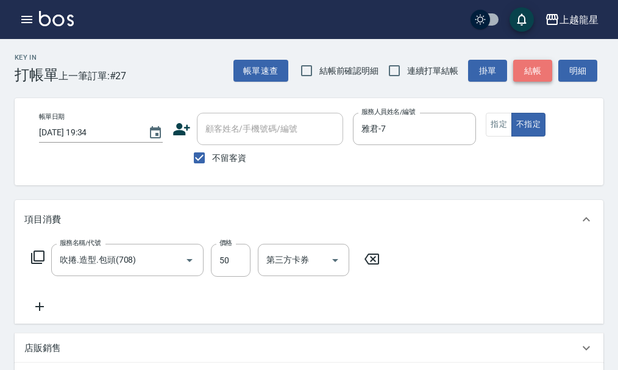
click at [530, 73] on button "結帳" at bounding box center [532, 71] width 39 height 23
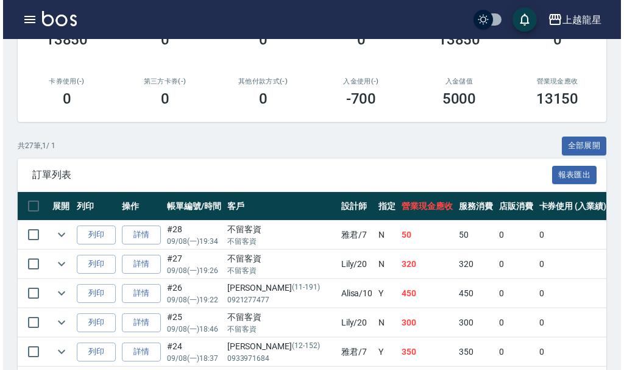
scroll to position [244, 0]
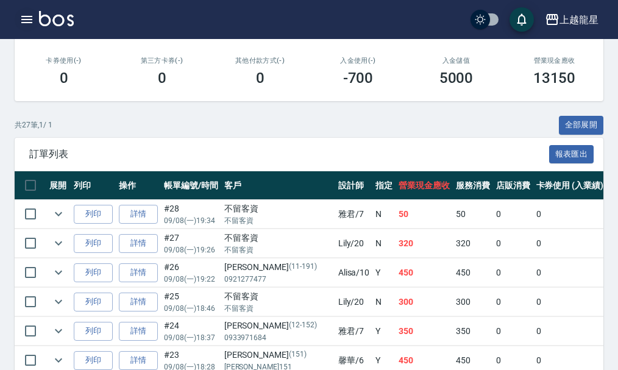
click at [20, 15] on icon "button" at bounding box center [27, 19] width 15 height 15
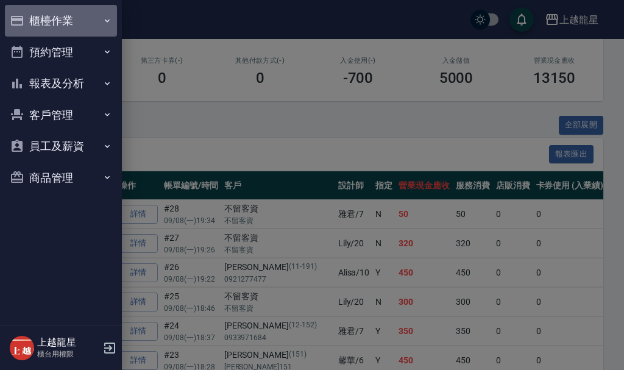
click at [32, 11] on button "櫃檯作業" at bounding box center [61, 21] width 112 height 32
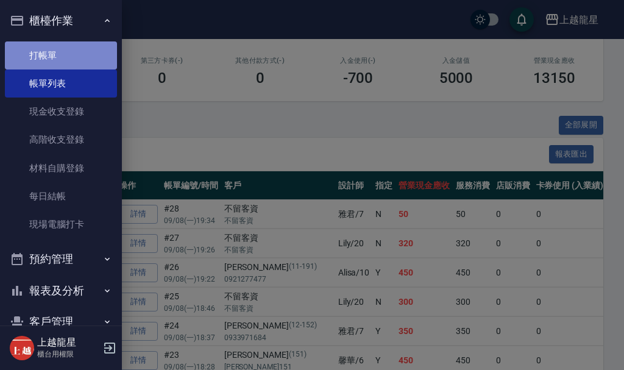
click at [69, 54] on link "打帳單" at bounding box center [61, 55] width 112 height 28
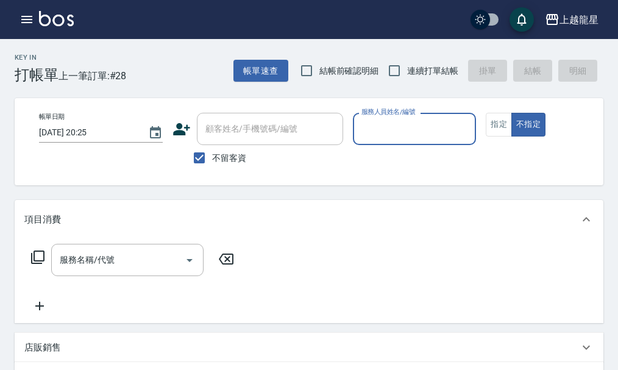
click at [12, 16] on div "上越龍星 登出" at bounding box center [309, 19] width 618 height 39
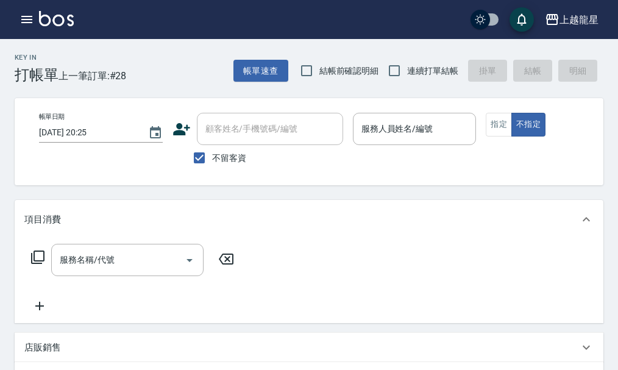
click at [43, 16] on img at bounding box center [56, 18] width 35 height 15
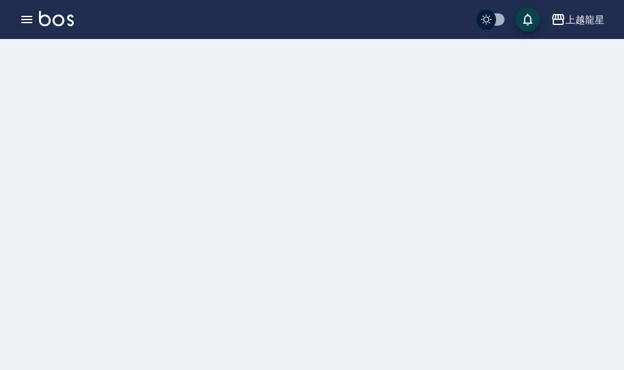
click at [27, 18] on icon "button" at bounding box center [27, 19] width 15 height 15
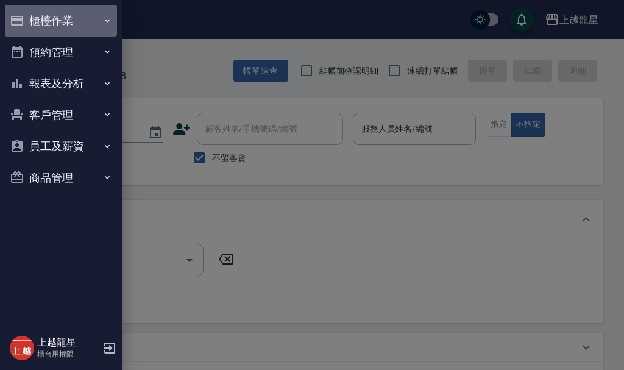
click at [90, 23] on button "櫃檯作業" at bounding box center [61, 21] width 112 height 32
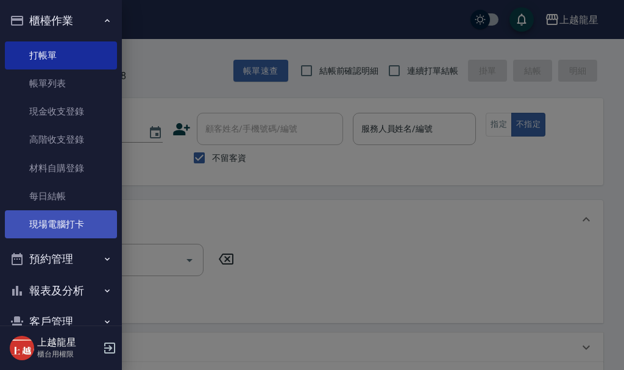
click at [55, 230] on link "現場電腦打卡" at bounding box center [61, 224] width 112 height 28
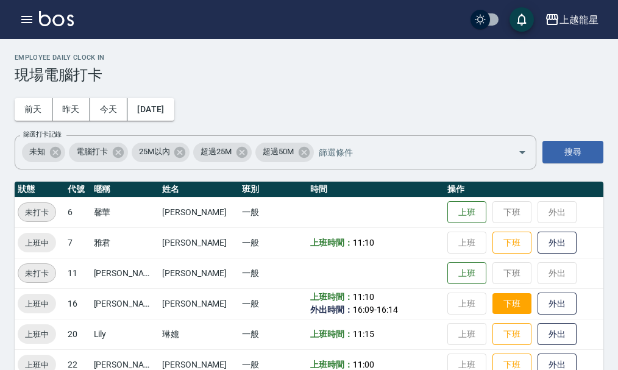
click at [510, 305] on button "下班" at bounding box center [511, 303] width 39 height 21
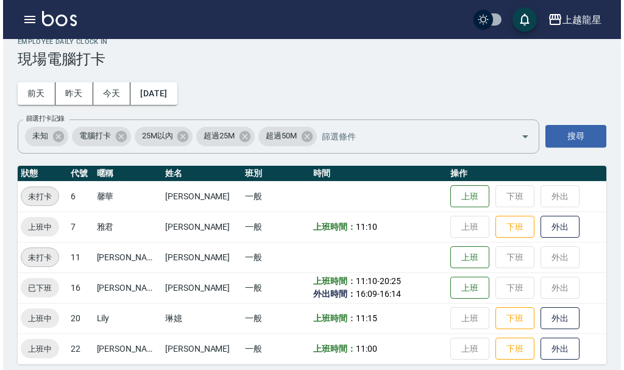
scroll to position [25, 0]
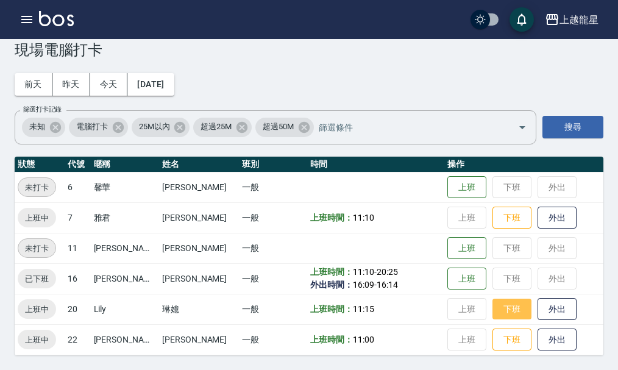
click at [492, 313] on button "下班" at bounding box center [511, 309] width 39 height 21
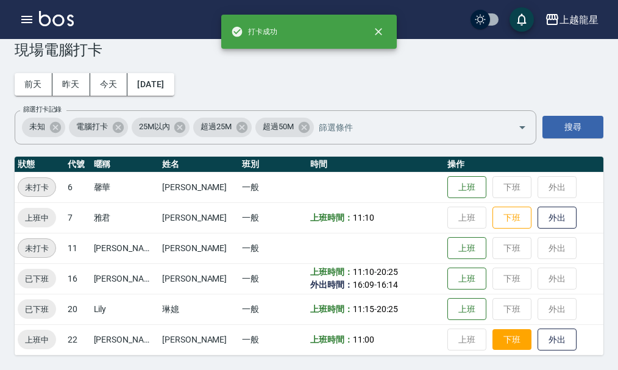
click at [492, 343] on button "下班" at bounding box center [511, 339] width 39 height 21
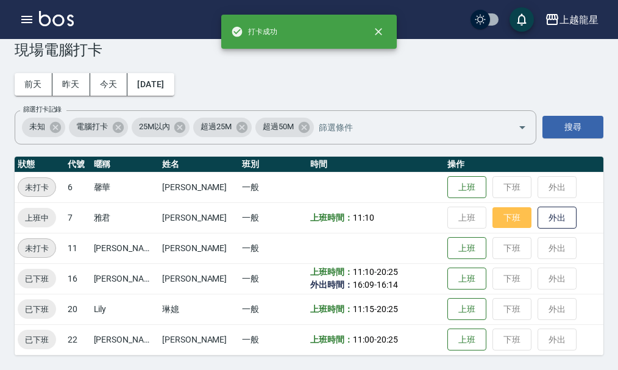
click at [506, 220] on button "下班" at bounding box center [511, 217] width 39 height 21
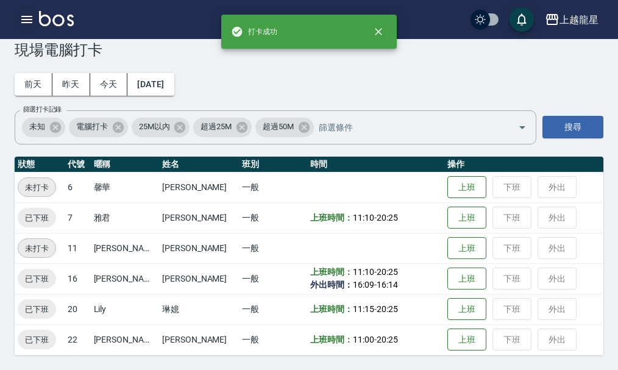
click at [38, 18] on button "button" at bounding box center [27, 19] width 24 height 24
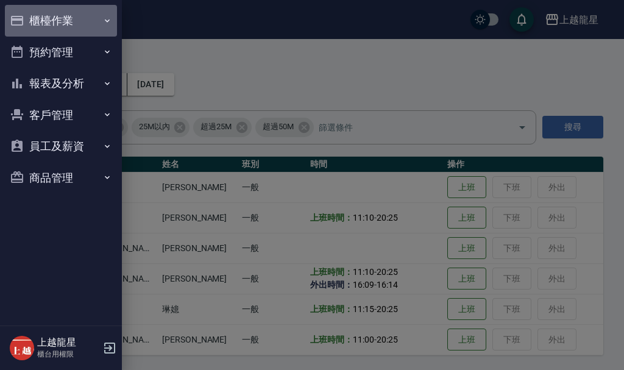
click at [35, 16] on button "櫃檯作業" at bounding box center [61, 21] width 112 height 32
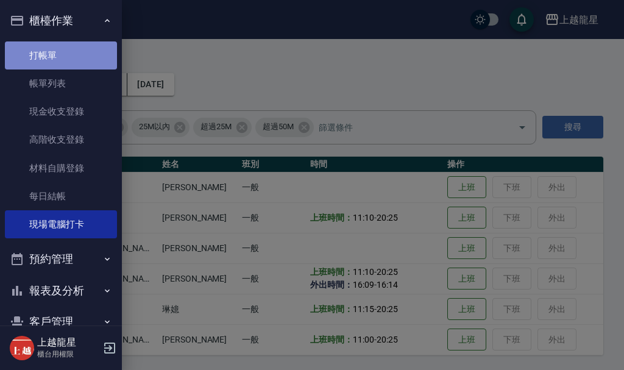
click at [63, 53] on link "打帳單" at bounding box center [61, 55] width 112 height 28
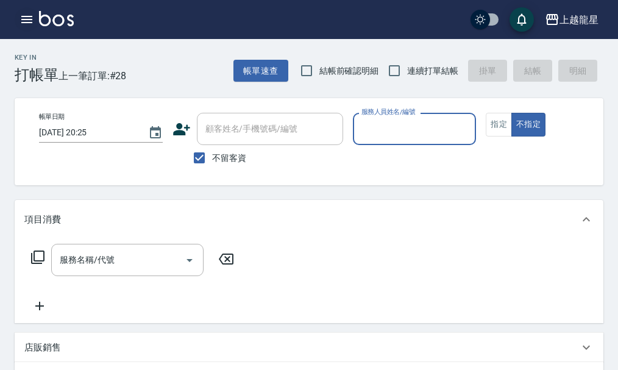
click at [23, 21] on icon "button" at bounding box center [27, 19] width 15 height 15
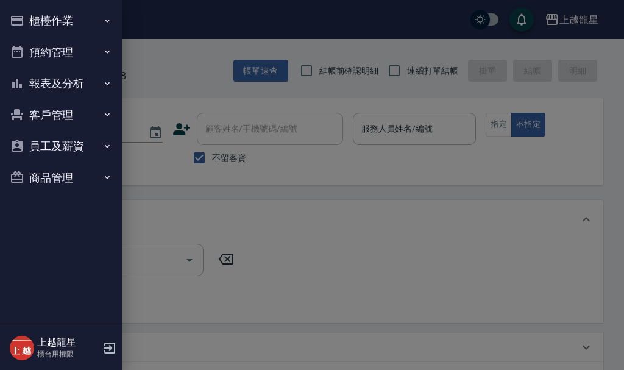
click at [59, 18] on button "櫃檯作業" at bounding box center [61, 21] width 112 height 32
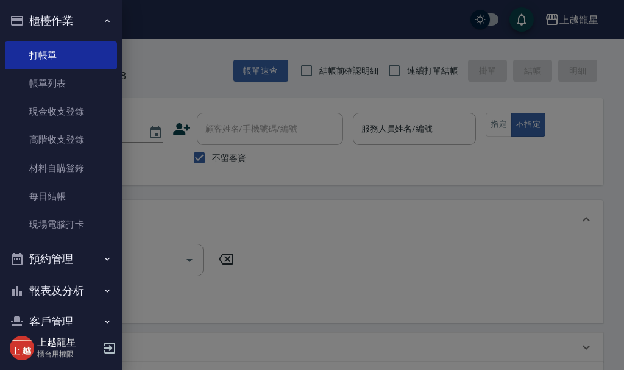
drag, startPoint x: 49, startPoint y: 77, endPoint x: 157, endPoint y: 134, distance: 122.4
click at [49, 78] on link "帳單列表" at bounding box center [61, 83] width 112 height 28
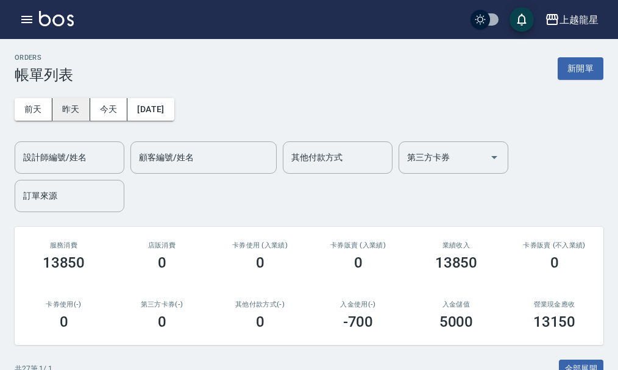
click at [83, 113] on button "昨天" at bounding box center [71, 109] width 38 height 23
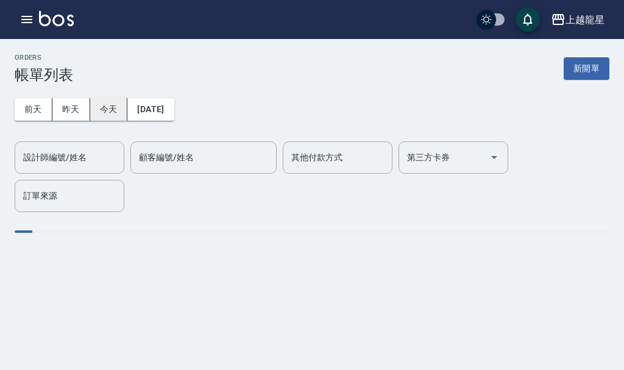
click at [113, 110] on button "今天" at bounding box center [109, 109] width 38 height 23
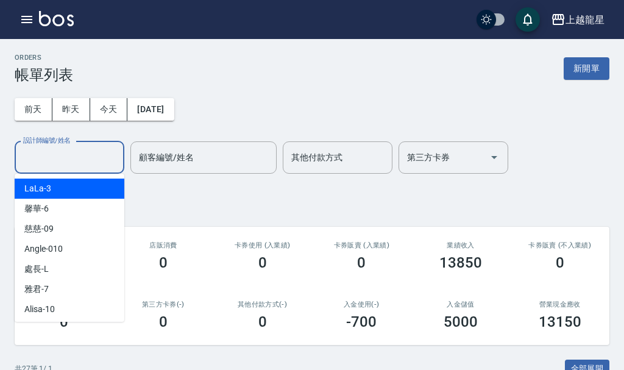
click at [79, 163] on input "設計師編號/姓名" at bounding box center [69, 157] width 99 height 21
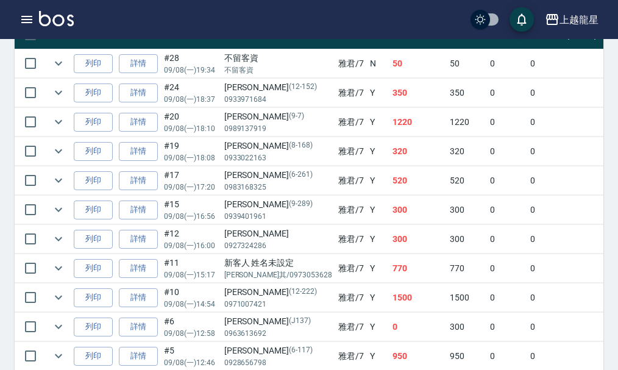
scroll to position [366, 0]
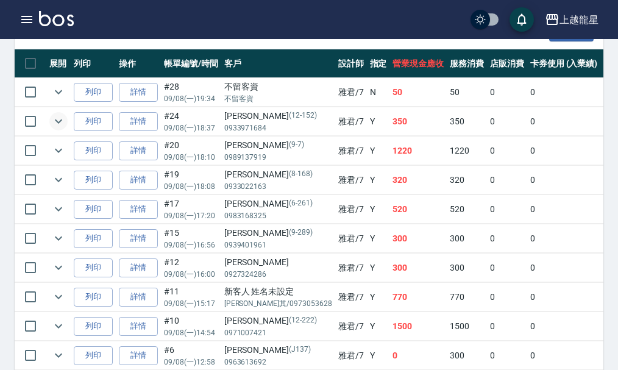
click at [63, 124] on icon "expand row" at bounding box center [58, 121] width 15 height 15
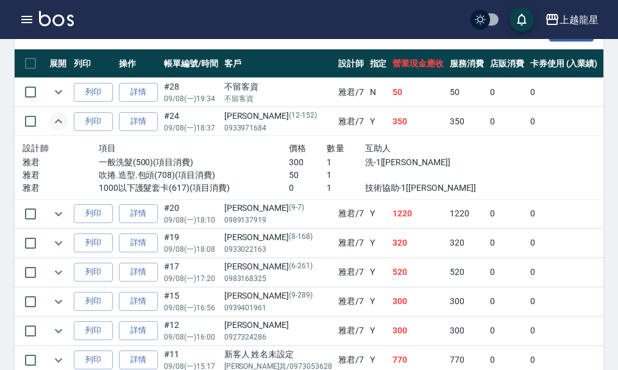
click at [63, 124] on icon "expand row" at bounding box center [58, 121] width 15 height 15
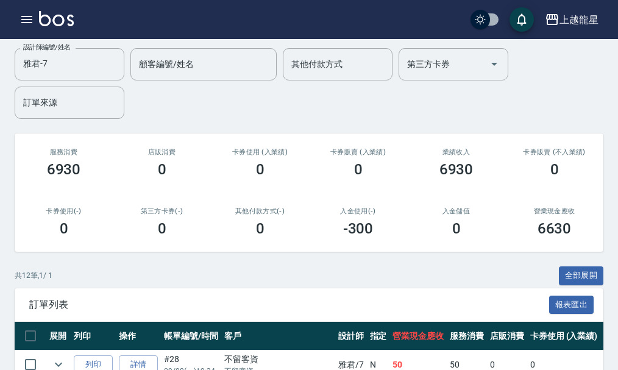
scroll to position [0, 0]
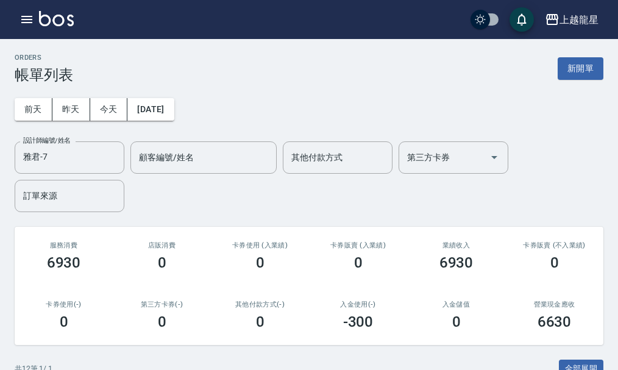
click at [13, 22] on div "上越龍星 登出" at bounding box center [309, 19] width 618 height 39
click at [18, 21] on button "button" at bounding box center [27, 19] width 24 height 24
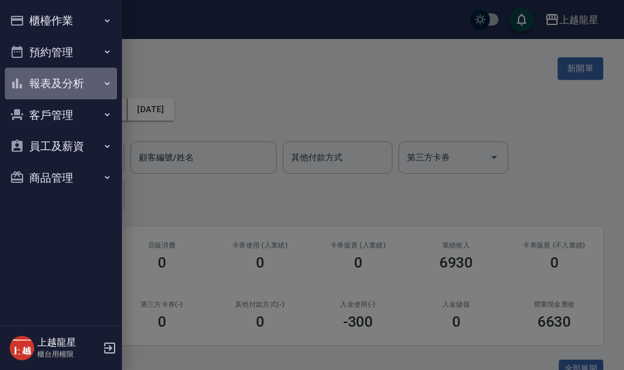
click at [70, 79] on button "報表及分析" at bounding box center [61, 84] width 112 height 32
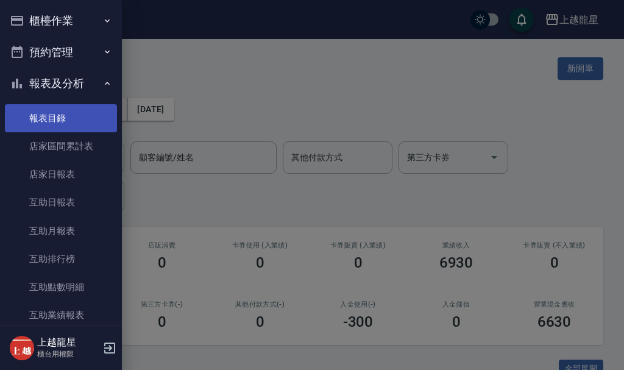
click at [60, 129] on link "報表目錄" at bounding box center [61, 118] width 112 height 28
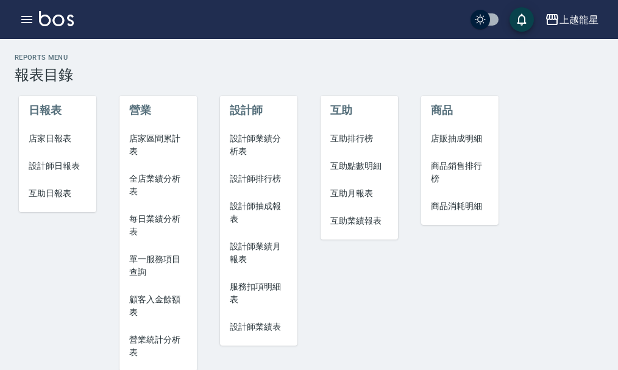
click at [51, 136] on span "店家日報表" at bounding box center [58, 138] width 58 height 13
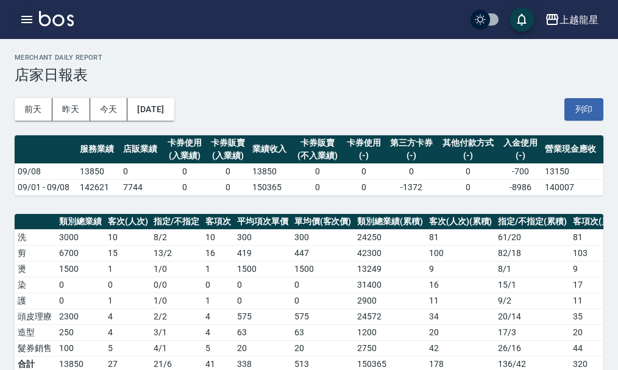
click at [23, 17] on icon "button" at bounding box center [26, 19] width 11 height 7
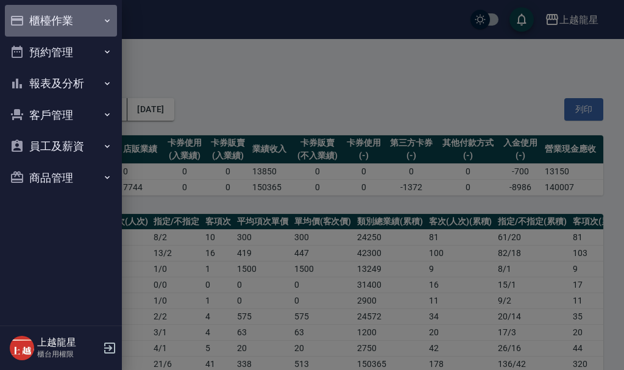
click at [62, 19] on button "櫃檯作業" at bounding box center [61, 21] width 112 height 32
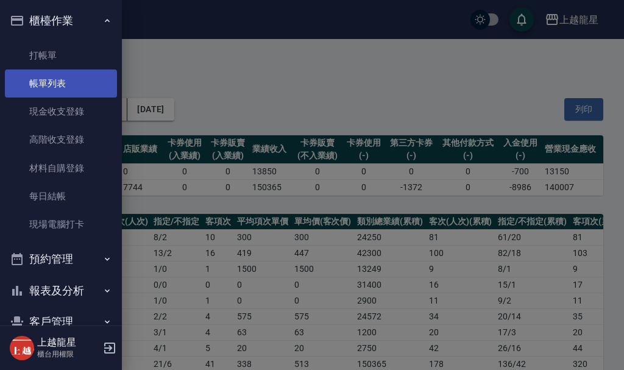
click at [51, 84] on link "帳單列表" at bounding box center [61, 83] width 112 height 28
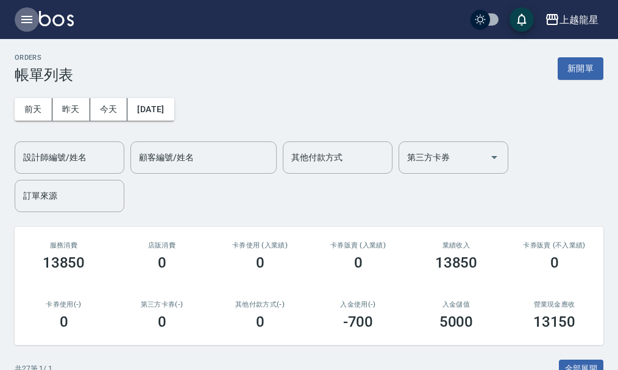
click at [25, 20] on icon "button" at bounding box center [26, 19] width 11 height 7
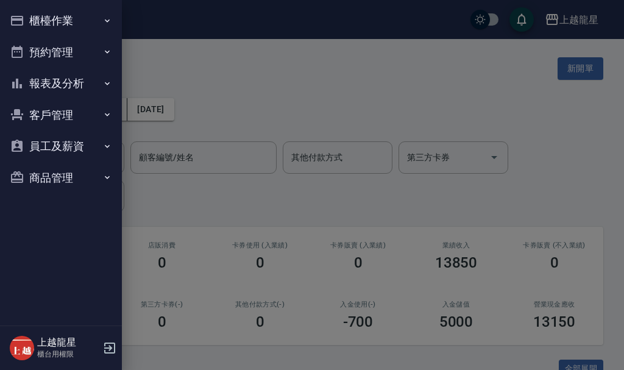
click at [73, 13] on button "櫃檯作業" at bounding box center [61, 21] width 112 height 32
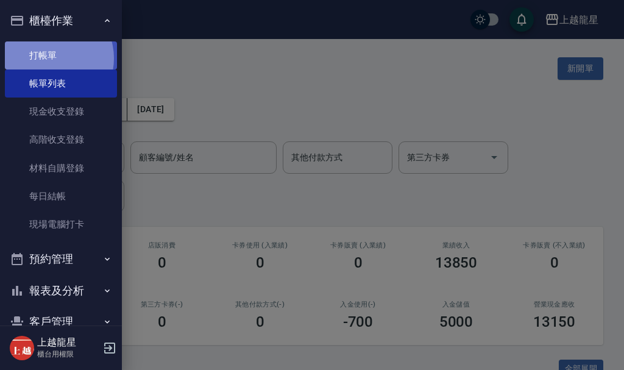
click at [51, 58] on link "打帳單" at bounding box center [61, 55] width 112 height 28
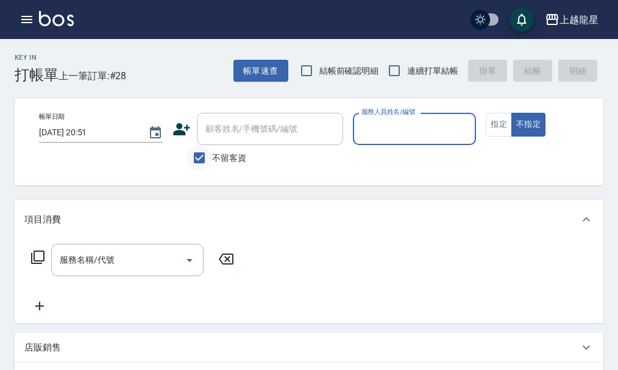
click at [199, 154] on input "不留客資" at bounding box center [199, 158] width 26 height 26
